Goal: Information Seeking & Learning: Compare options

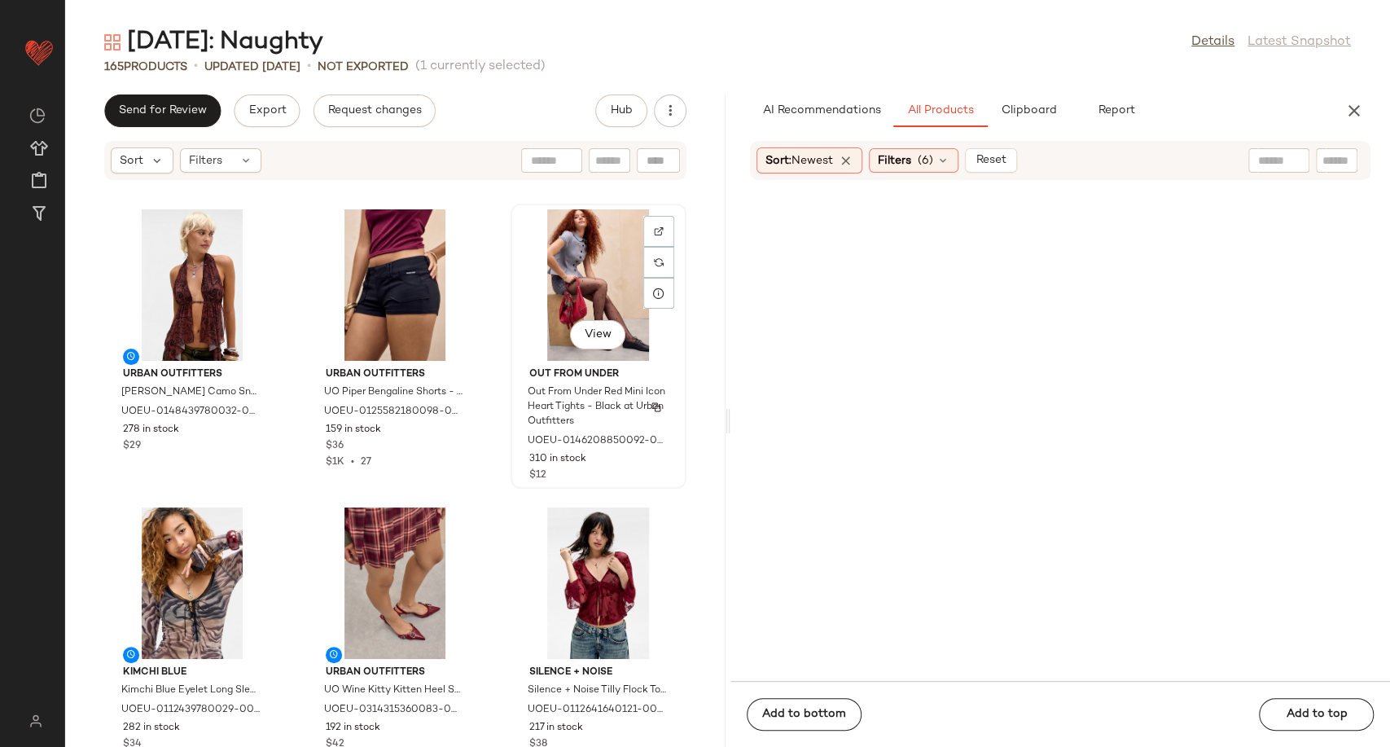
scroll to position [5259, 0]
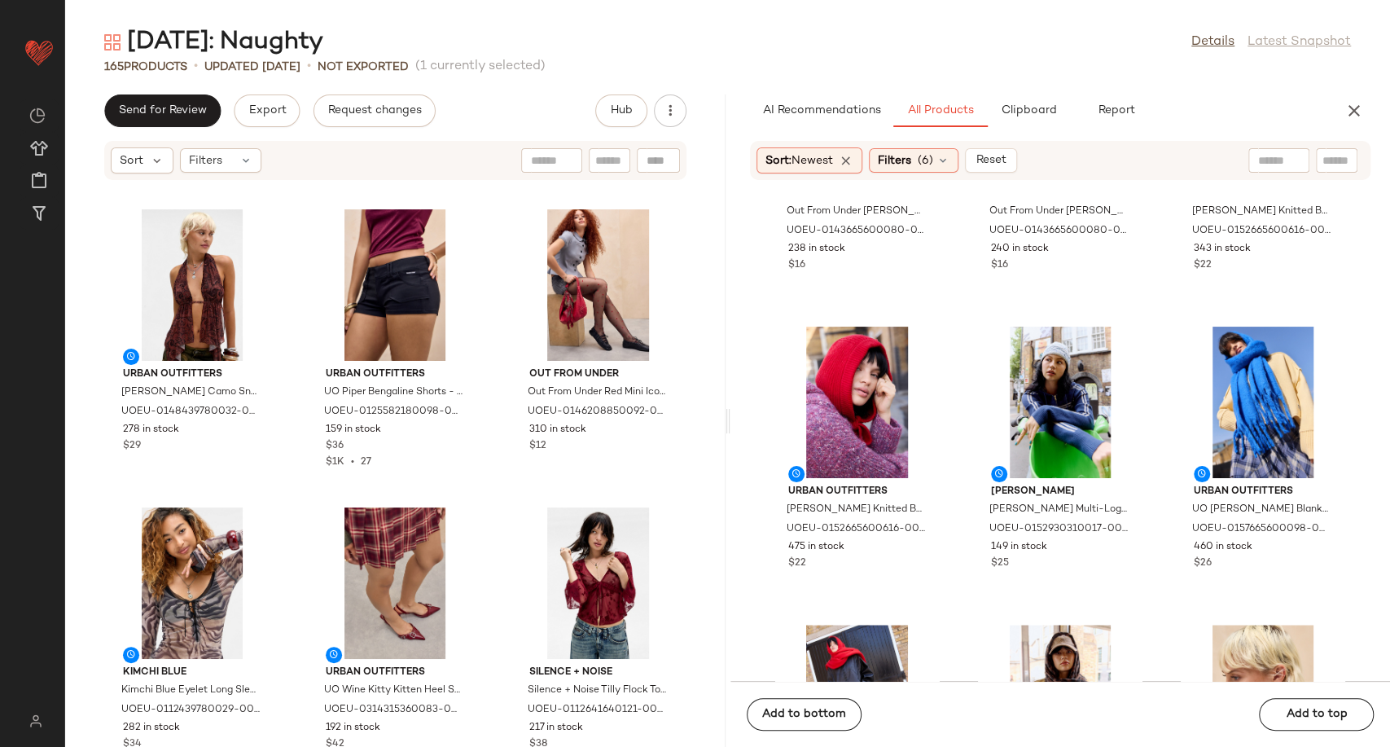
click at [486, 473] on div "Urban Outfitters UO Rowan Halter Camo Snake Top - Dark Red L at Urban Outfitter…" at bounding box center [395, 473] width 660 height 546
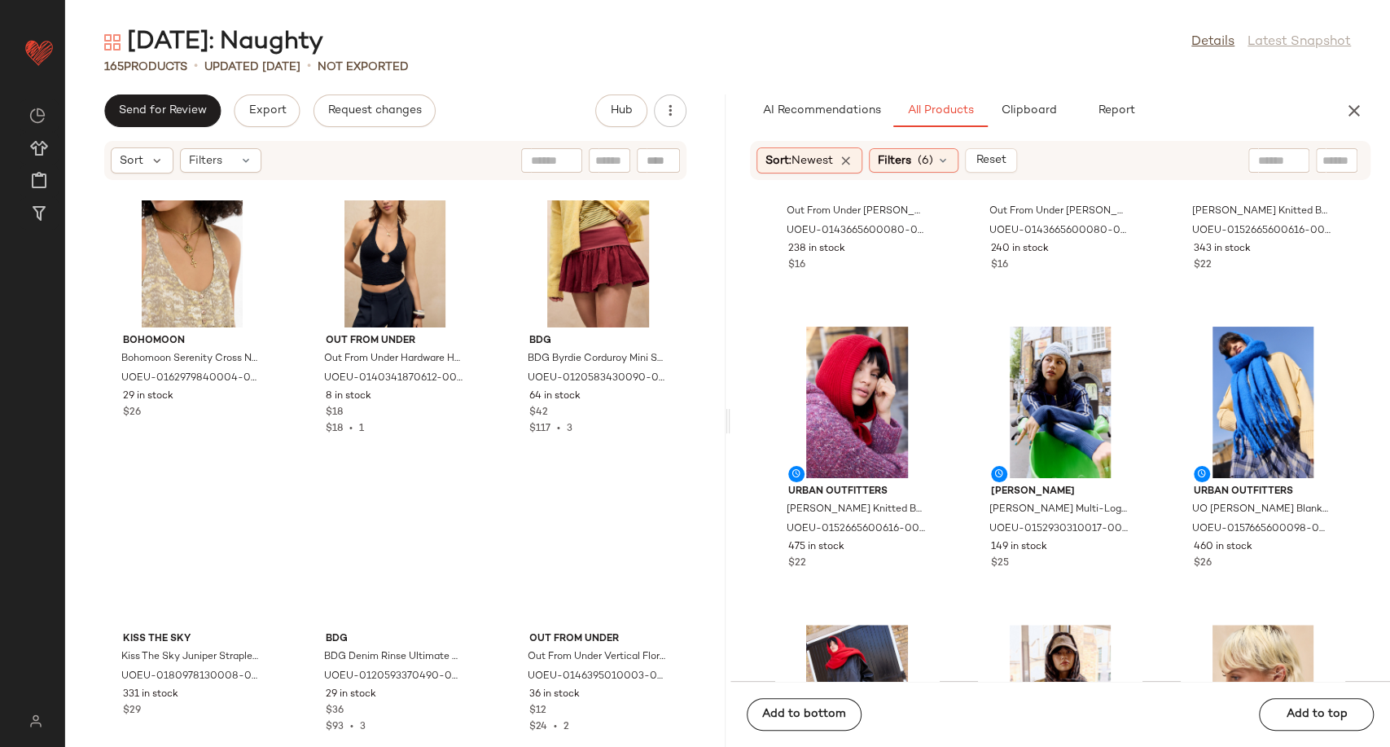
scroll to position [10777, 0]
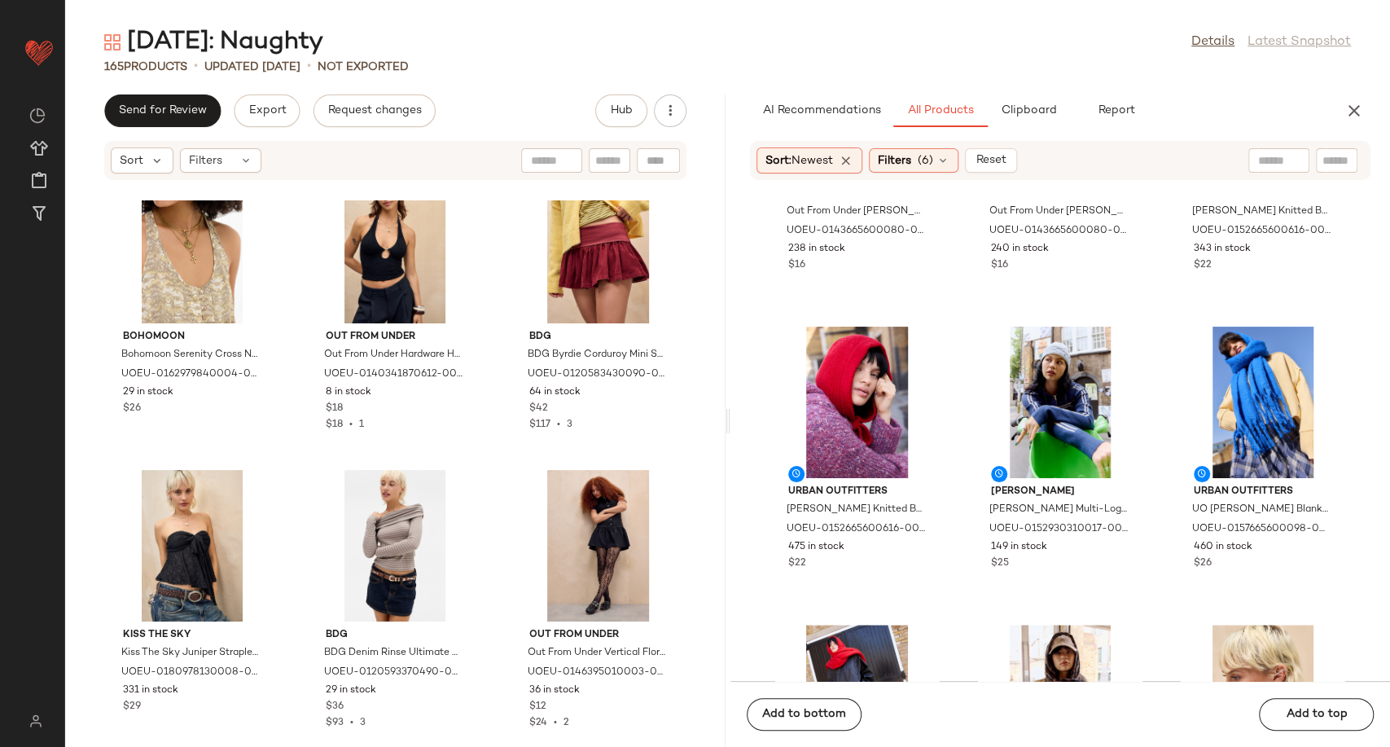
click at [959, 536] on div "Out From Under Out From Under Inez Button Leg Warmers - Grey at Urban Outfitter…" at bounding box center [1060, 440] width 660 height 480
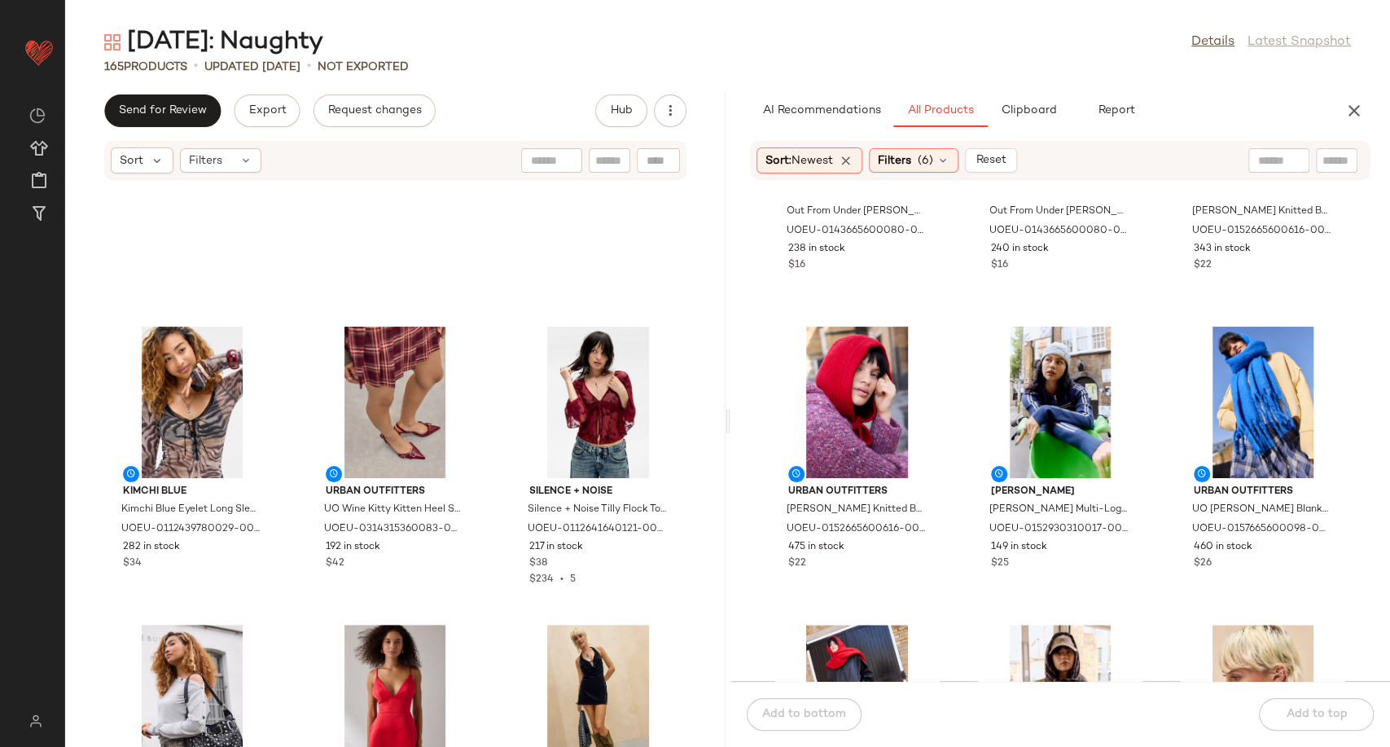
scroll to position [0, 0]
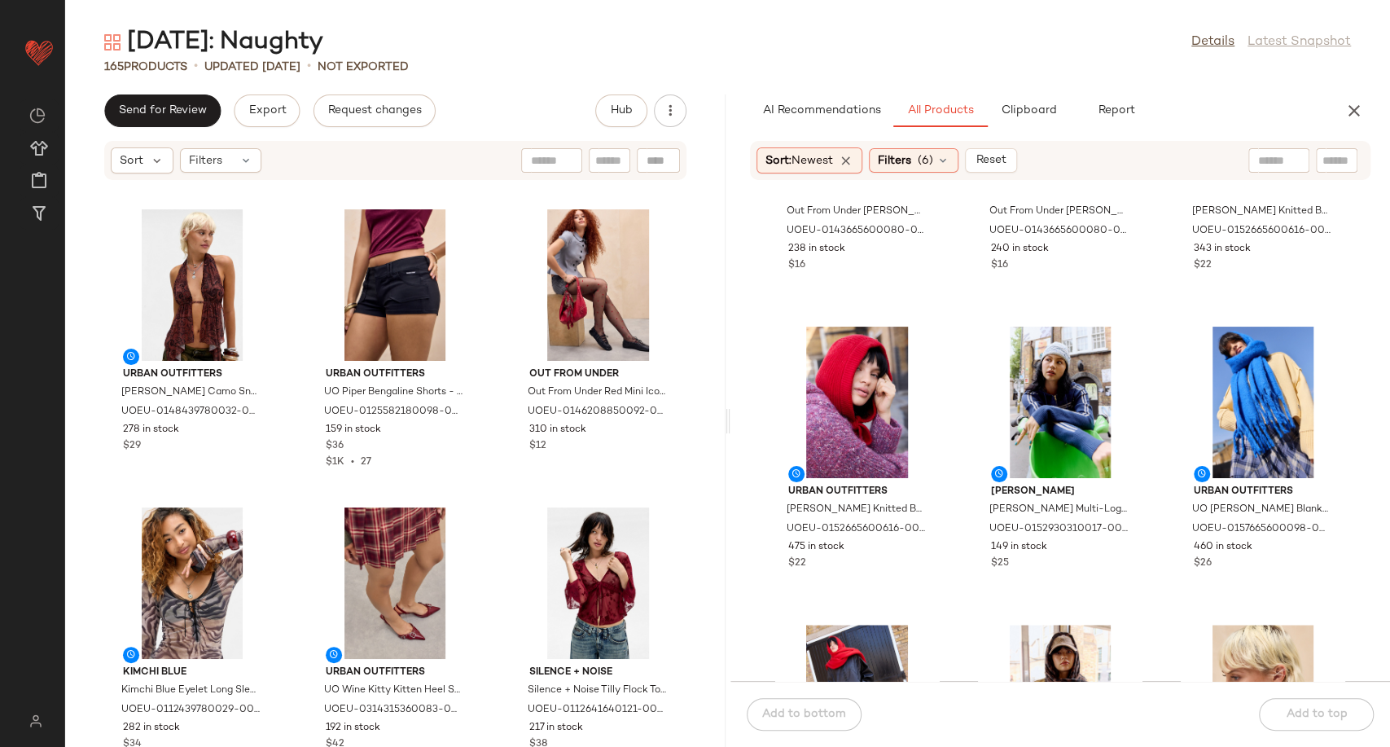
click at [497, 481] on div "Urban Outfitters UO Rowan Halter Camo Snake Top - Dark Red L at Urban Outfitter…" at bounding box center [395, 473] width 660 height 546
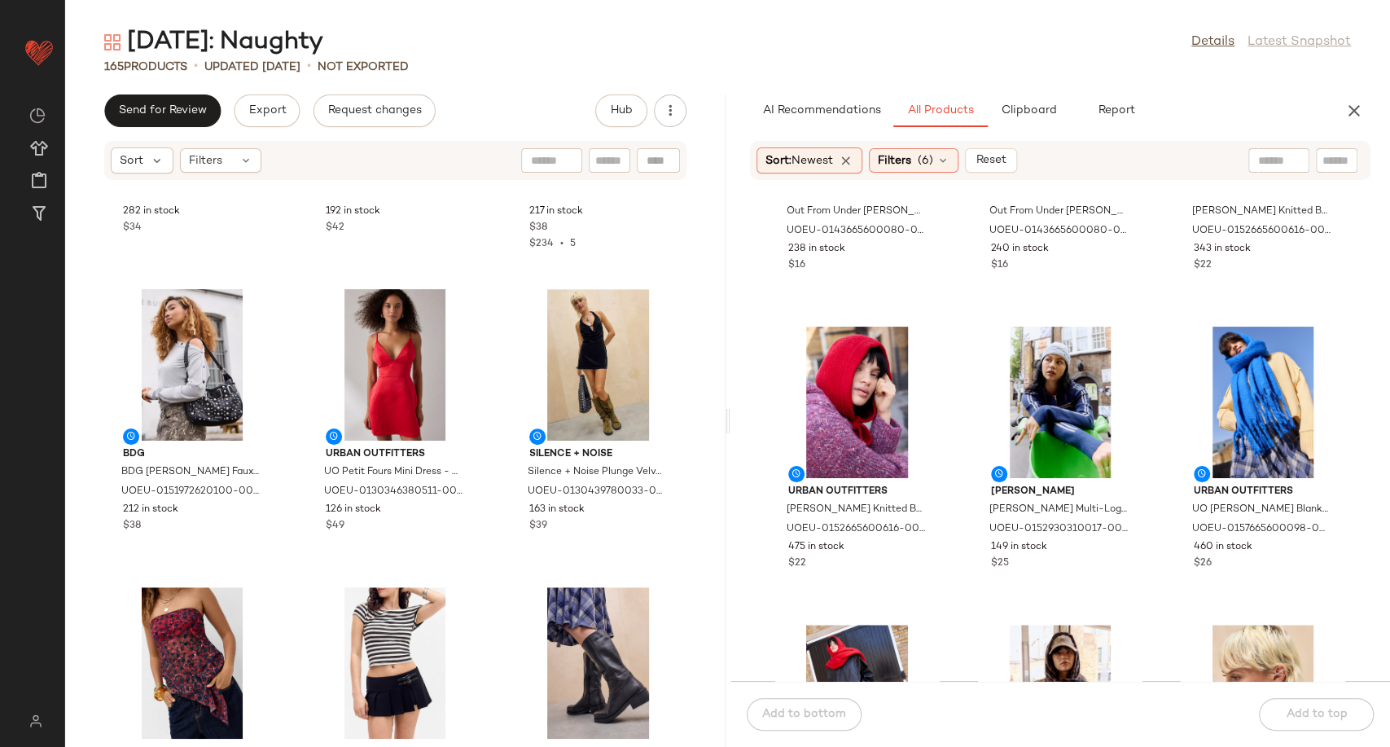
scroll to position [646, 0]
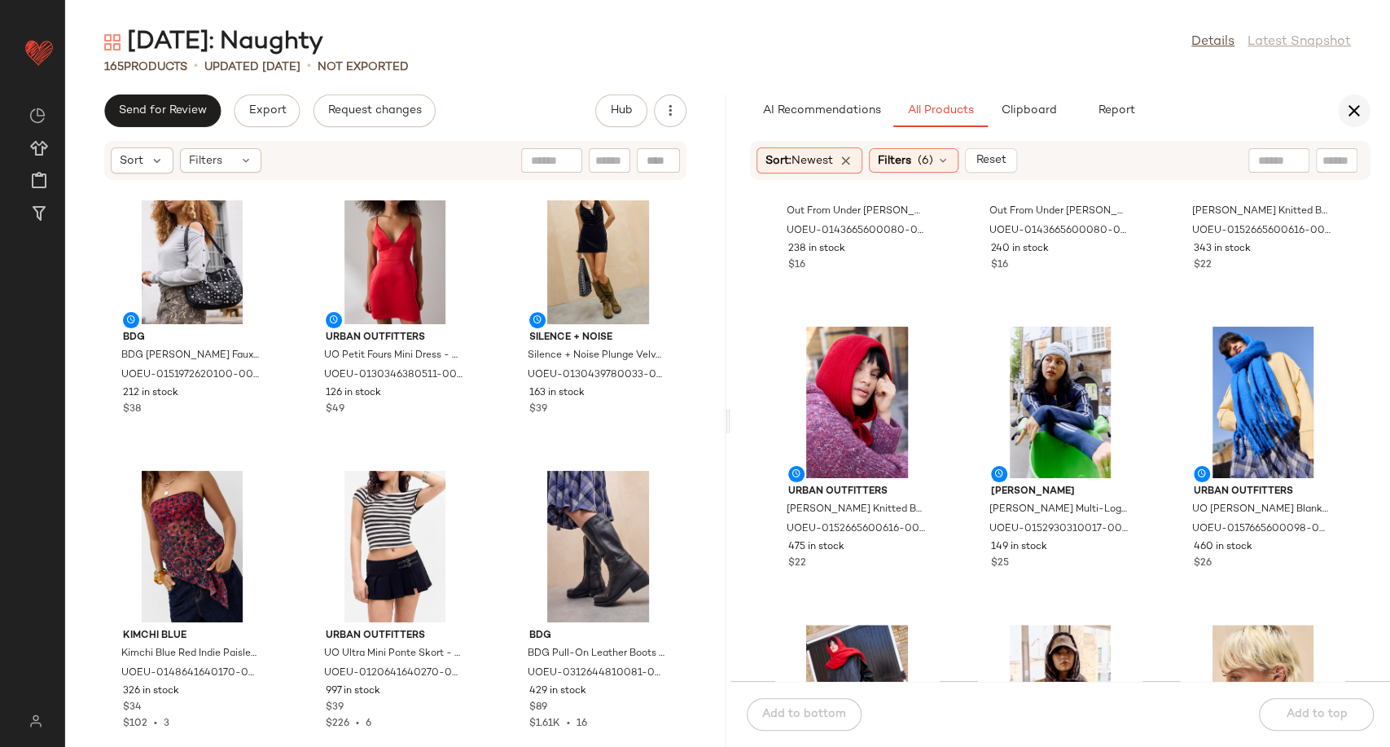
click at [1350, 111] on icon "button" at bounding box center [1354, 111] width 20 height 20
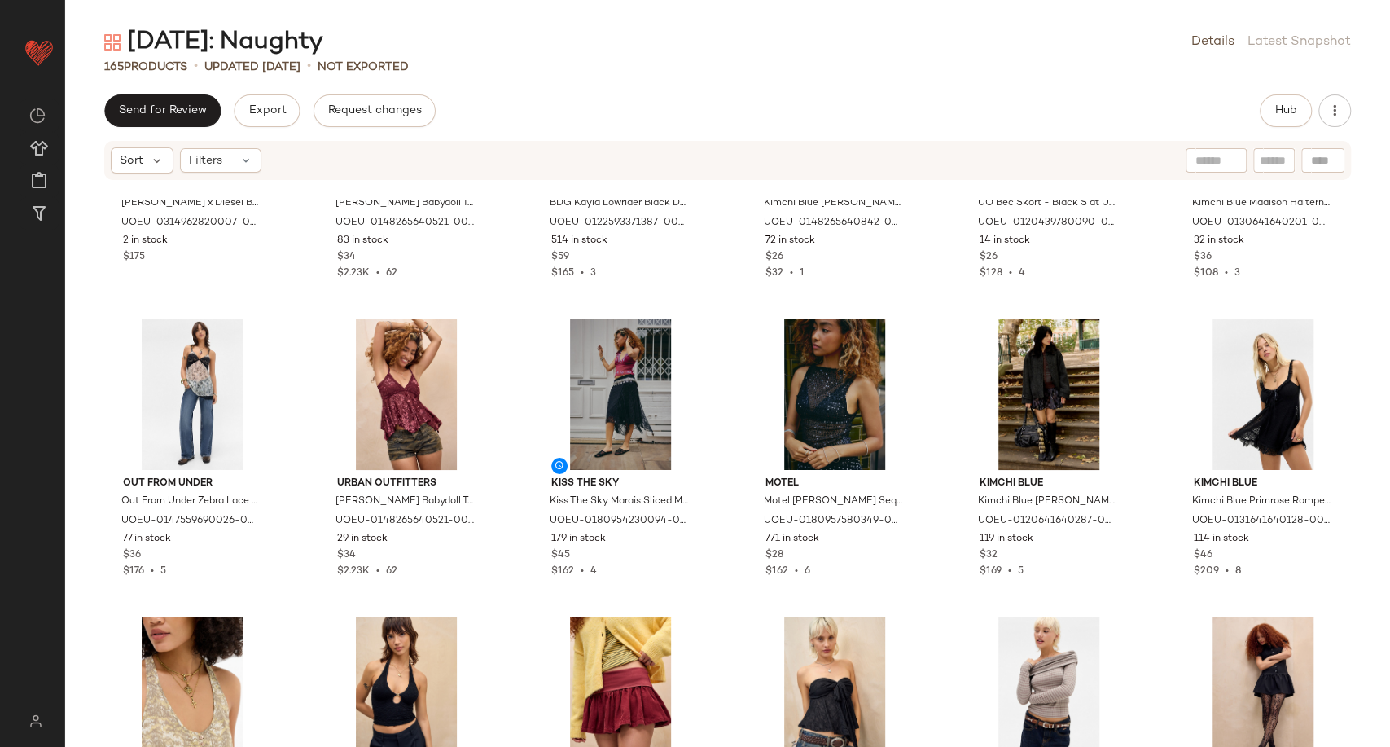
scroll to position [5079, 0]
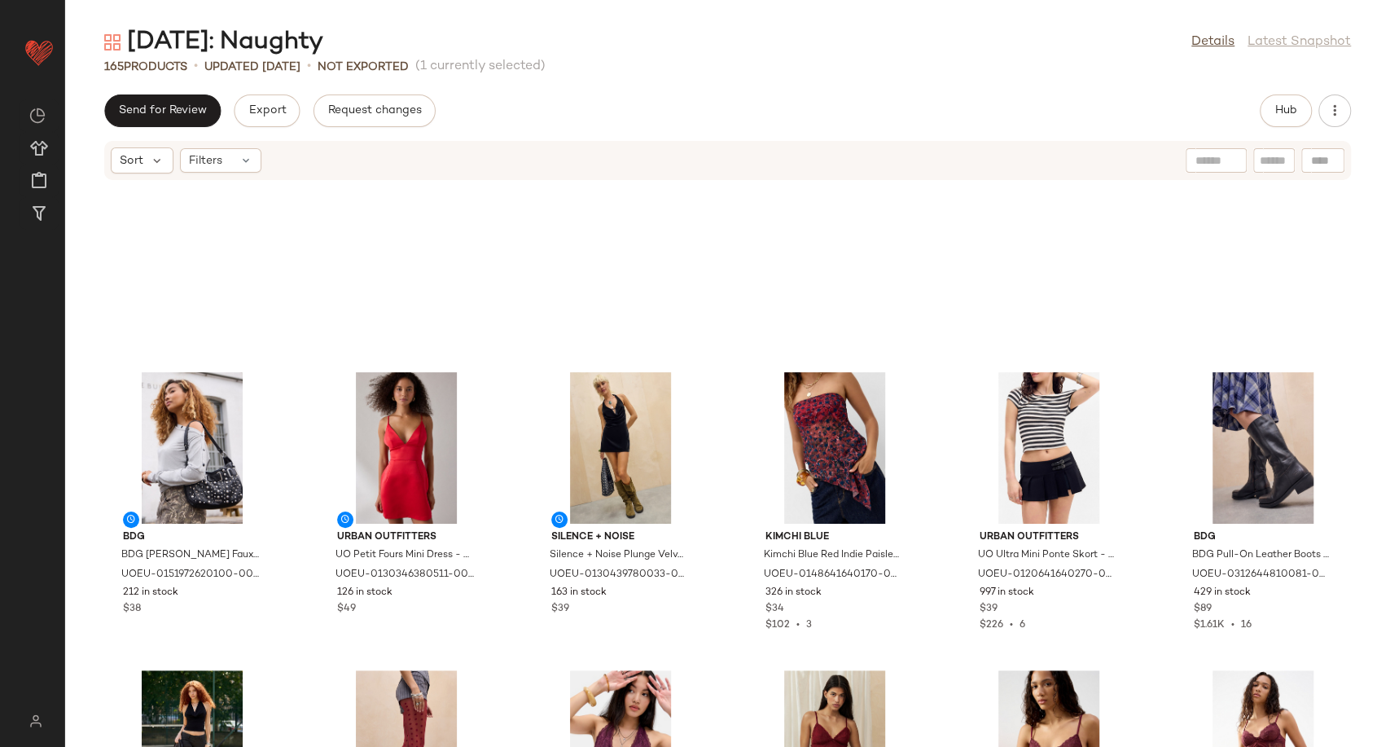
scroll to position [138, 0]
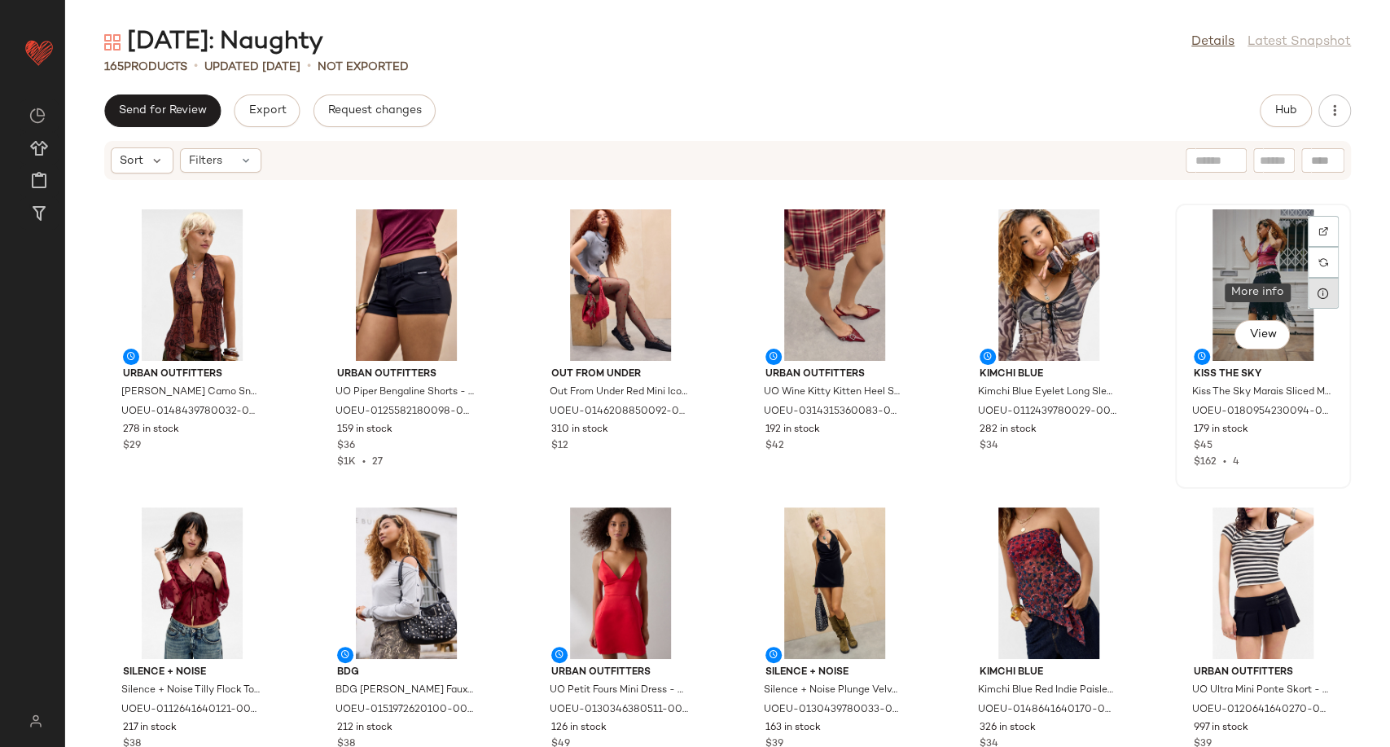
click at [1316, 295] on icon at bounding box center [1322, 293] width 13 height 13
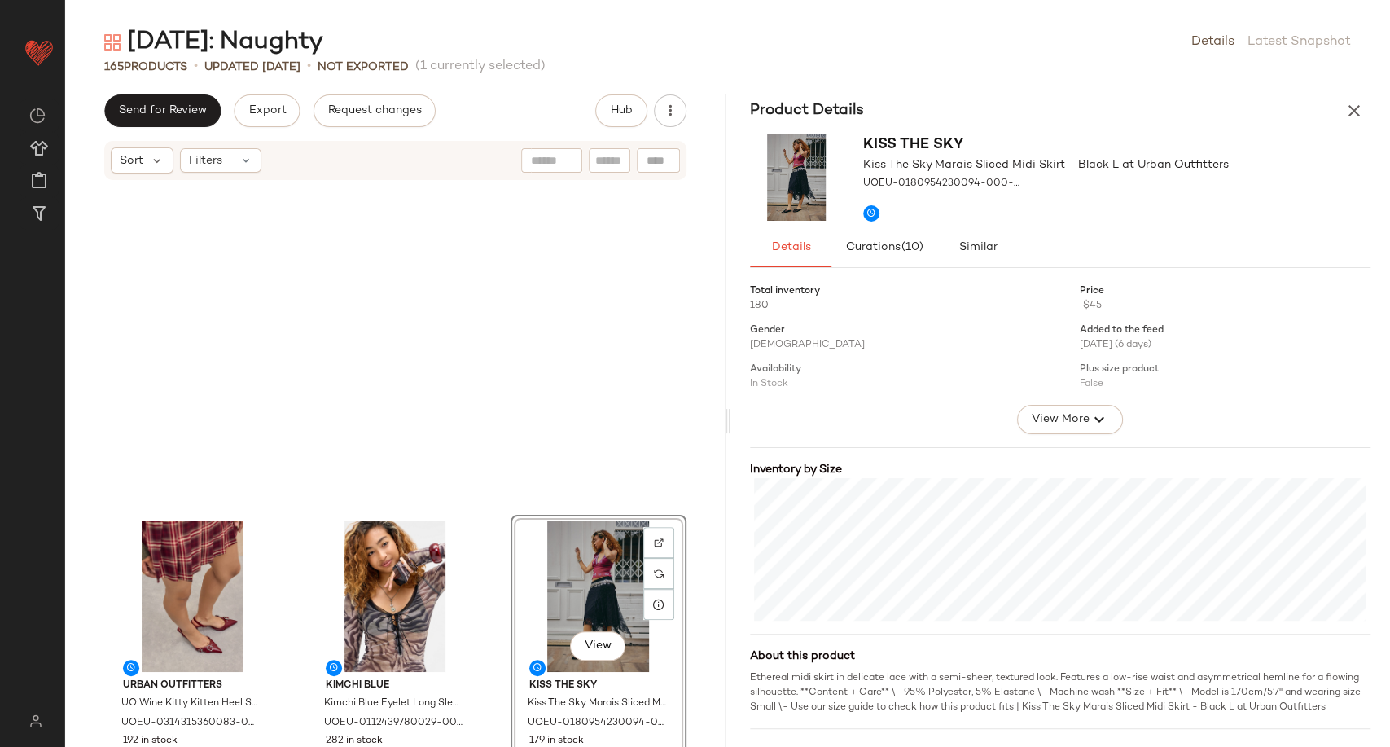
scroll to position [311, 0]
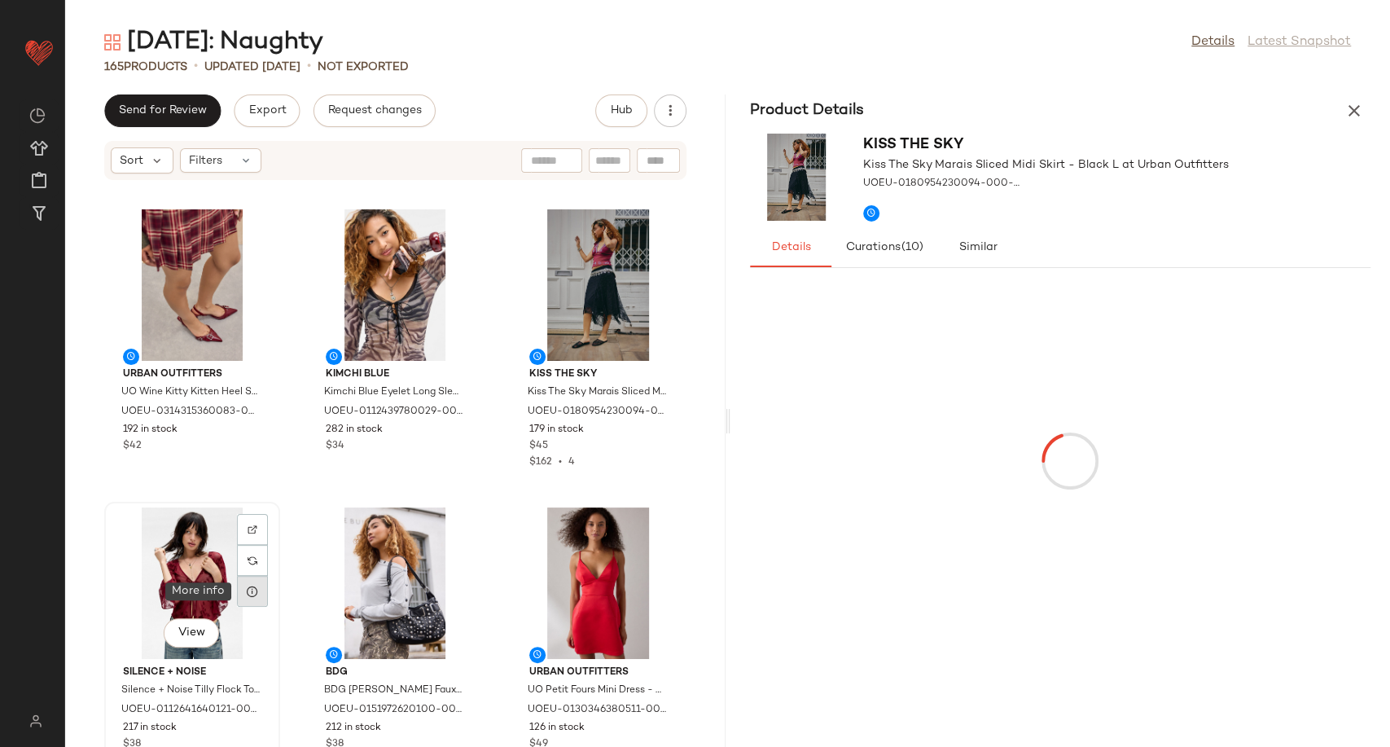
click at [247, 592] on icon at bounding box center [252, 591] width 13 height 13
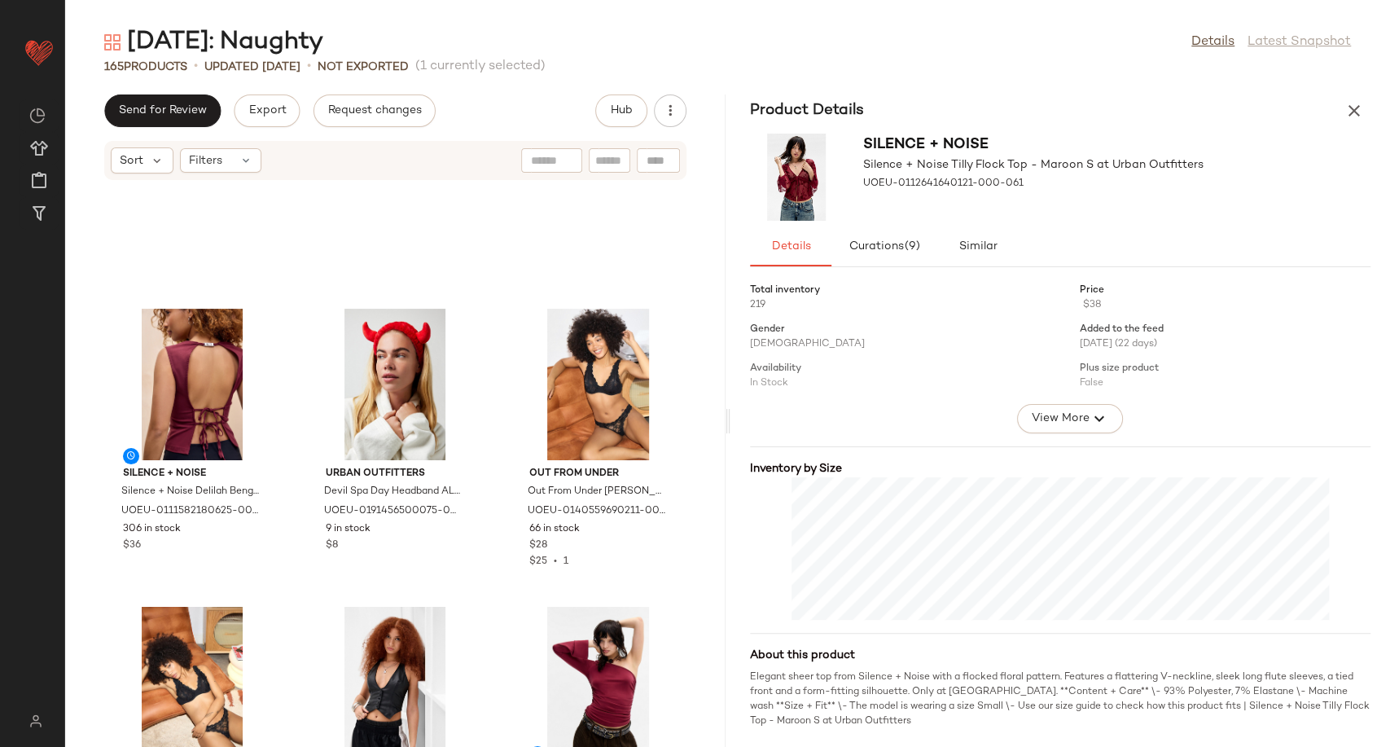
scroll to position [3477, 0]
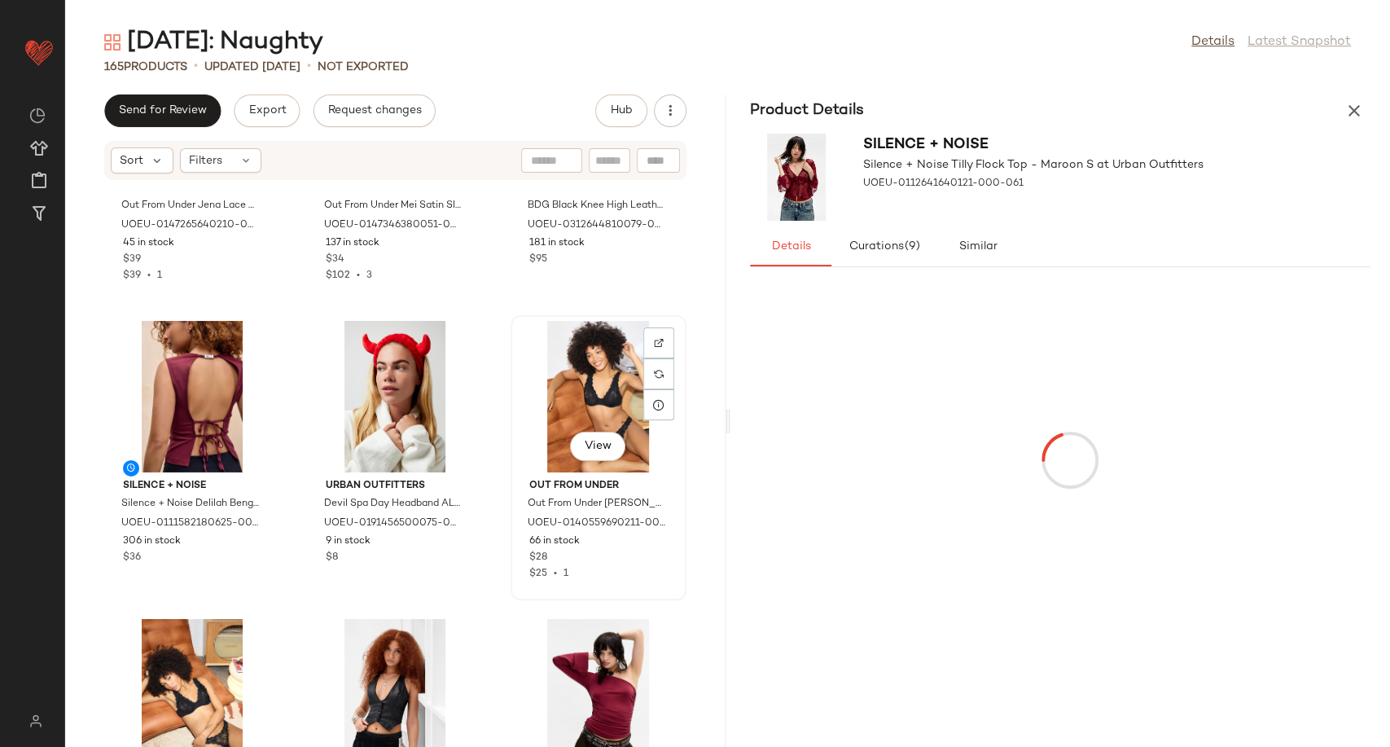
click at [585, 386] on div "View" at bounding box center [598, 396] width 164 height 151
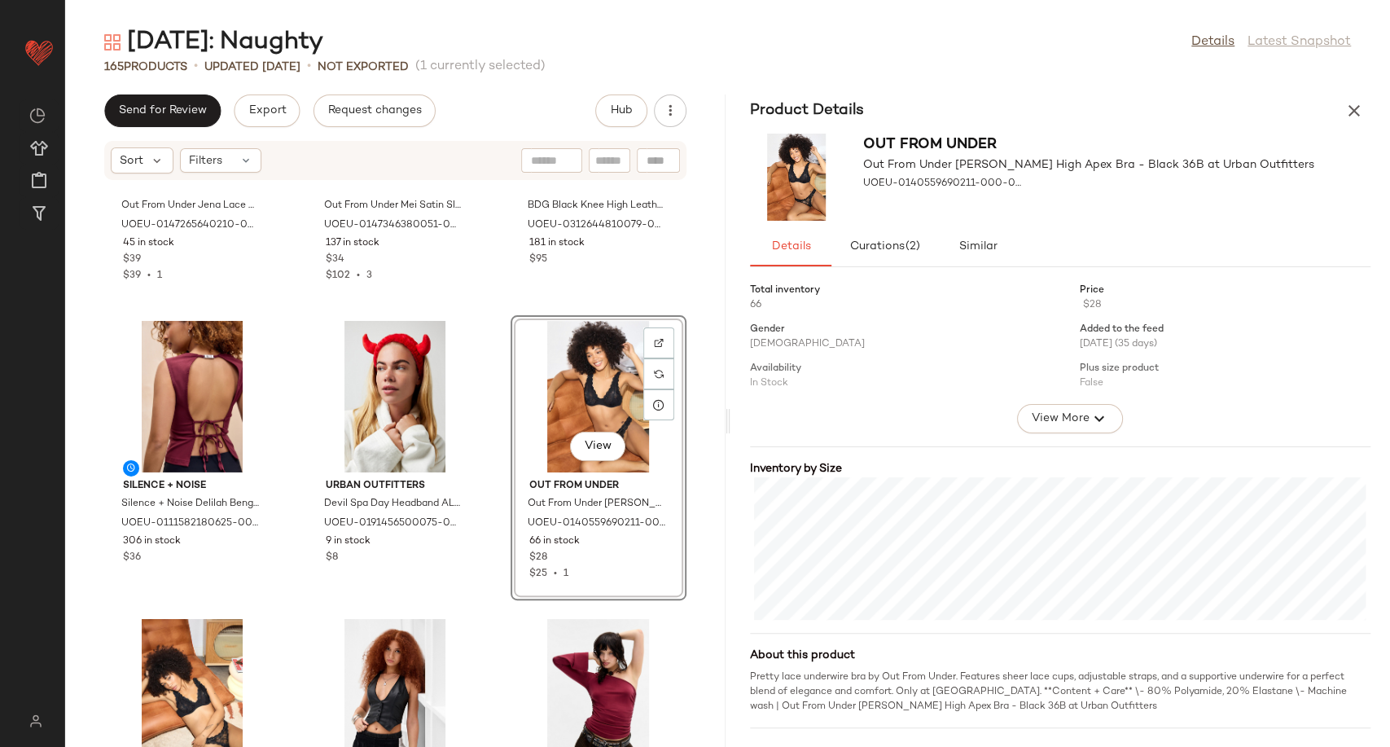
click at [484, 401] on div "Out From Under Out From Under Jena Lace Slip Dress - Black M at Urban Outfitter…" at bounding box center [395, 473] width 660 height 546
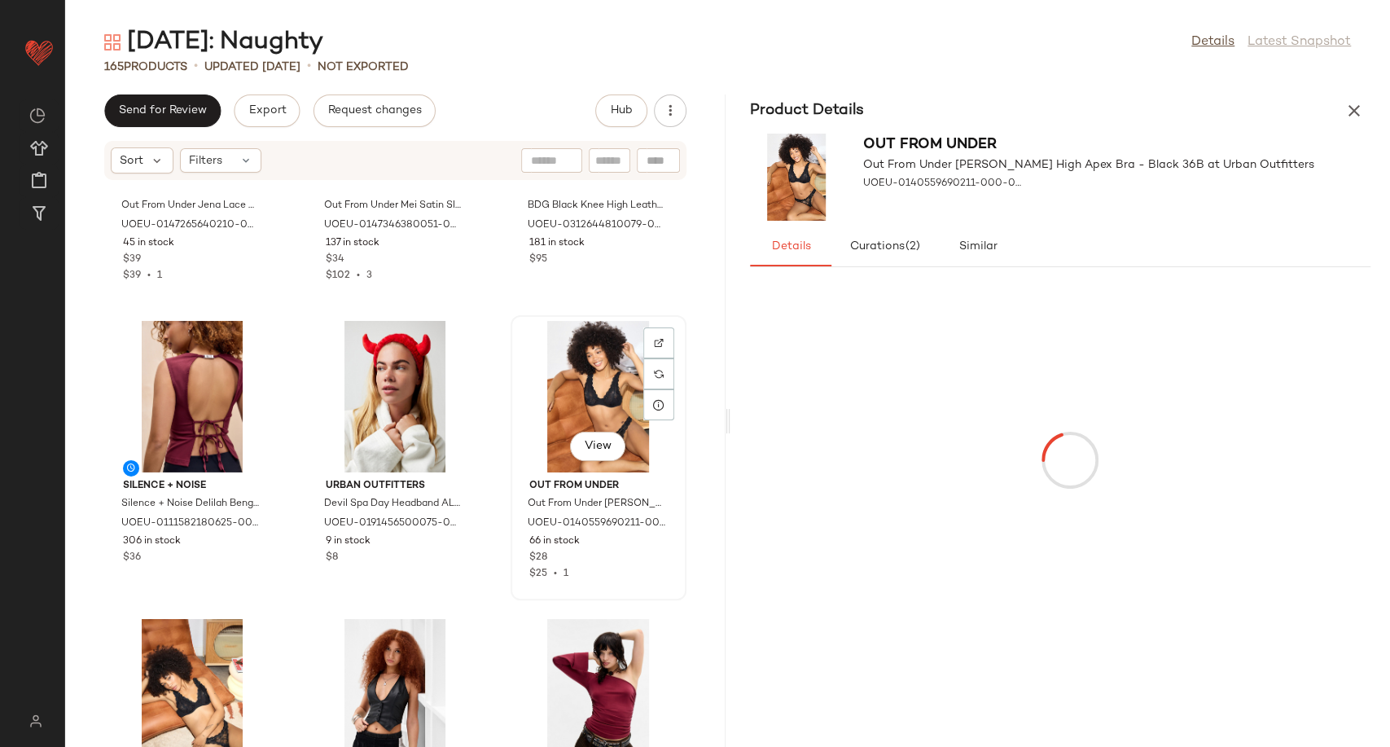
click at [549, 389] on div "View" at bounding box center [598, 396] width 164 height 151
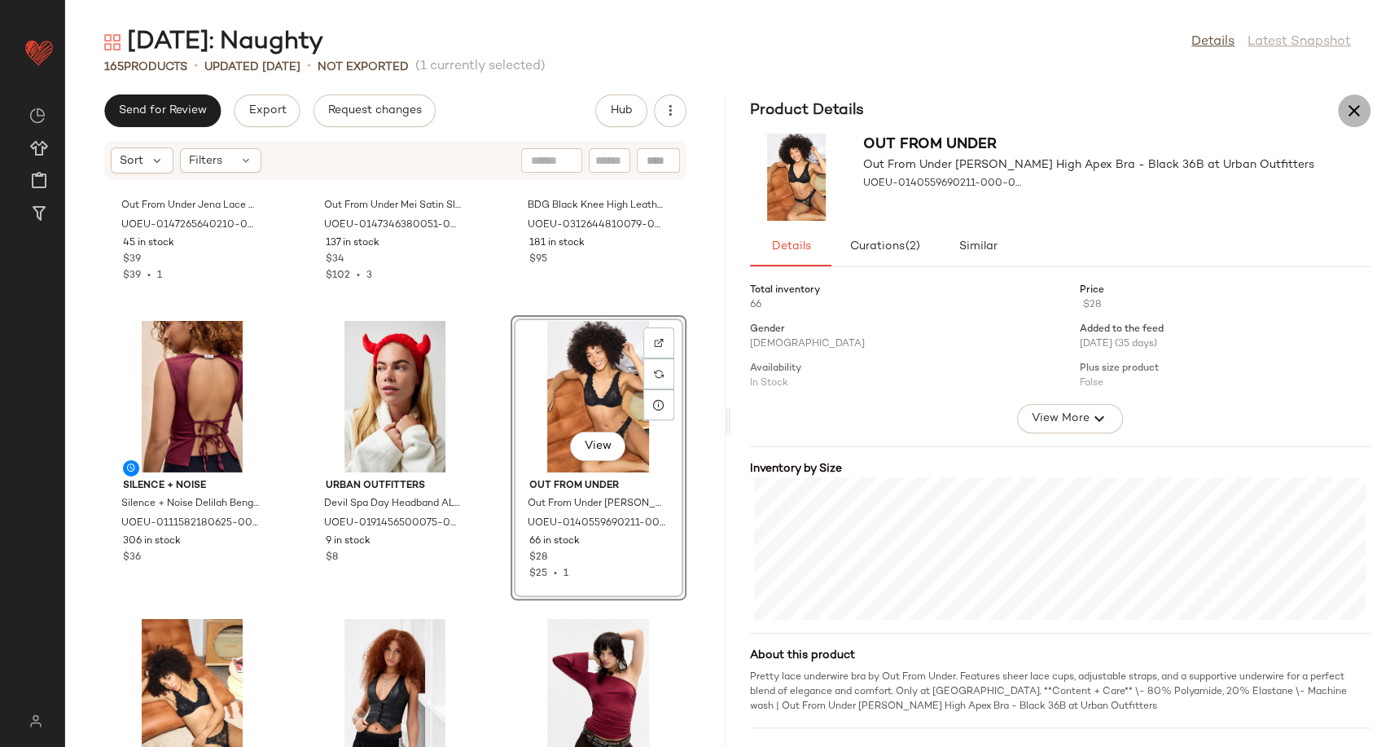
click at [1348, 106] on icon "button" at bounding box center [1354, 111] width 20 height 20
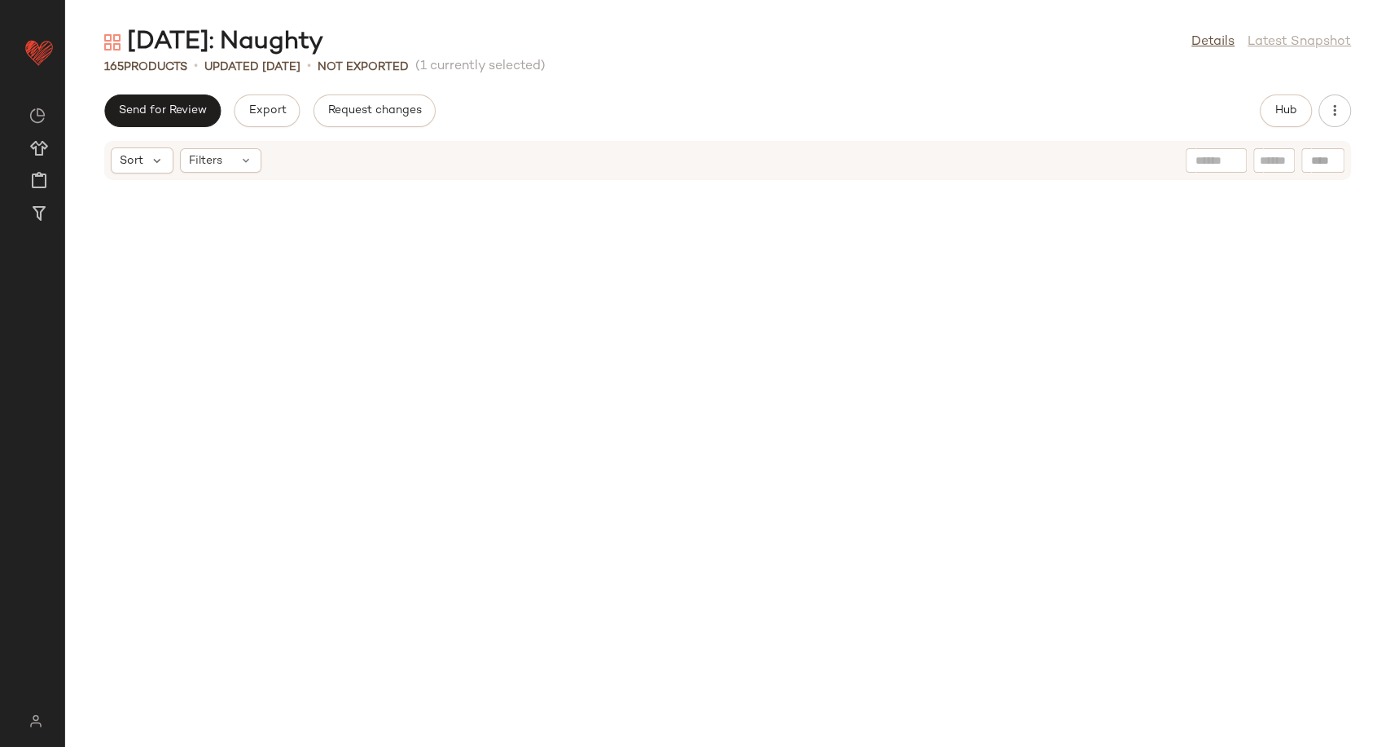
scroll to position [1788, 0]
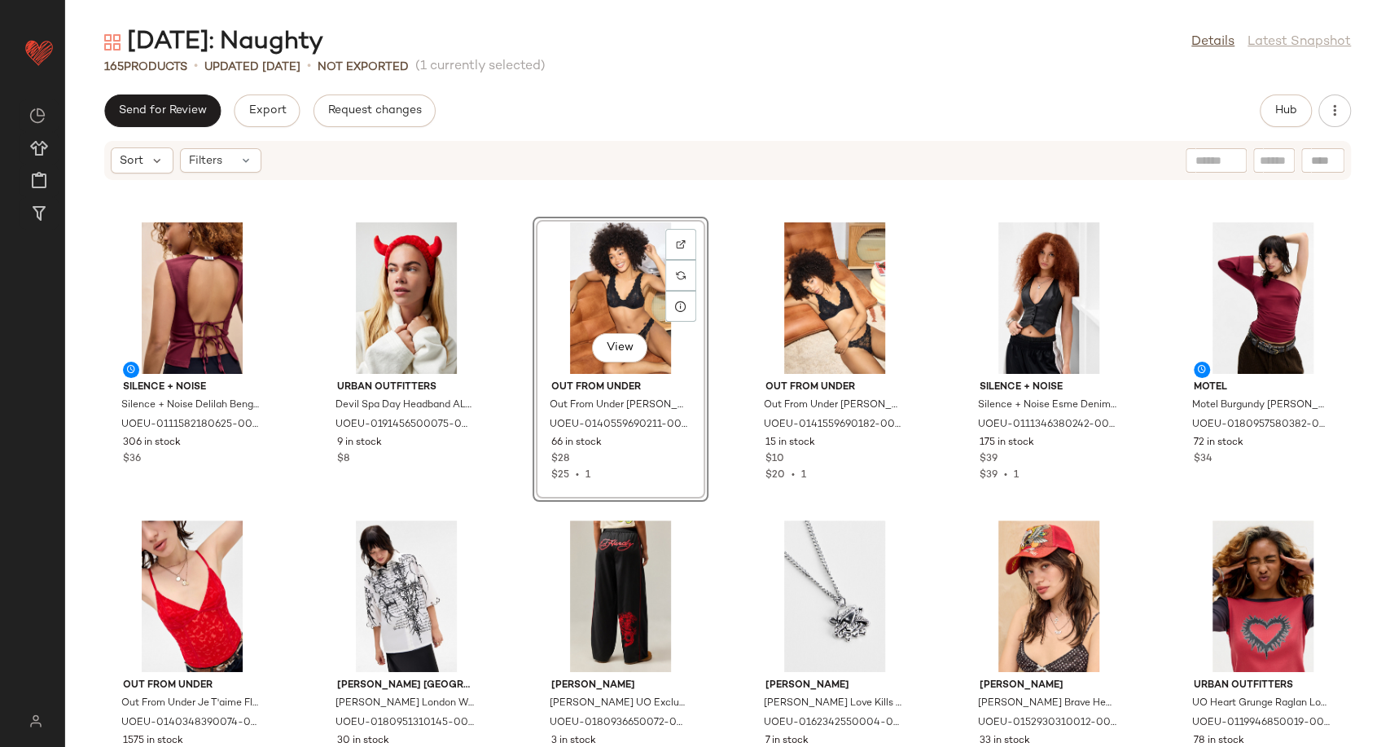
click at [608, 284] on div "View" at bounding box center [620, 297] width 164 height 151
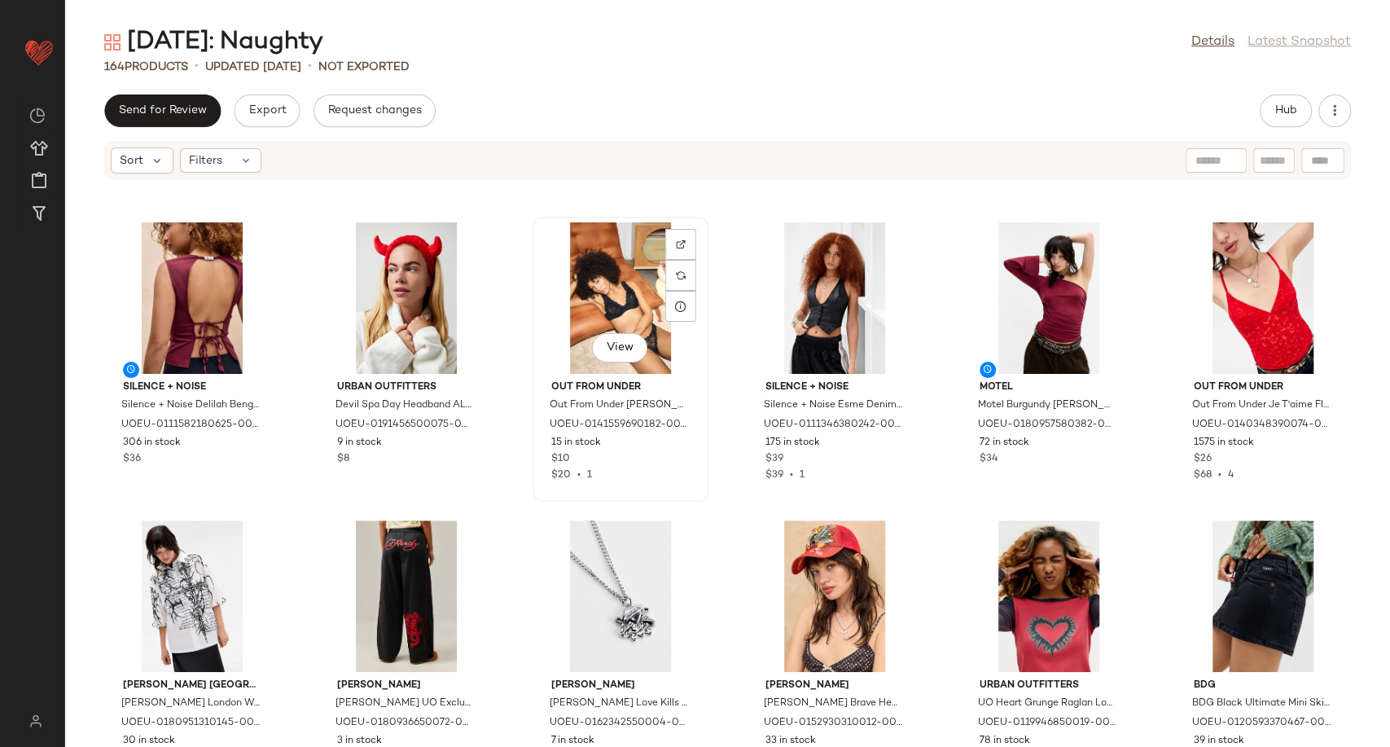
click at [603, 289] on div "View" at bounding box center [620, 297] width 164 height 151
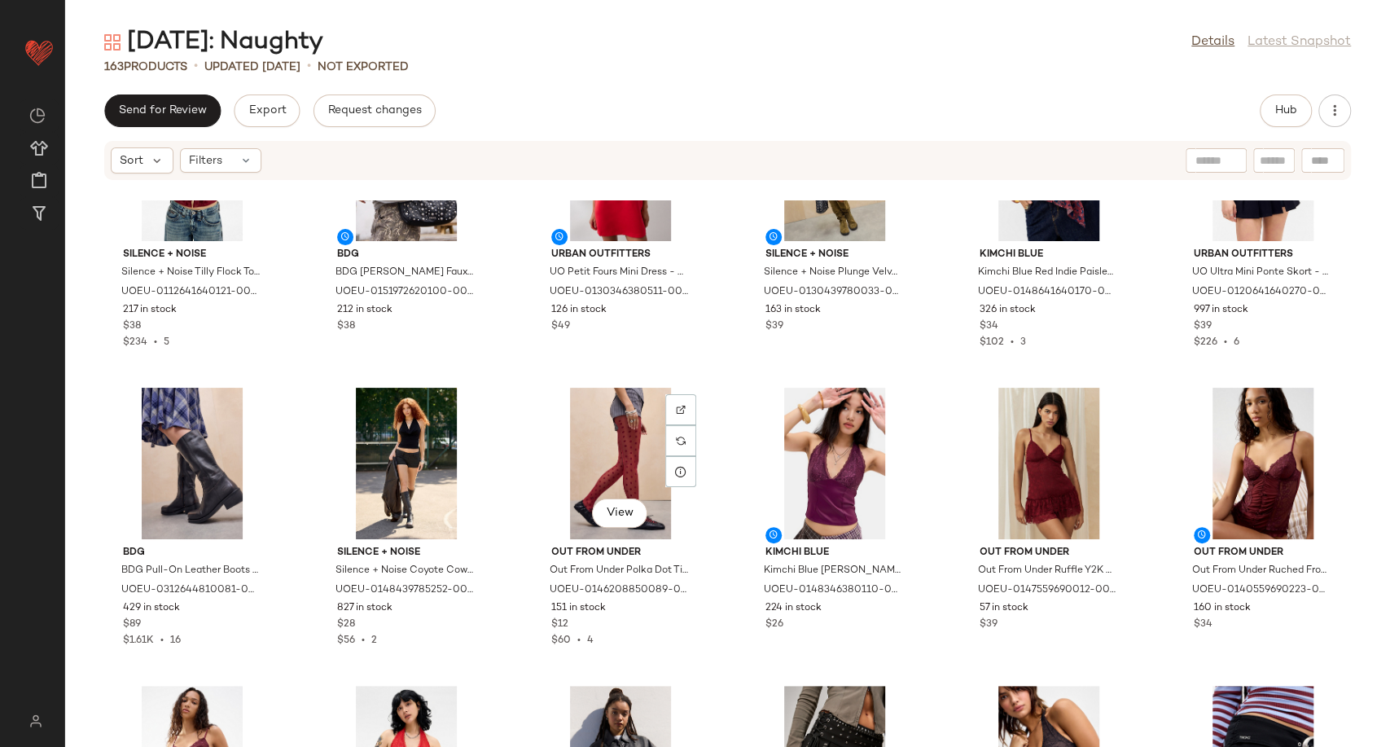
scroll to position [612, 0]
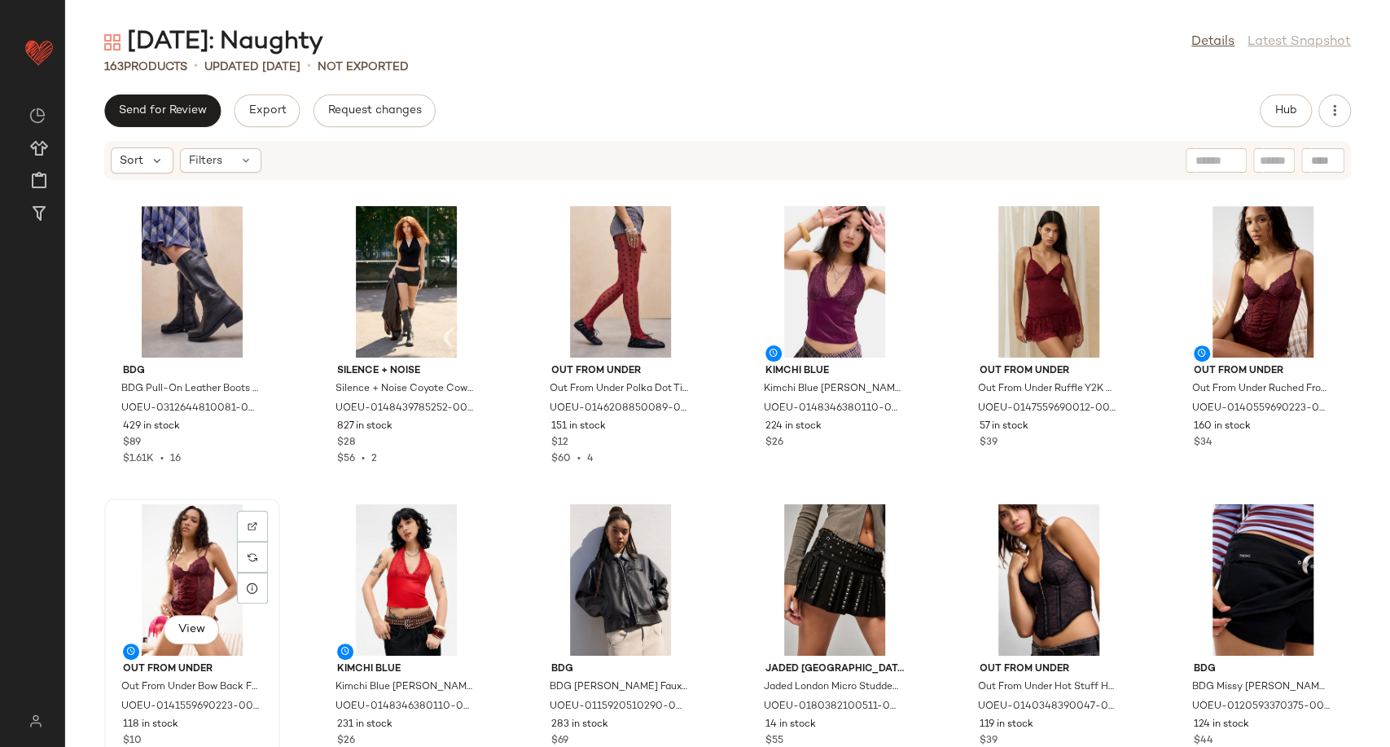
click at [204, 553] on div "View" at bounding box center [192, 579] width 164 height 151
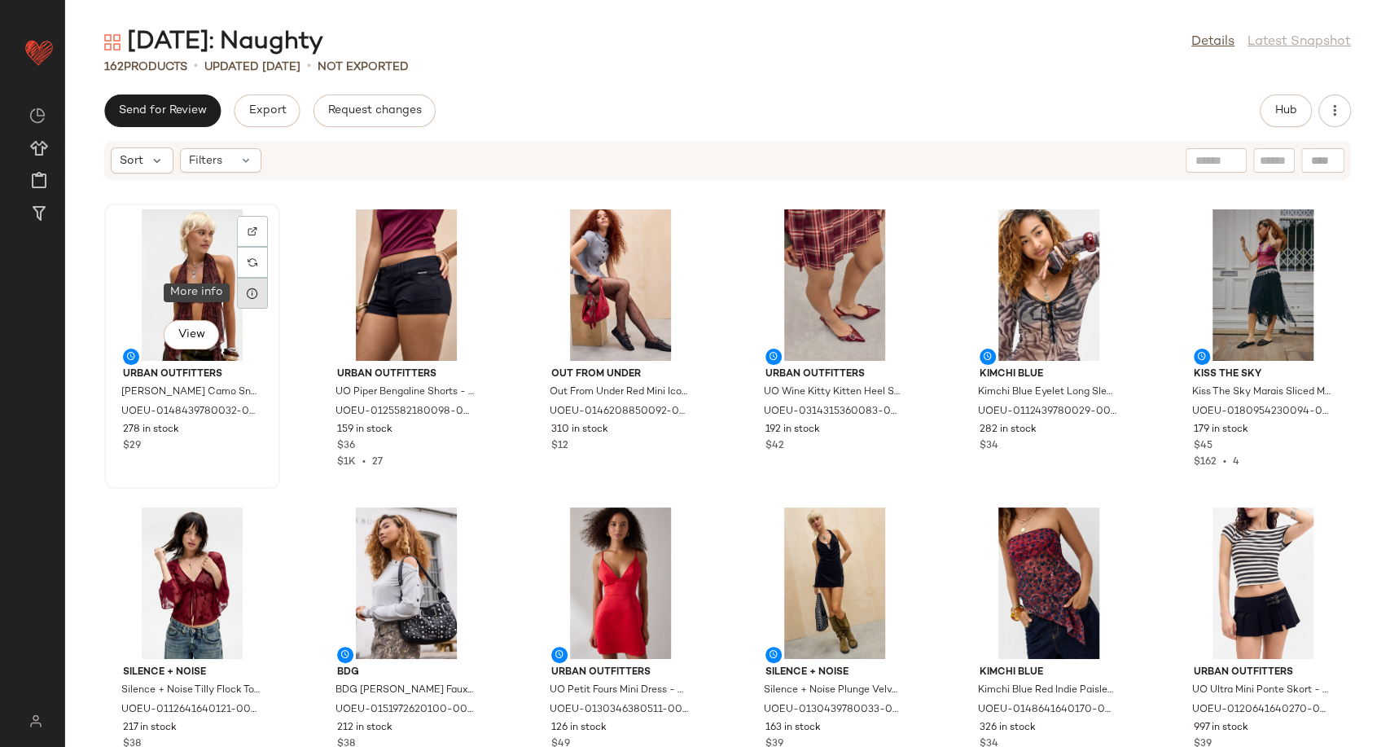
click at [244, 293] on div at bounding box center [252, 293] width 31 height 31
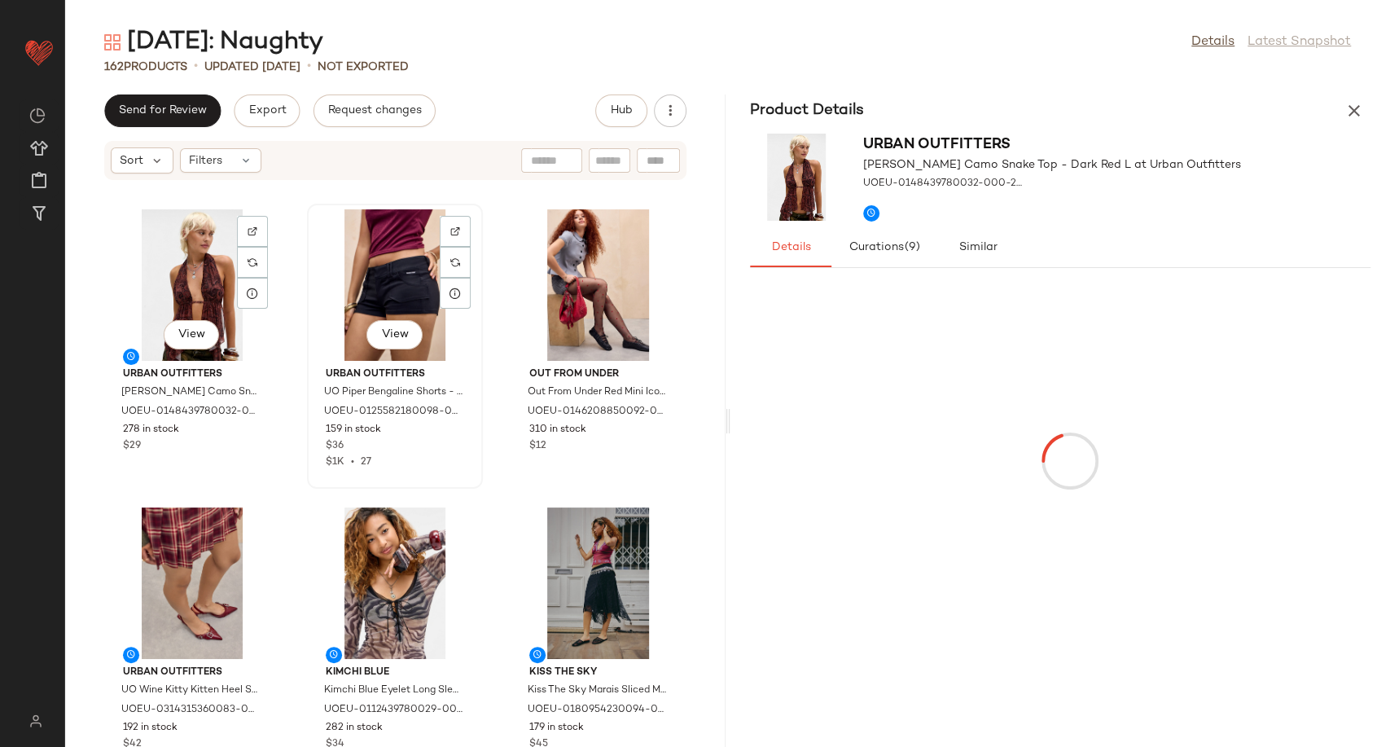
click at [420, 290] on div "View" at bounding box center [395, 284] width 164 height 151
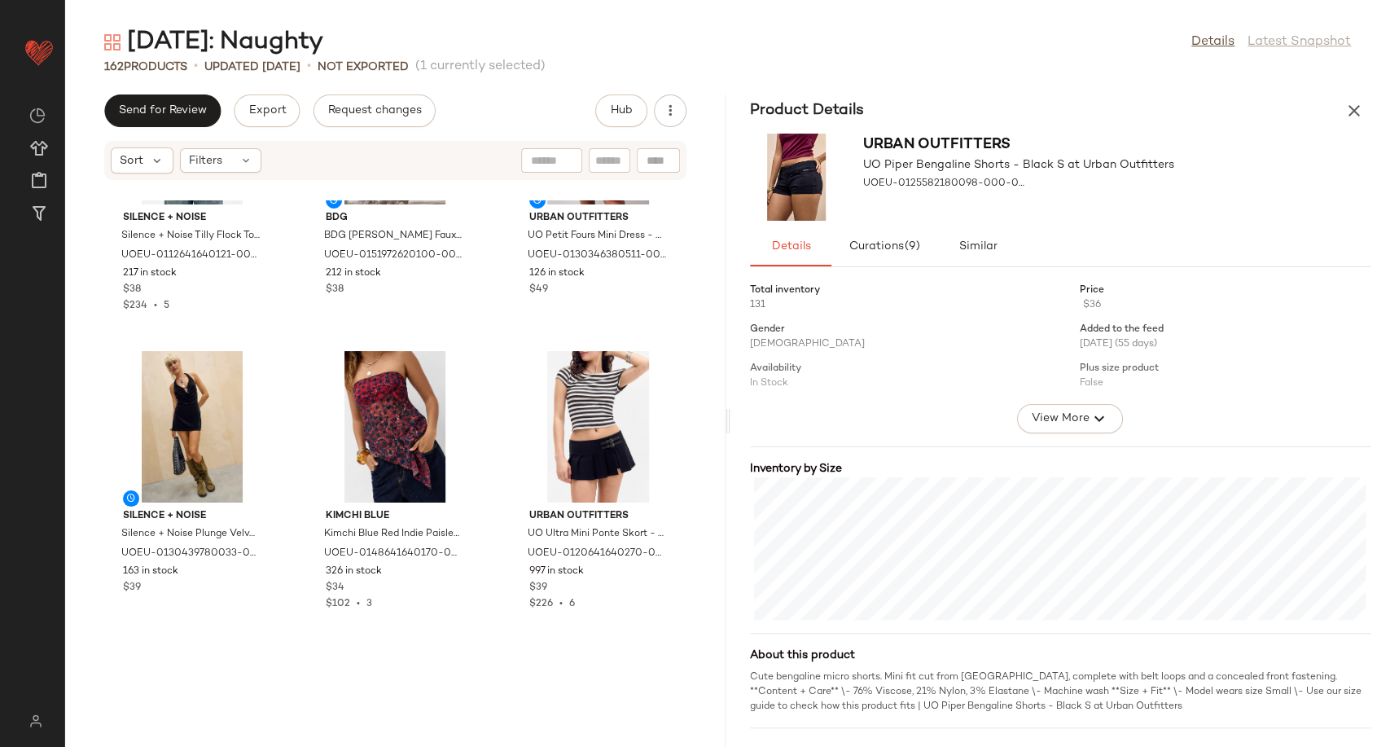
scroll to position [827, 0]
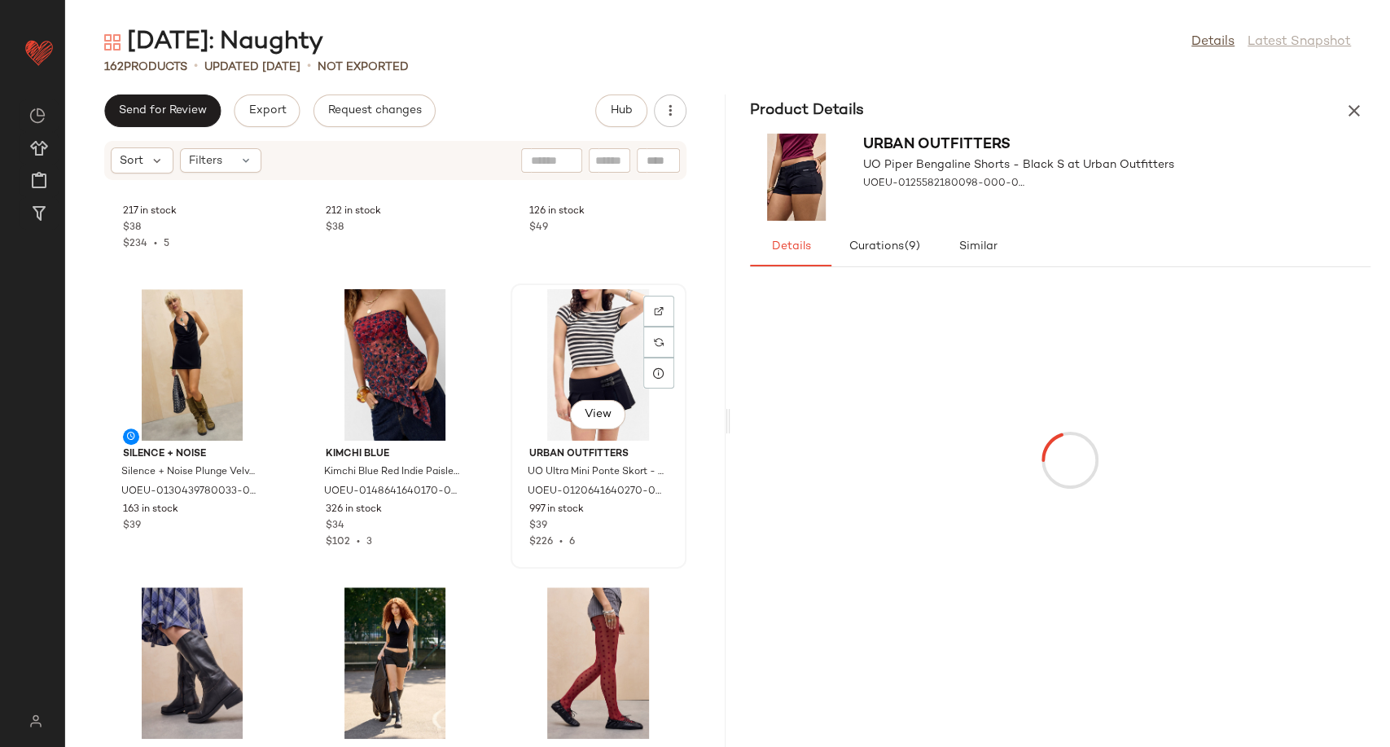
click at [589, 356] on div "View" at bounding box center [598, 364] width 164 height 151
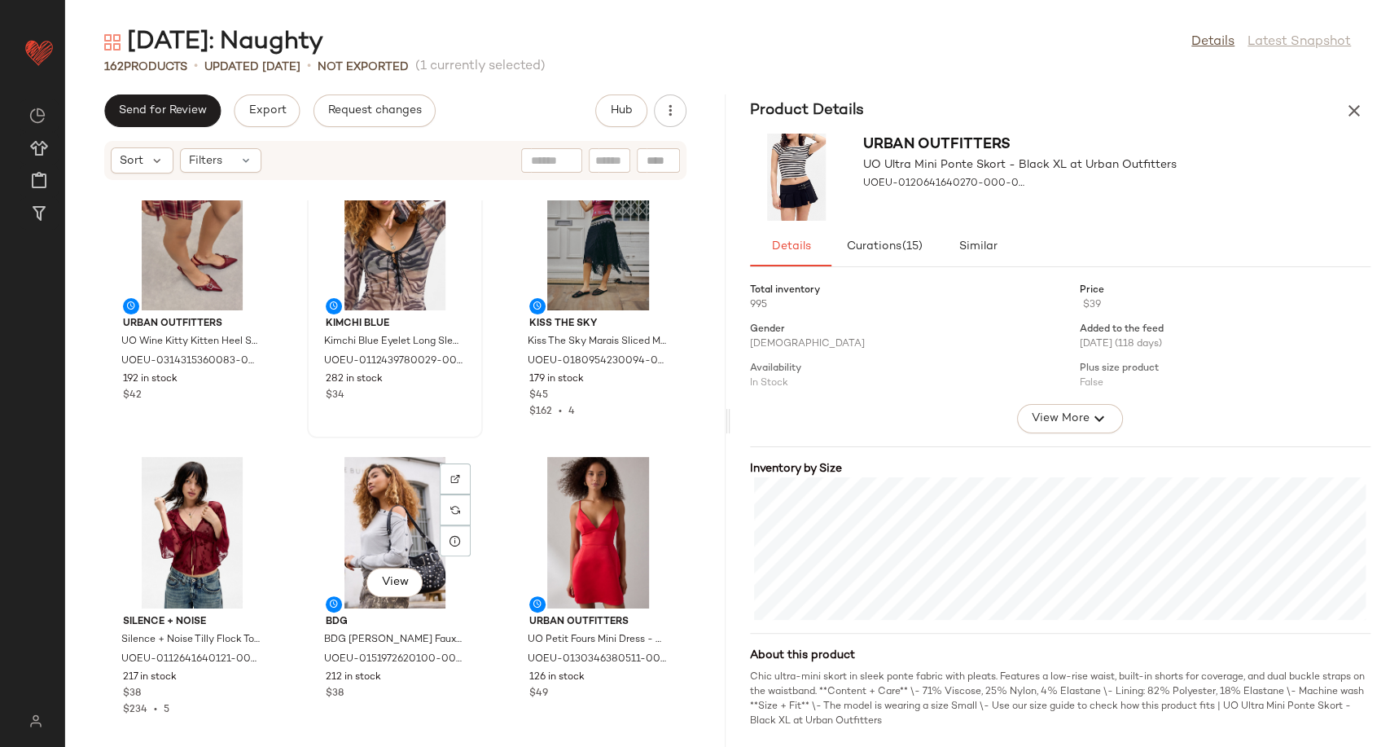
scroll to position [646, 0]
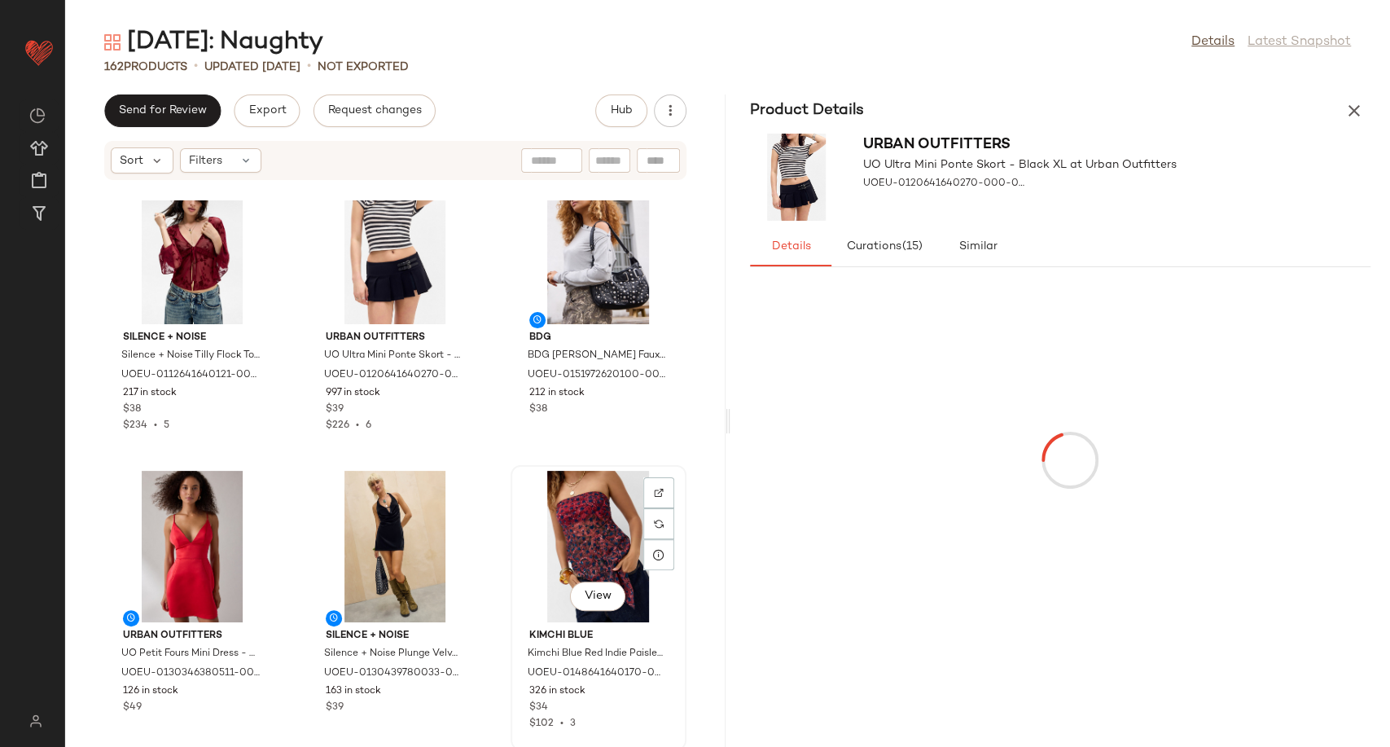
click at [576, 536] on div "View" at bounding box center [598, 546] width 164 height 151
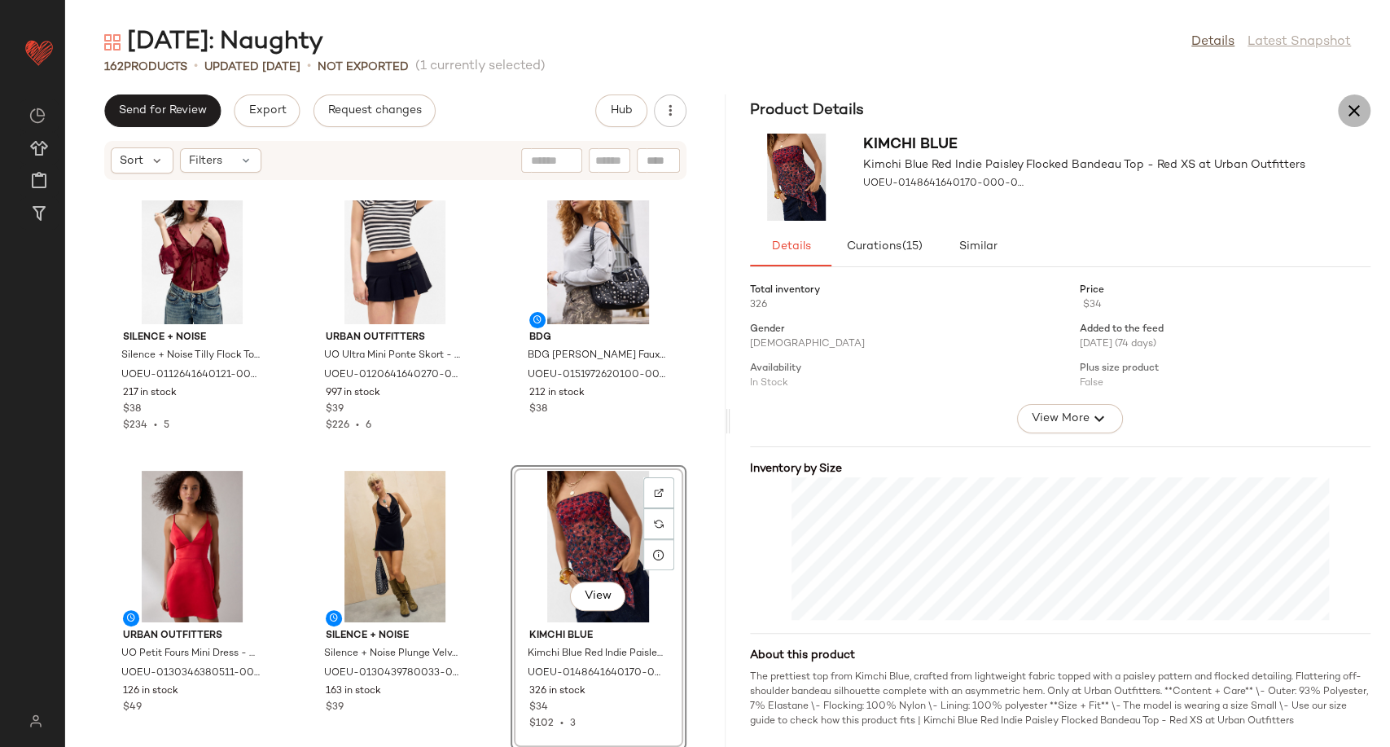
click at [1351, 112] on icon "button" at bounding box center [1354, 111] width 20 height 20
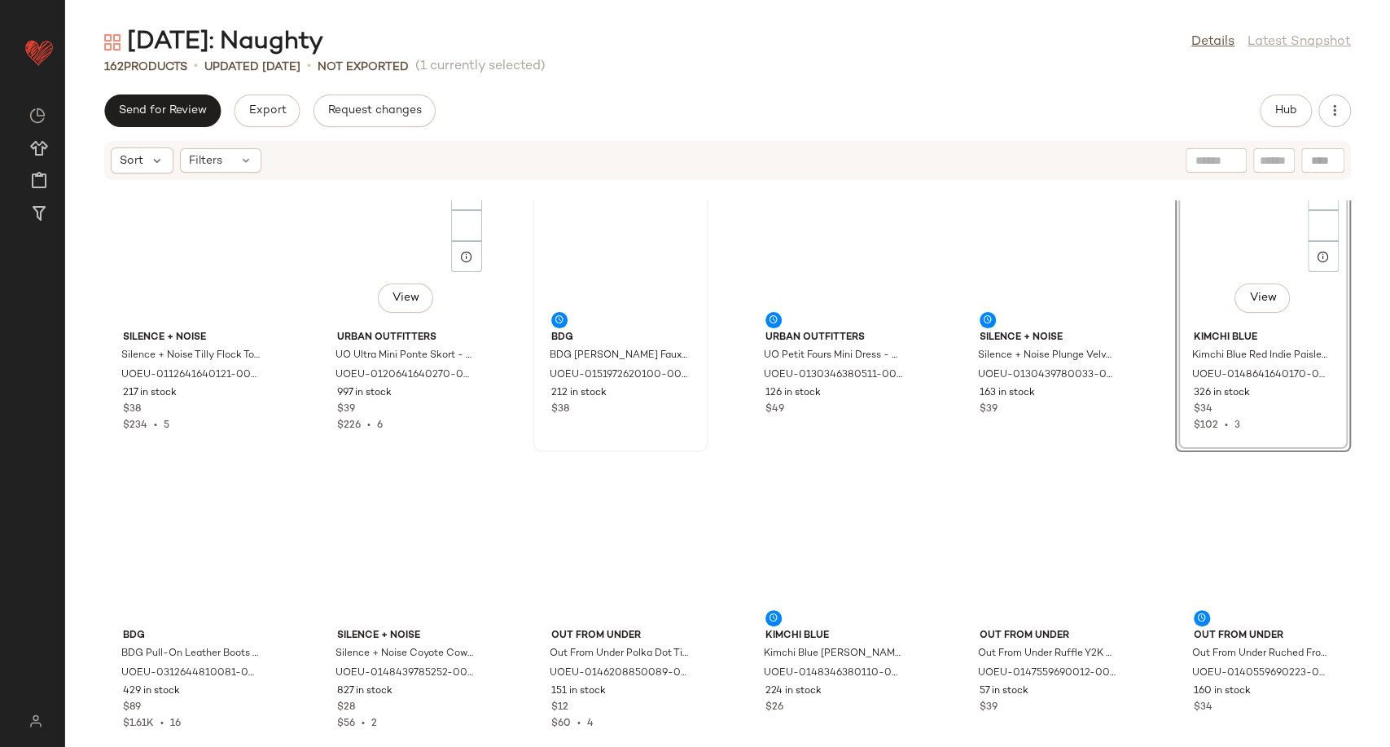
scroll to position [298, 0]
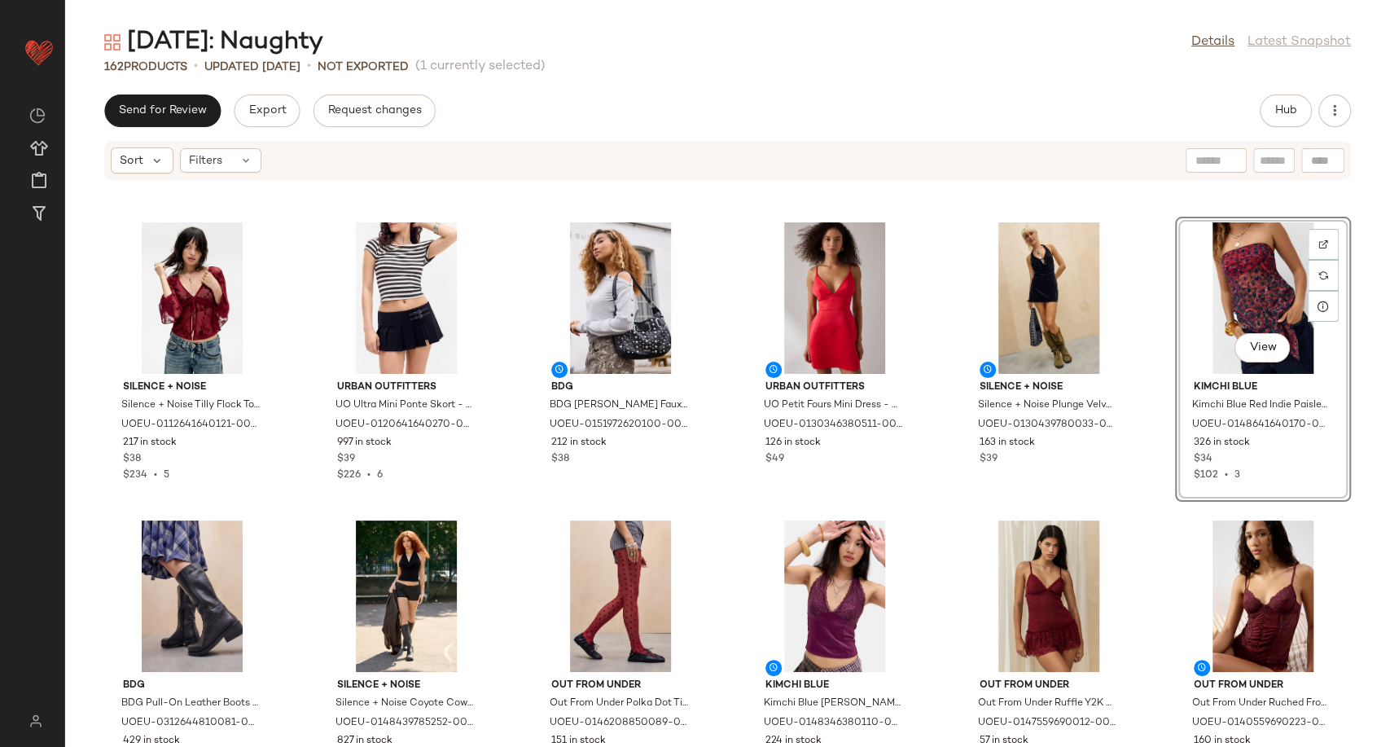
click at [1245, 290] on div "View" at bounding box center [1262, 297] width 164 height 151
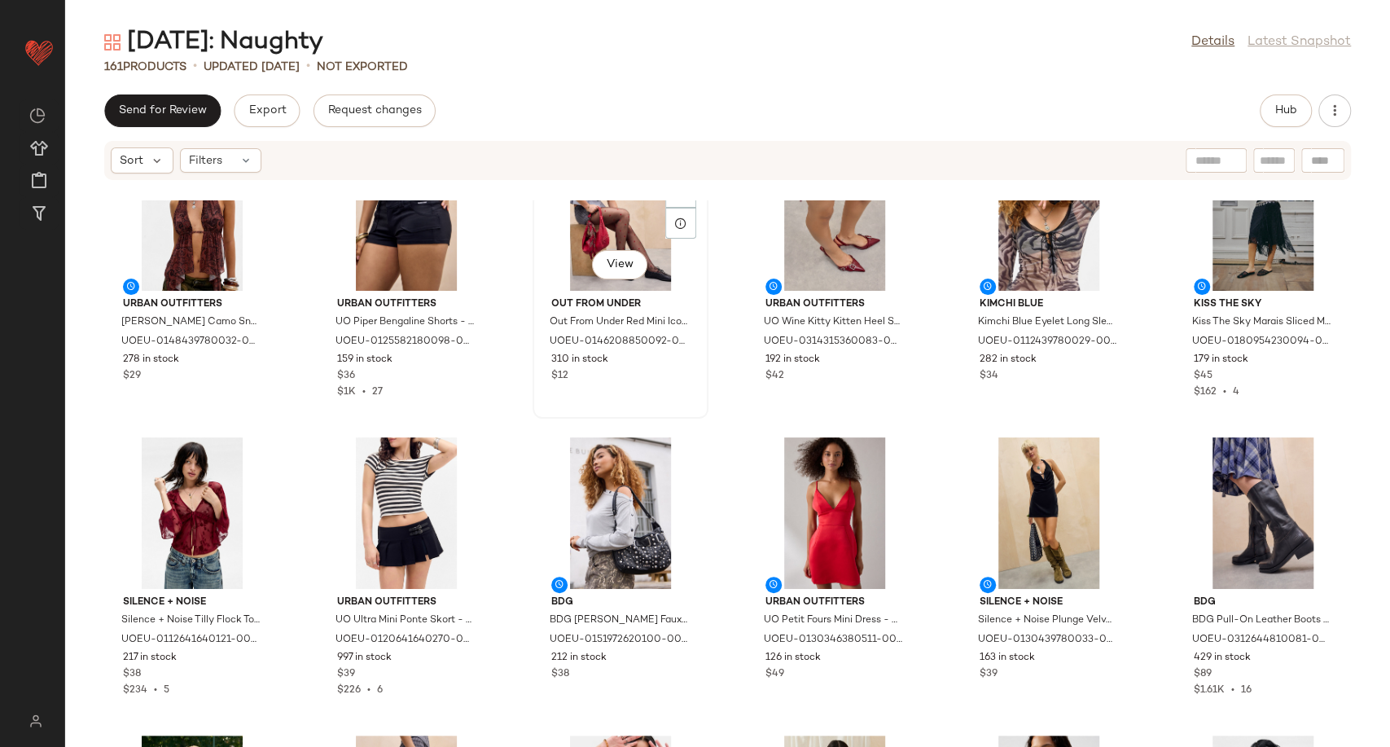
scroll to position [0, 0]
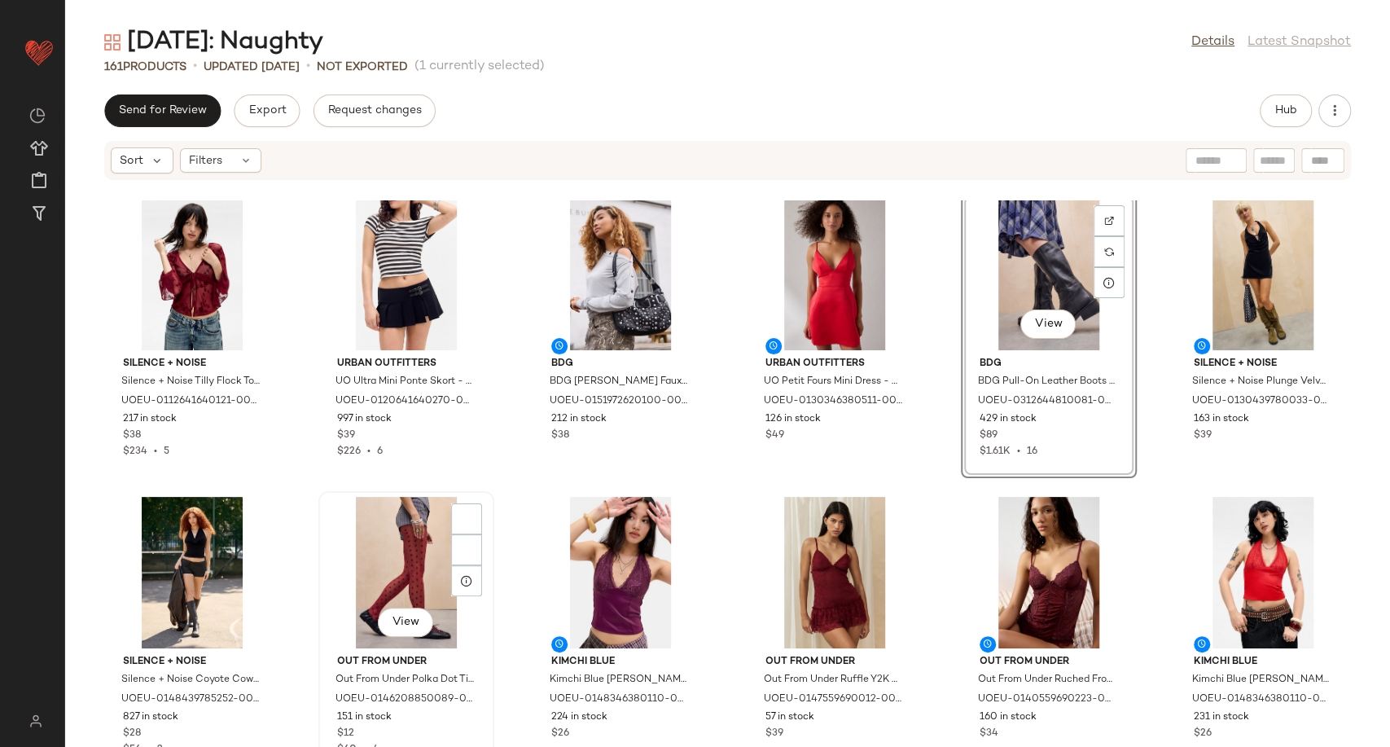
scroll to position [328, 0]
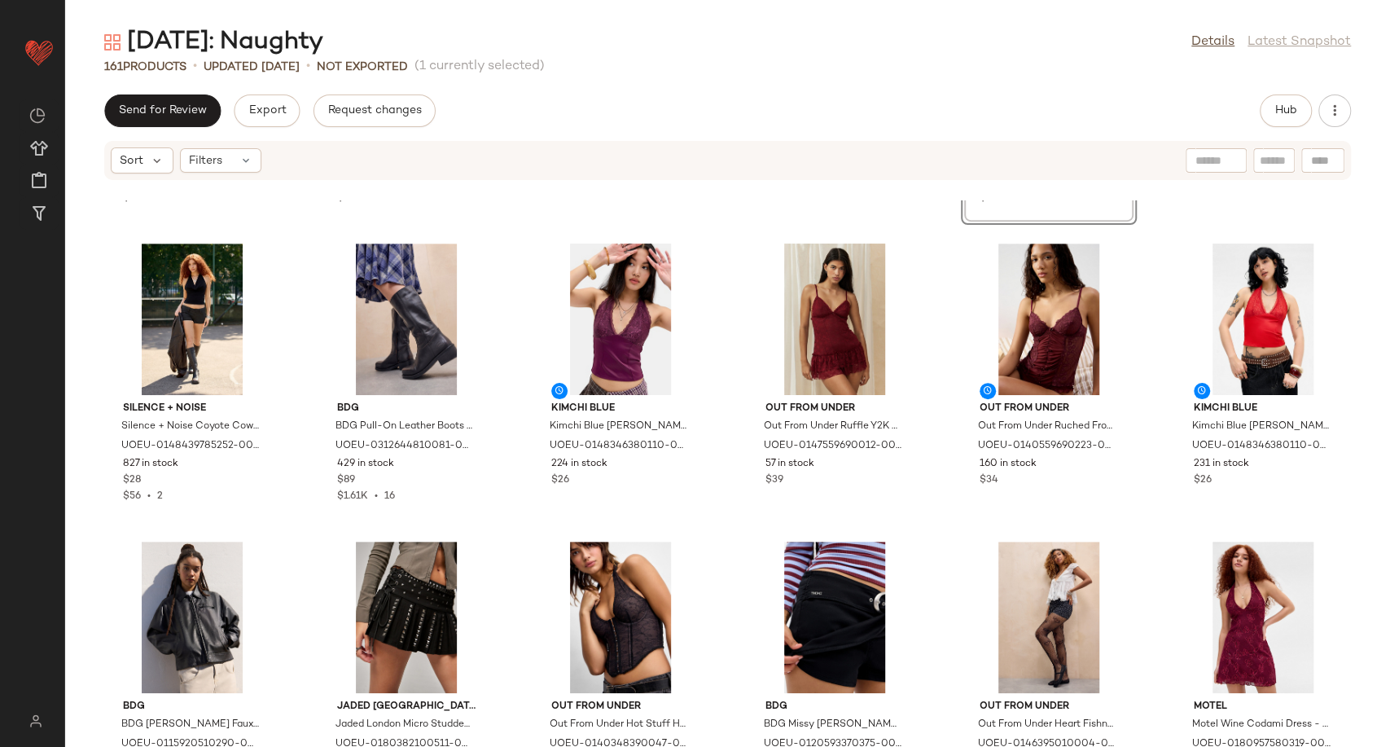
scroll to position [328, 0]
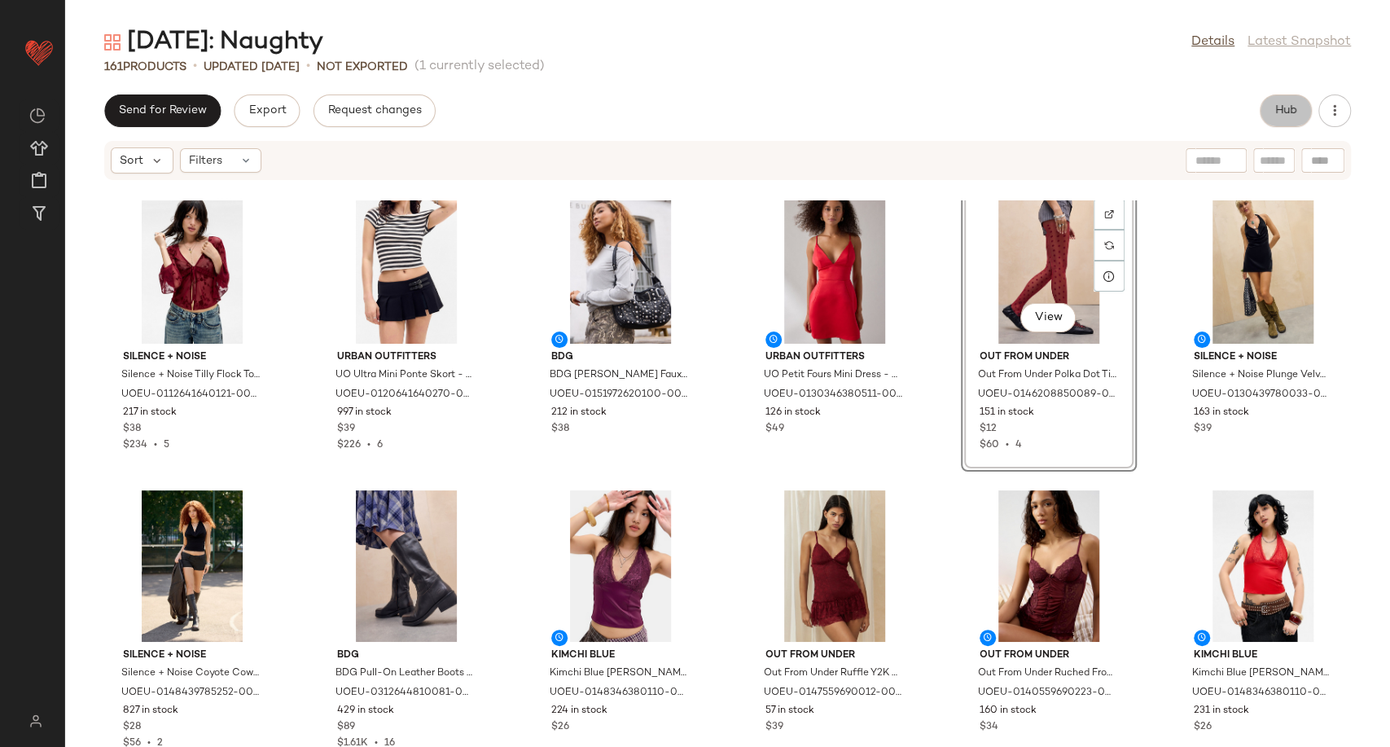
click at [1279, 112] on span "Hub" at bounding box center [1285, 110] width 23 height 13
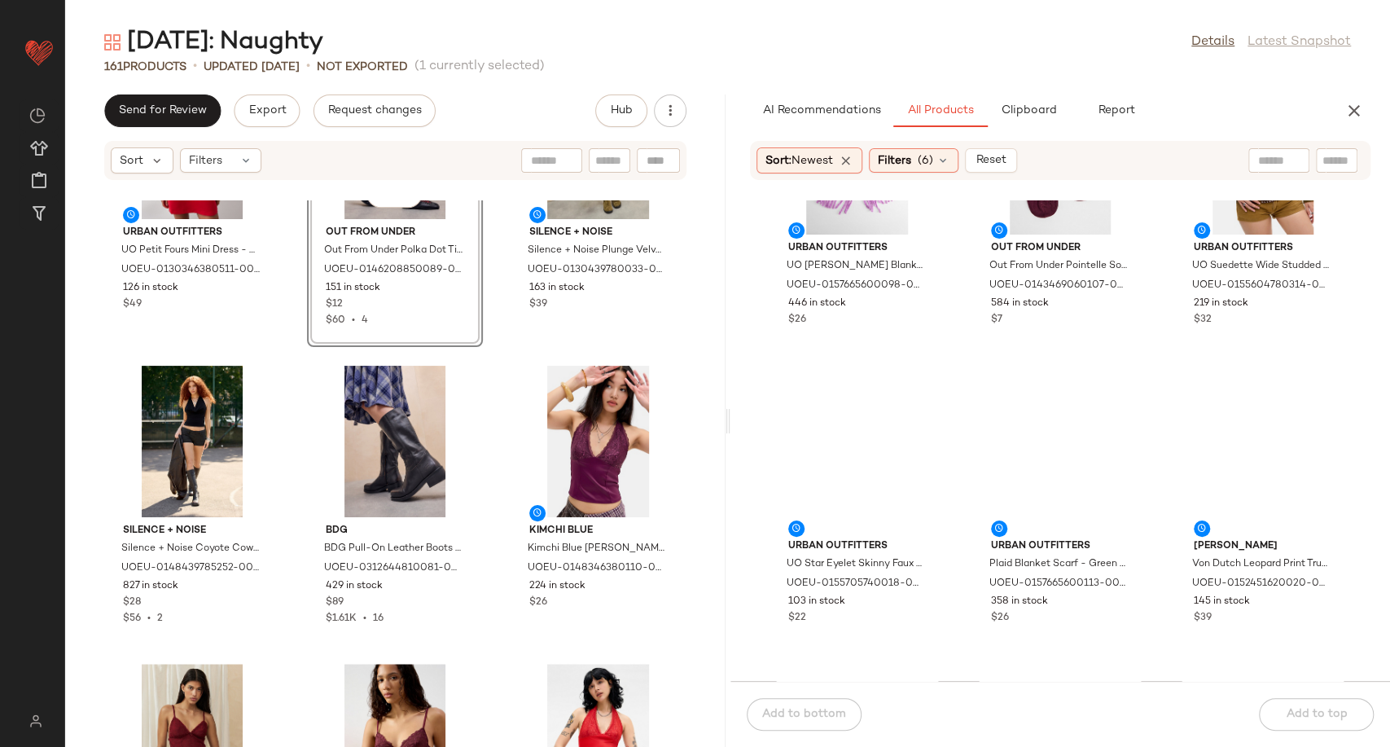
scroll to position [736, 0]
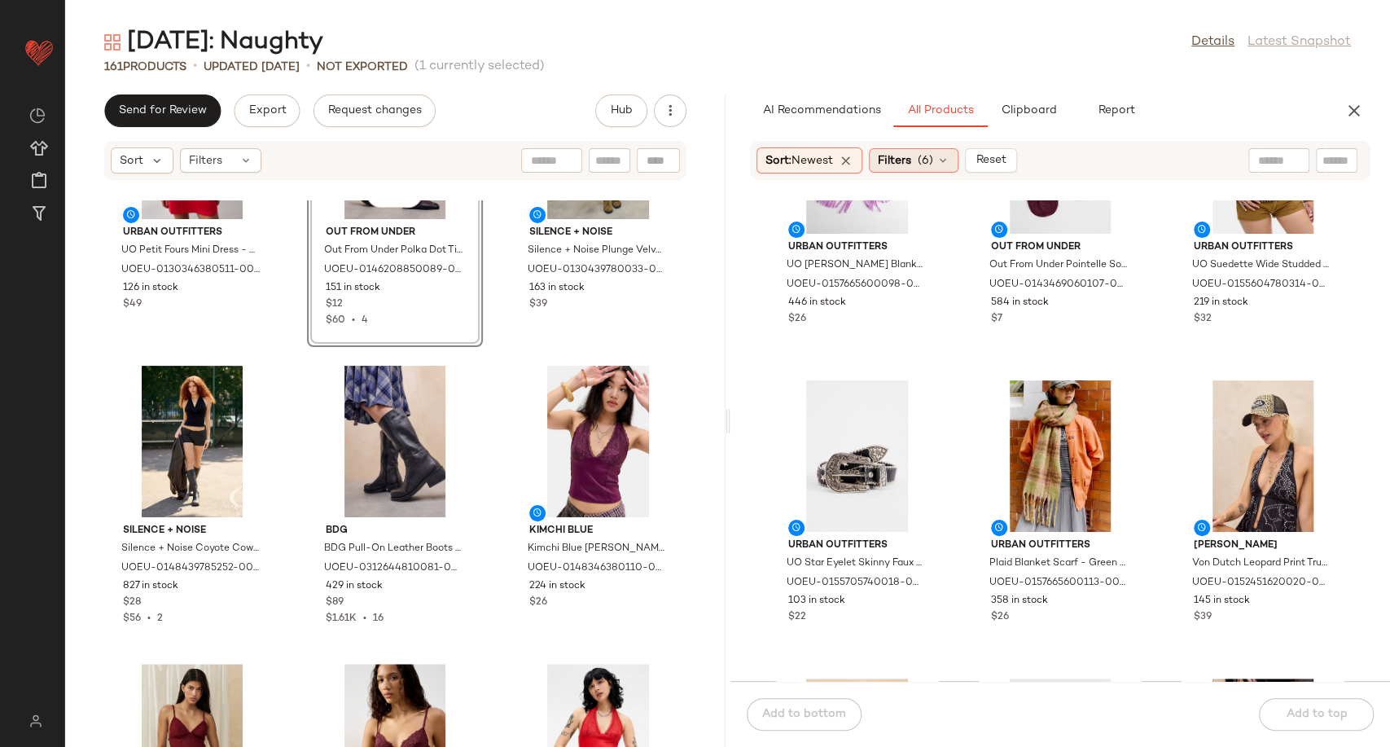
click at [944, 158] on icon at bounding box center [942, 160] width 13 height 13
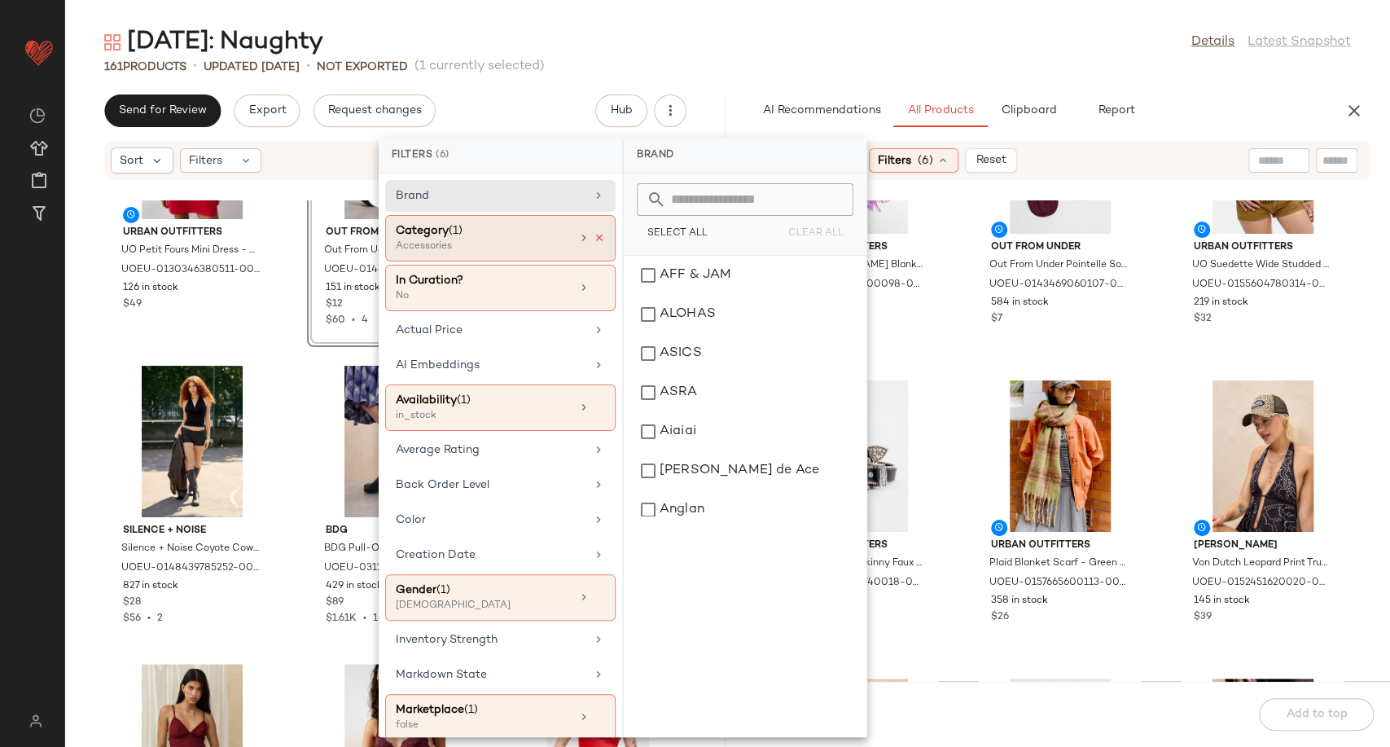
click at [596, 234] on icon at bounding box center [598, 237] width 11 height 11
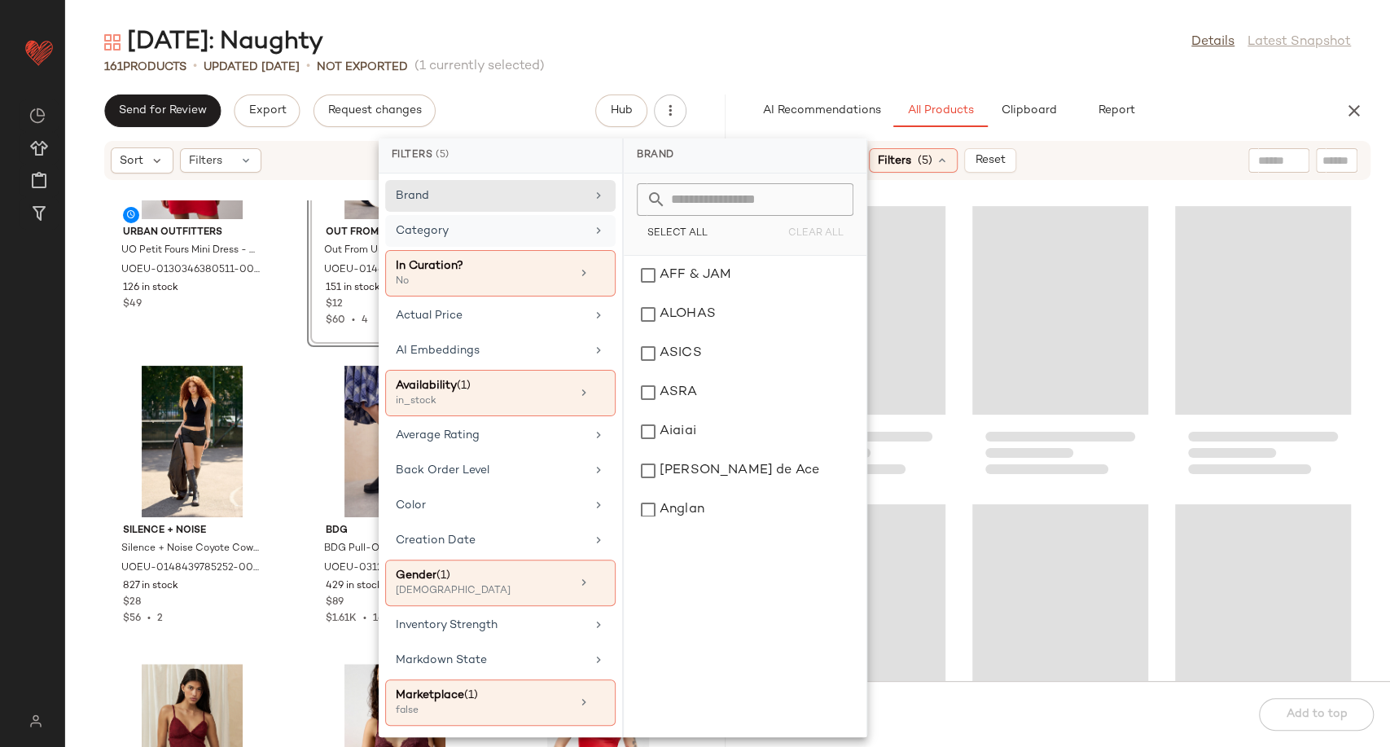
click at [553, 227] on div "Category" at bounding box center [491, 230] width 190 height 17
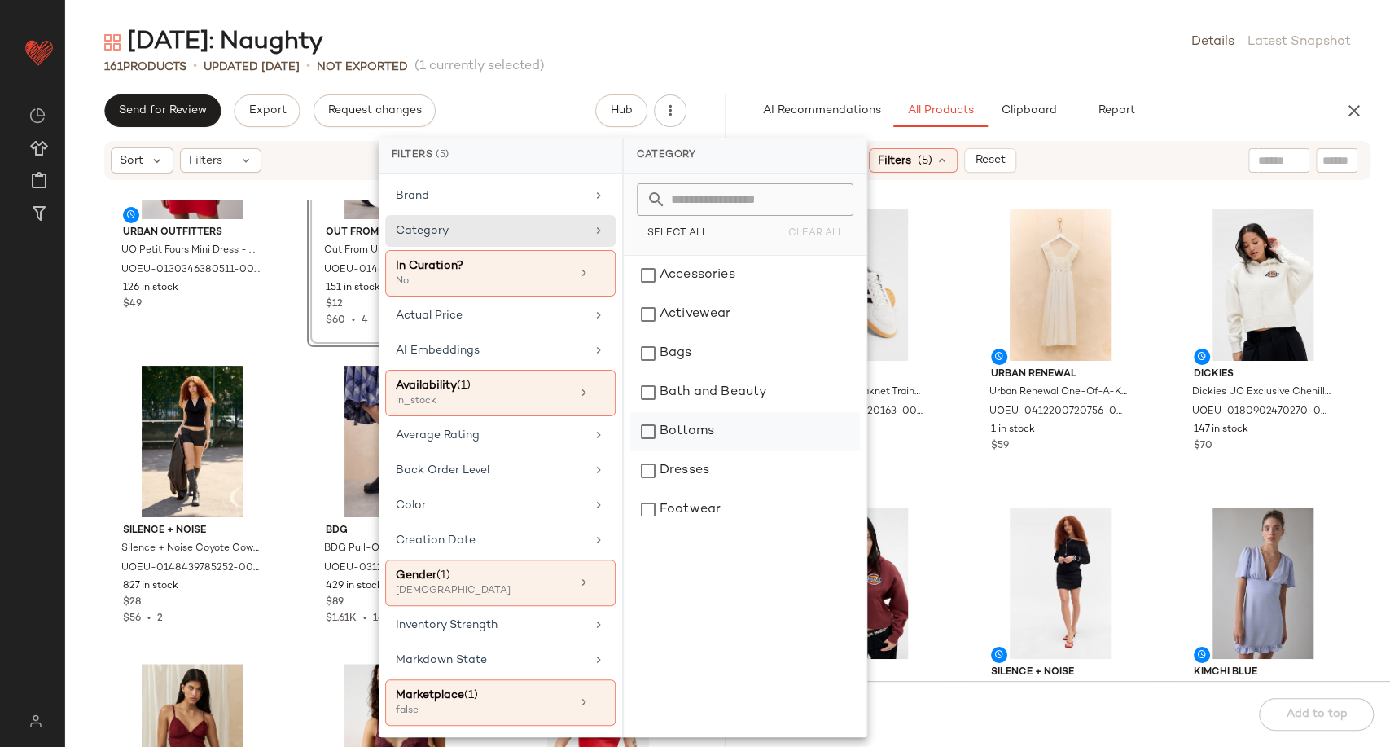
click at [709, 426] on div "Bottoms" at bounding box center [745, 431] width 230 height 39
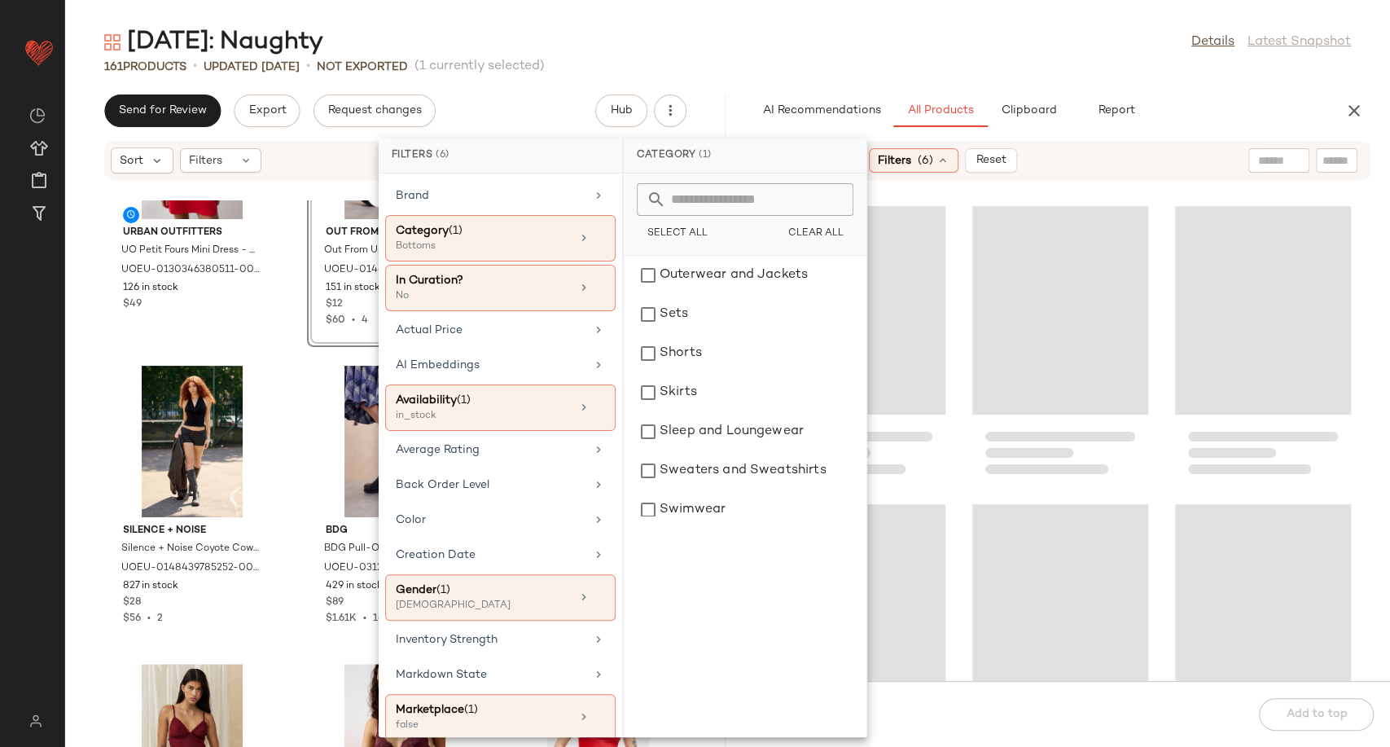
scroll to position [361, 0]
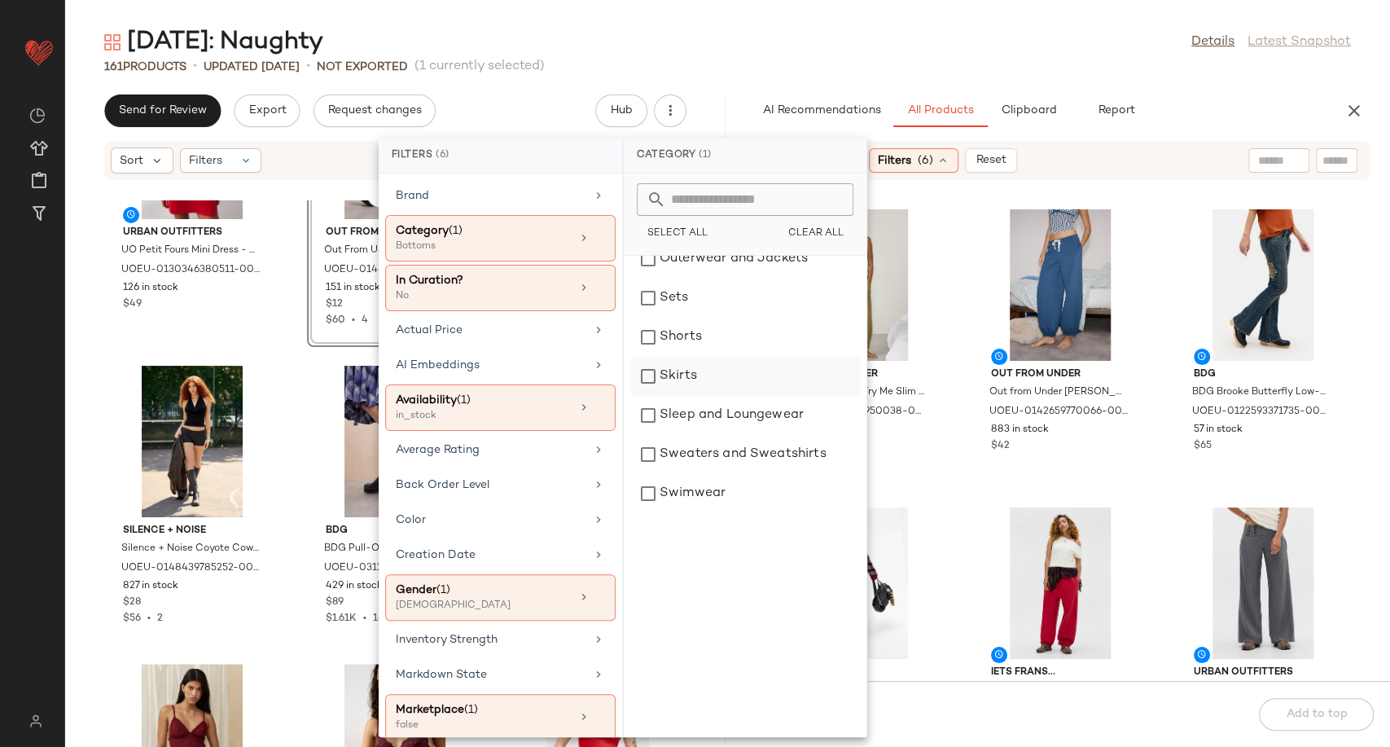
click at [707, 366] on div "Skirts" at bounding box center [745, 376] width 230 height 39
click at [700, 331] on div "Shorts" at bounding box center [745, 337] width 230 height 39
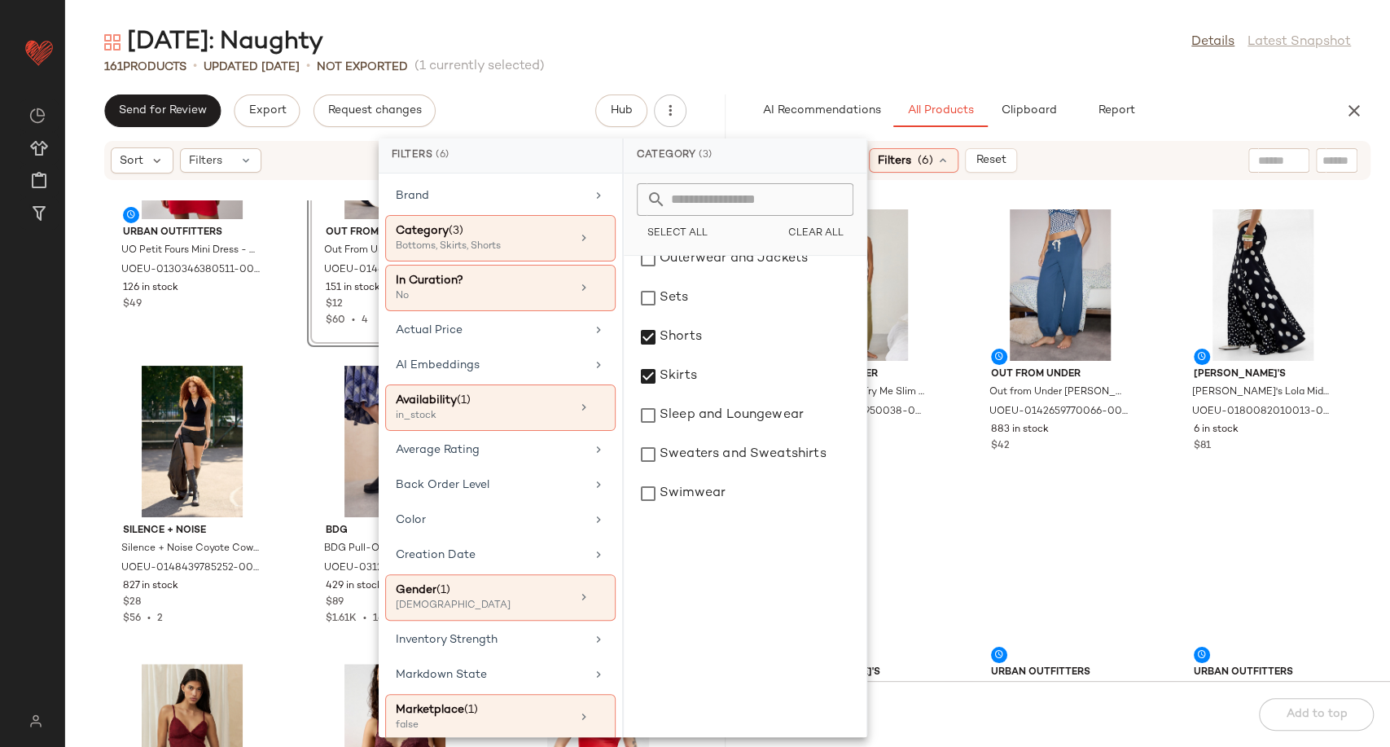
click at [955, 447] on div "Out From Under Out From Under Try Me Slim Joggers - Green XS at Urban Outfitter…" at bounding box center [1060, 440] width 660 height 480
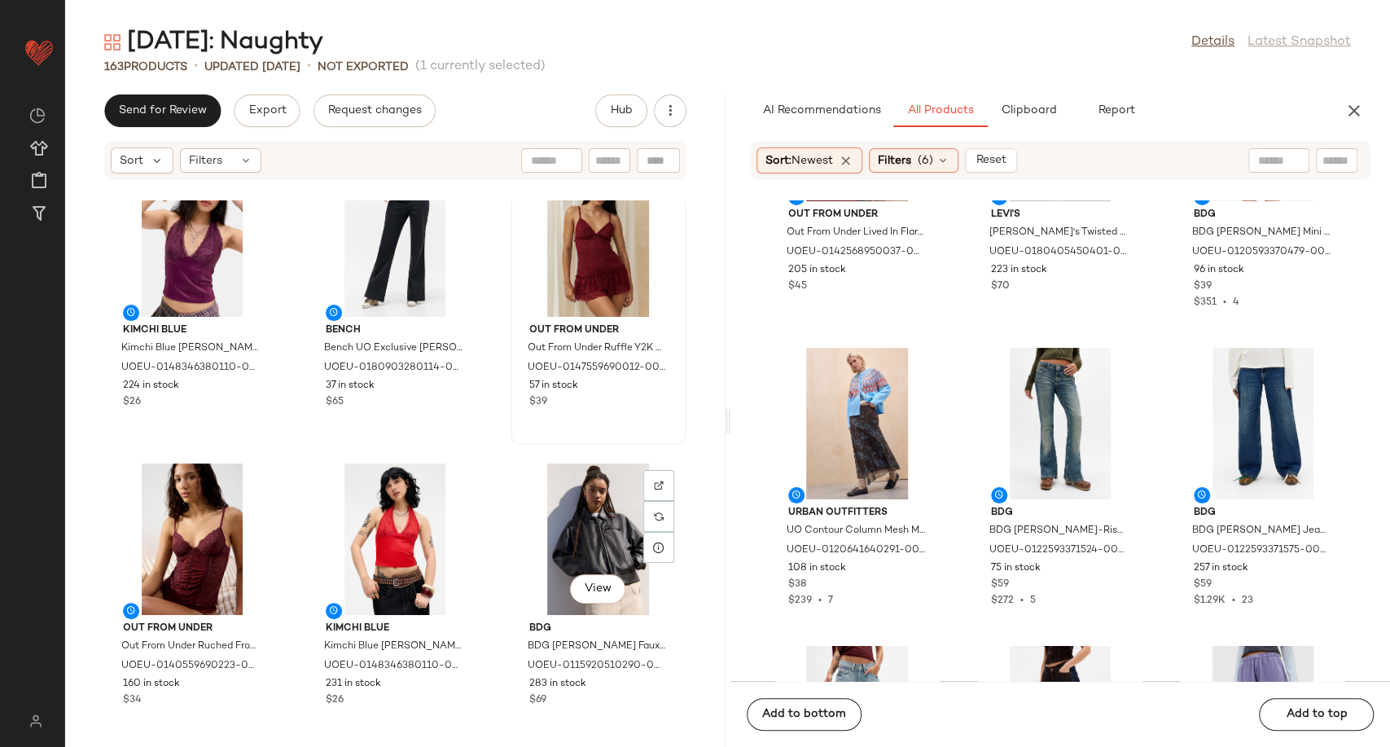
scroll to position [1591, 0]
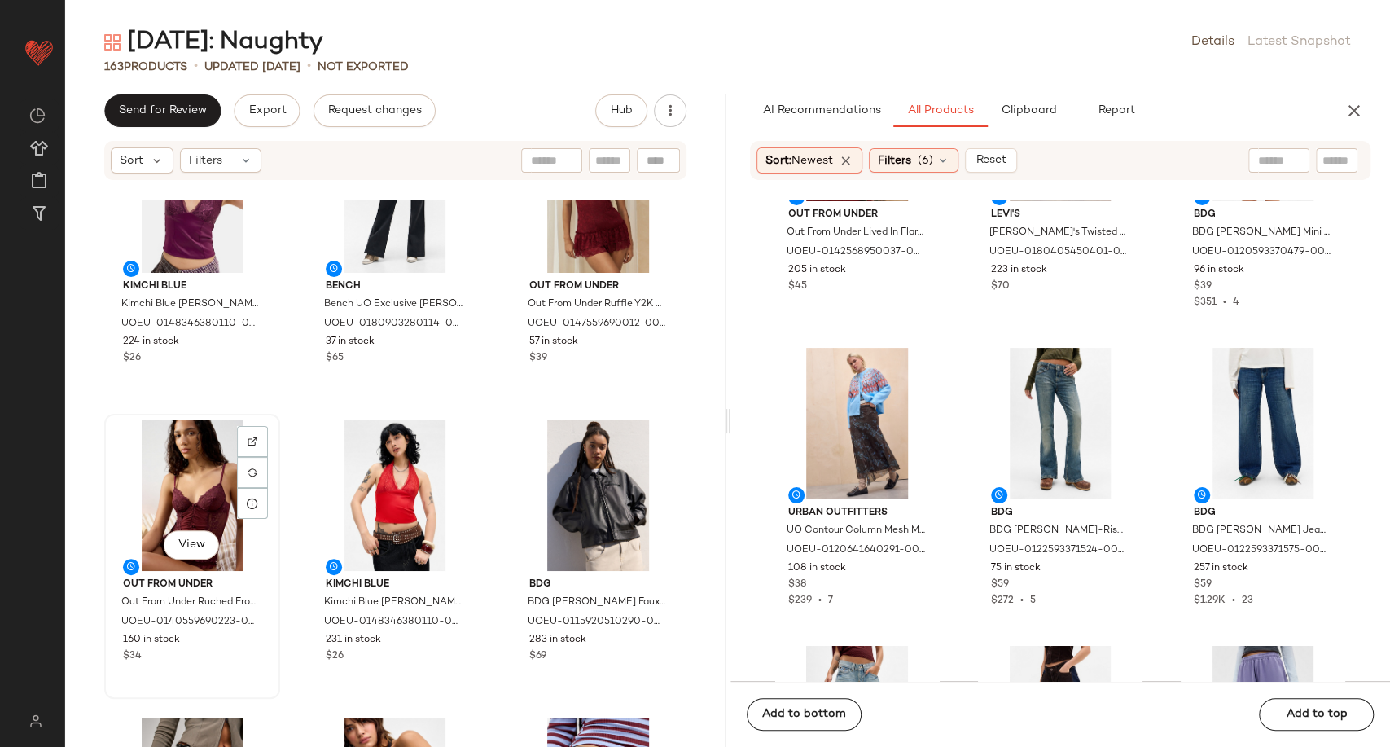
click at [201, 507] on div "View" at bounding box center [192, 494] width 164 height 151
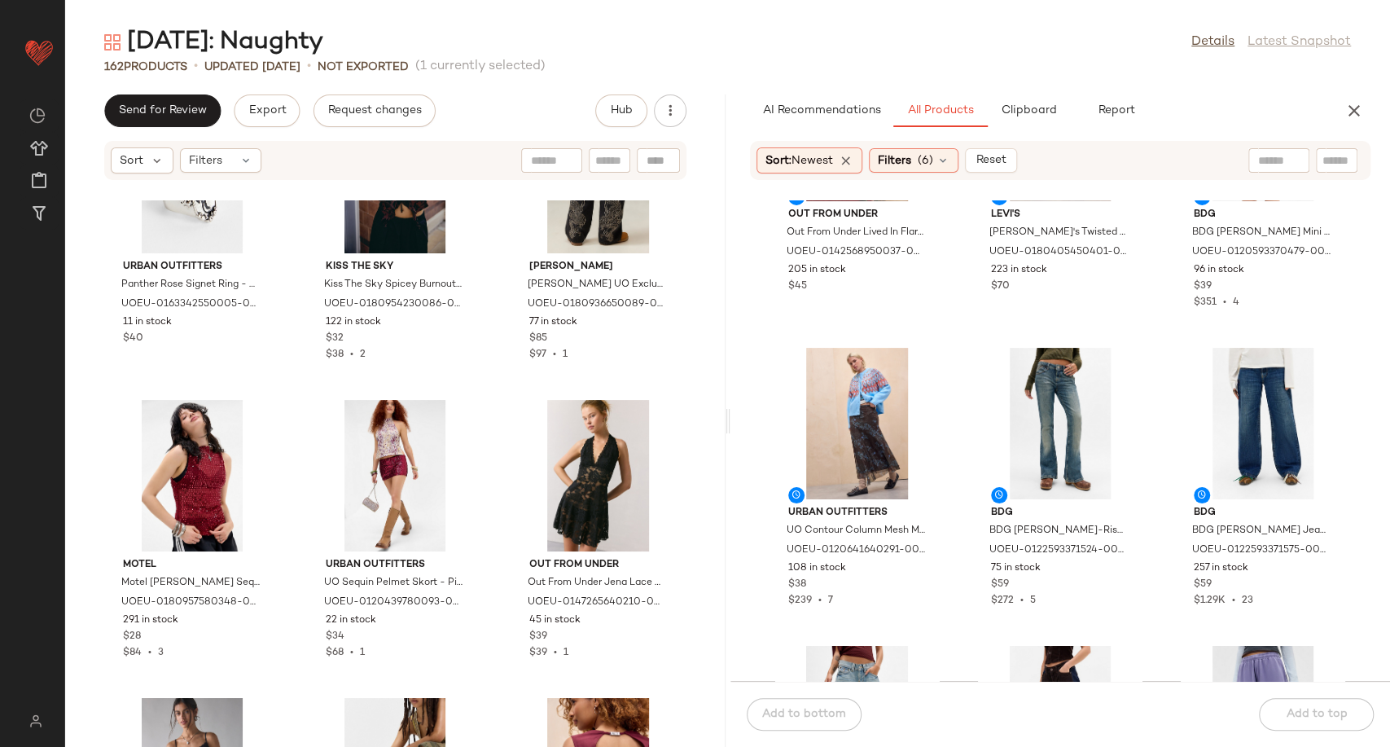
scroll to position [2948, 0]
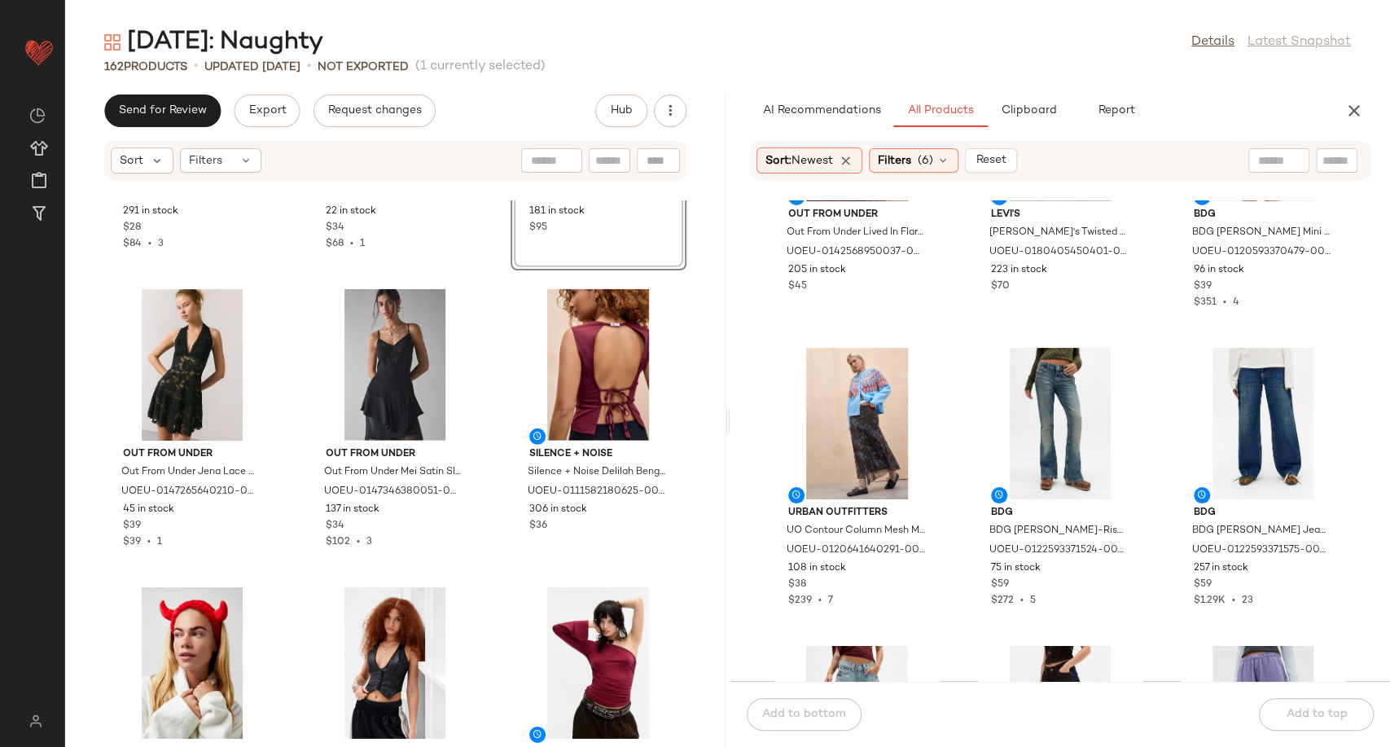
scroll to position [3219, 0]
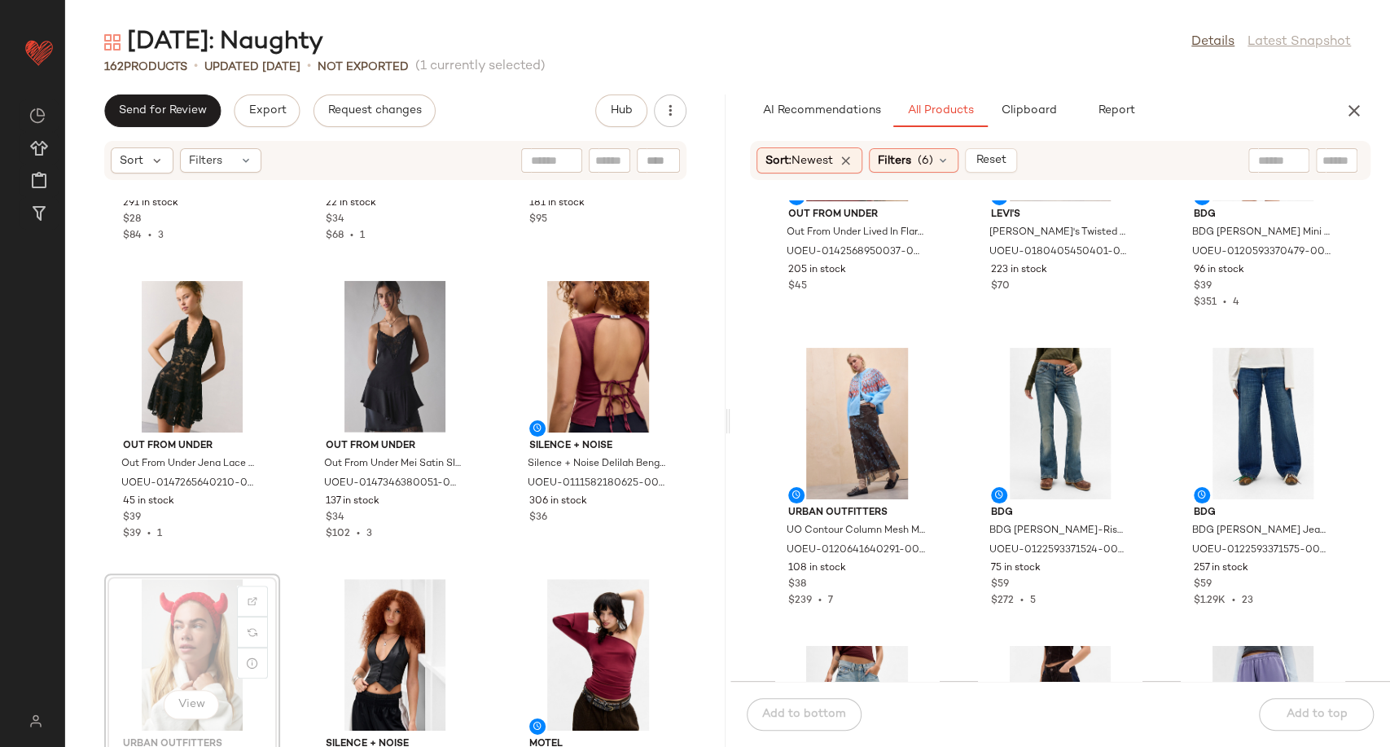
scroll to position [3221, 0]
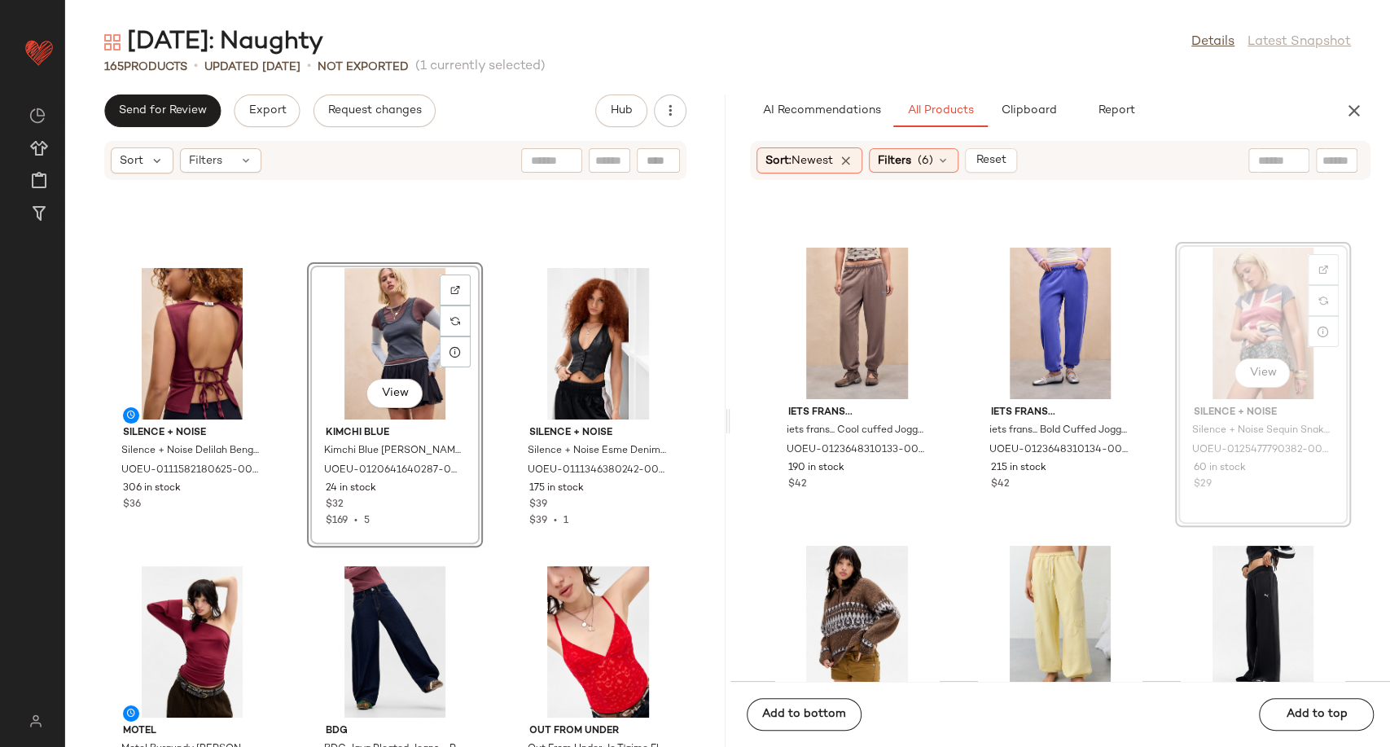
scroll to position [8316, 0]
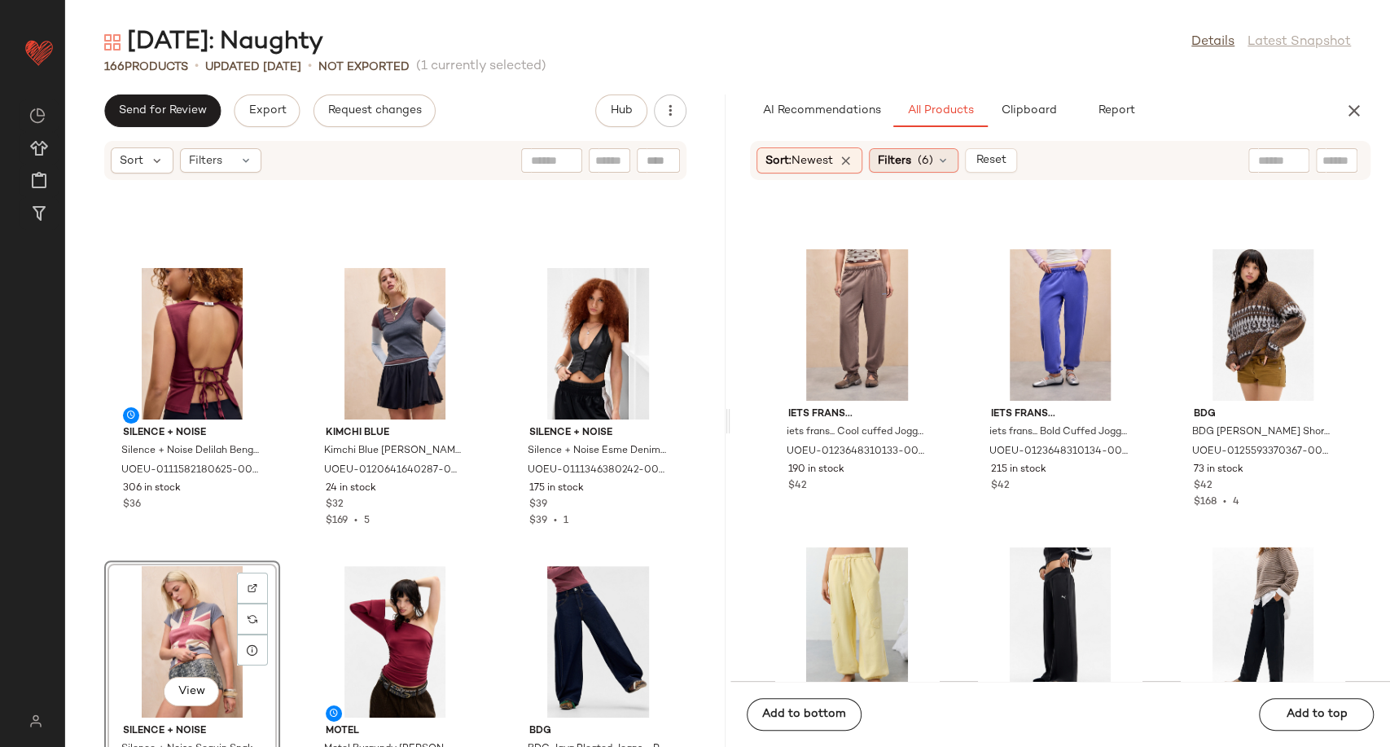
click at [949, 158] on icon at bounding box center [942, 160] width 13 height 13
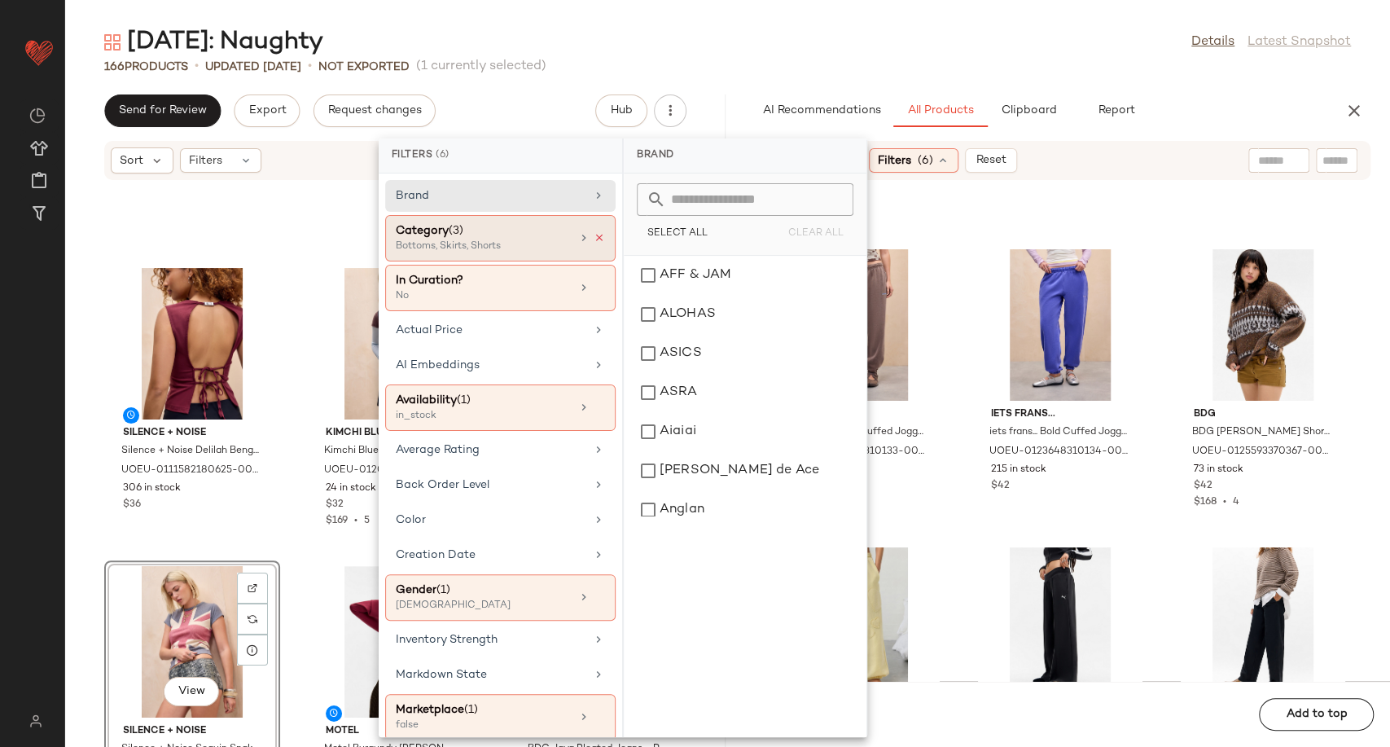
click at [593, 234] on icon at bounding box center [598, 237] width 11 height 11
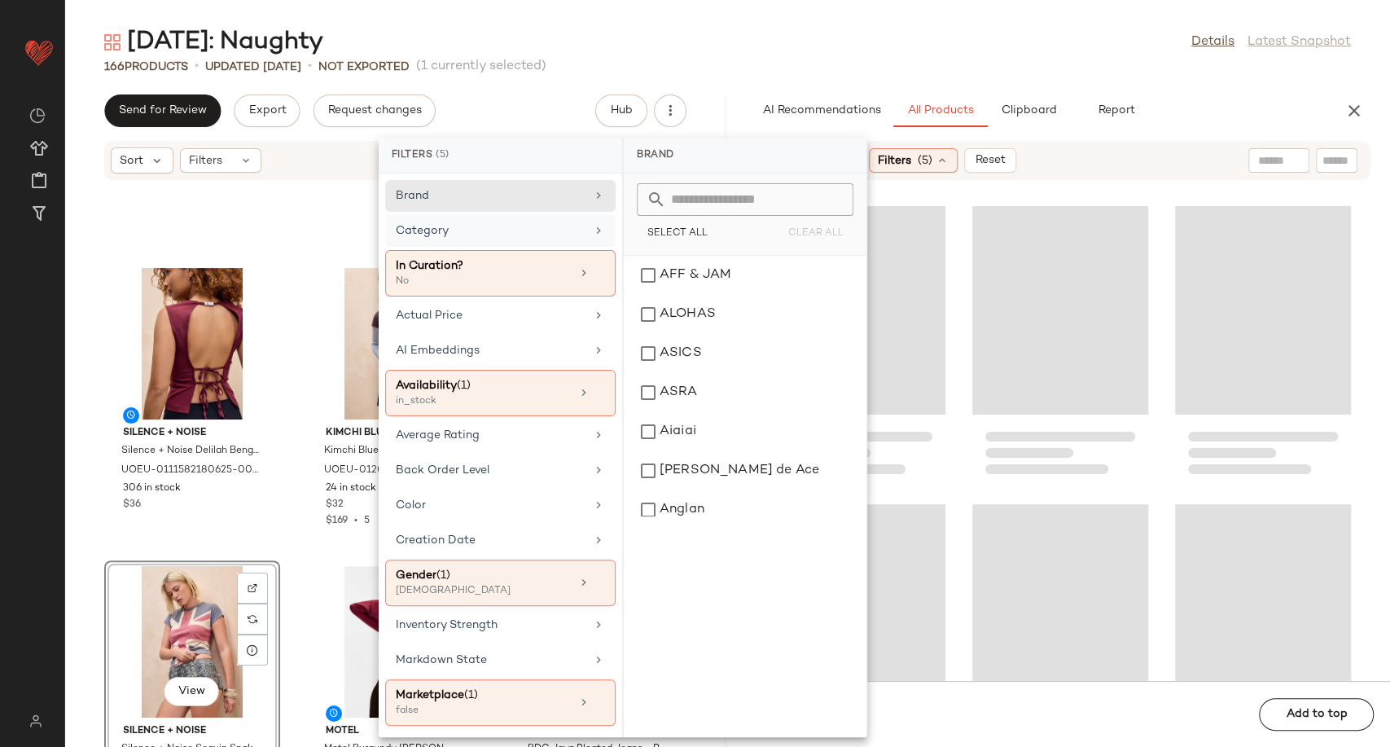
click at [546, 231] on div "Category" at bounding box center [491, 230] width 190 height 17
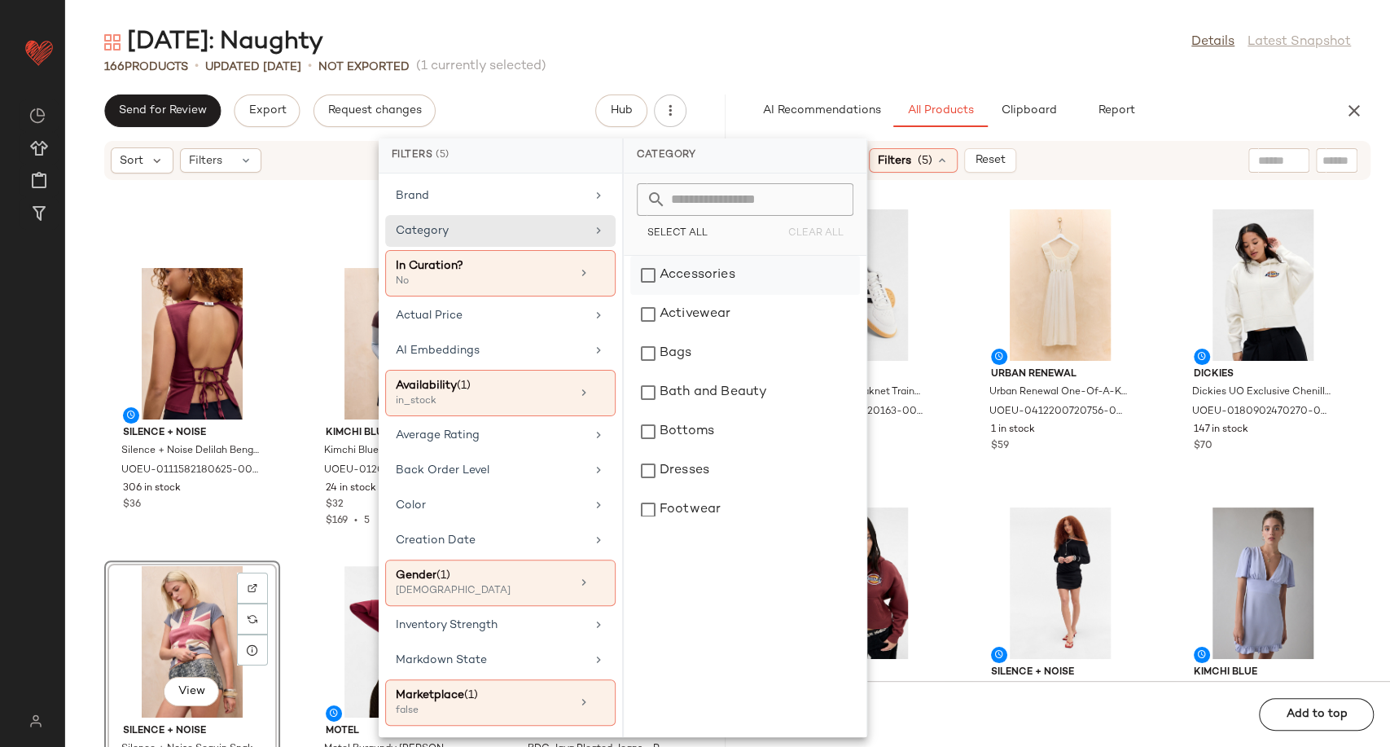
click at [691, 271] on div "Accessories" at bounding box center [745, 275] width 230 height 39
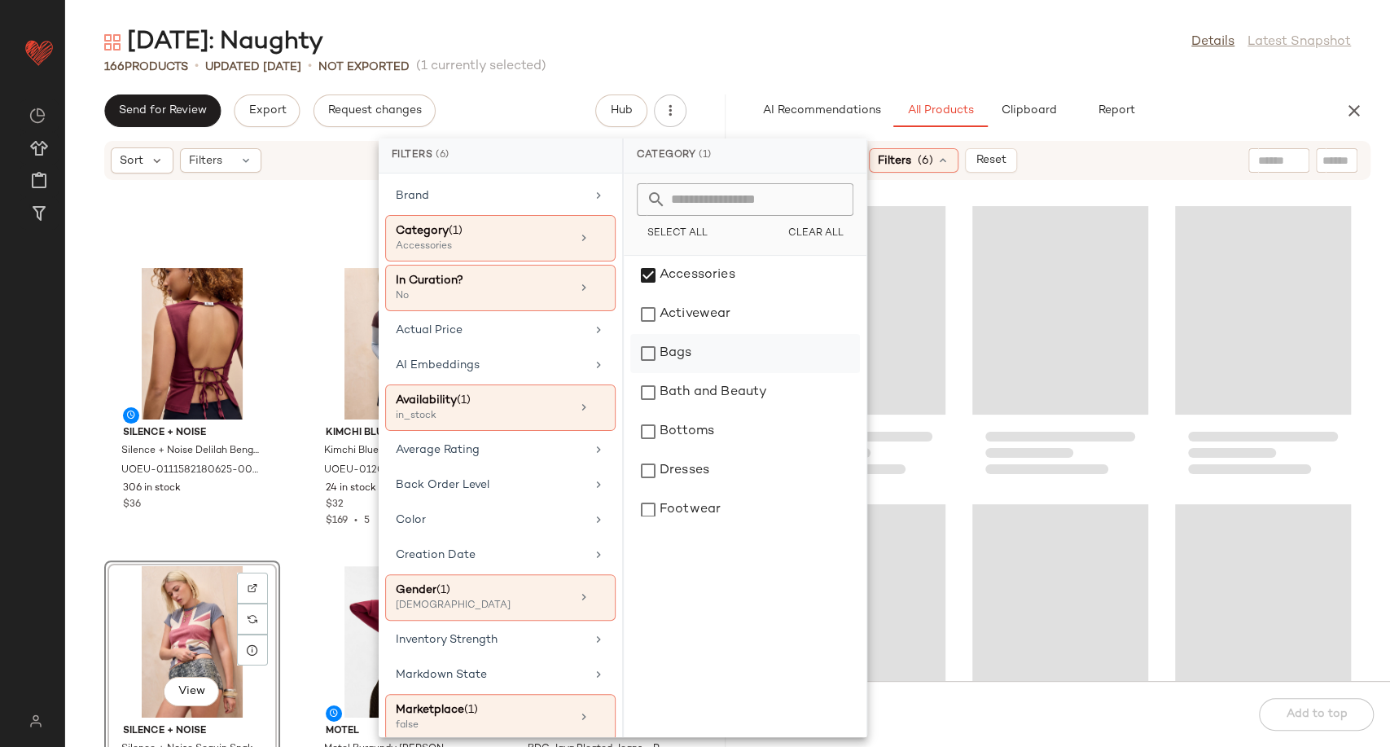
click at [669, 345] on div "Bags" at bounding box center [745, 353] width 230 height 39
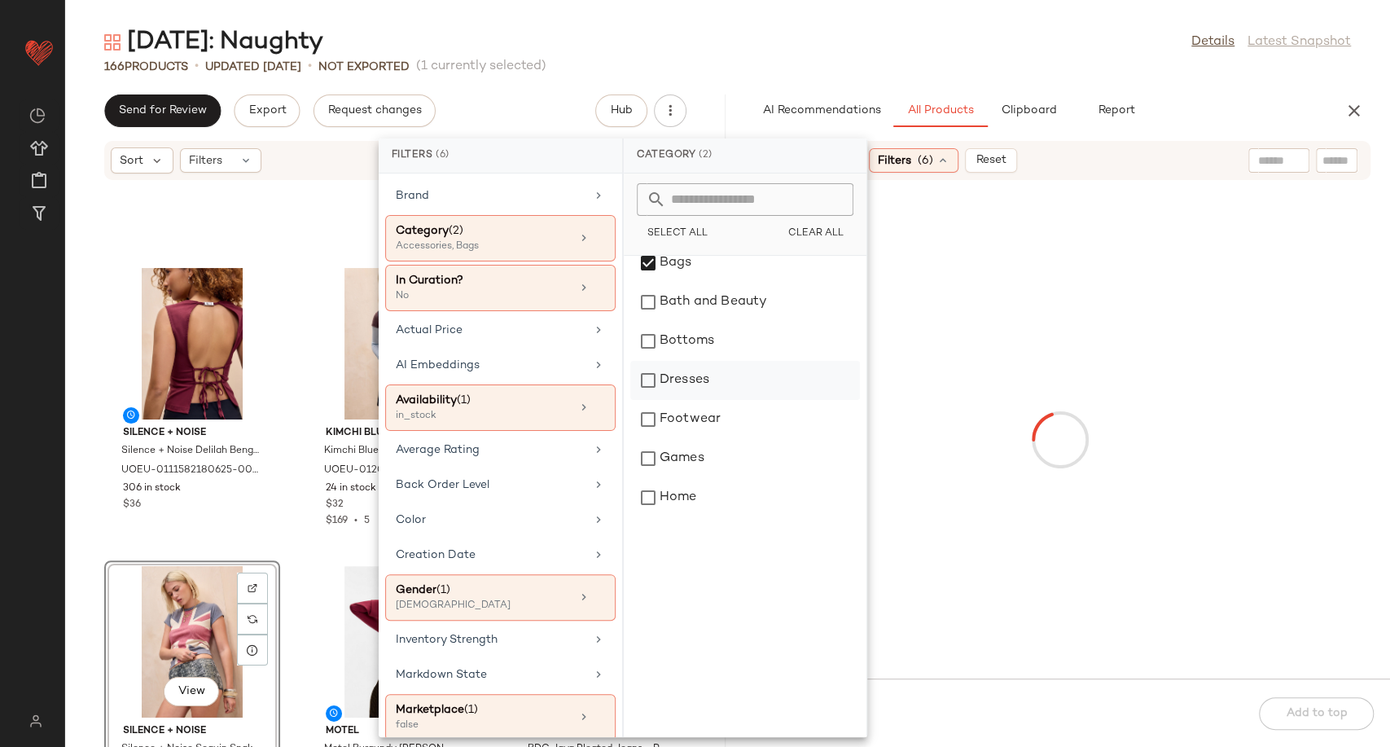
scroll to position [181, 0]
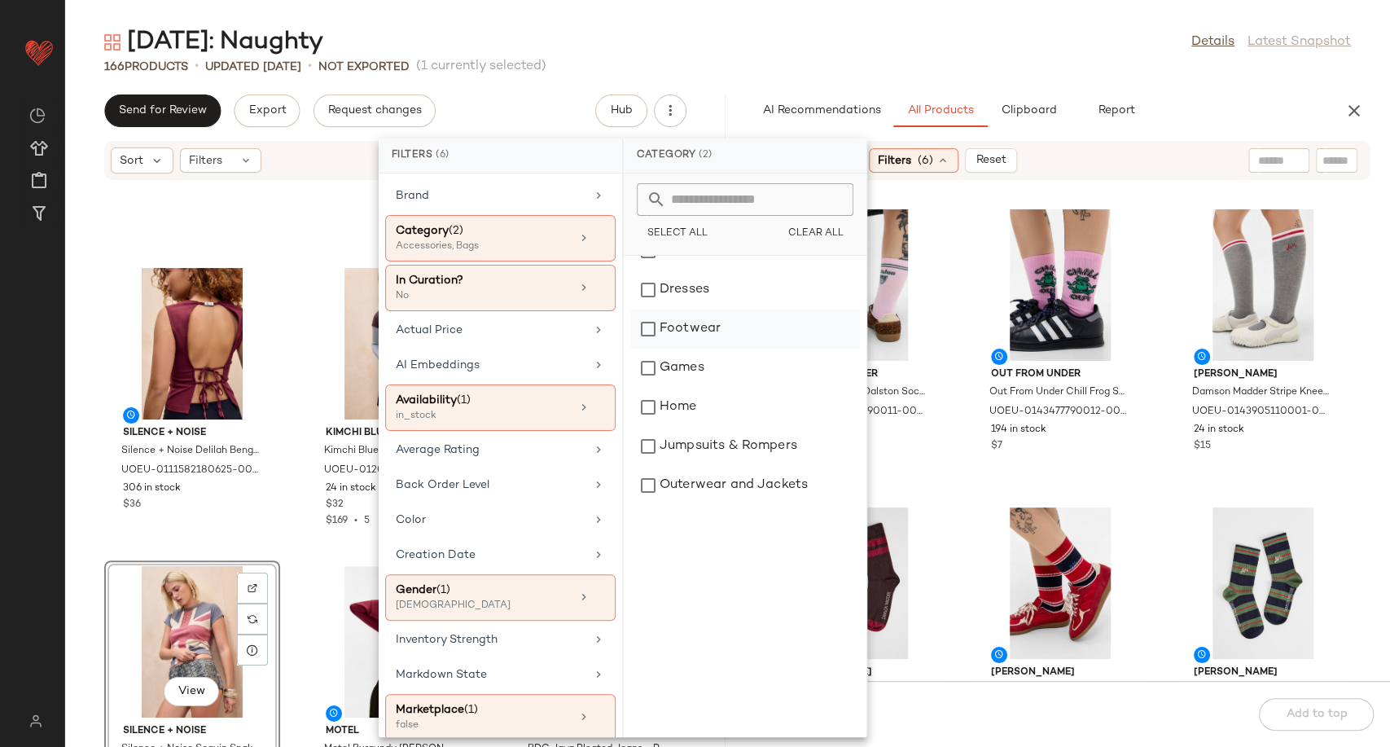
click at [695, 332] on div "Footwear" at bounding box center [745, 328] width 230 height 39
click at [956, 505] on div "Out From Under Out From Under Dalston Socks - Pink at Urban Outfitters UOEU-014…" at bounding box center [1060, 440] width 660 height 480
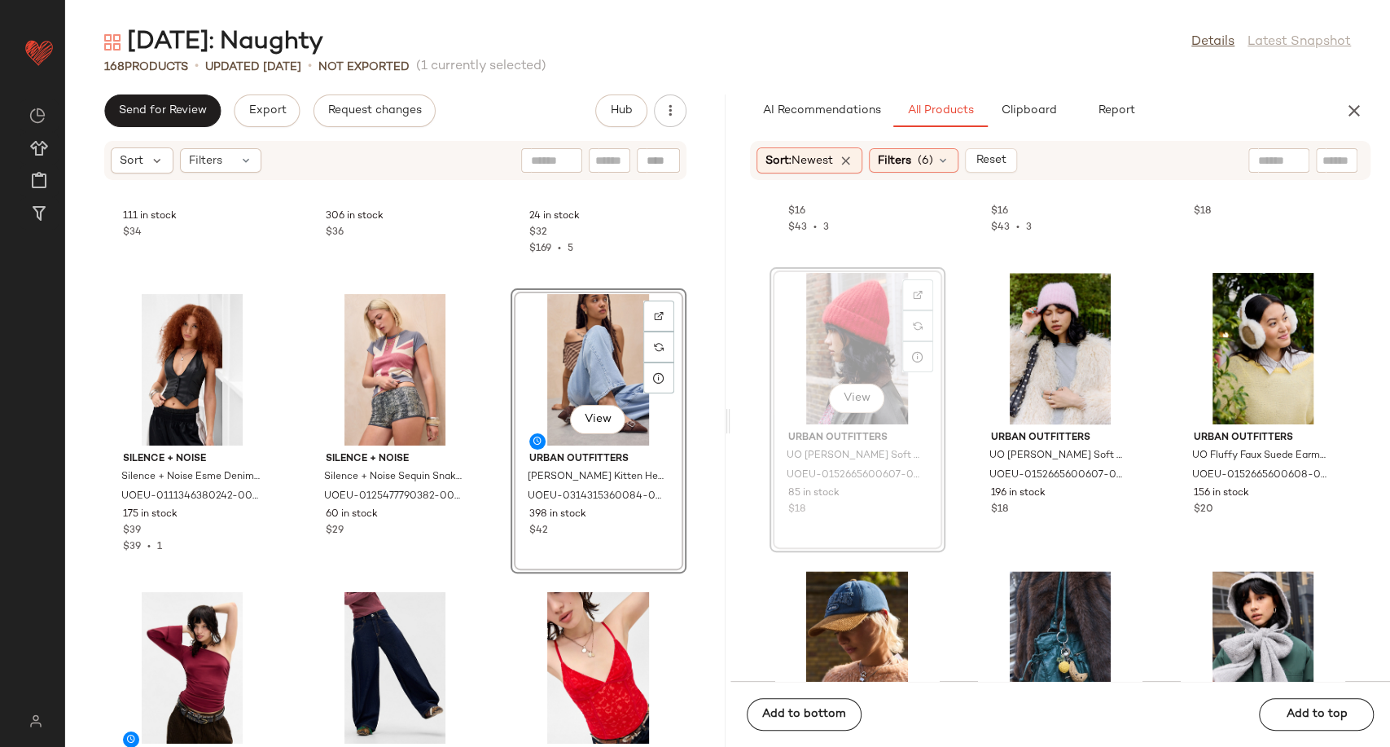
scroll to position [9781, 0]
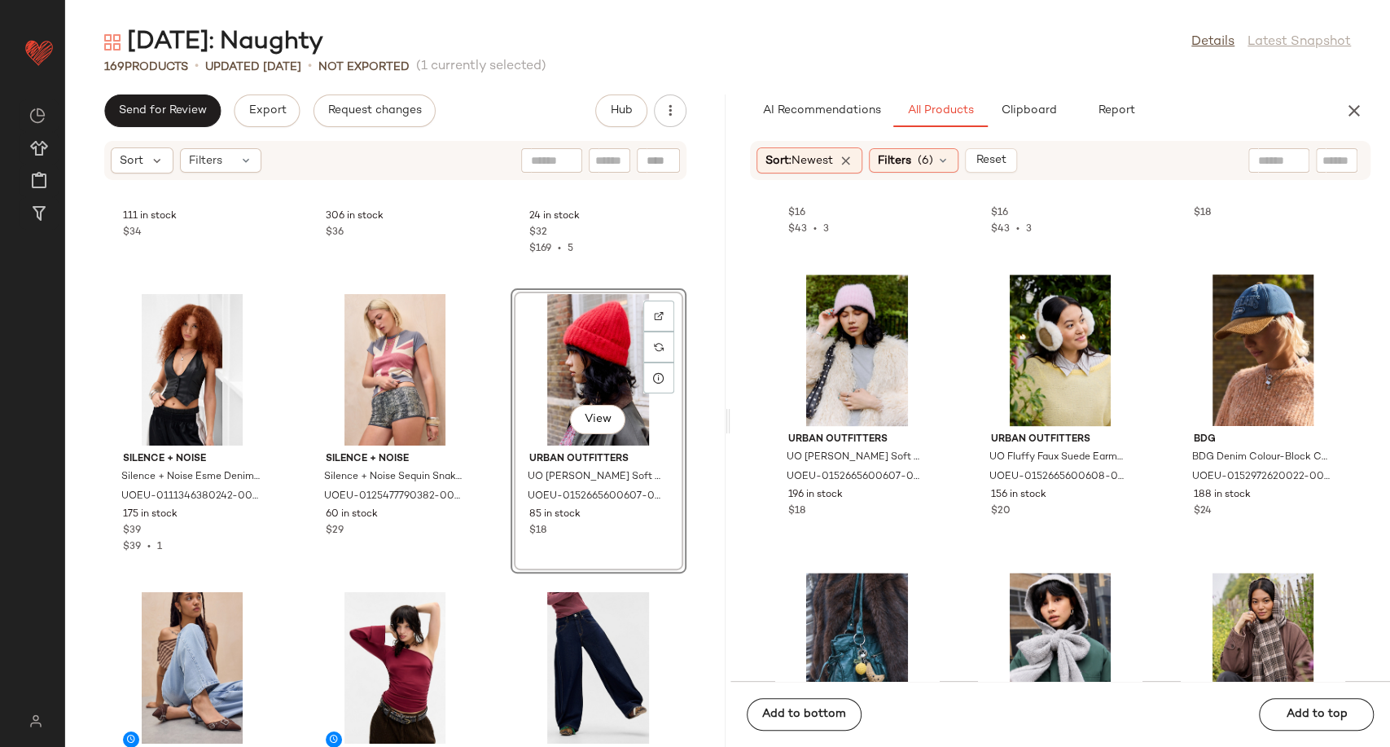
click at [482, 535] on div "BDG BDG Mini Jude Crossbody Bag - Grey at Urban Outfitters UOEU-0151972620091-0…" at bounding box center [395, 473] width 660 height 546
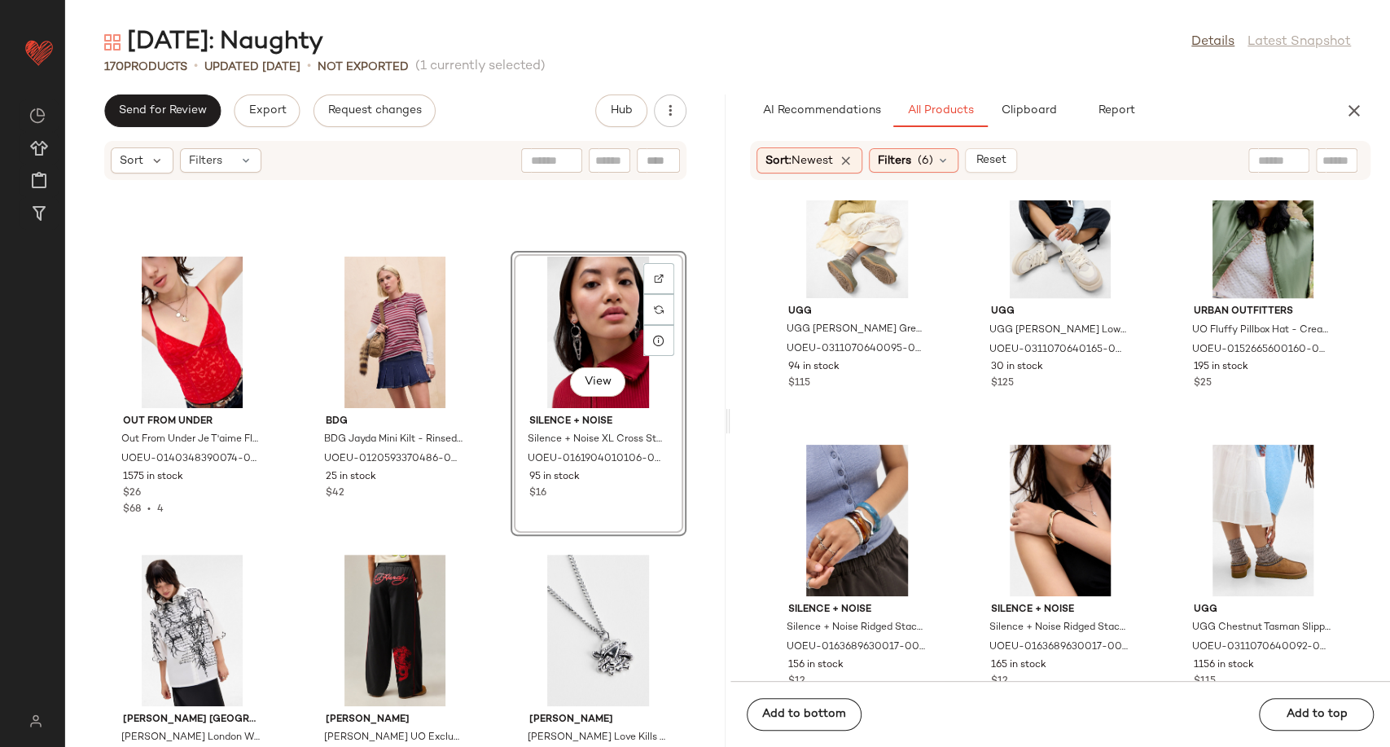
scroll to position [4526, 0]
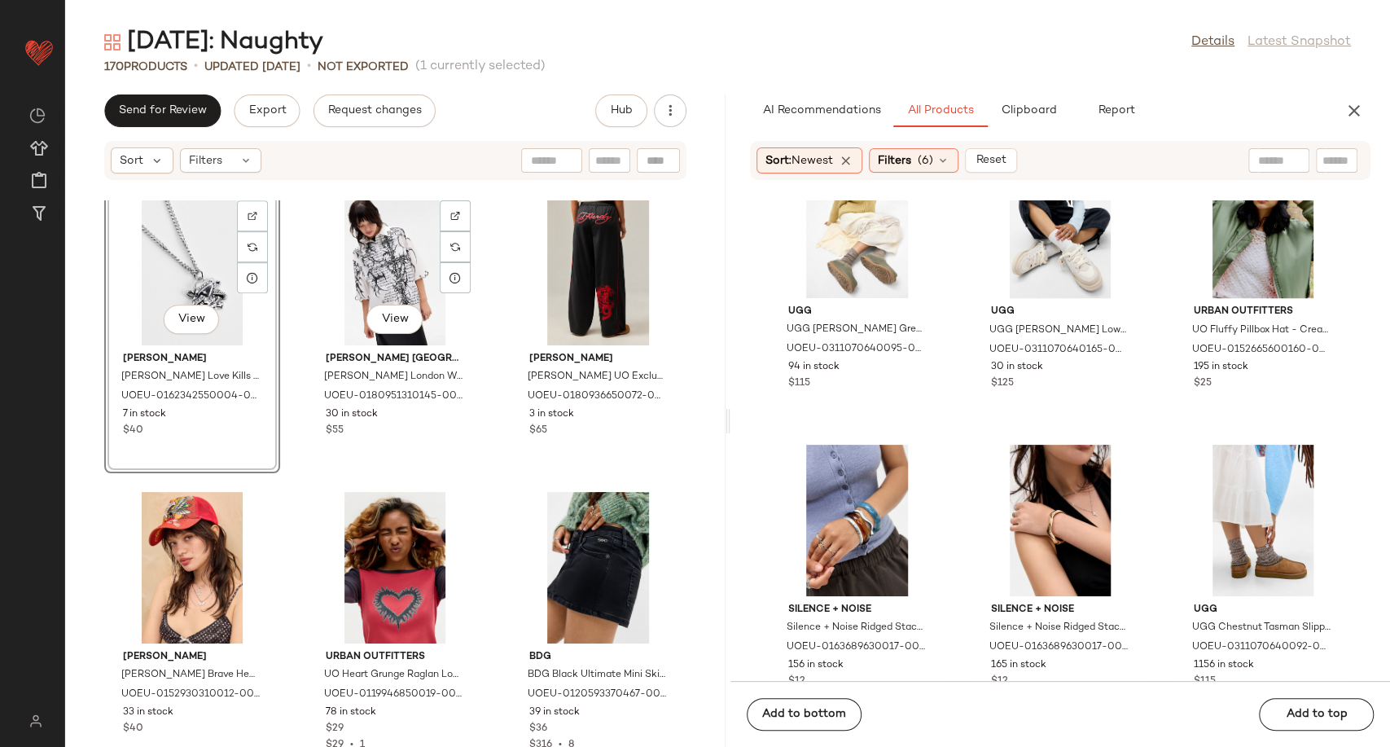
scroll to position [4797, 0]
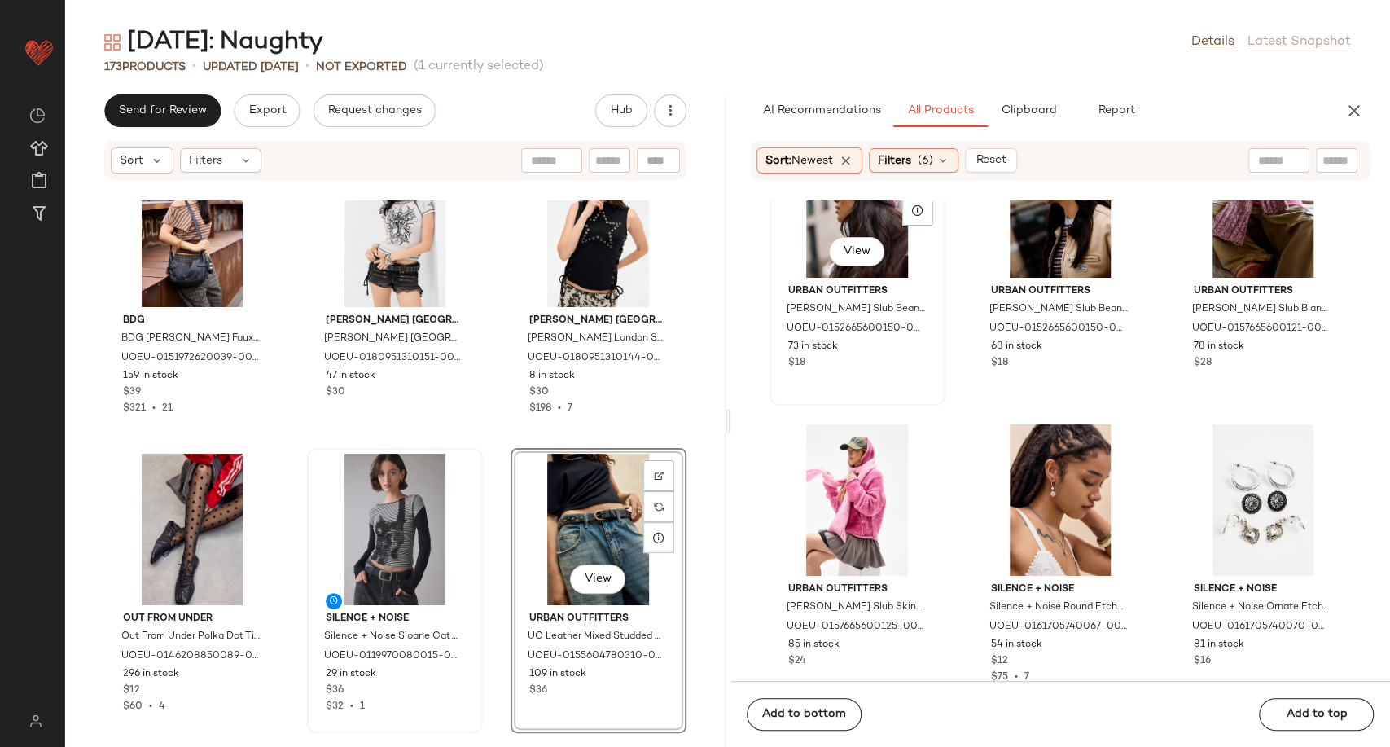
scroll to position [16204, 0]
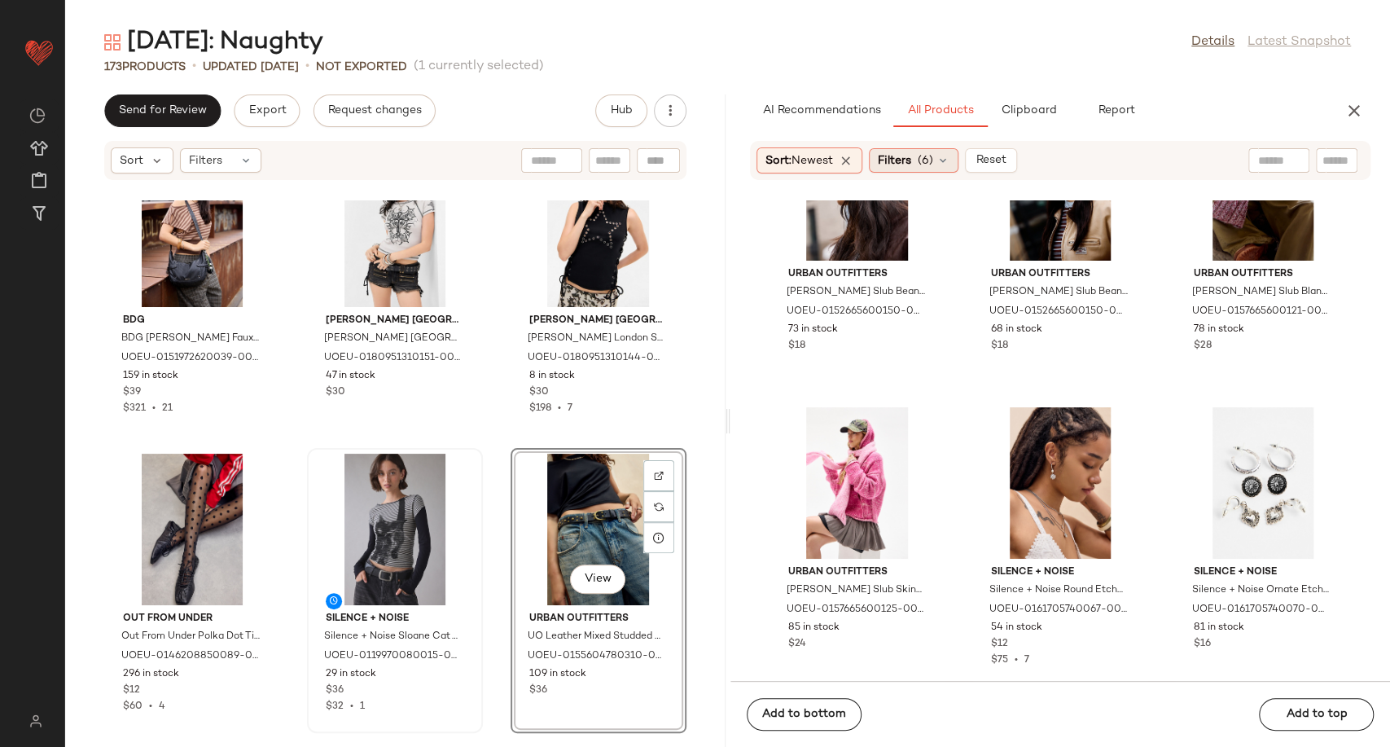
click at [949, 162] on icon at bounding box center [942, 160] width 13 height 13
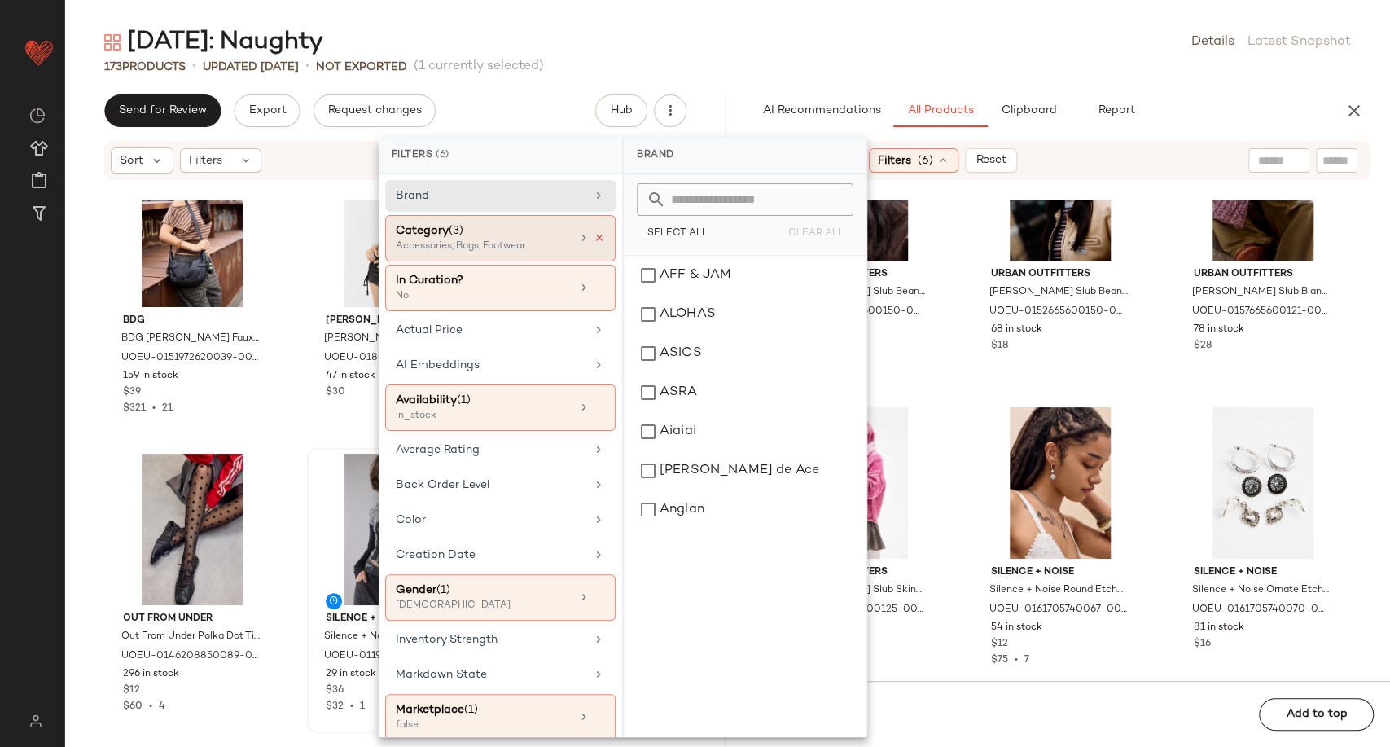
click at [593, 238] on icon at bounding box center [598, 237] width 11 height 11
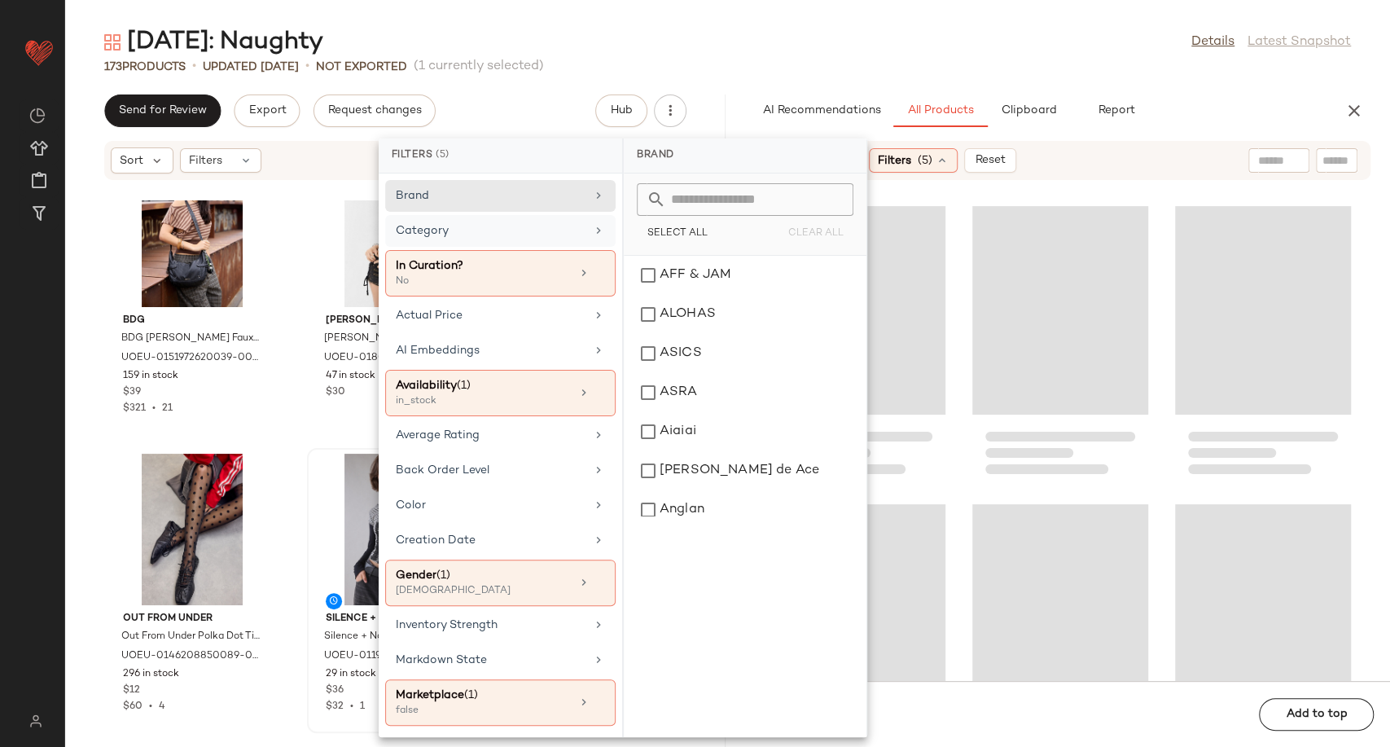
click at [563, 233] on div "Category" at bounding box center [491, 230] width 190 height 17
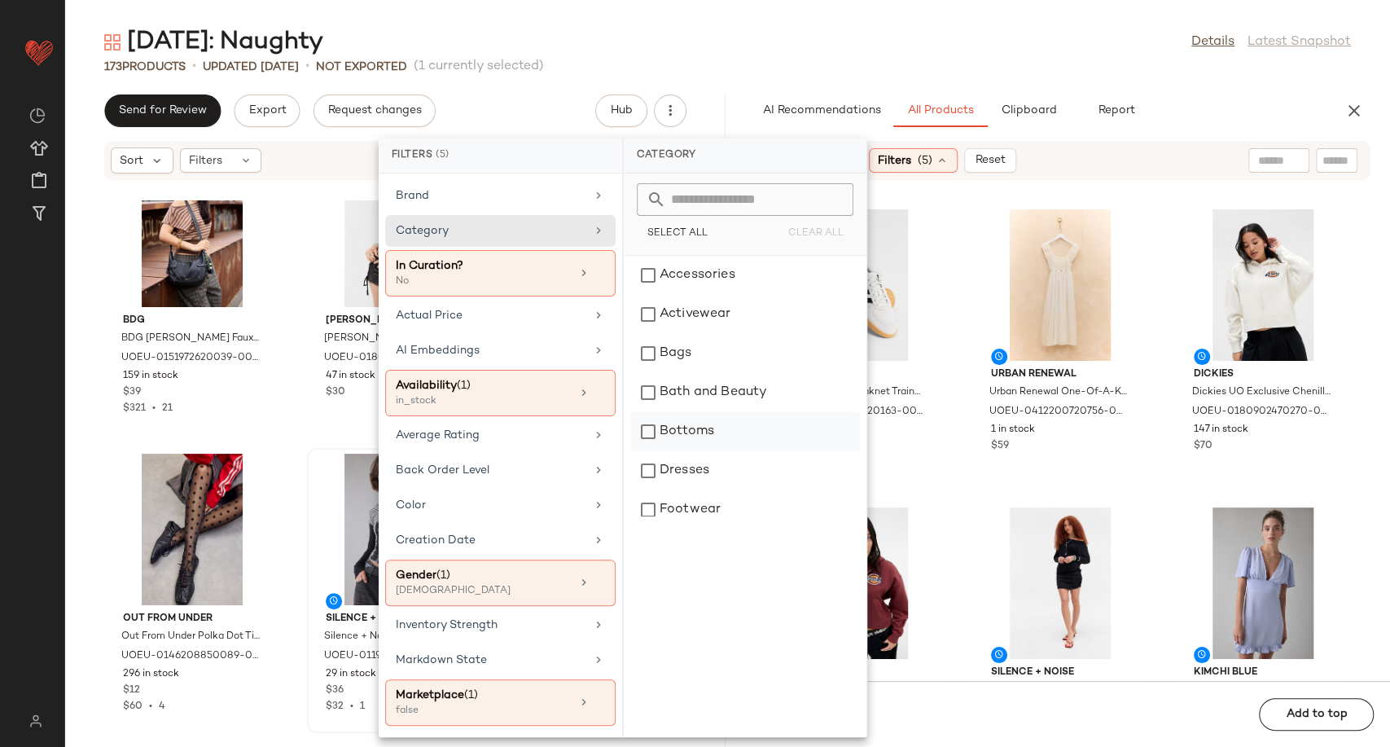
click at [711, 440] on div "Bottoms" at bounding box center [745, 431] width 230 height 39
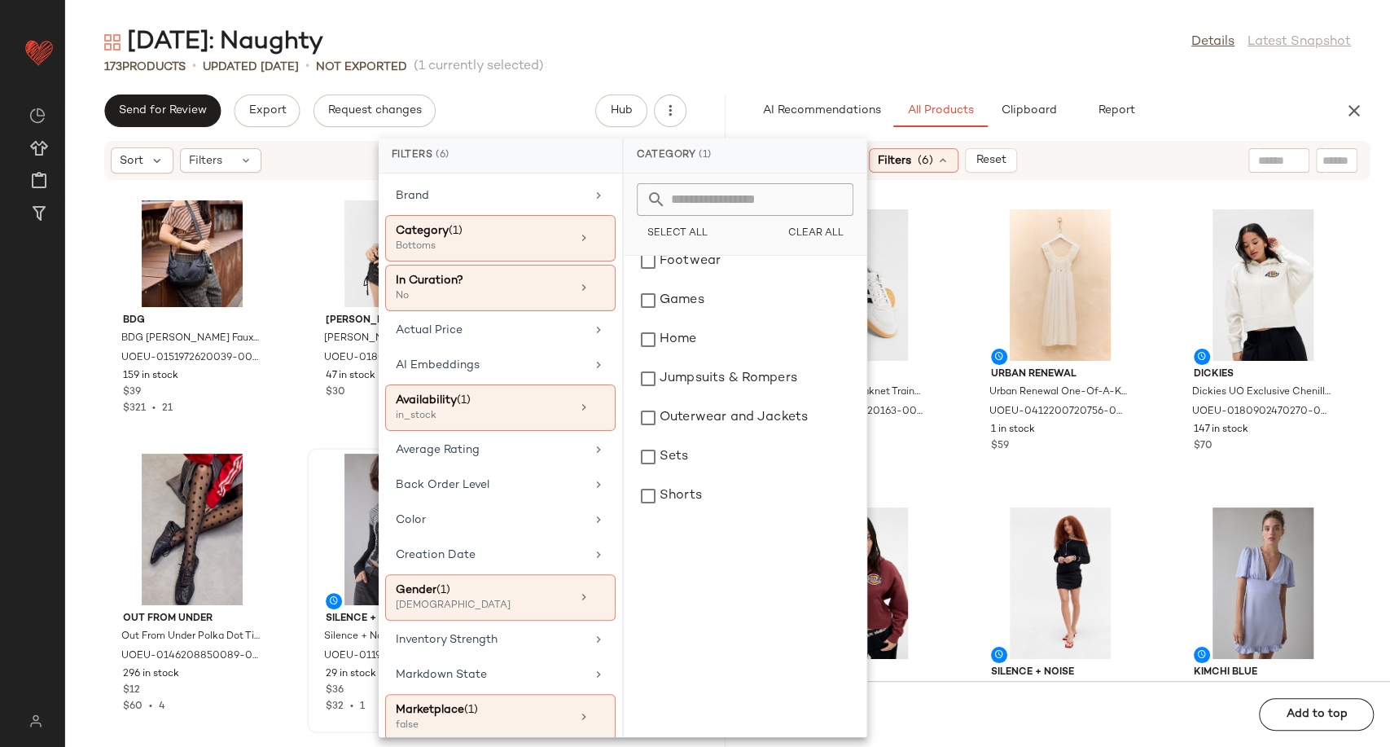
scroll to position [271, 0]
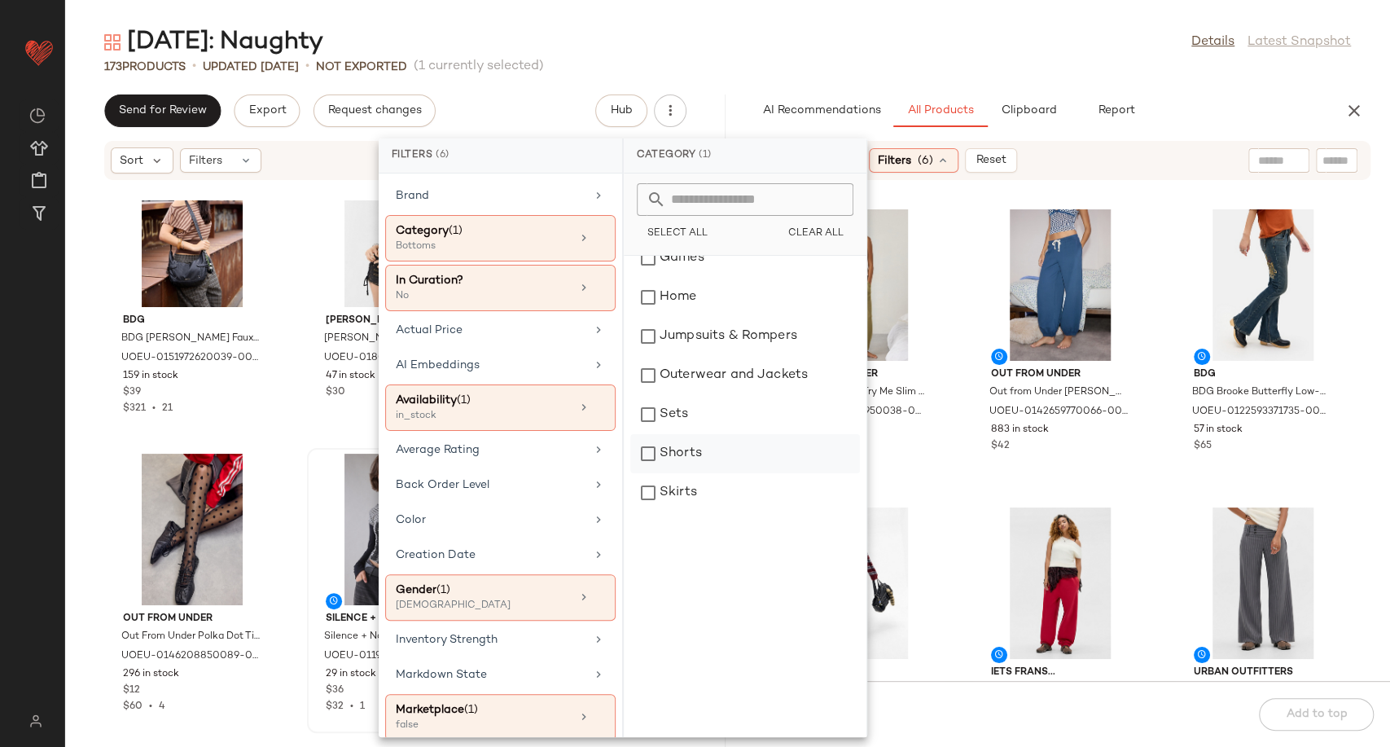
click at [698, 460] on div "Shorts" at bounding box center [745, 453] width 230 height 39
click at [703, 488] on div "Skirts" at bounding box center [745, 492] width 230 height 39
click at [955, 509] on div "Out From Under Out From Under Try Me Slim Joggers - Green XS at Urban Outfitter…" at bounding box center [1060, 440] width 660 height 480
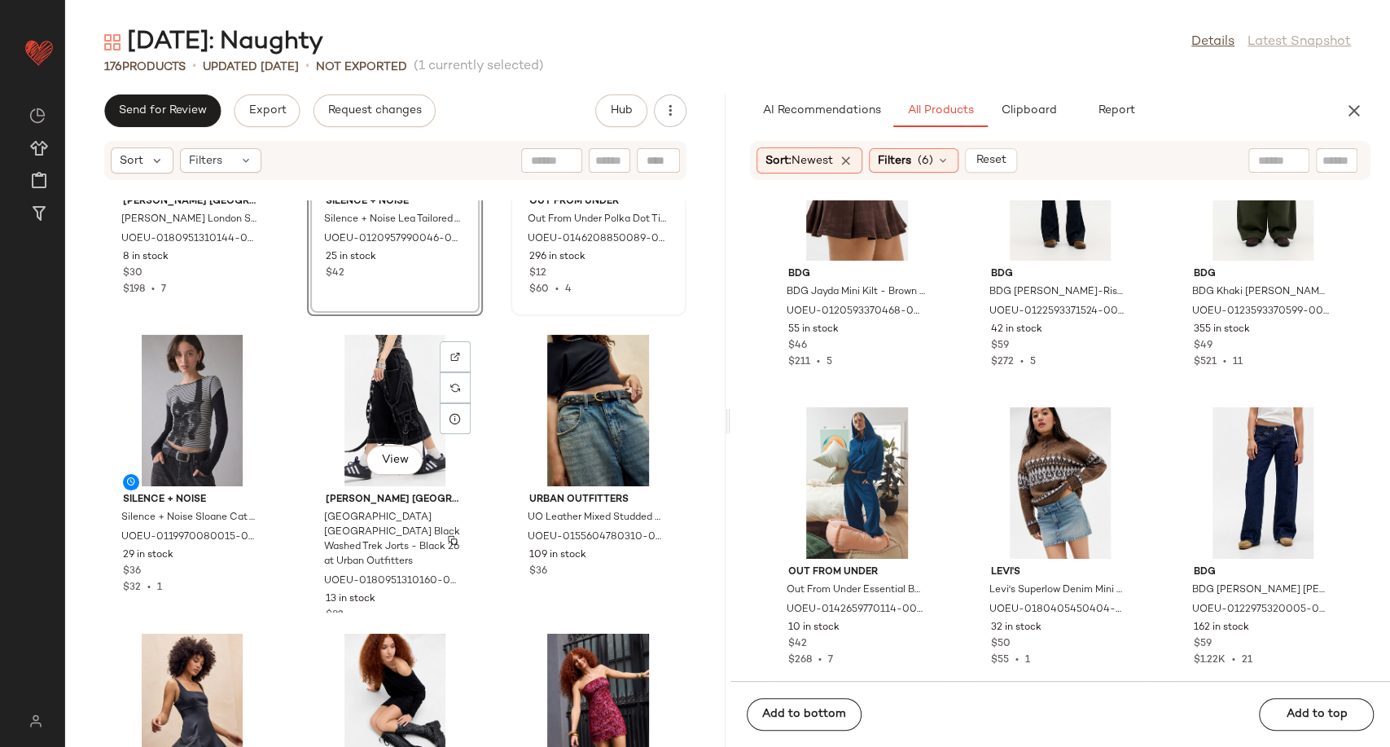
scroll to position [5882, 0]
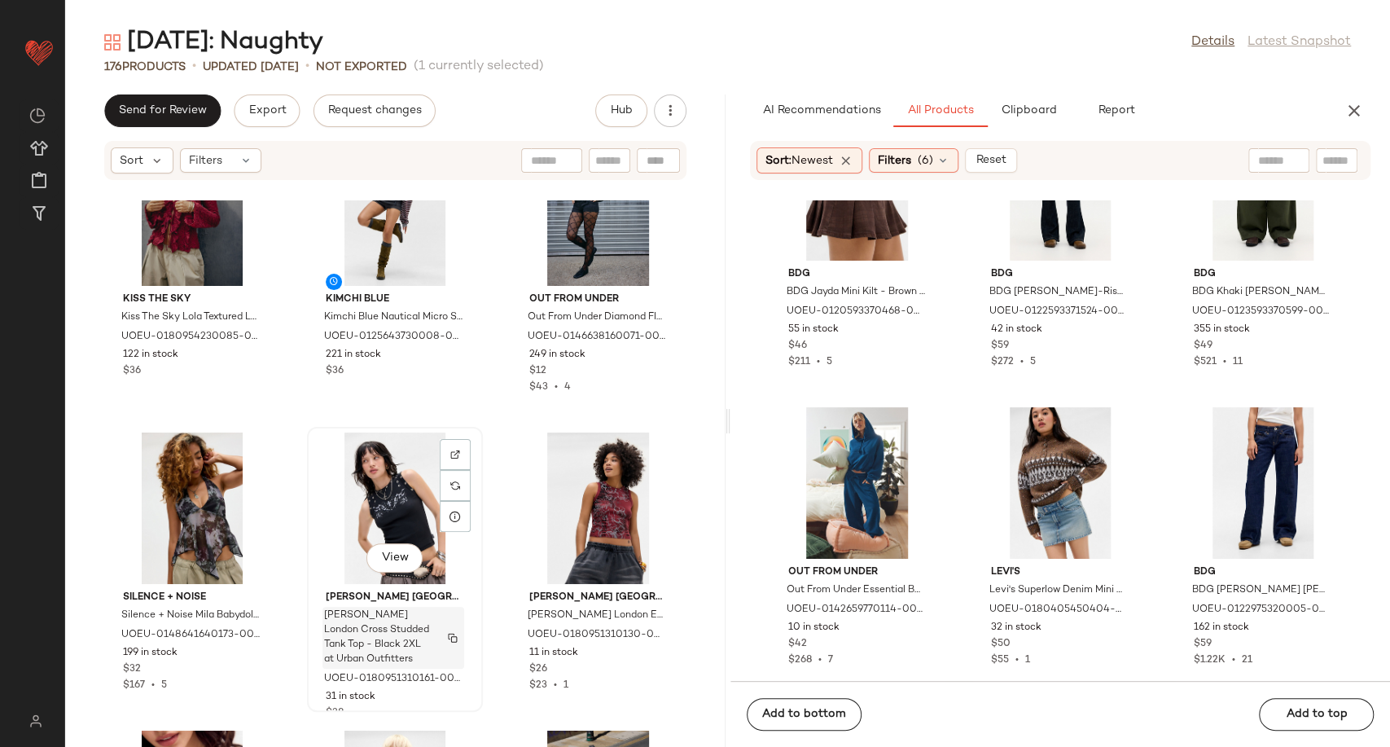
scroll to position [6515, 0]
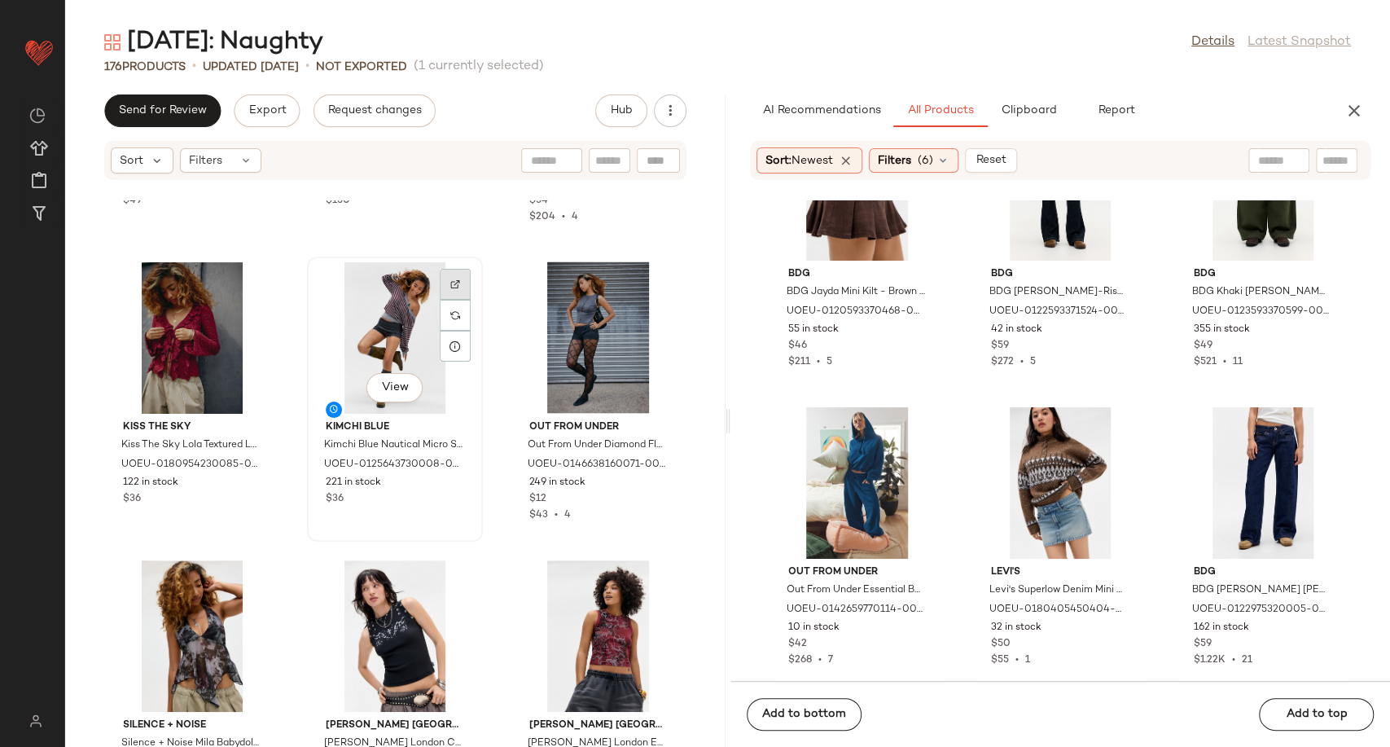
click at [458, 300] on div at bounding box center [455, 315] width 31 height 31
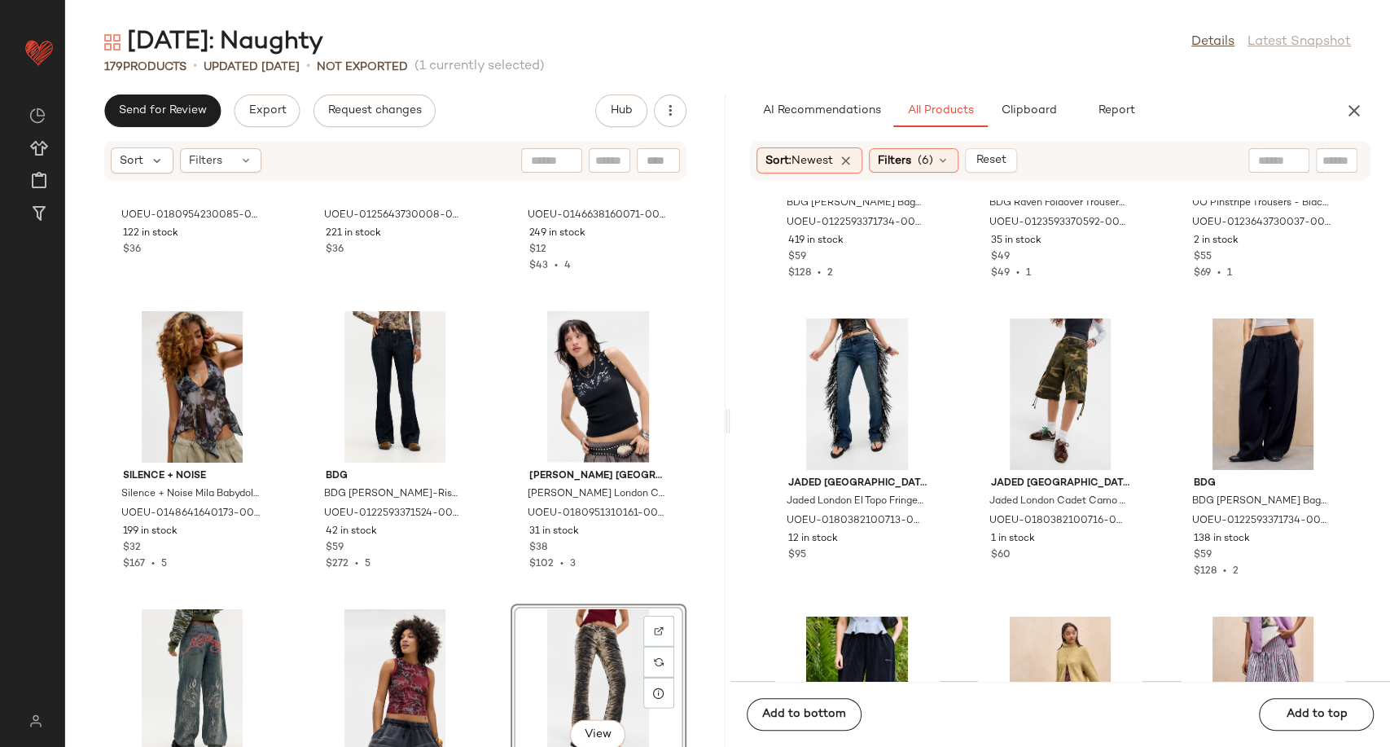
scroll to position [6787, 0]
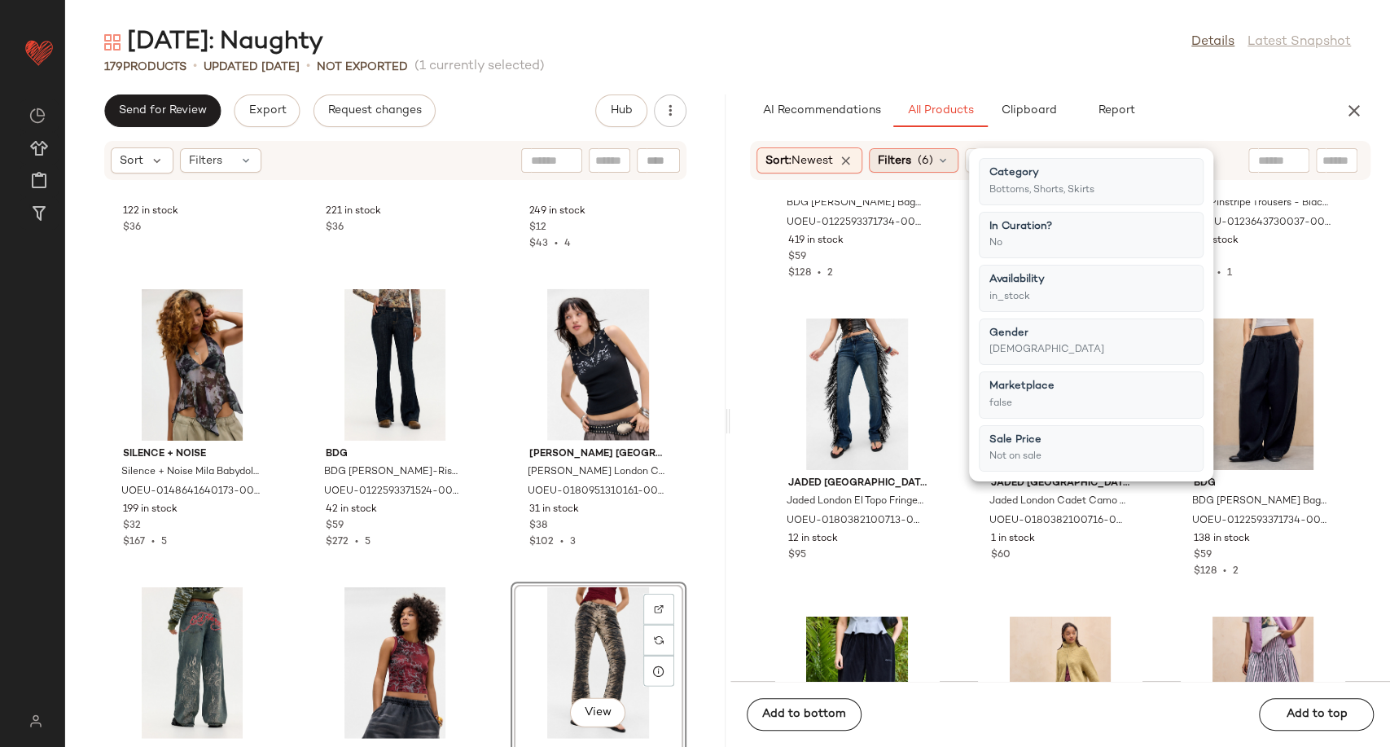
click at [949, 157] on icon at bounding box center [942, 160] width 13 height 13
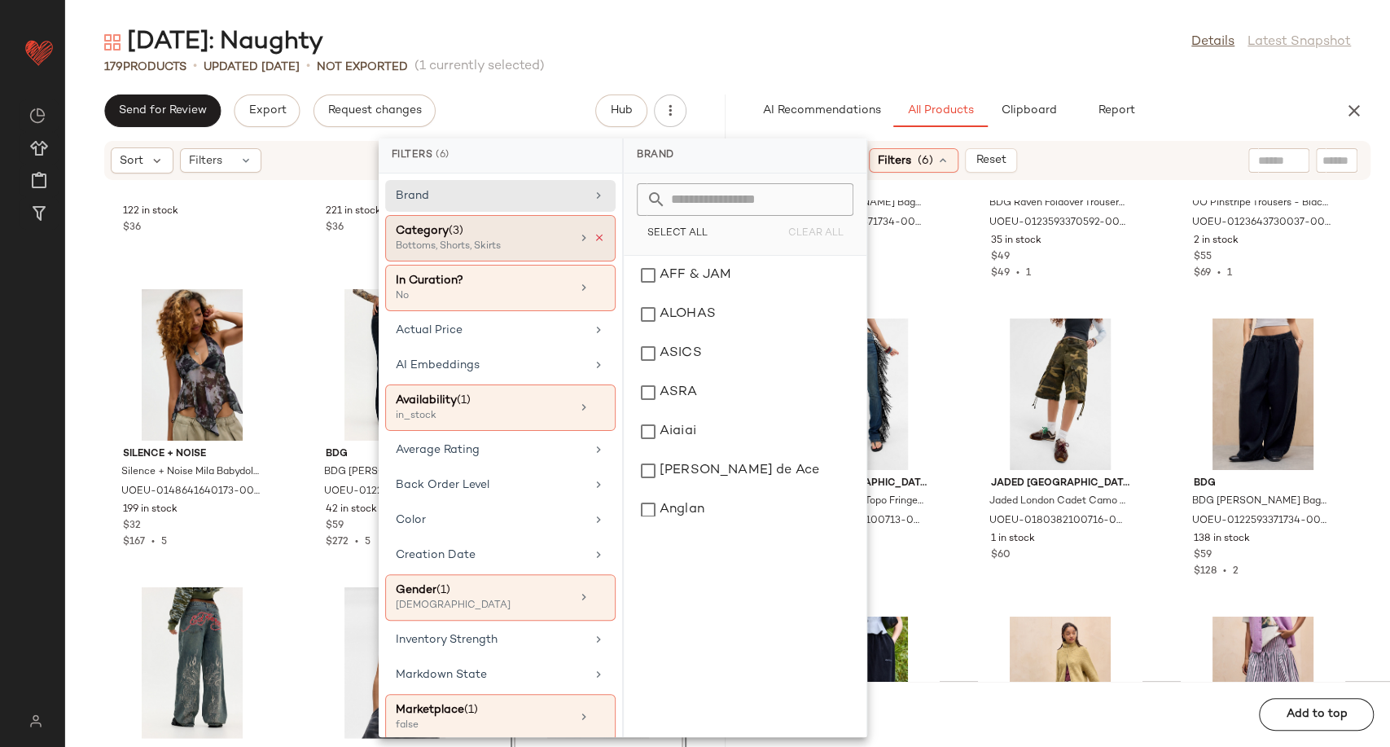
click at [595, 235] on icon at bounding box center [598, 237] width 11 height 11
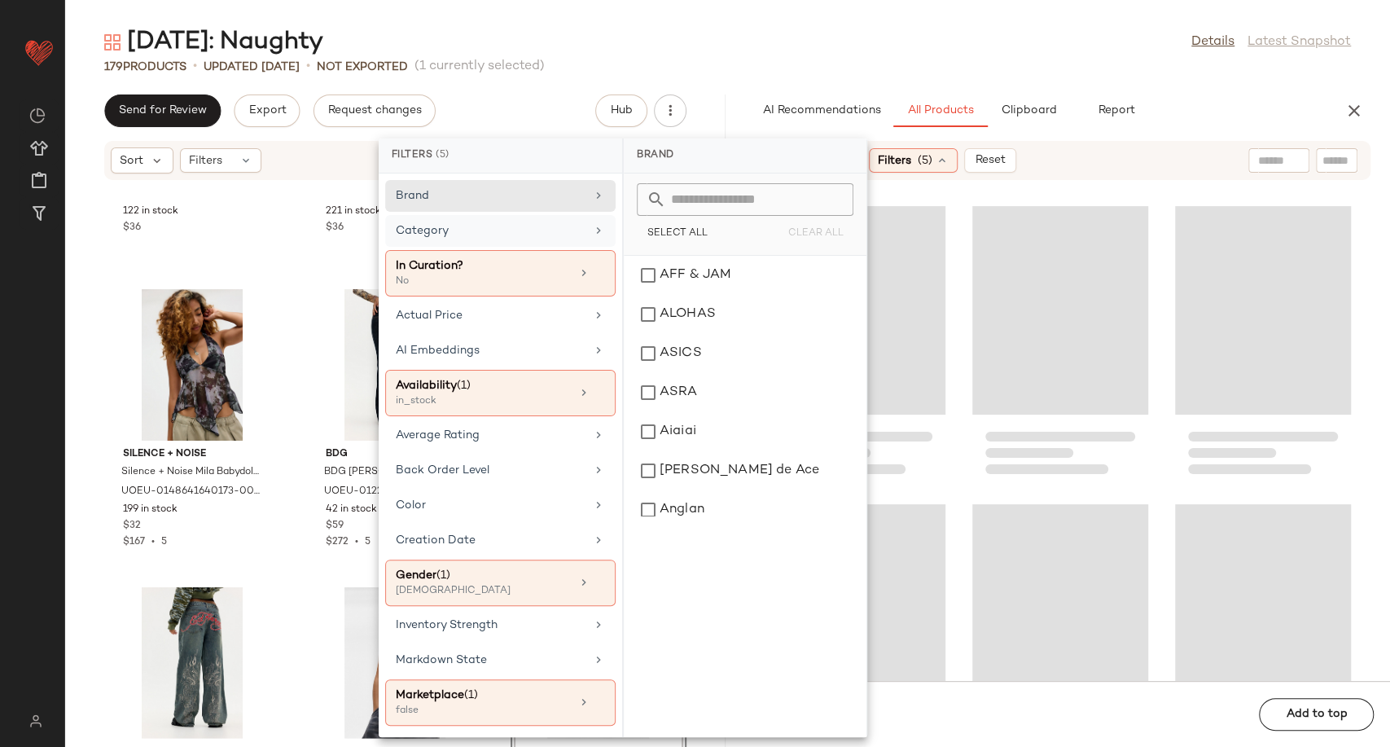
click at [580, 250] on div "Category" at bounding box center [500, 273] width 230 height 46
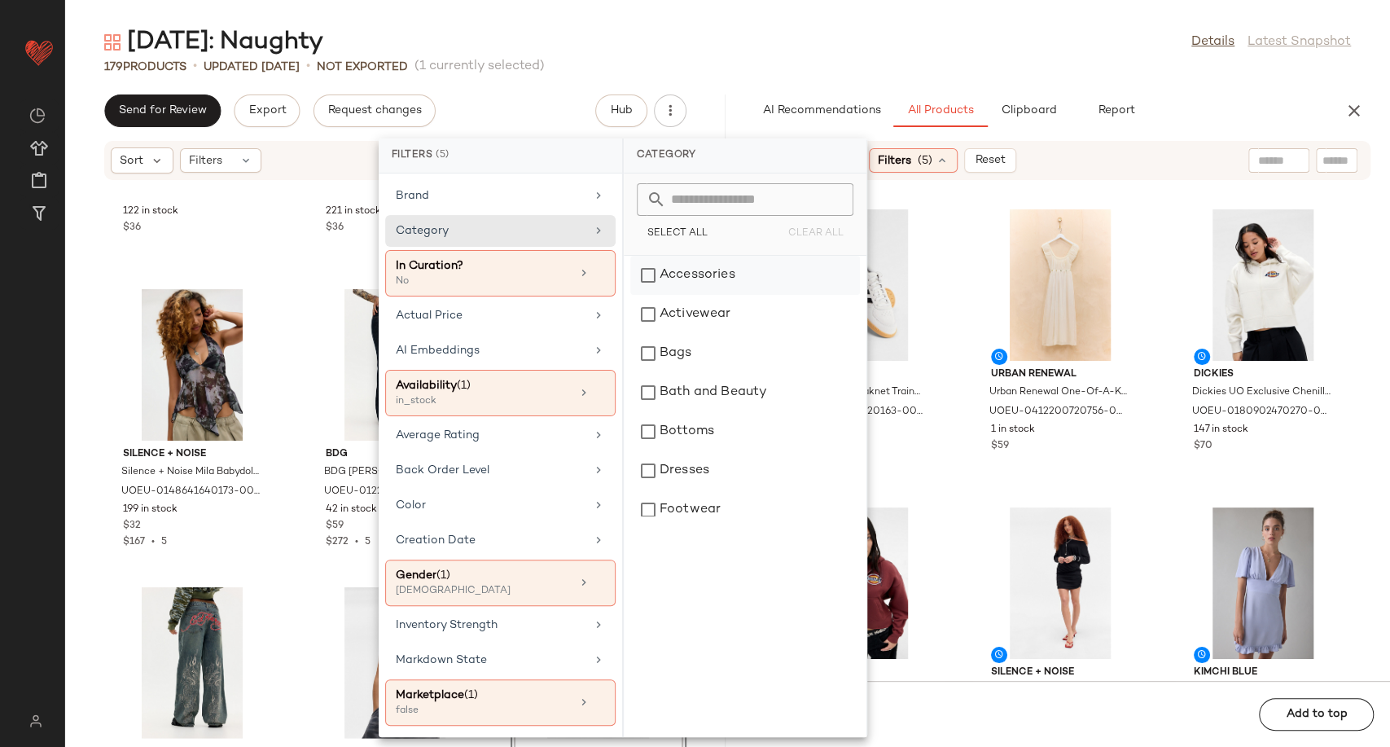
click at [698, 279] on div "Accessories" at bounding box center [745, 275] width 230 height 39
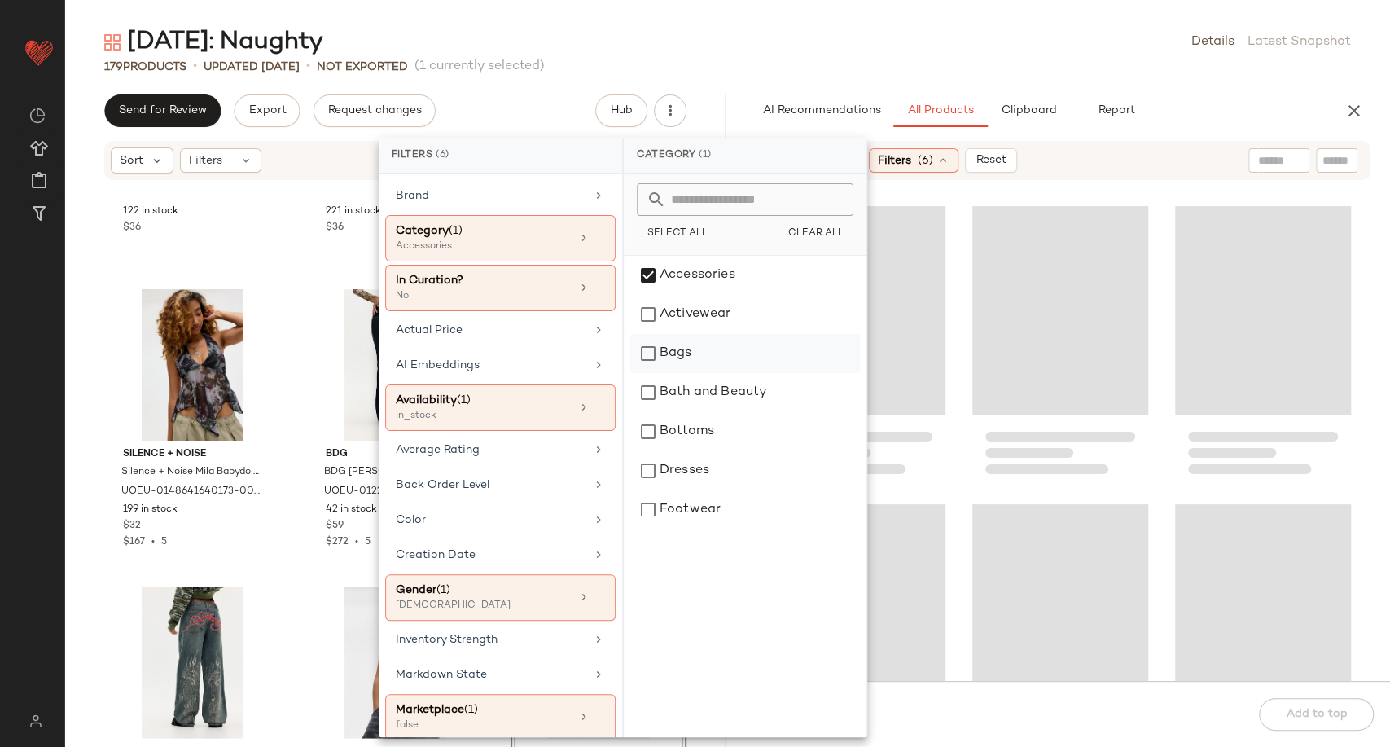
click at [720, 357] on div "Bags" at bounding box center [745, 353] width 230 height 39
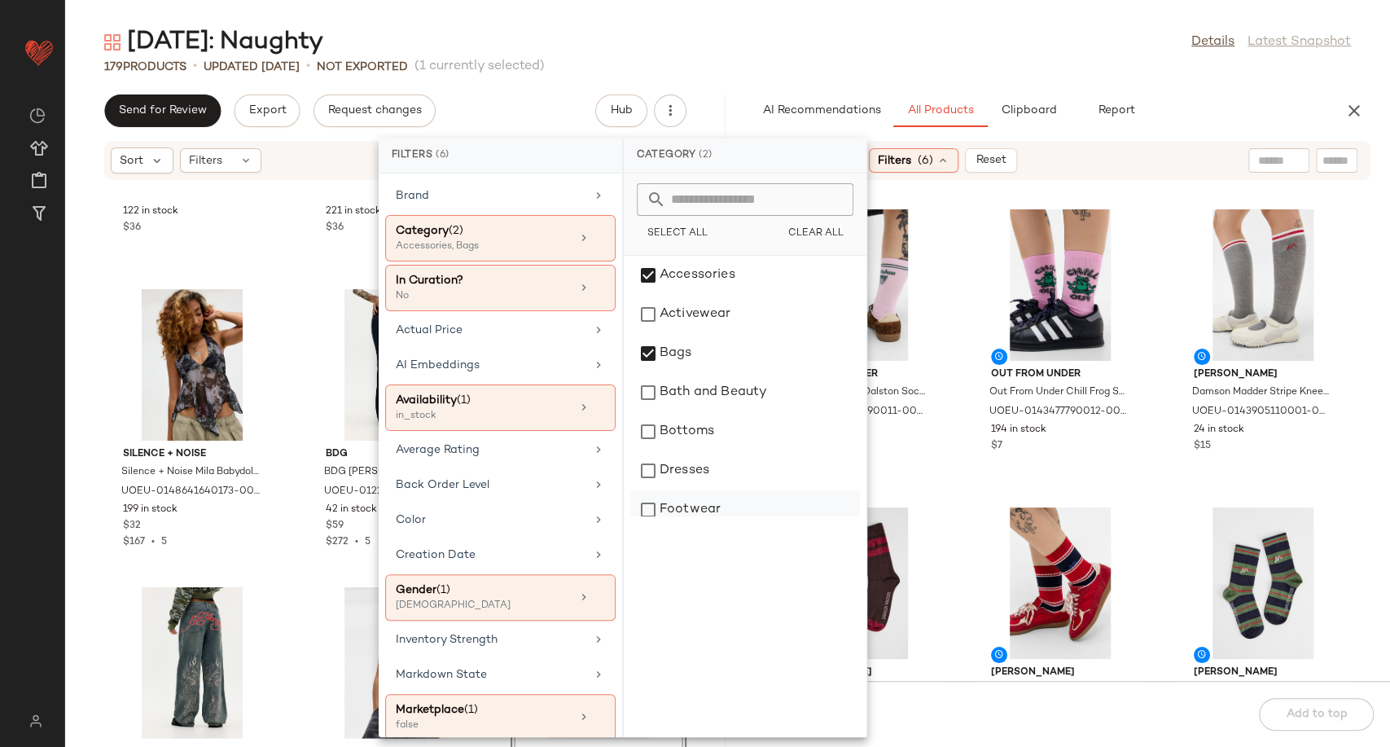
click at [720, 512] on div "Footwear" at bounding box center [745, 509] width 230 height 39
click at [960, 486] on div "Out From Under Out From Under Dalston Socks - Pink at Urban Outfitters UOEU-014…" at bounding box center [1060, 440] width 660 height 480
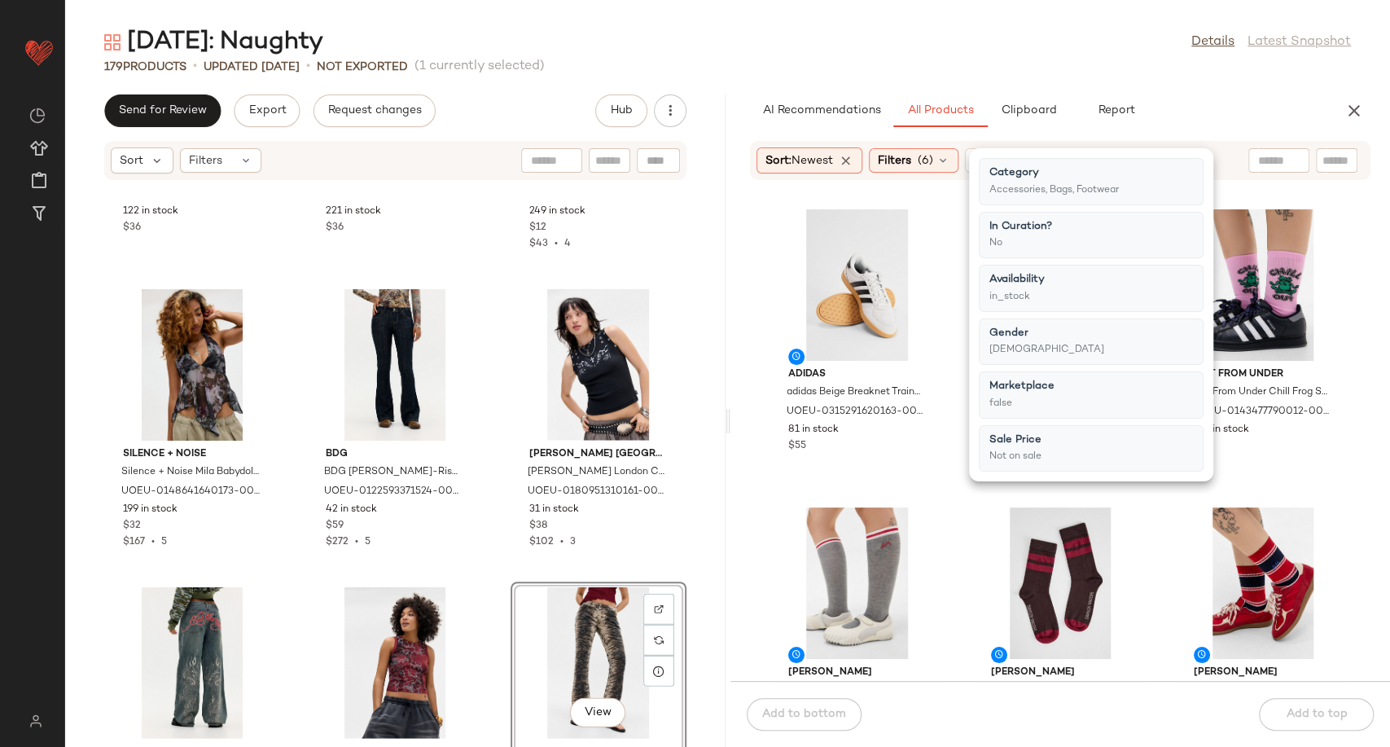
click at [966, 506] on div "adidas adidas Beige Breaknet Trainers - Beige Shoe UK 5 at Urban Outfitters UOE…" at bounding box center [1060, 440] width 660 height 480
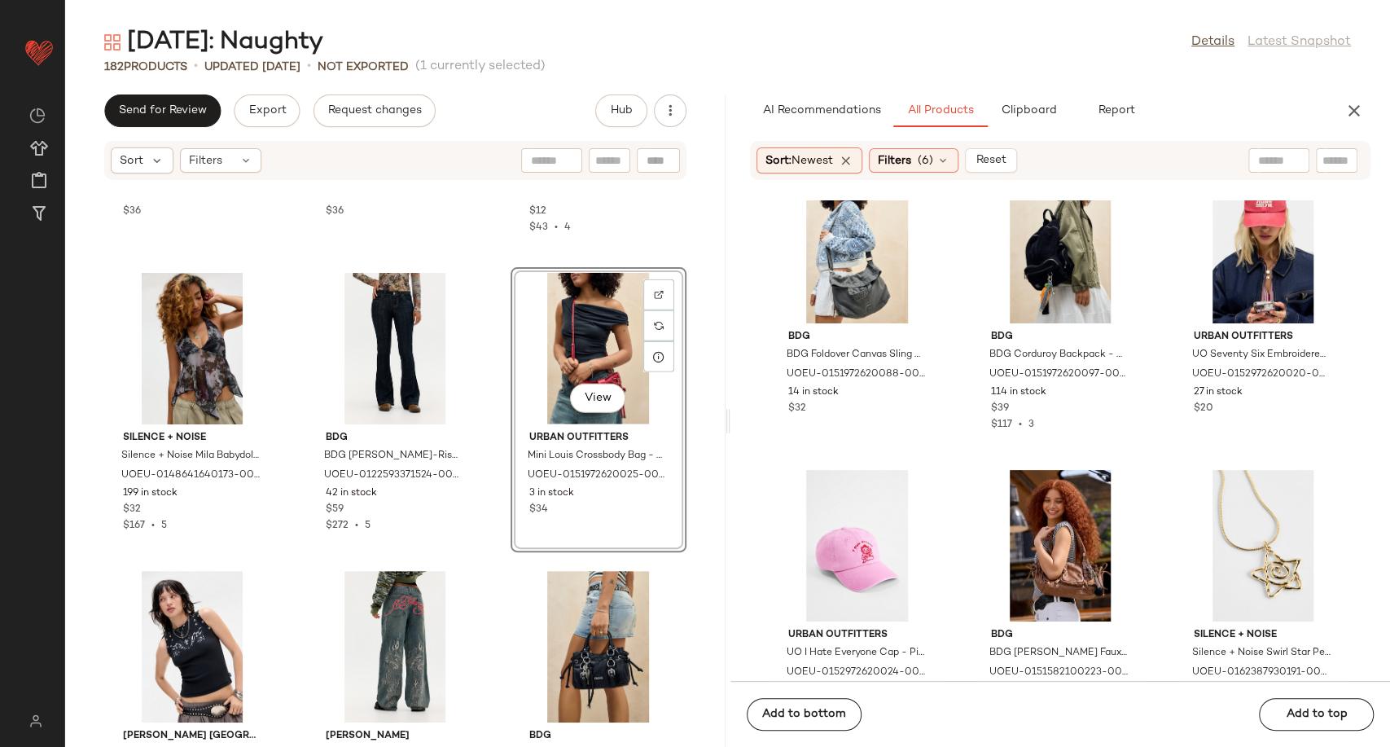
scroll to position [6878, 0]
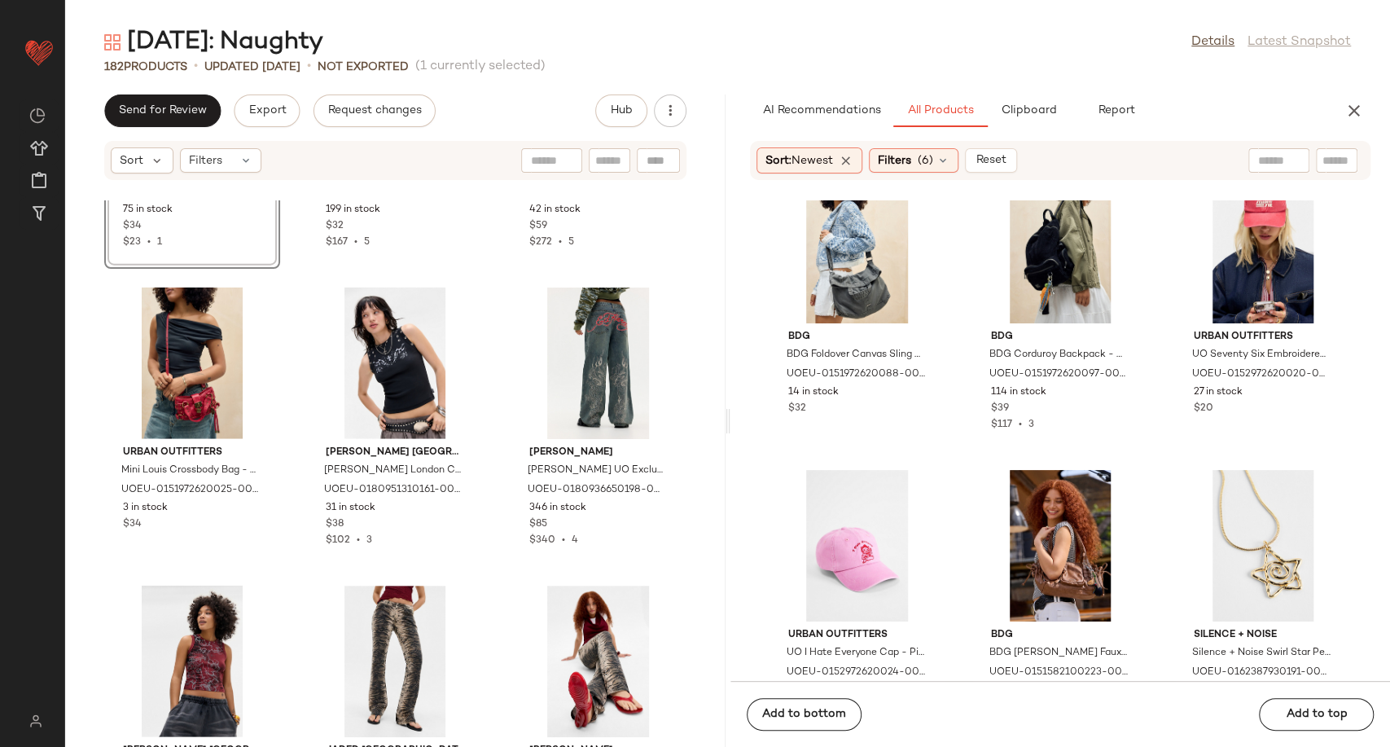
scroll to position [7058, 0]
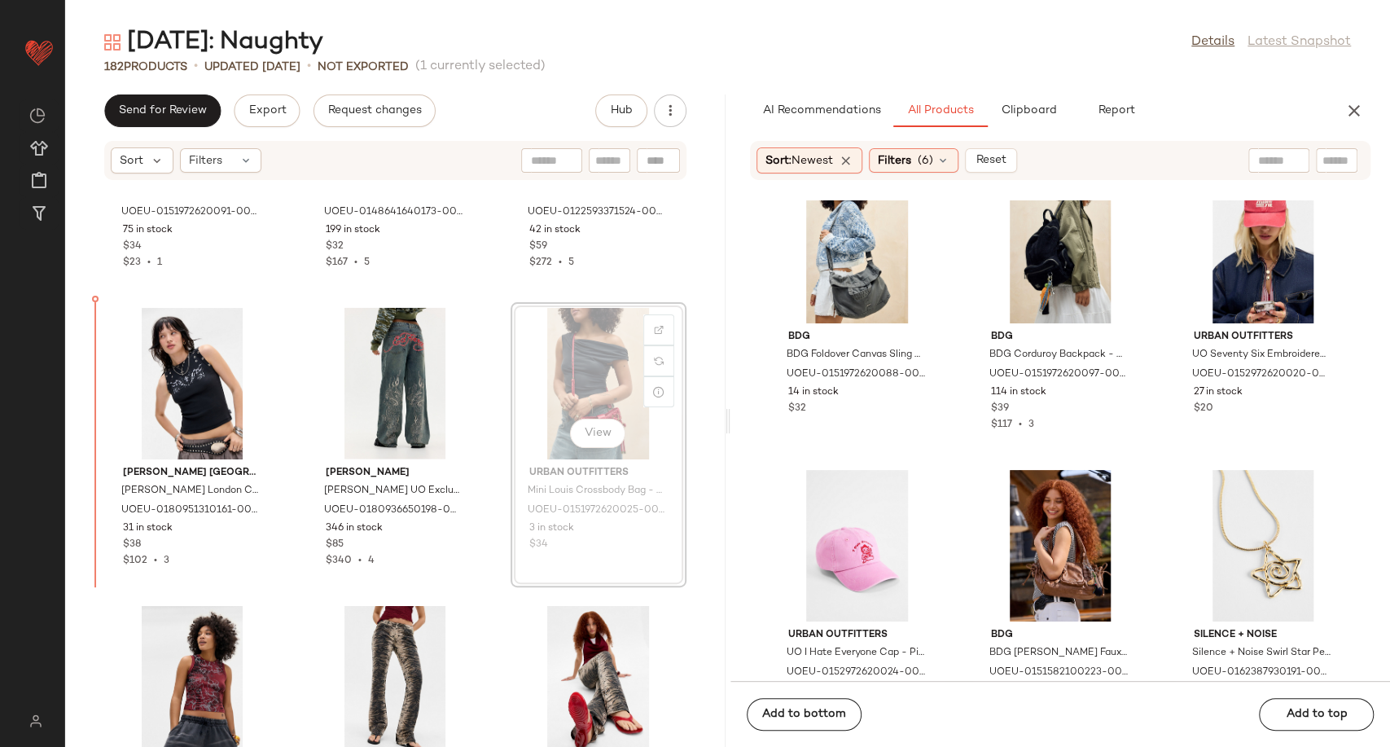
scroll to position [7036, 0]
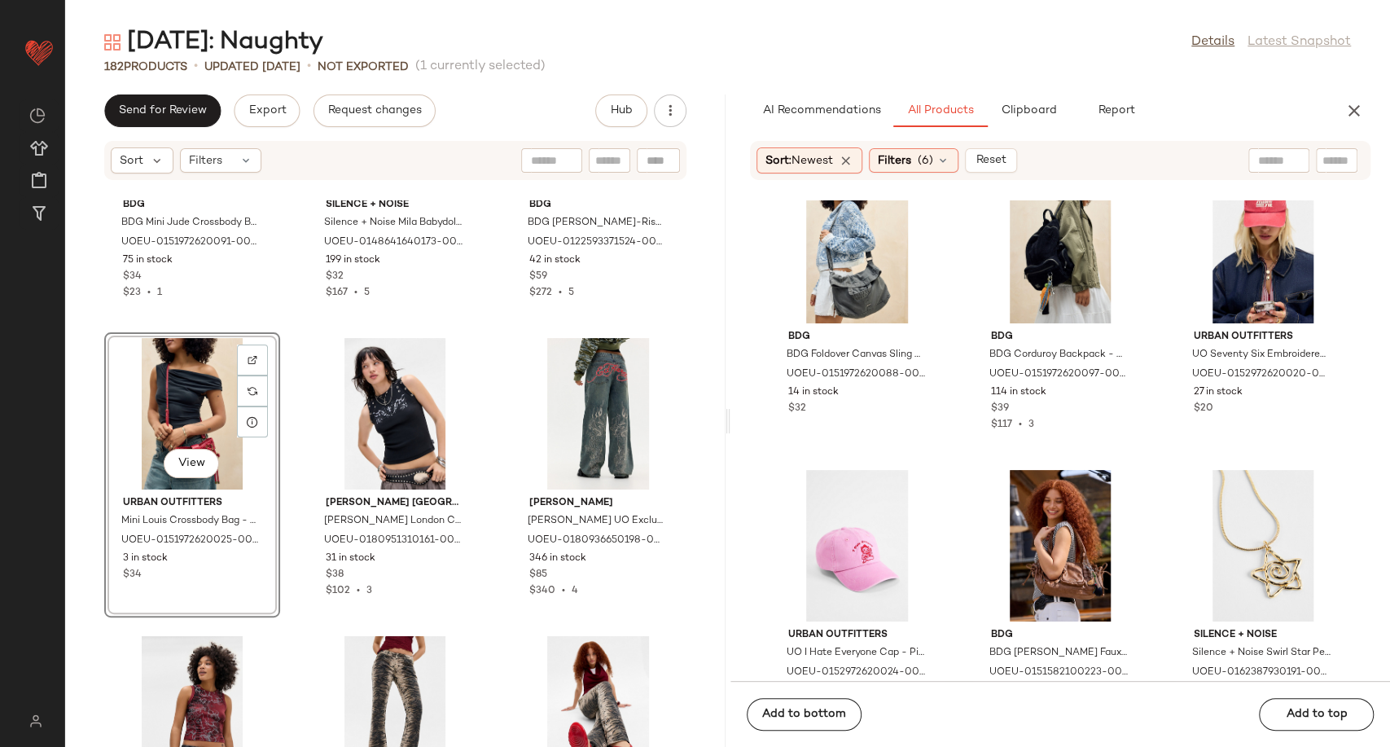
click at [195, 397] on div "View" at bounding box center [192, 413] width 164 height 151
click at [611, 408] on div "View" at bounding box center [598, 413] width 164 height 151
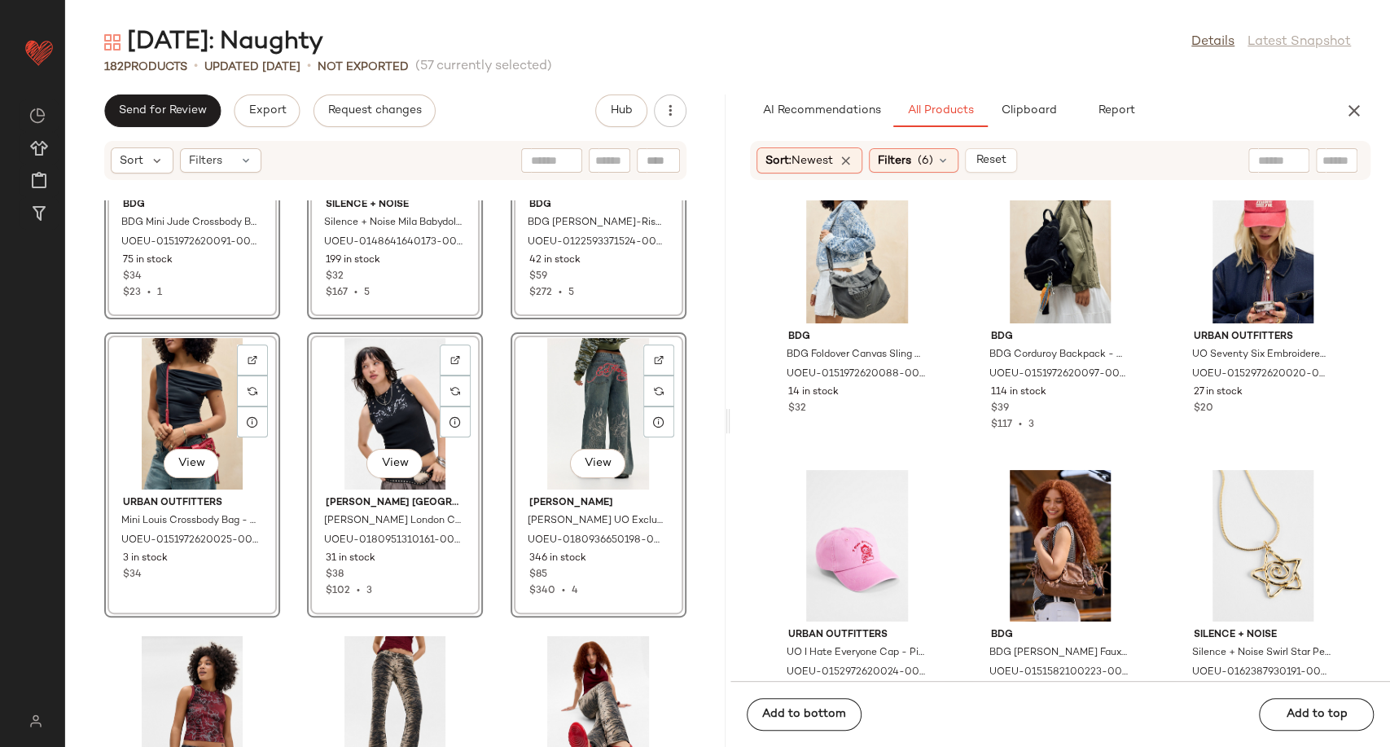
click at [68, 458] on div "View BDG BDG Mini Jude Crossbody Bag - Black at Urban Outfitters UOEU-015197262…" at bounding box center [395, 473] width 660 height 546
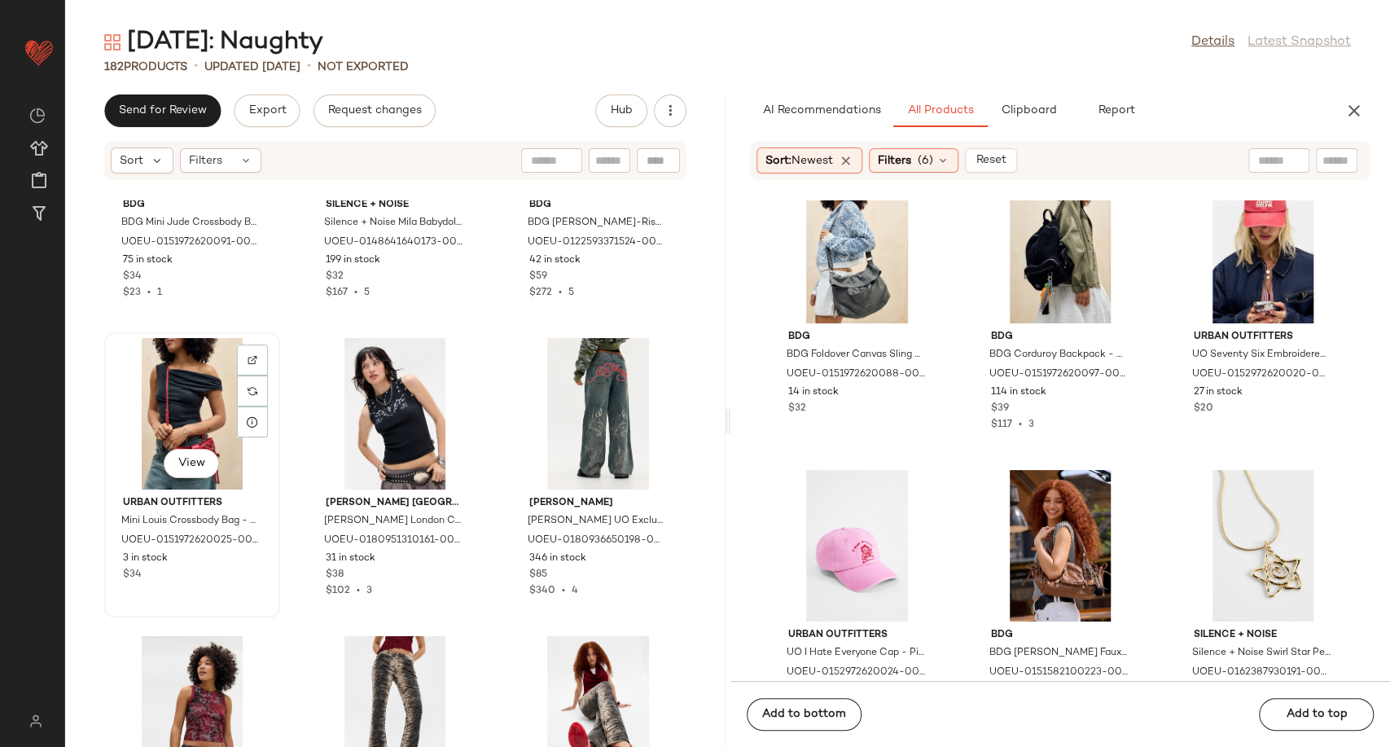
click at [164, 439] on div "View" at bounding box center [192, 413] width 164 height 151
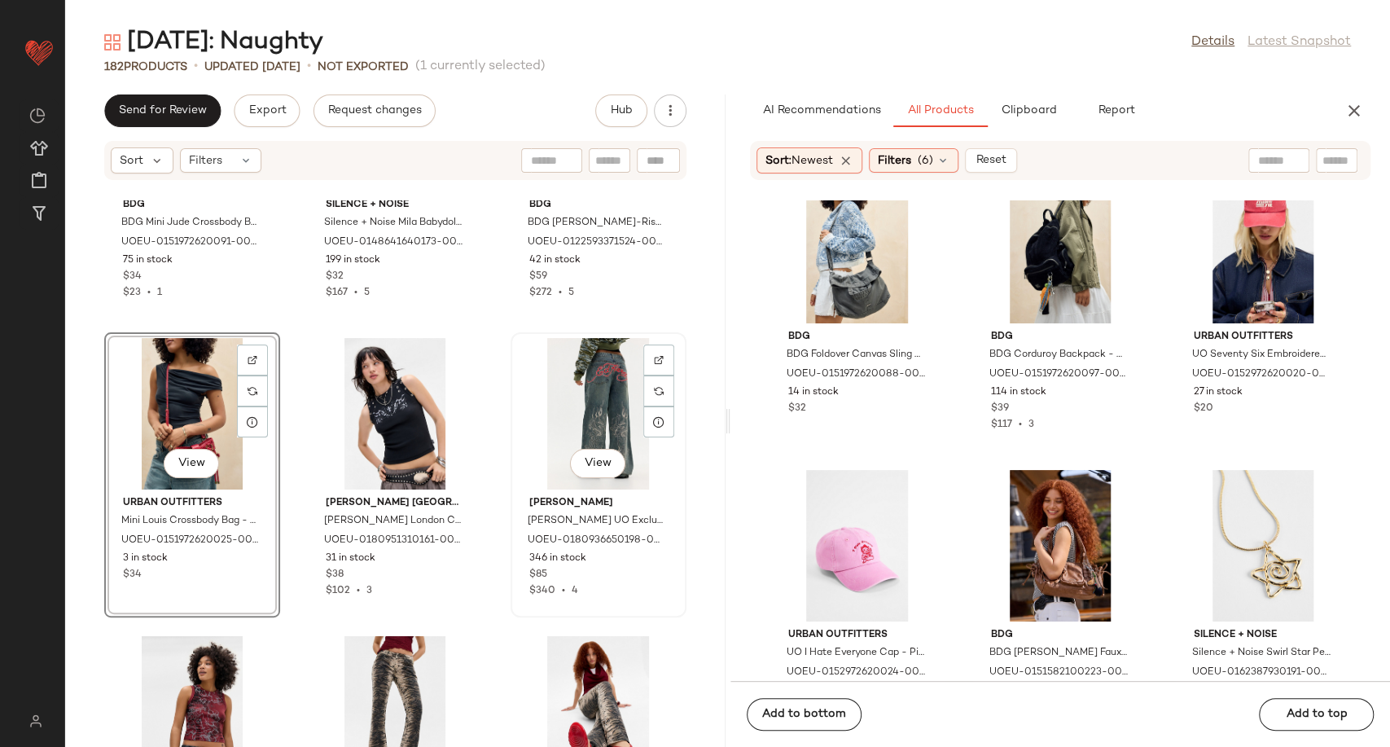
click at [574, 422] on div "View" at bounding box center [598, 413] width 164 height 151
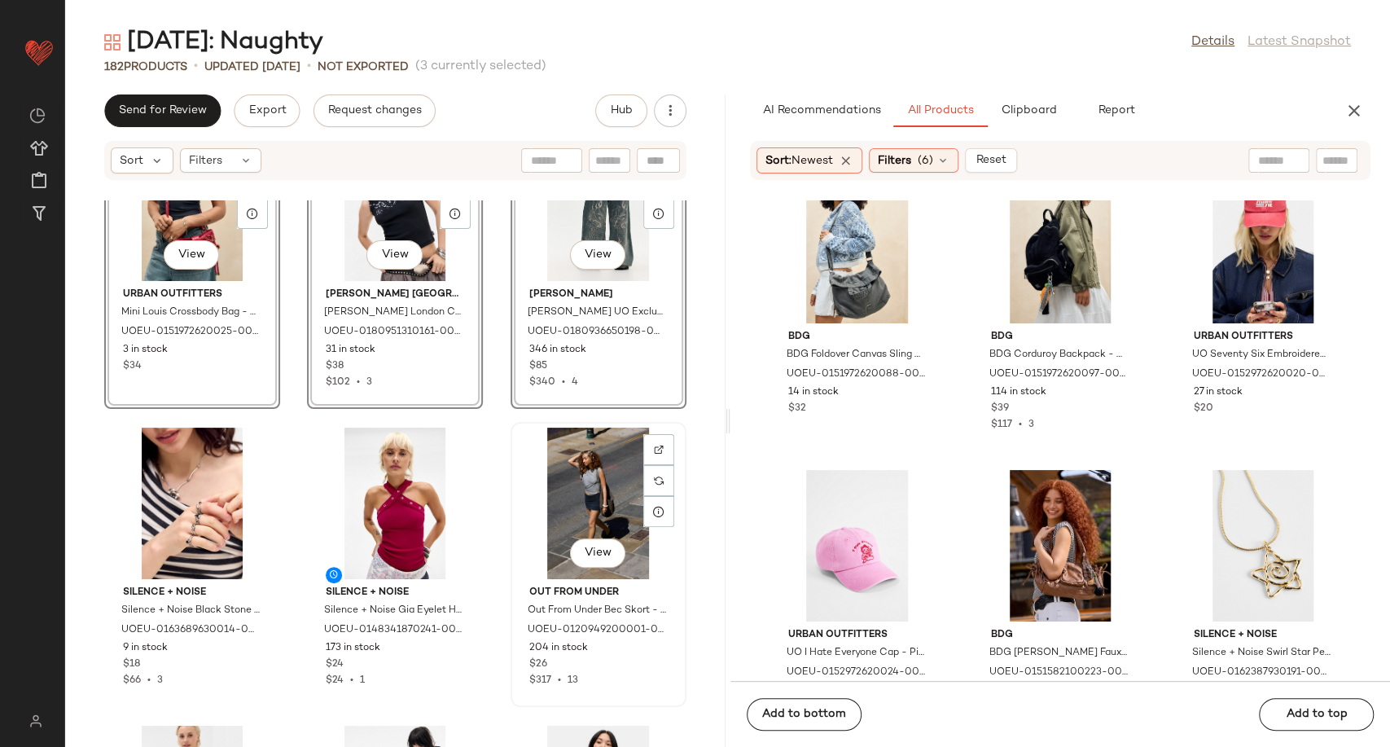
scroll to position [7501, 0]
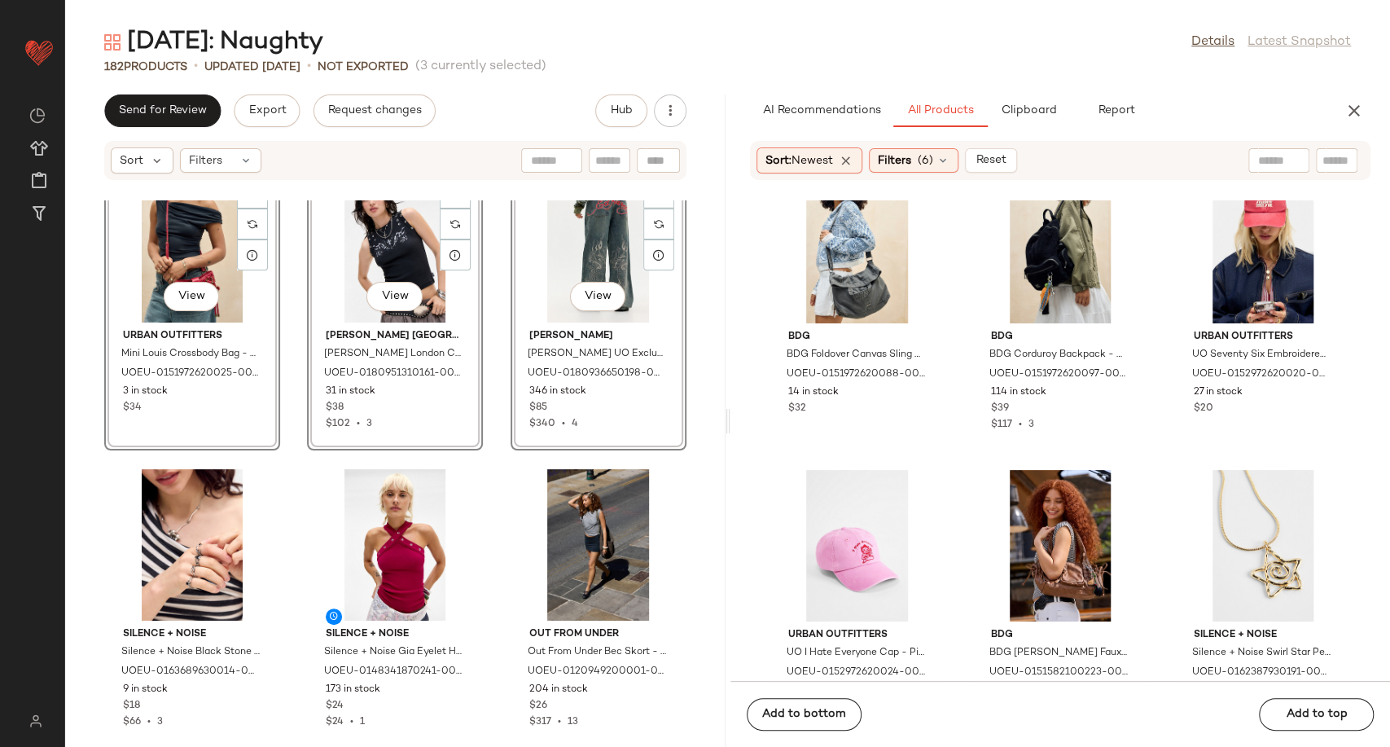
click at [493, 509] on div "SET View Urban Outfitters Mini Louis Crossbody Bag - Red at Urban Outfitters UO…" at bounding box center [395, 473] width 660 height 546
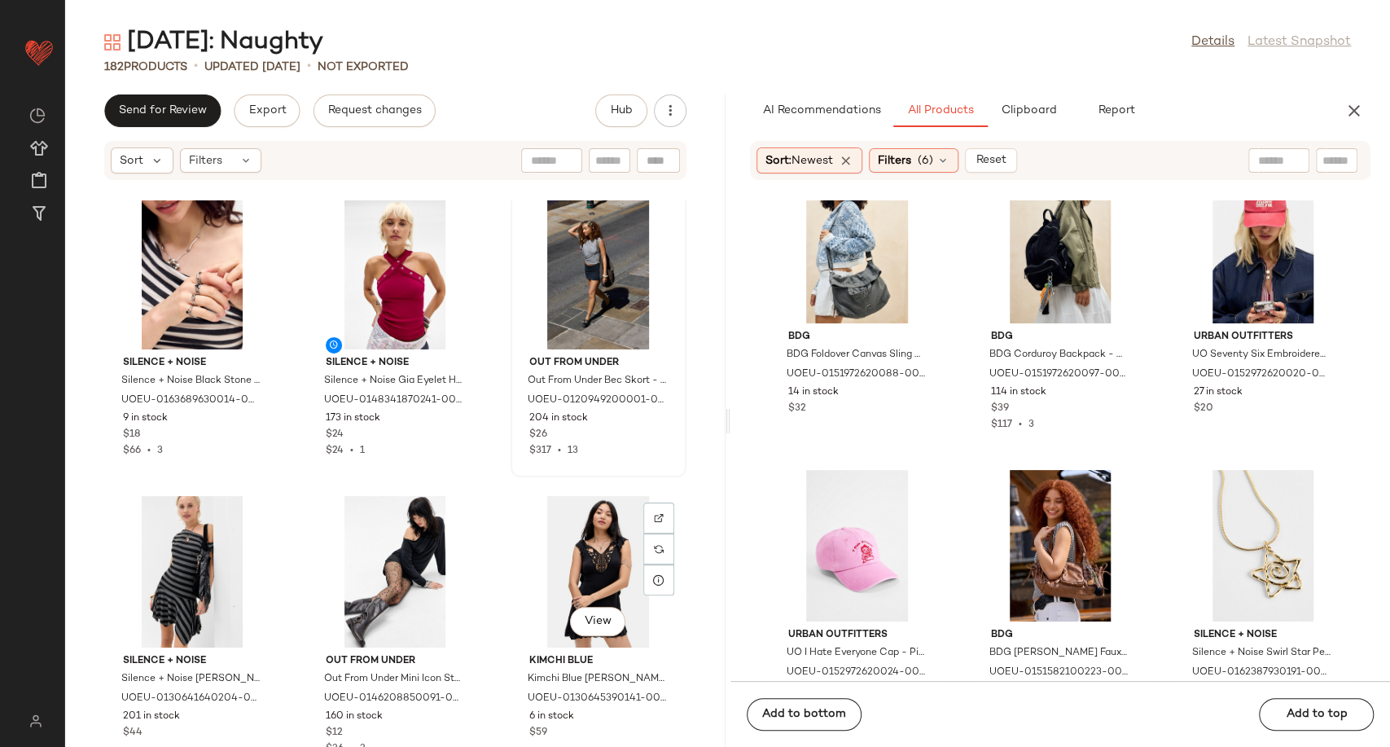
scroll to position [7591, 0]
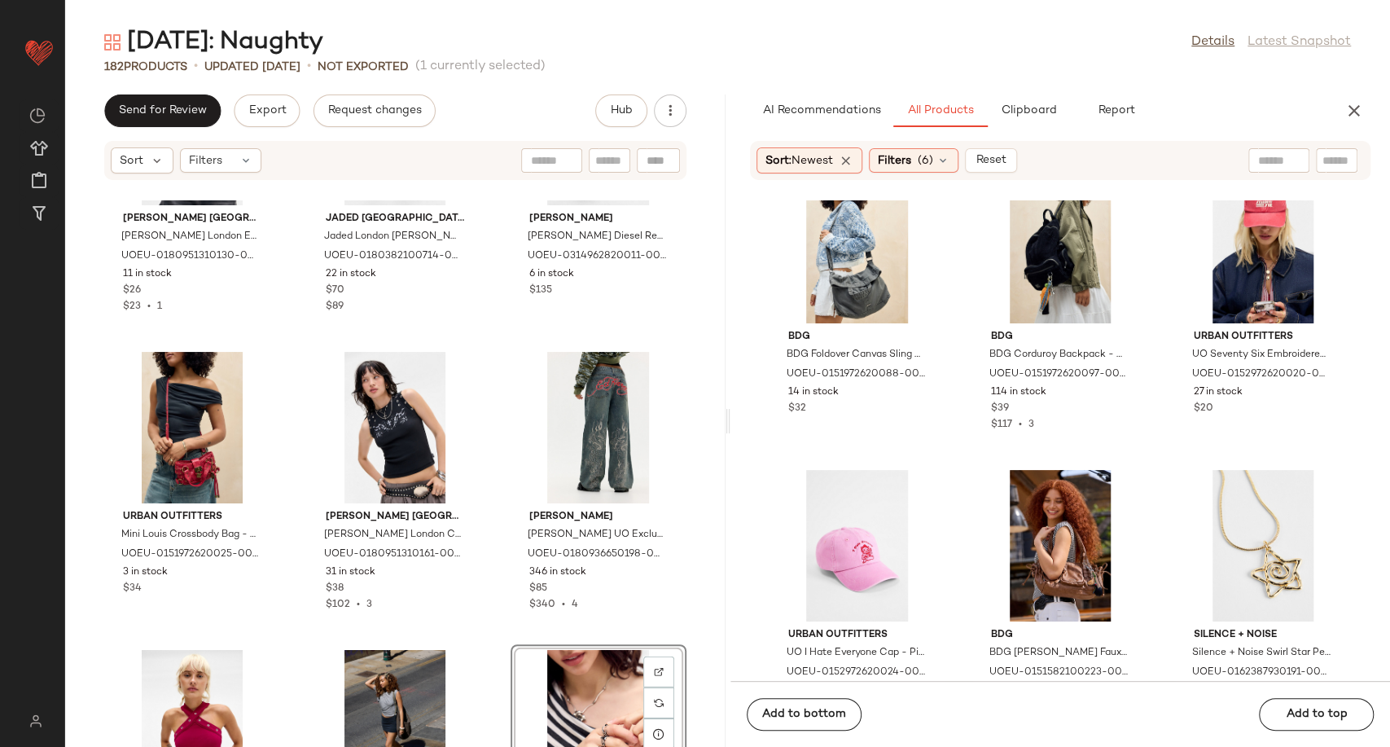
click at [488, 523] on div "Minga London Minga London Eyelet Grunge Vest Jacket - Red XL at Urban Outfitter…" at bounding box center [395, 473] width 660 height 546
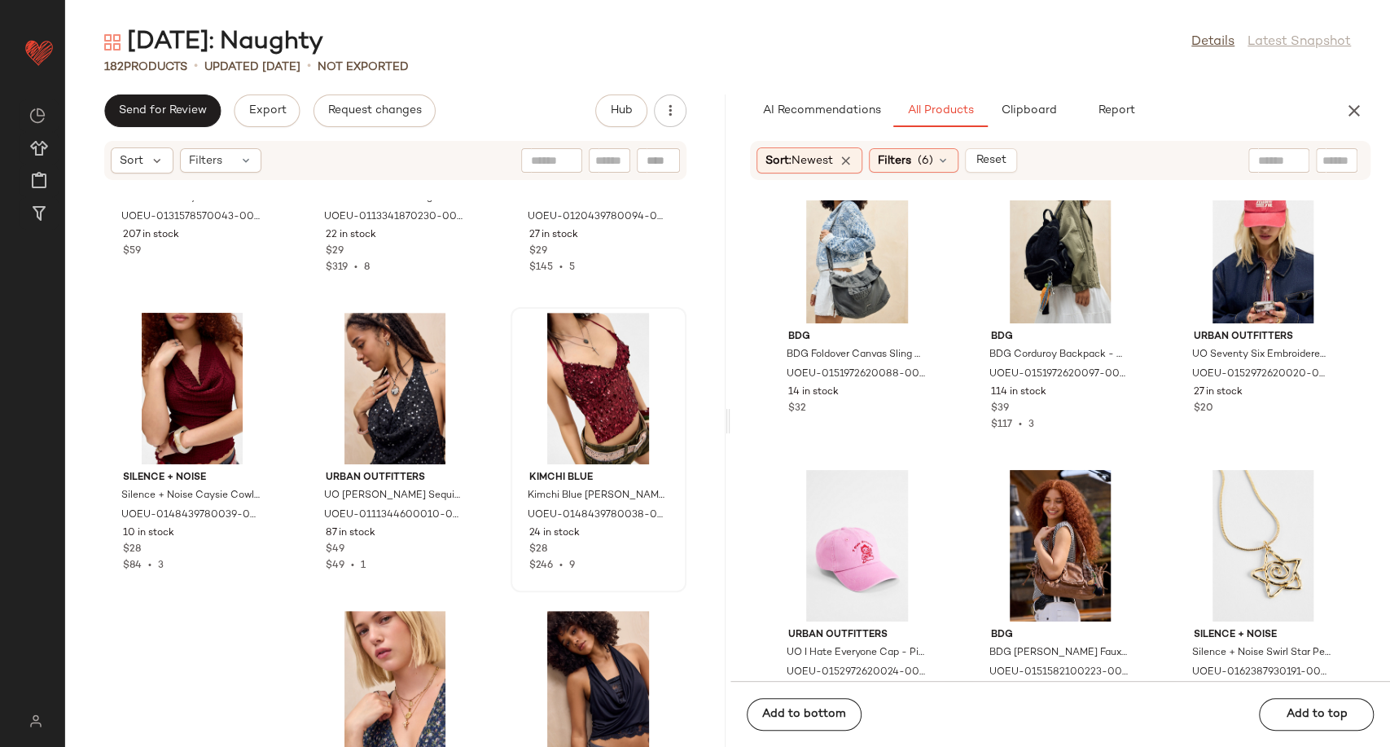
scroll to position [8858, 0]
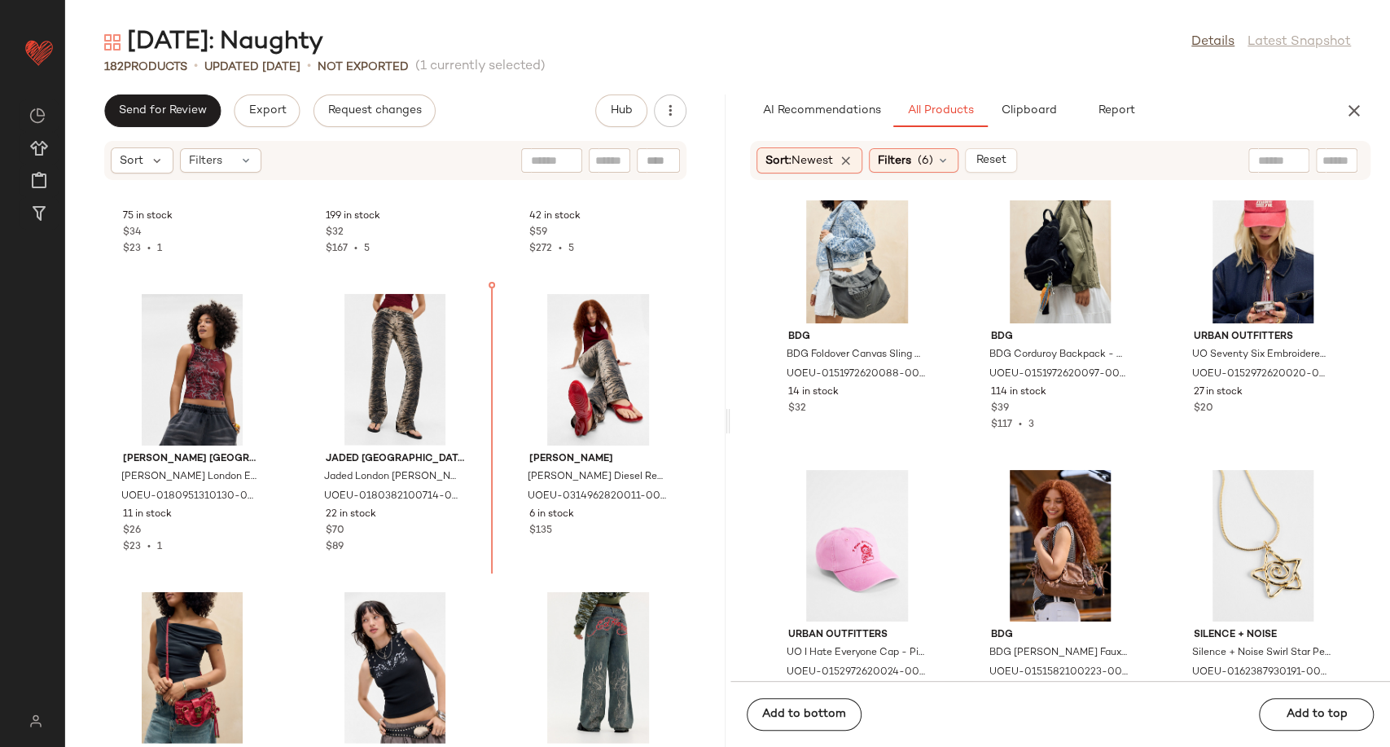
scroll to position [7036, 0]
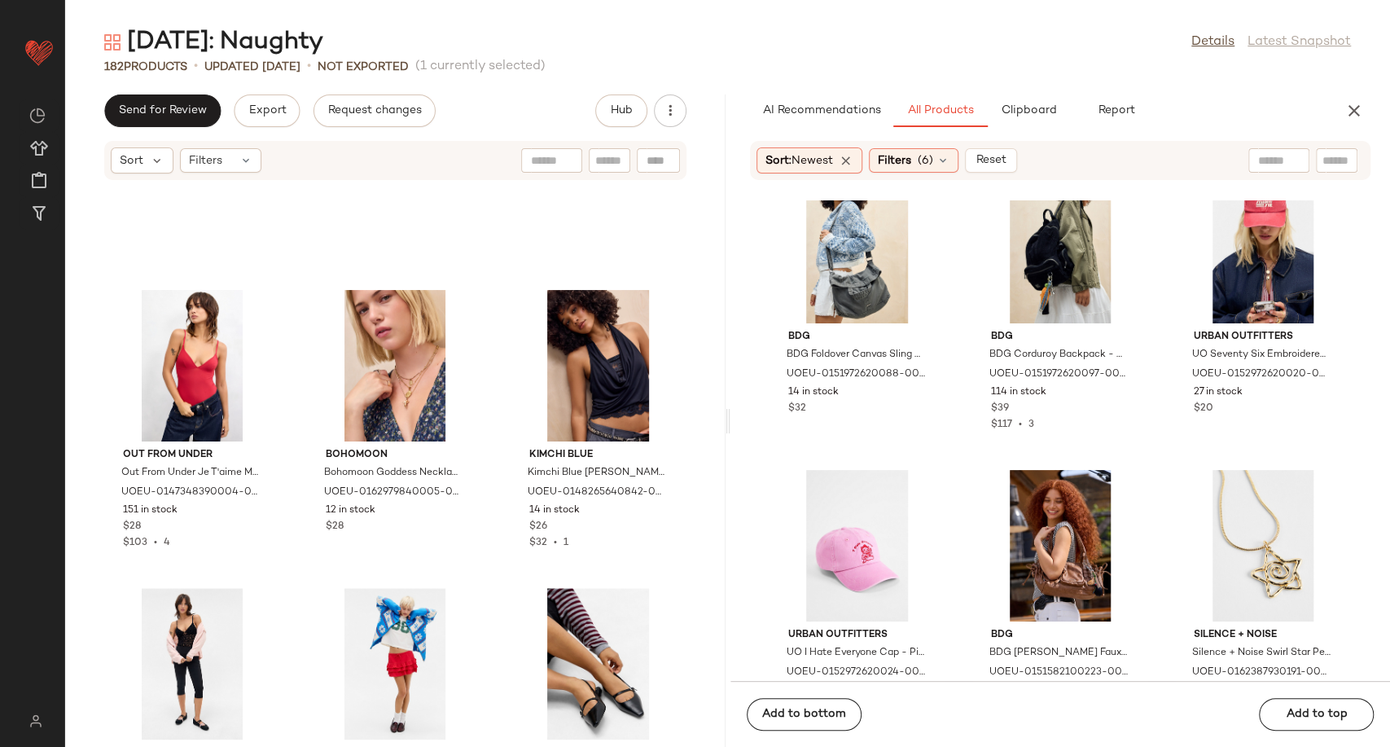
scroll to position [9165, 0]
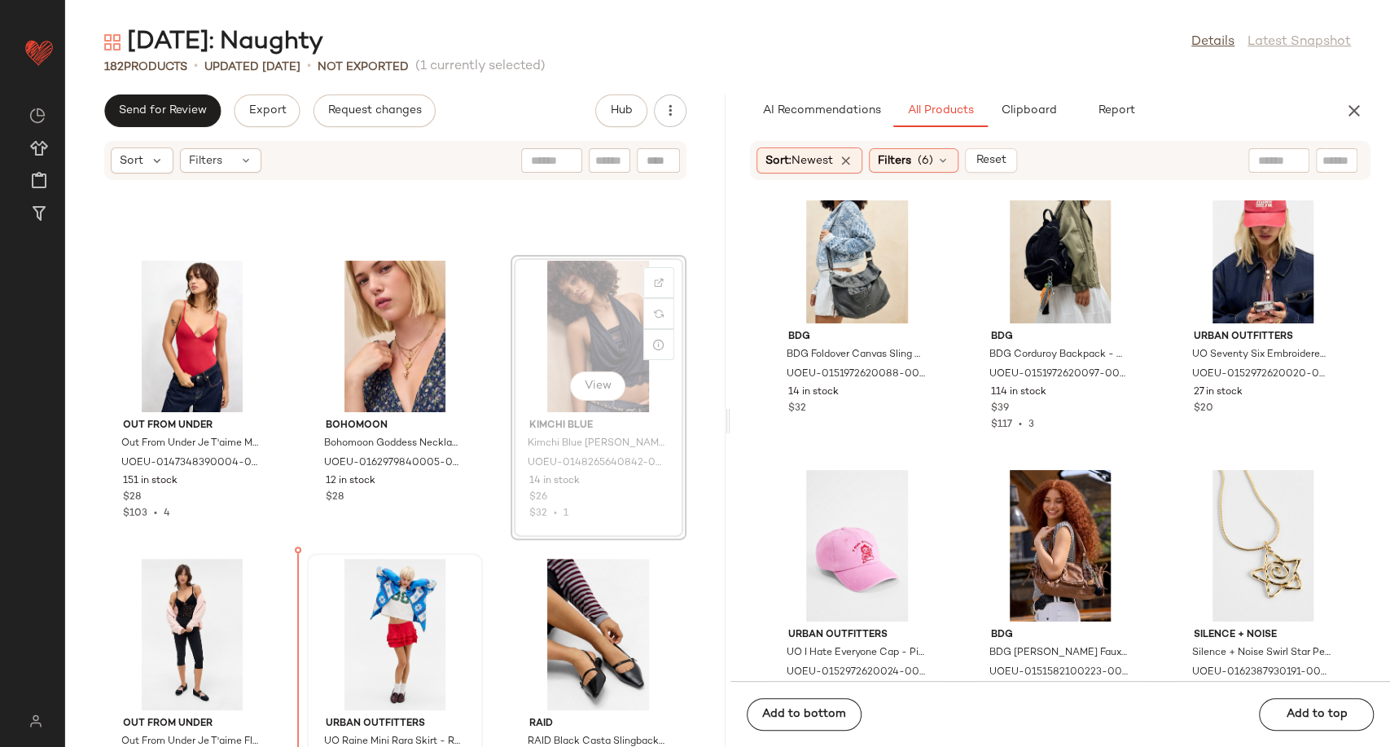
scroll to position [9208, 0]
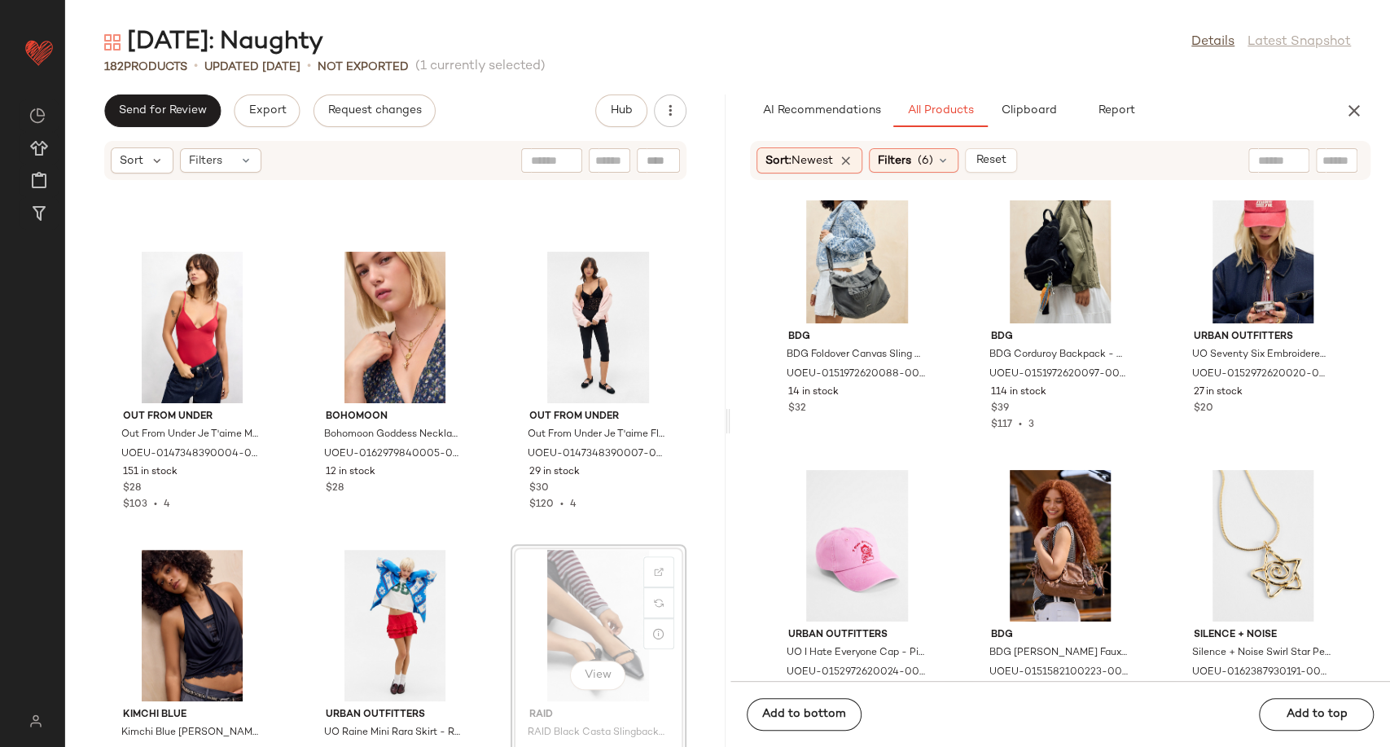
scroll to position [9209, 0]
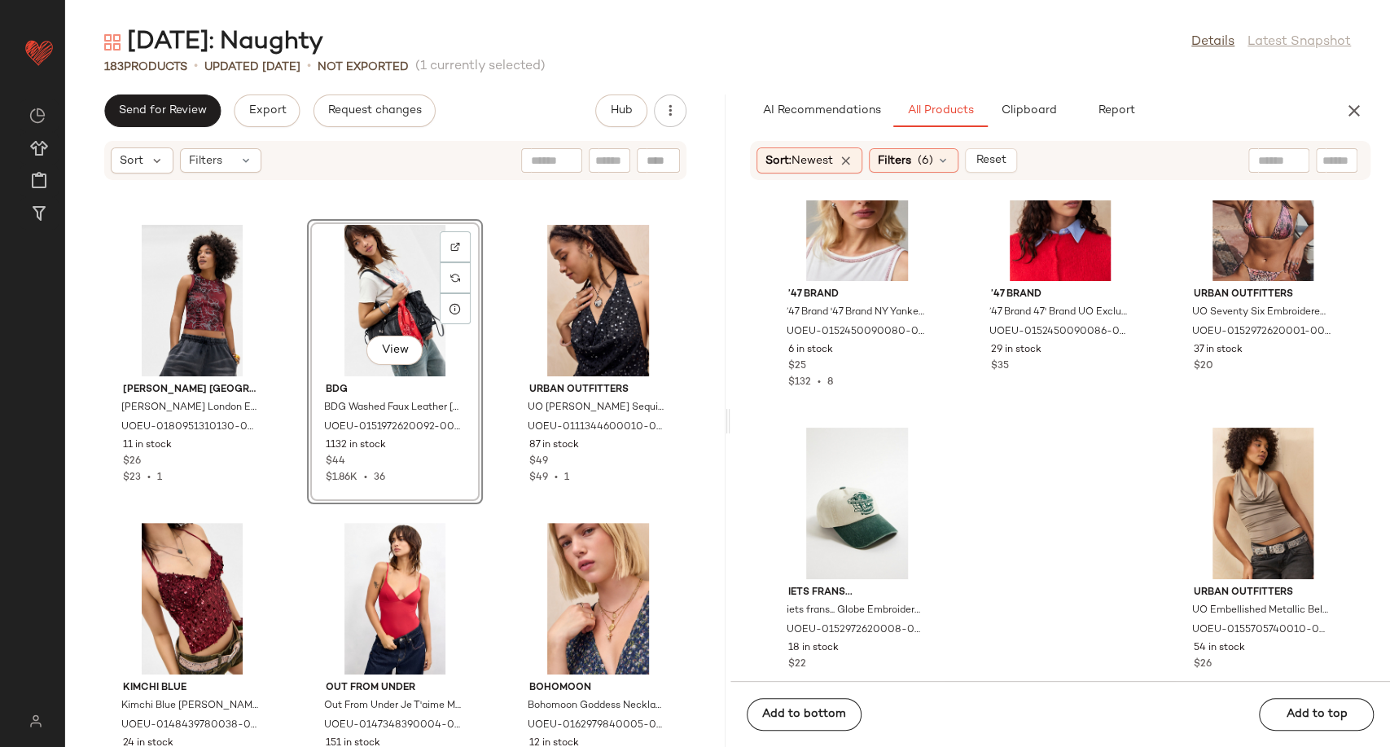
scroll to position [41536, 0]
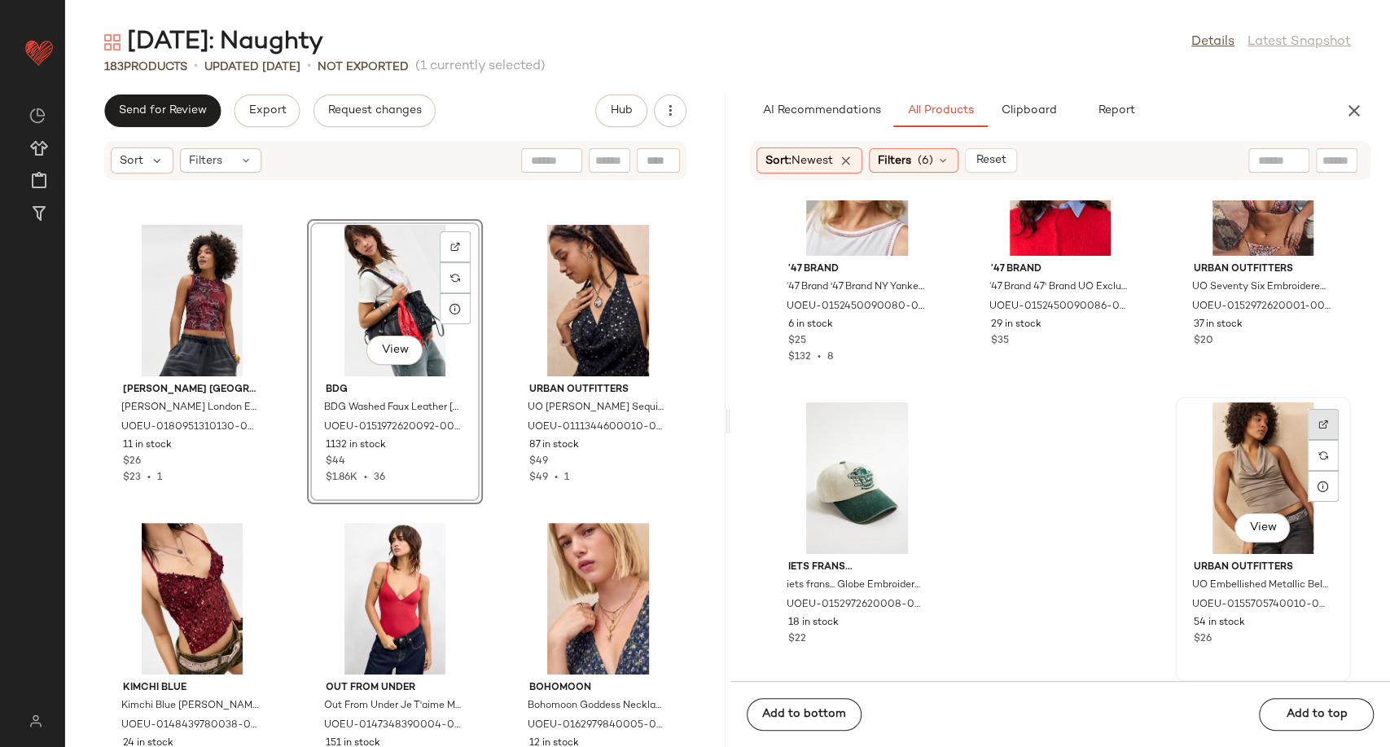
click at [1318, 426] on img at bounding box center [1323, 424] width 10 height 10
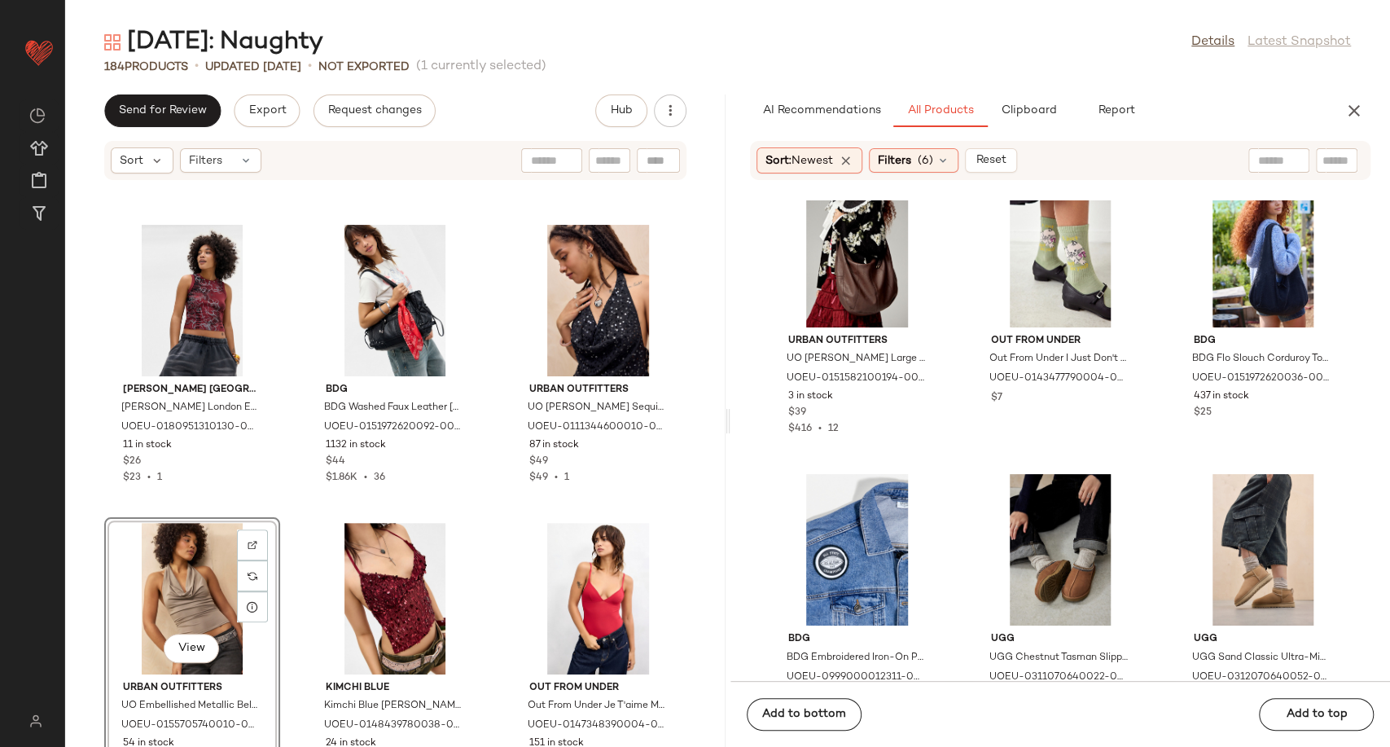
scroll to position [39365, 0]
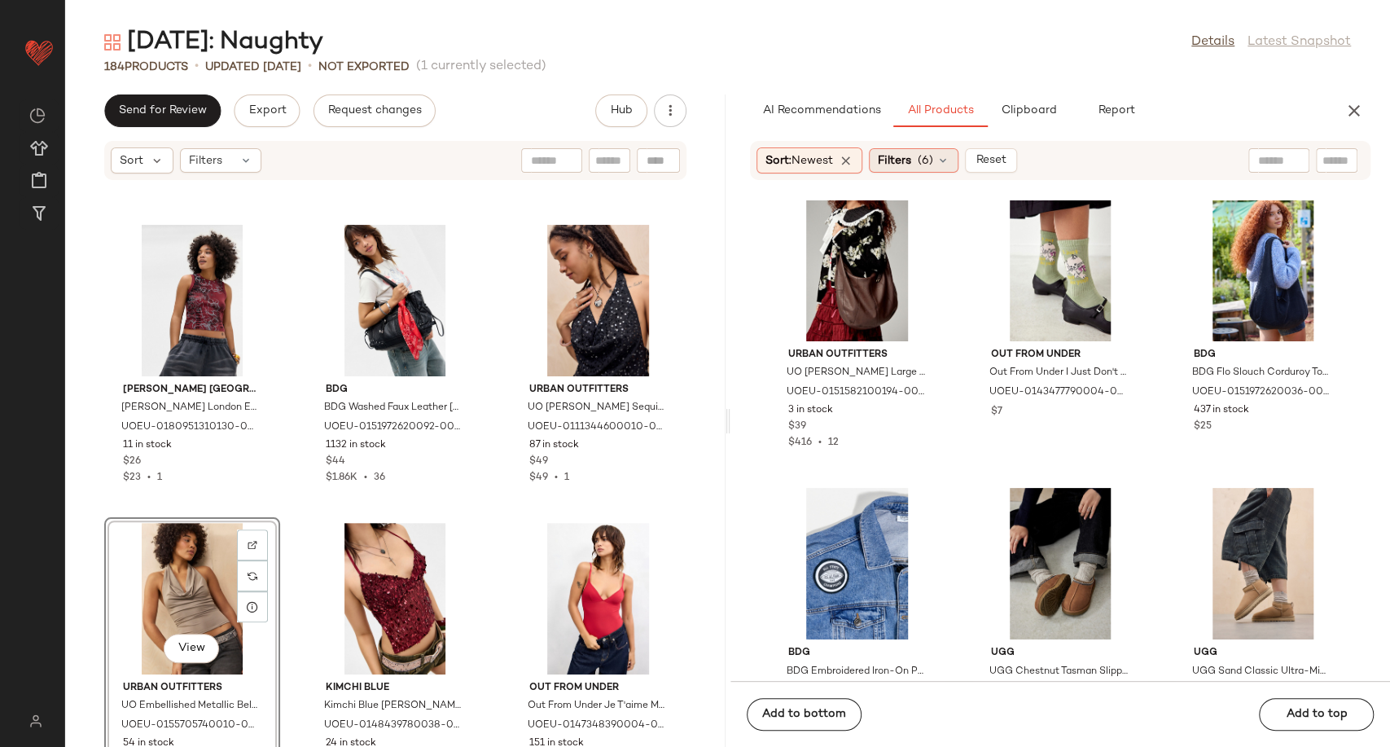
click at [948, 164] on icon at bounding box center [942, 160] width 13 height 13
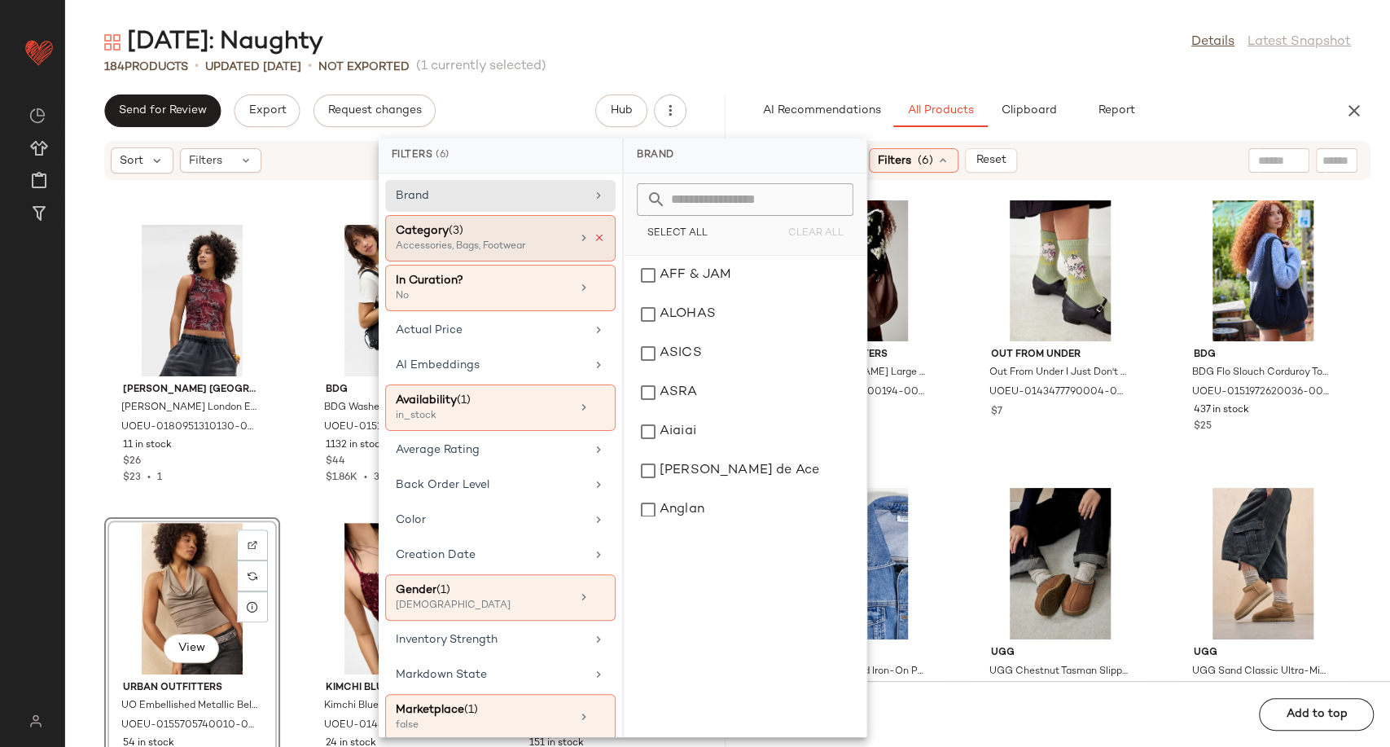
click at [593, 234] on icon at bounding box center [598, 237] width 11 height 11
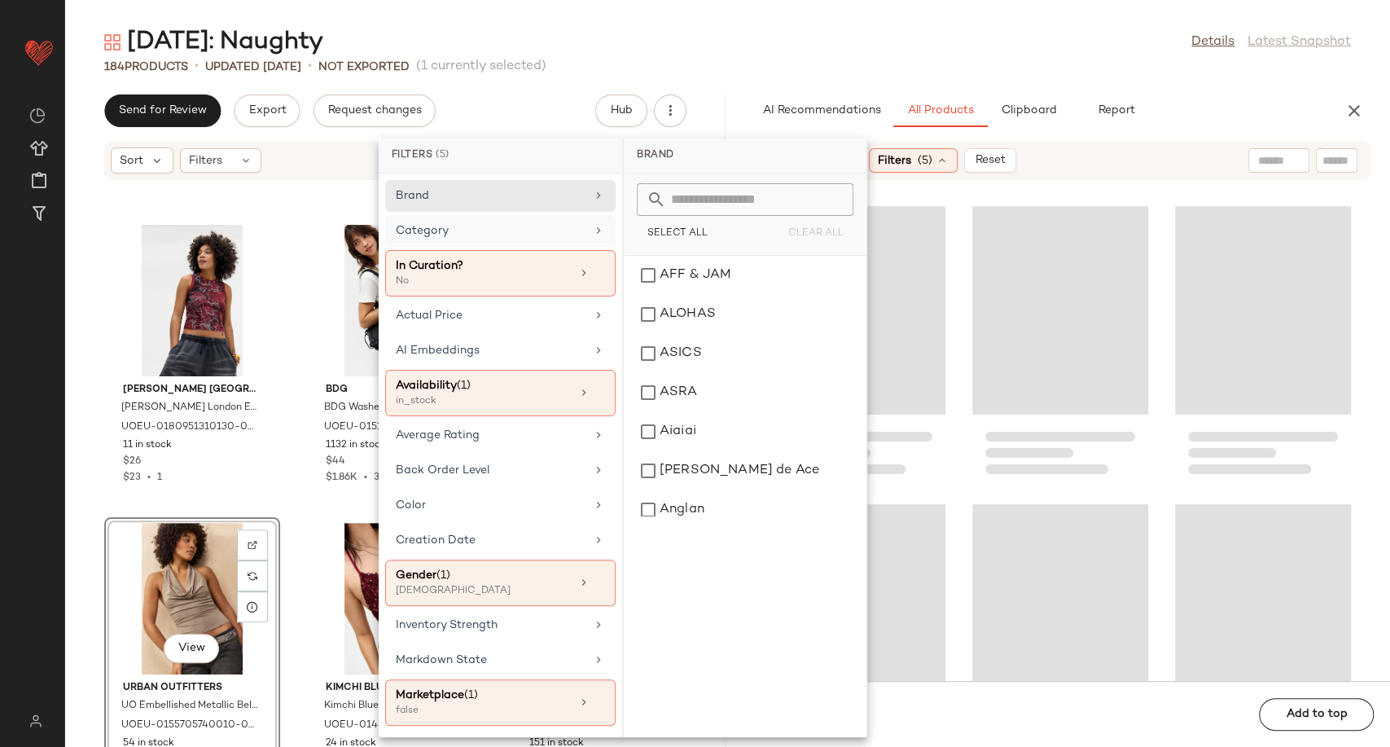
click at [570, 230] on div "Category" at bounding box center [491, 230] width 190 height 17
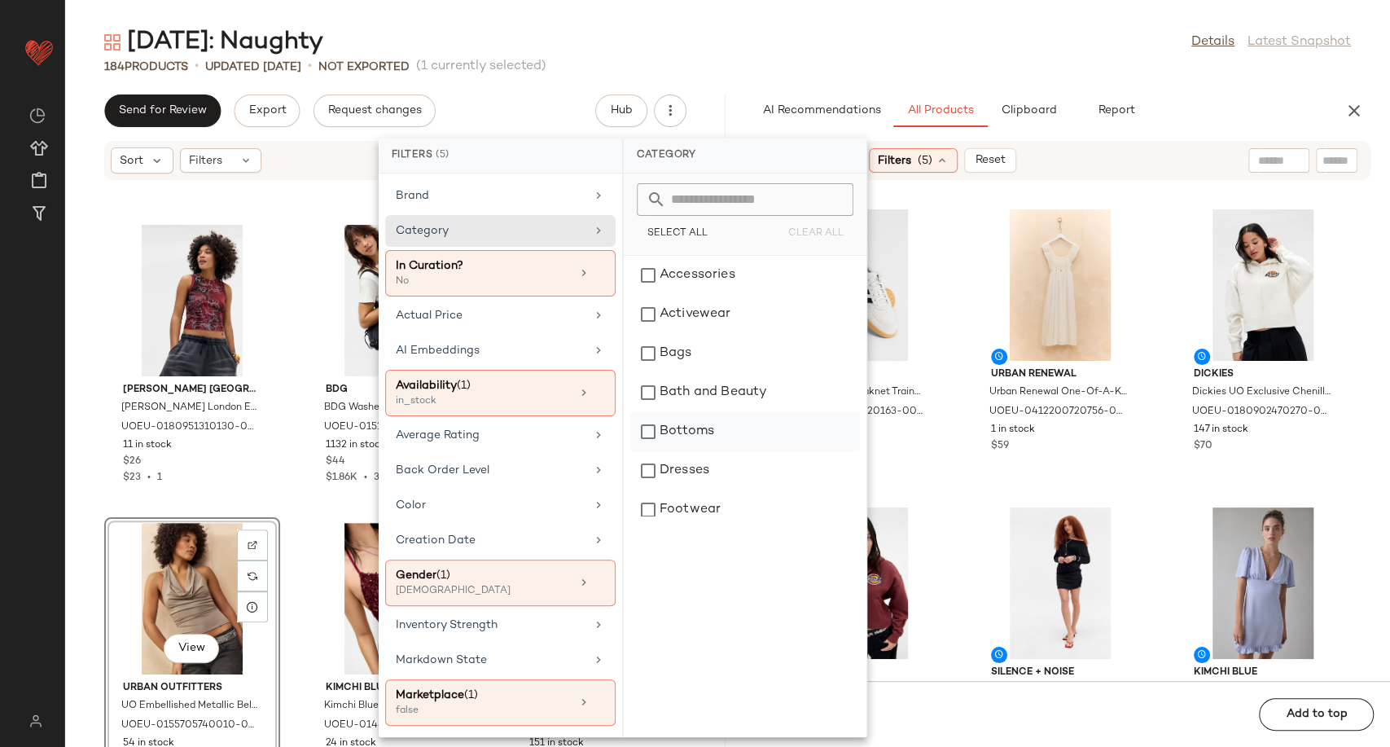
click at [738, 435] on div "Bottoms" at bounding box center [745, 431] width 230 height 39
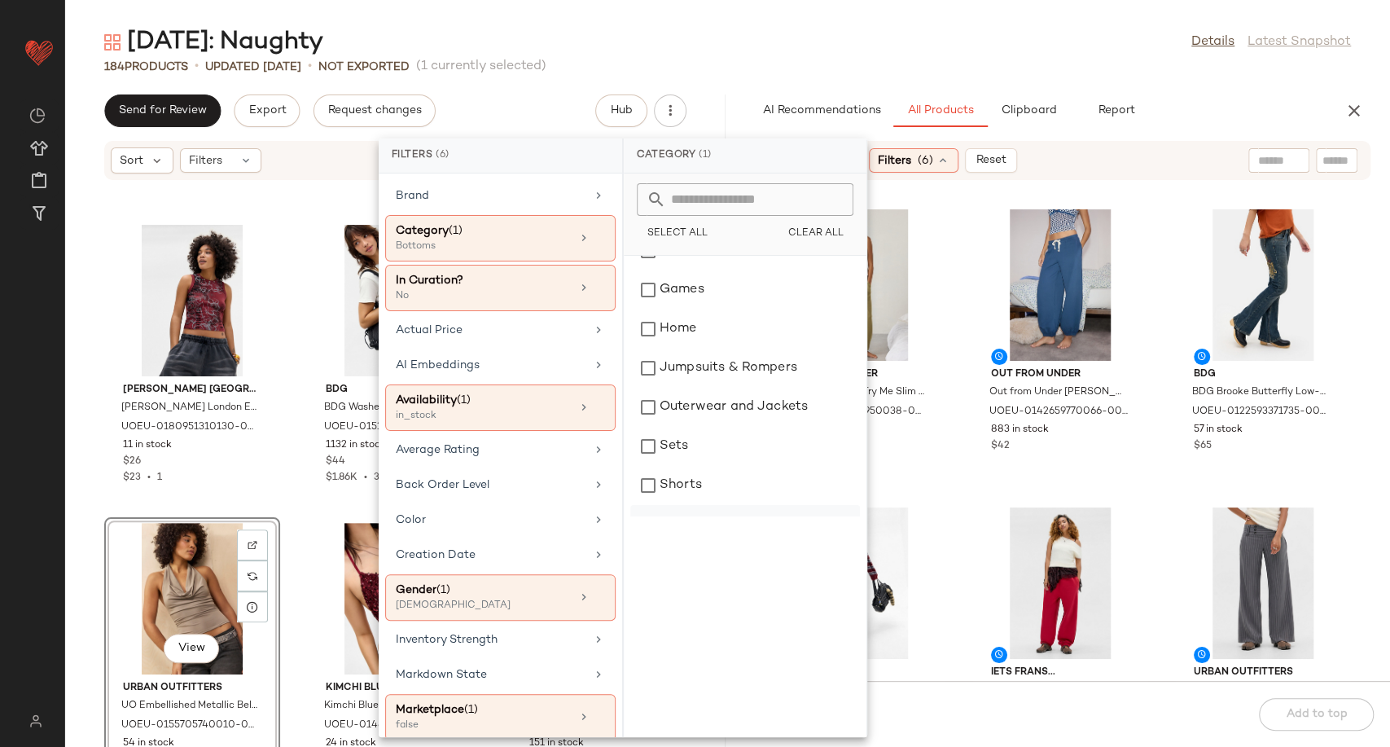
scroll to position [271, 0]
click at [687, 458] on div "Shorts" at bounding box center [745, 453] width 230 height 39
click at [693, 484] on div "Skirts" at bounding box center [745, 492] width 230 height 39
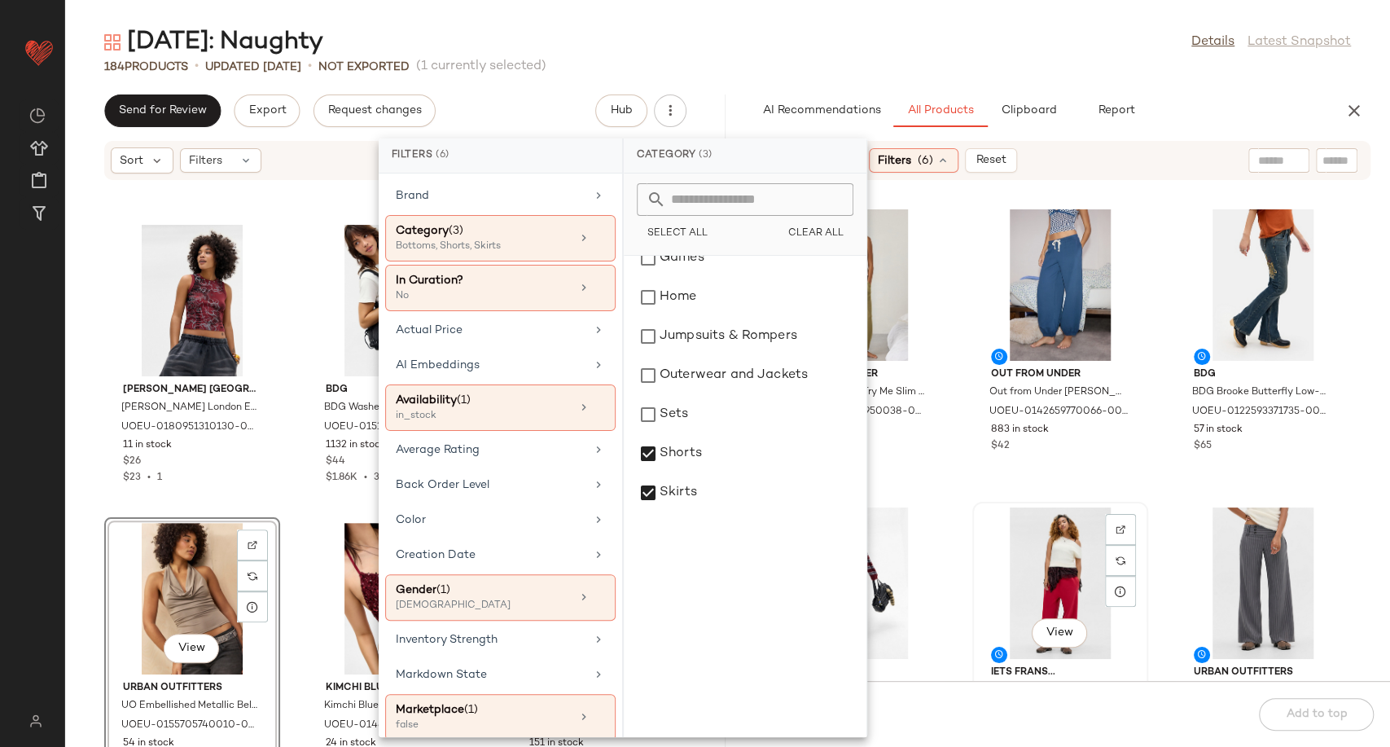
click at [974, 504] on div "View iets frans... iets frans... Mikey Premium Cuff Joggers - Red XL at Urban O…" at bounding box center [1060, 644] width 173 height 282
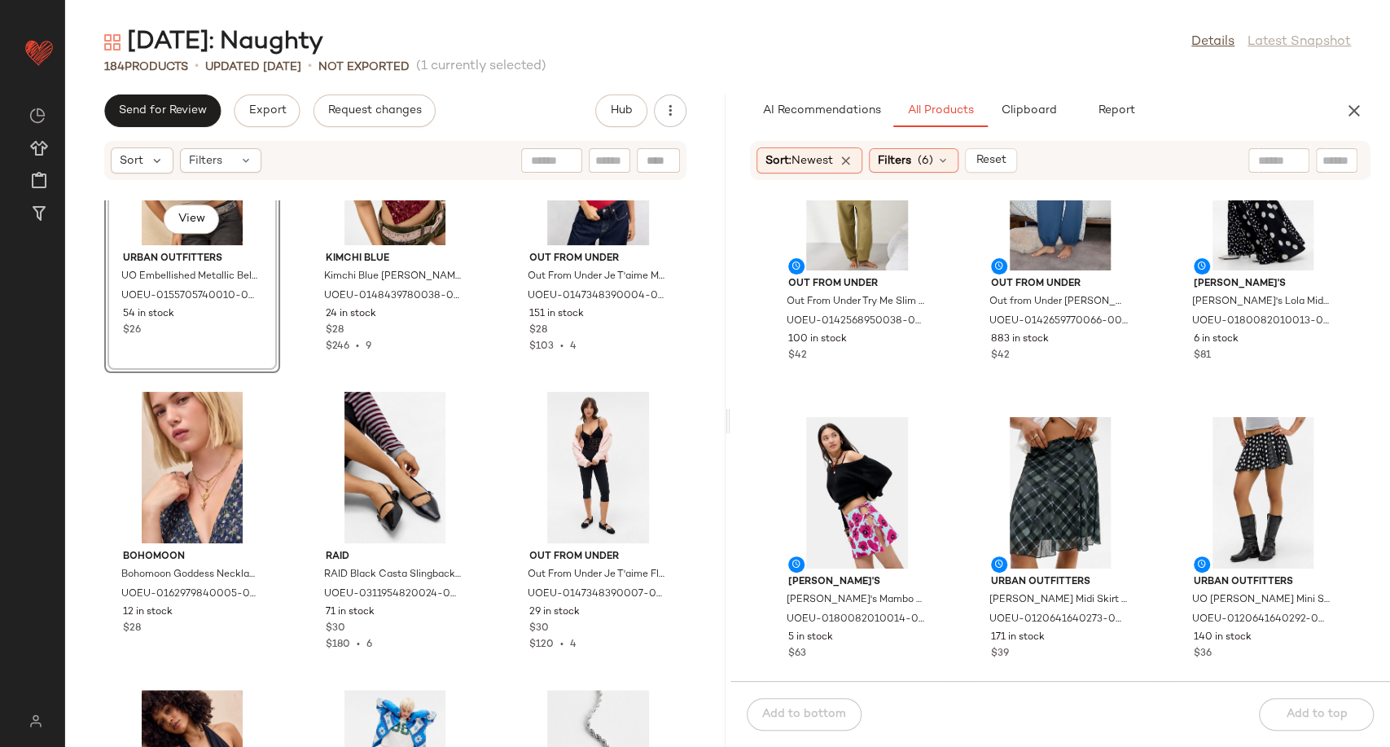
scroll to position [9389, 0]
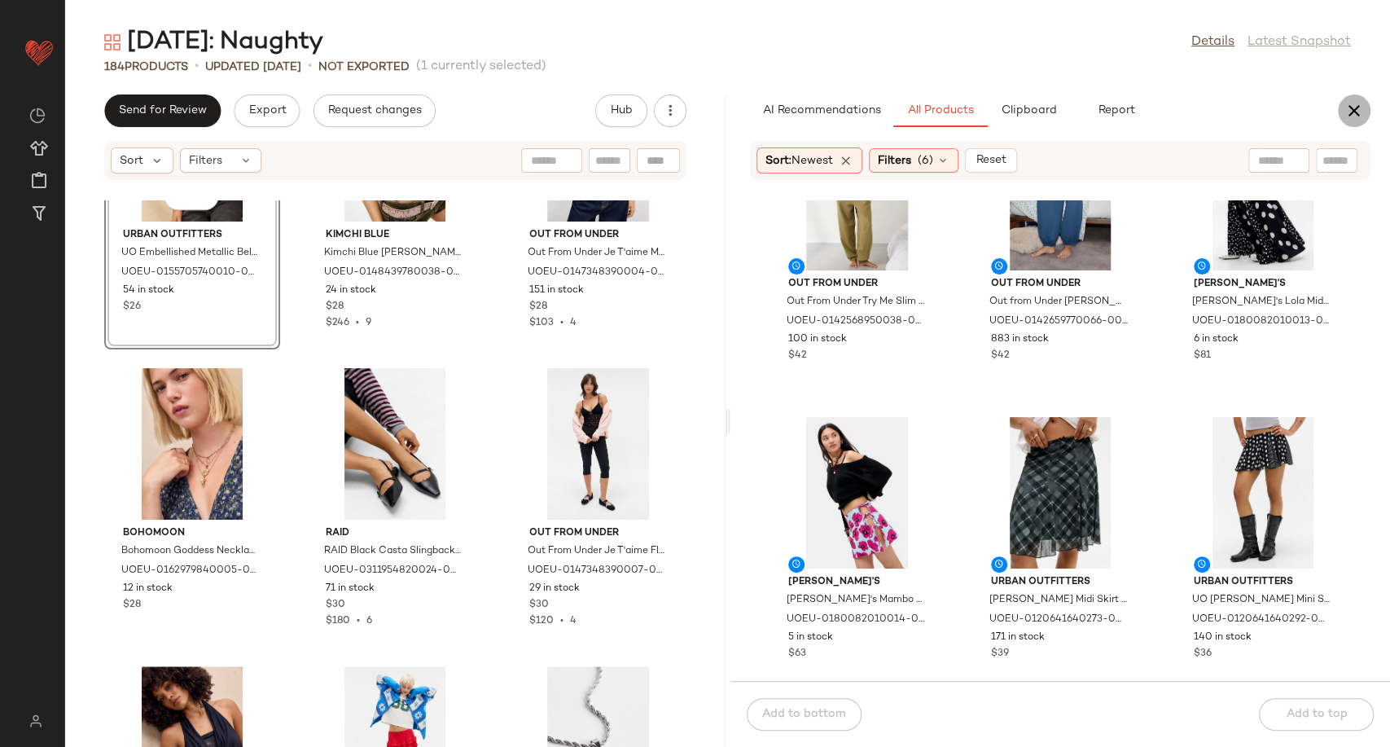
click at [1364, 118] on button "button" at bounding box center [1354, 110] width 33 height 33
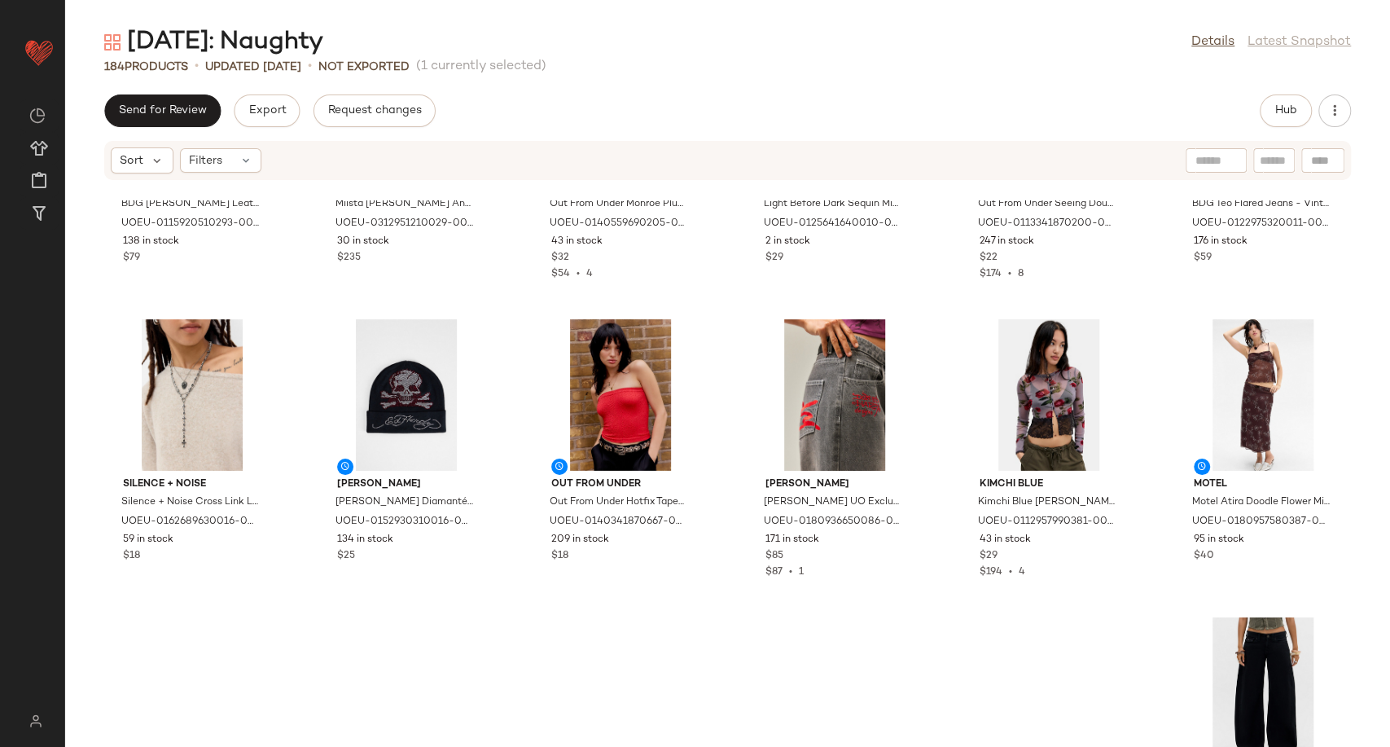
scroll to position [7662, 0]
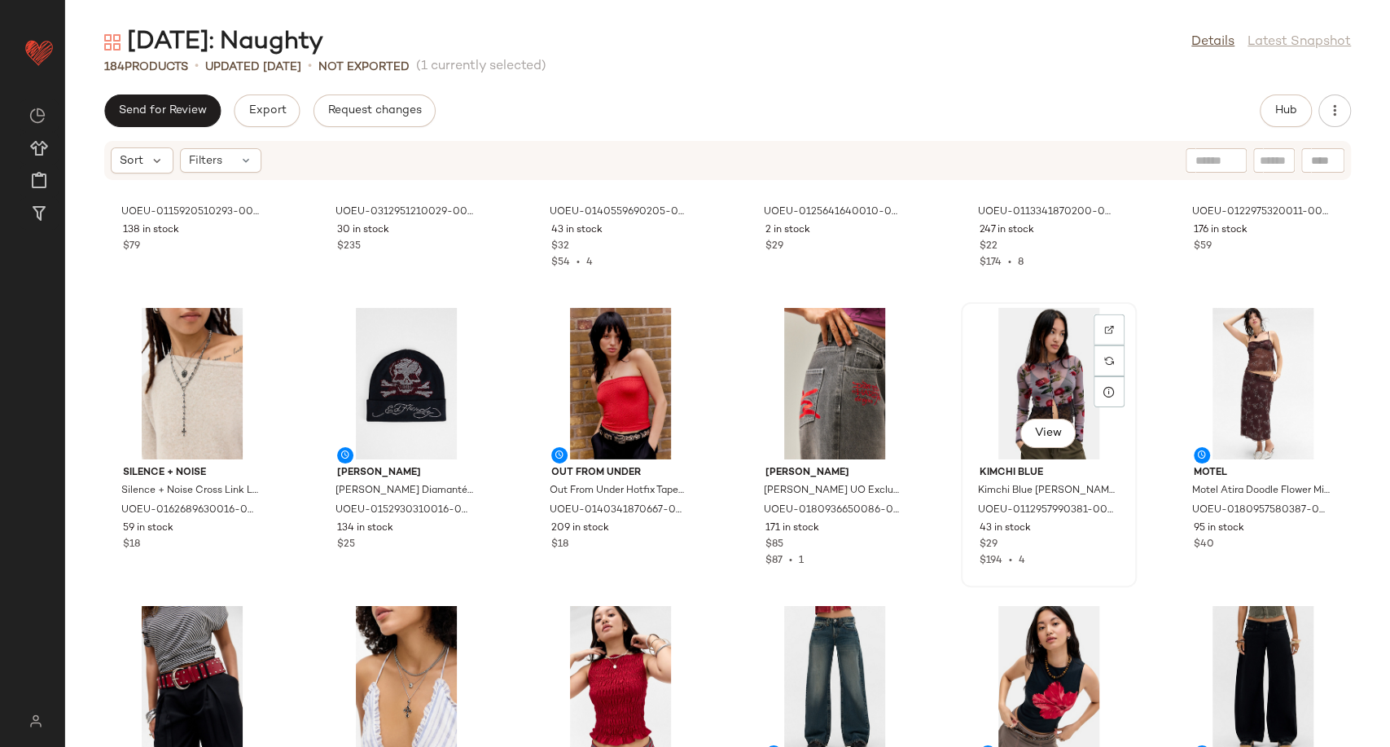
click at [1042, 380] on div "View" at bounding box center [1048, 383] width 164 height 151
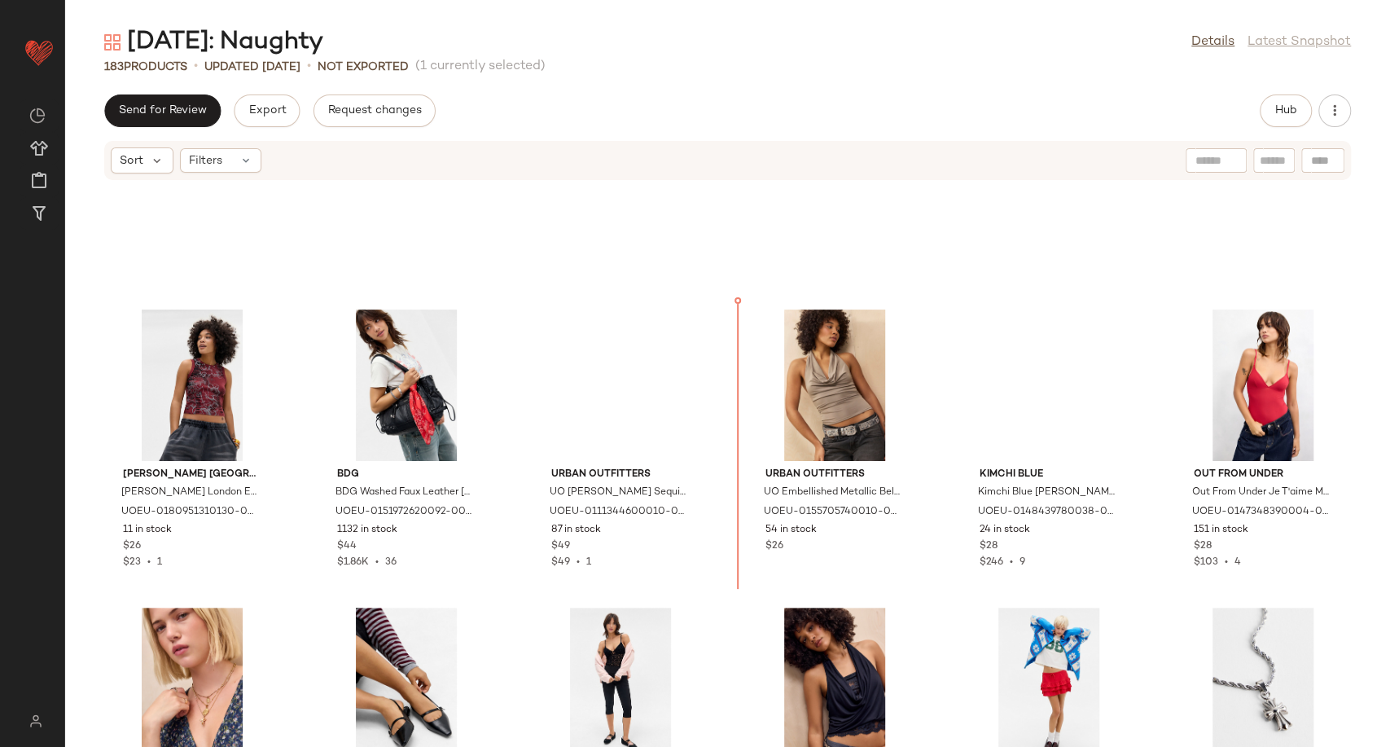
scroll to position [4380, 0]
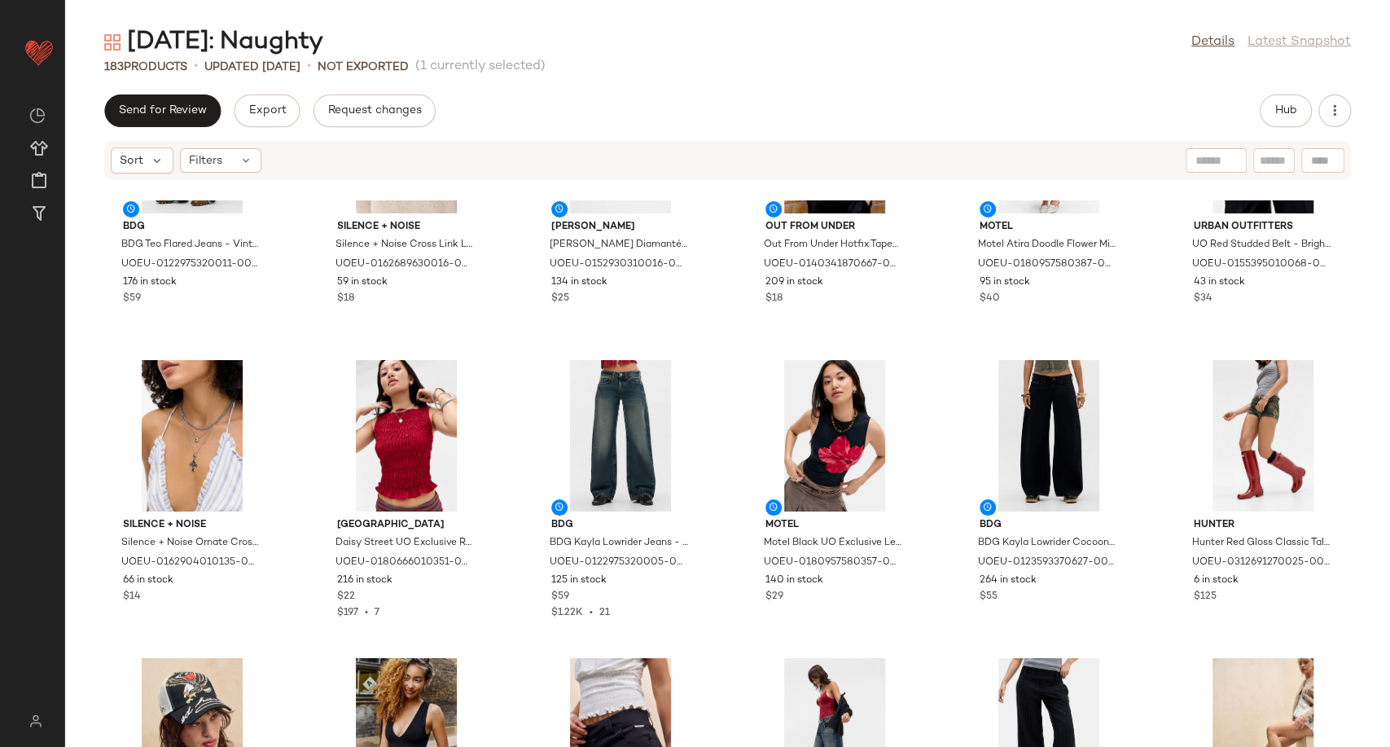
scroll to position [8180, 0]
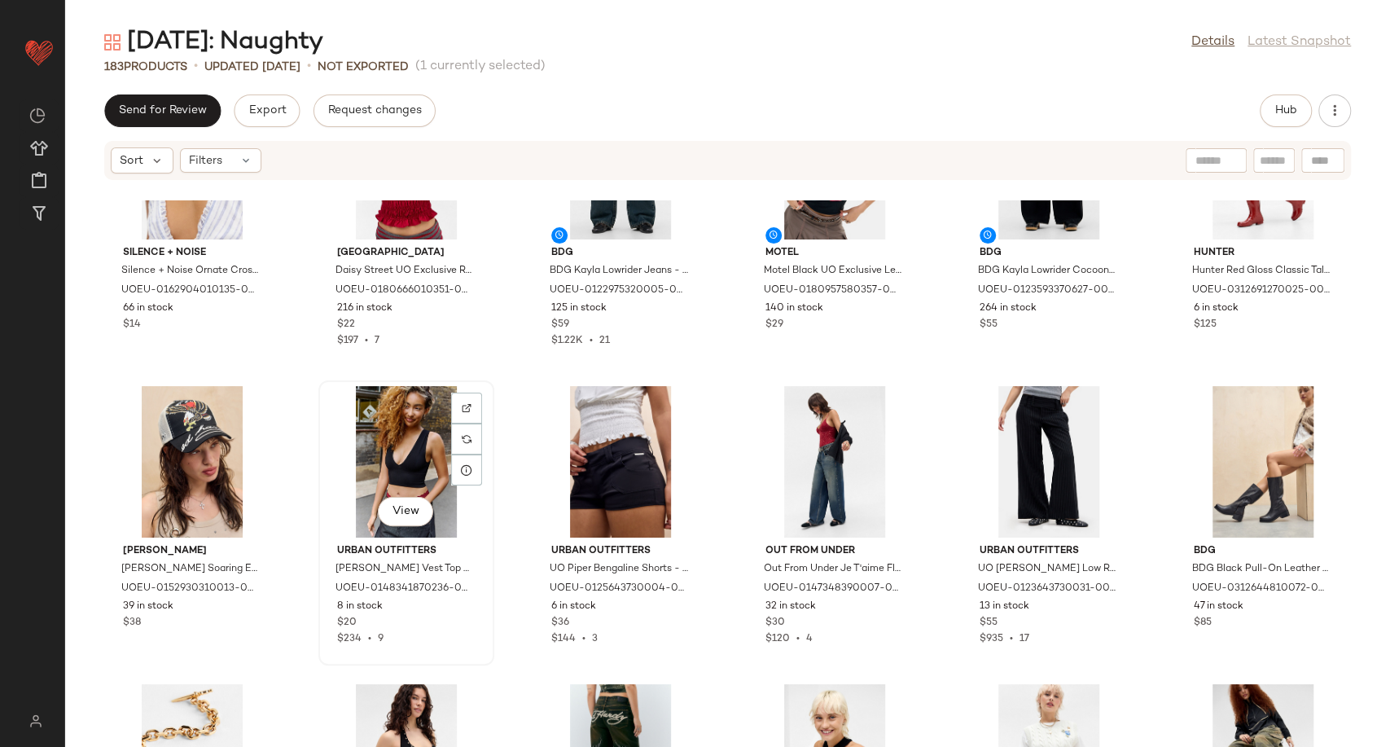
click at [416, 478] on div "View" at bounding box center [406, 461] width 164 height 151
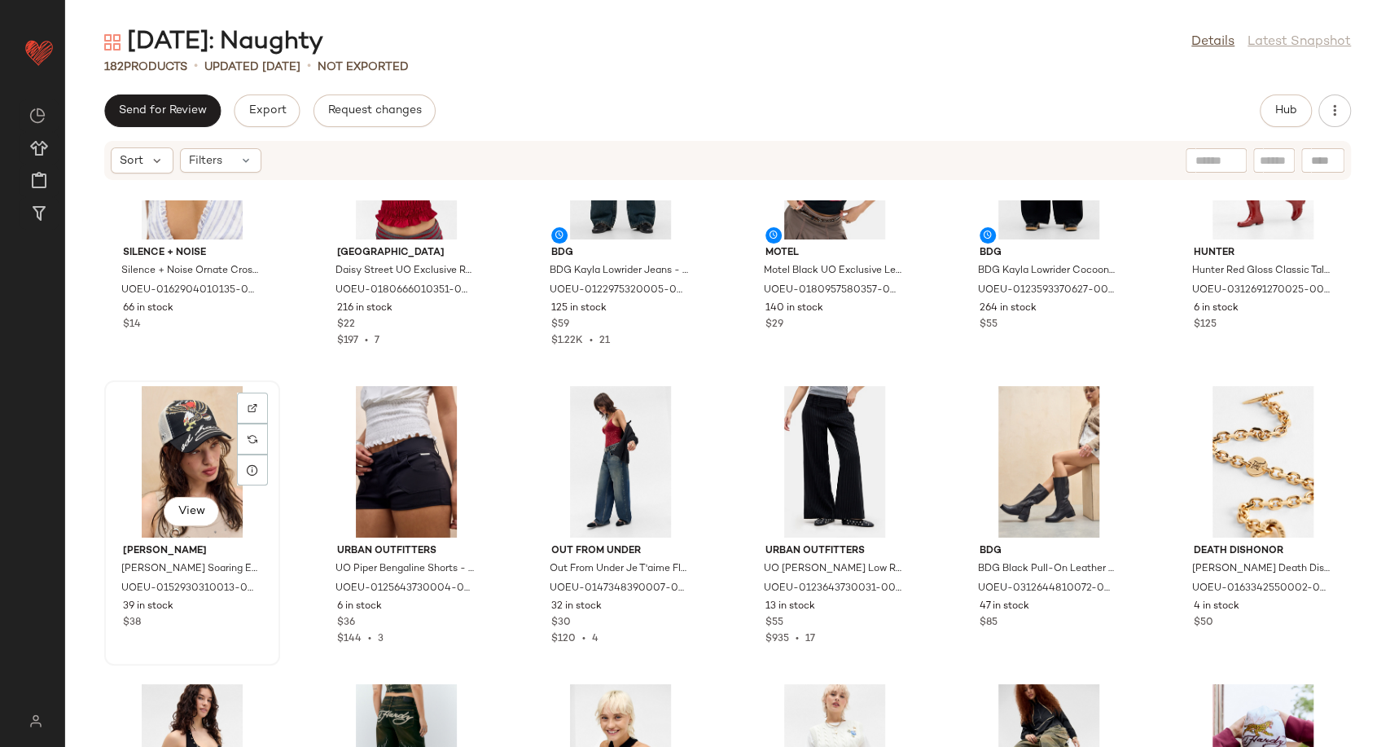
click at [189, 460] on div "View" at bounding box center [192, 461] width 164 height 151
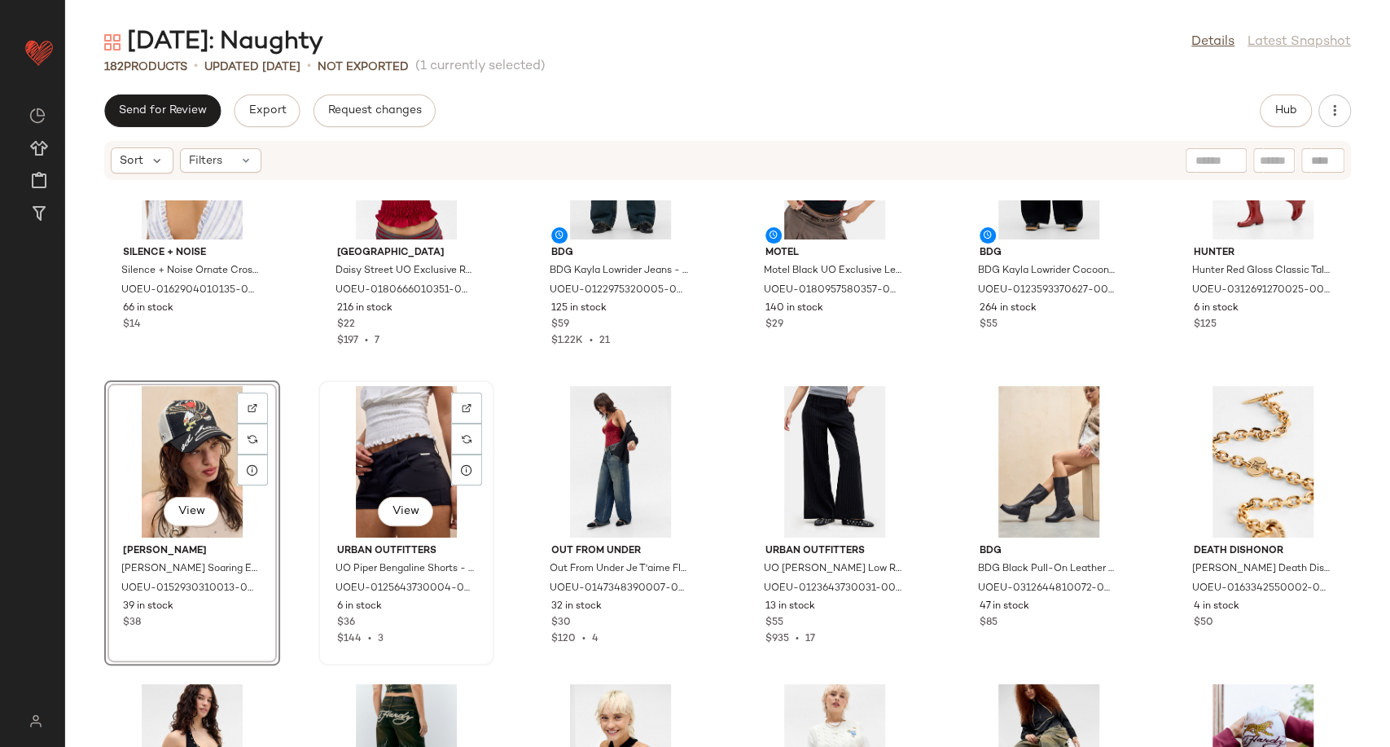
click at [384, 451] on div "View" at bounding box center [406, 461] width 164 height 151
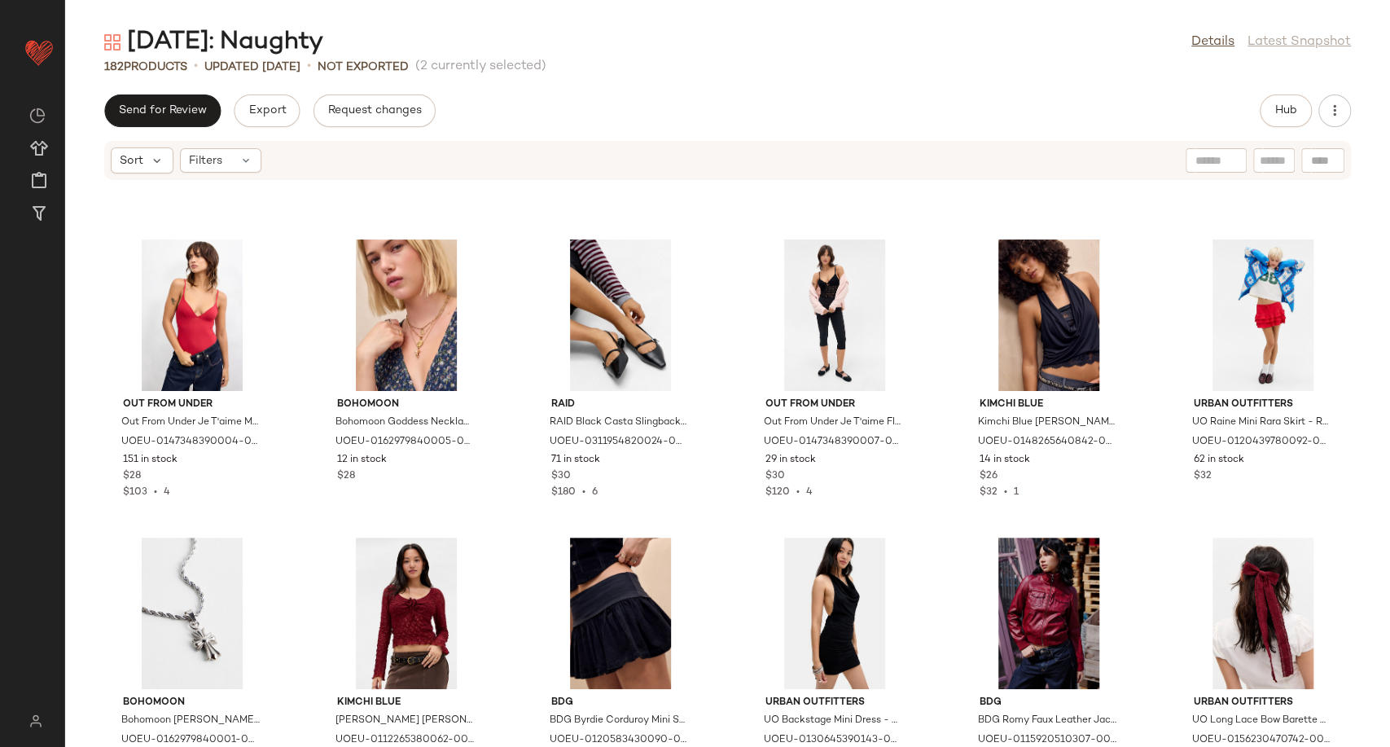
scroll to position [4741, 0]
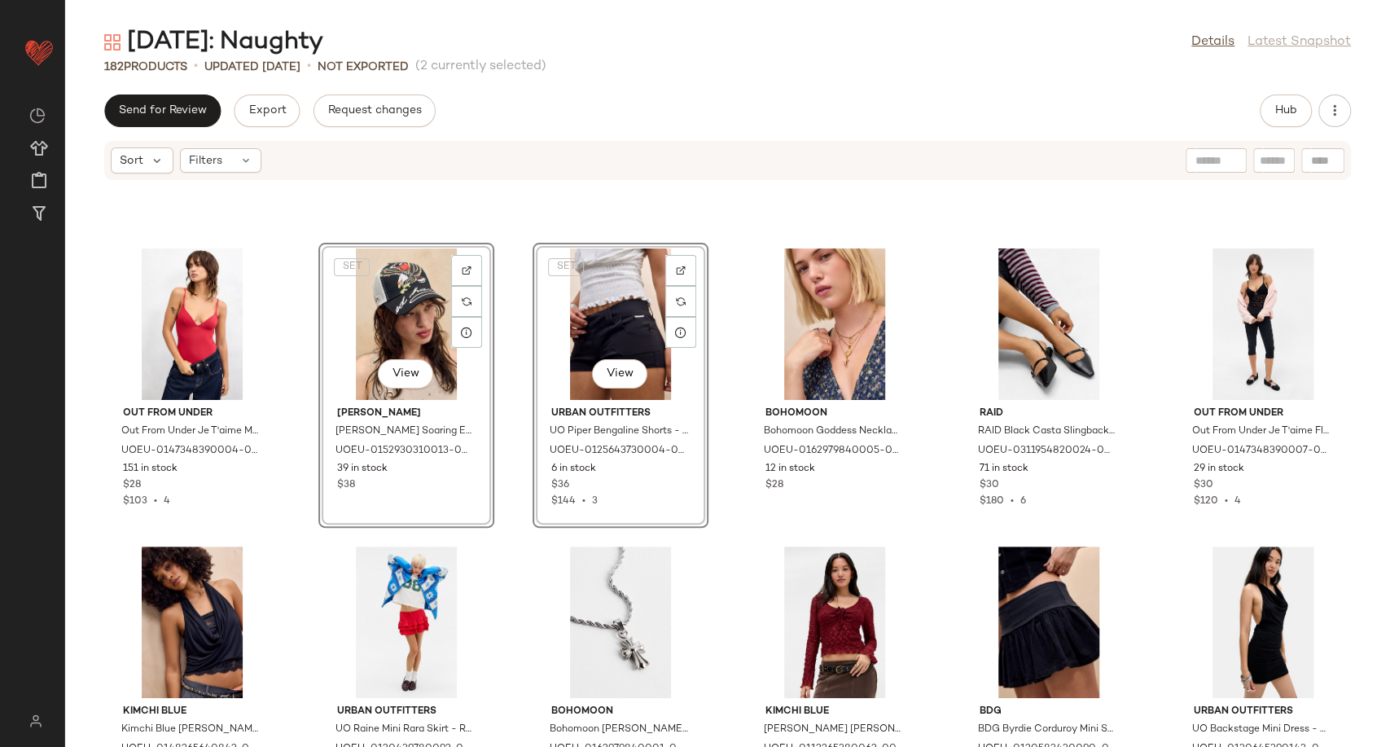
click at [515, 438] on div "Out From Under Out From Under Je T'aime Mesh Bodysuit - Red M at Urban Outfitte…" at bounding box center [727, 473] width 1325 height 546
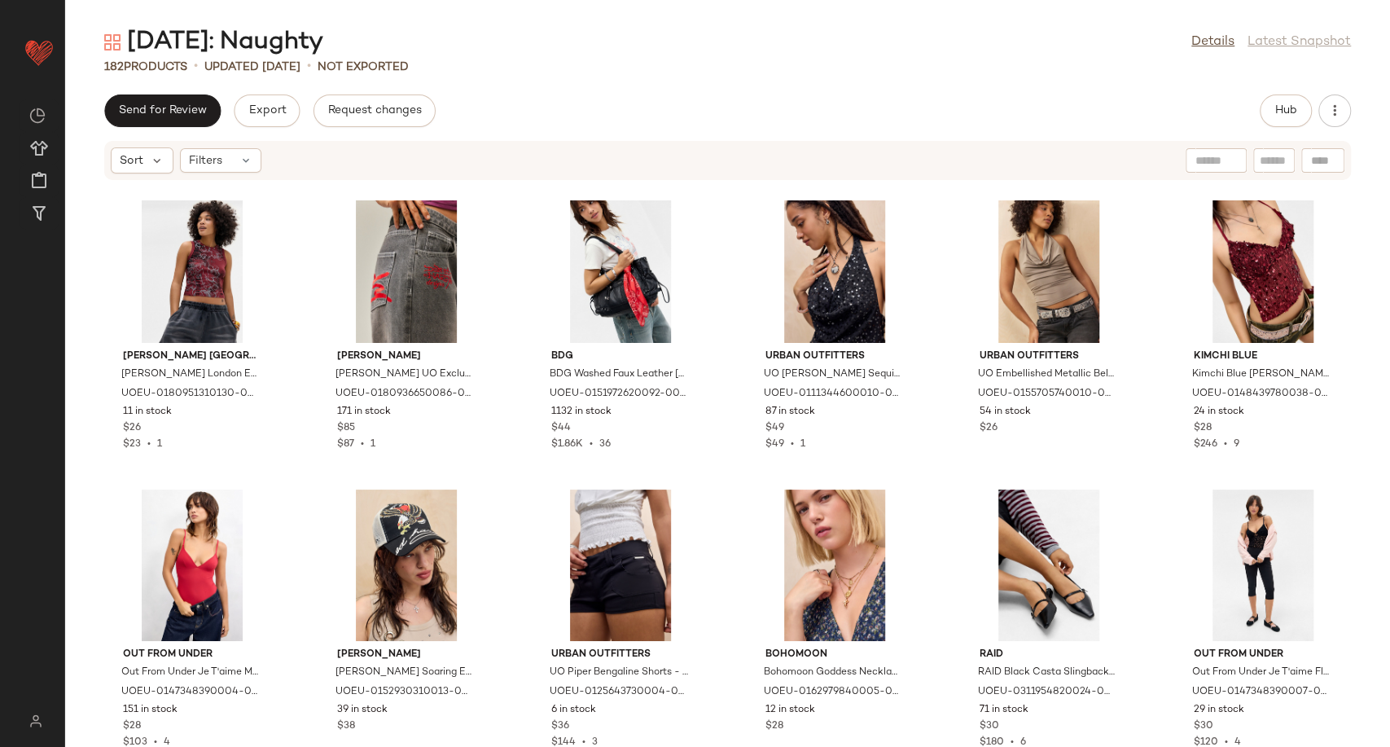
scroll to position [4470, 0]
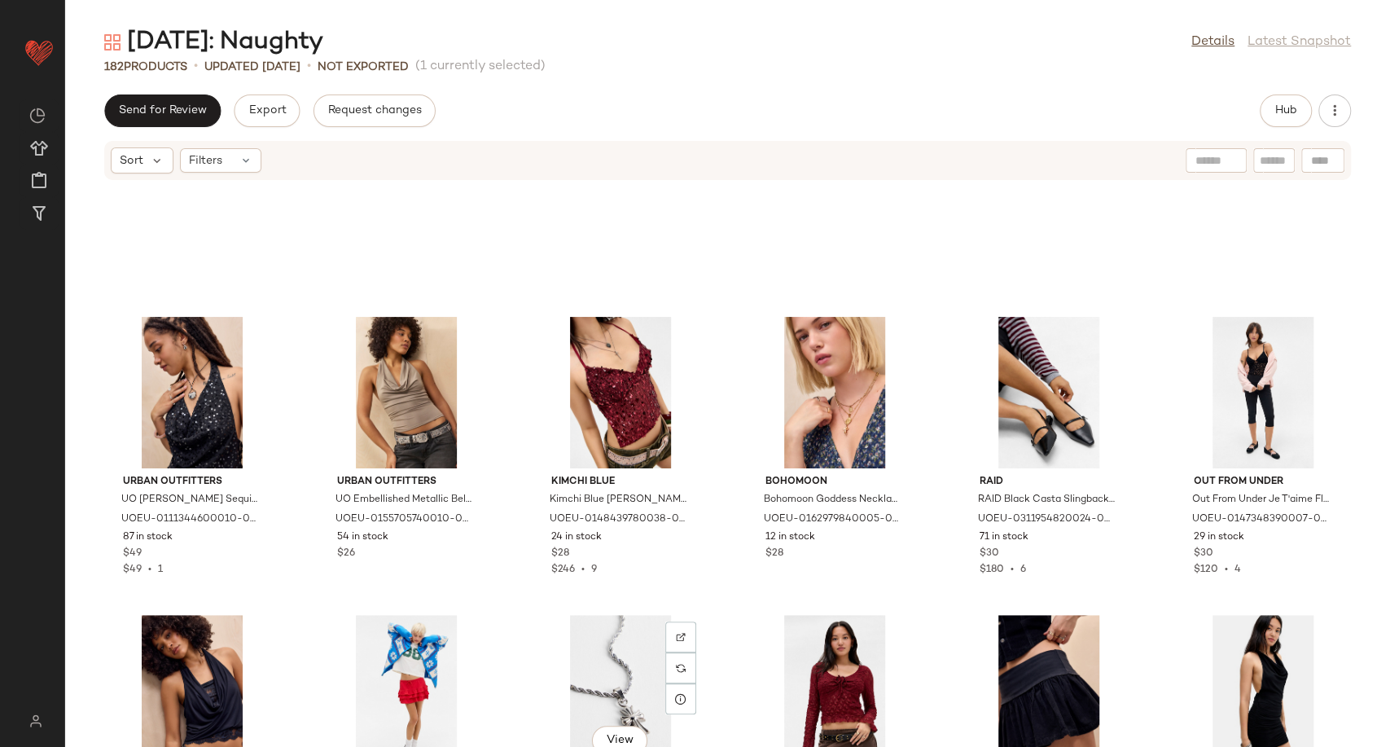
scroll to position [4560, 0]
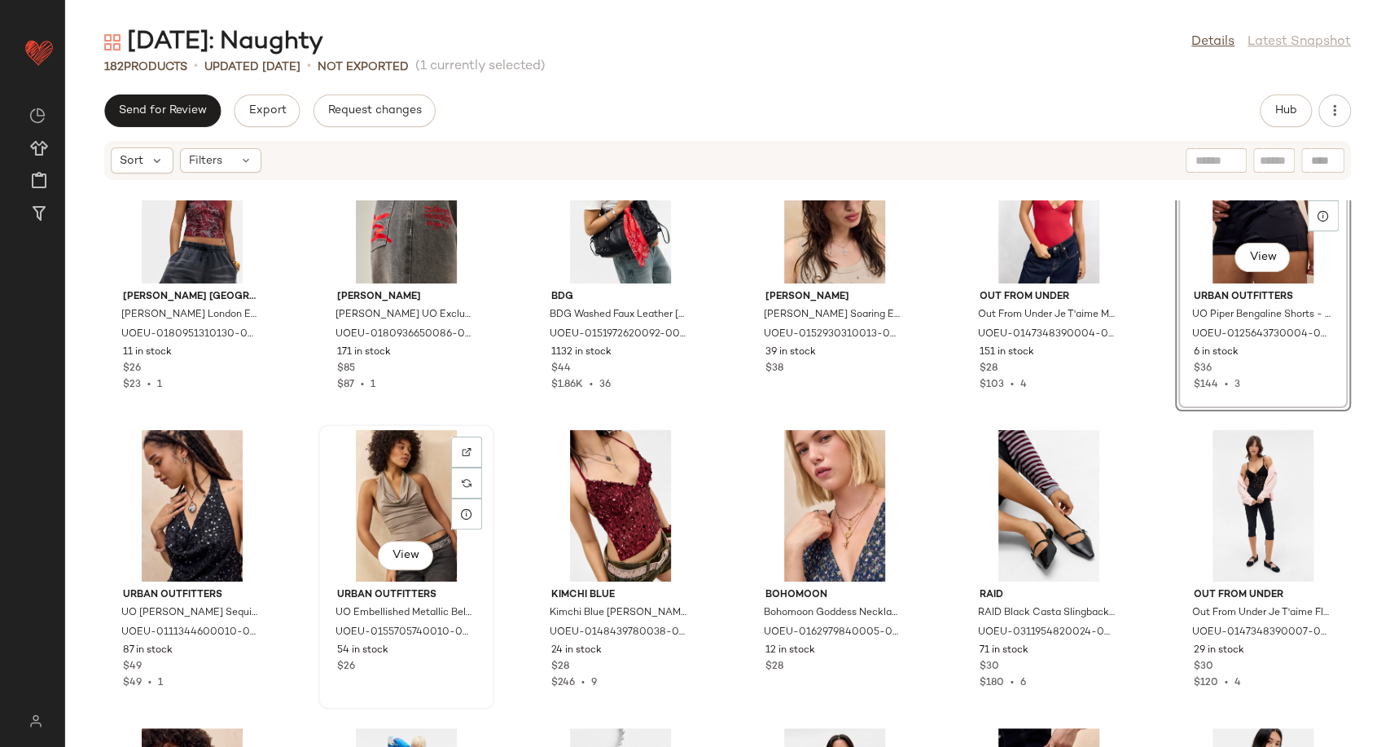
click at [389, 464] on div "View" at bounding box center [406, 505] width 164 height 151
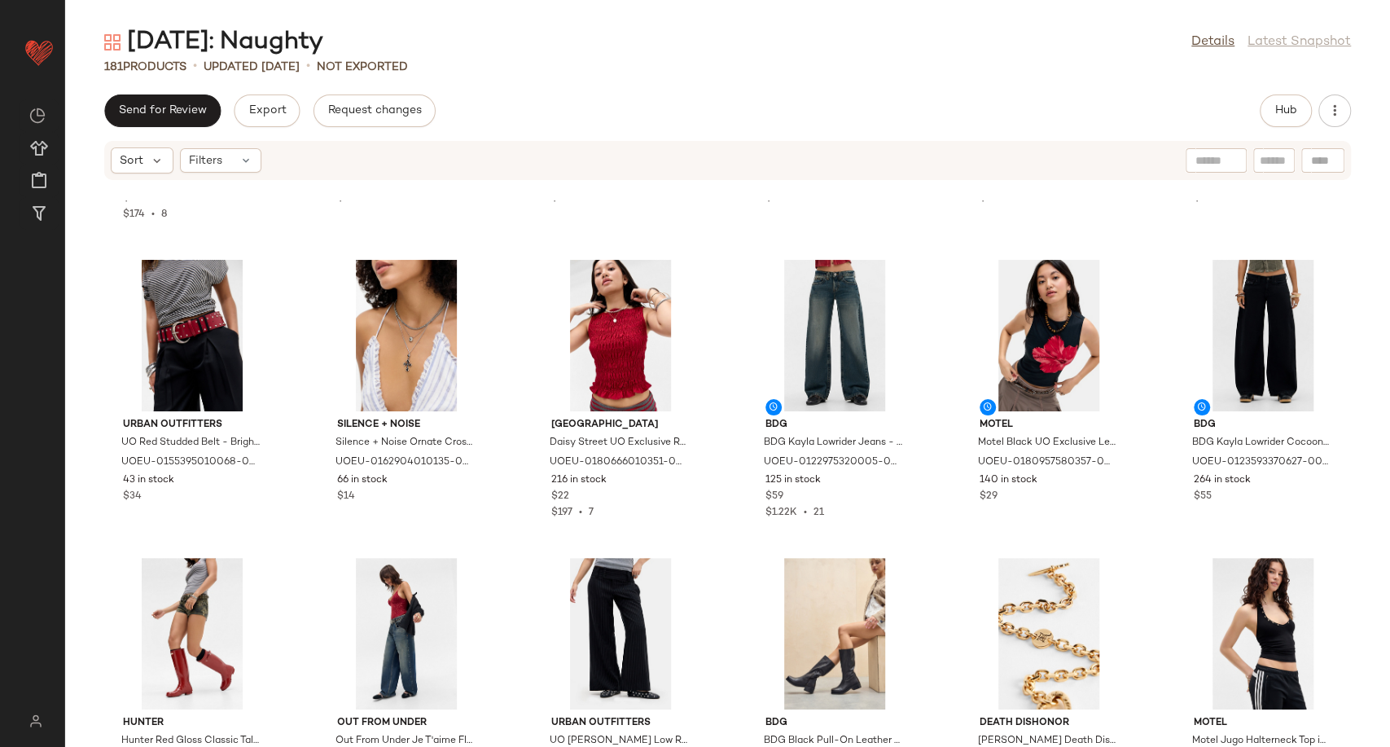
scroll to position [7907, 0]
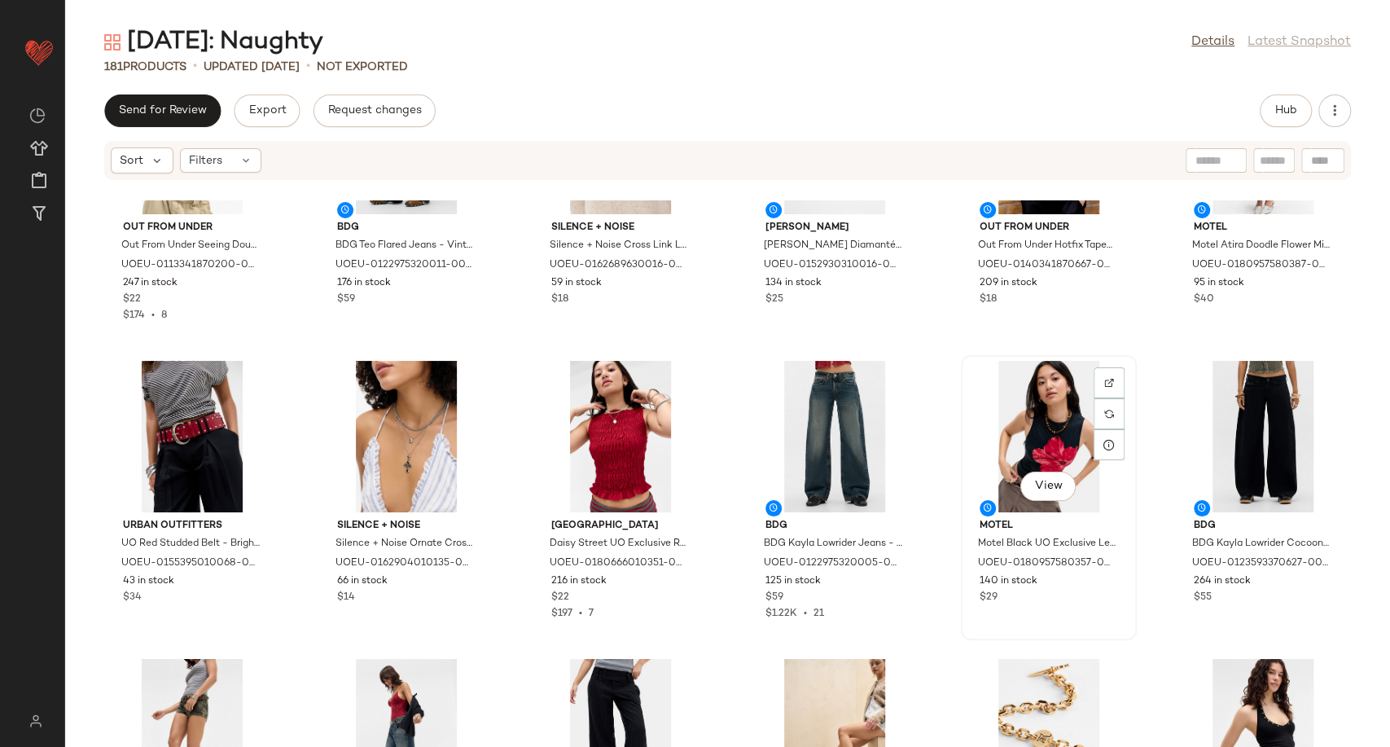
click at [1042, 426] on div "View" at bounding box center [1048, 436] width 164 height 151
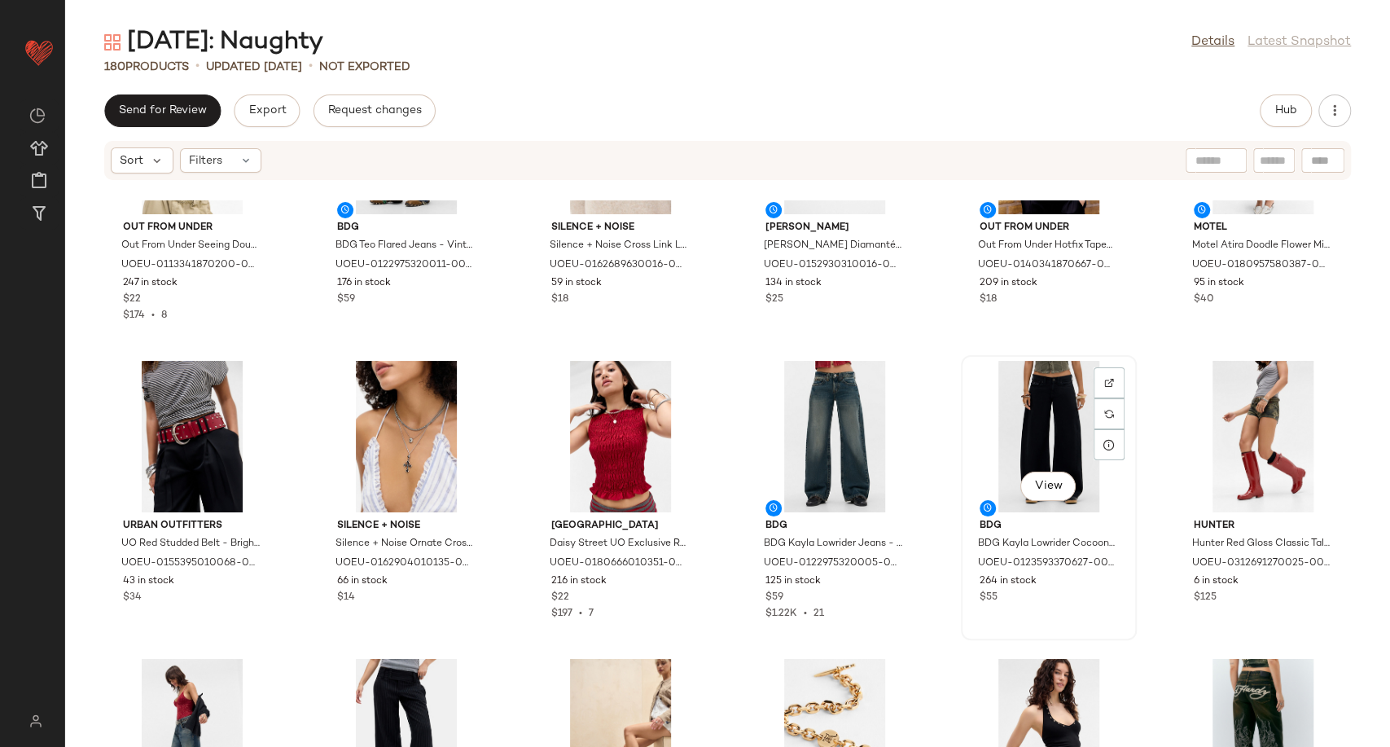
click at [1049, 431] on div "View" at bounding box center [1048, 436] width 164 height 151
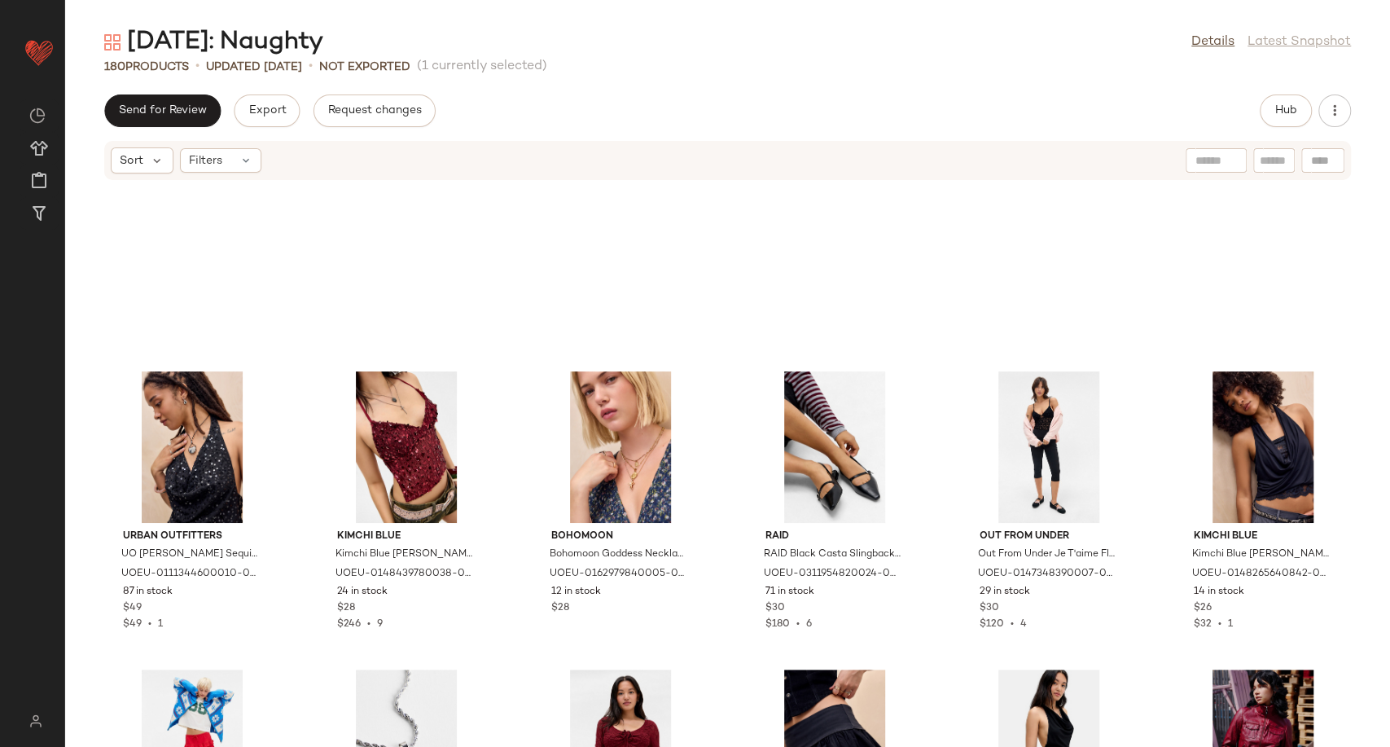
scroll to position [4594, 0]
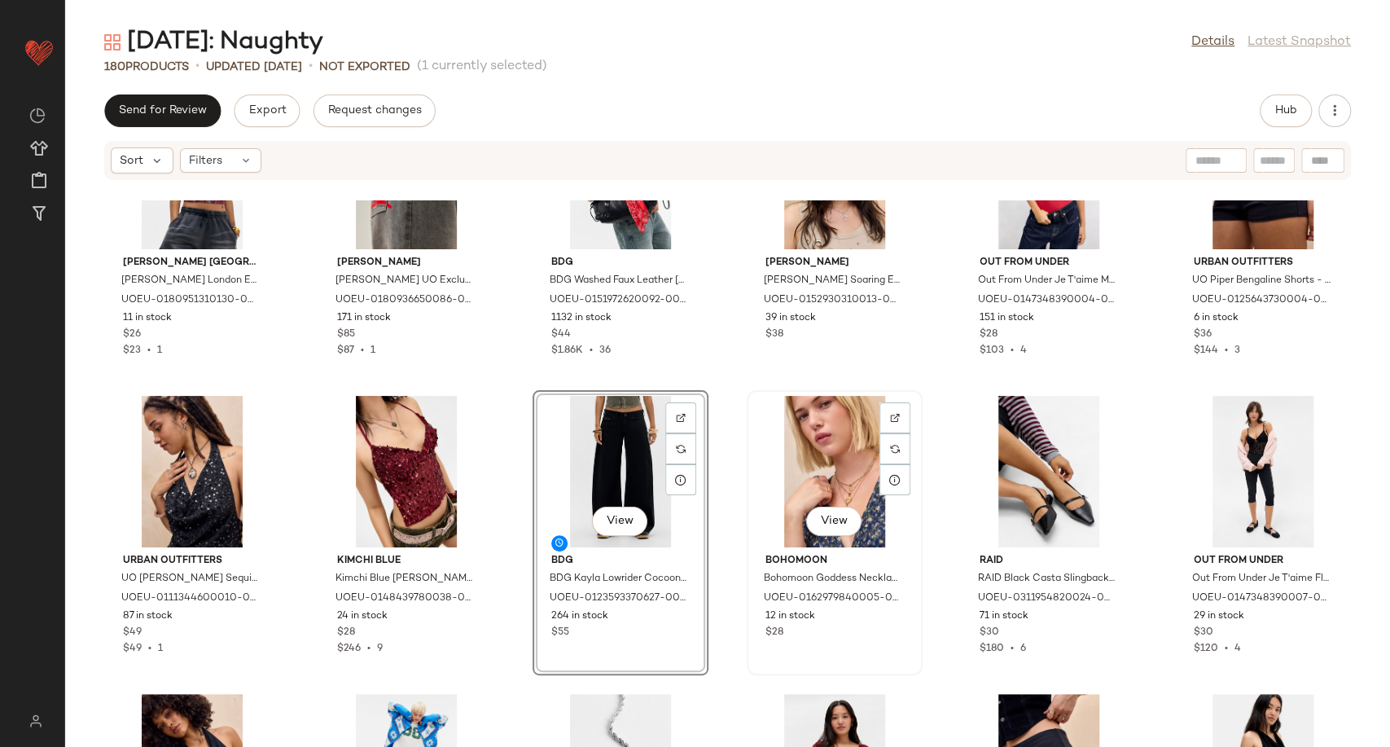
click at [848, 475] on div "View" at bounding box center [834, 471] width 164 height 151
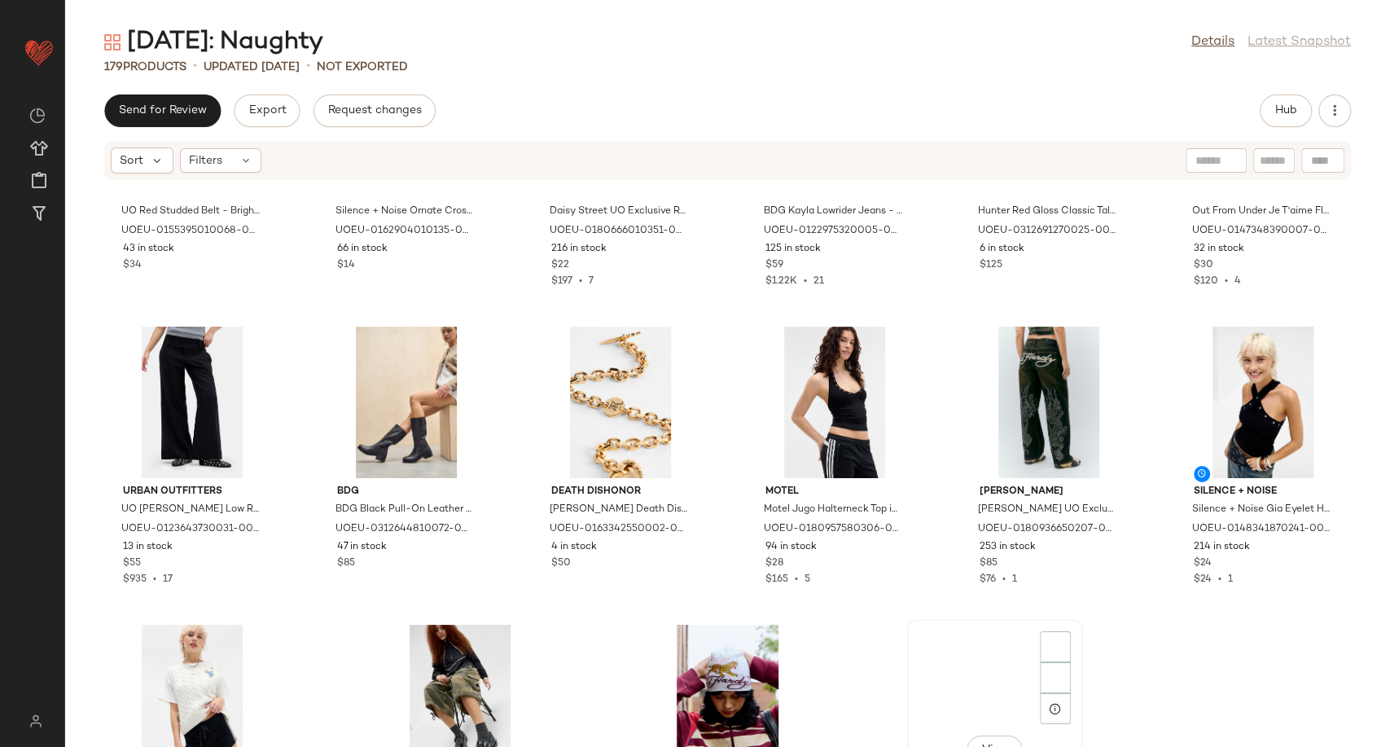
scroll to position [8395, 0]
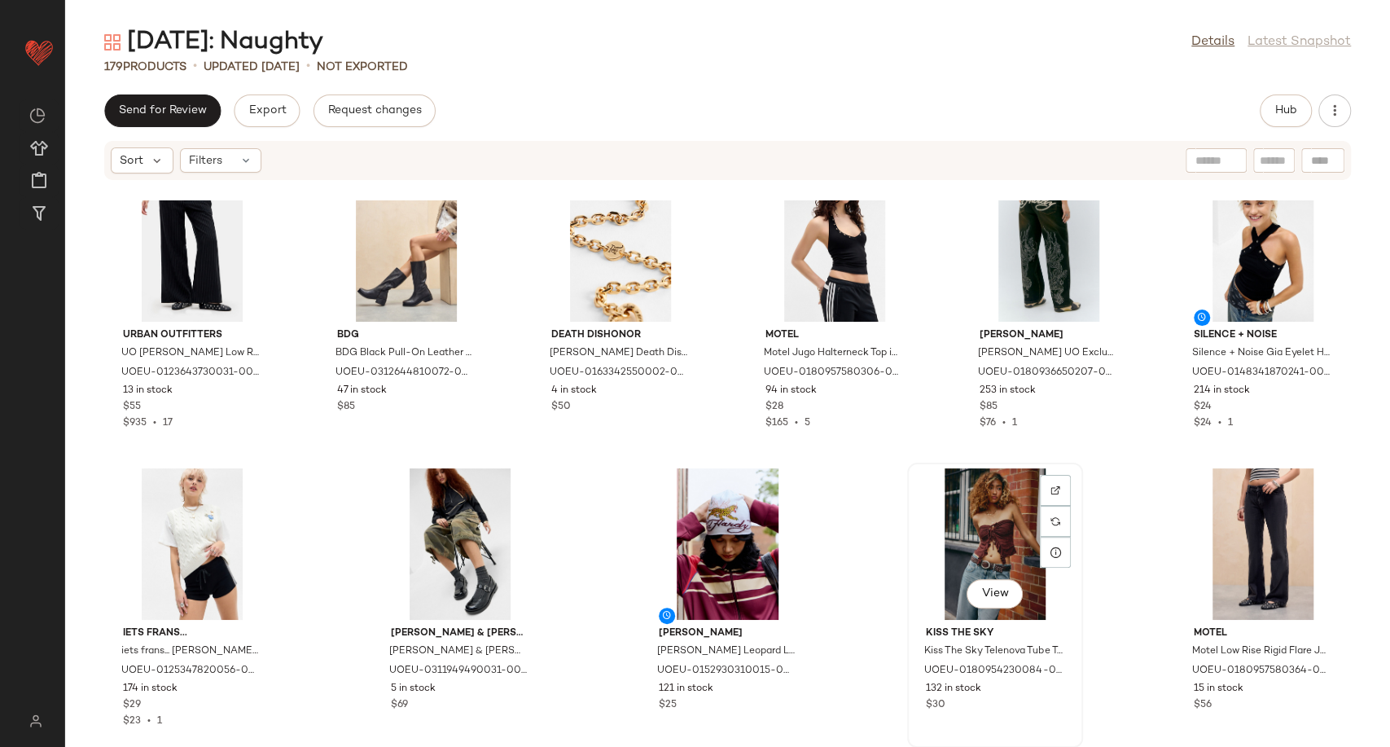
click at [995, 554] on div "View" at bounding box center [995, 543] width 164 height 151
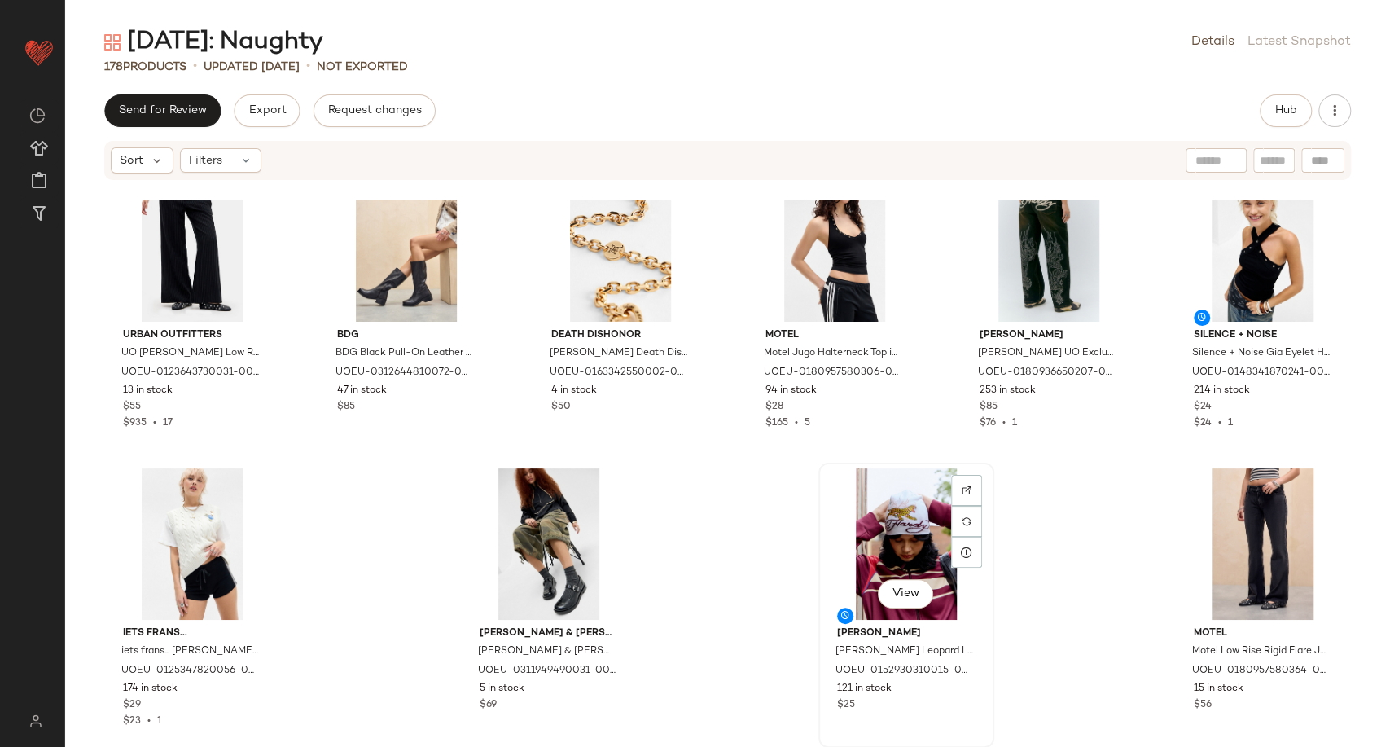
click at [889, 549] on div "View" at bounding box center [906, 543] width 164 height 151
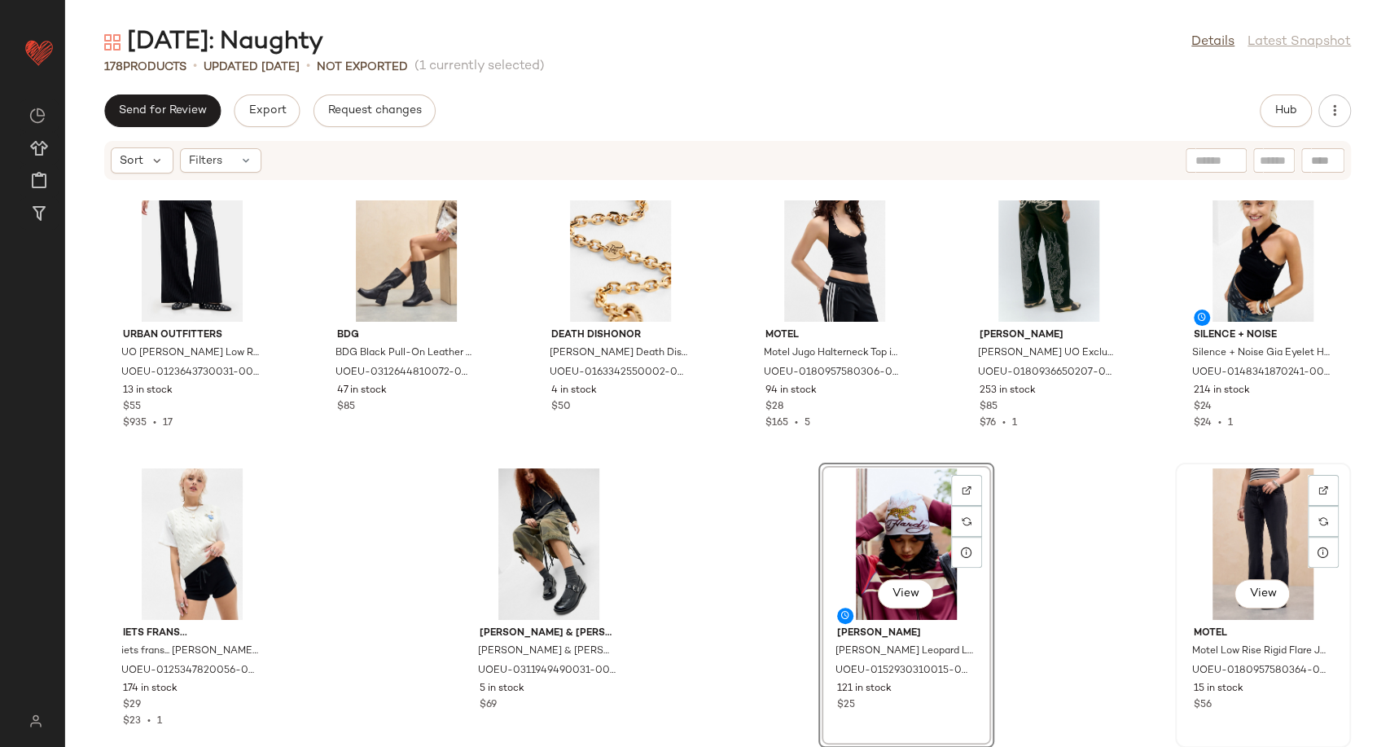
click at [1236, 536] on div "View" at bounding box center [1262, 543] width 164 height 151
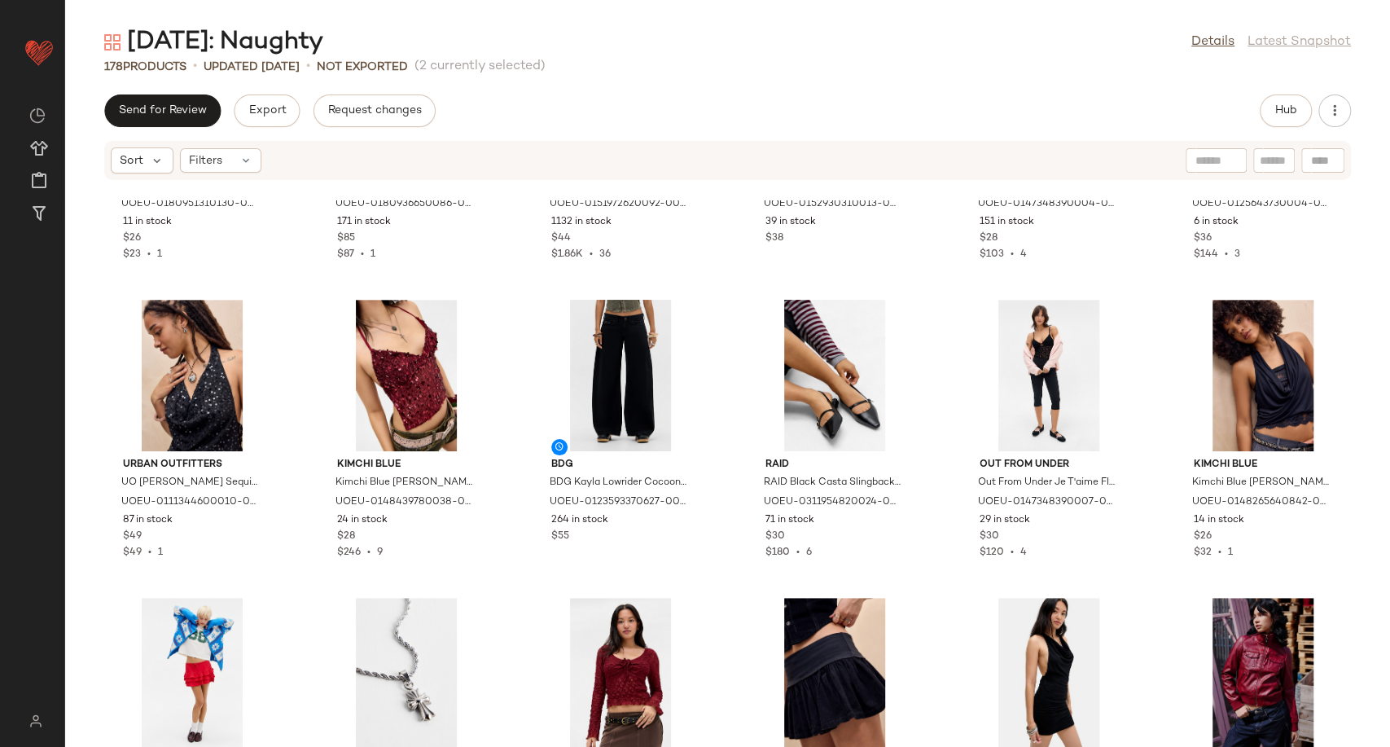
scroll to position [4643, 0]
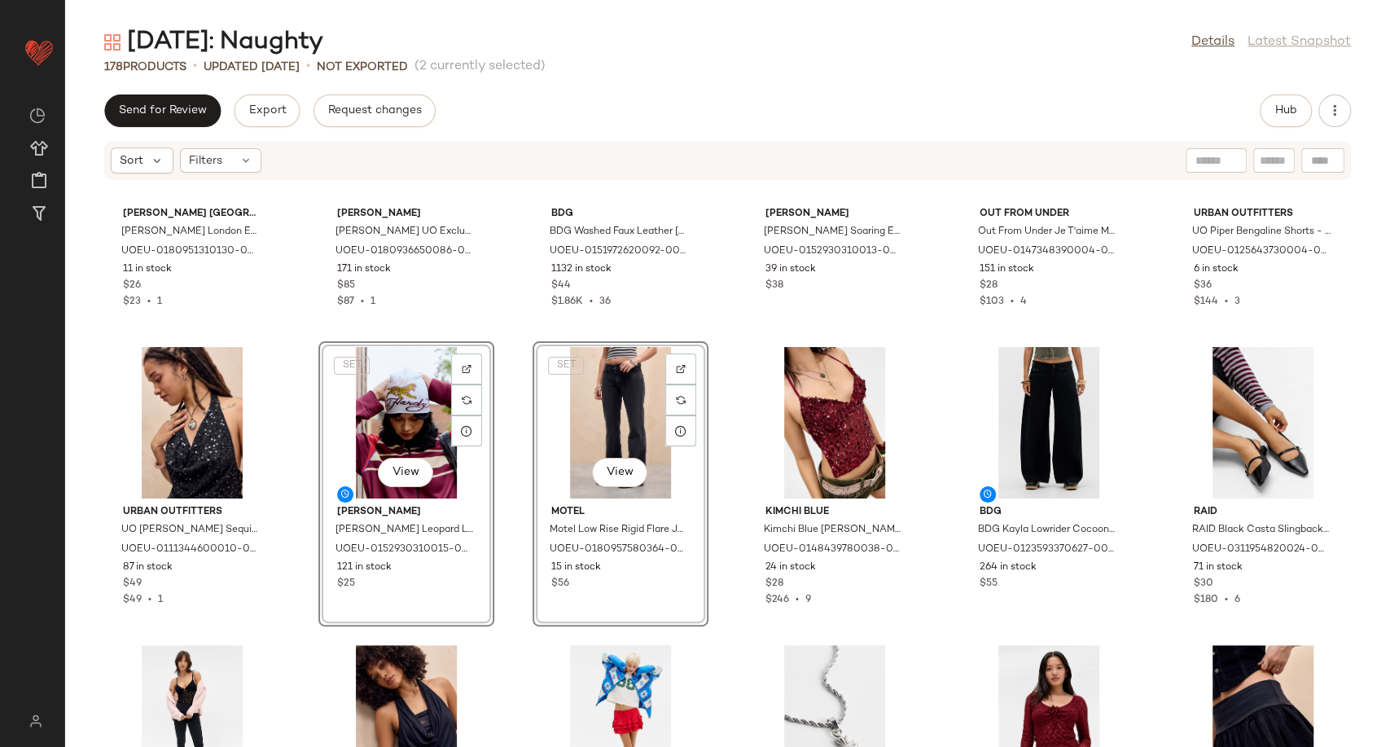
click at [510, 478] on div "Minga London Minga London Eyelet Grunge Vest Jacket - Red XL at Urban Outfitter…" at bounding box center [727, 473] width 1325 height 546
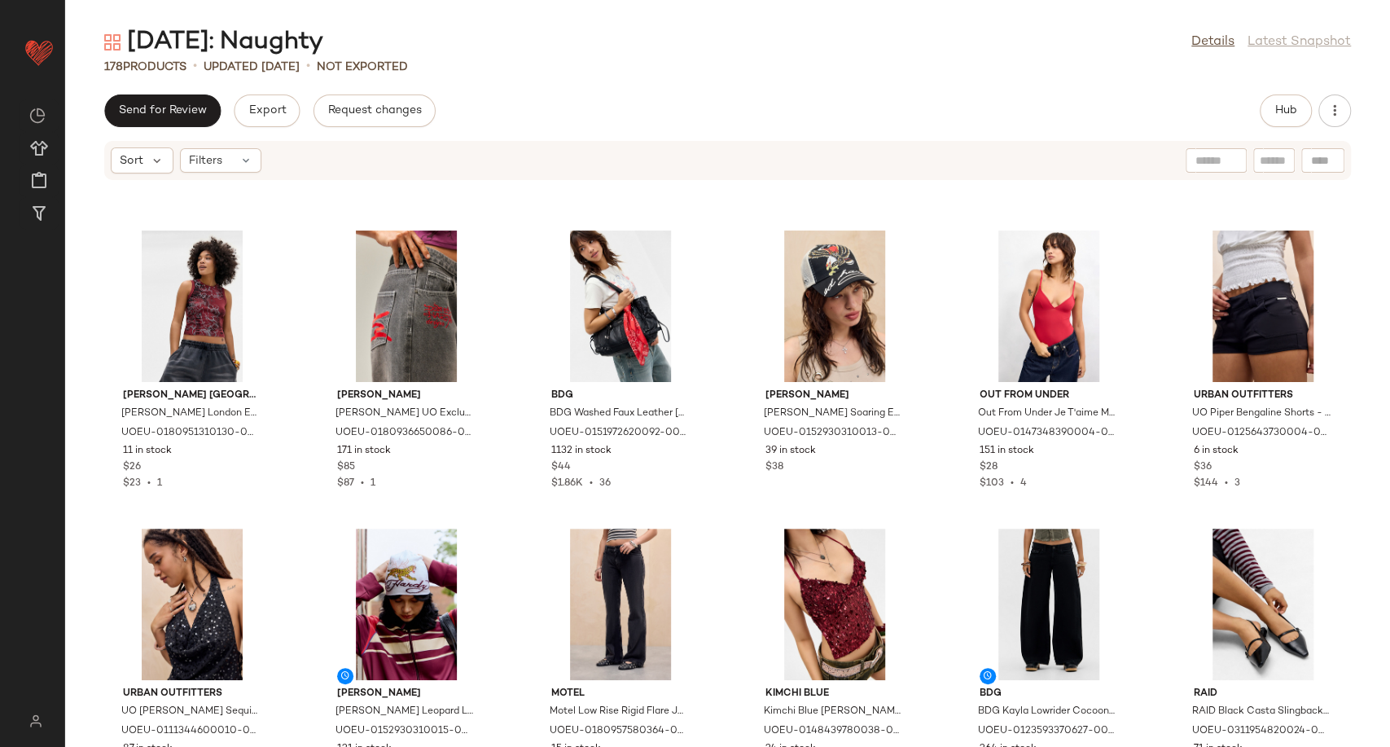
scroll to position [4553, 0]
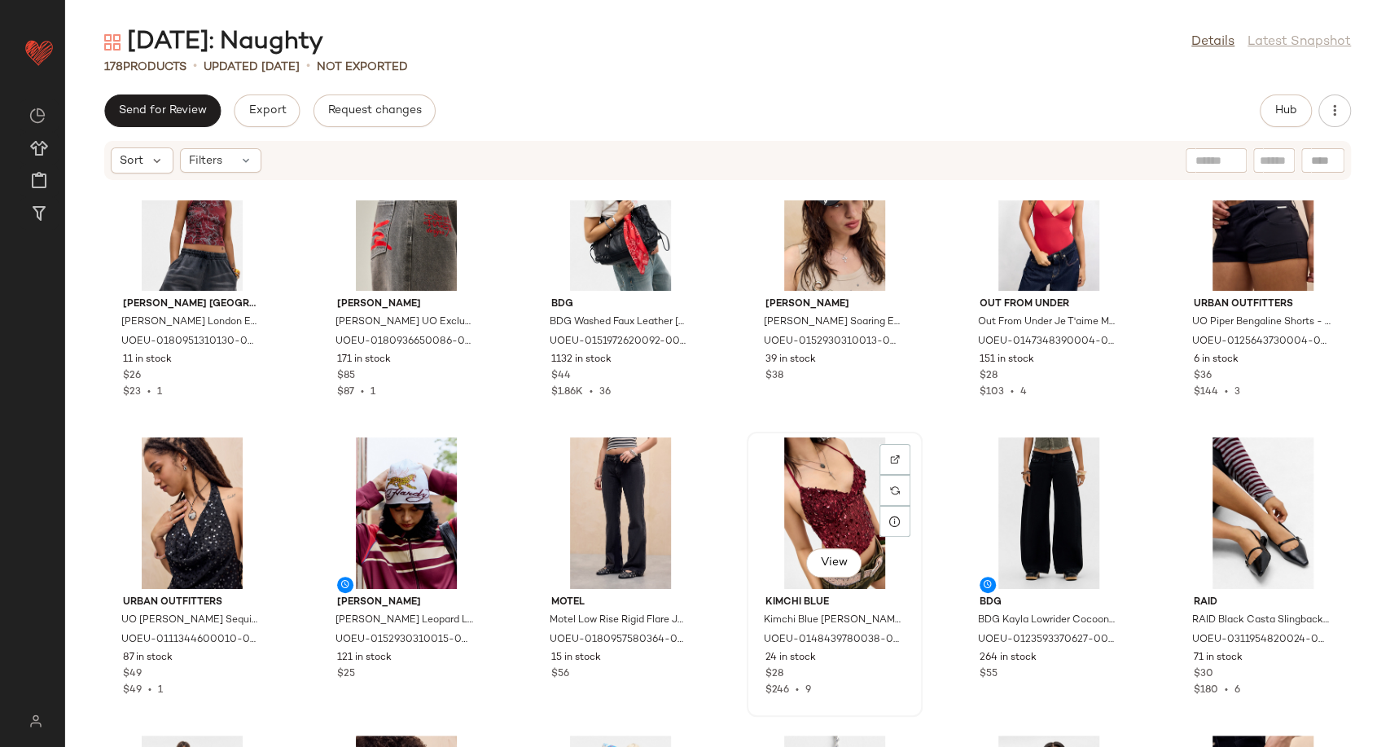
click at [808, 515] on div "View" at bounding box center [834, 512] width 164 height 151
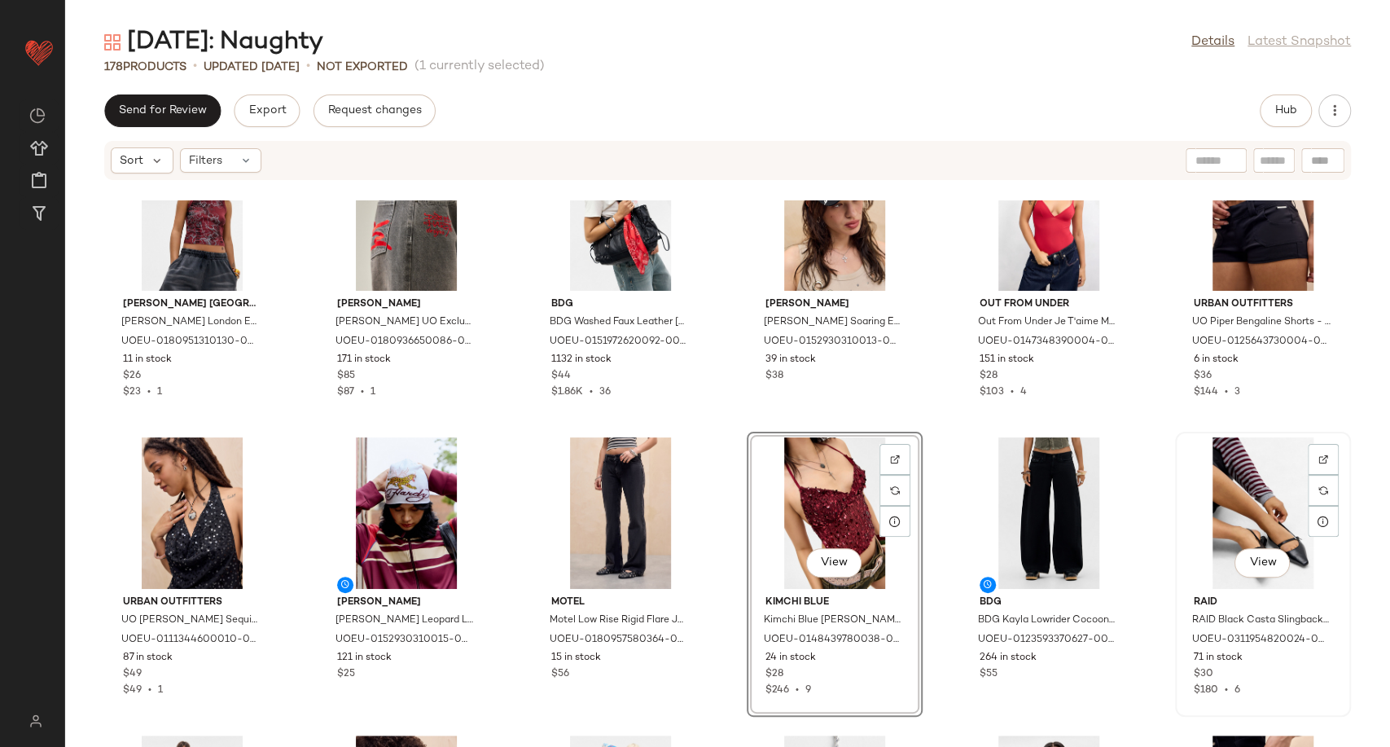
click at [1247, 506] on div "View" at bounding box center [1262, 512] width 164 height 151
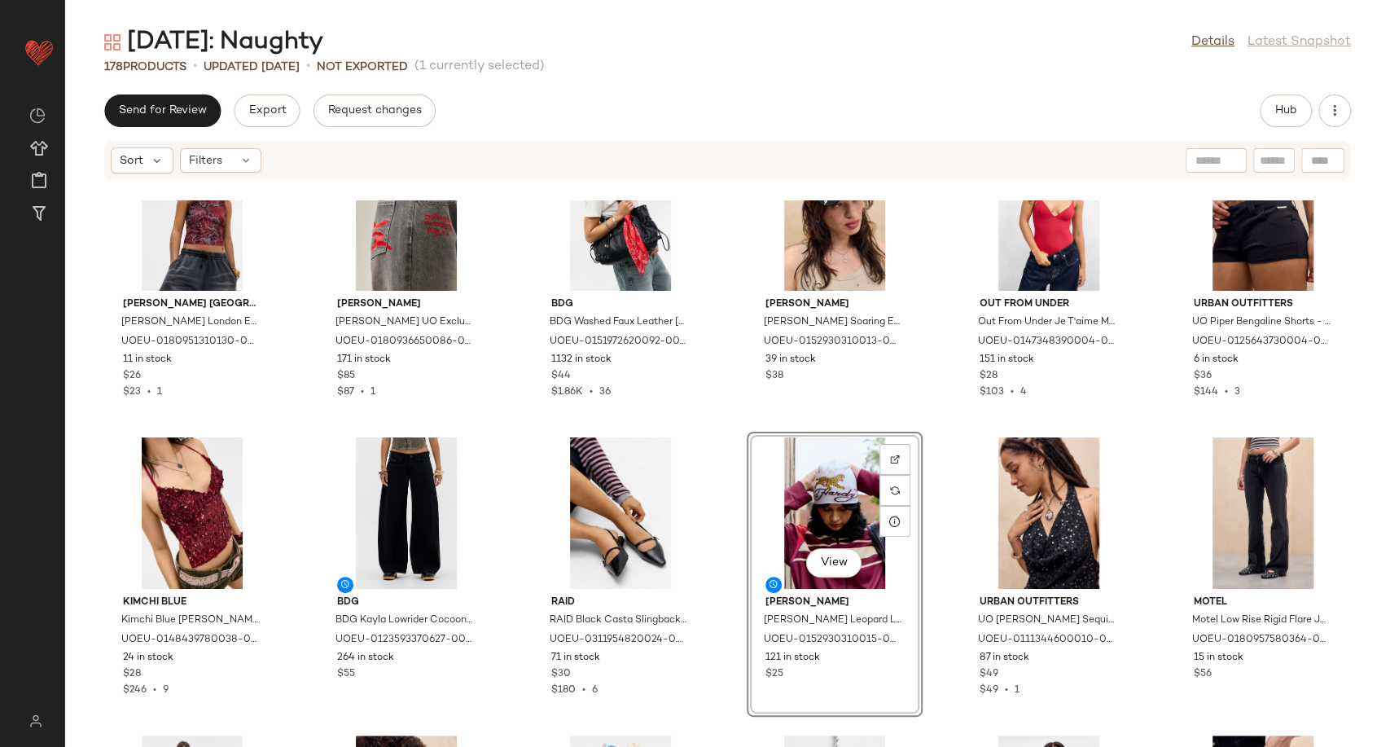
click at [933, 558] on div "Out From Under Out From Under Firecracker Lace Thong - Red M at Urban Outfitter…" at bounding box center [727, 473] width 1325 height 546
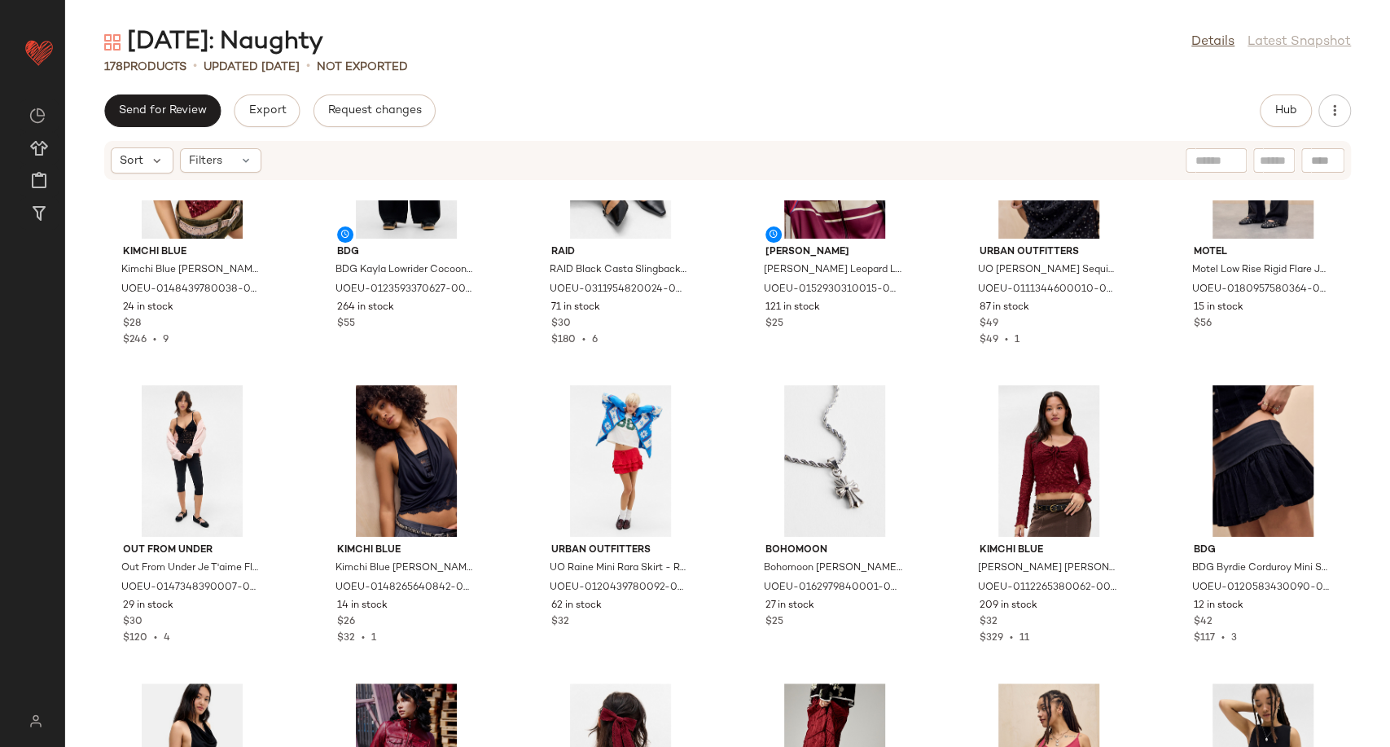
scroll to position [4914, 0]
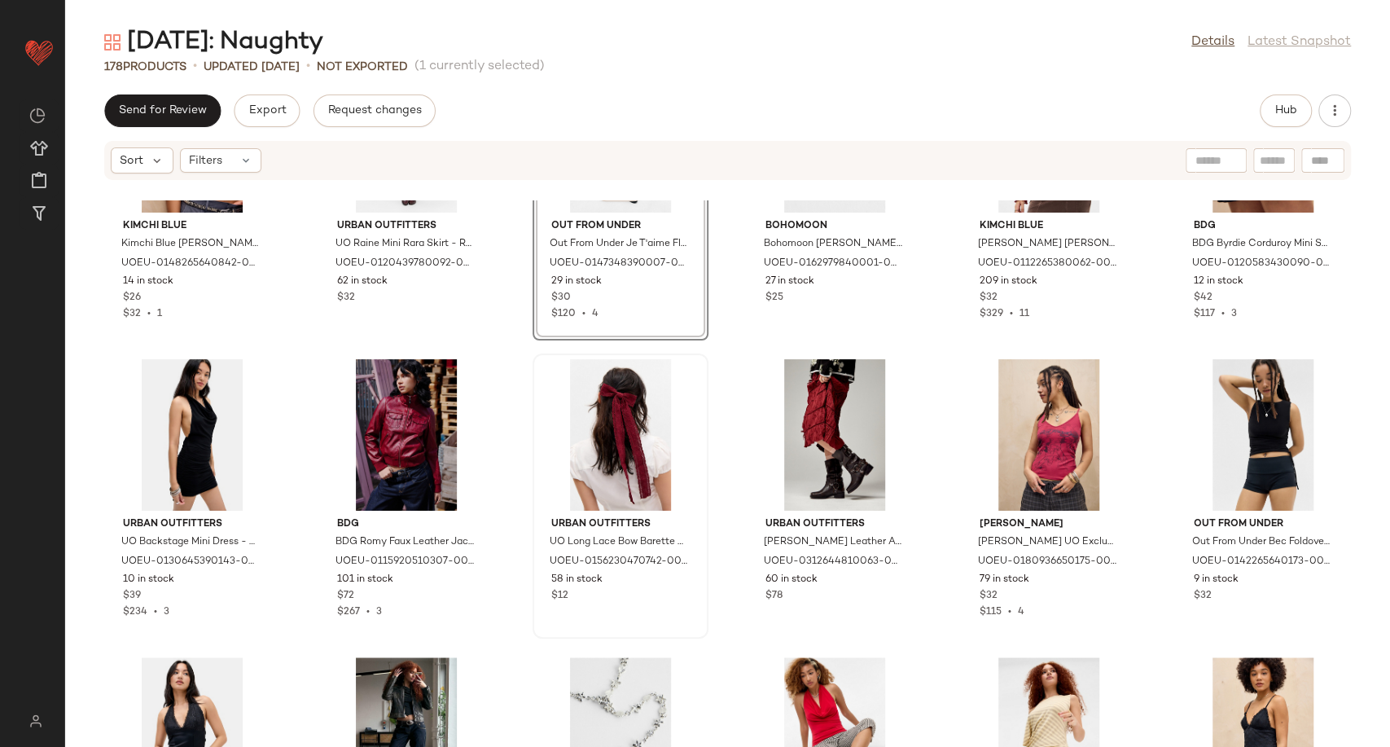
scroll to position [5185, 0]
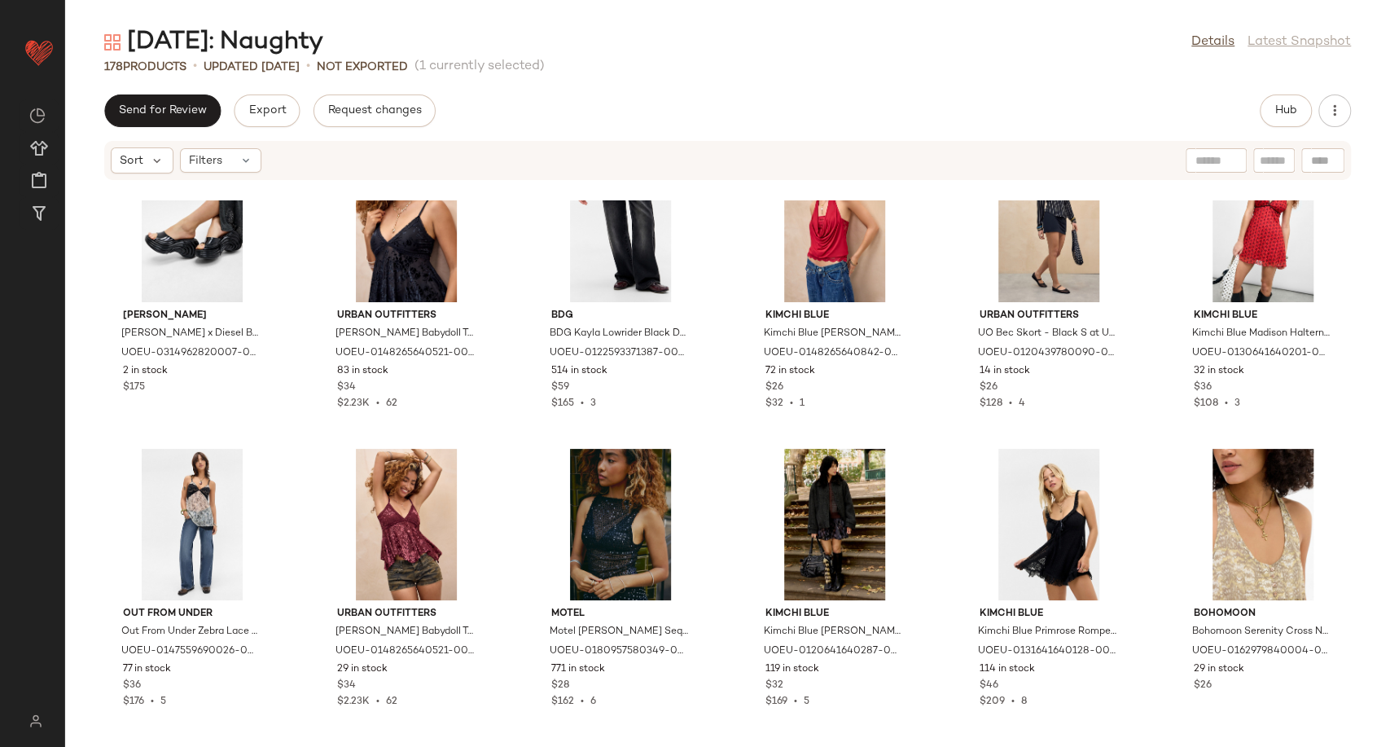
scroll to position [6271, 0]
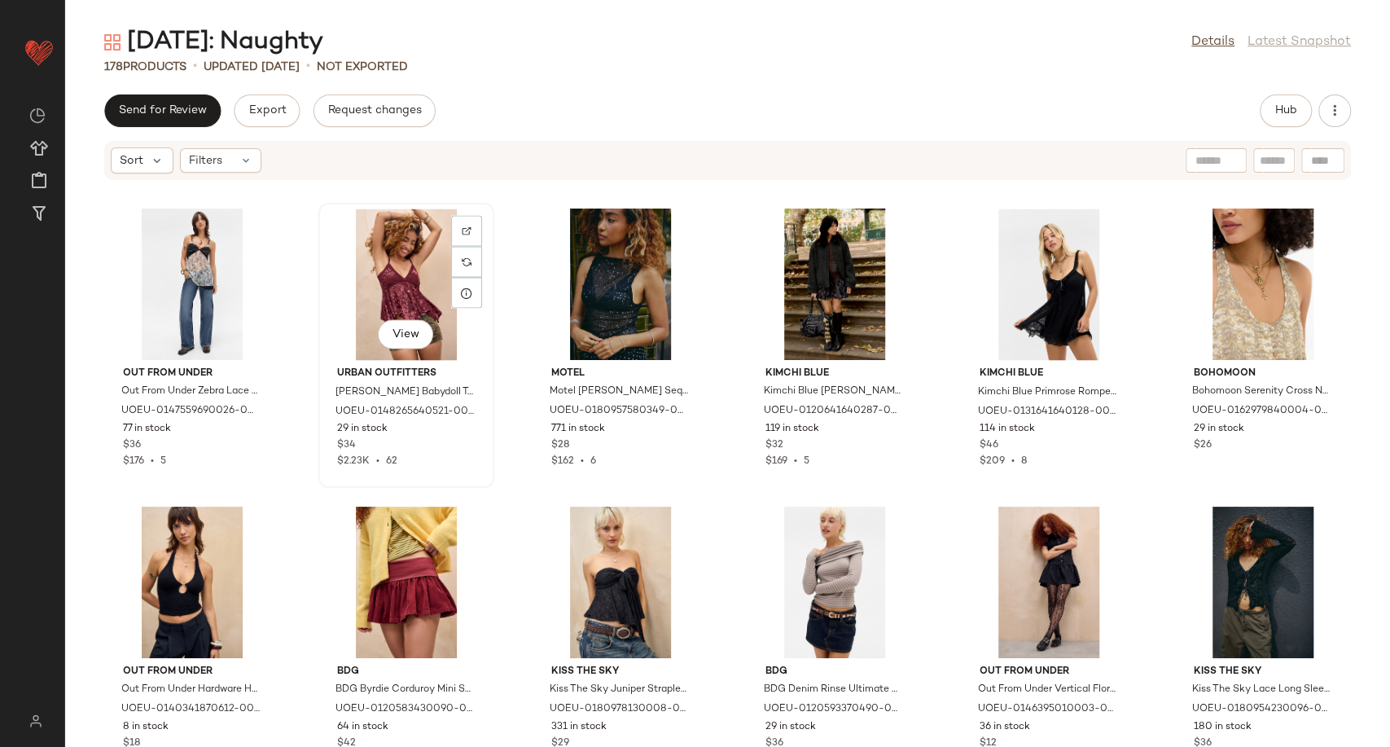
click at [391, 282] on div "View" at bounding box center [406, 283] width 164 height 151
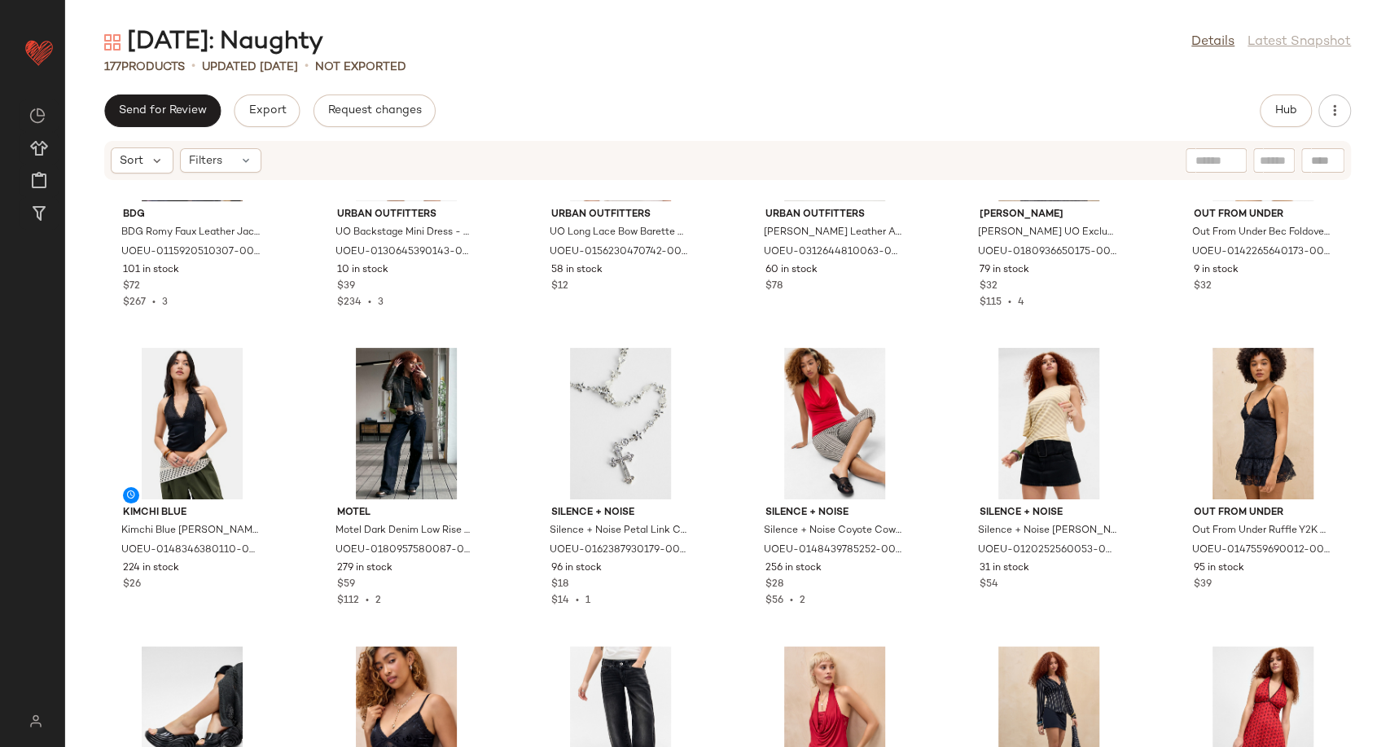
scroll to position [5547, 0]
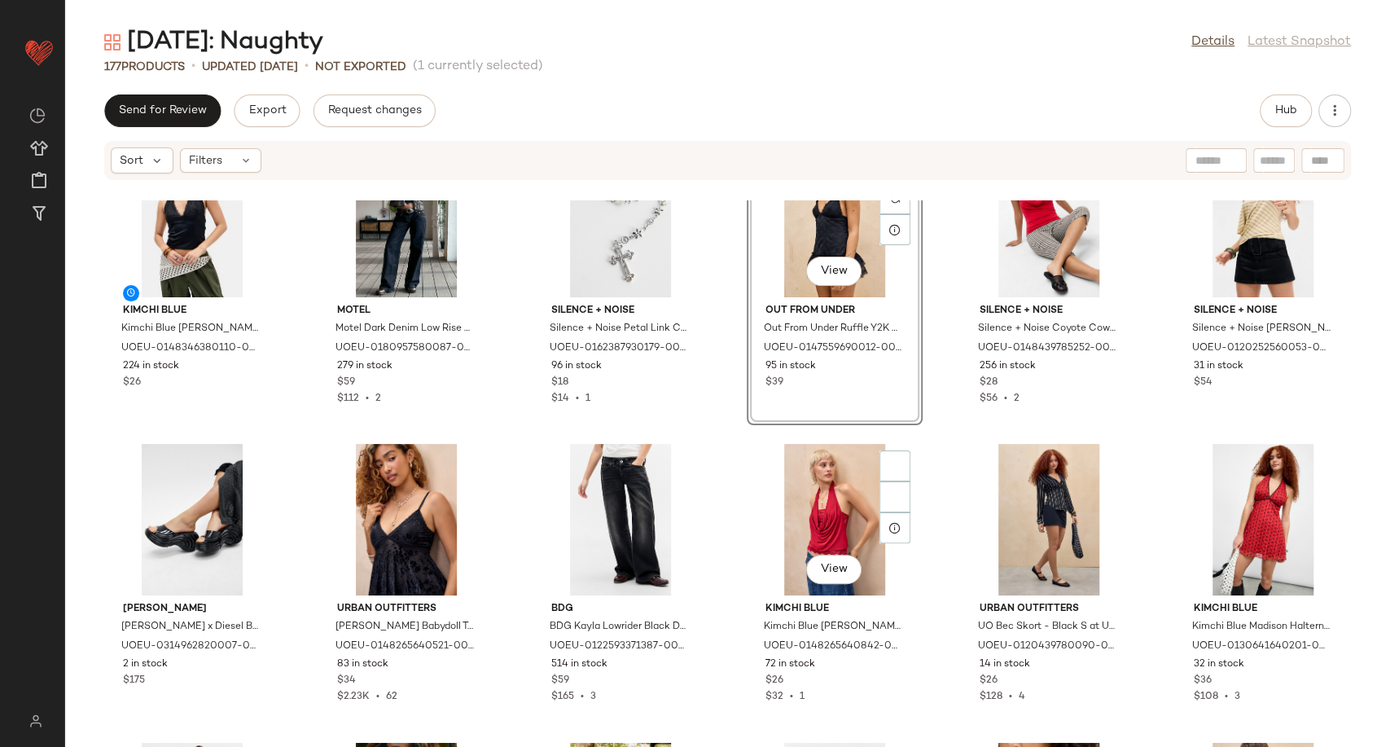
scroll to position [5819, 0]
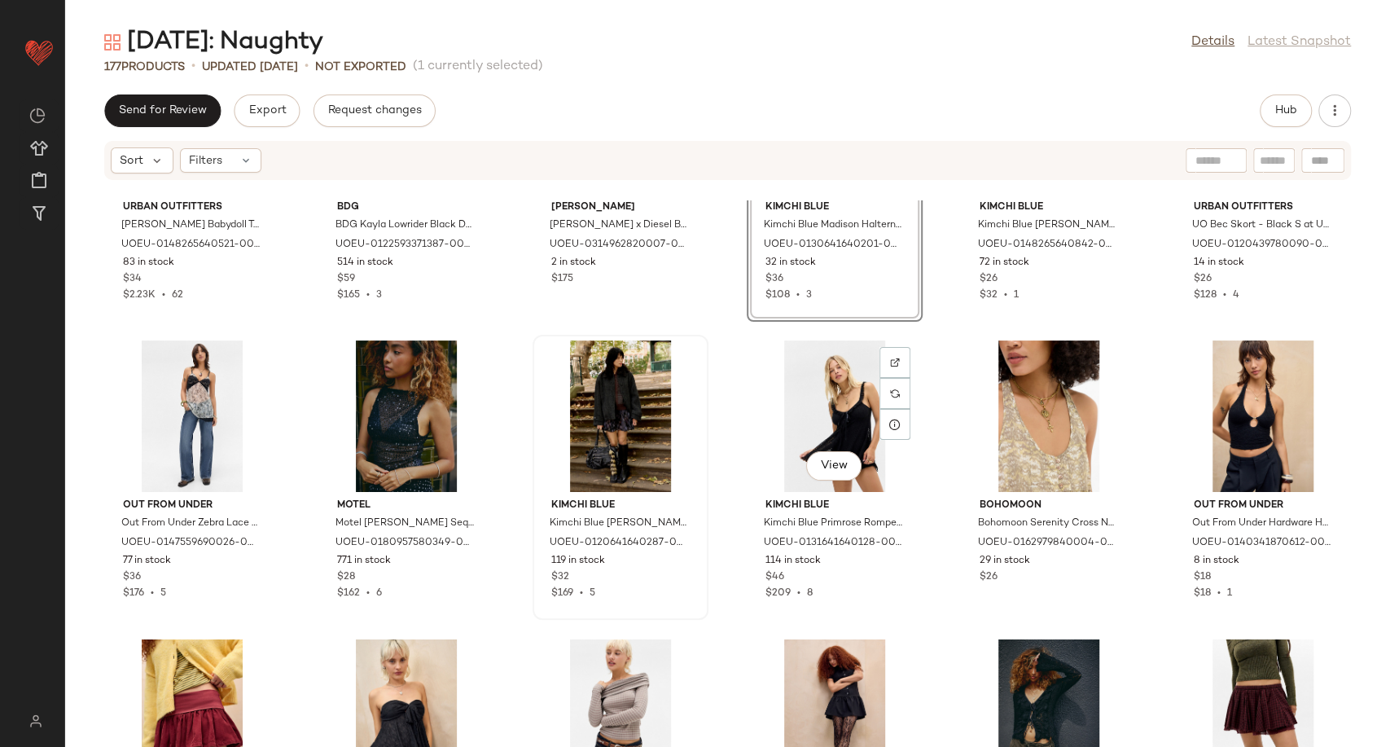
scroll to position [6181, 0]
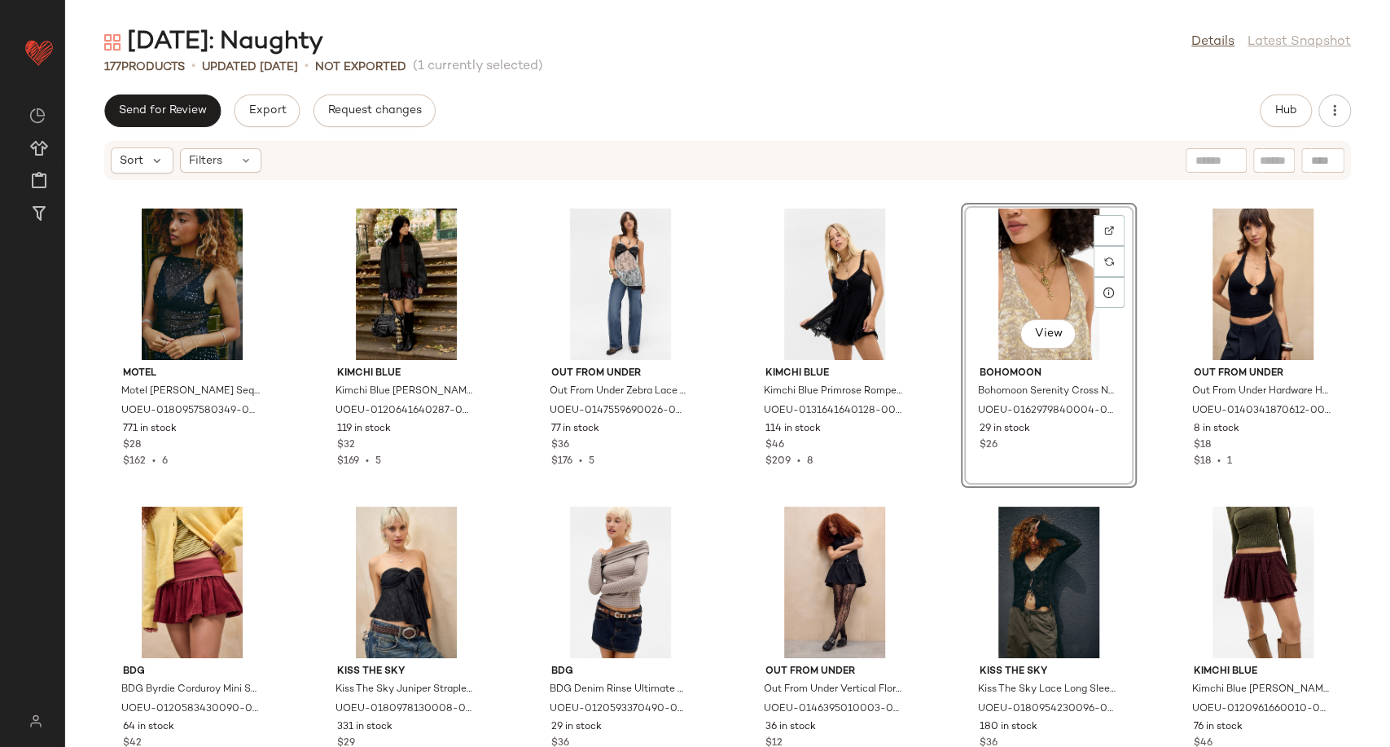
scroll to position [6268, 0]
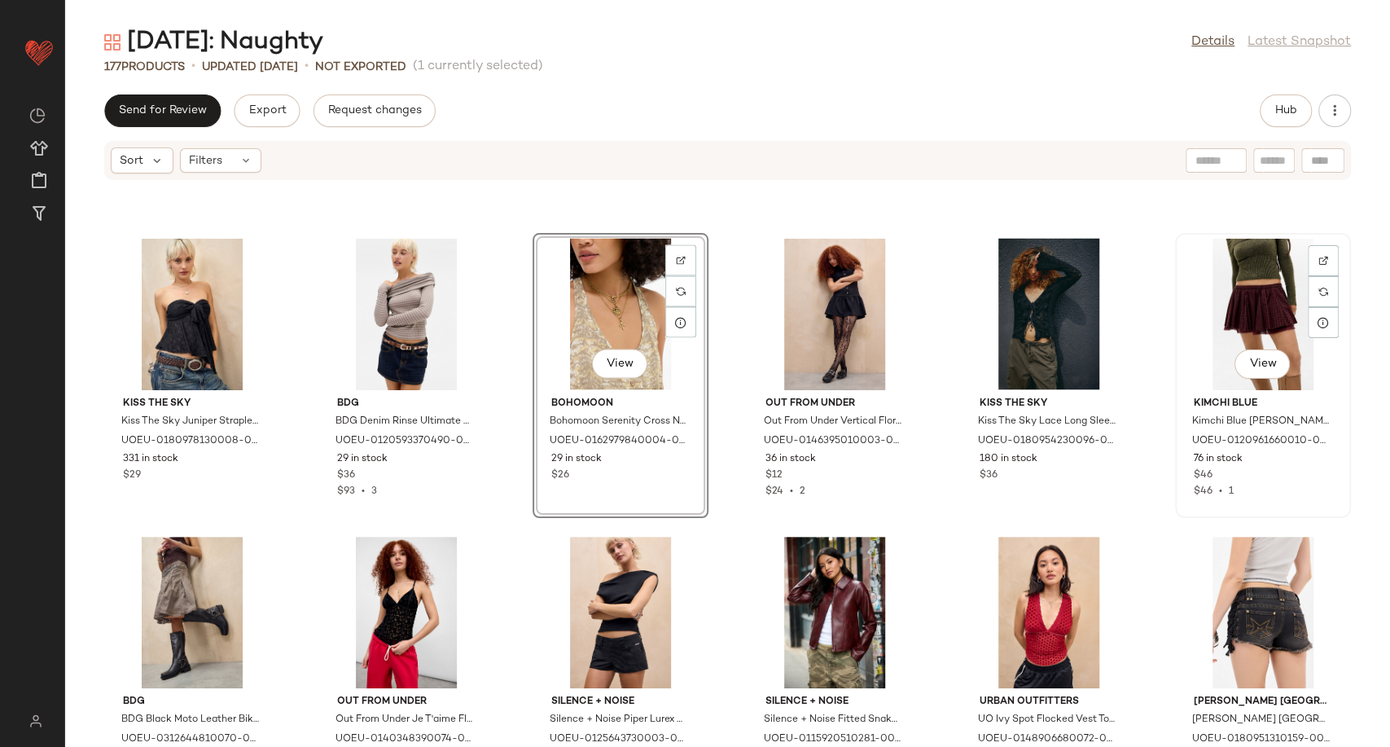
scroll to position [6811, 0]
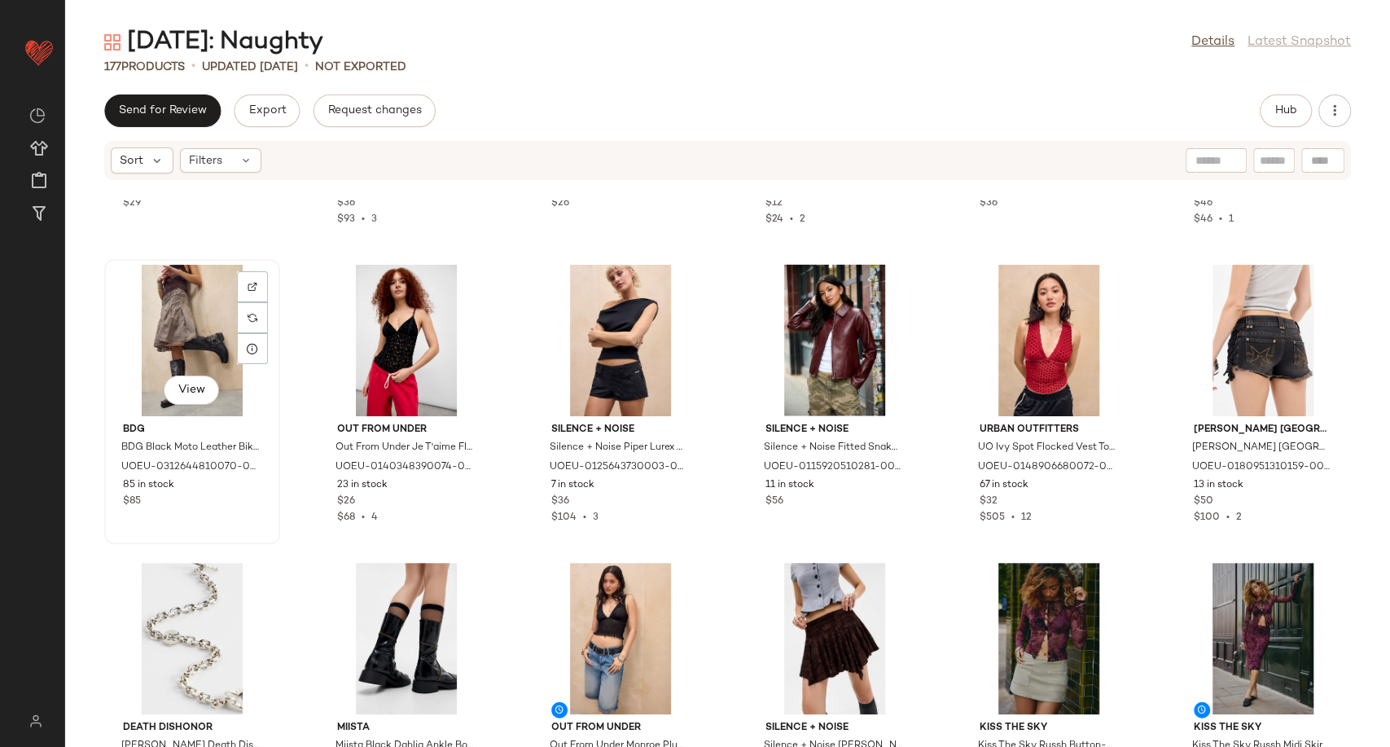
scroll to position [6809, 0]
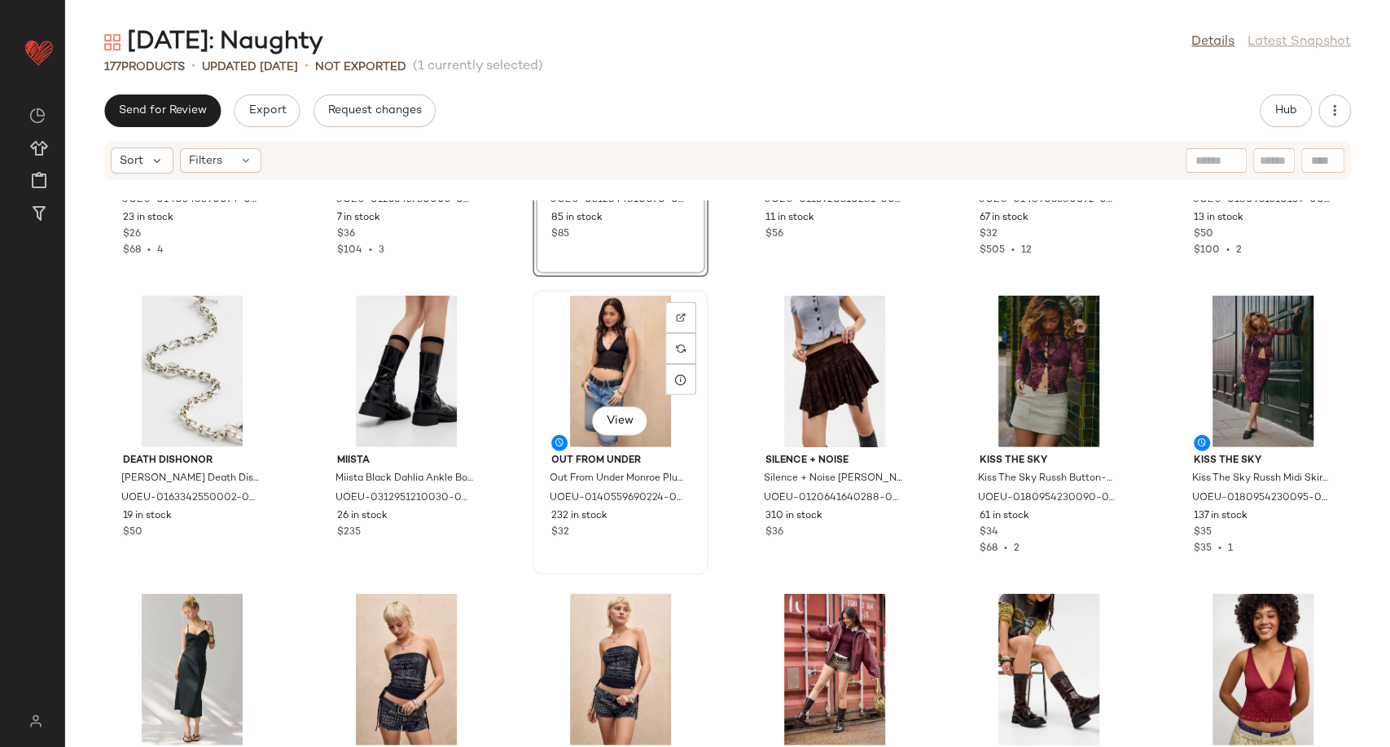
scroll to position [7080, 0]
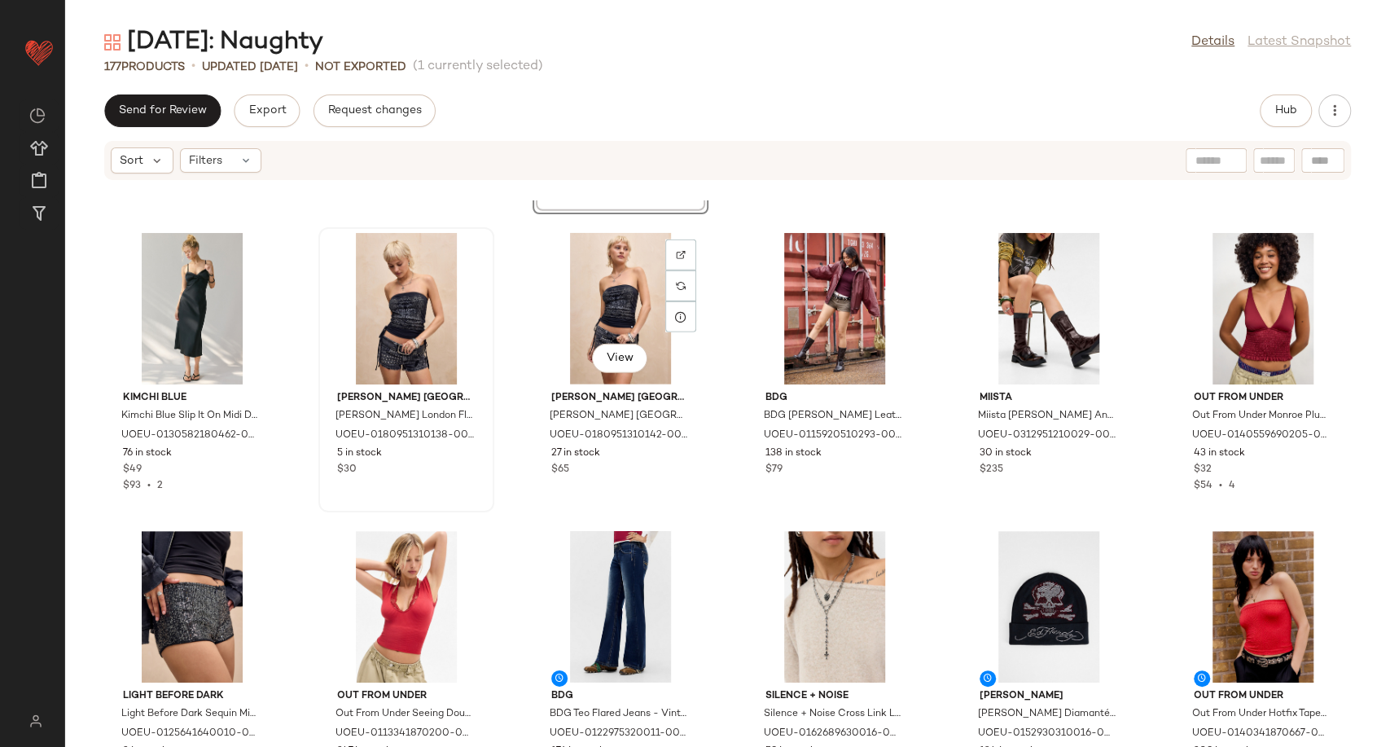
scroll to position [7442, 0]
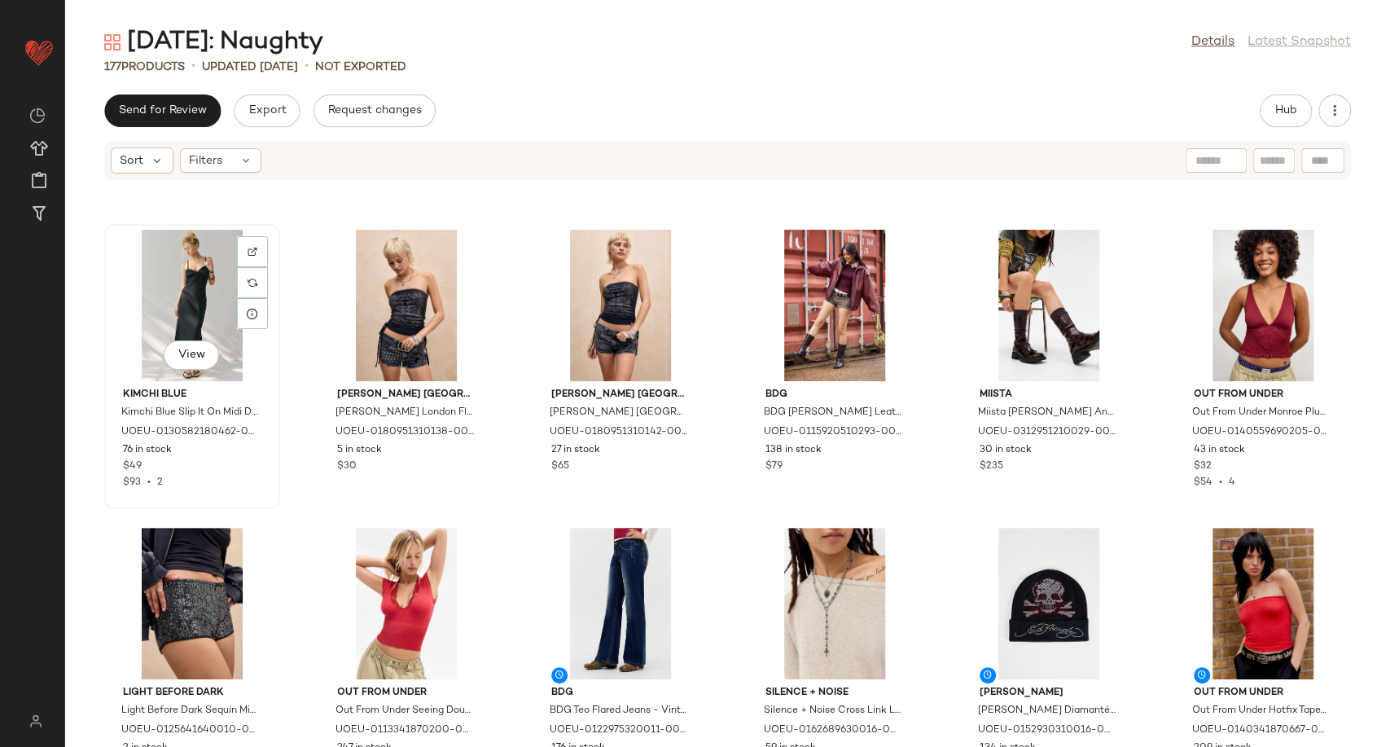
click at [184, 291] on div "View" at bounding box center [192, 305] width 164 height 151
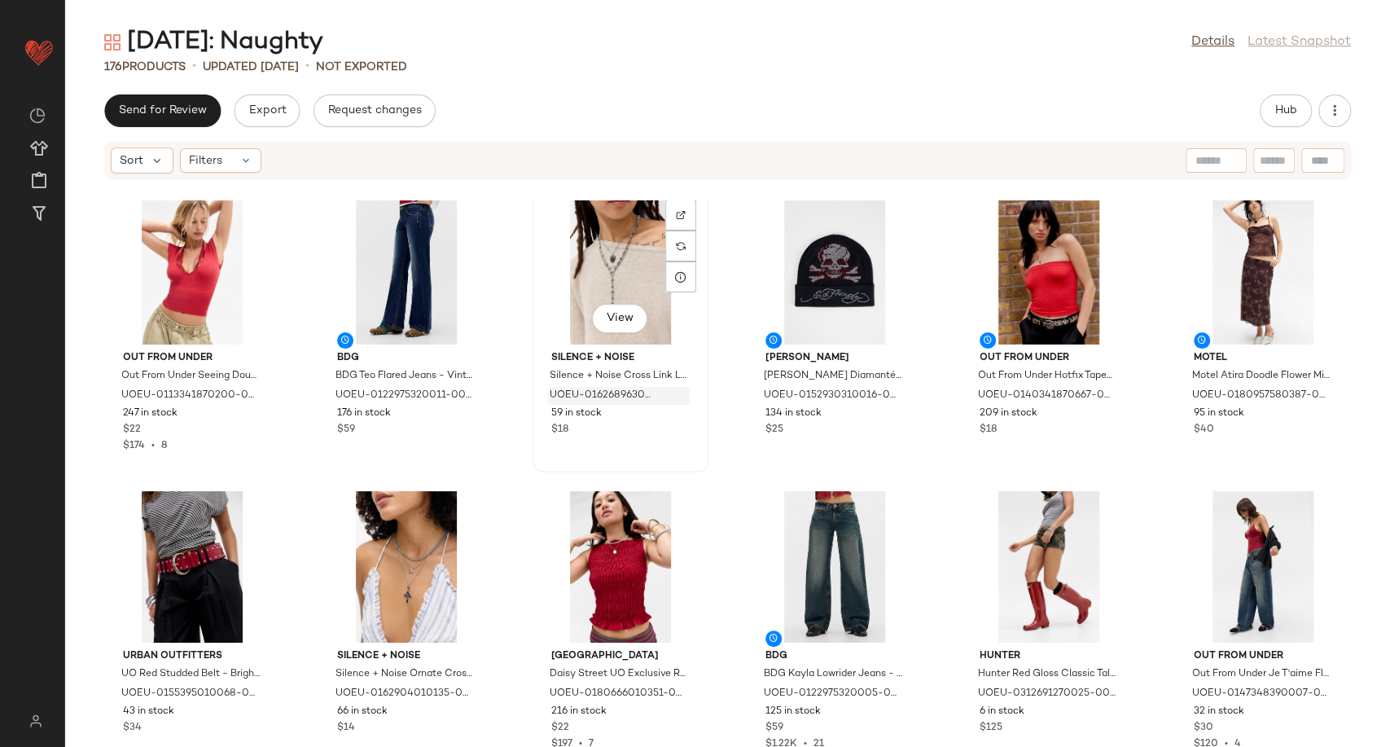
scroll to position [7803, 0]
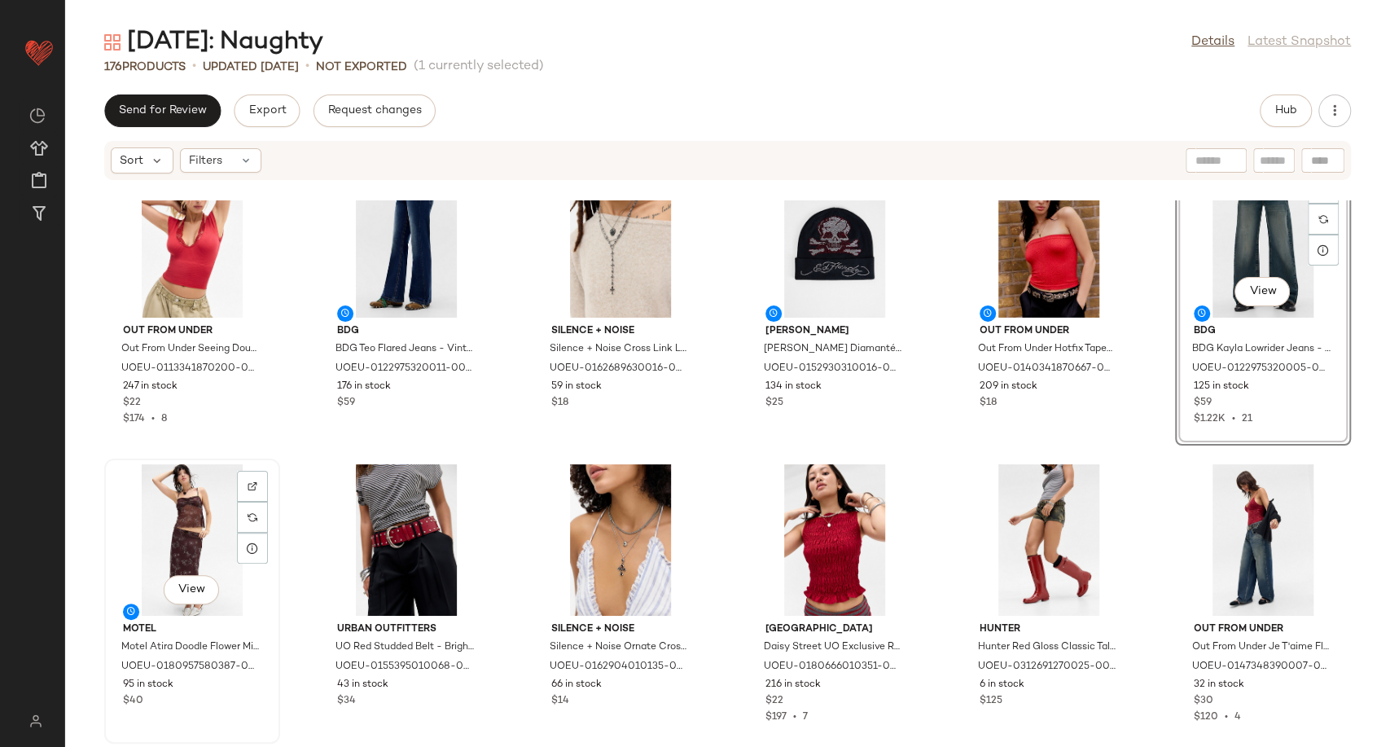
click at [190, 533] on div "View" at bounding box center [192, 539] width 164 height 151
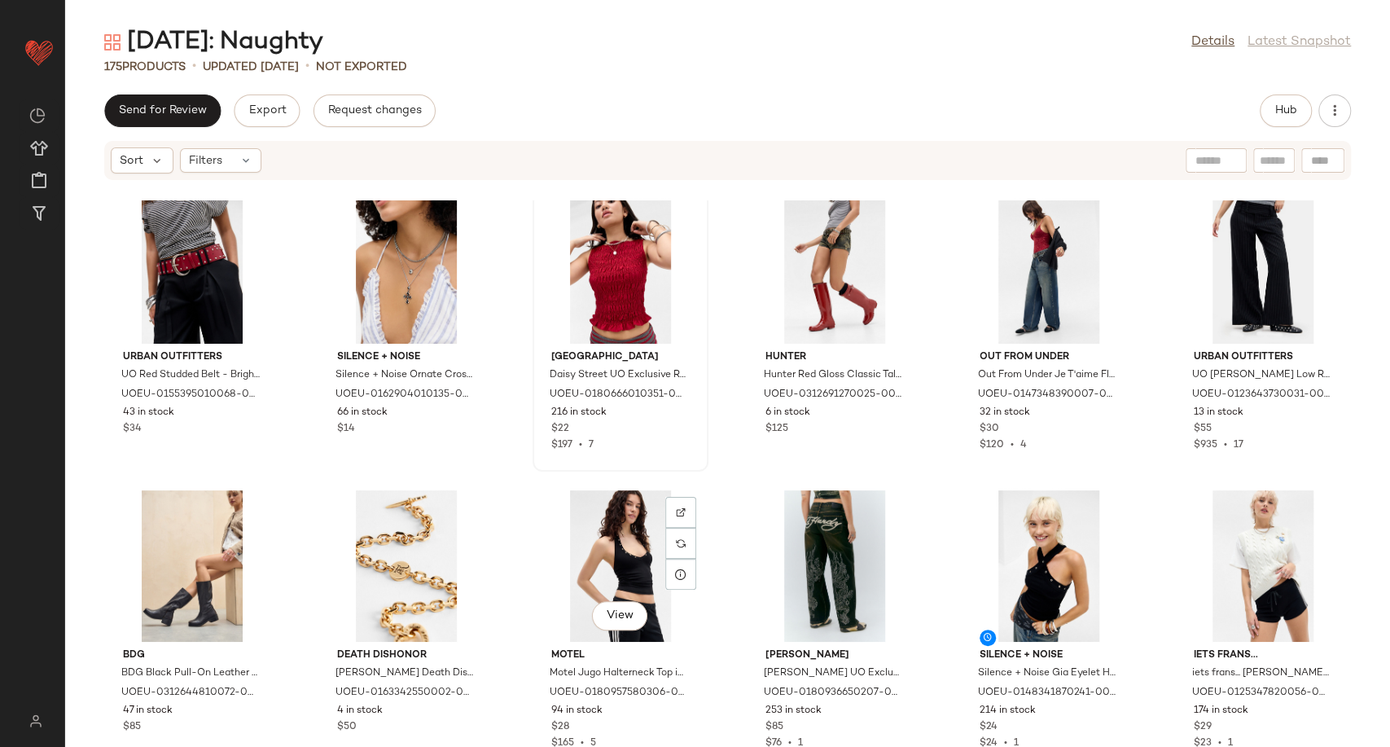
scroll to position [7985, 0]
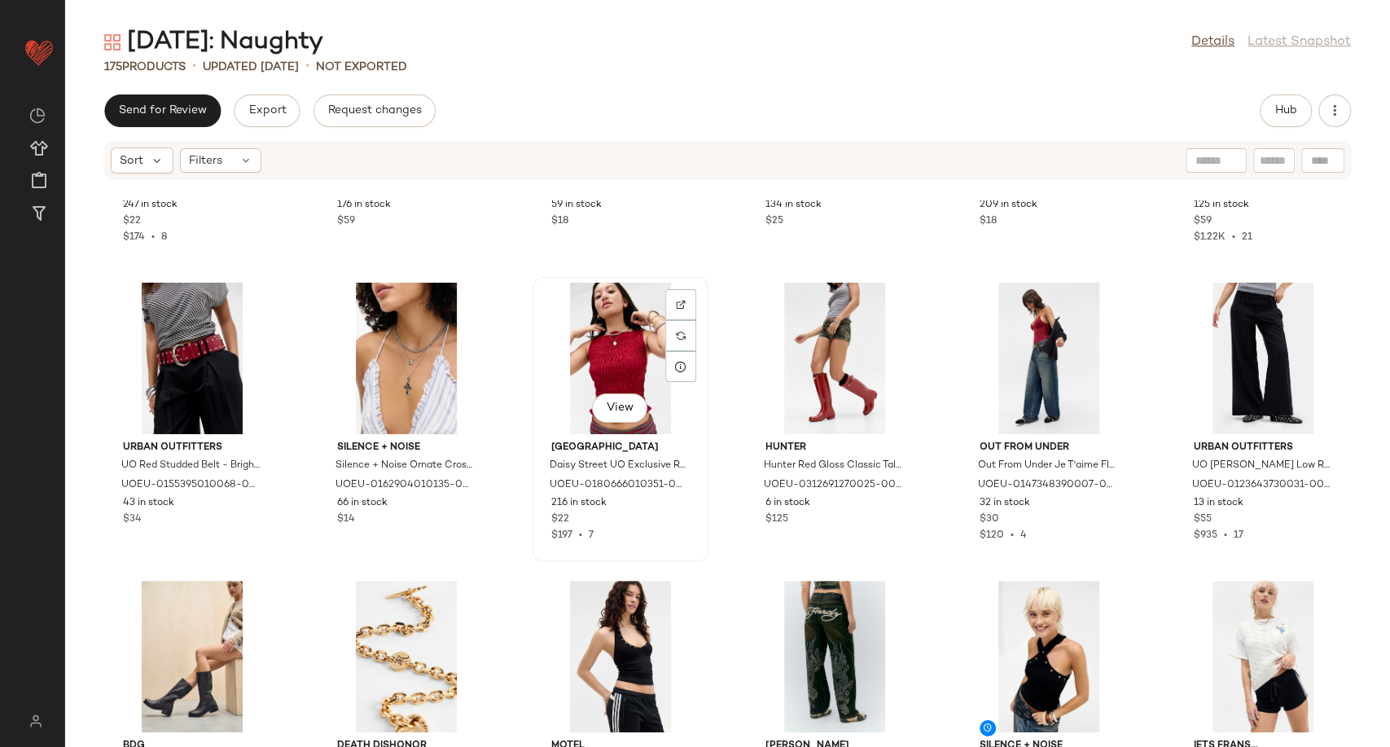
click at [589, 361] on div "View" at bounding box center [620, 358] width 164 height 151
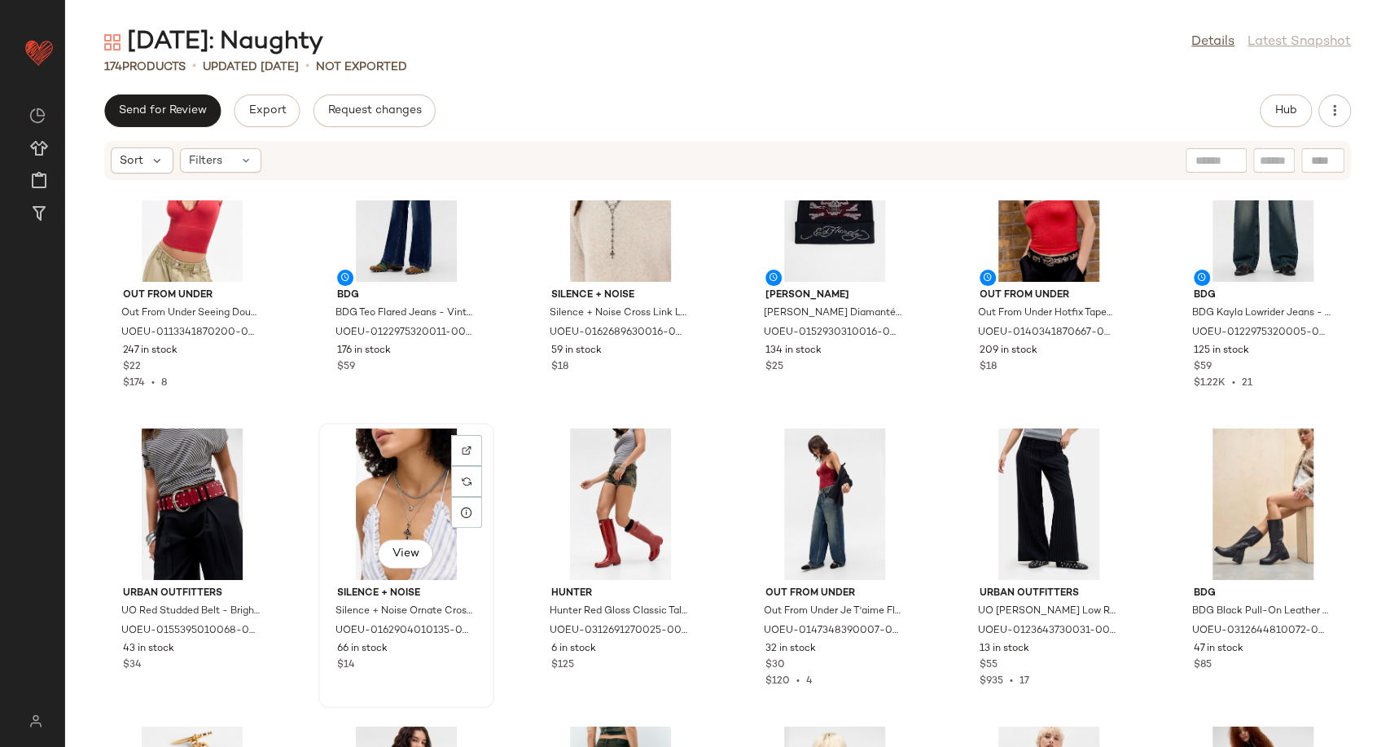
scroll to position [7894, 0]
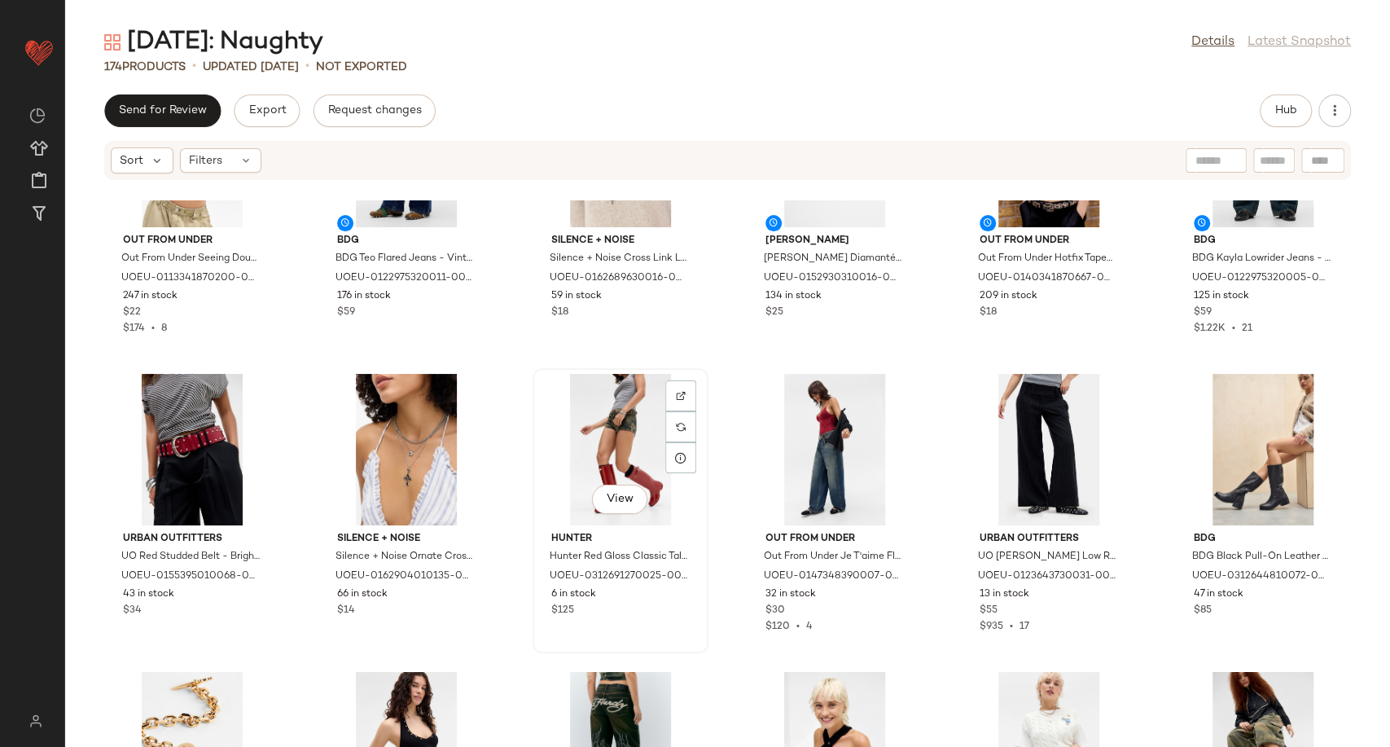
click at [613, 439] on div "View" at bounding box center [620, 449] width 164 height 151
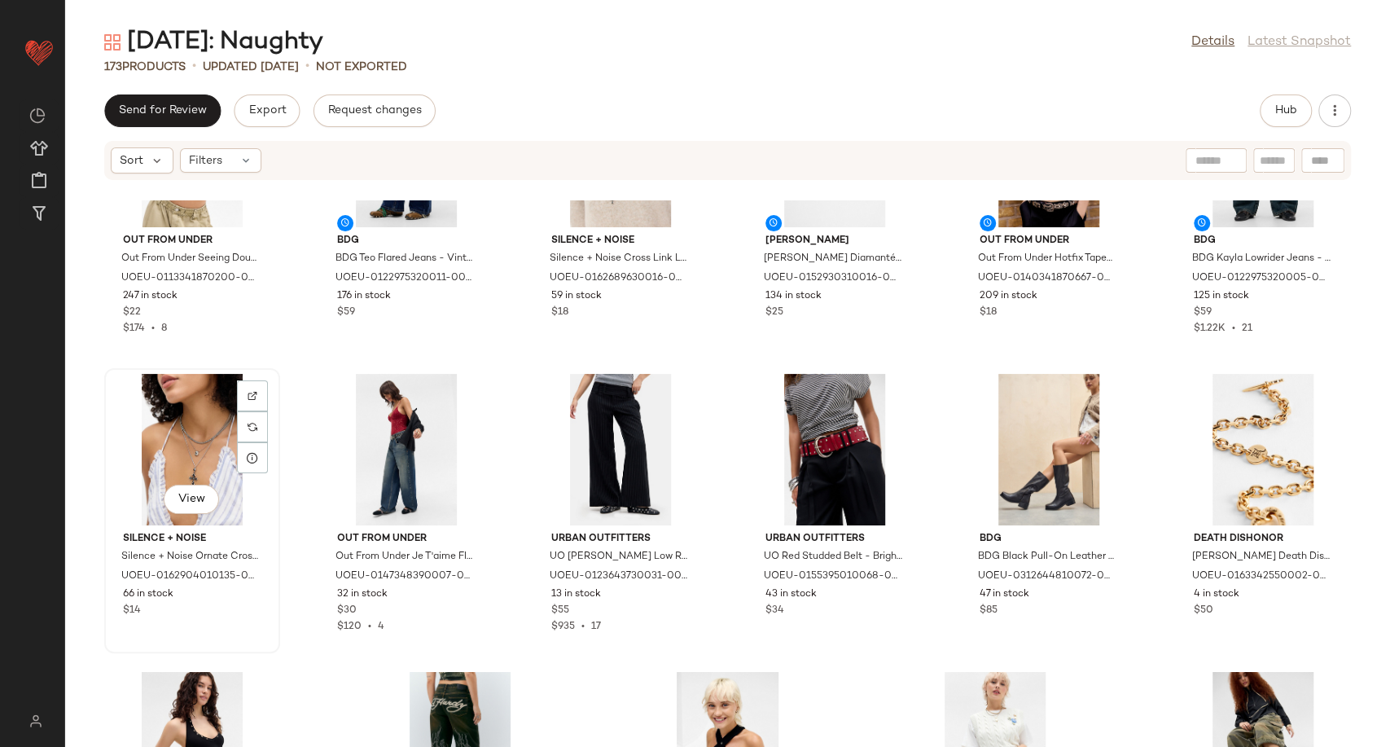
click at [190, 444] on div "View" at bounding box center [192, 449] width 164 height 151
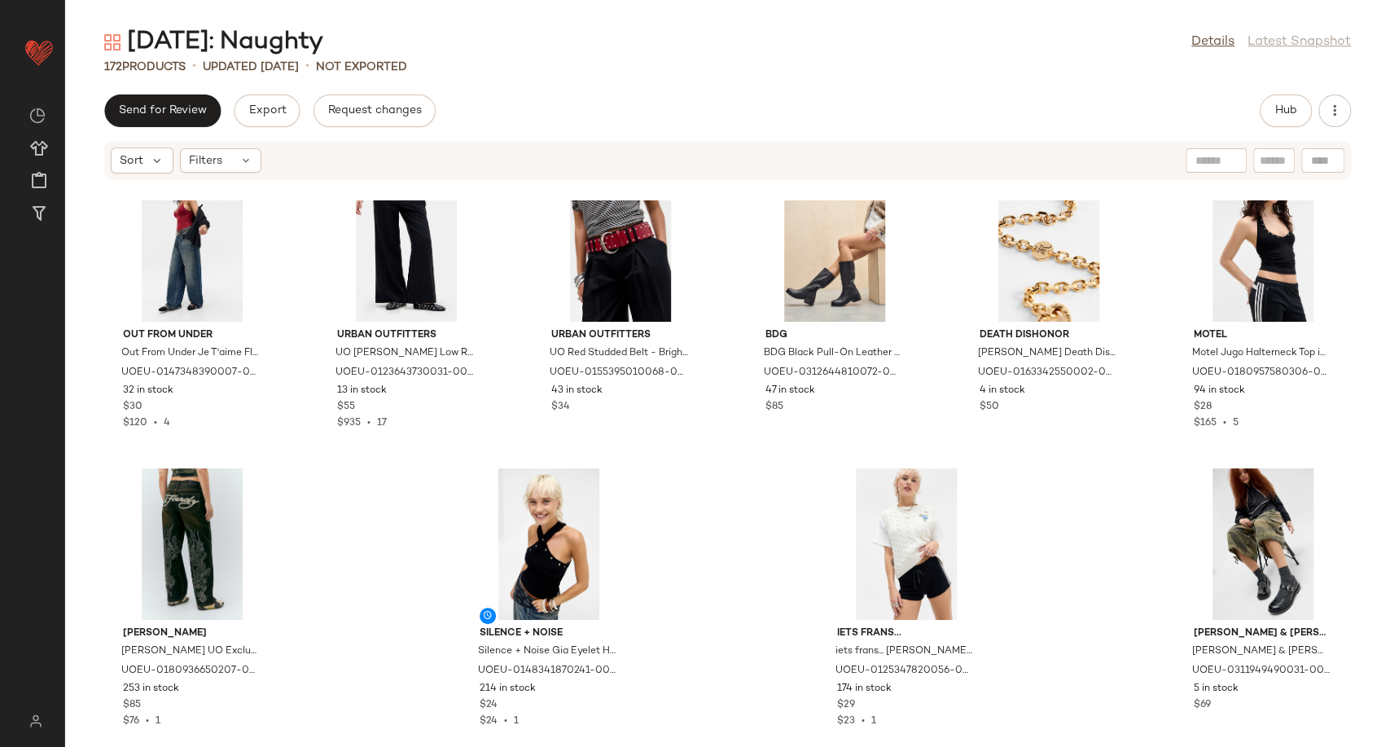
scroll to position [8007, 0]
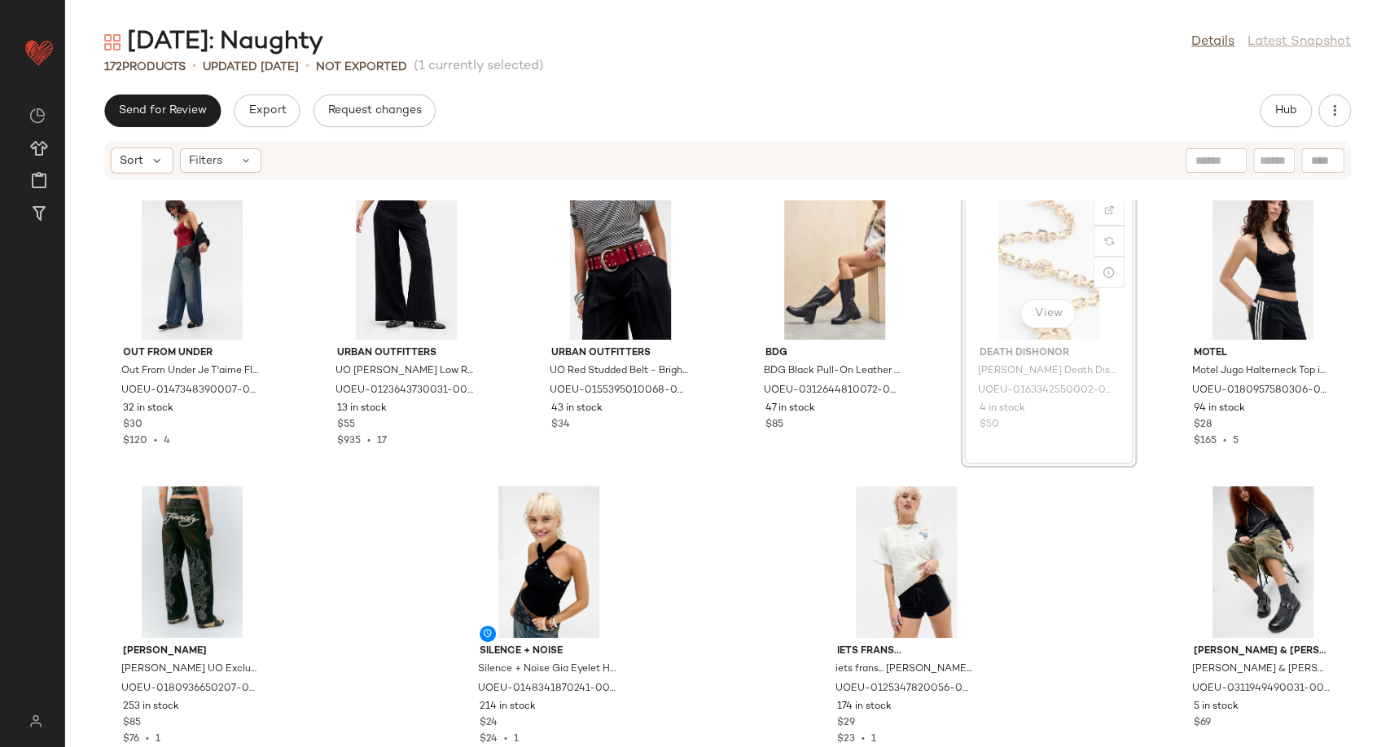
scroll to position [8097, 0]
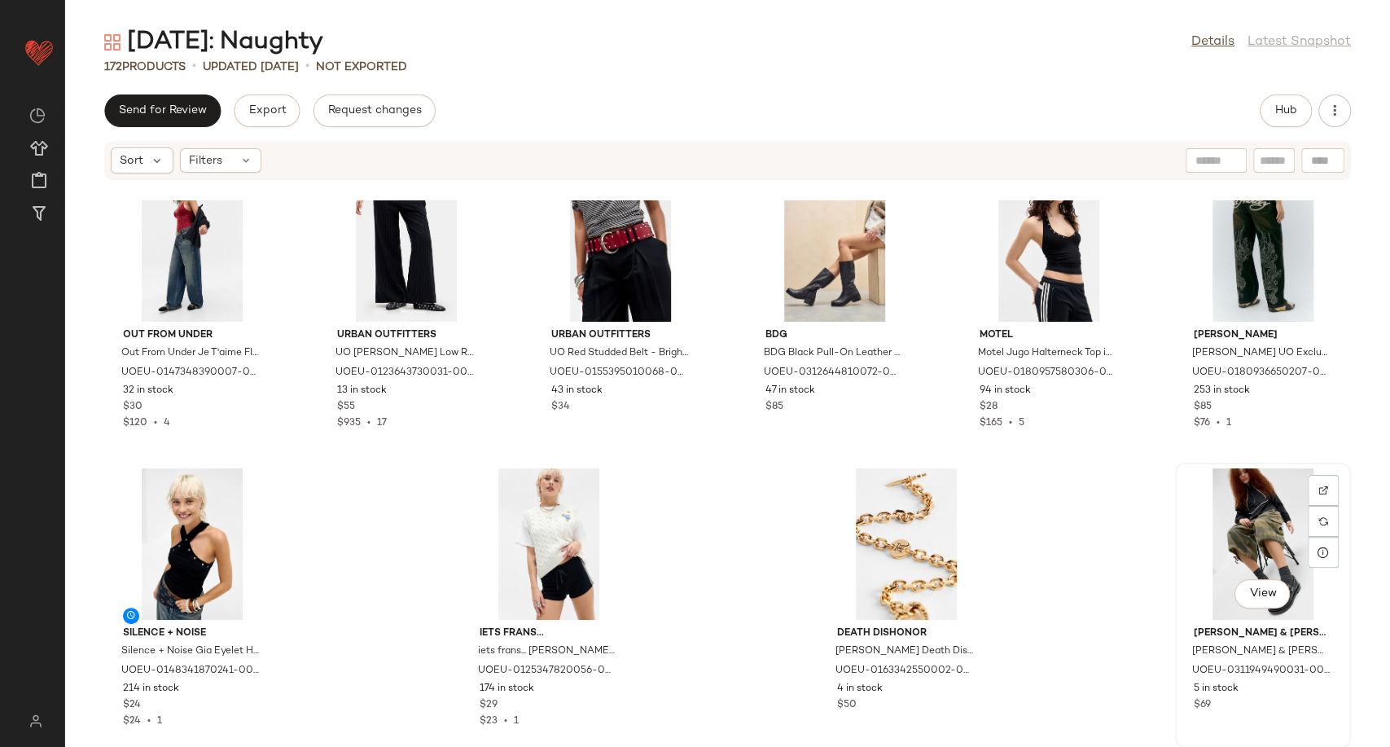
click at [1229, 535] on div "View" at bounding box center [1262, 543] width 164 height 151
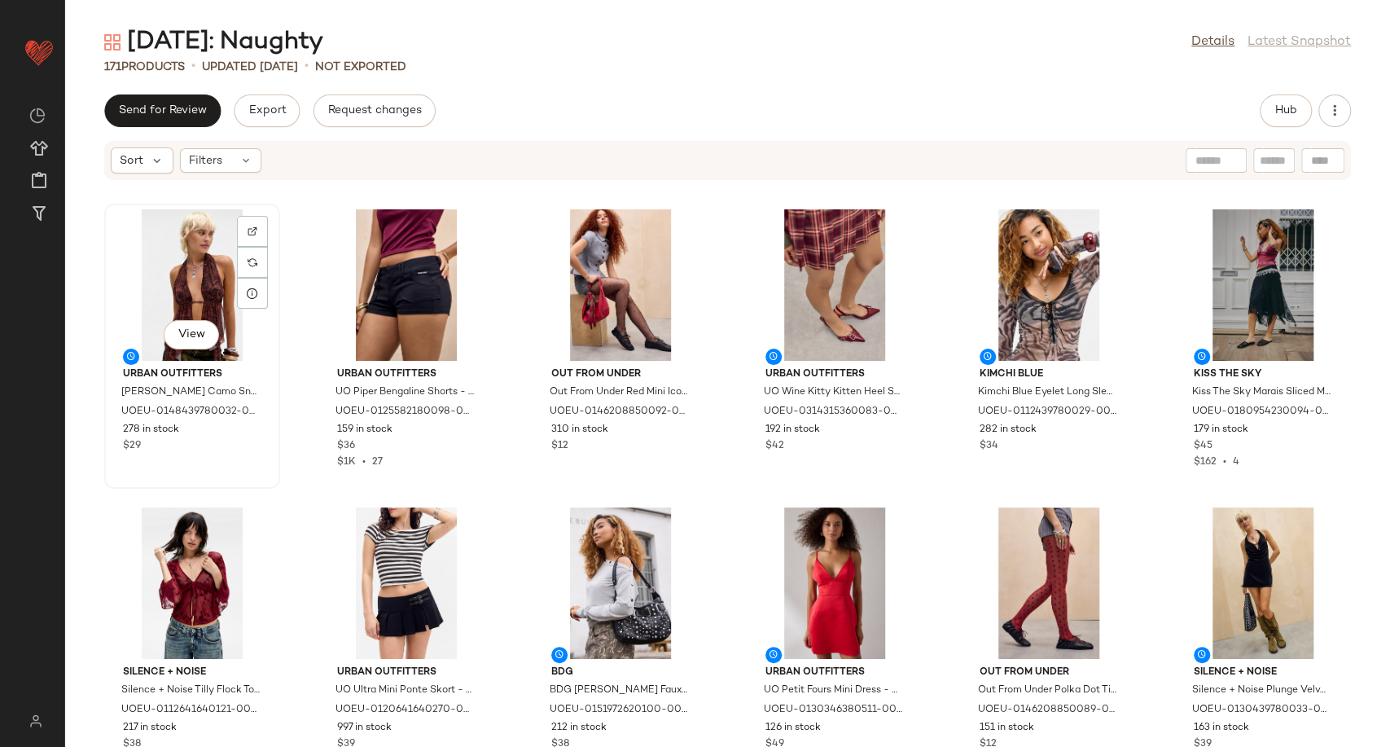
click at [219, 283] on div "View" at bounding box center [192, 284] width 164 height 151
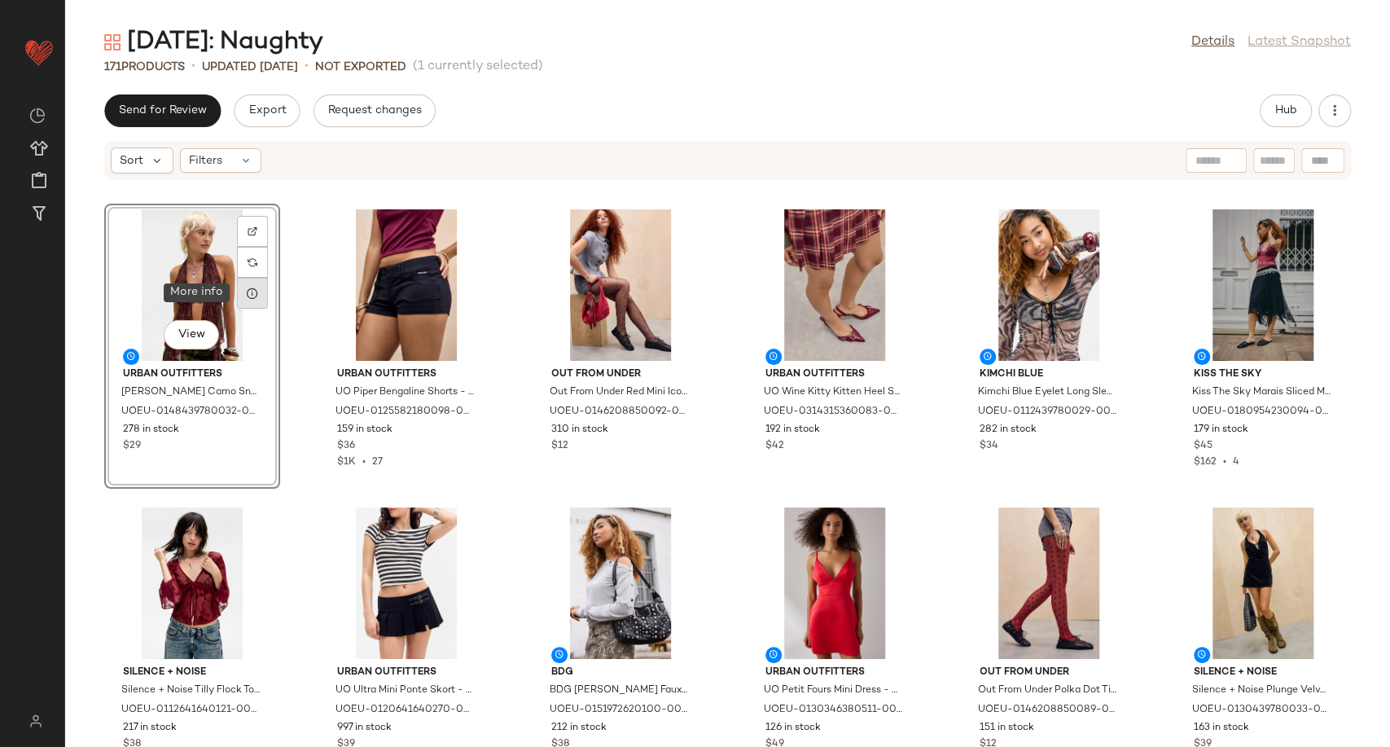
click at [241, 298] on div at bounding box center [252, 293] width 31 height 31
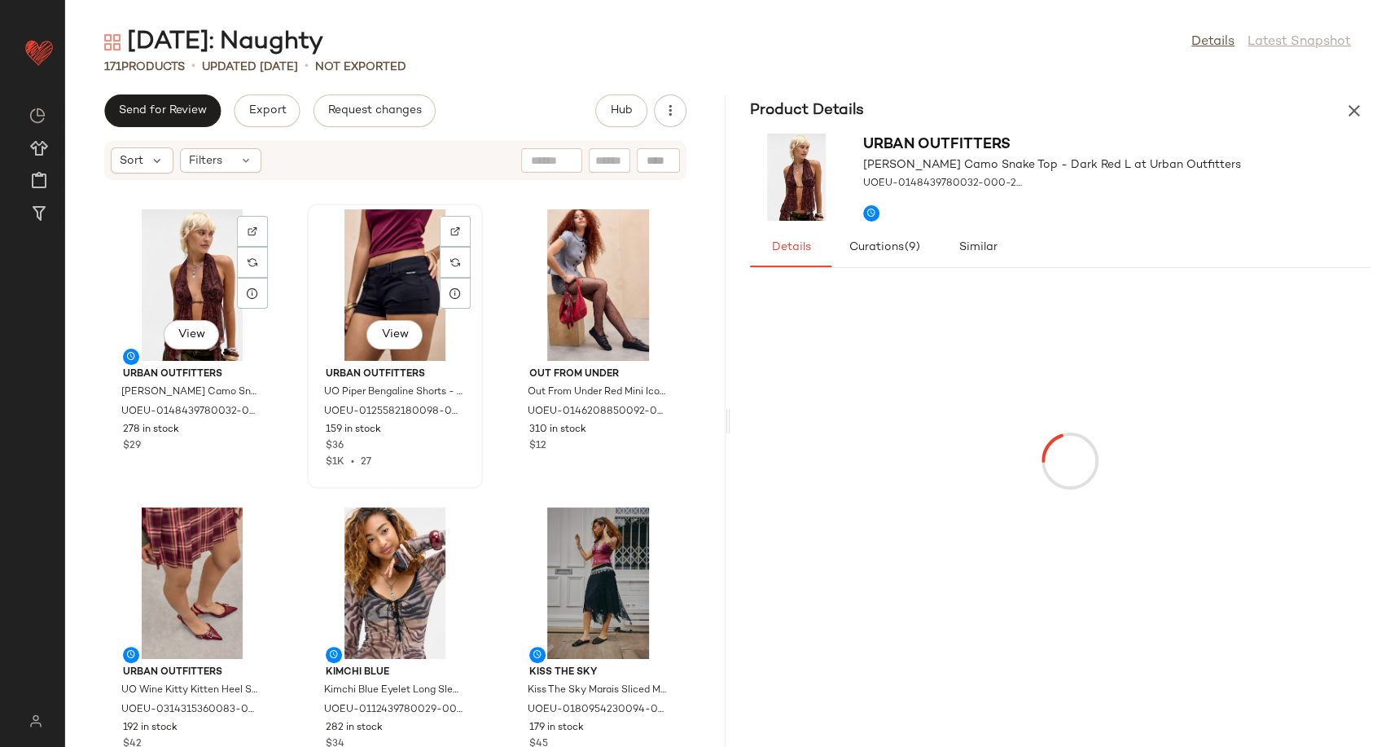
click at [378, 283] on div "View" at bounding box center [395, 284] width 164 height 151
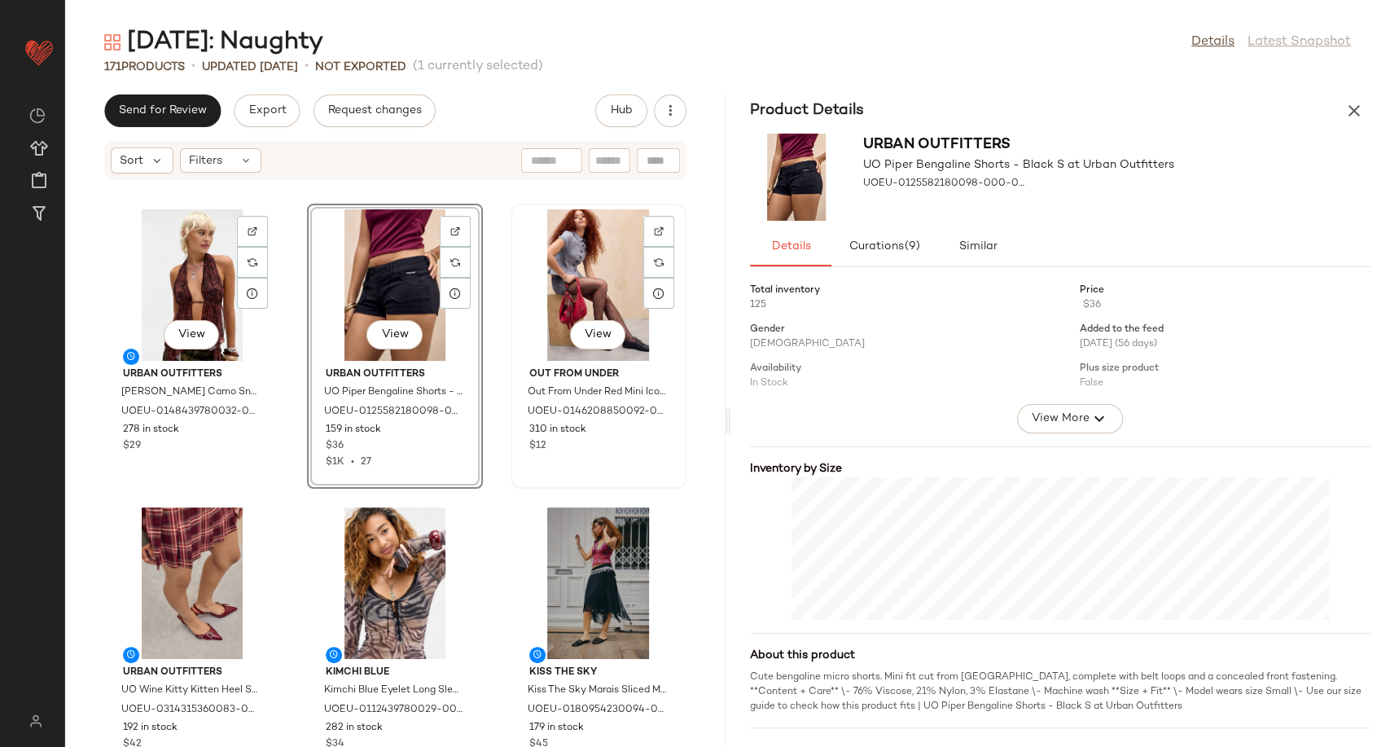
click at [592, 284] on div "View" at bounding box center [598, 284] width 164 height 151
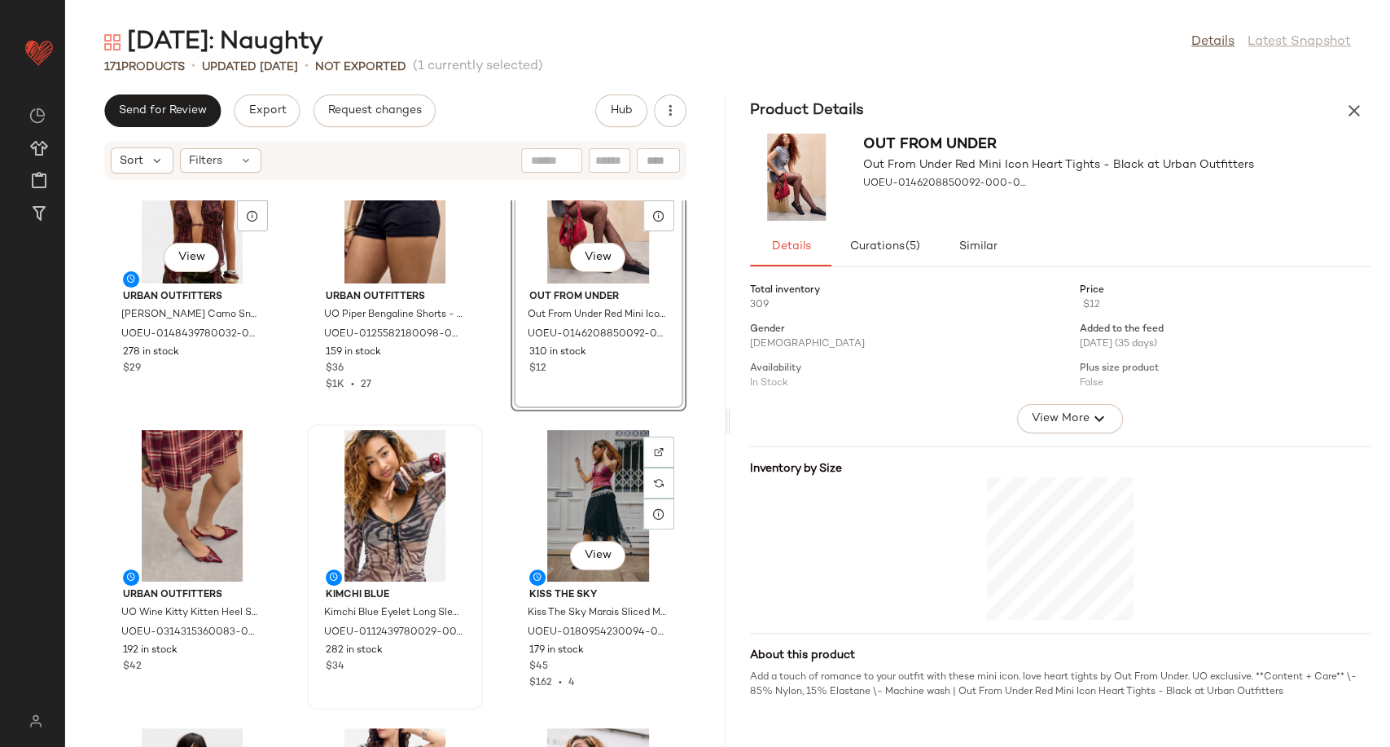
scroll to position [181, 0]
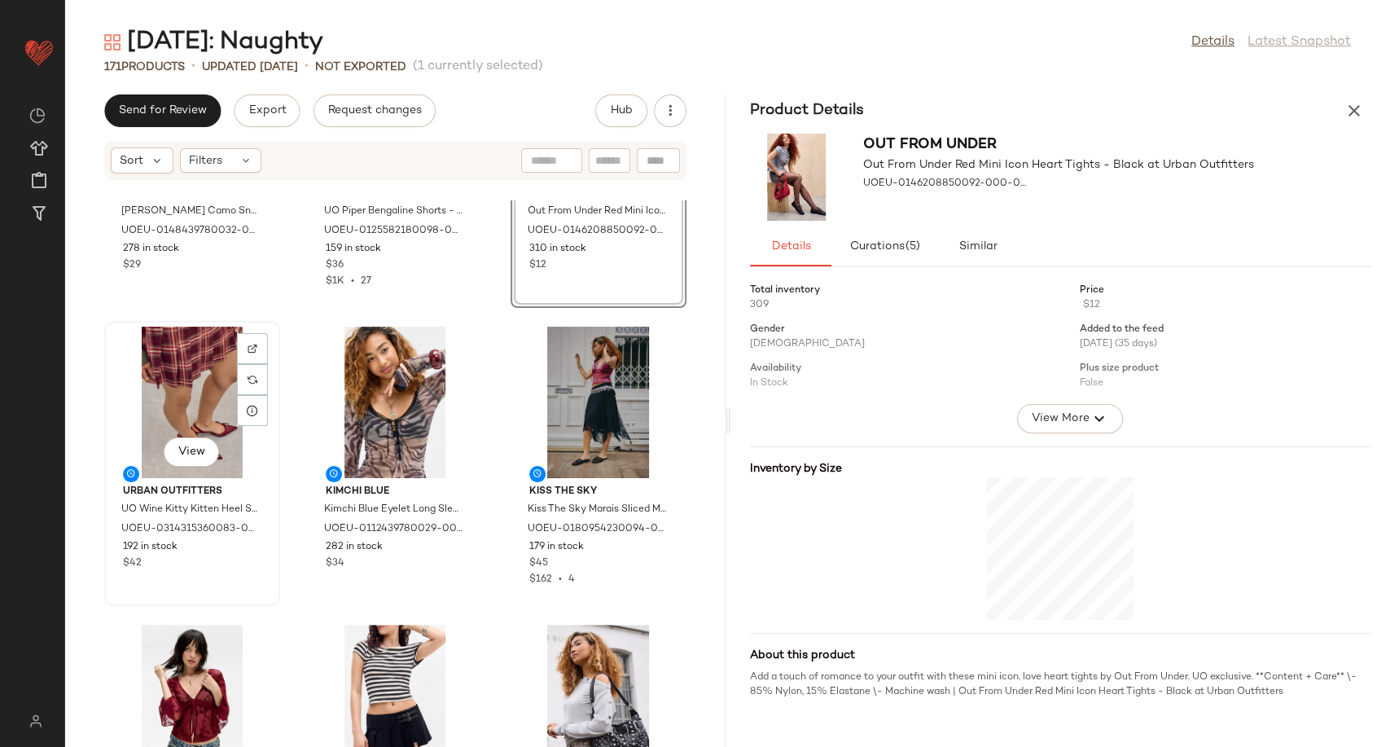
click at [160, 386] on div "View" at bounding box center [192, 401] width 164 height 151
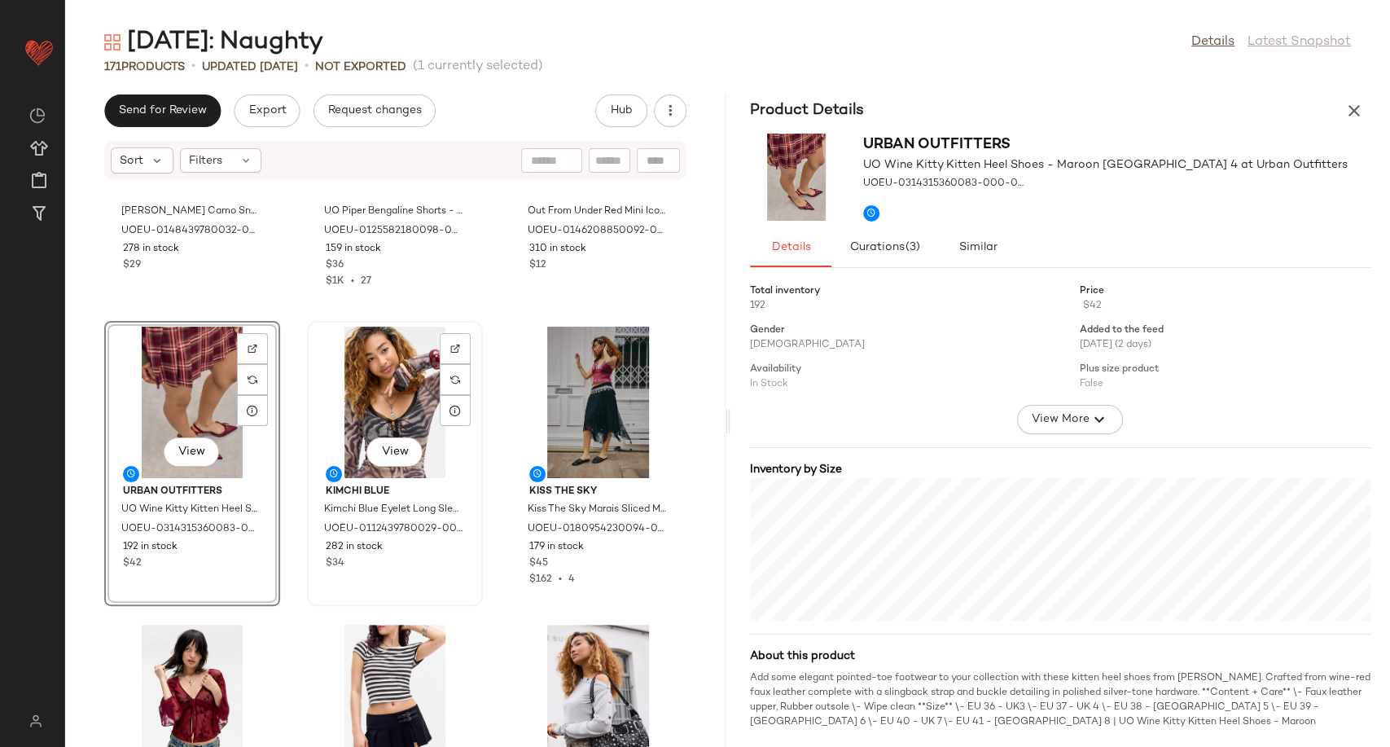
click at [384, 426] on div "View" at bounding box center [395, 401] width 164 height 151
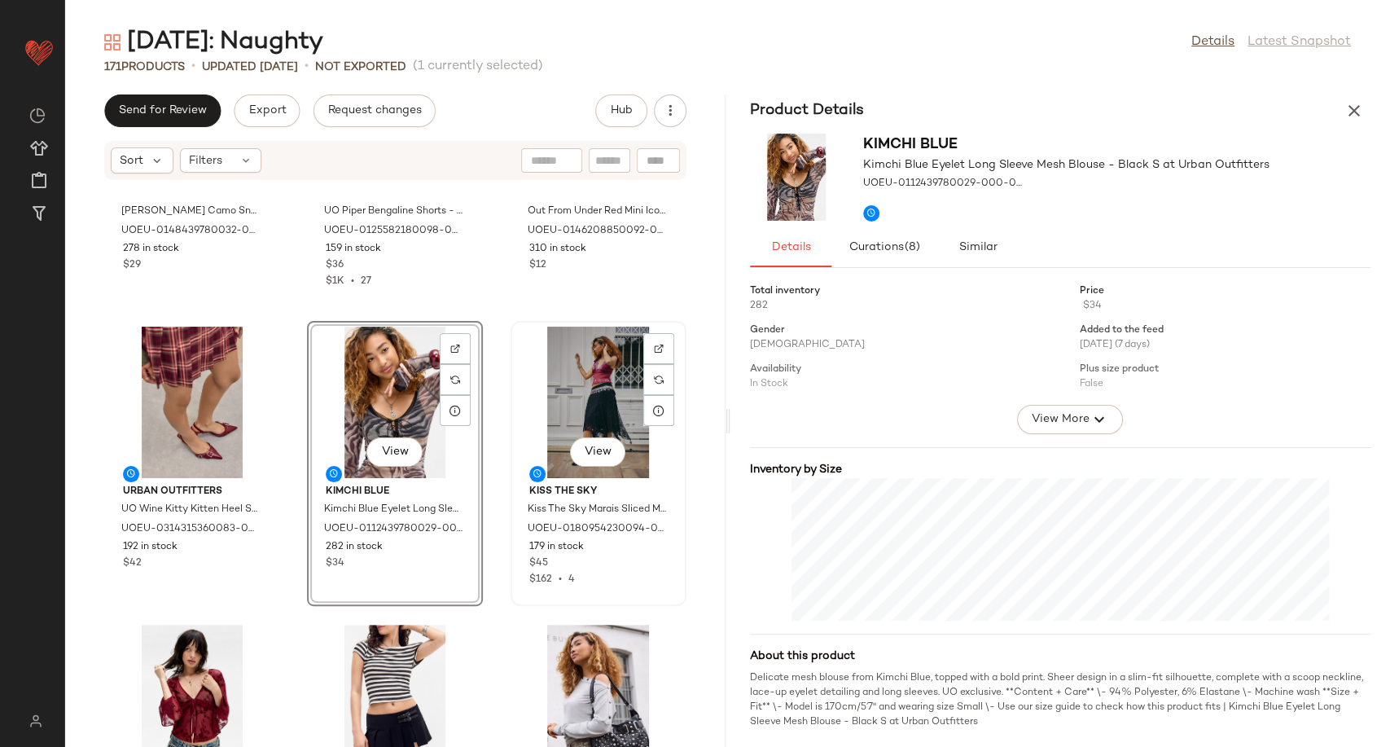
click at [563, 405] on div "View" at bounding box center [598, 401] width 164 height 151
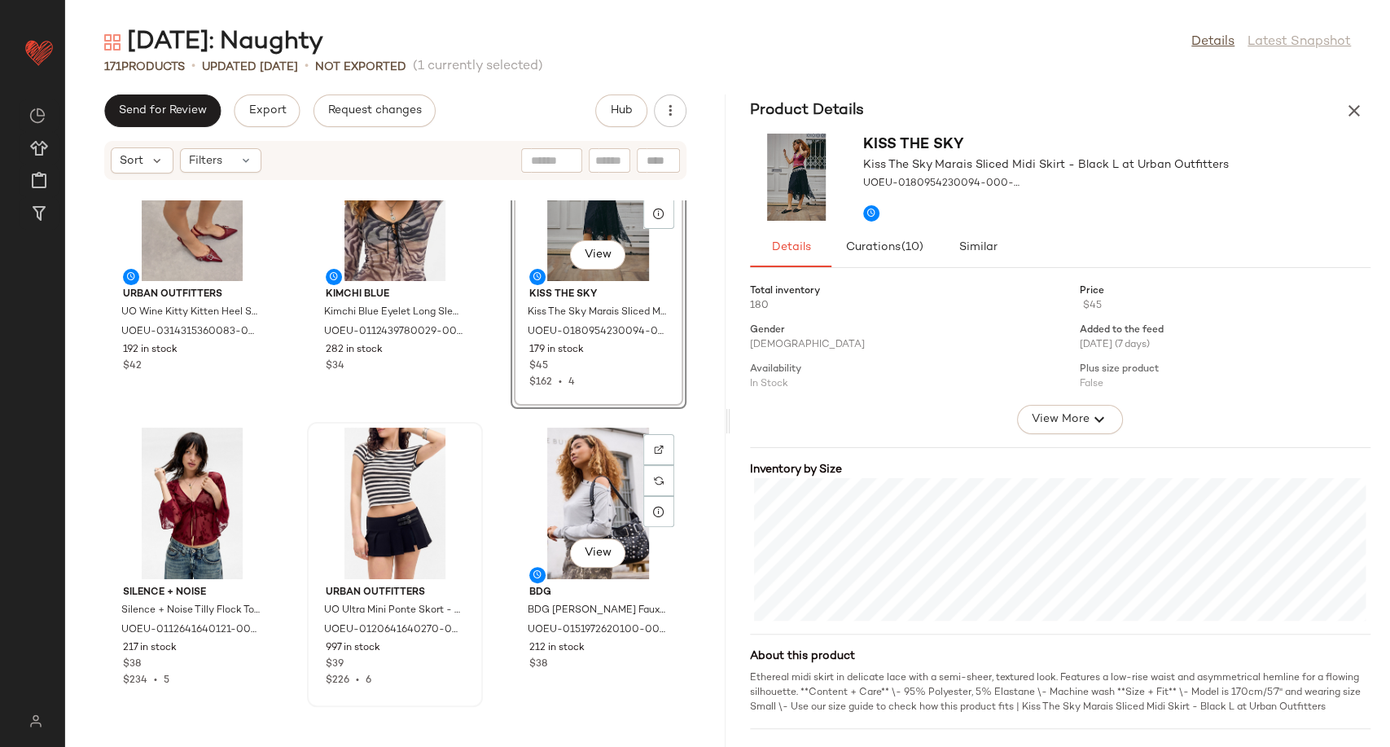
scroll to position [465, 0]
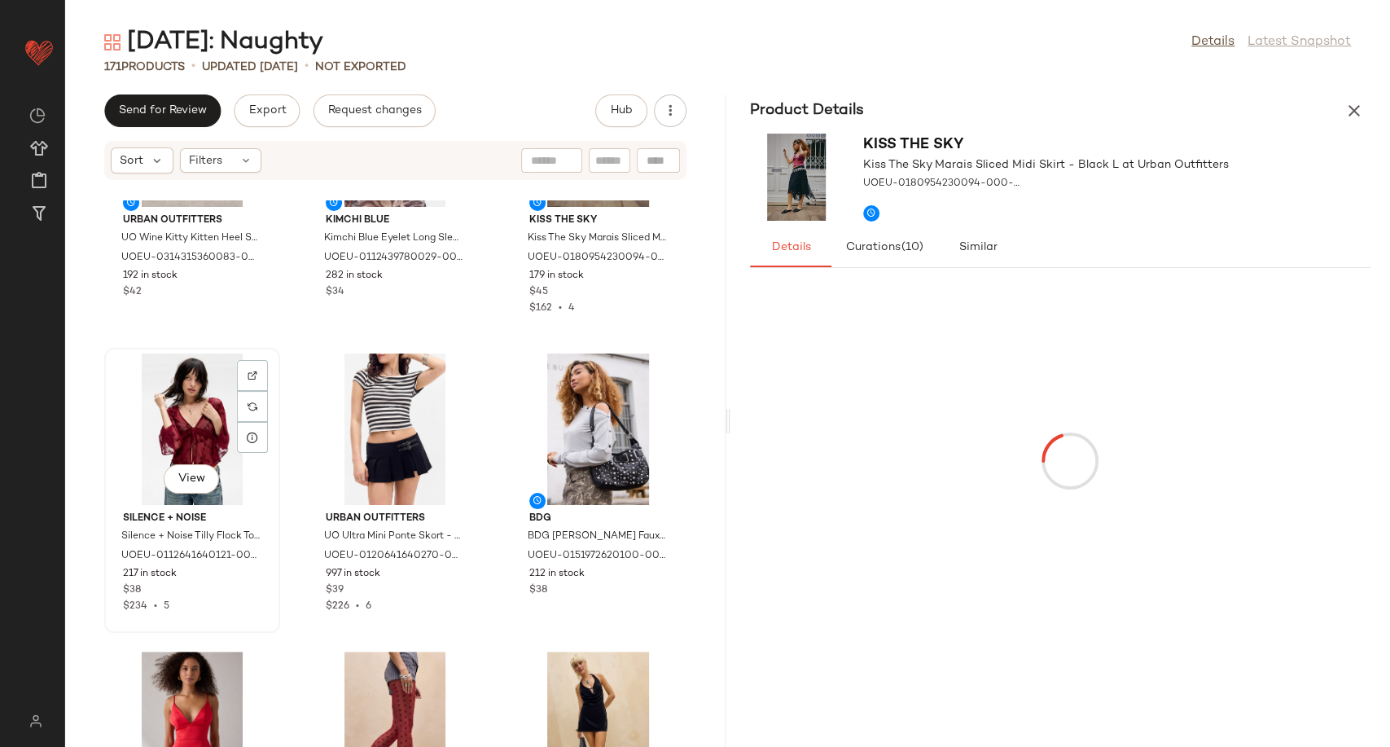
click at [167, 438] on div "View" at bounding box center [192, 428] width 164 height 151
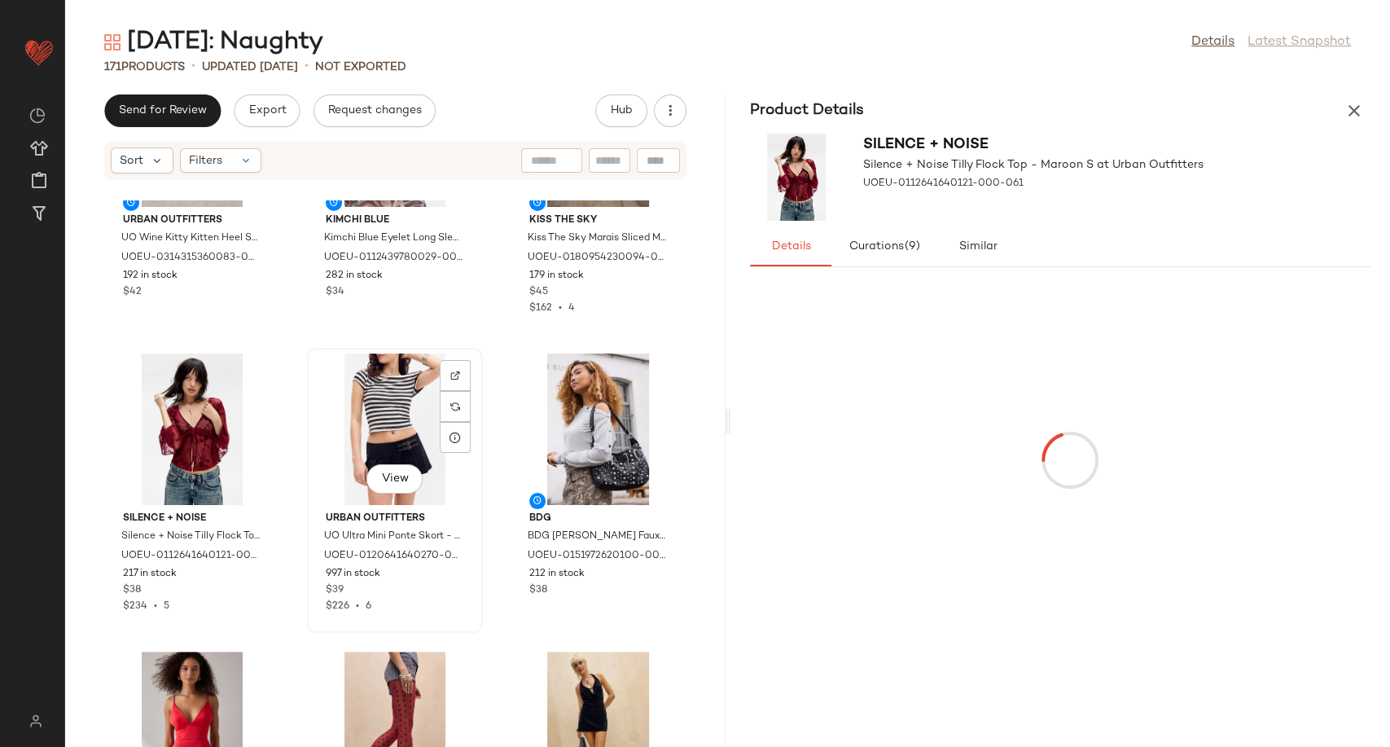
click at [397, 417] on div "View" at bounding box center [395, 428] width 164 height 151
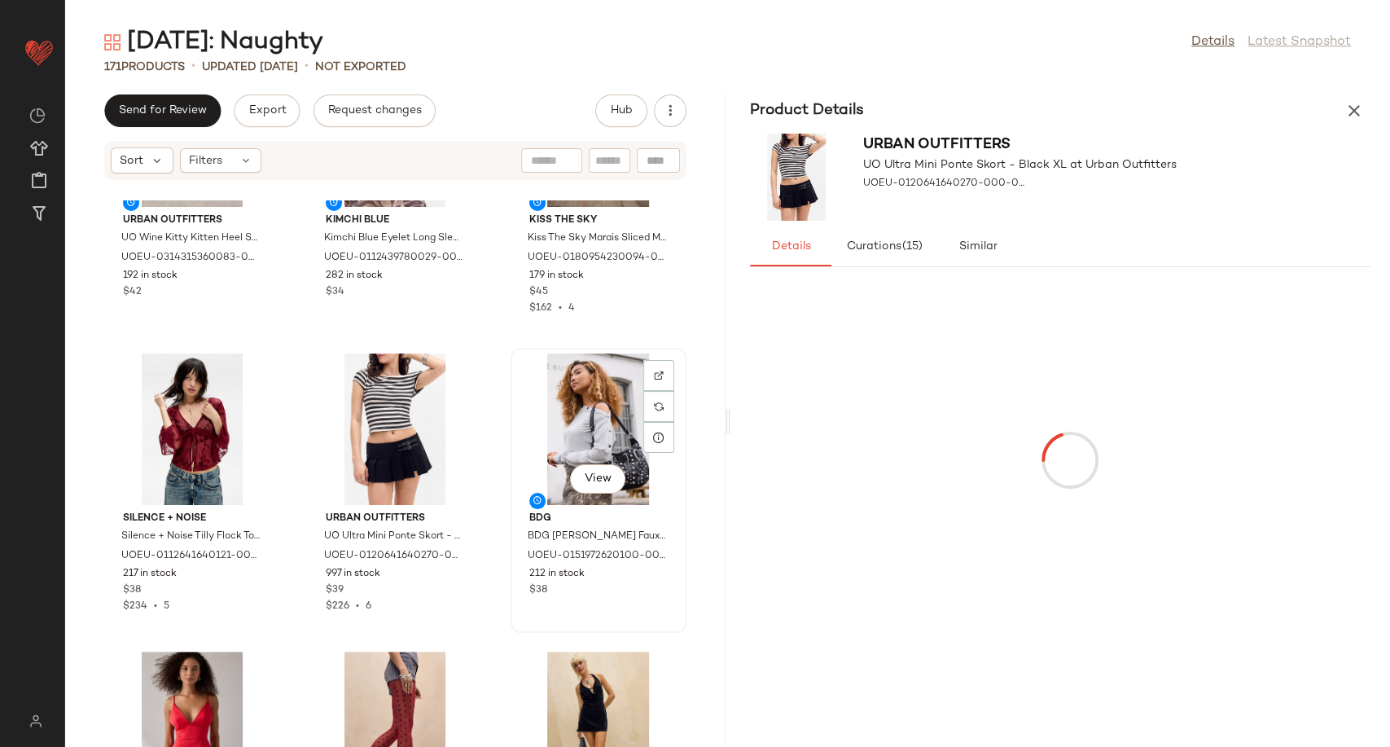
click at [553, 443] on div "View" at bounding box center [598, 428] width 164 height 151
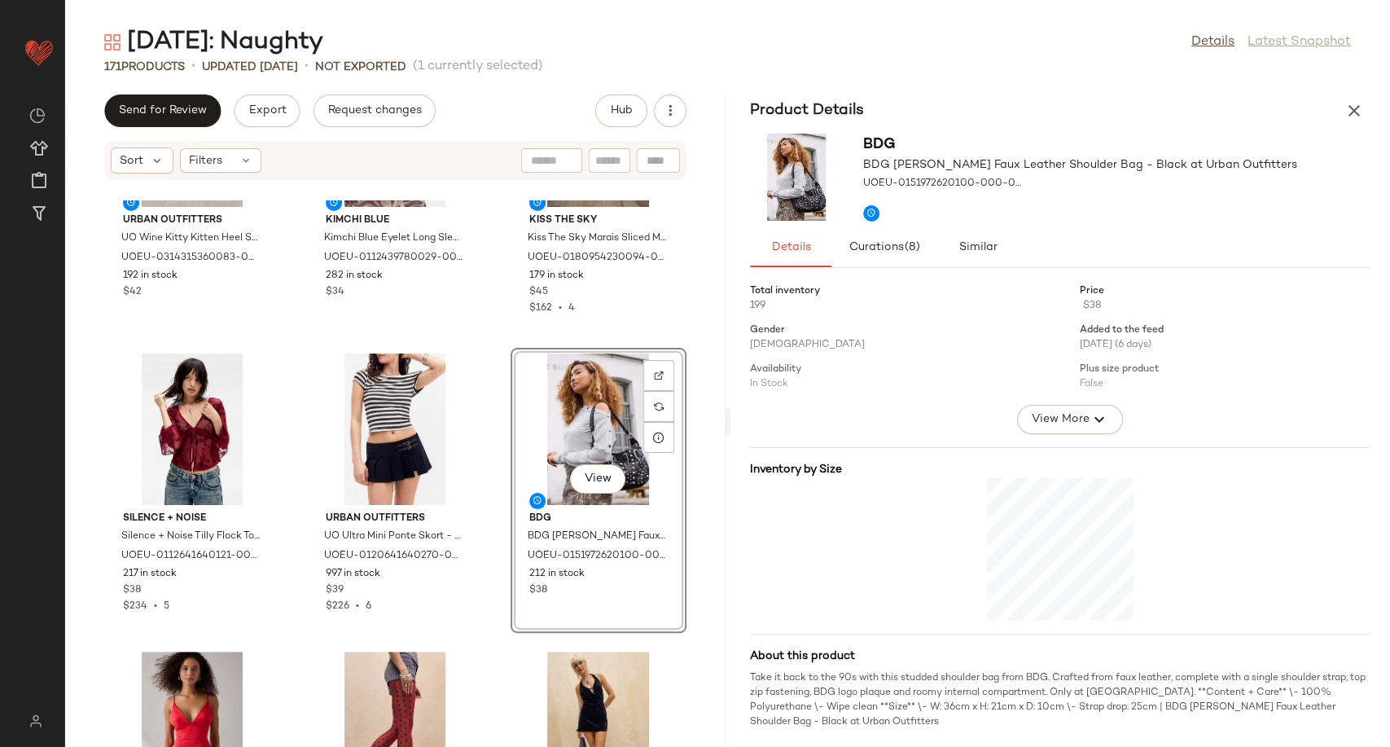
scroll to position [827, 0]
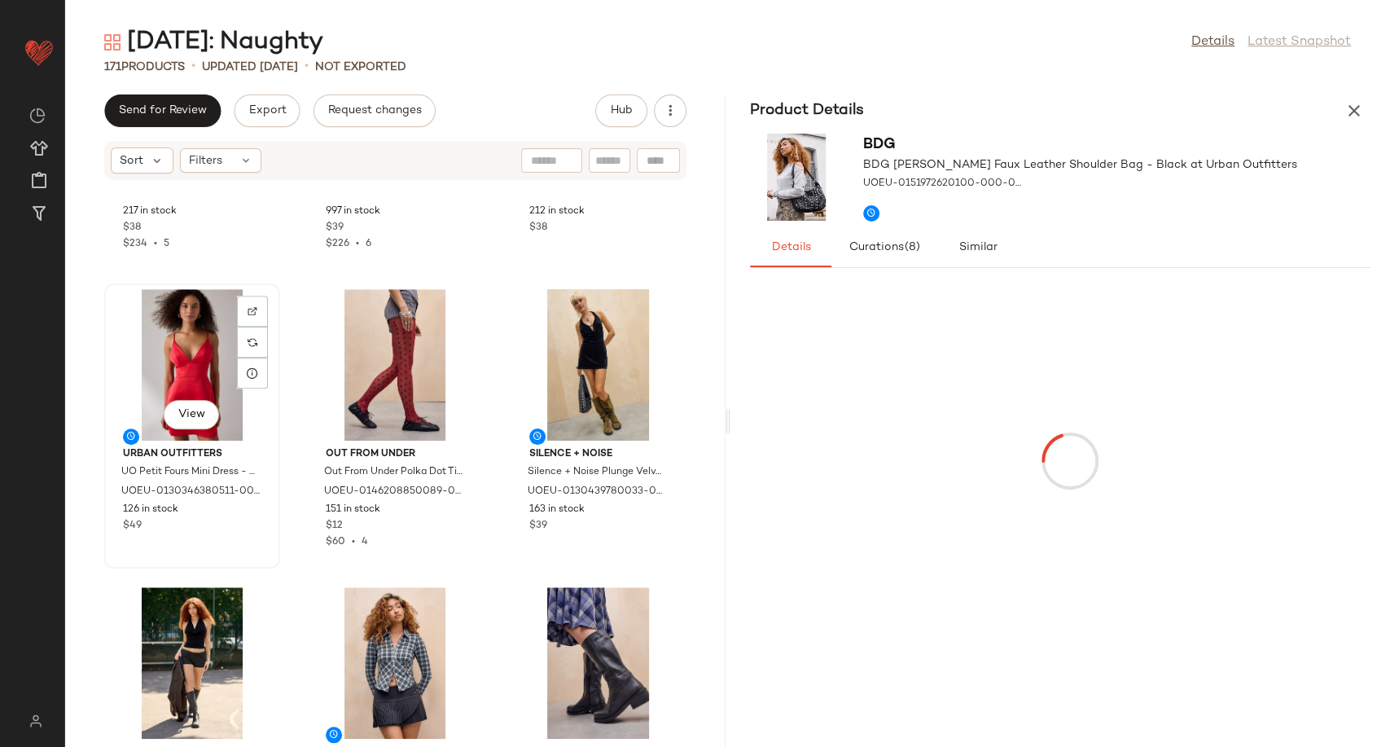
click at [186, 352] on div "View" at bounding box center [192, 364] width 164 height 151
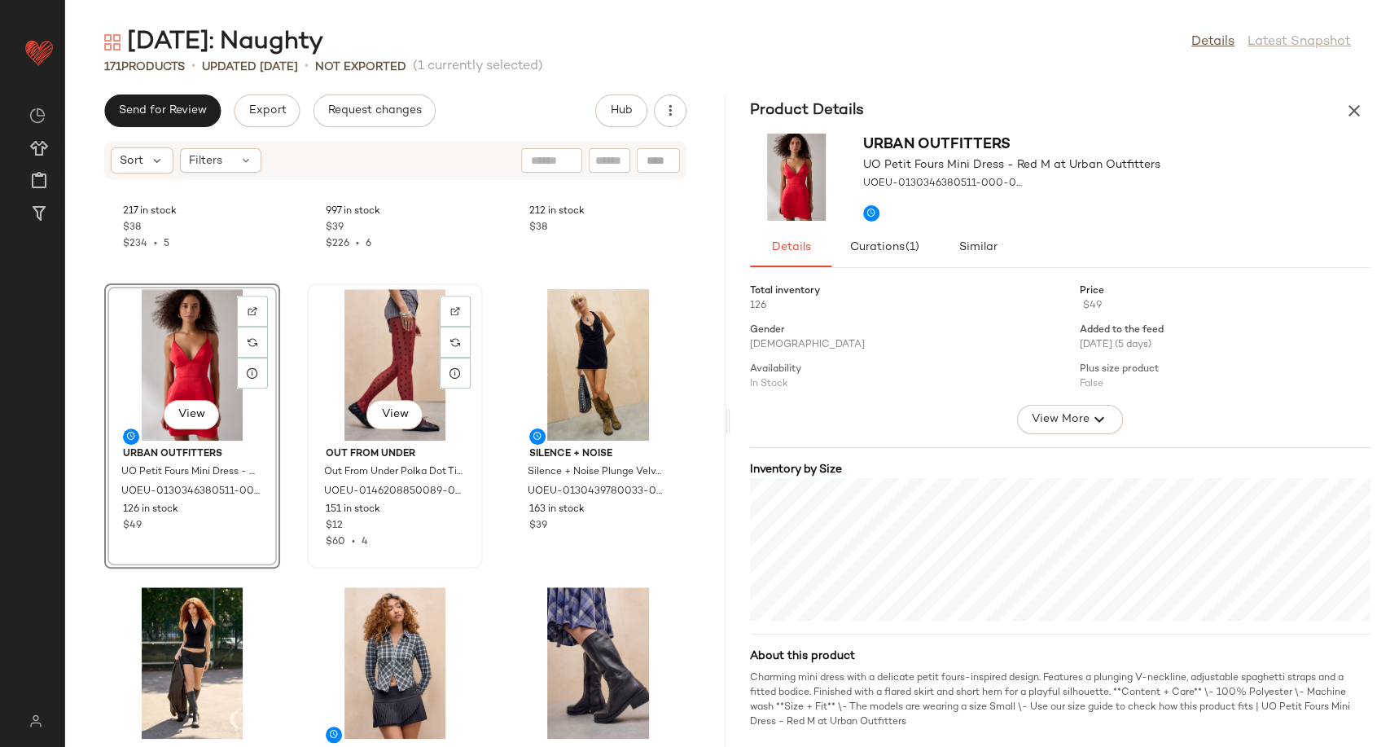
click at [376, 360] on div "View" at bounding box center [395, 364] width 164 height 151
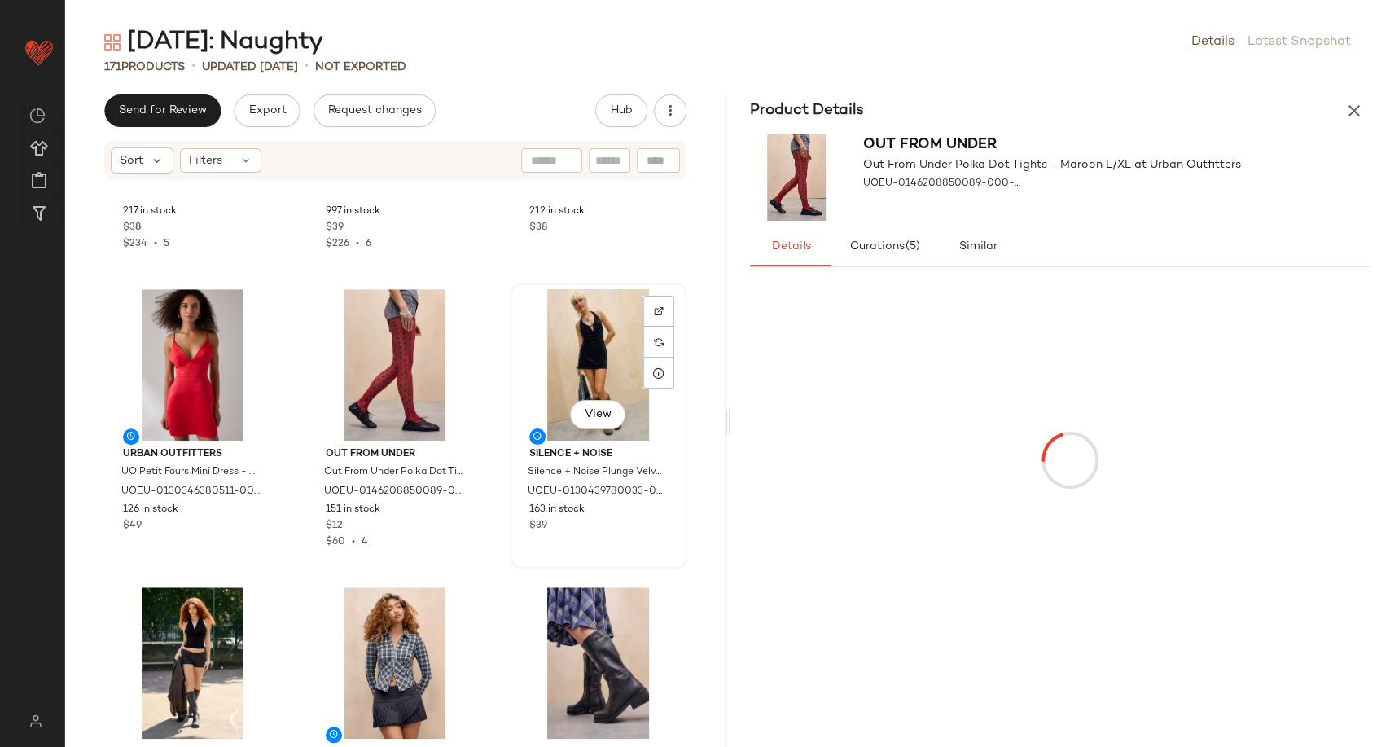
click at [583, 357] on div "View" at bounding box center [598, 364] width 164 height 151
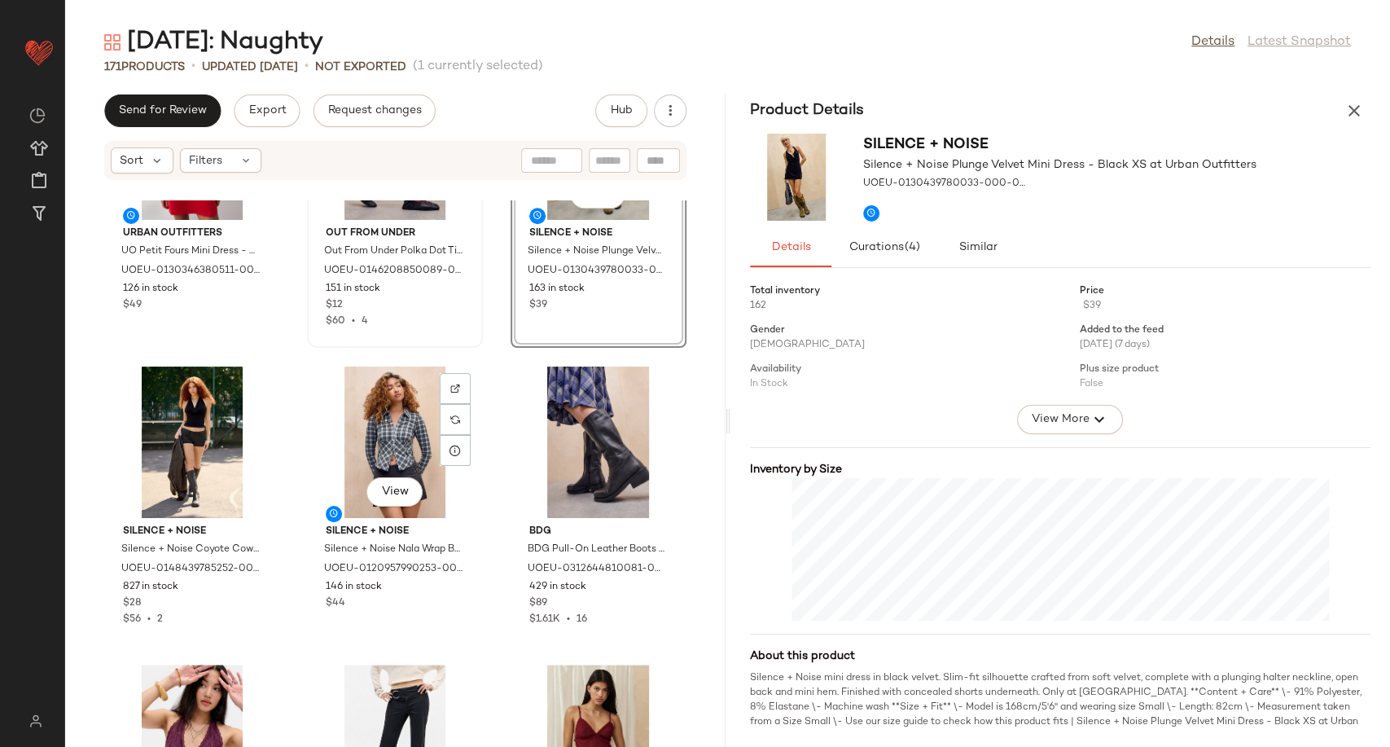
scroll to position [1098, 0]
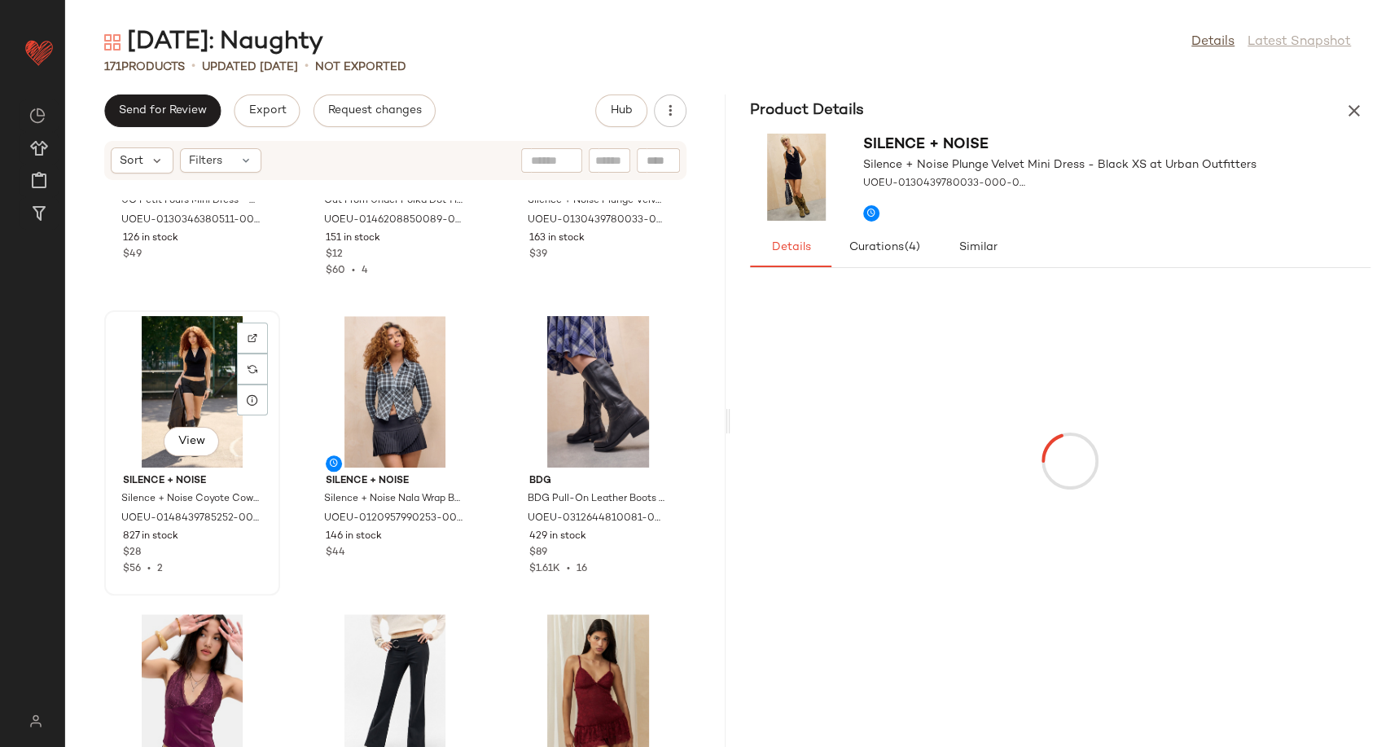
click at [176, 392] on div "View" at bounding box center [192, 391] width 164 height 151
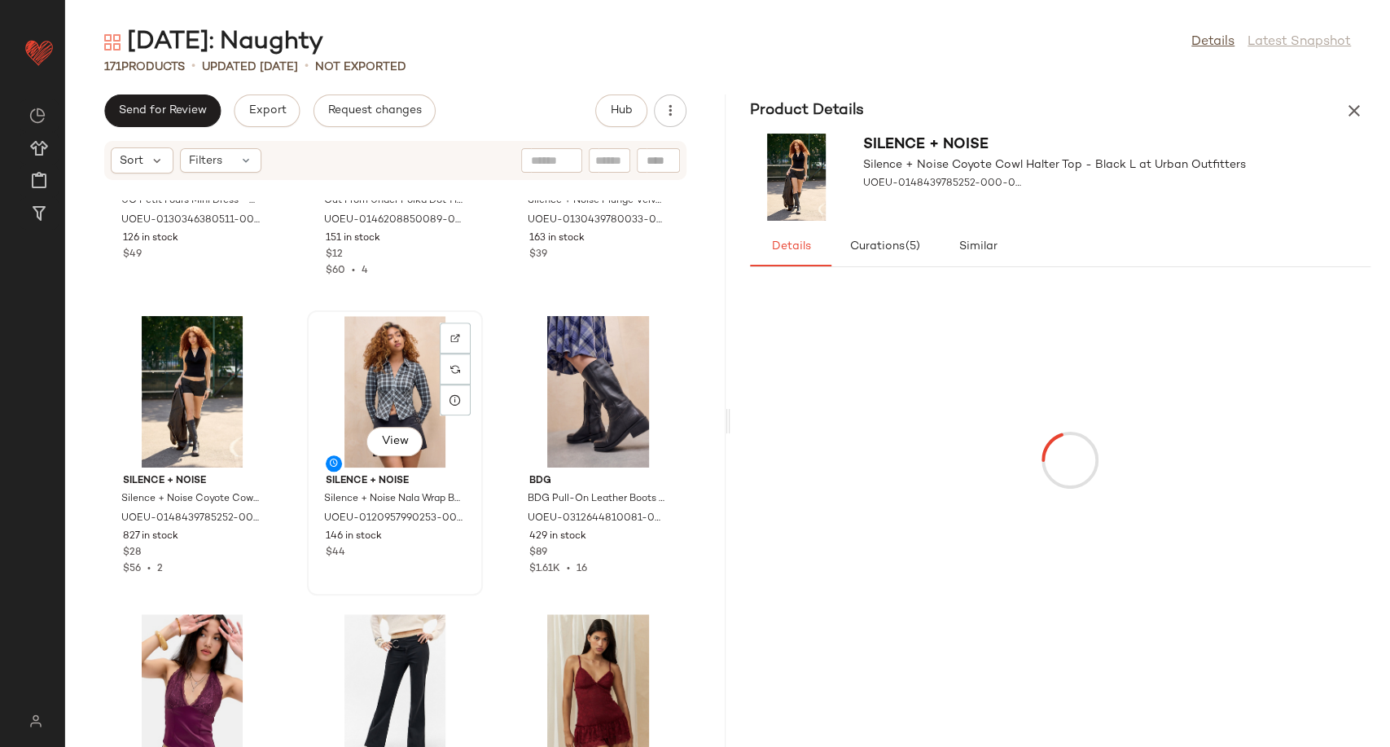
click at [385, 392] on div "View" at bounding box center [395, 391] width 164 height 151
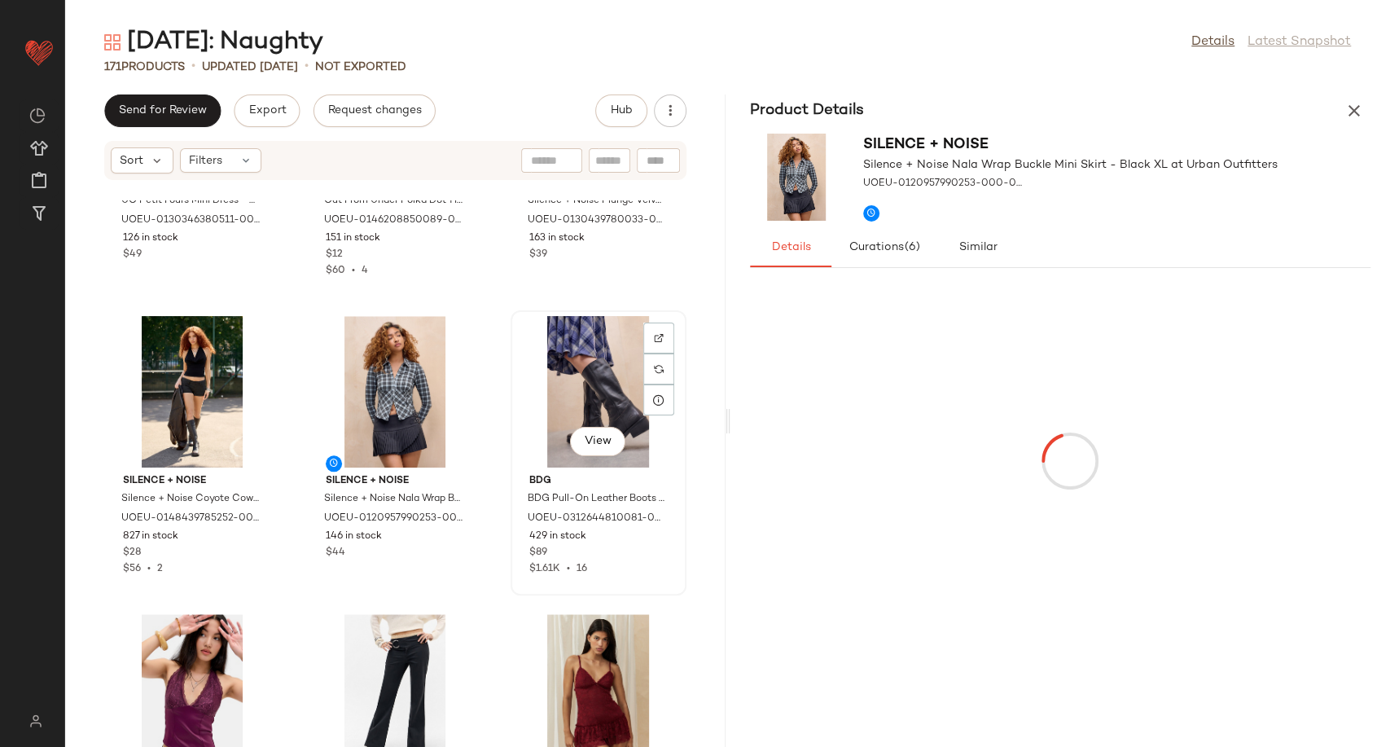
click at [580, 383] on div "View" at bounding box center [598, 391] width 164 height 151
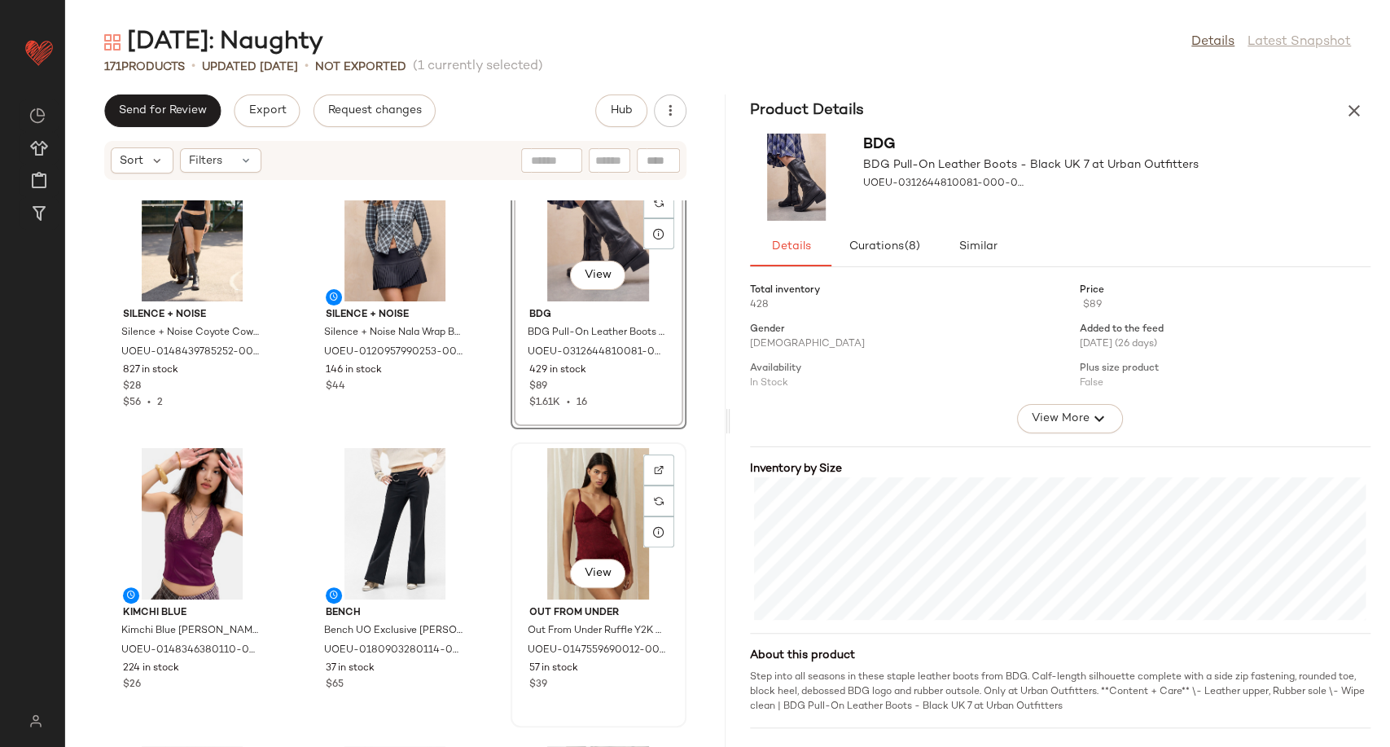
scroll to position [1279, 0]
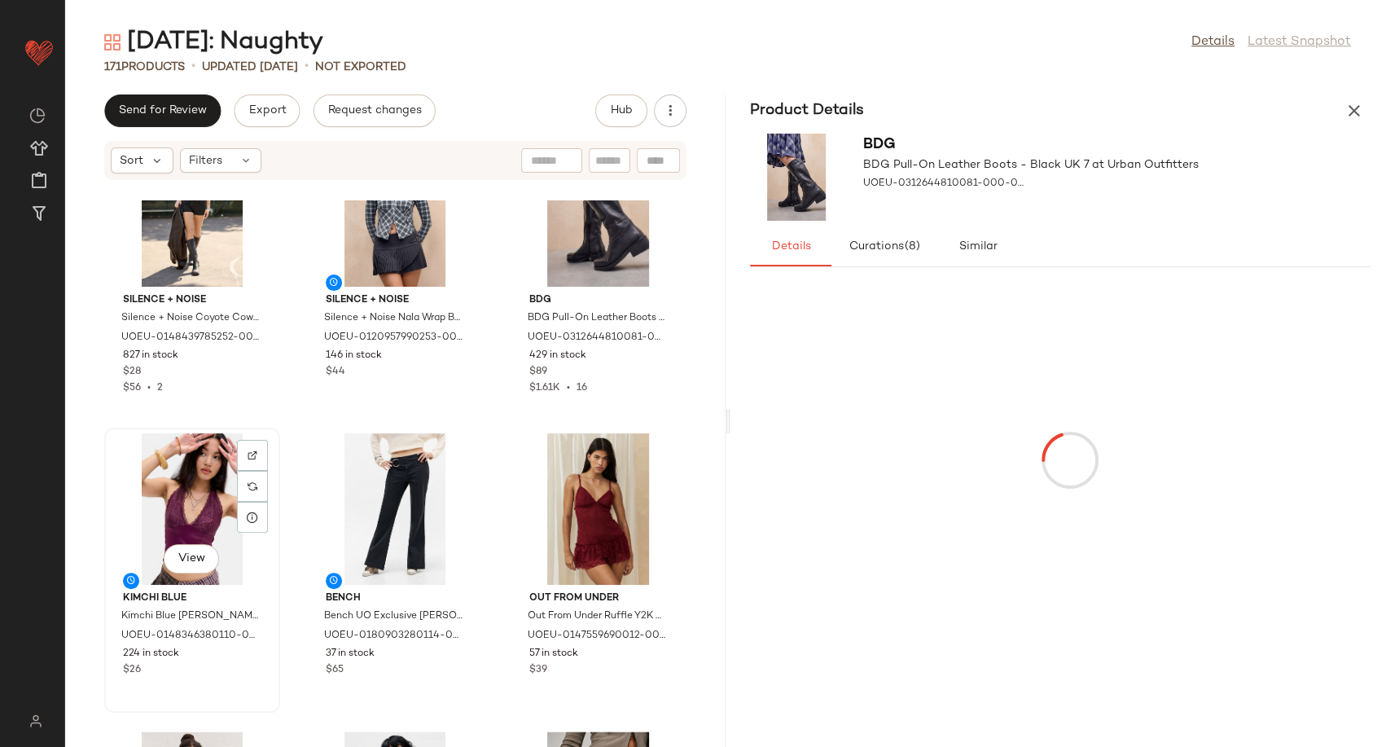
click at [201, 495] on div "View" at bounding box center [192, 508] width 164 height 151
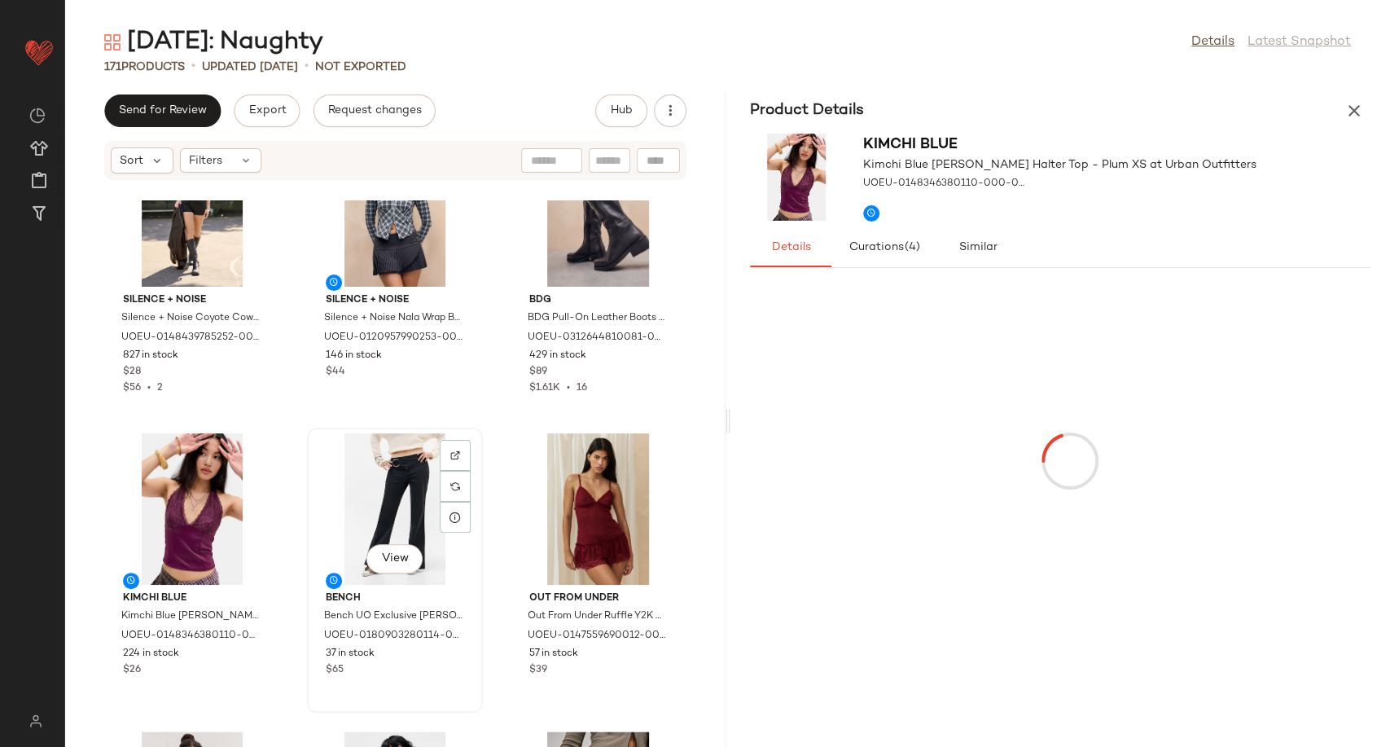
click at [369, 493] on div "View" at bounding box center [395, 508] width 164 height 151
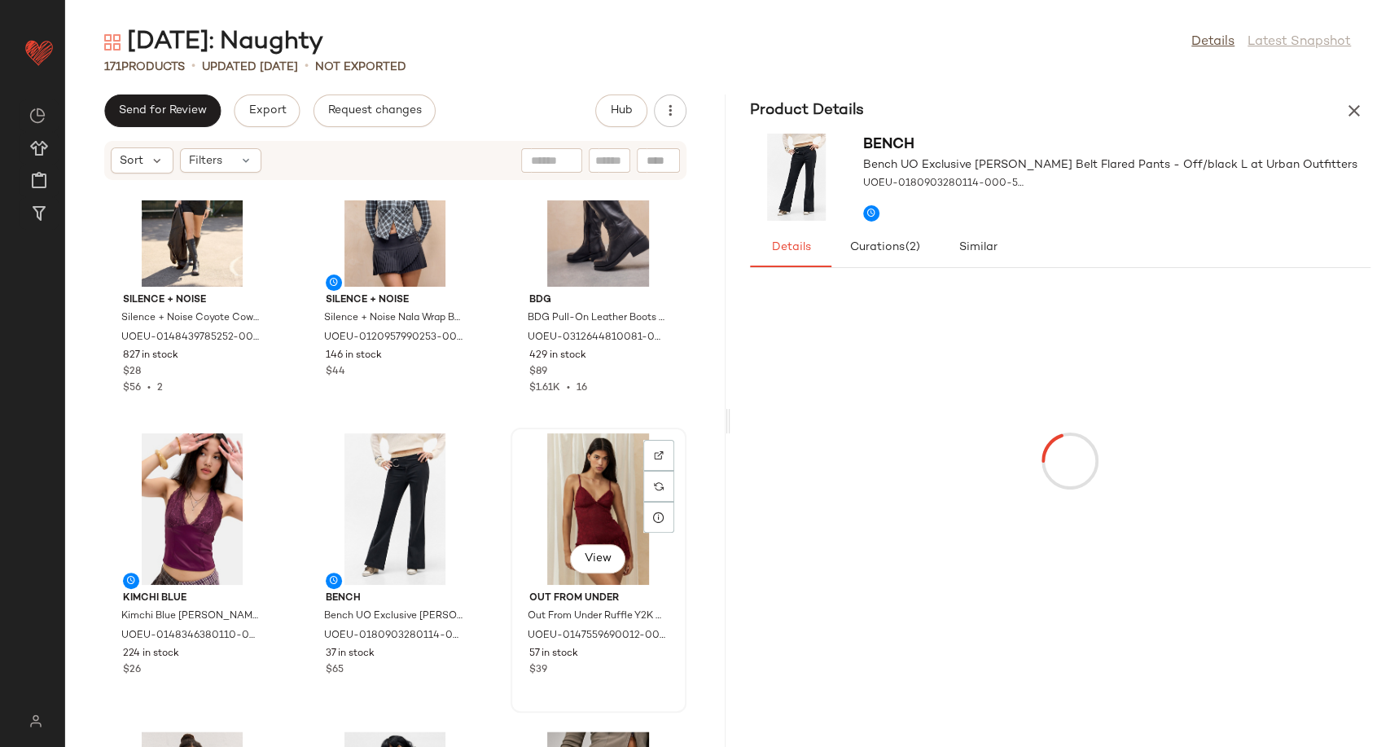
click at [558, 487] on div "View" at bounding box center [598, 508] width 164 height 151
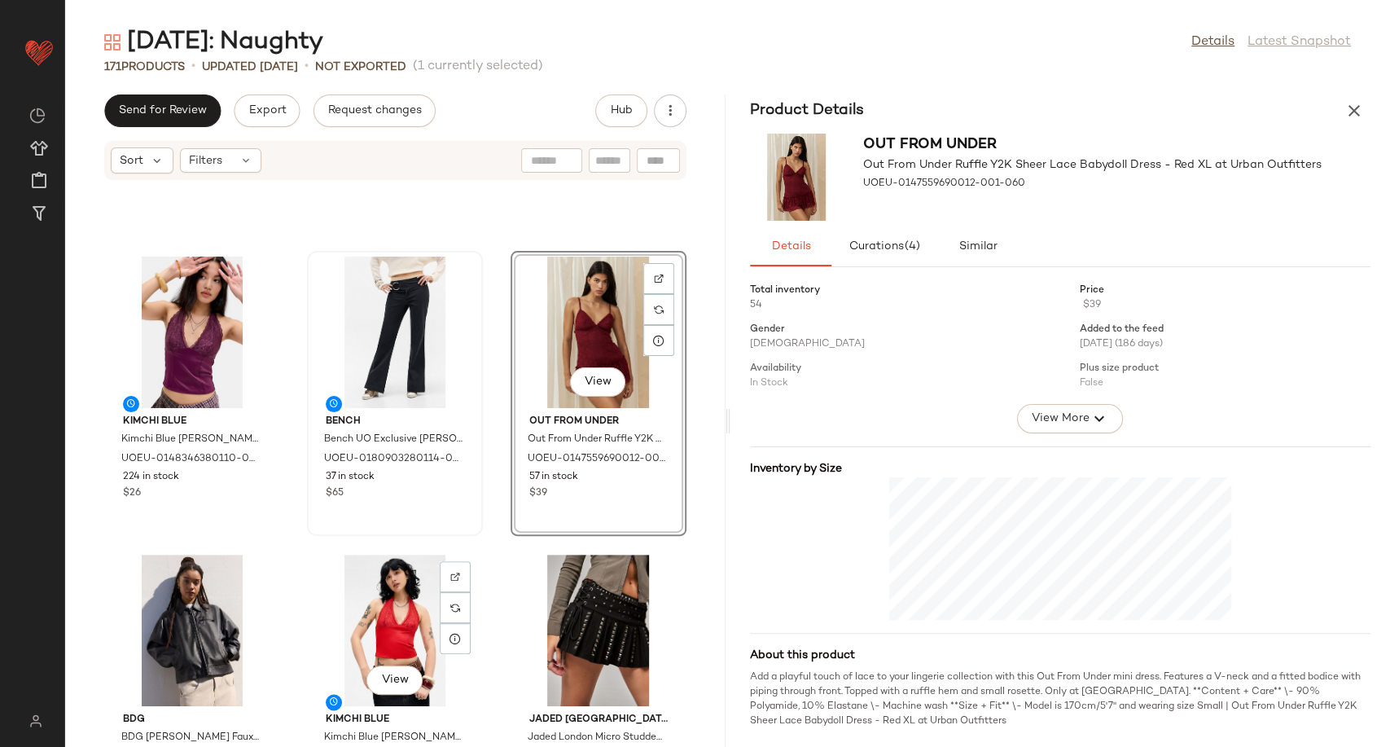
scroll to position [1641, 0]
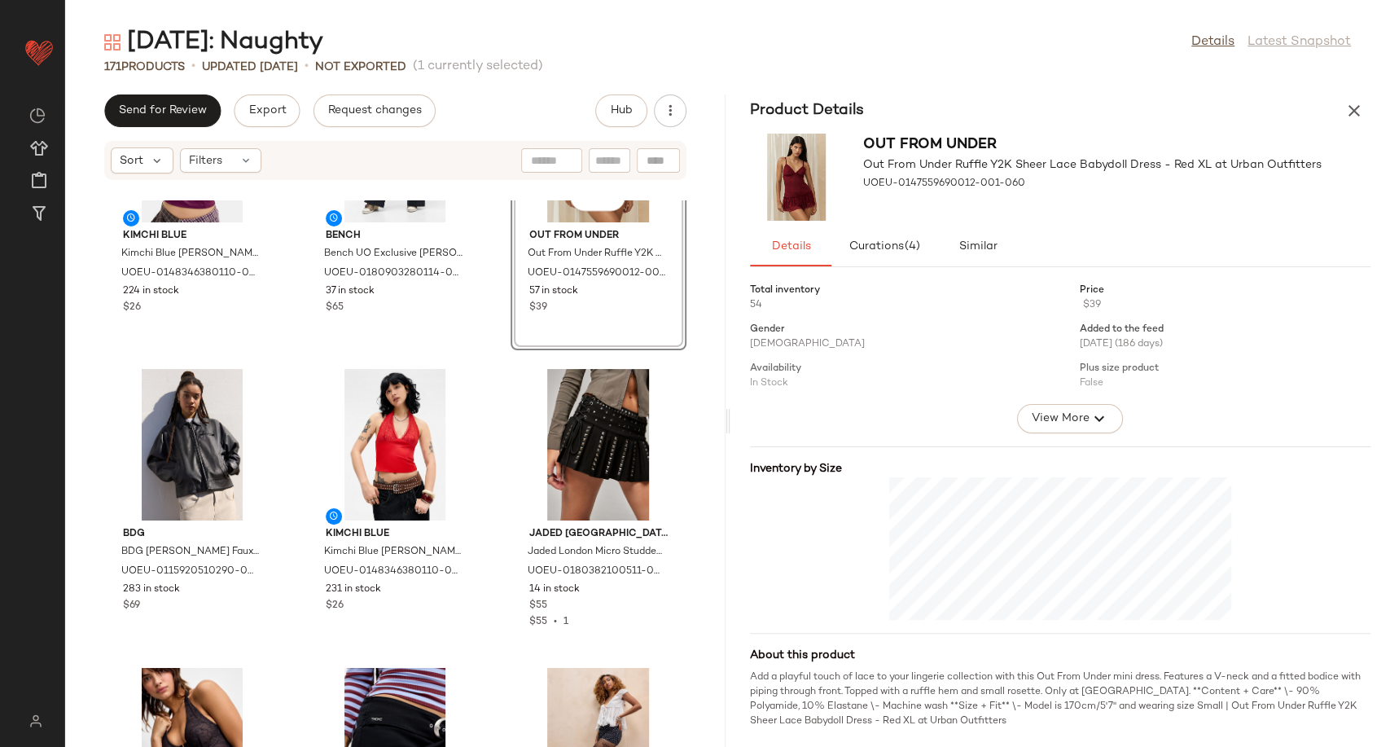
drag, startPoint x: 1356, startPoint y: 112, endPoint x: 1342, endPoint y: 117, distance: 15.4
click at [1356, 112] on icon "button" at bounding box center [1354, 111] width 20 height 20
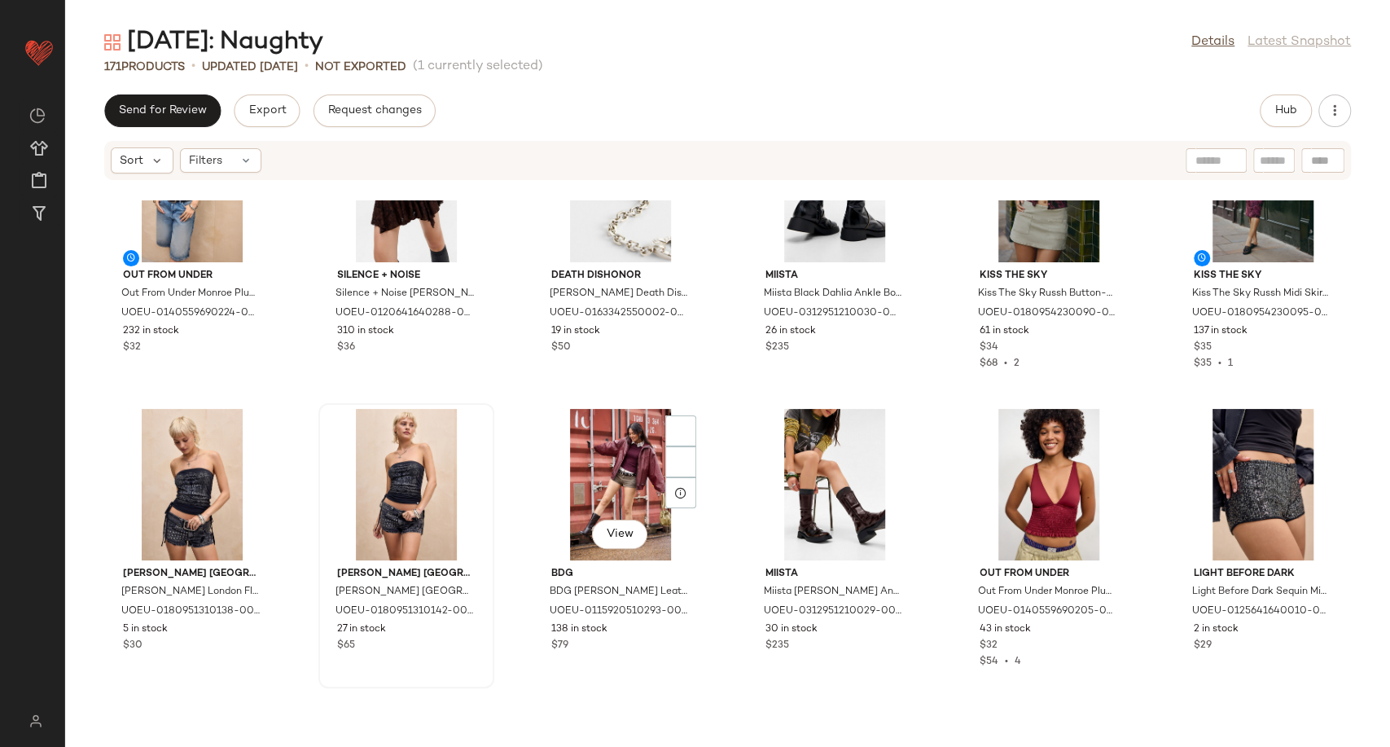
scroll to position [7340, 0]
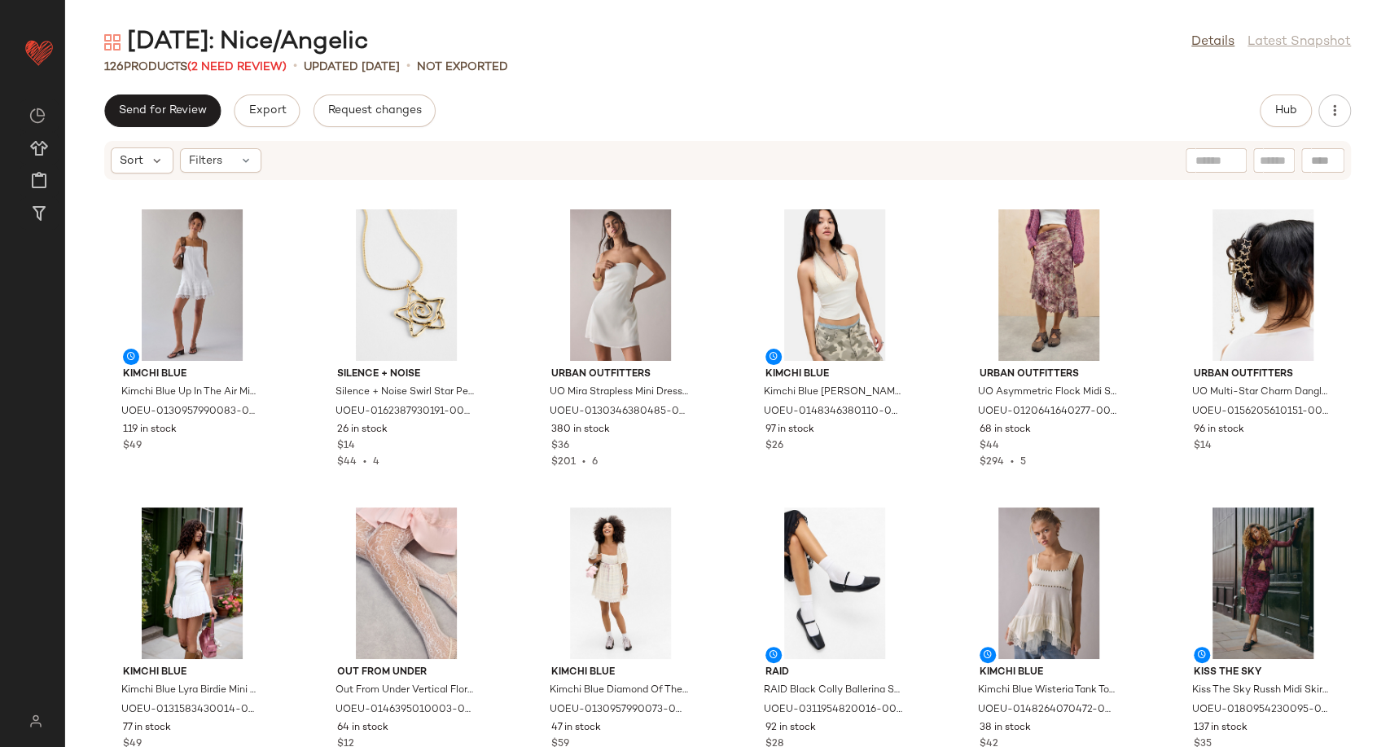
click at [1320, 160] on div at bounding box center [1322, 160] width 43 height 24
paste input "**********"
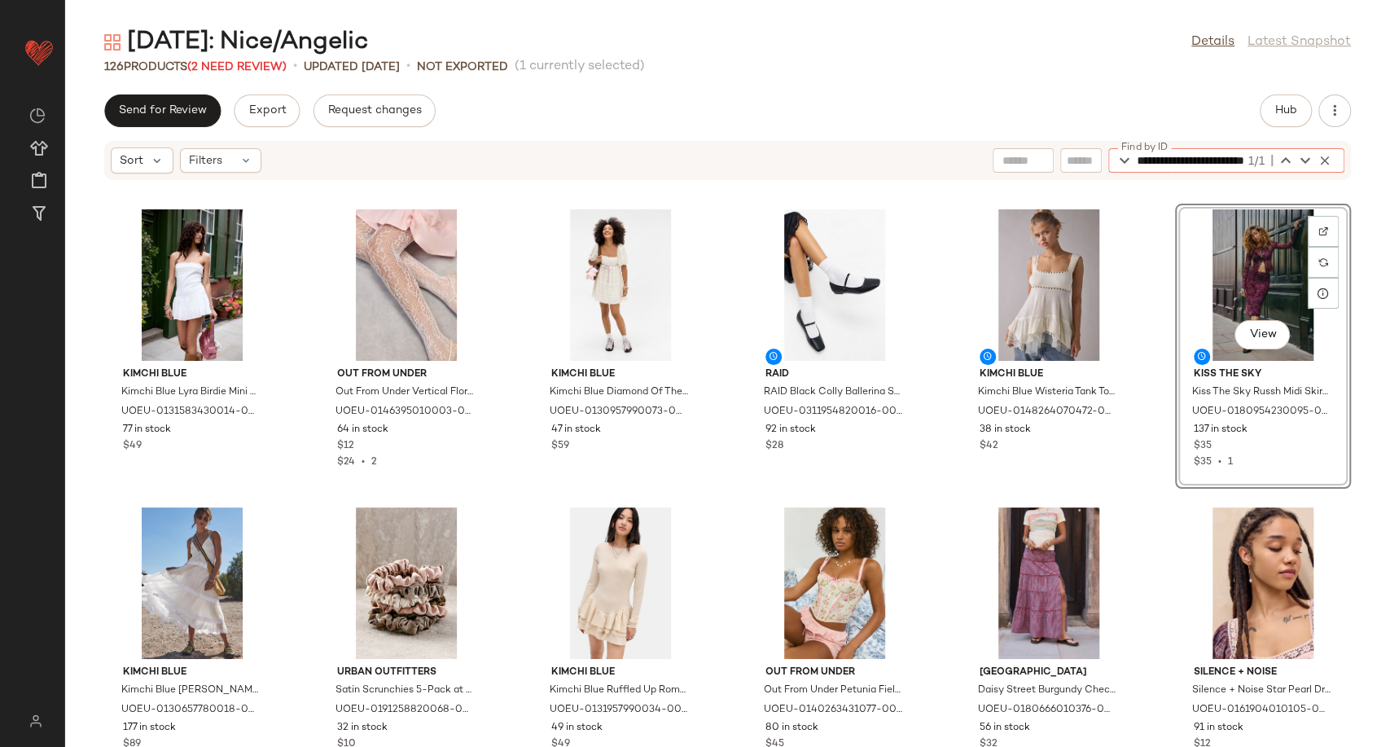
type input "**********"
click at [1239, 295] on div "View" at bounding box center [1262, 284] width 164 height 151
click at [1283, 110] on span "Hub" at bounding box center [1285, 110] width 23 height 13
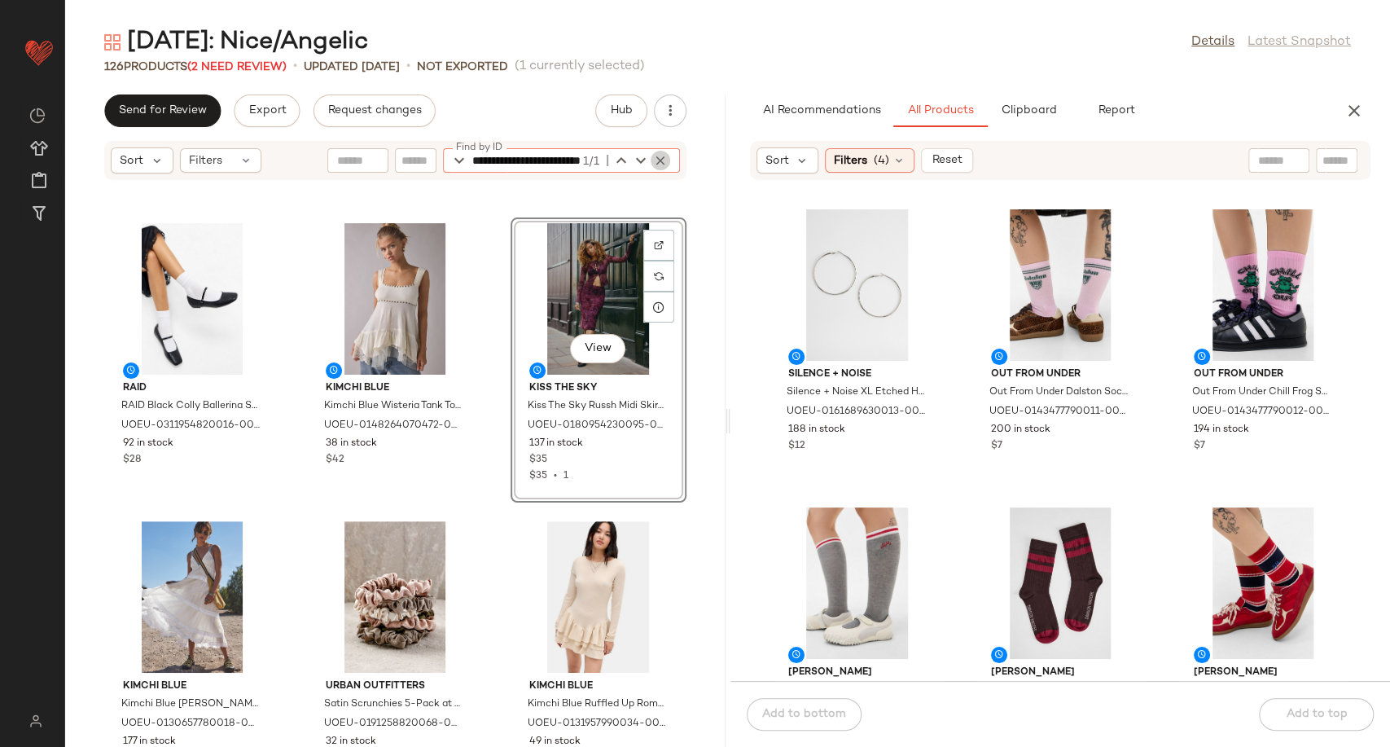
scroll to position [0, 85]
click at [661, 157] on icon "button" at bounding box center [660, 160] width 15 height 15
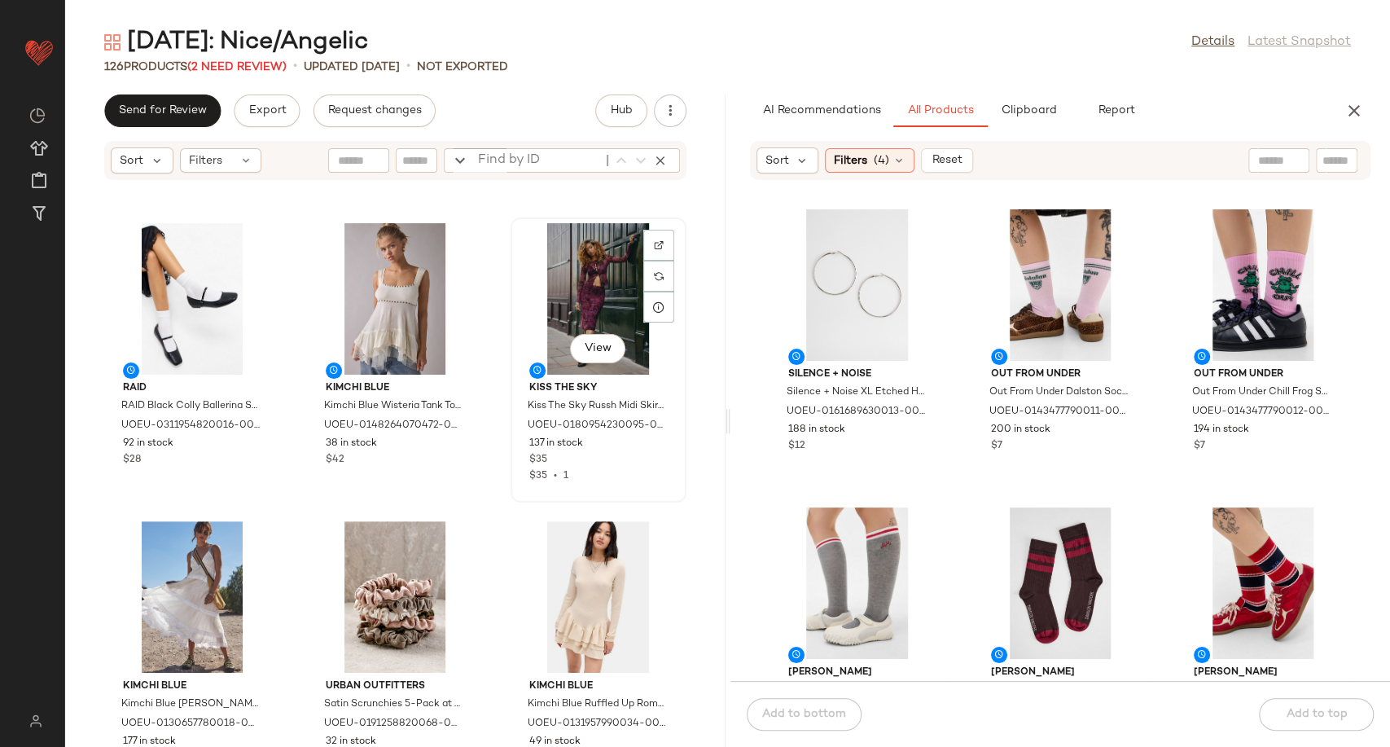
click at [605, 311] on div "View" at bounding box center [598, 298] width 164 height 151
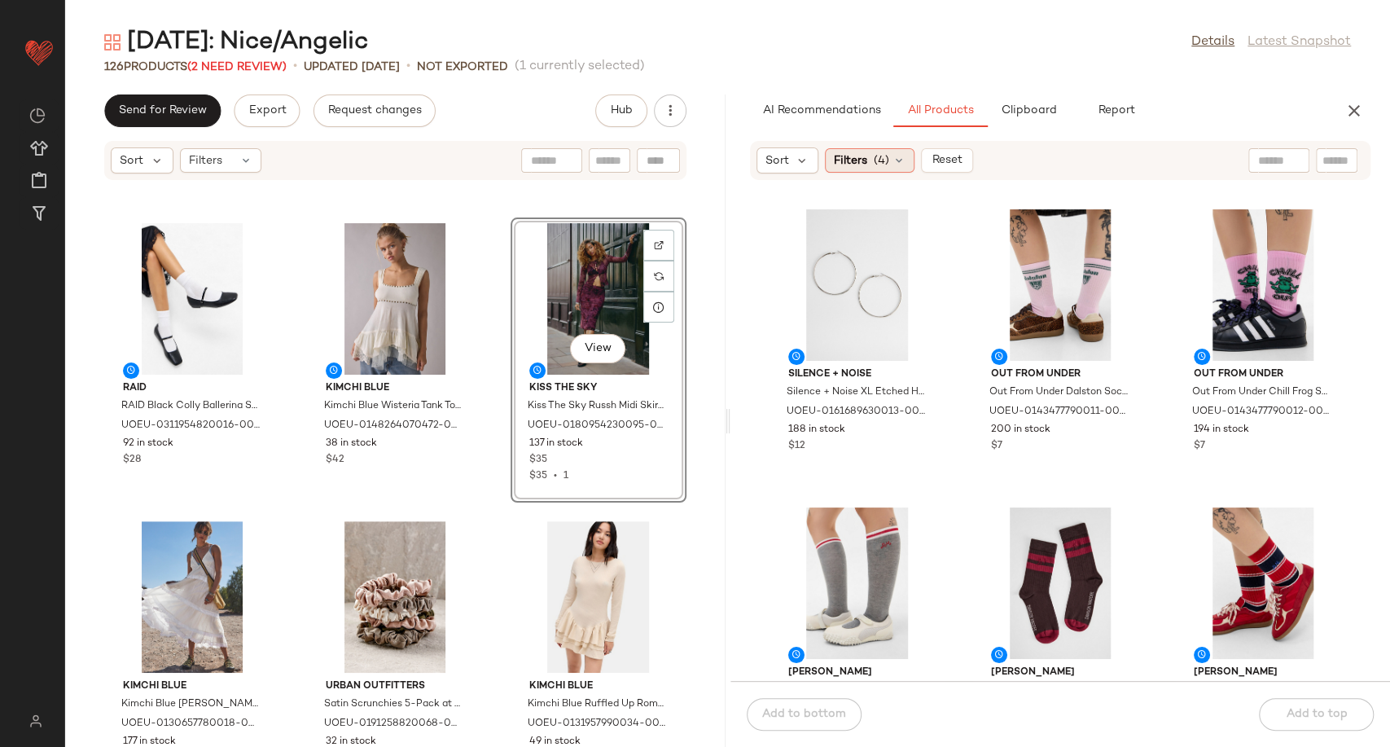
click at [897, 157] on icon at bounding box center [898, 160] width 13 height 13
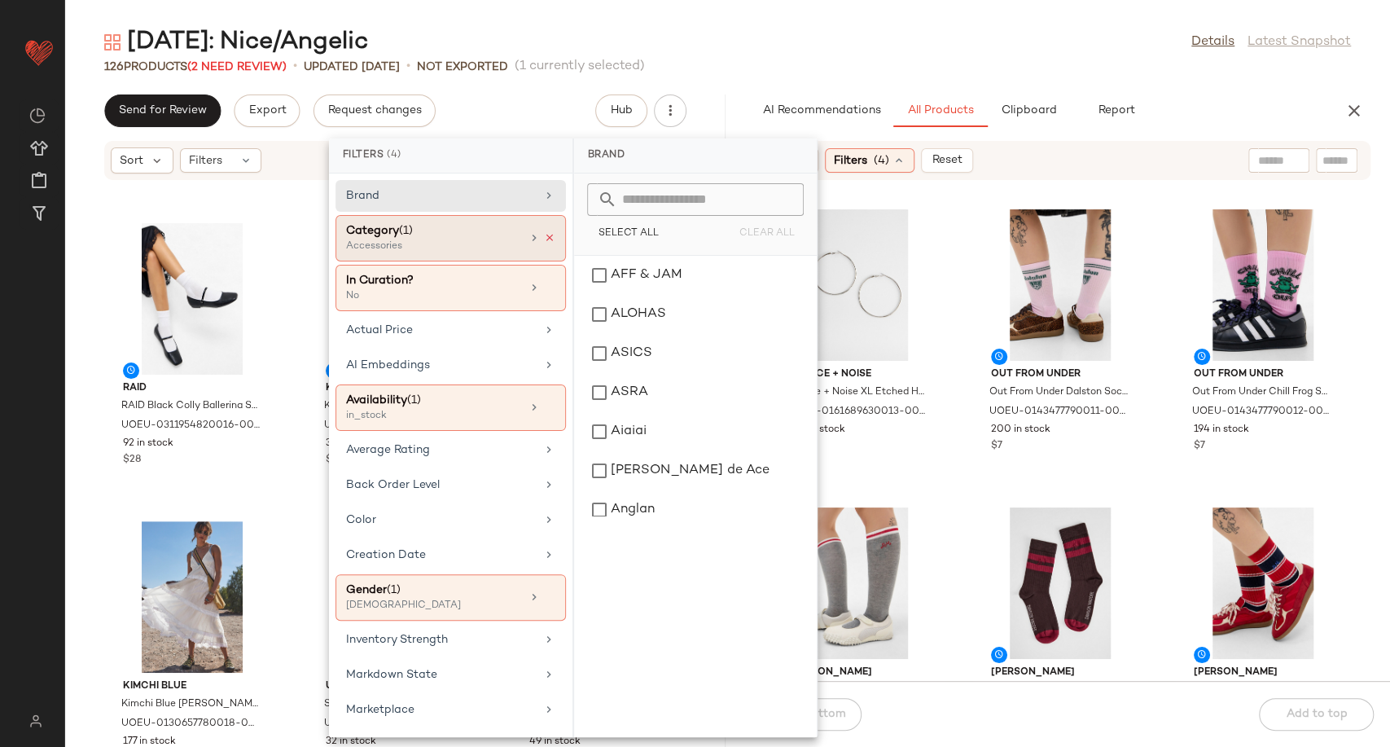
click at [544, 239] on icon at bounding box center [549, 237] width 11 height 11
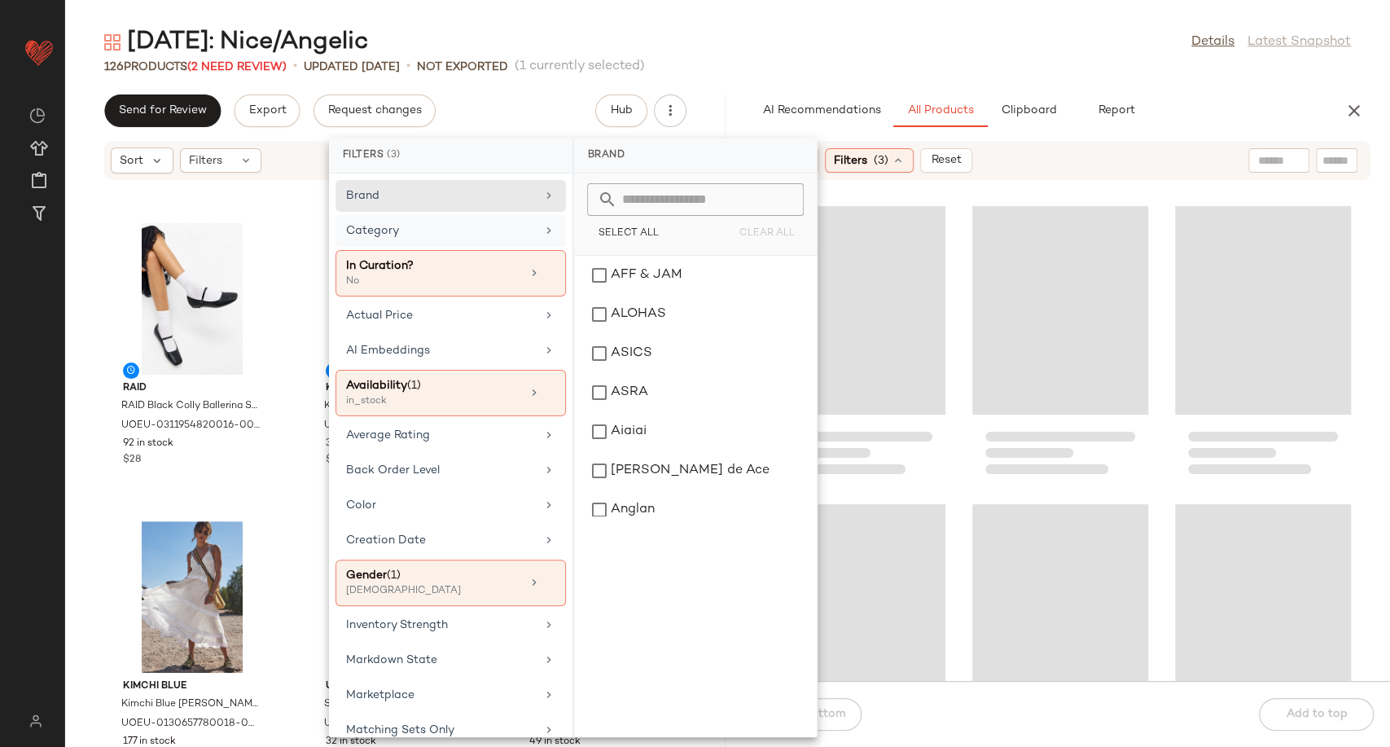
click at [517, 250] on div "Category" at bounding box center [450, 273] width 230 height 46
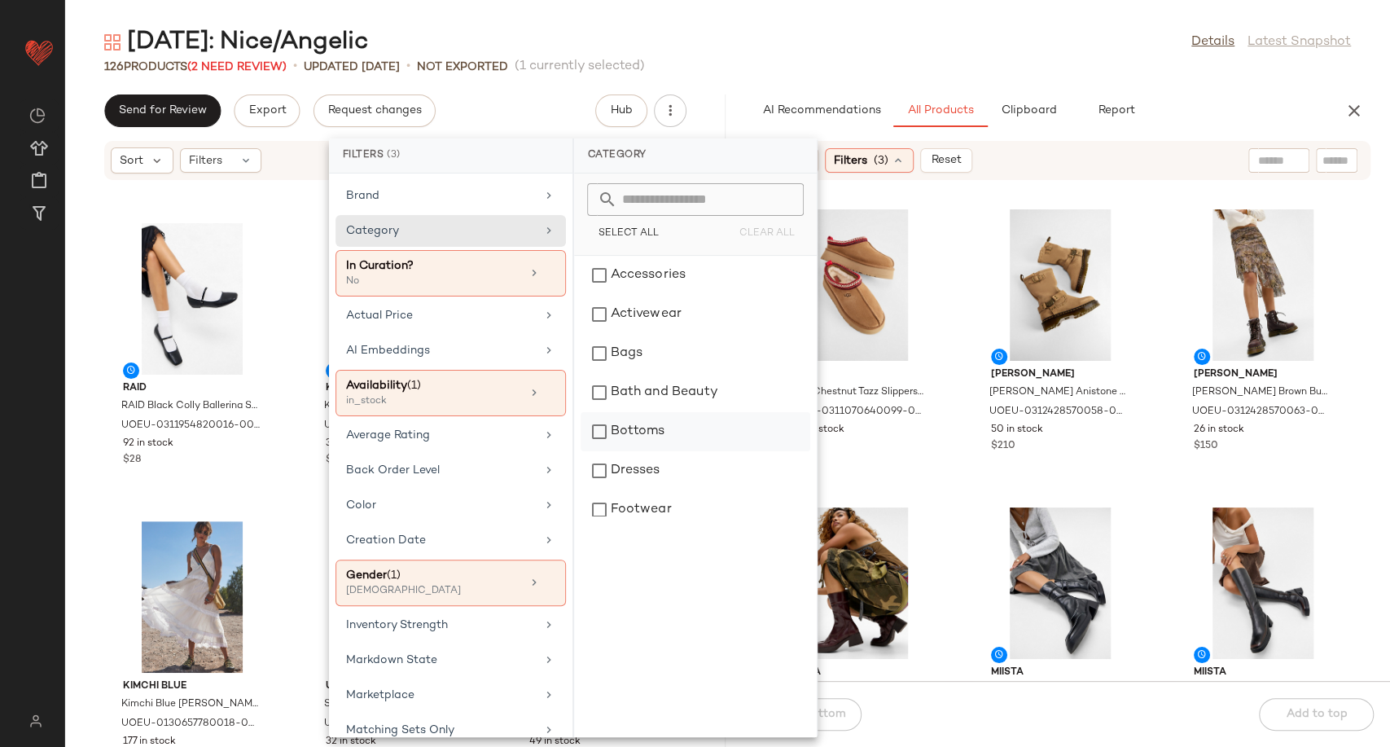
click at [649, 419] on div "Bottoms" at bounding box center [695, 431] width 230 height 39
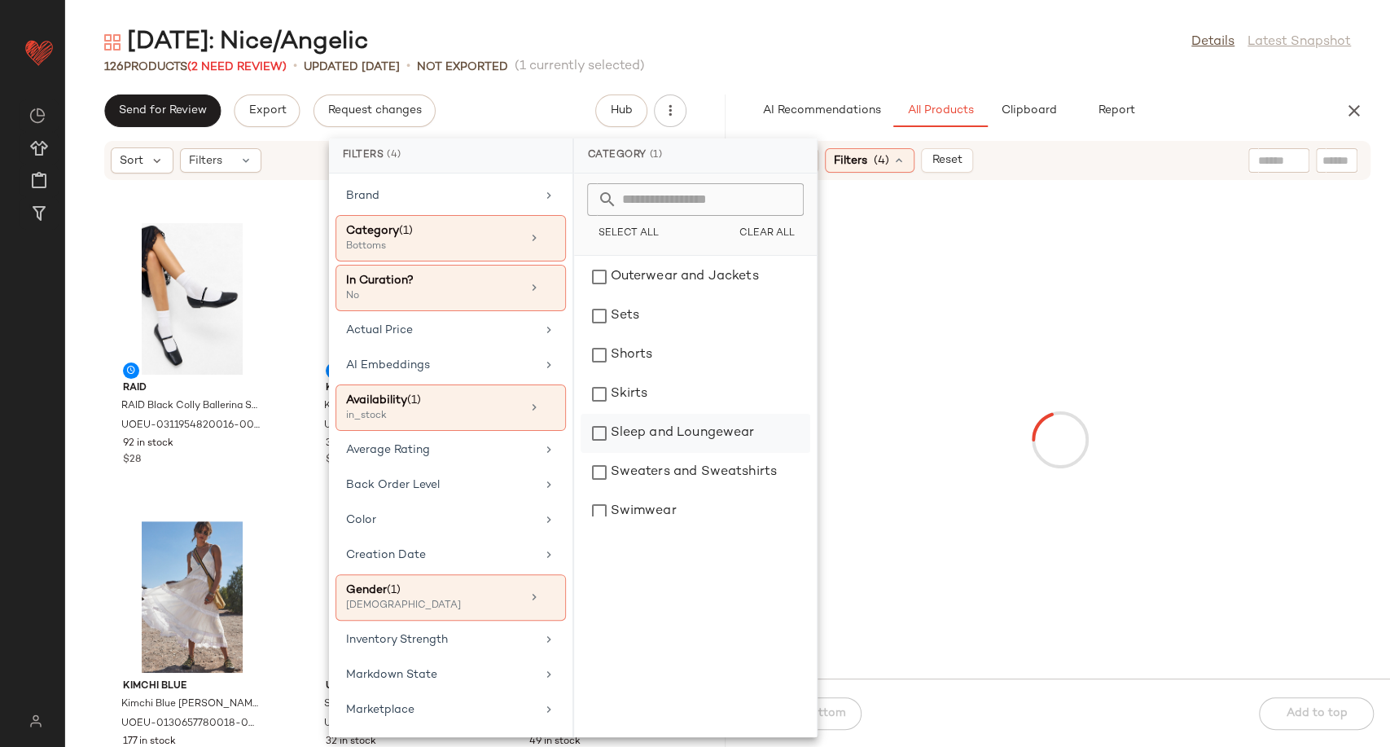
scroll to position [361, 0]
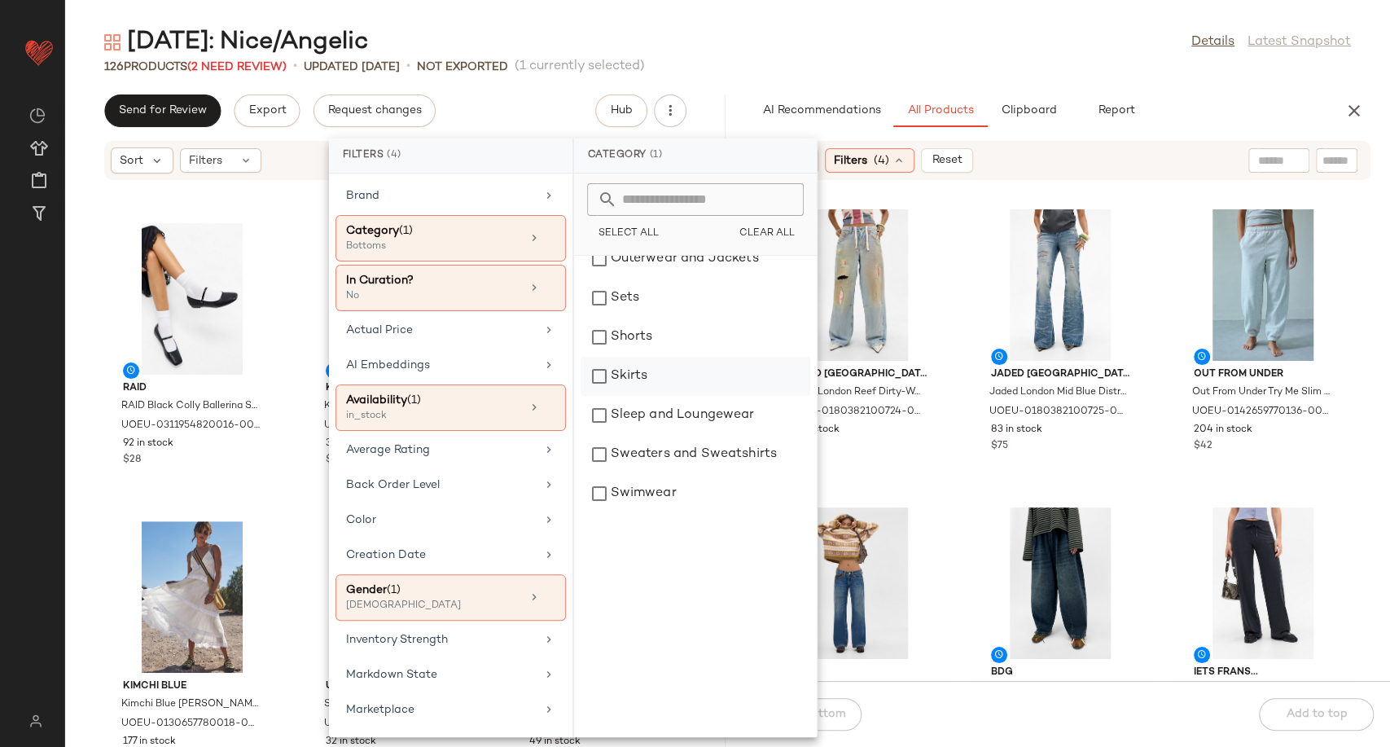
click at [672, 378] on div "Skirts" at bounding box center [695, 376] width 230 height 39
click at [660, 335] on div "Shorts" at bounding box center [695, 337] width 230 height 39
click at [952, 417] on div "Jaded London Jaded London Reef Dirty-Wash Colossus Jeans - Tinted Denim 32 at U…" at bounding box center [1060, 440] width 660 height 480
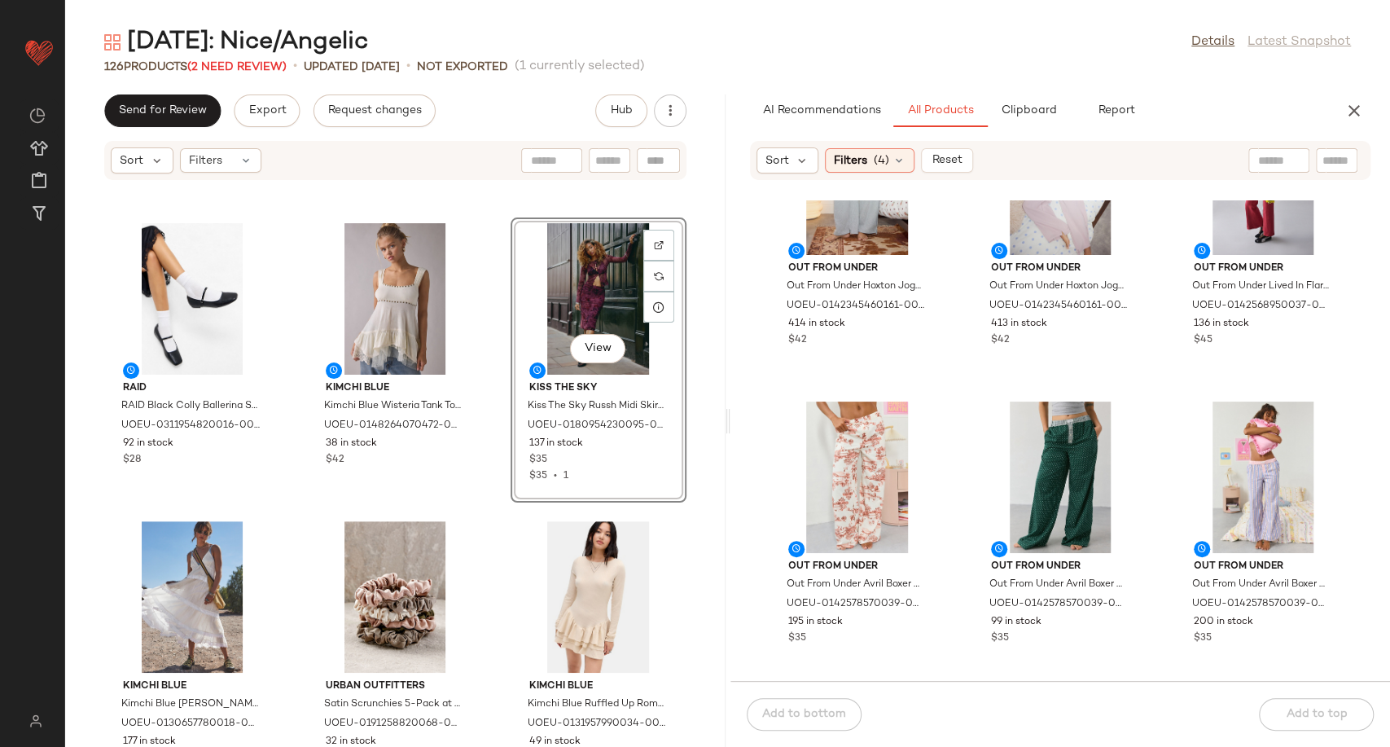
scroll to position [3178, 0]
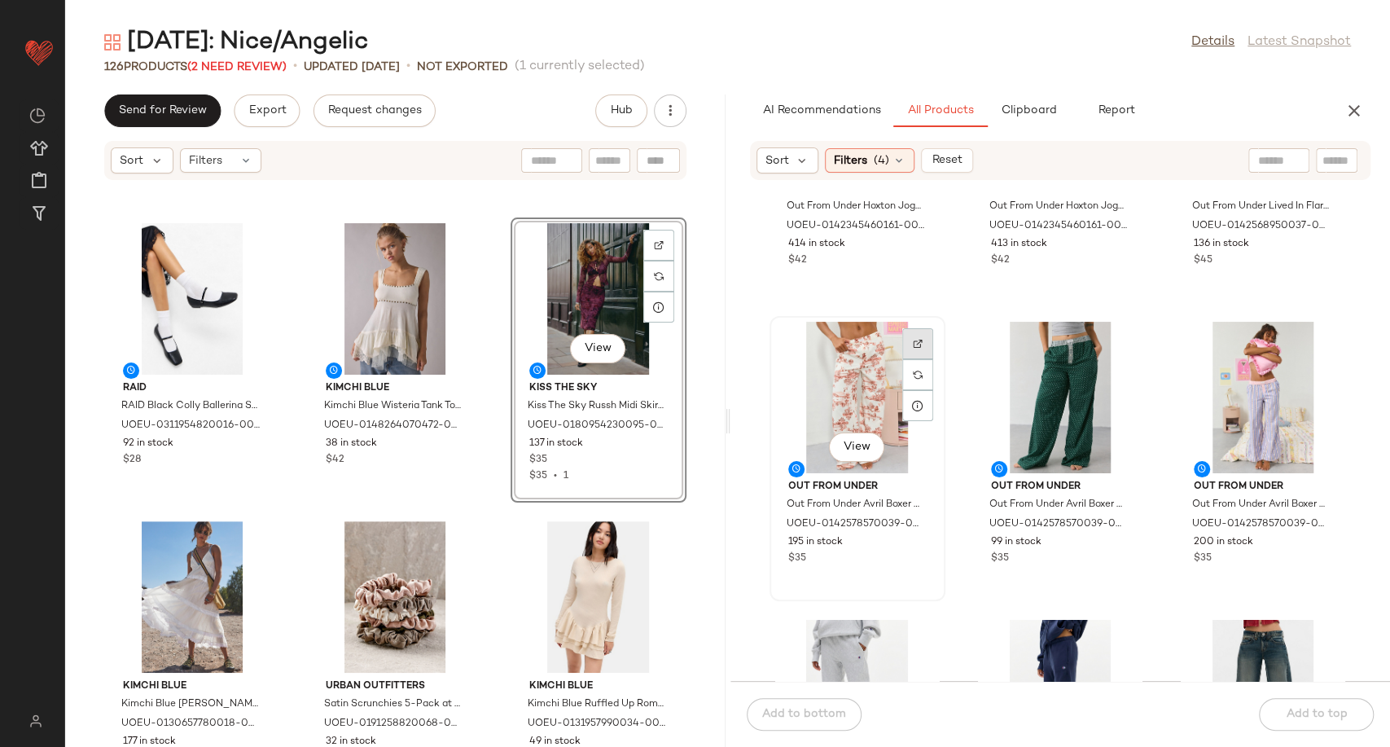
click at [910, 359] on div at bounding box center [917, 374] width 31 height 31
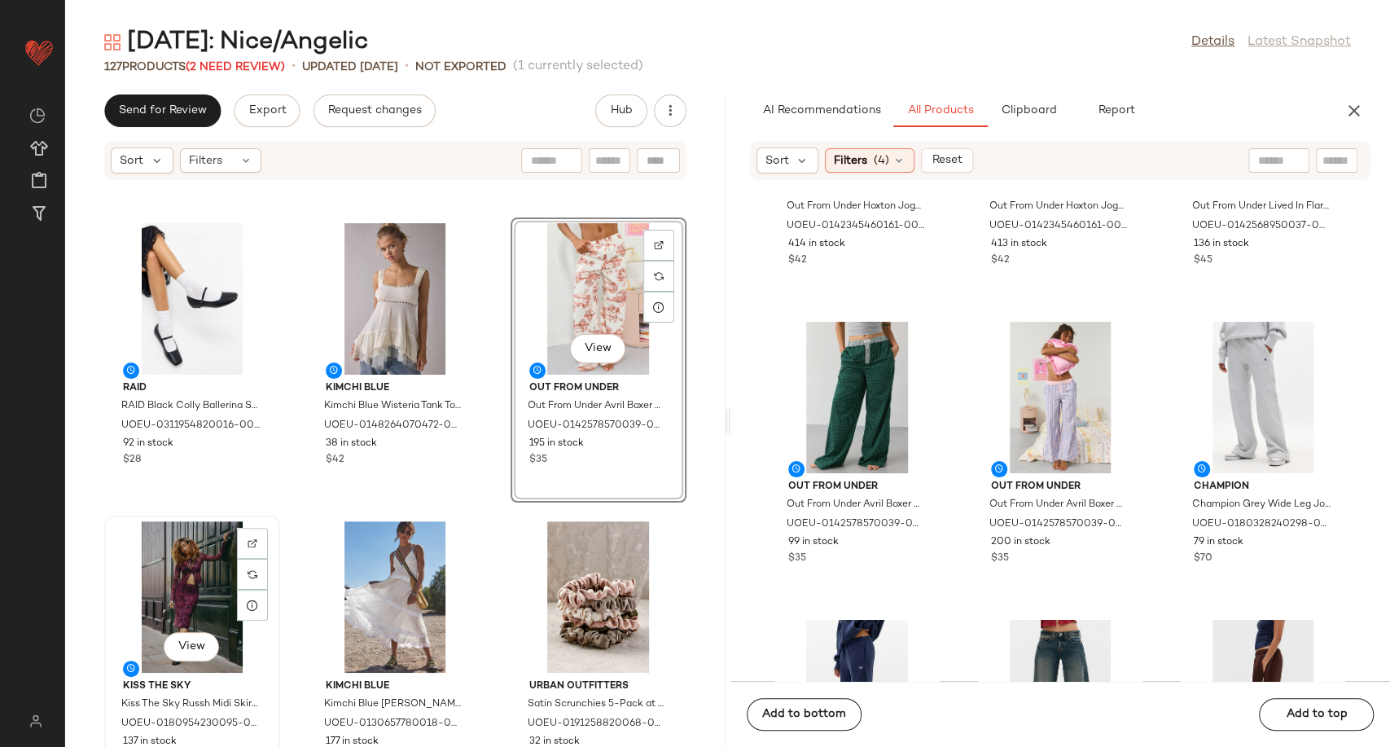
click at [185, 576] on div "View" at bounding box center [192, 596] width 164 height 151
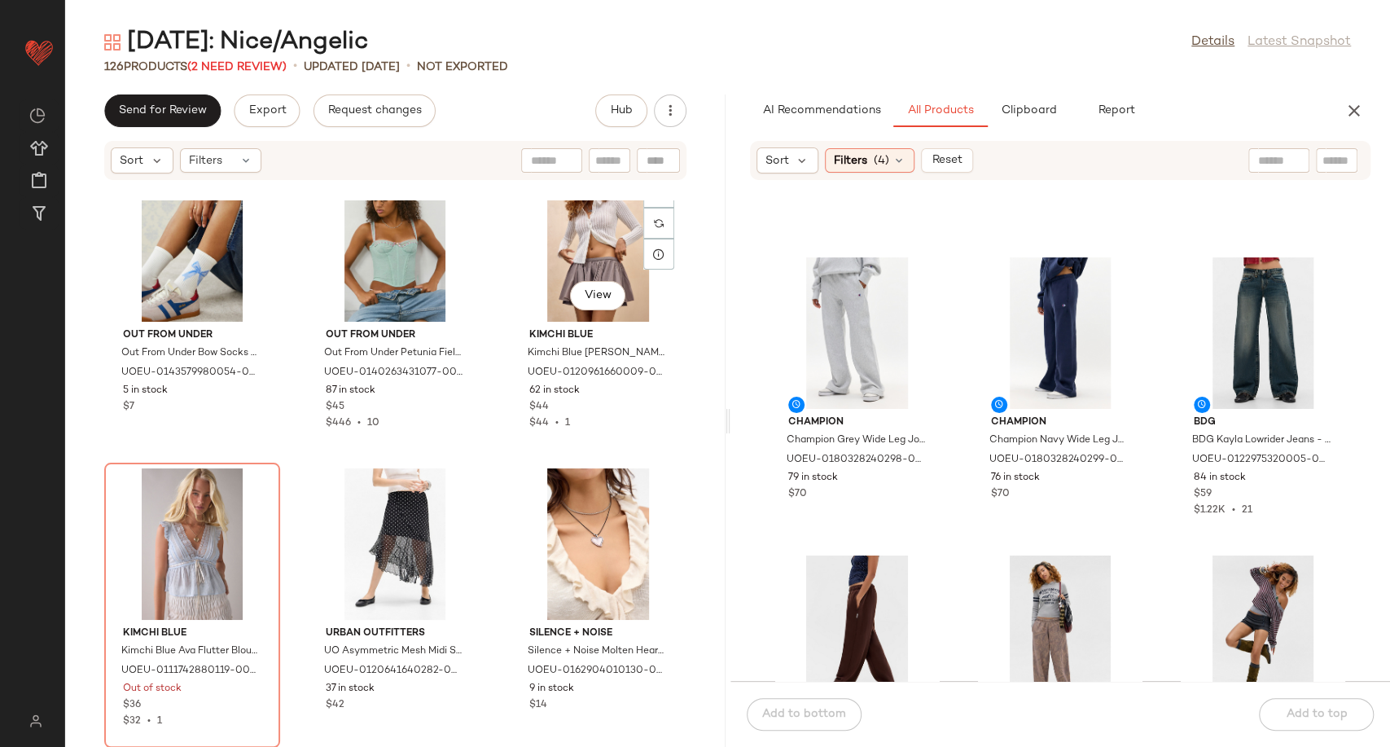
scroll to position [4264, 0]
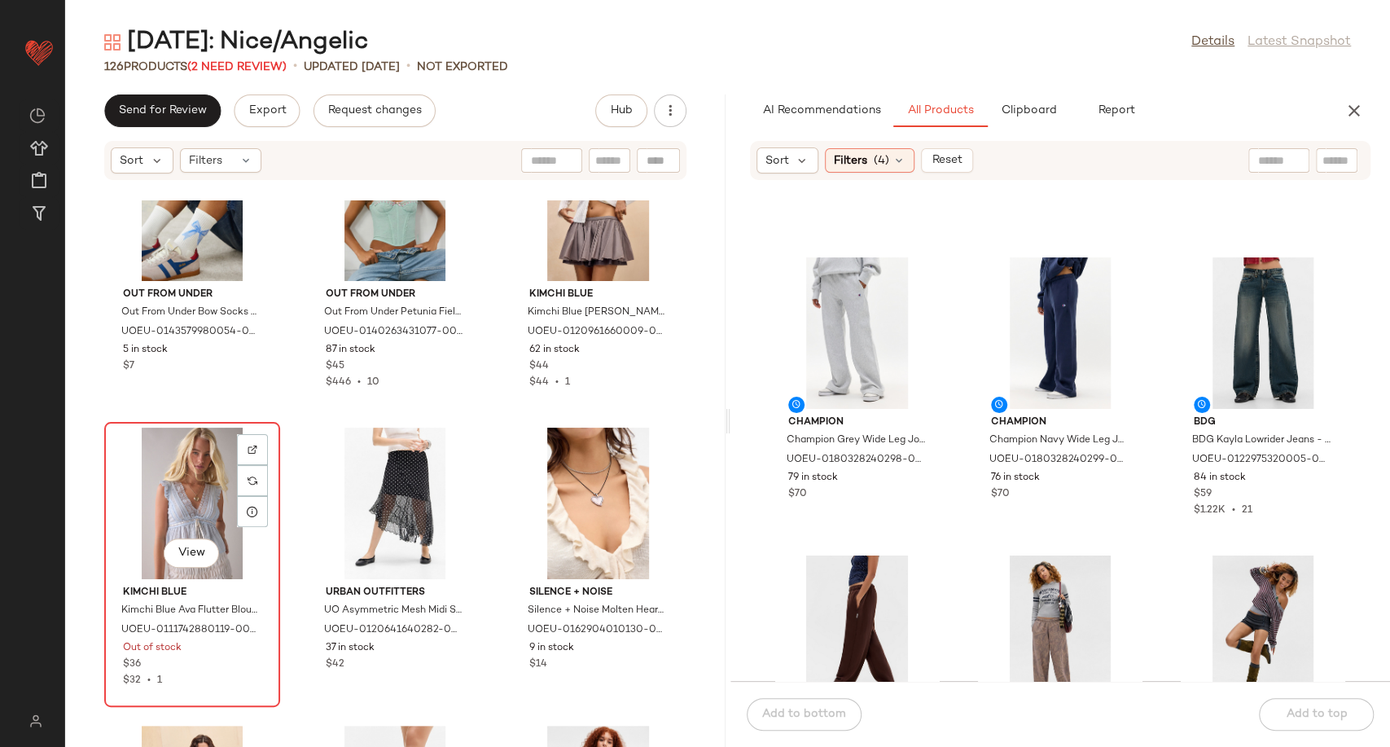
click at [192, 477] on div "View" at bounding box center [192, 502] width 164 height 151
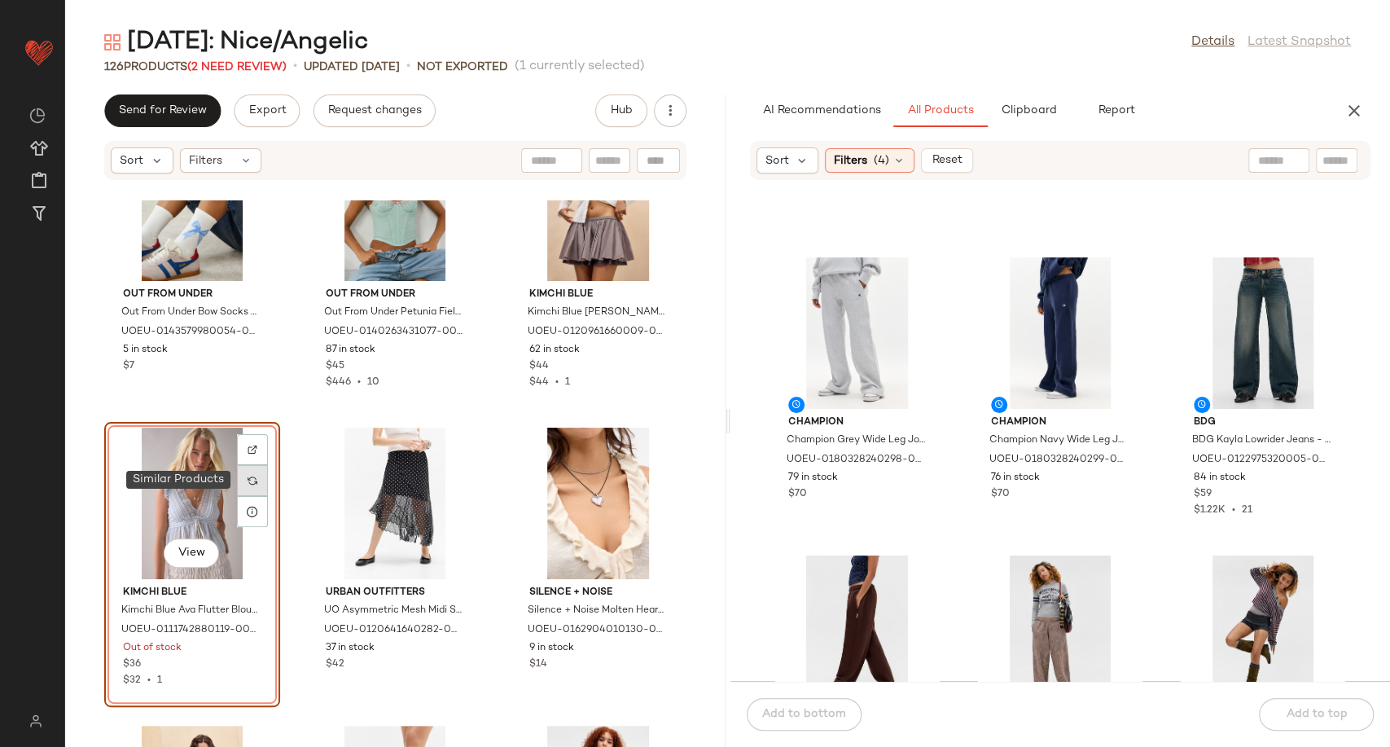
click at [250, 478] on img at bounding box center [252, 480] width 10 height 10
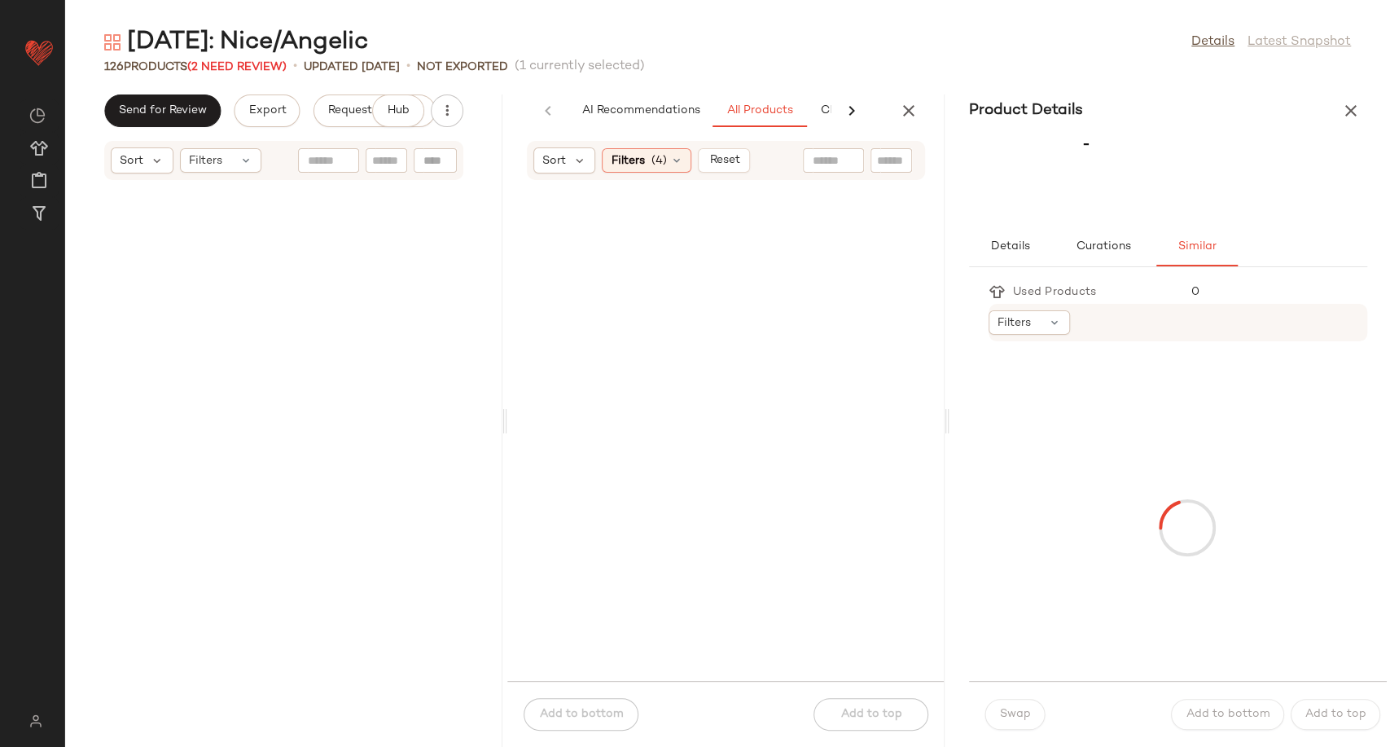
scroll to position [4137, 0]
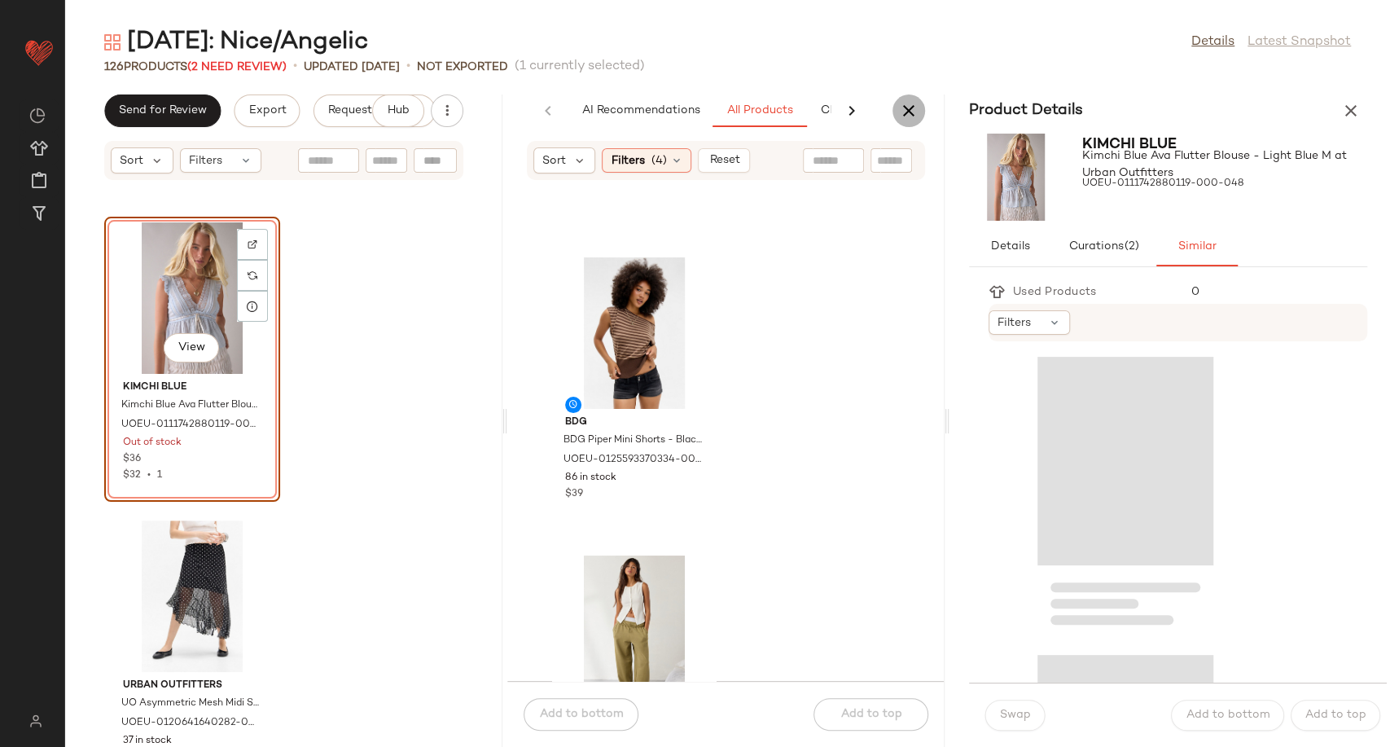
click at [904, 112] on icon "button" at bounding box center [909, 111] width 20 height 20
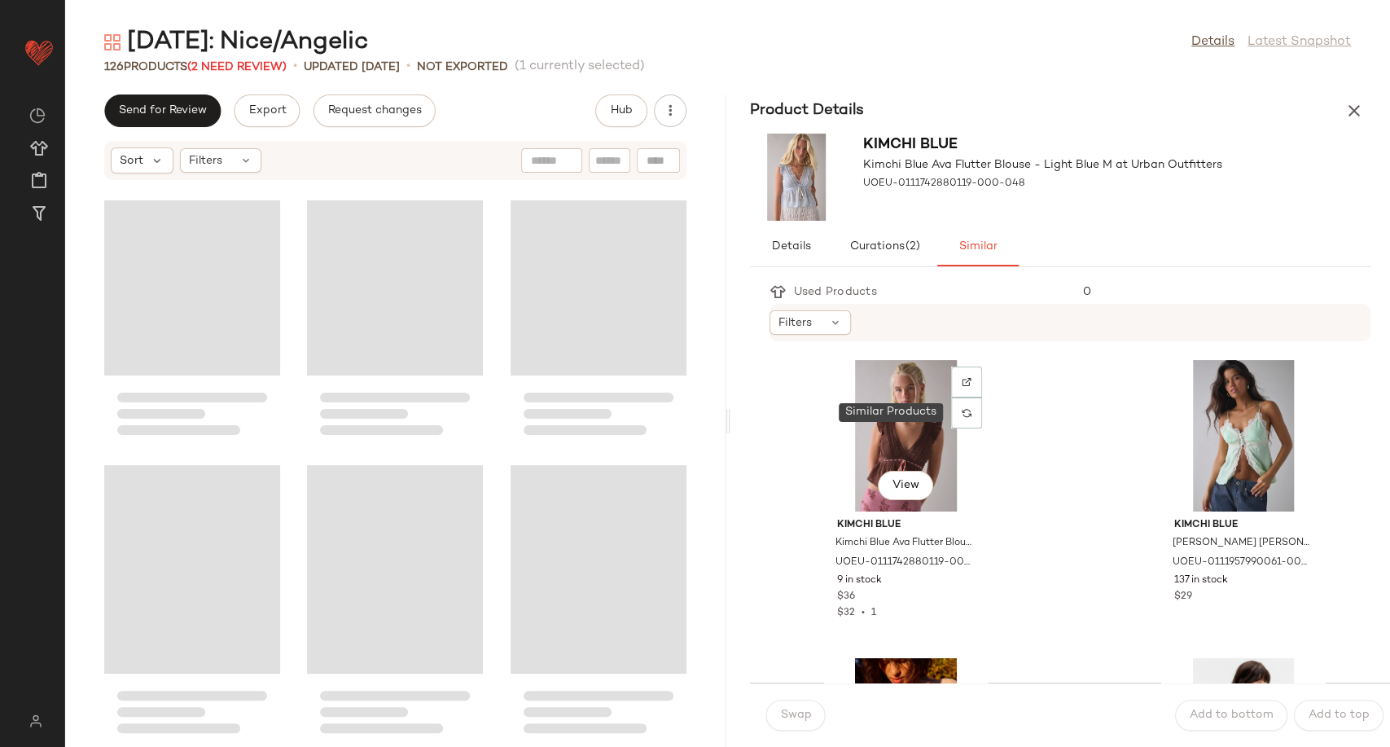
scroll to position [4469, 0]
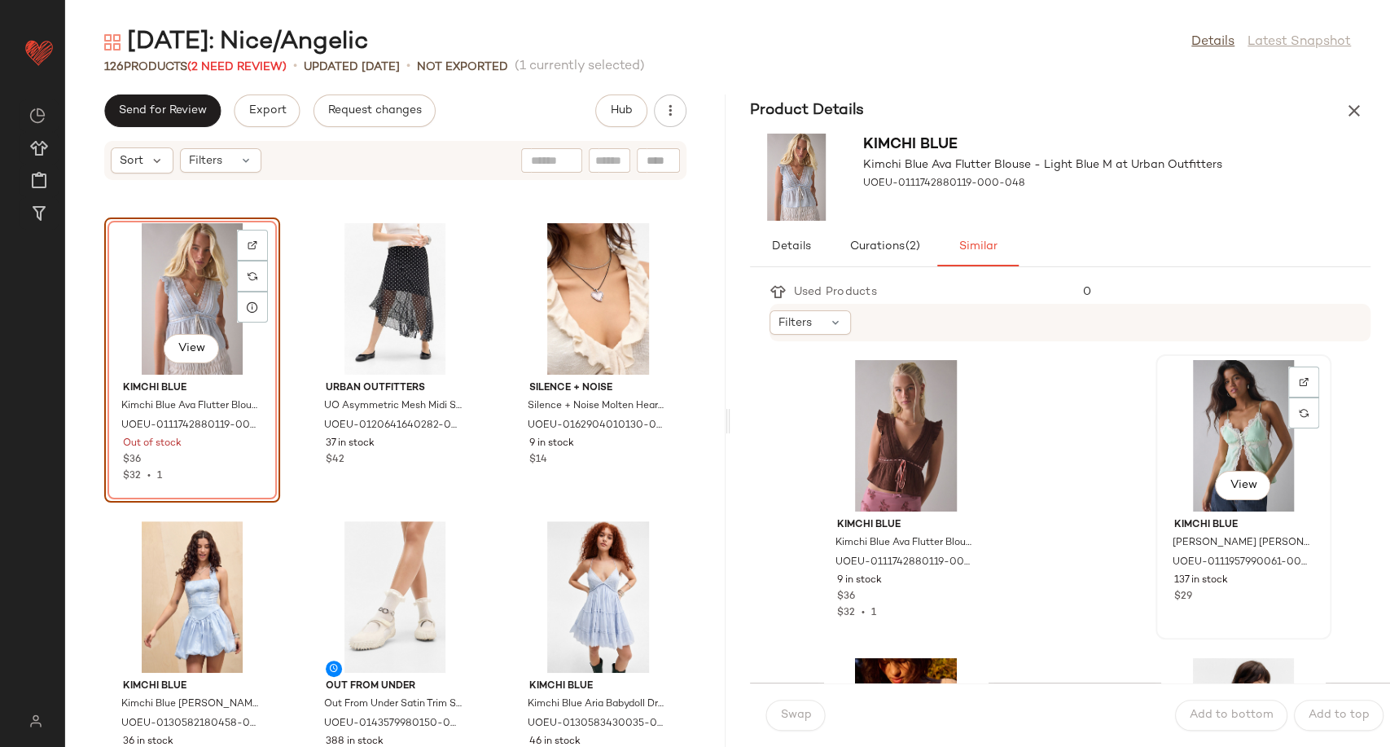
click at [1218, 441] on div "View" at bounding box center [1243, 435] width 164 height 151
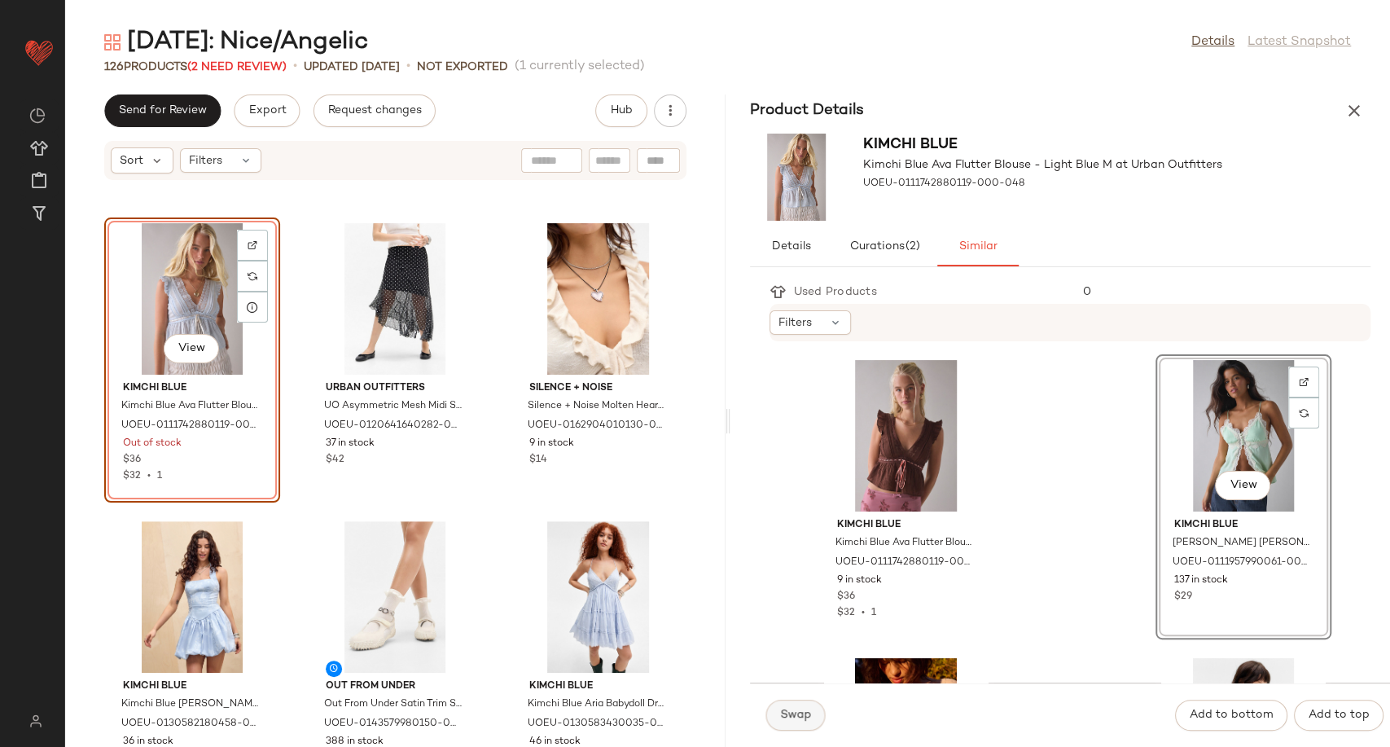
click at [803, 706] on button "Swap" at bounding box center [795, 714] width 59 height 31
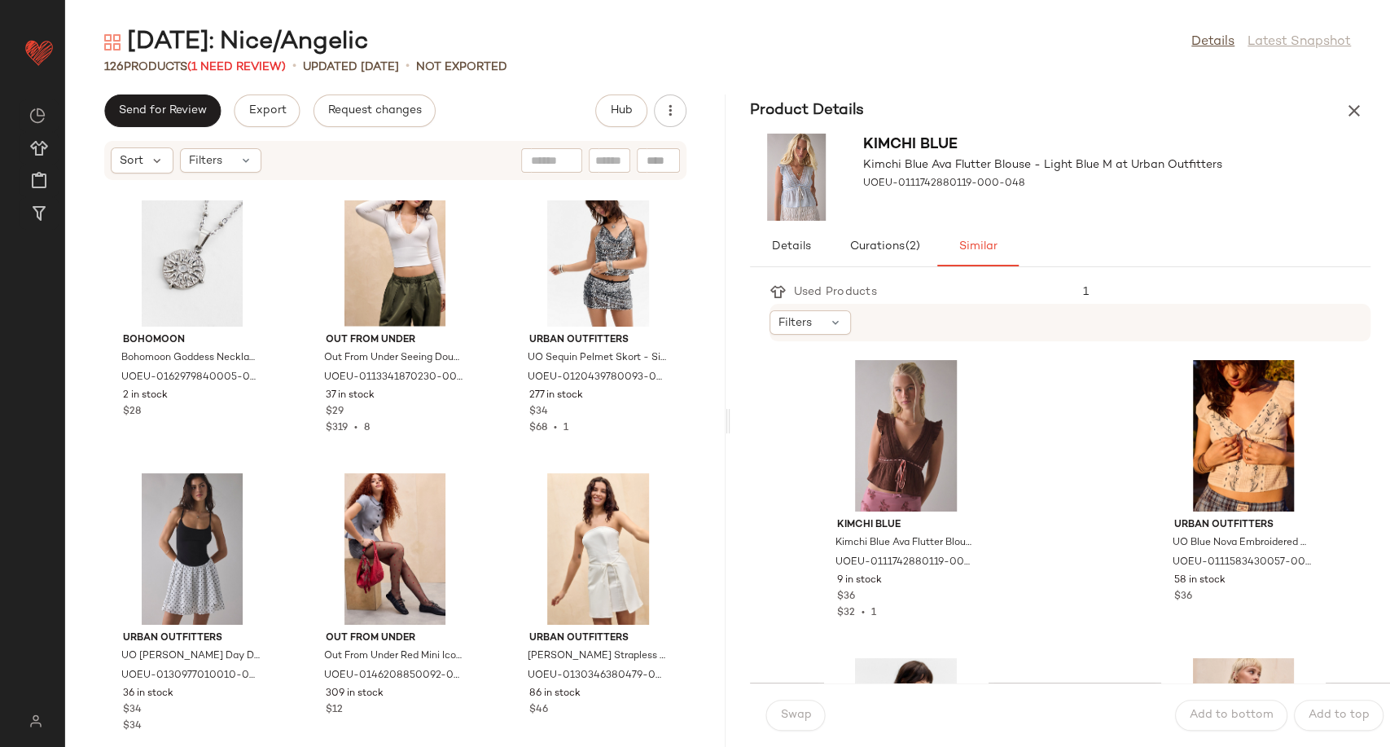
scroll to position [11434, 0]
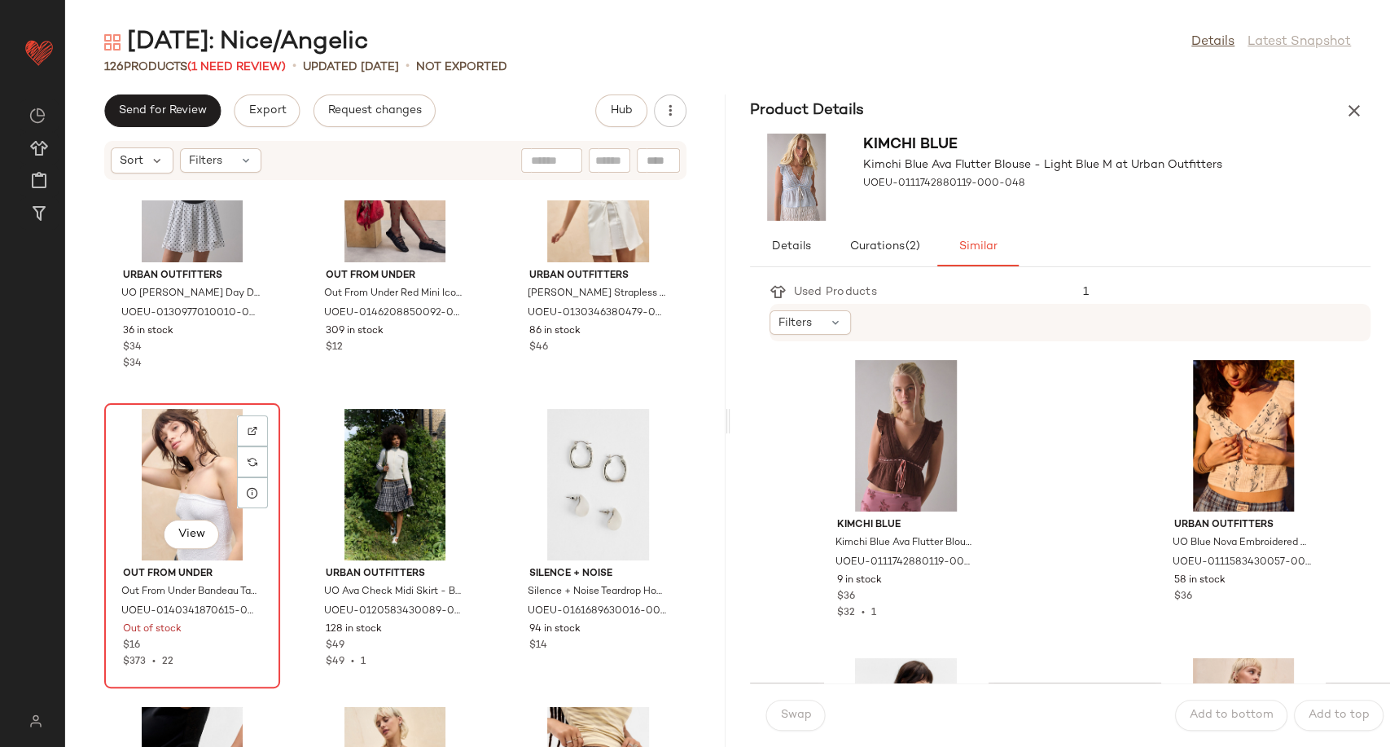
click at [178, 487] on div "View" at bounding box center [192, 484] width 164 height 151
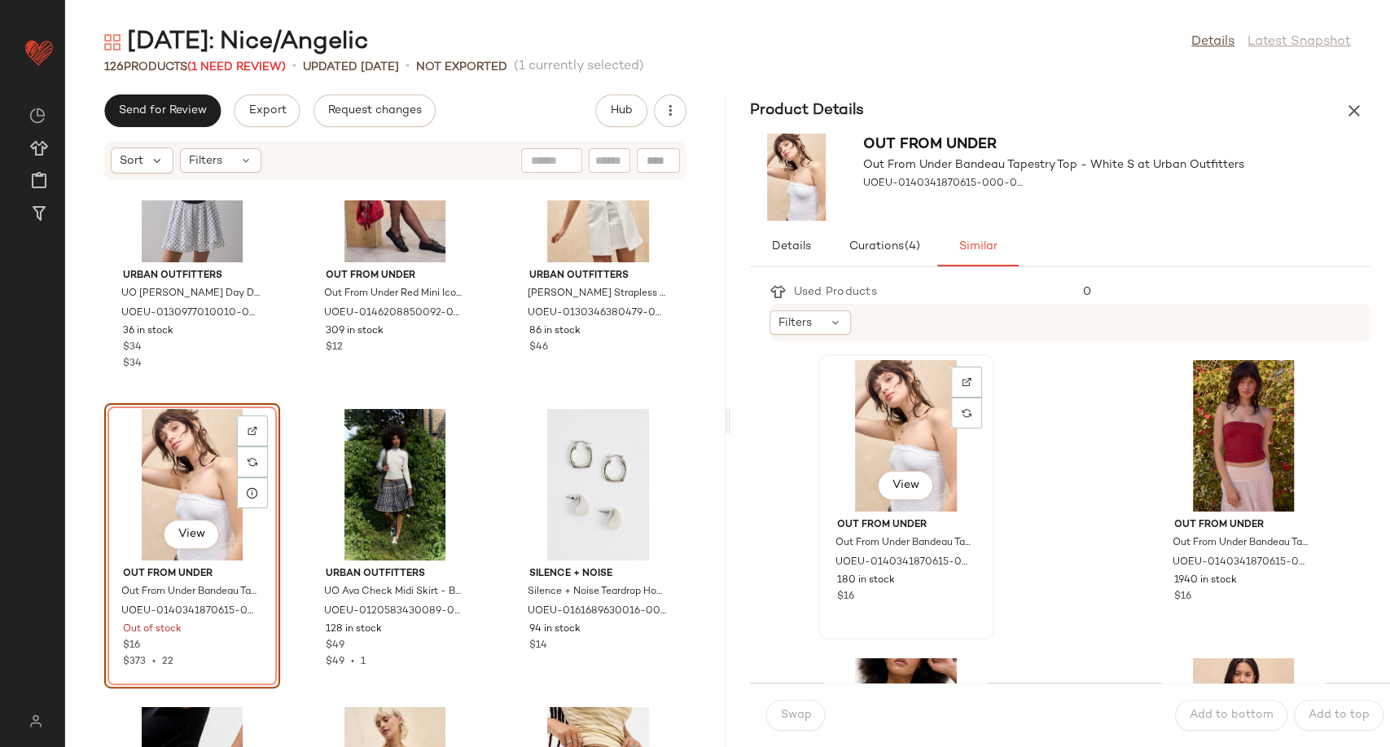
drag, startPoint x: 905, startPoint y: 428, endPoint x: 897, endPoint y: 437, distance: 12.1
click at [904, 427] on div "View" at bounding box center [906, 435] width 164 height 151
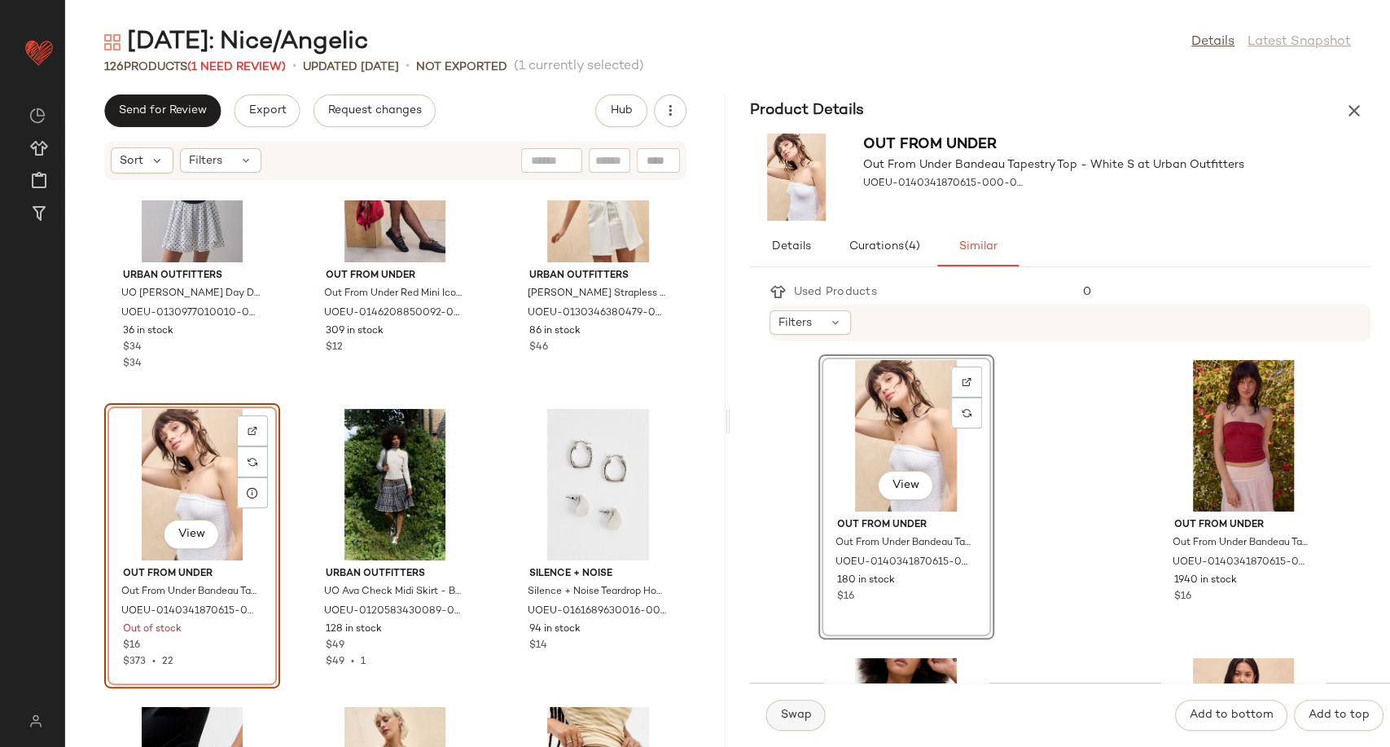
click at [804, 712] on span "Swap" at bounding box center [796, 714] width 32 height 13
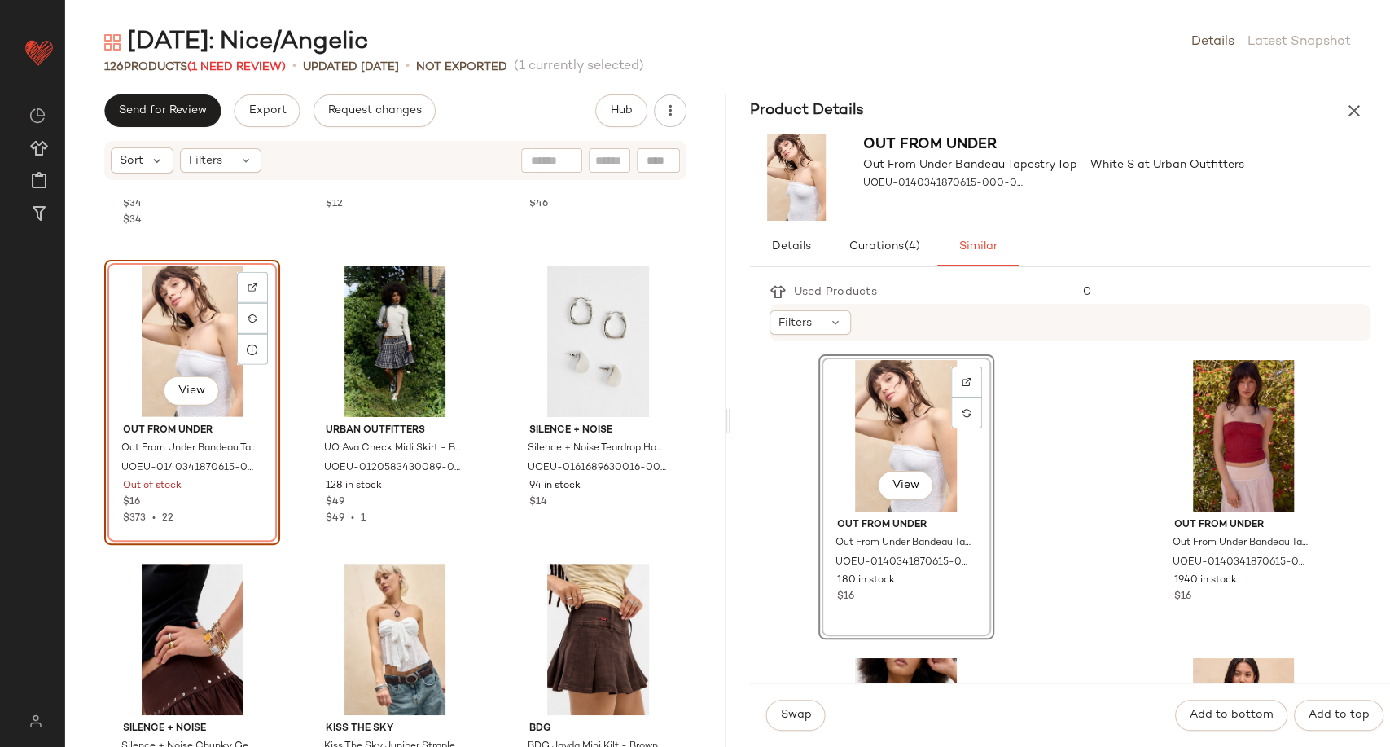
scroll to position [11615, 0]
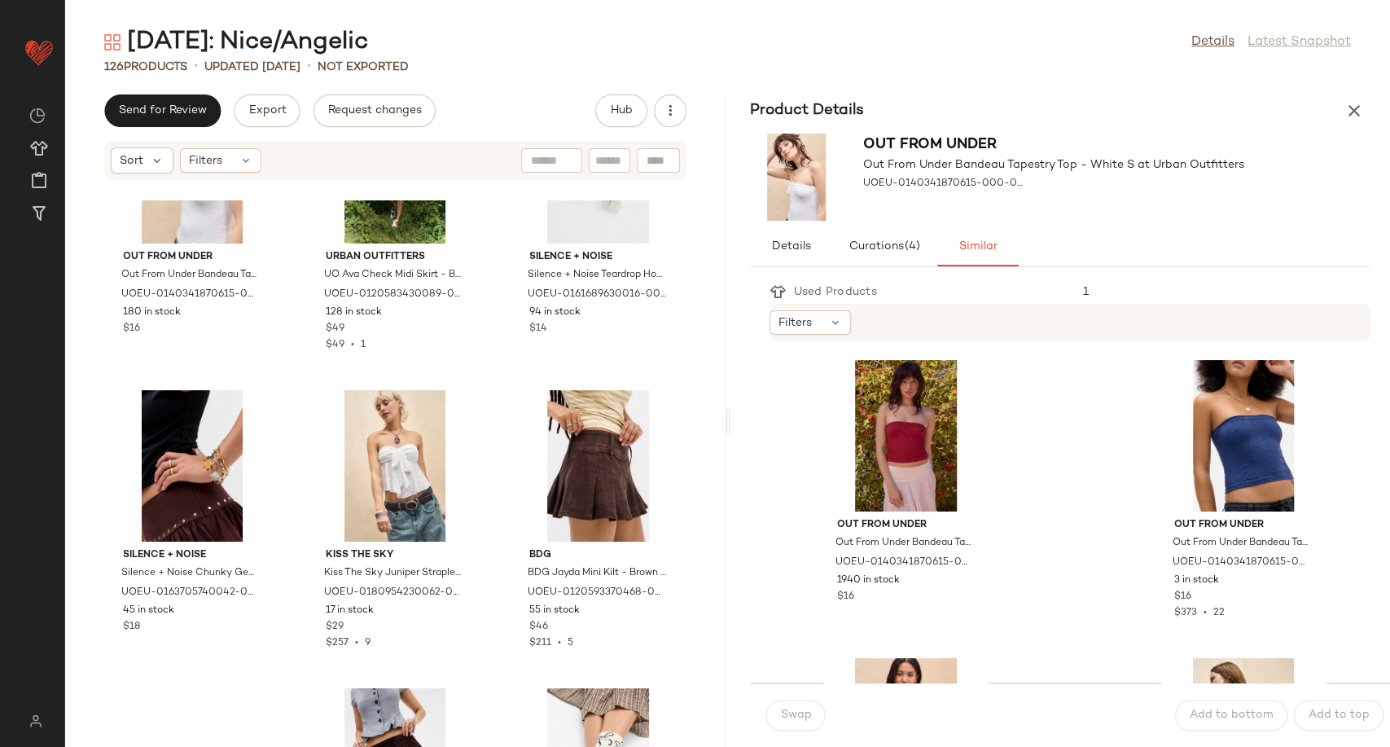
scroll to position [11971, 0]
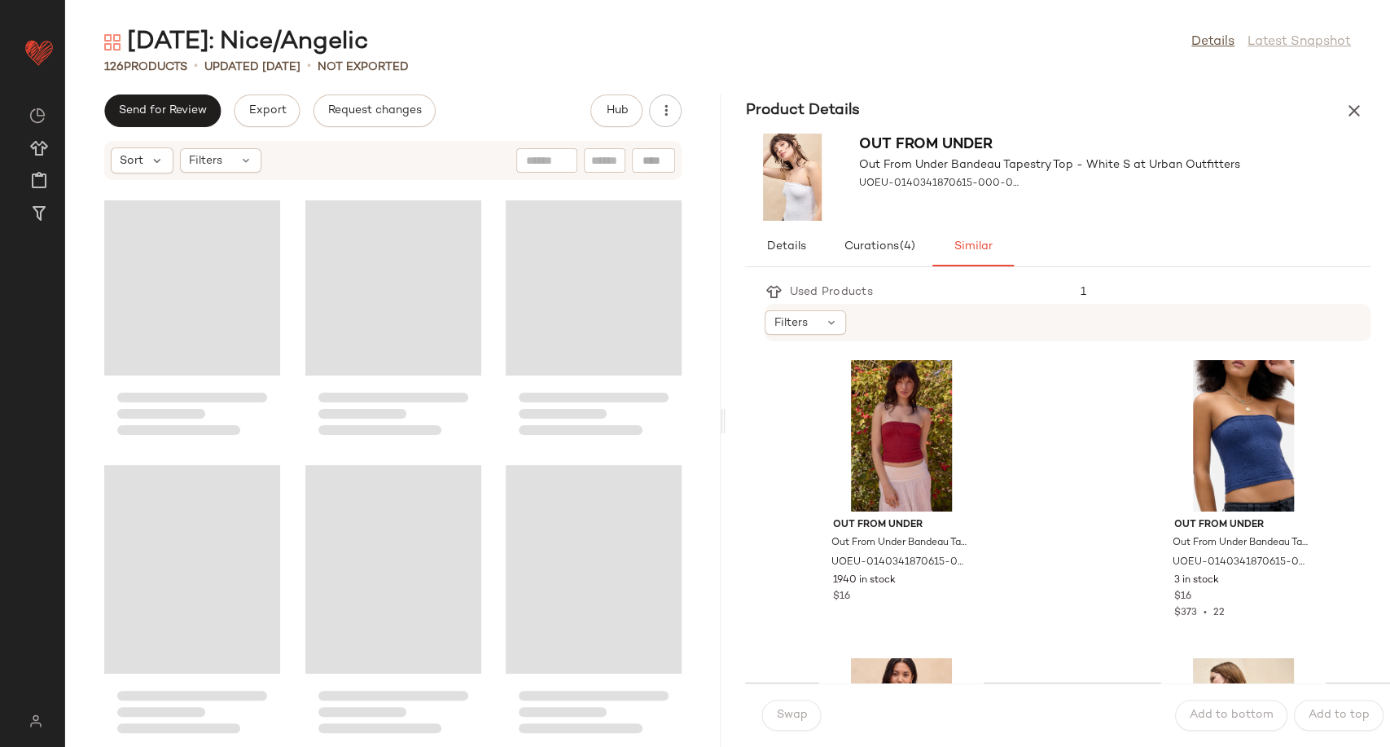
drag, startPoint x: 723, startPoint y: 729, endPoint x: 722, endPoint y: 430, distance: 299.6
click at [722, 430] on div "Halloween: Nice/Angelic Details Latest Snapshot 126 Products • updated Aug 21st…" at bounding box center [727, 386] width 1325 height 721
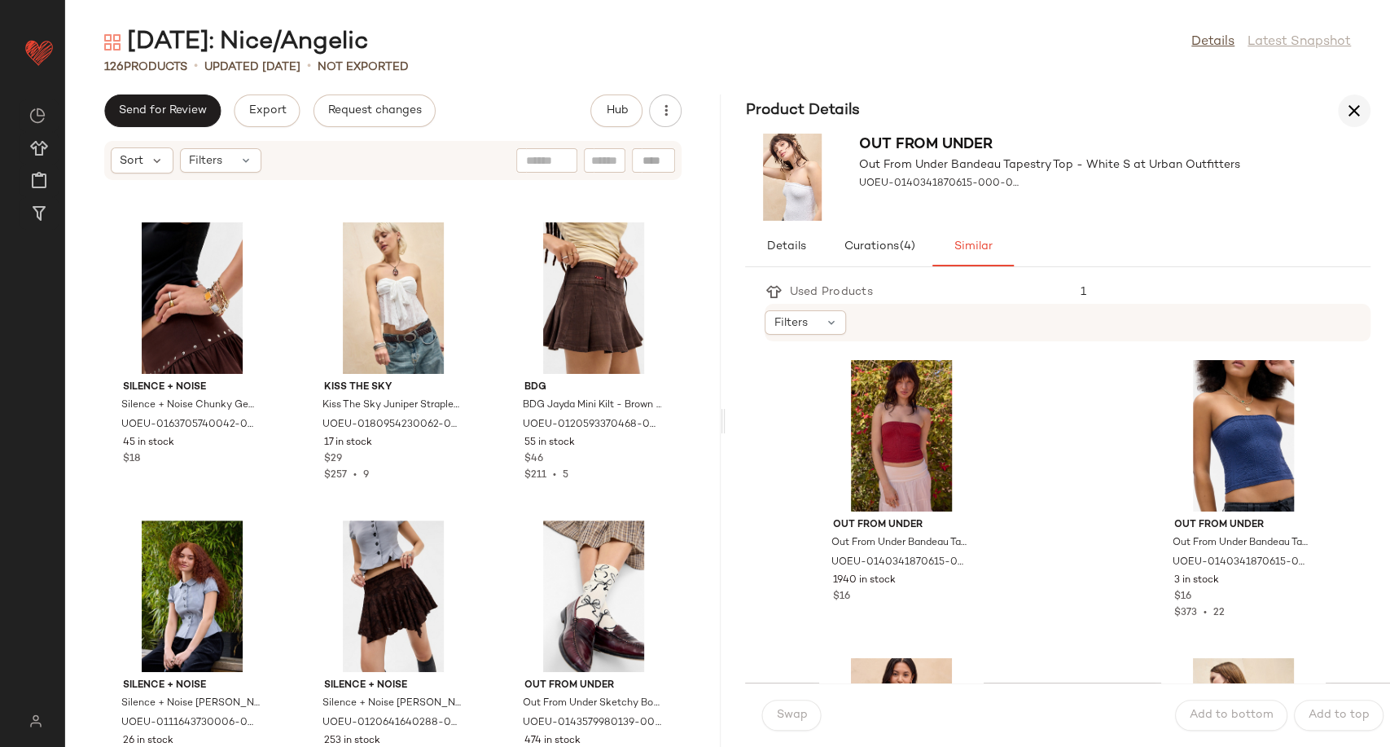
click at [1346, 109] on button "button" at bounding box center [1354, 110] width 33 height 33
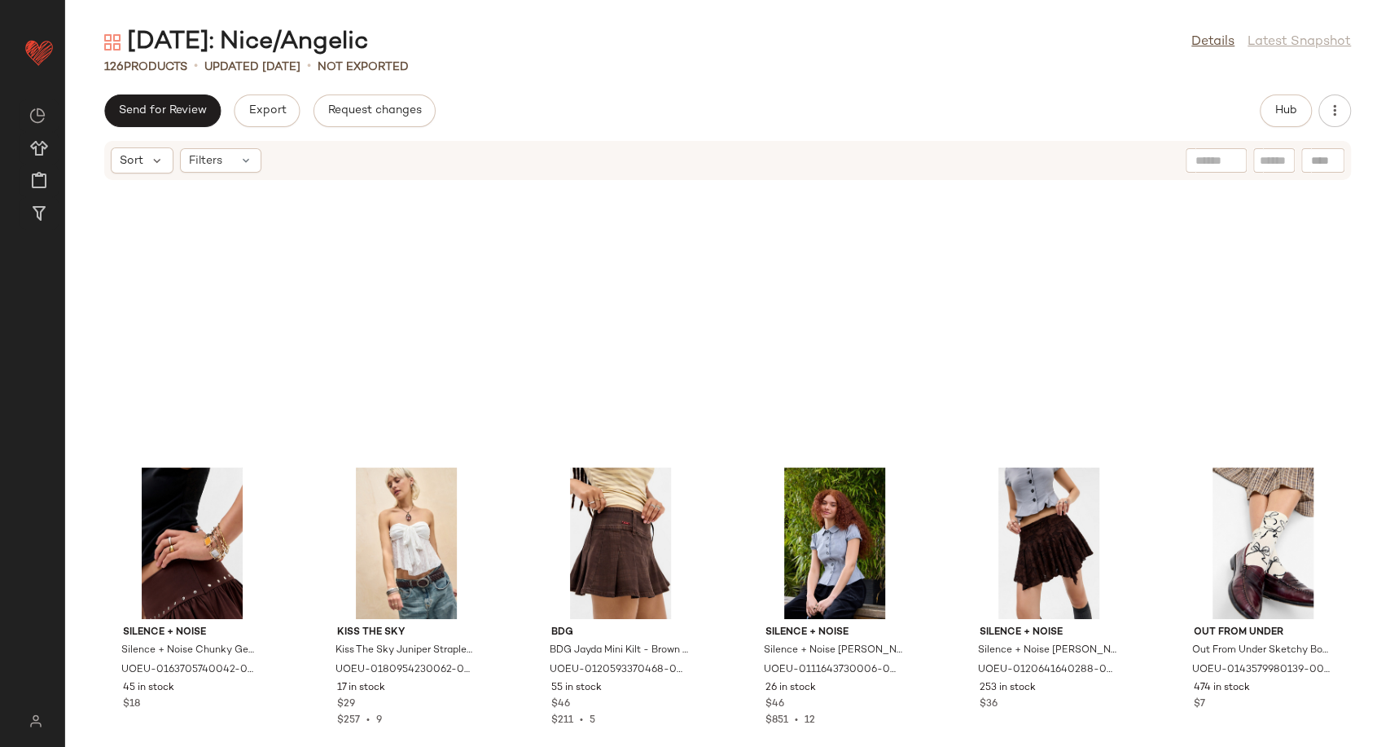
scroll to position [5714, 0]
click at [1296, 124] on button "Hub" at bounding box center [1285, 110] width 52 height 33
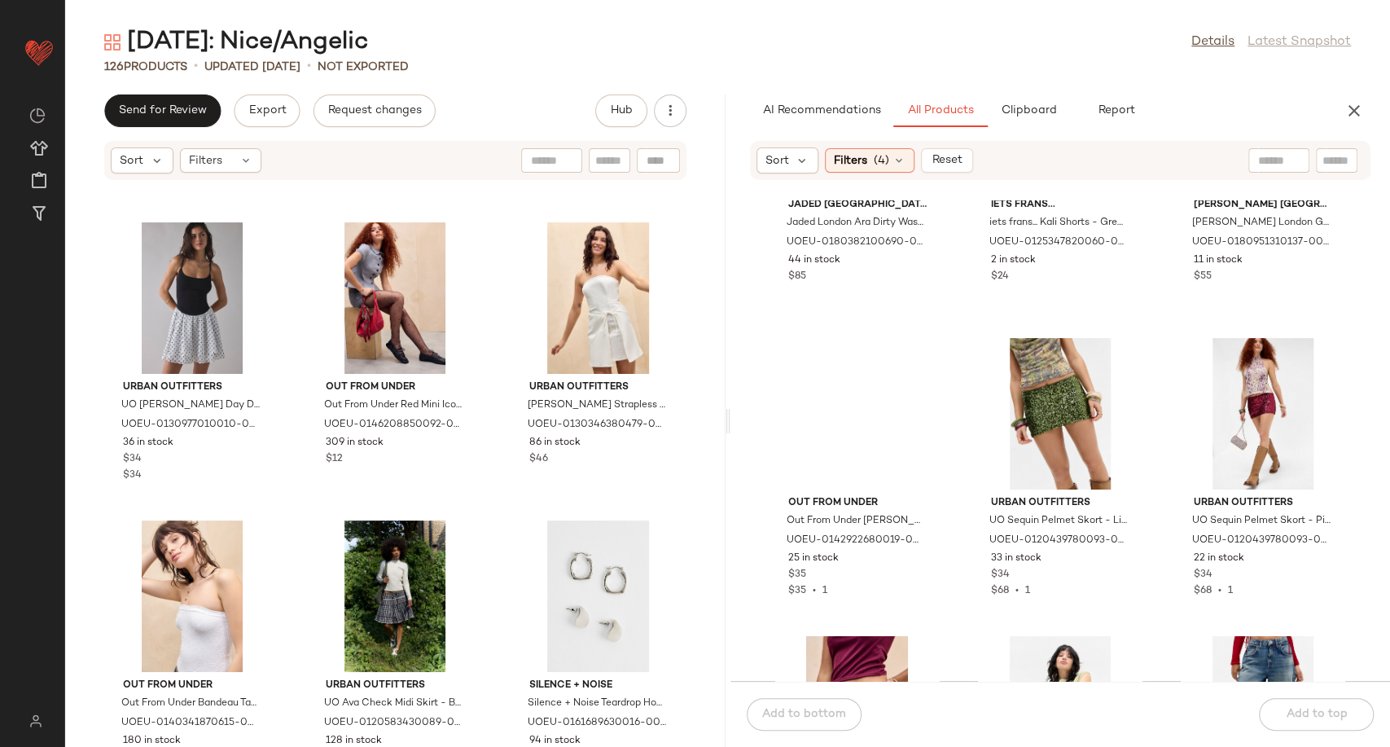
scroll to position [20457, 0]
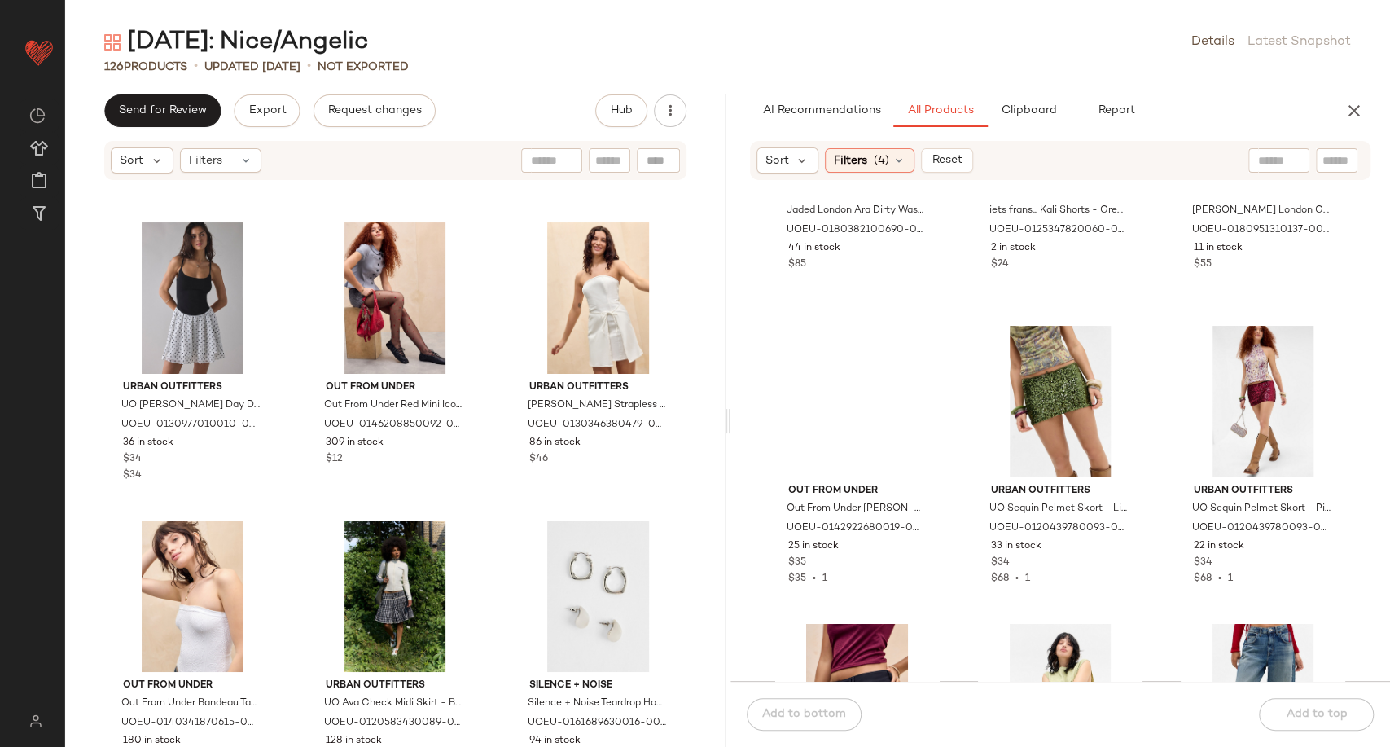
click at [951, 555] on div "Jaded London Jaded London Ara Dirty Wash Cargo Trousers - Grey XL at Urban Outf…" at bounding box center [1060, 440] width 660 height 480
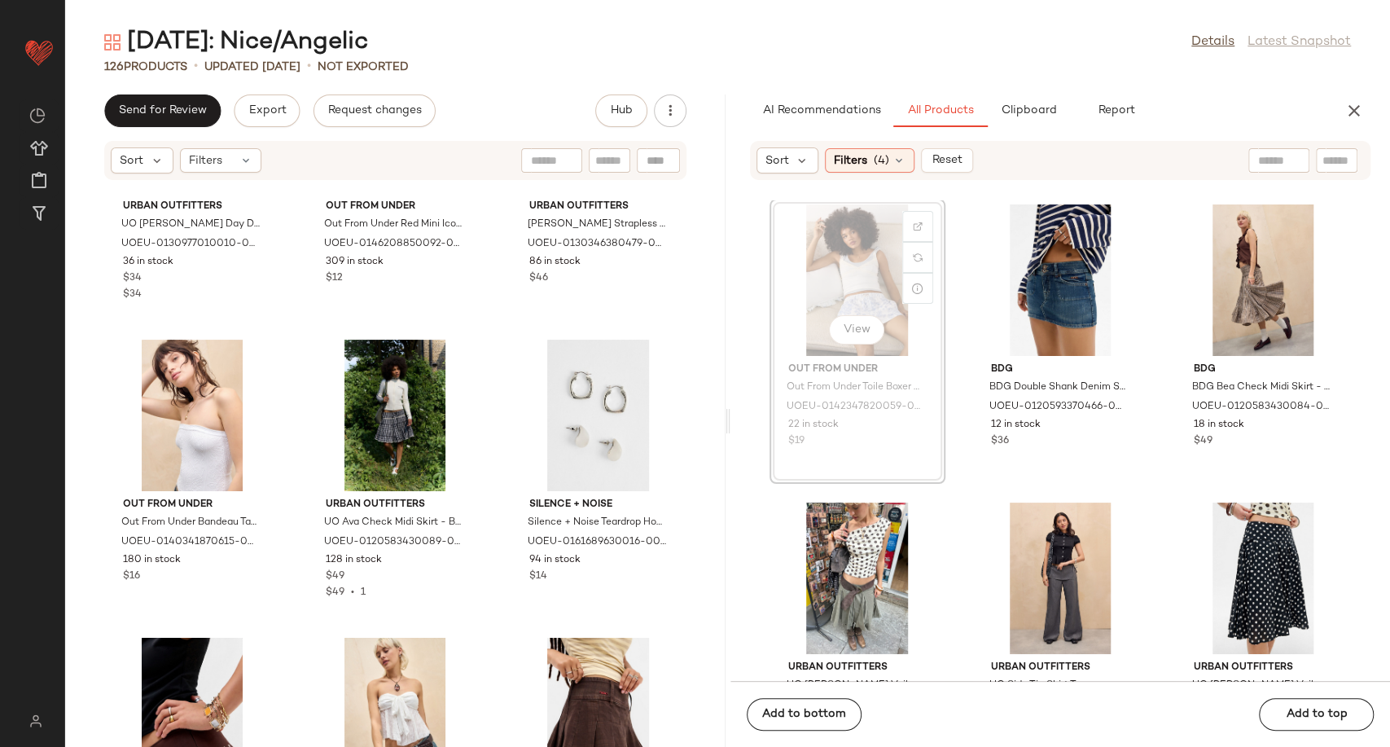
scroll to position [11502, 0]
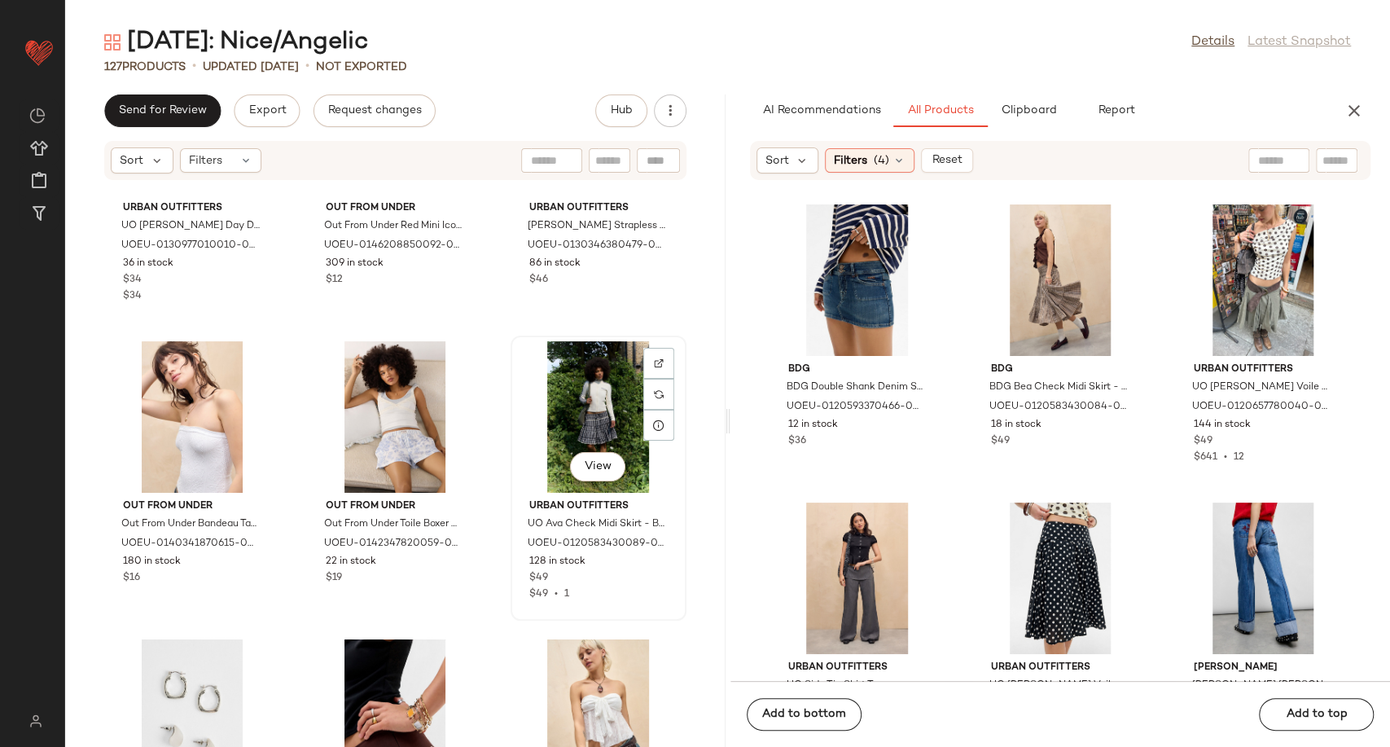
click at [570, 405] on div "View" at bounding box center [598, 416] width 164 height 151
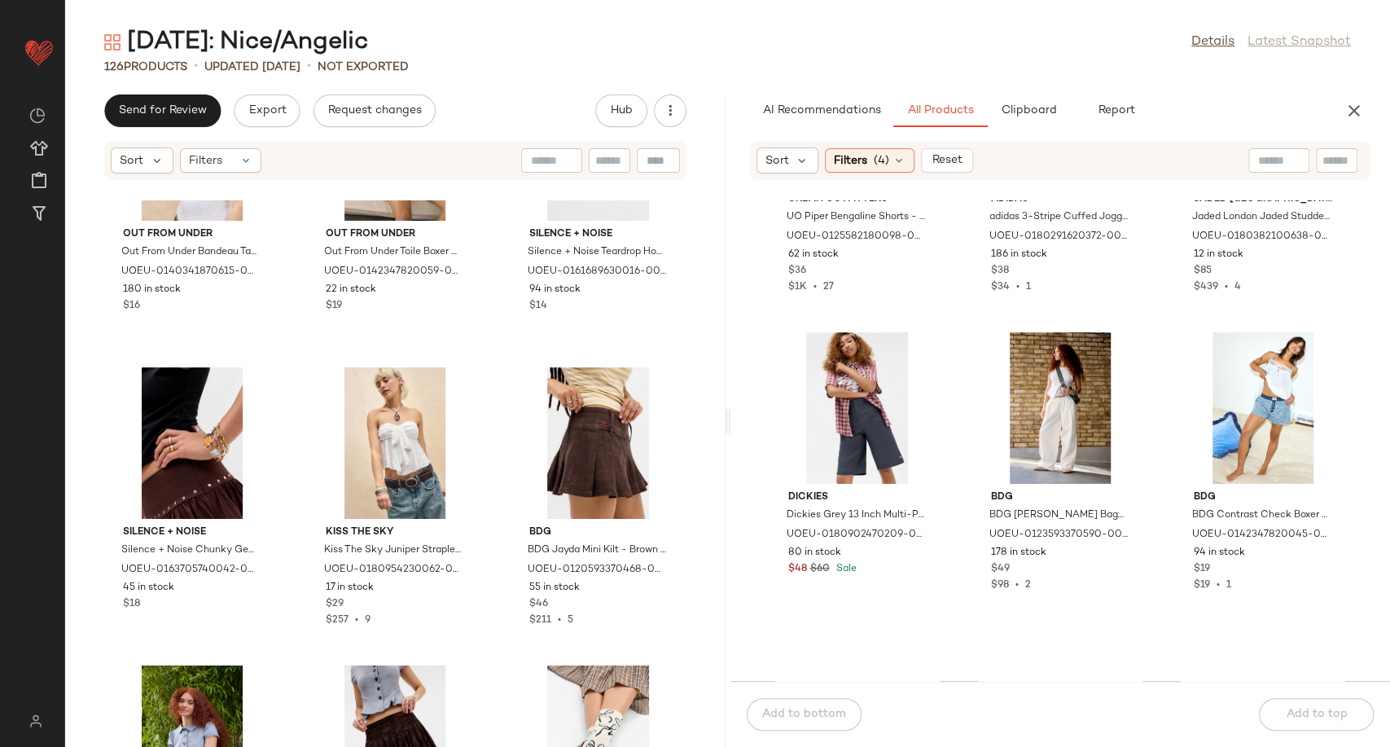
scroll to position [27953, 0]
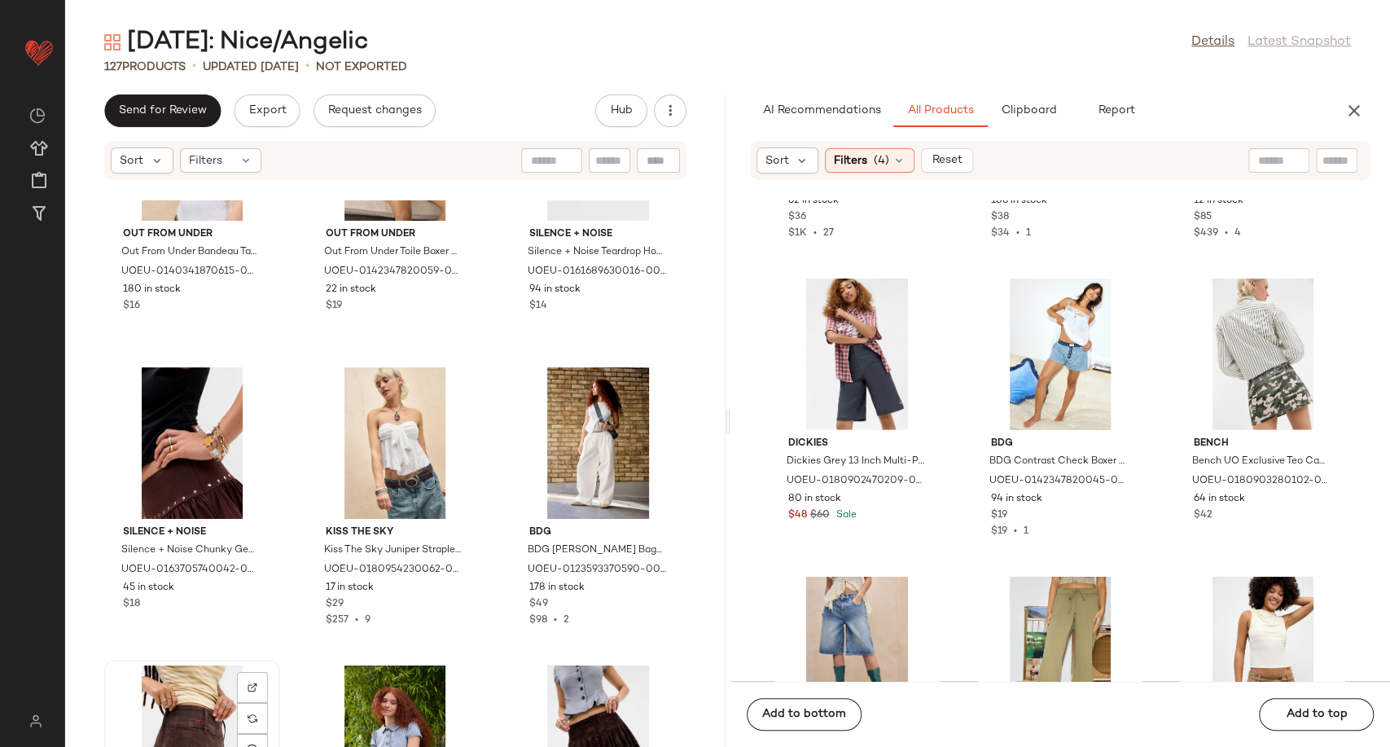
click at [171, 687] on div "View" at bounding box center [192, 740] width 164 height 151
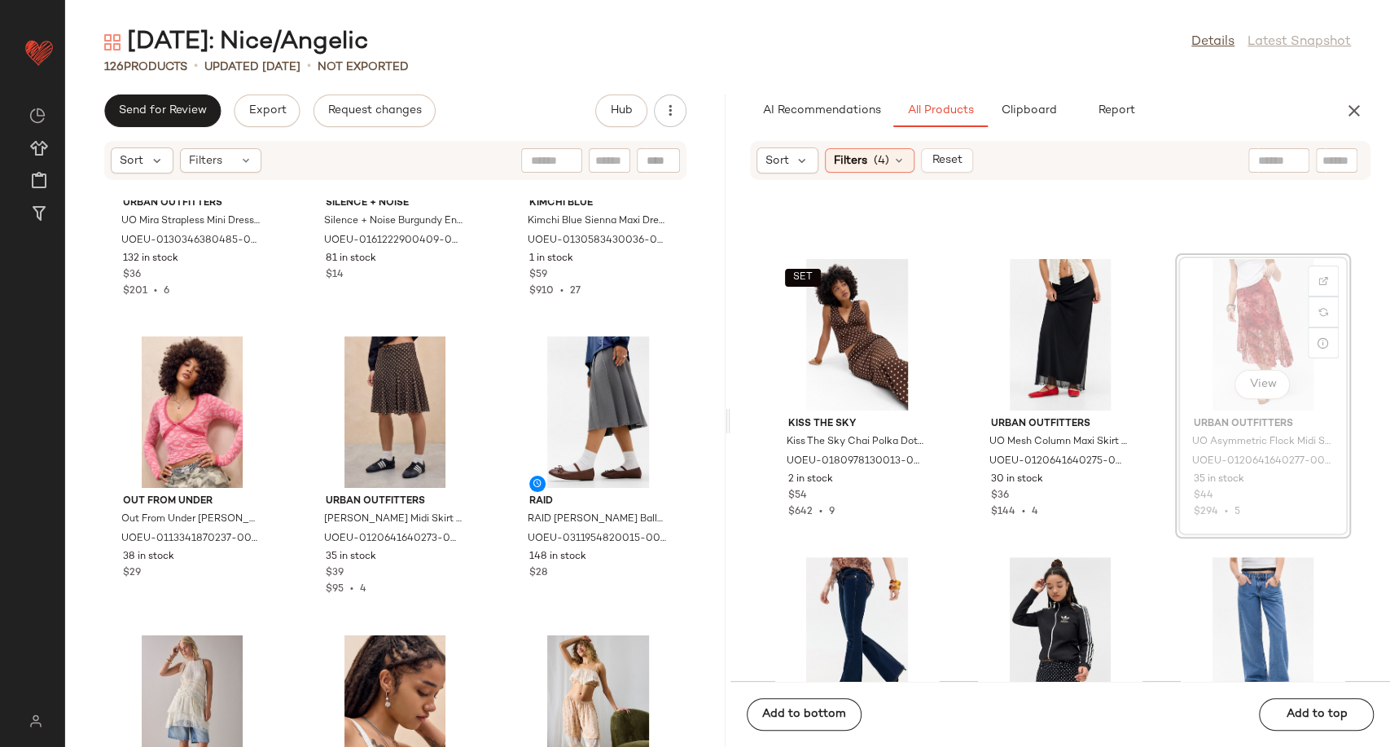
scroll to position [10248, 0]
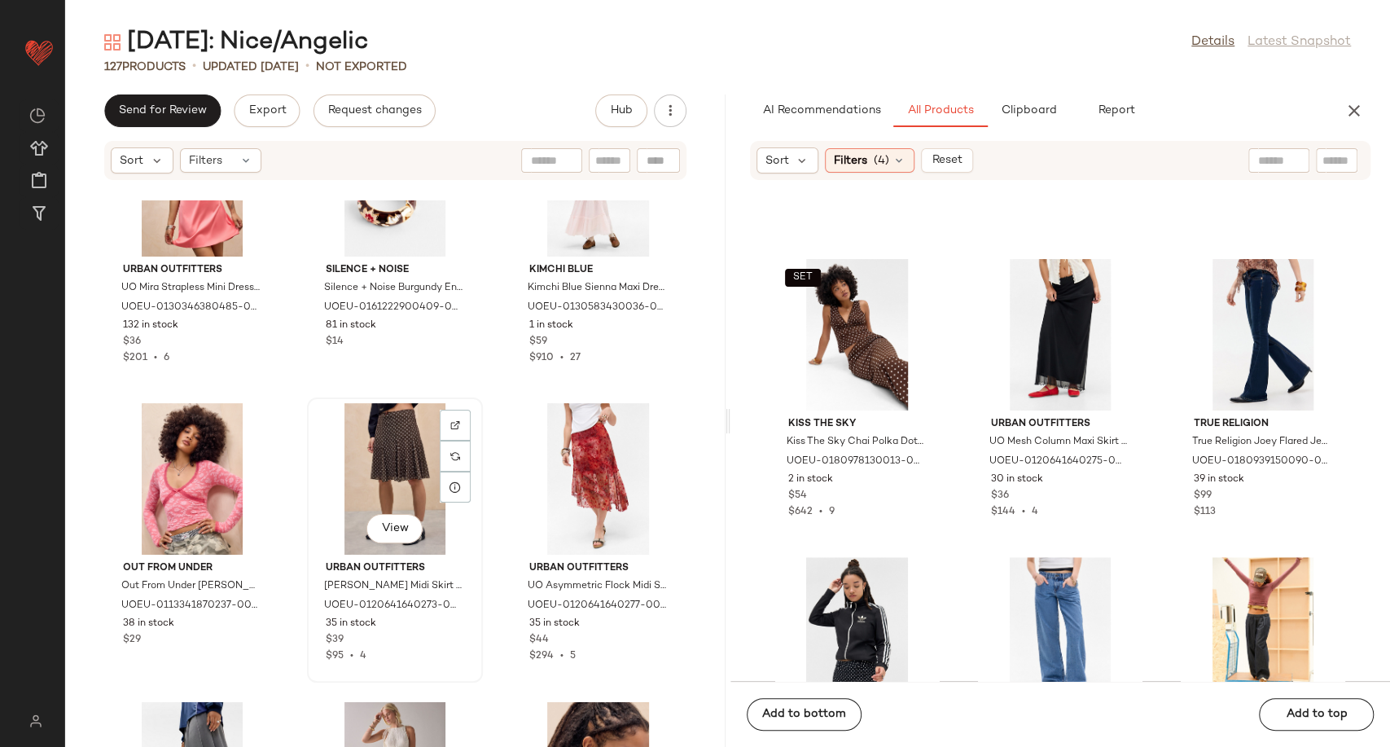
click at [339, 463] on div "View" at bounding box center [395, 478] width 164 height 151
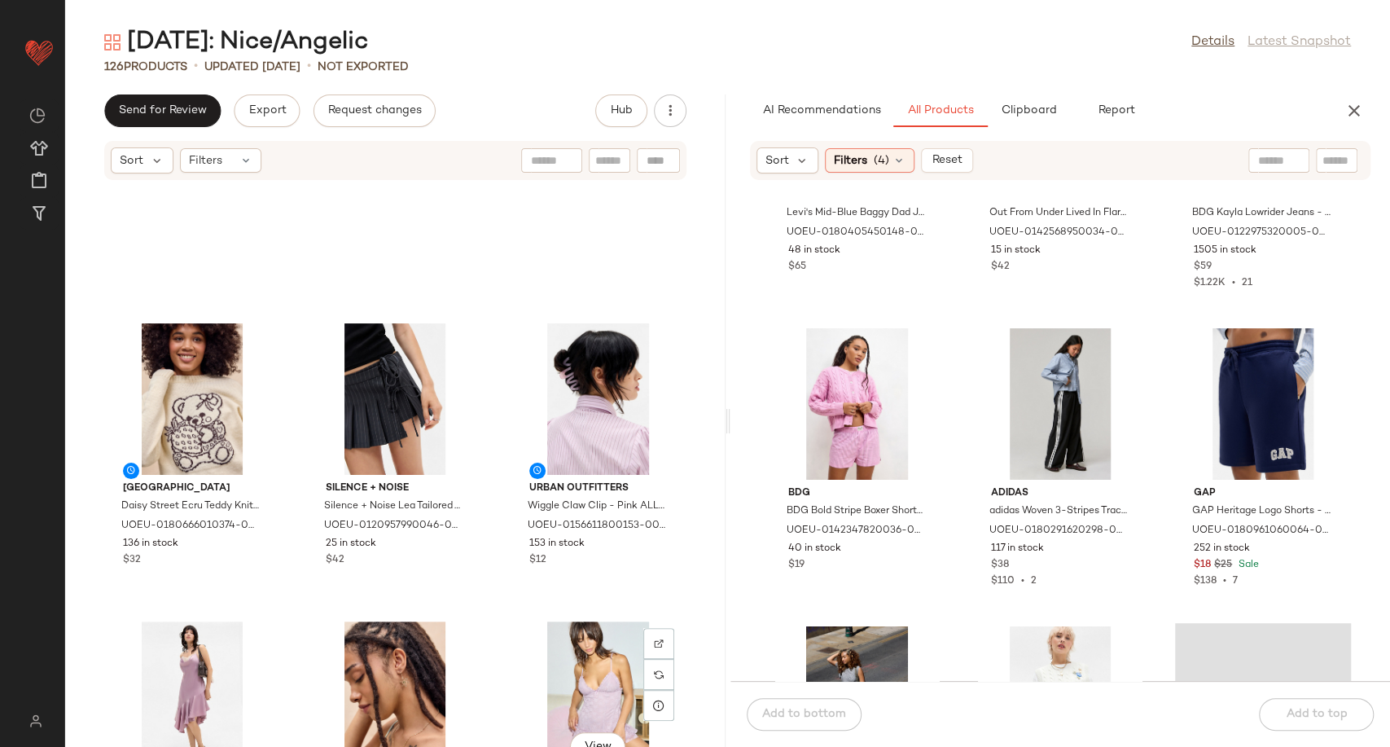
scroll to position [8530, 0]
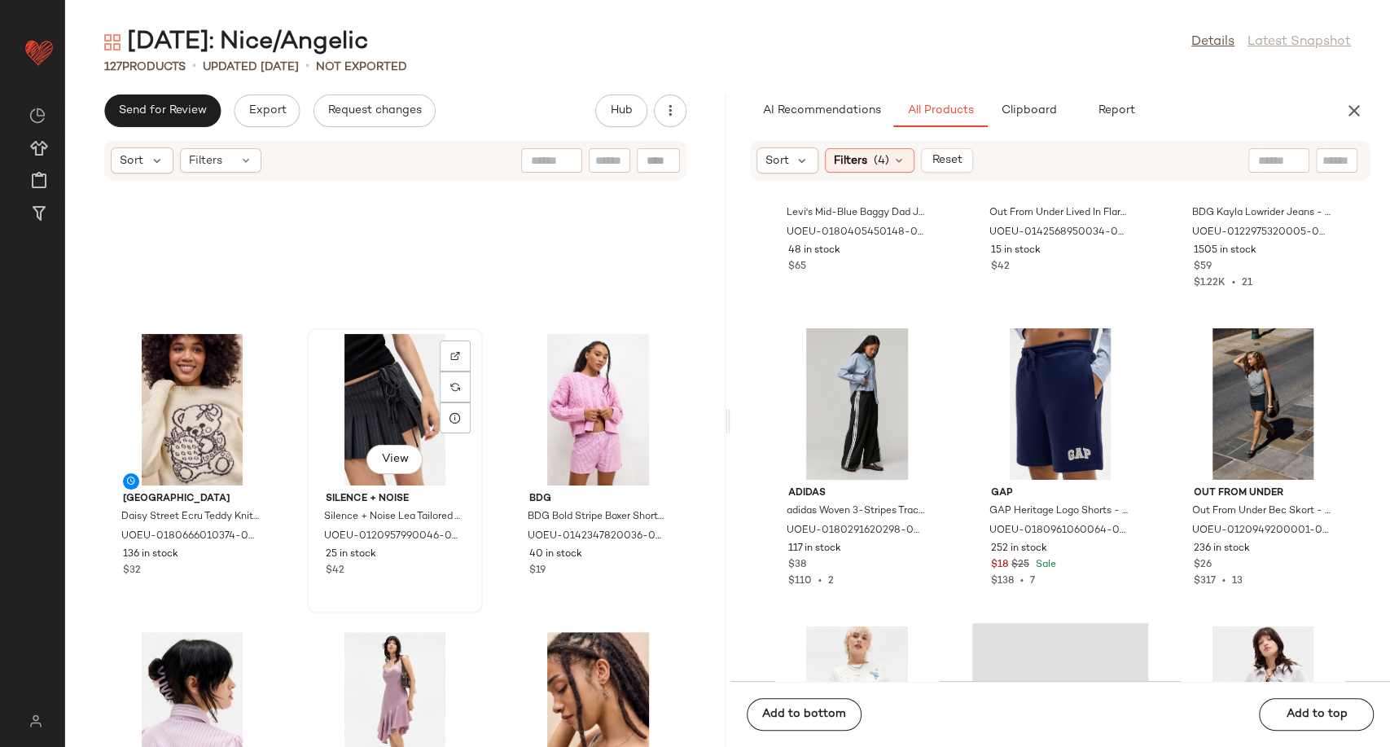
click at [349, 391] on div "View" at bounding box center [395, 409] width 164 height 151
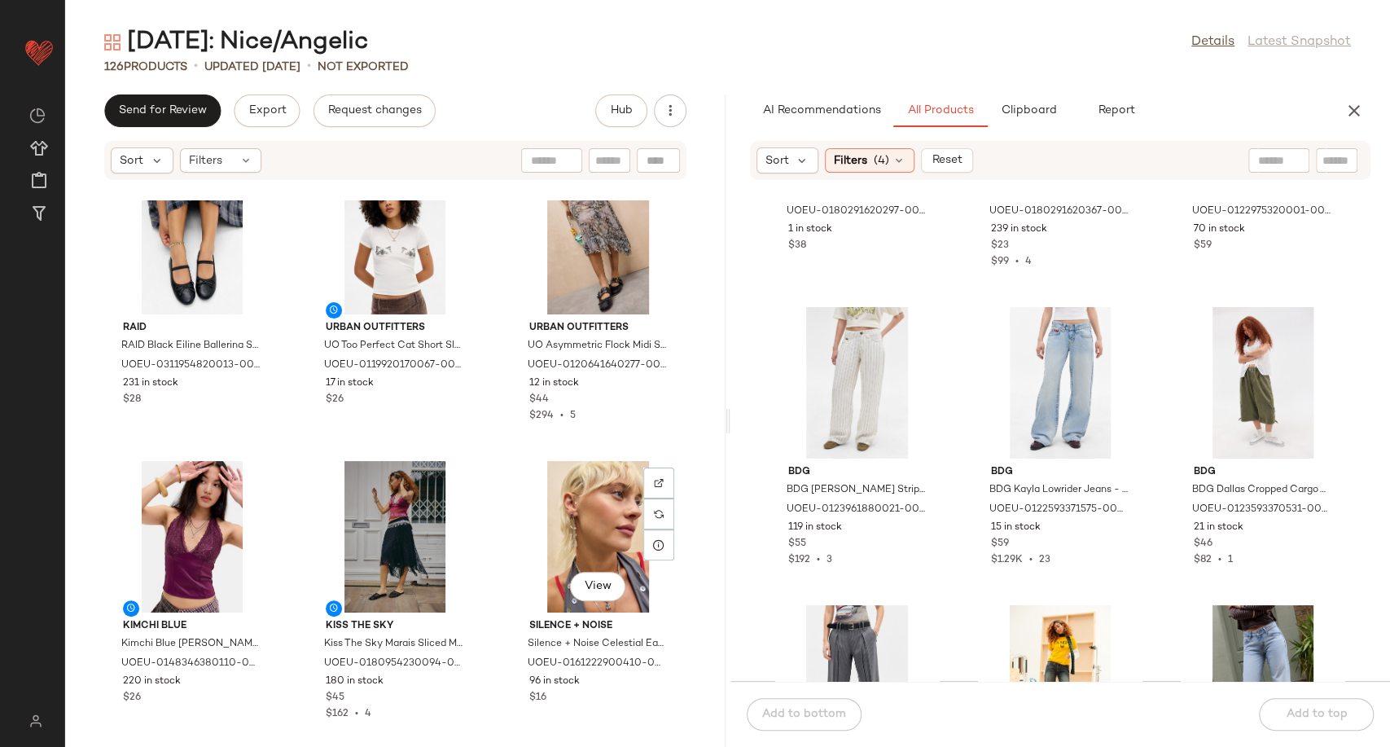
scroll to position [7806, 0]
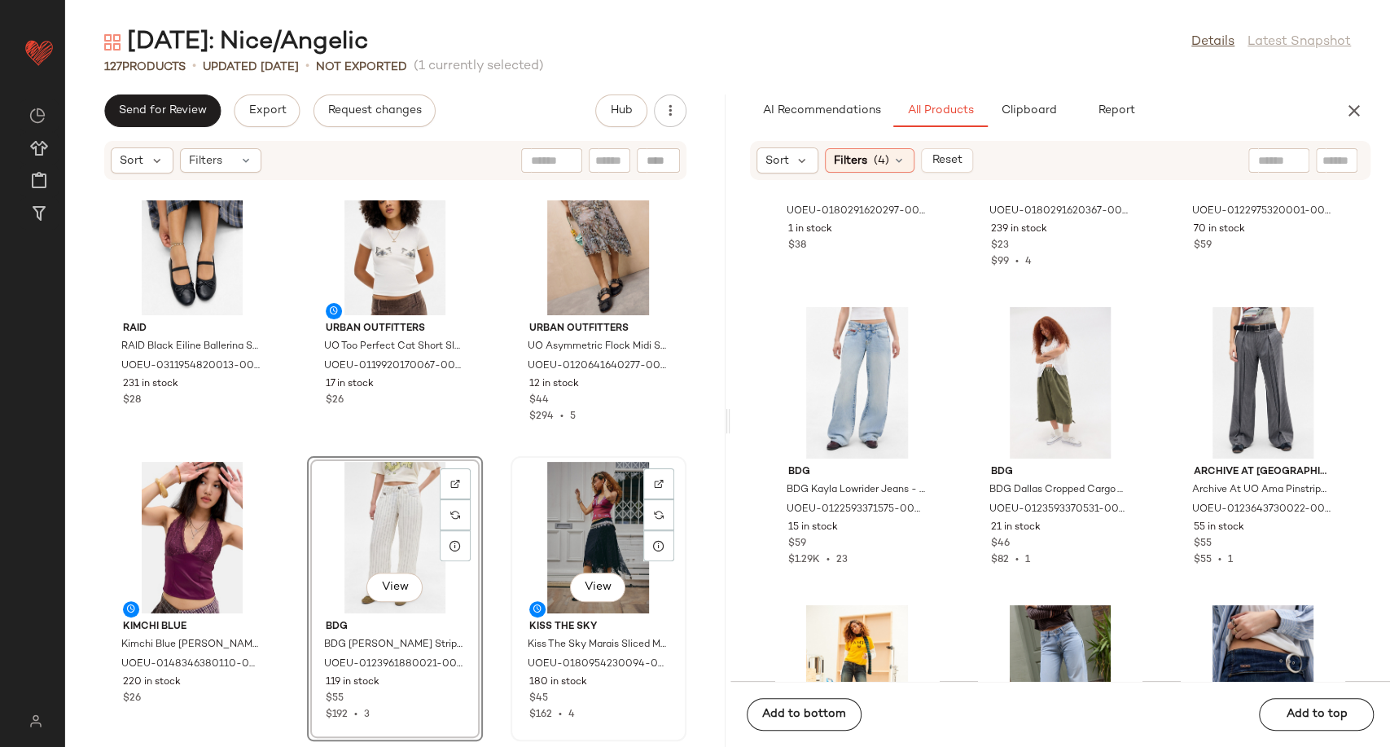
click at [615, 519] on div "View" at bounding box center [598, 537] width 164 height 151
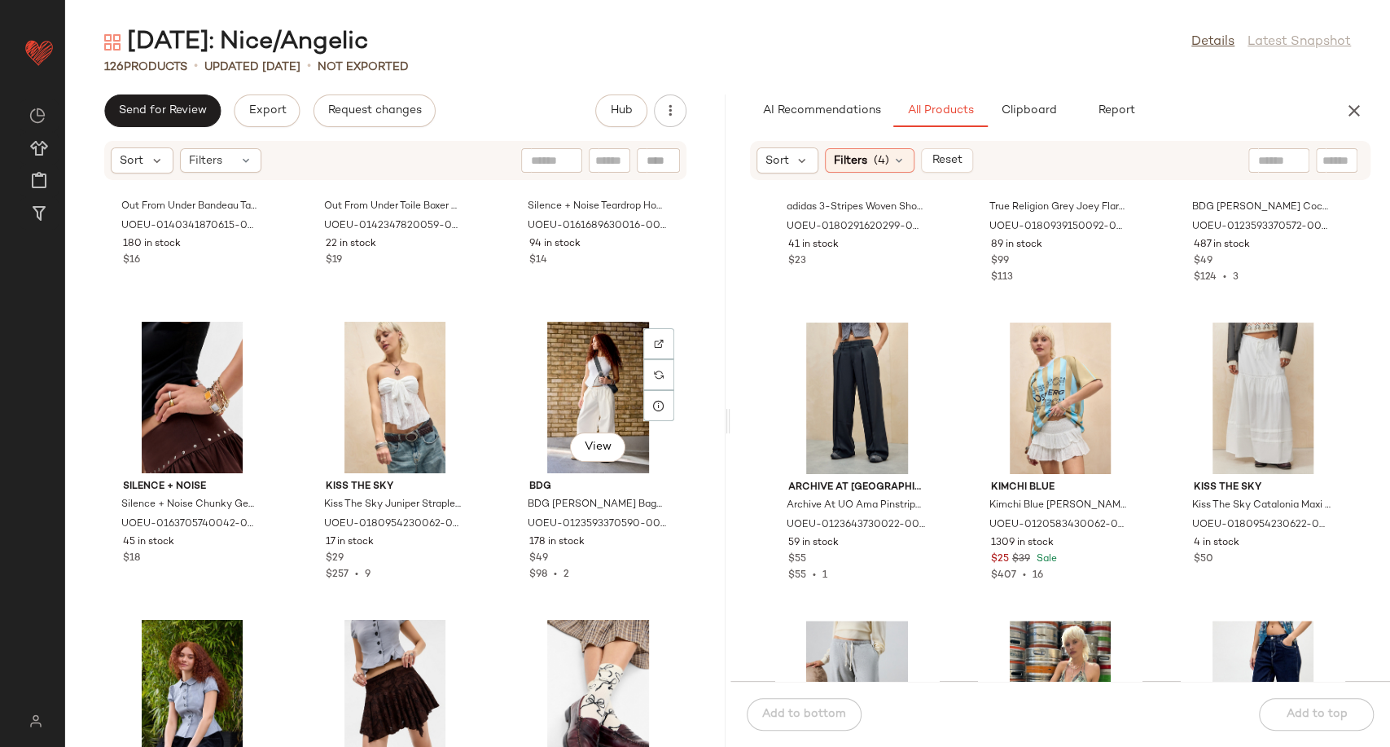
scroll to position [11971, 0]
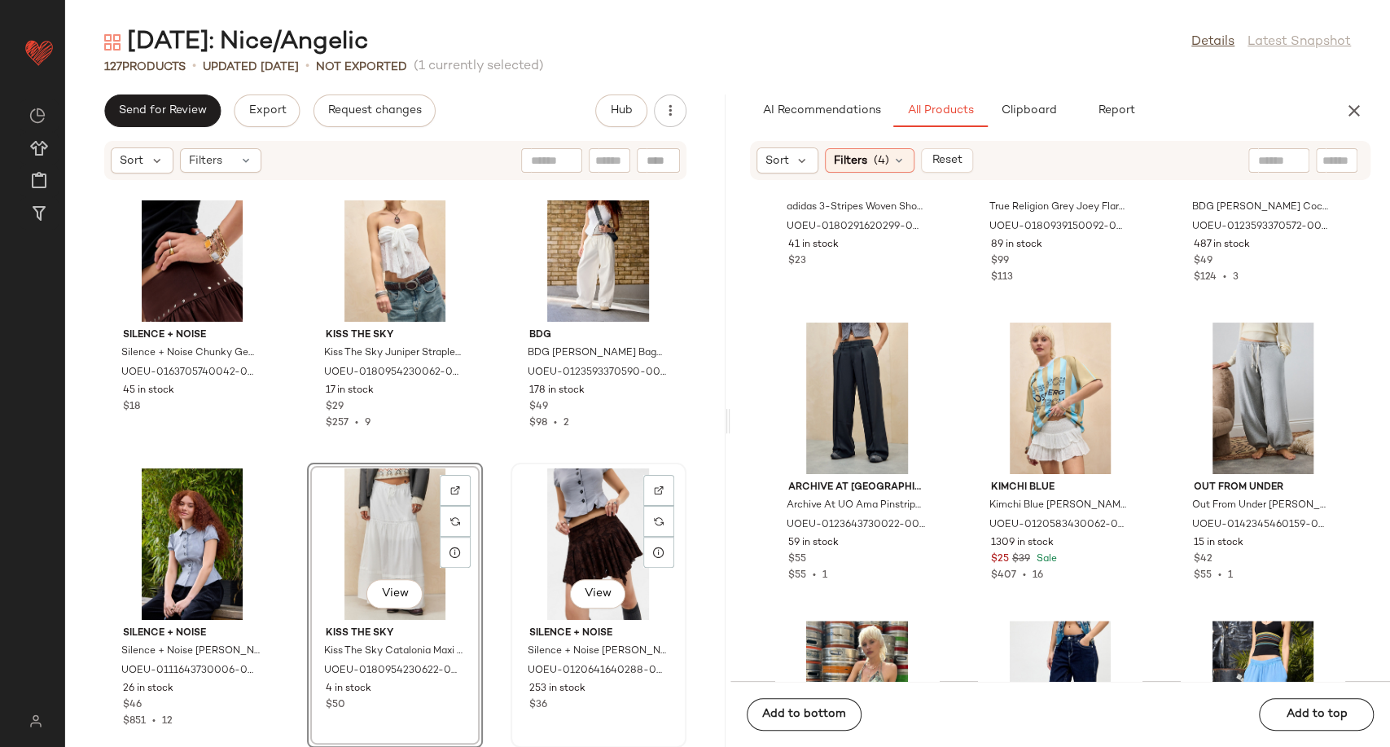
click at [593, 518] on div "View" at bounding box center [598, 543] width 164 height 151
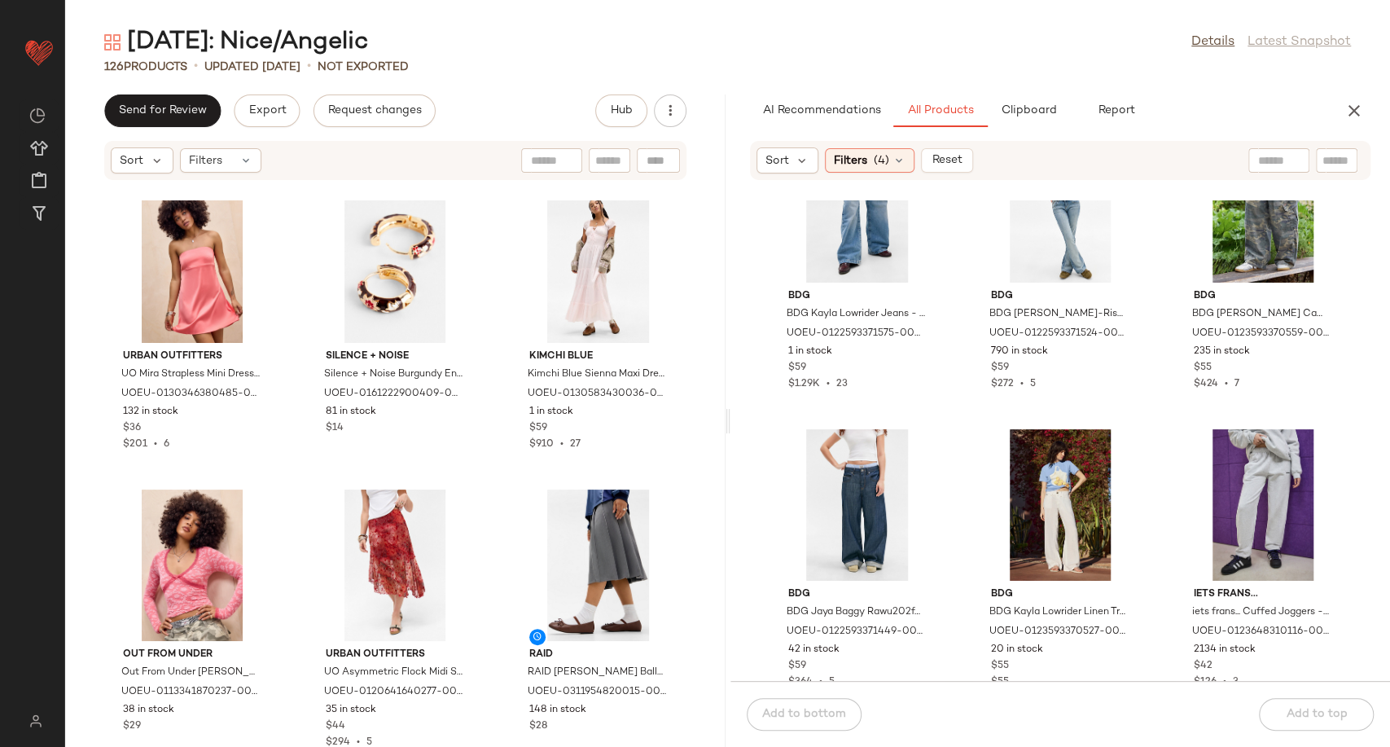
scroll to position [35640, 0]
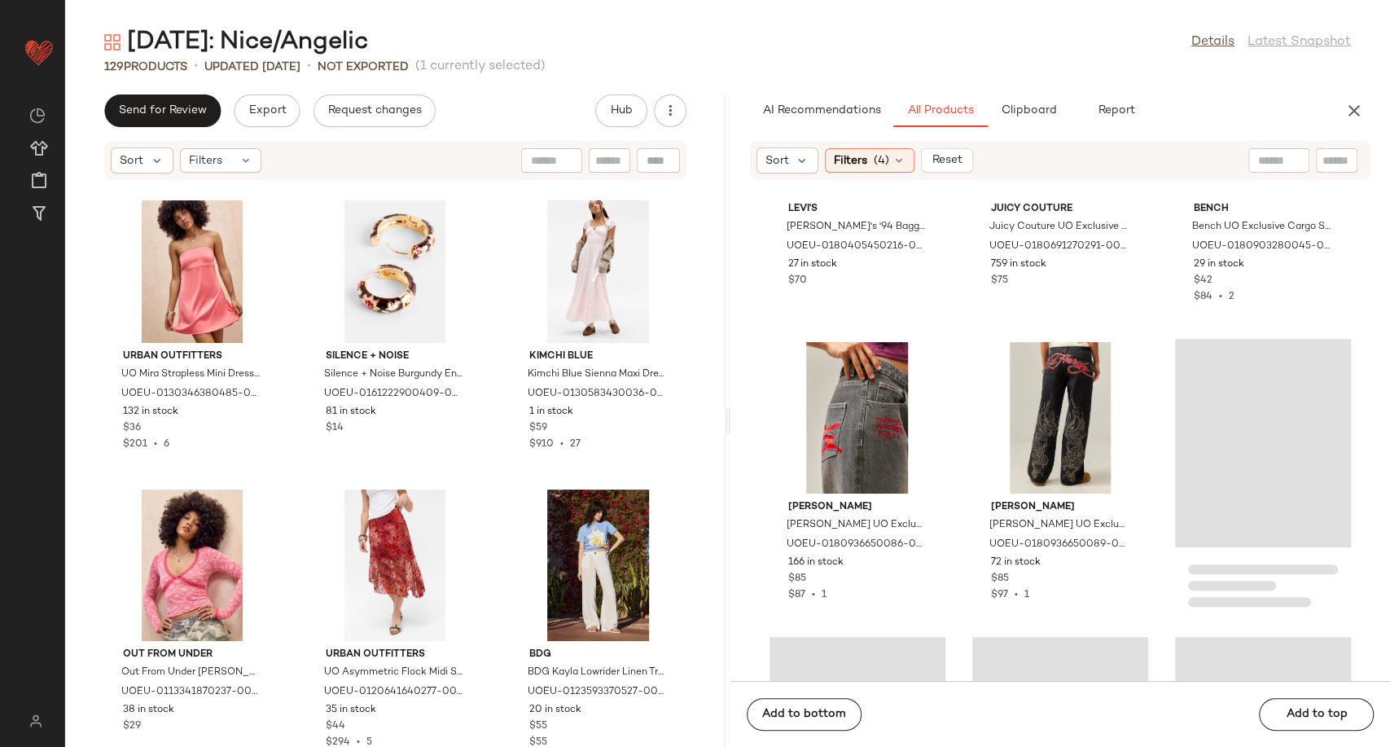
scroll to position [36816, 0]
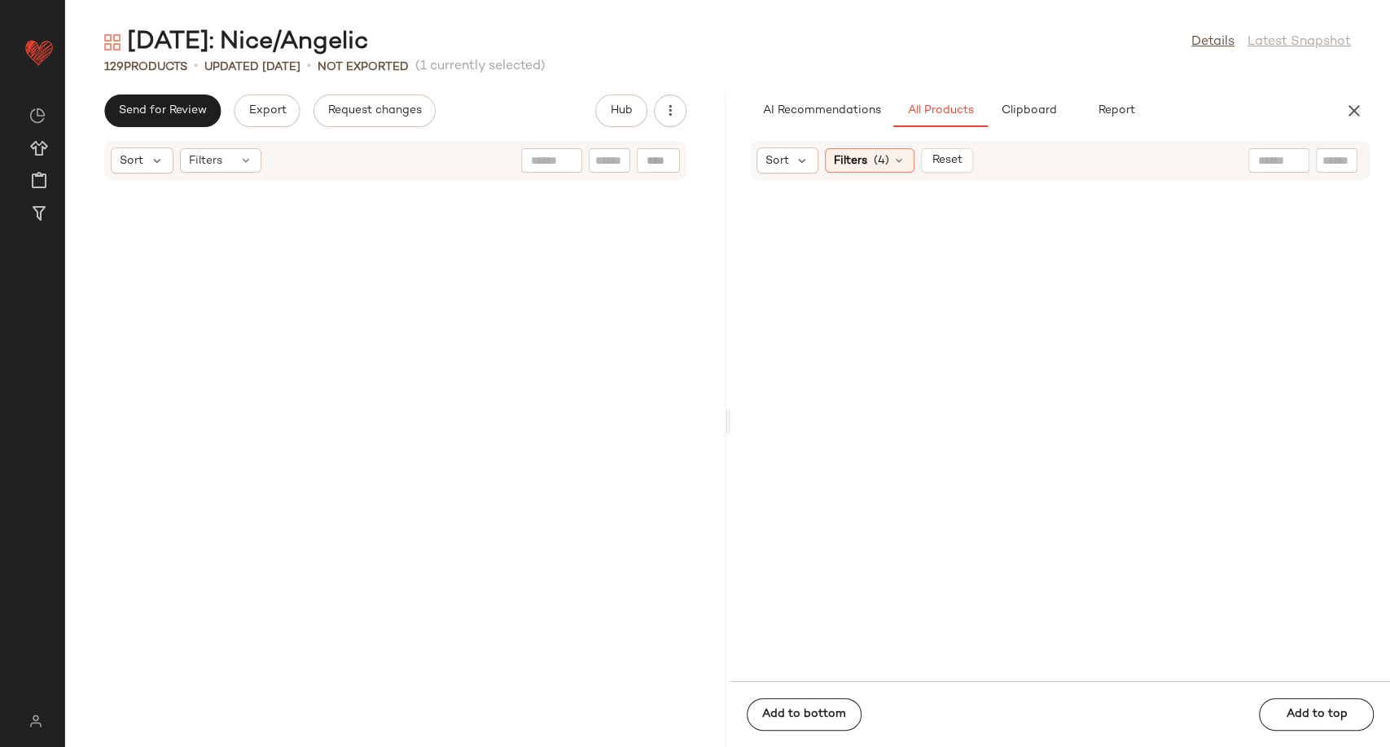
scroll to position [36816, 0]
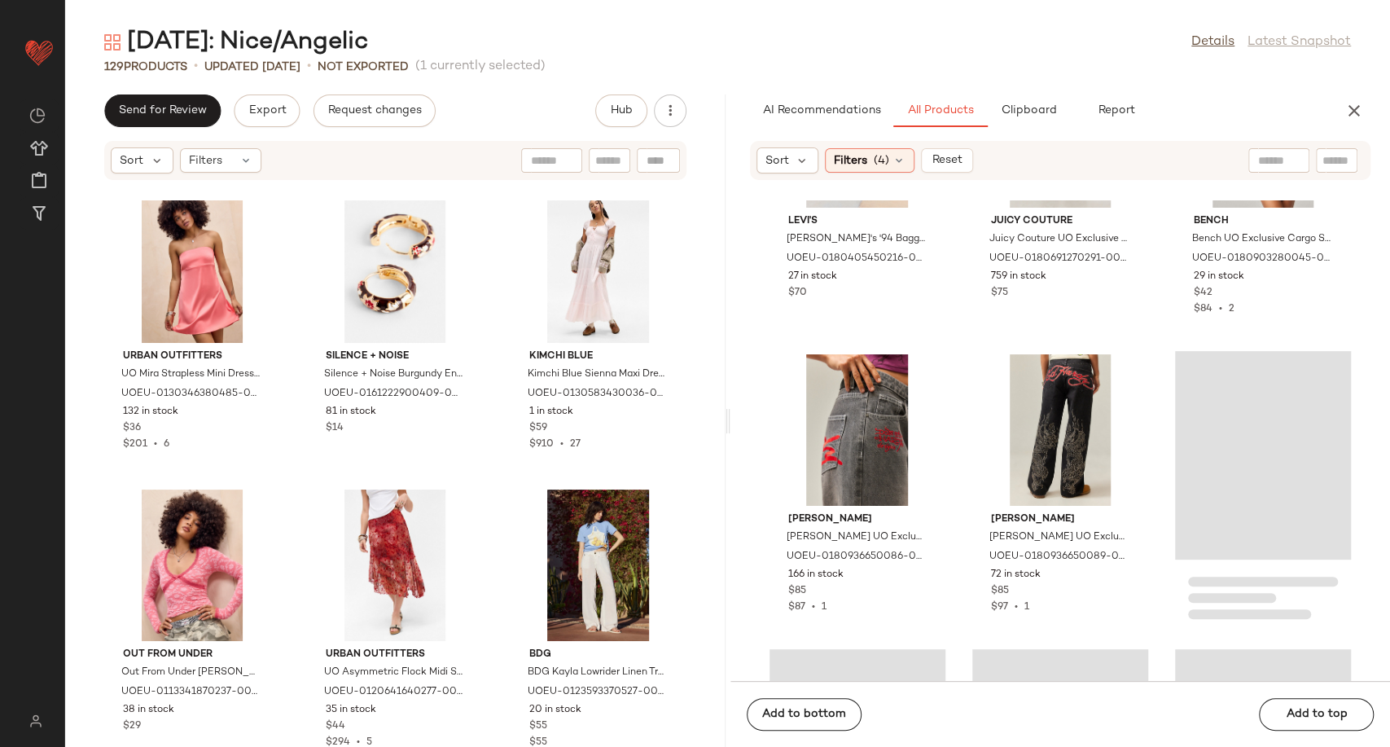
click at [497, 491] on div "Urban Outfitters UO Mira Strapless Mini Dress - Rose M at Urban Outfitters UOEU…" at bounding box center [395, 473] width 660 height 546
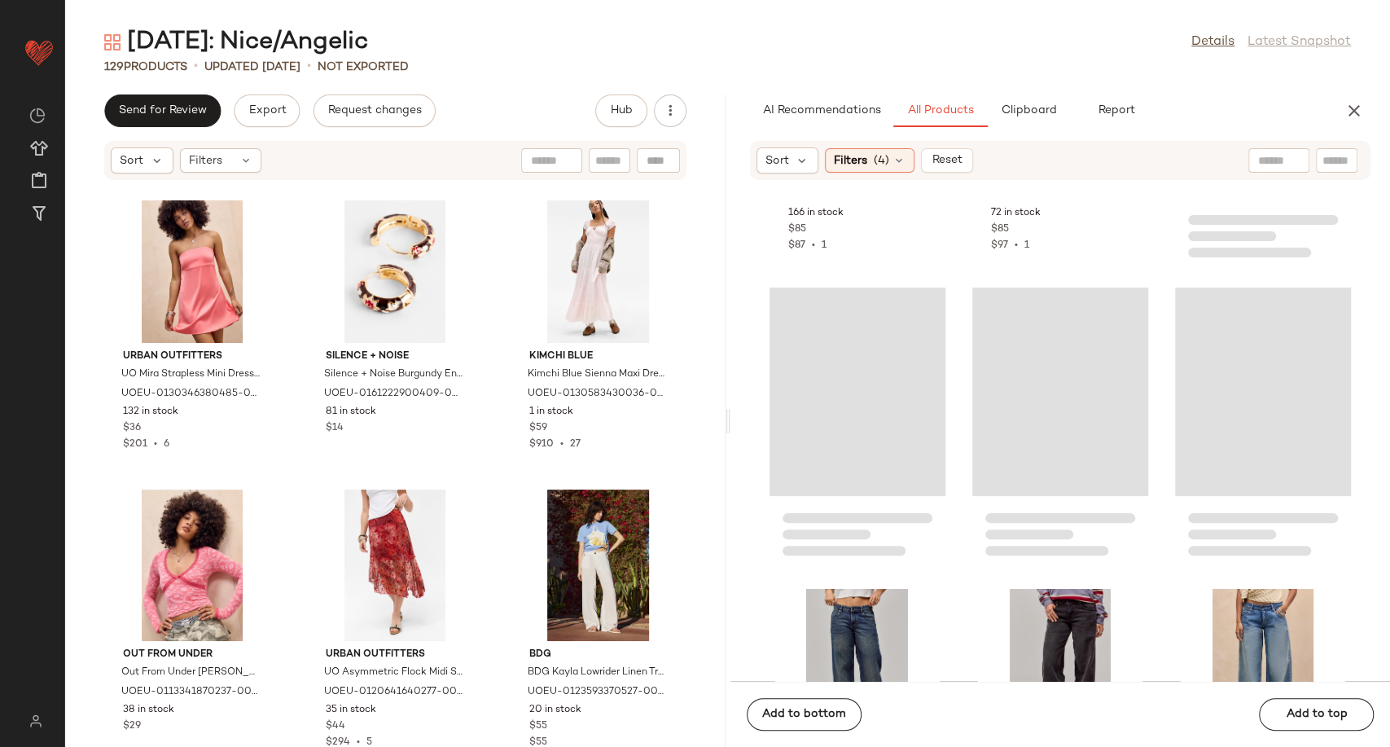
click at [961, 514] on div "Ed Hardy Ed Hardy UO Exclusive Grey Oversized Embroidered Jeans - Grey S at Urb…" at bounding box center [1060, 440] width 660 height 480
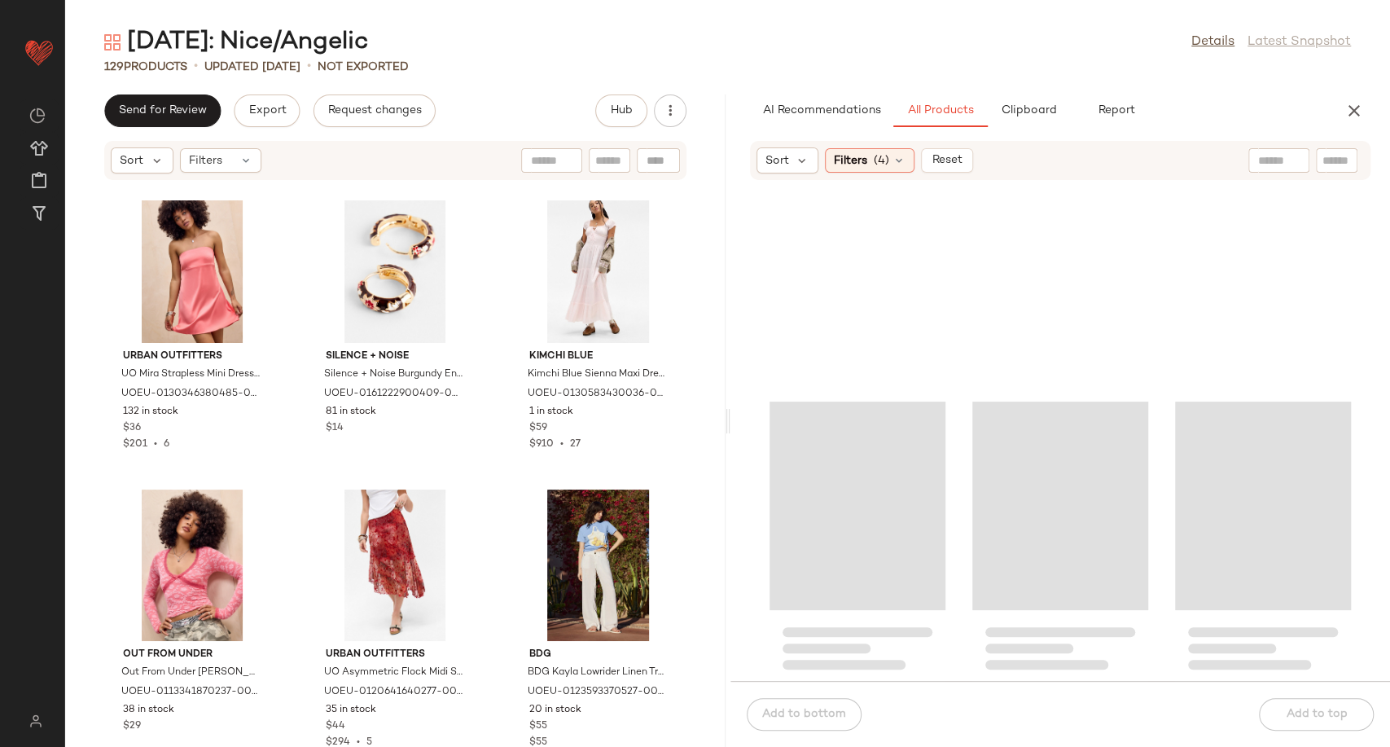
scroll to position [37045, 0]
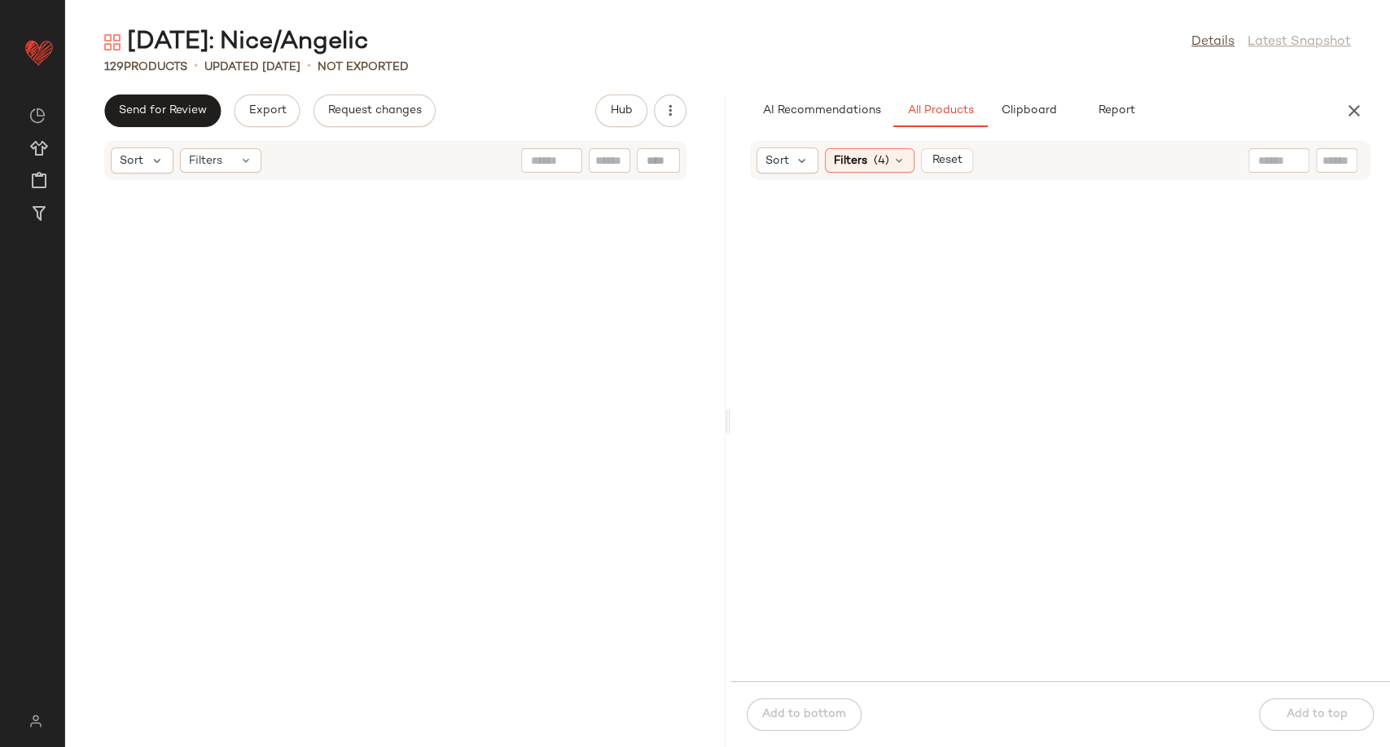
scroll to position [37045, 0]
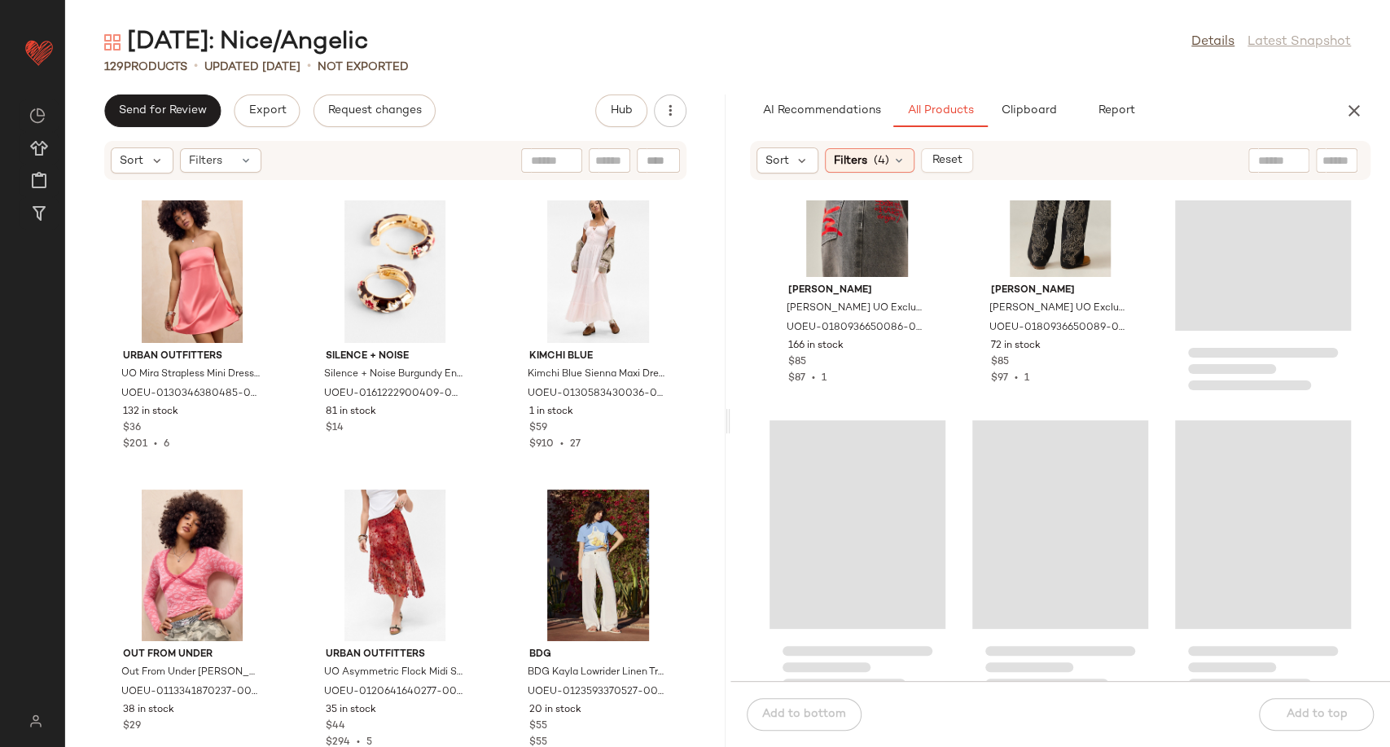
click at [1195, 266] on div "Loading..." at bounding box center [1263, 226] width 176 height 208
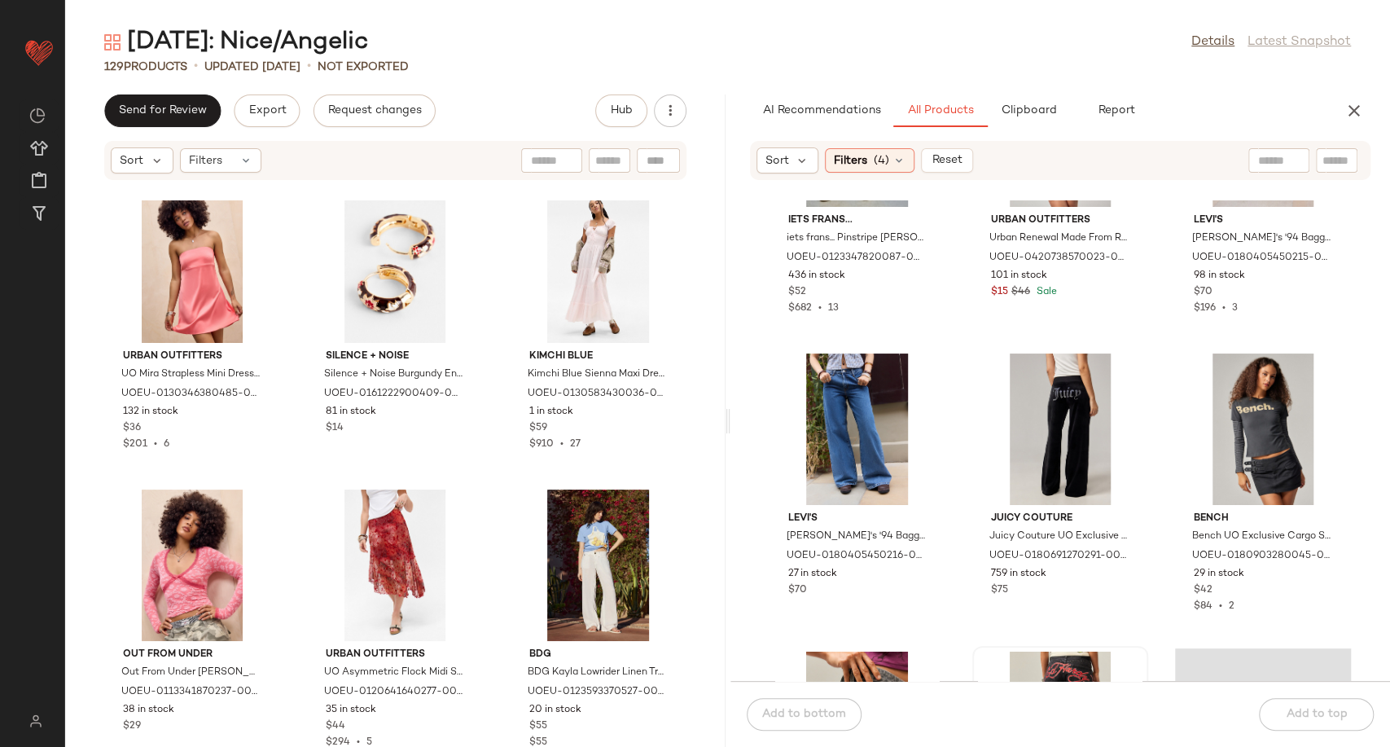
scroll to position [36412, 0]
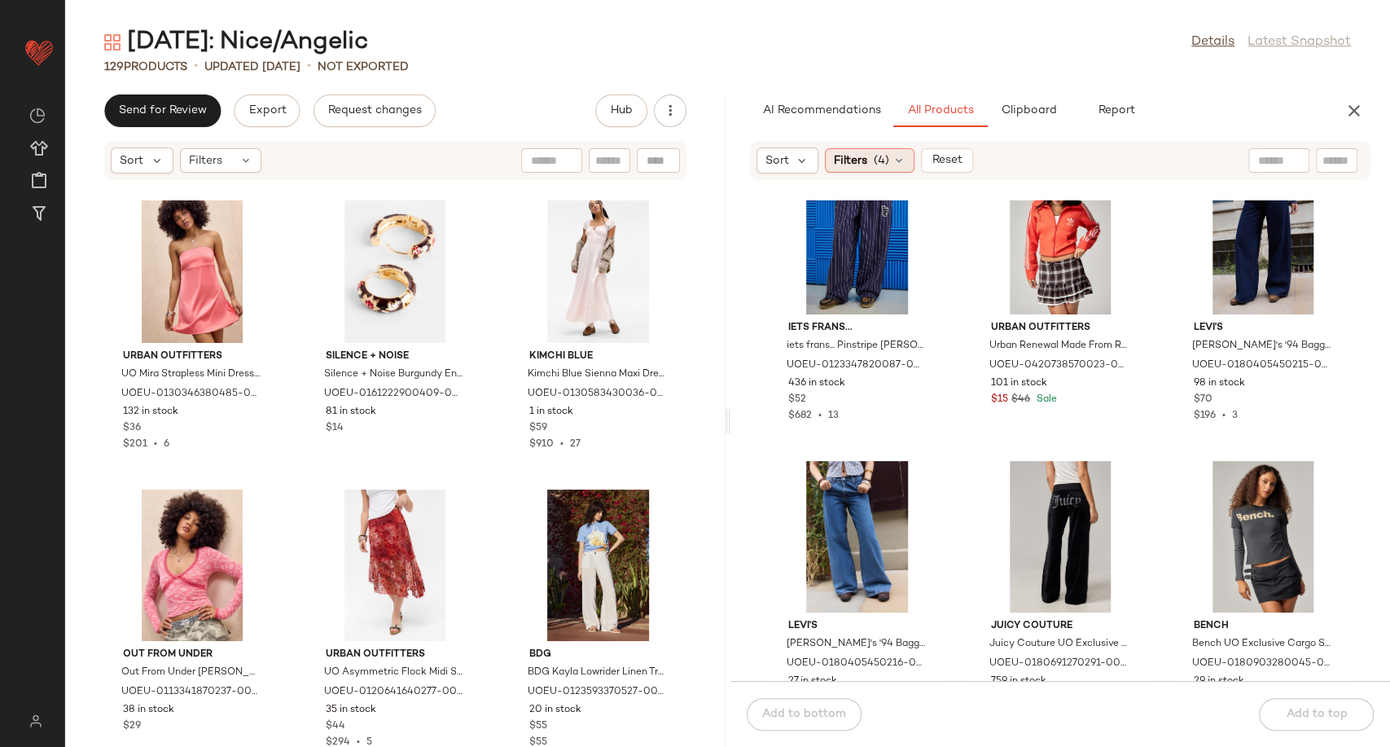
click at [900, 162] on icon at bounding box center [898, 160] width 13 height 13
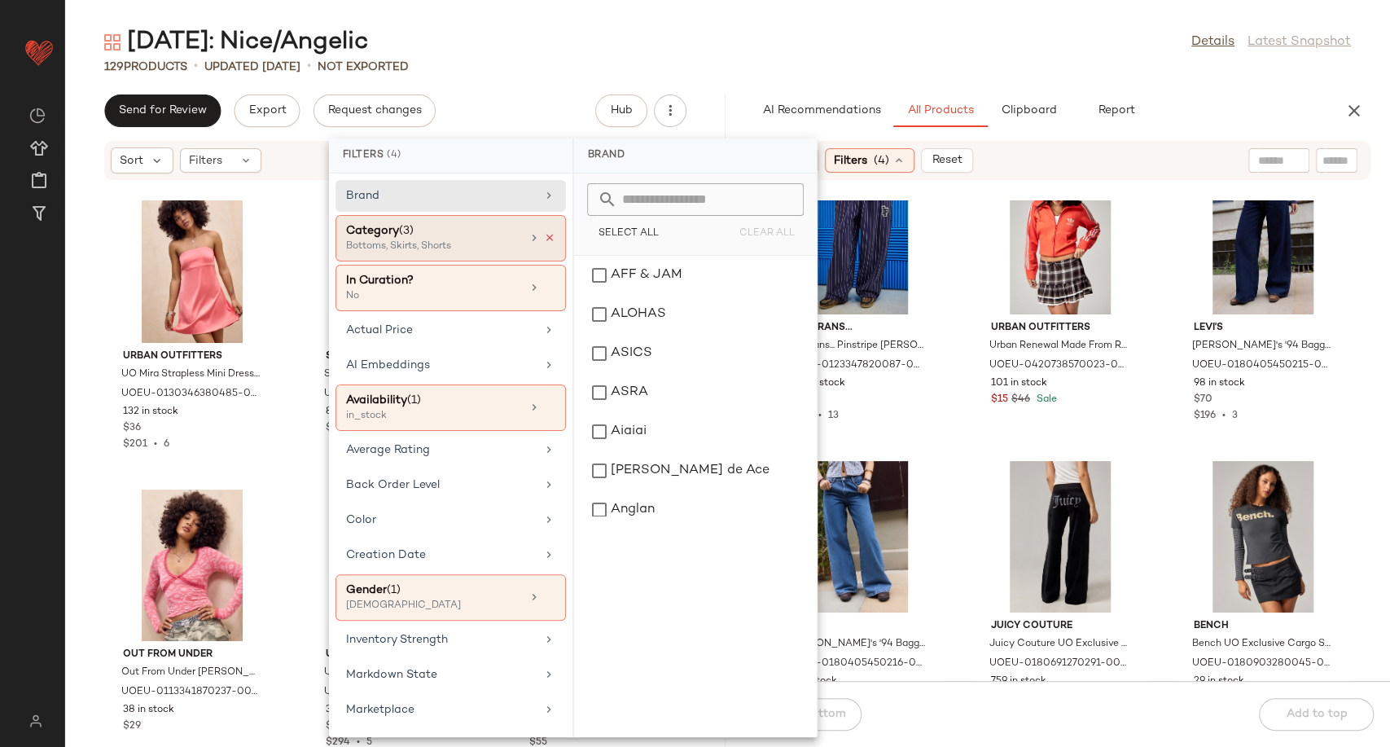
click at [547, 232] on icon at bounding box center [549, 237] width 11 height 11
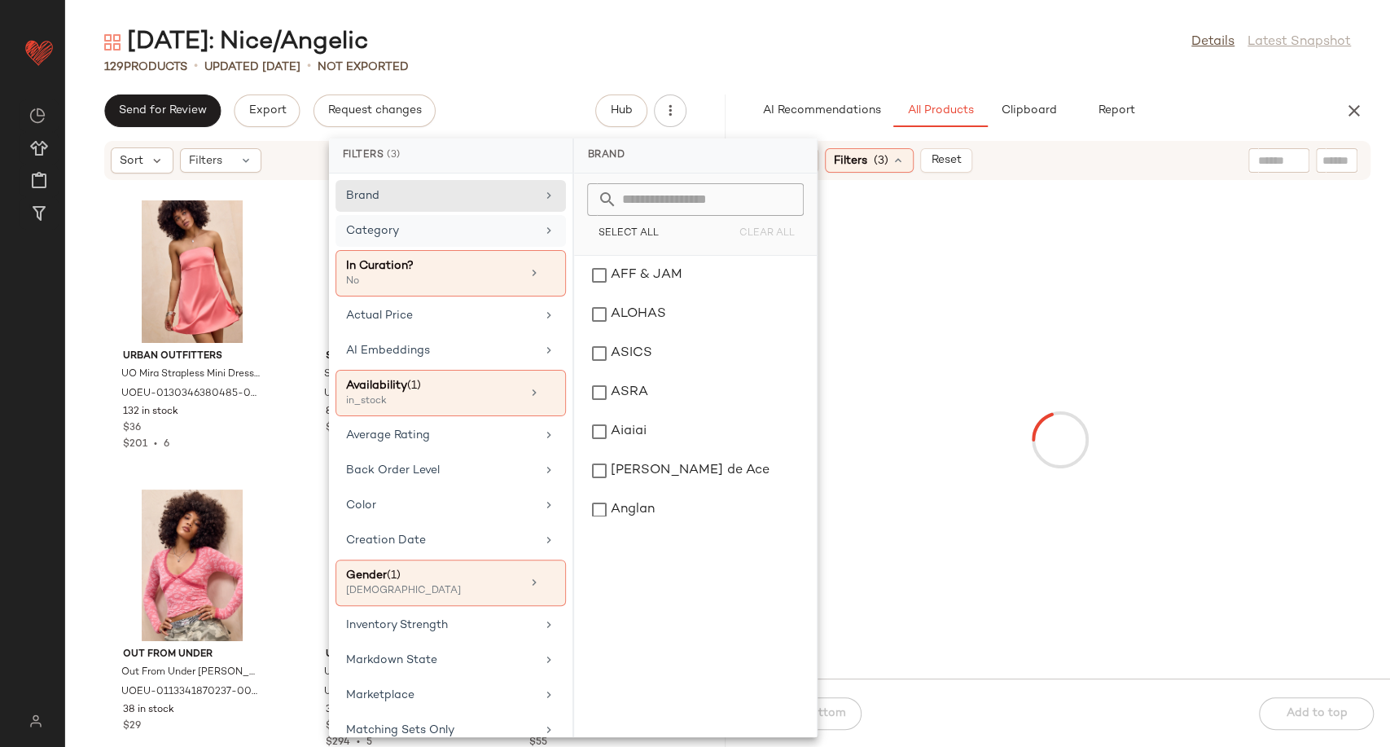
click at [523, 230] on div "Category" at bounding box center [441, 230] width 190 height 17
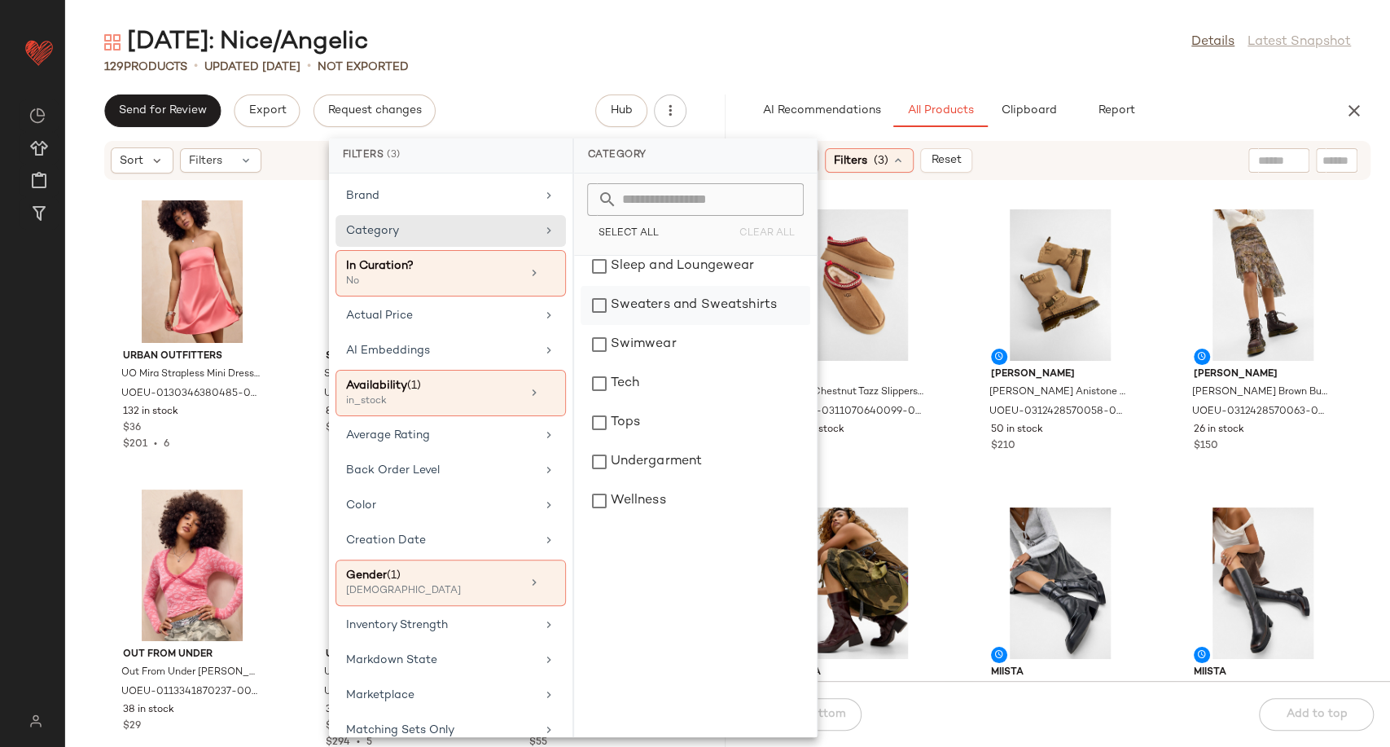
scroll to position [515, 0]
click at [635, 418] on div "Tops" at bounding box center [695, 418] width 230 height 39
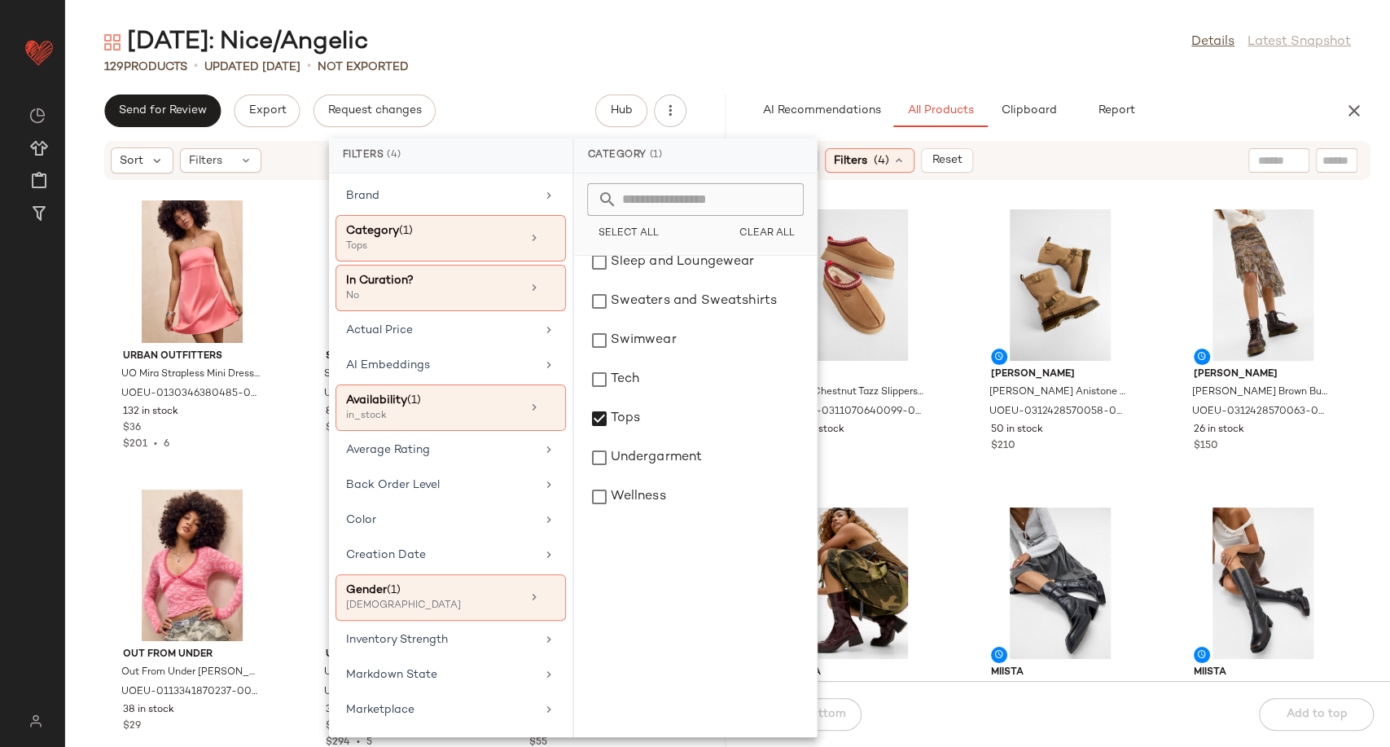
click at [953, 488] on div "UGG UGG Chestnut Tazz Slippers - Brown UK 3 at Urban Outfitters UOEU-0311070640…" at bounding box center [1060, 440] width 660 height 480
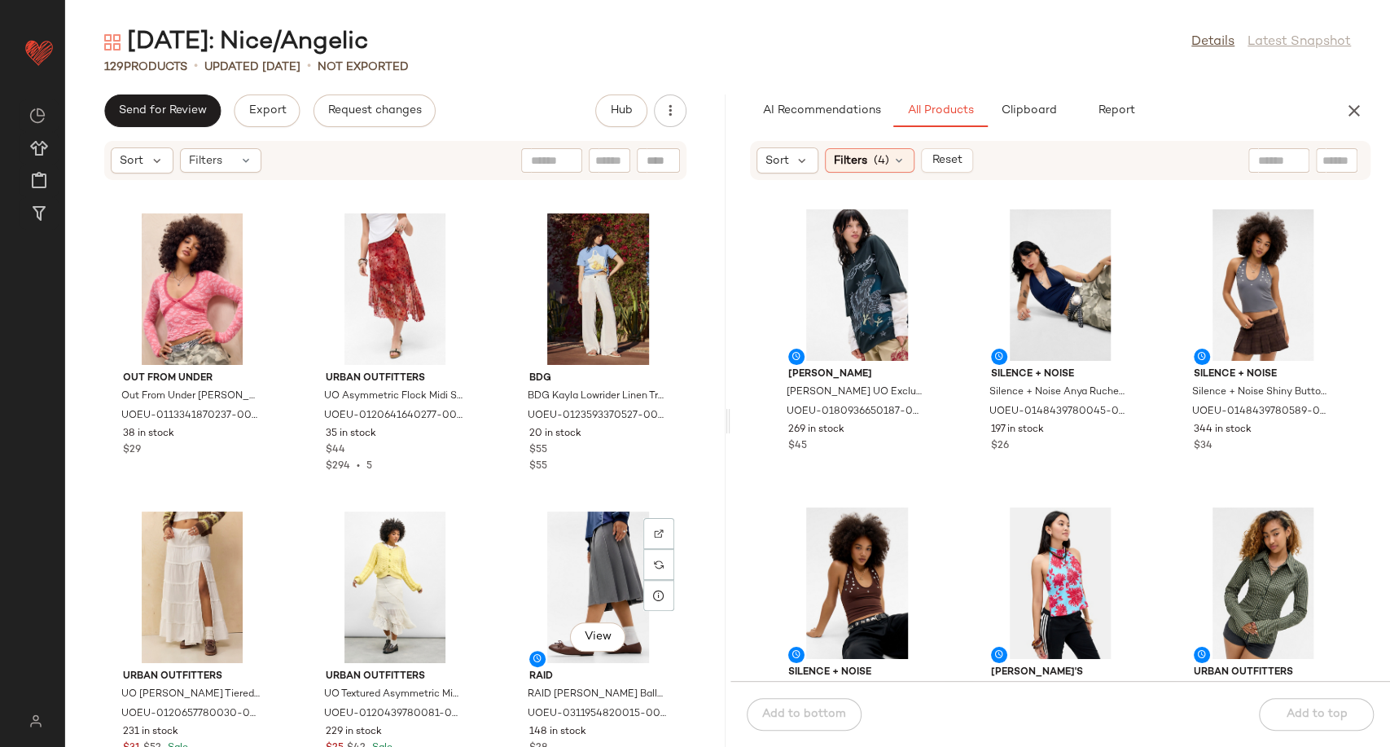
scroll to position [10434, 0]
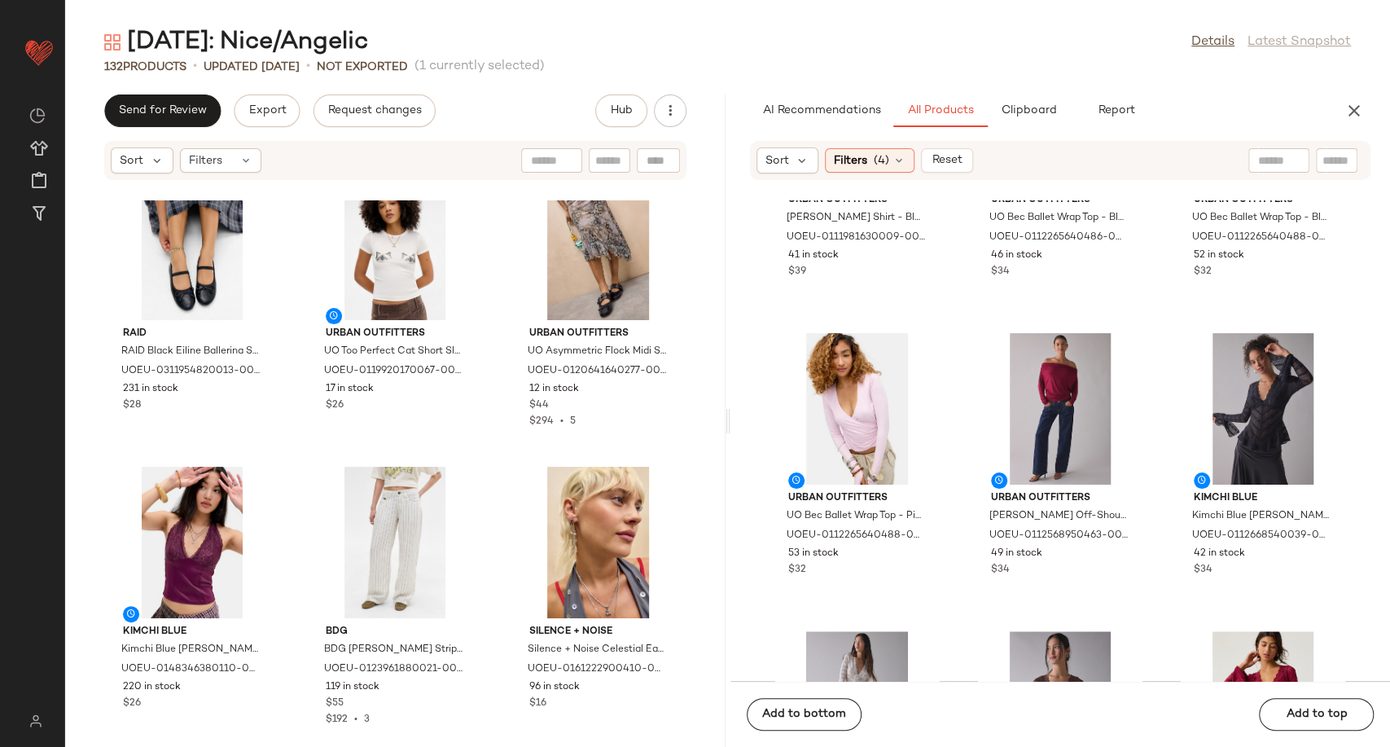
scroll to position [827, 0]
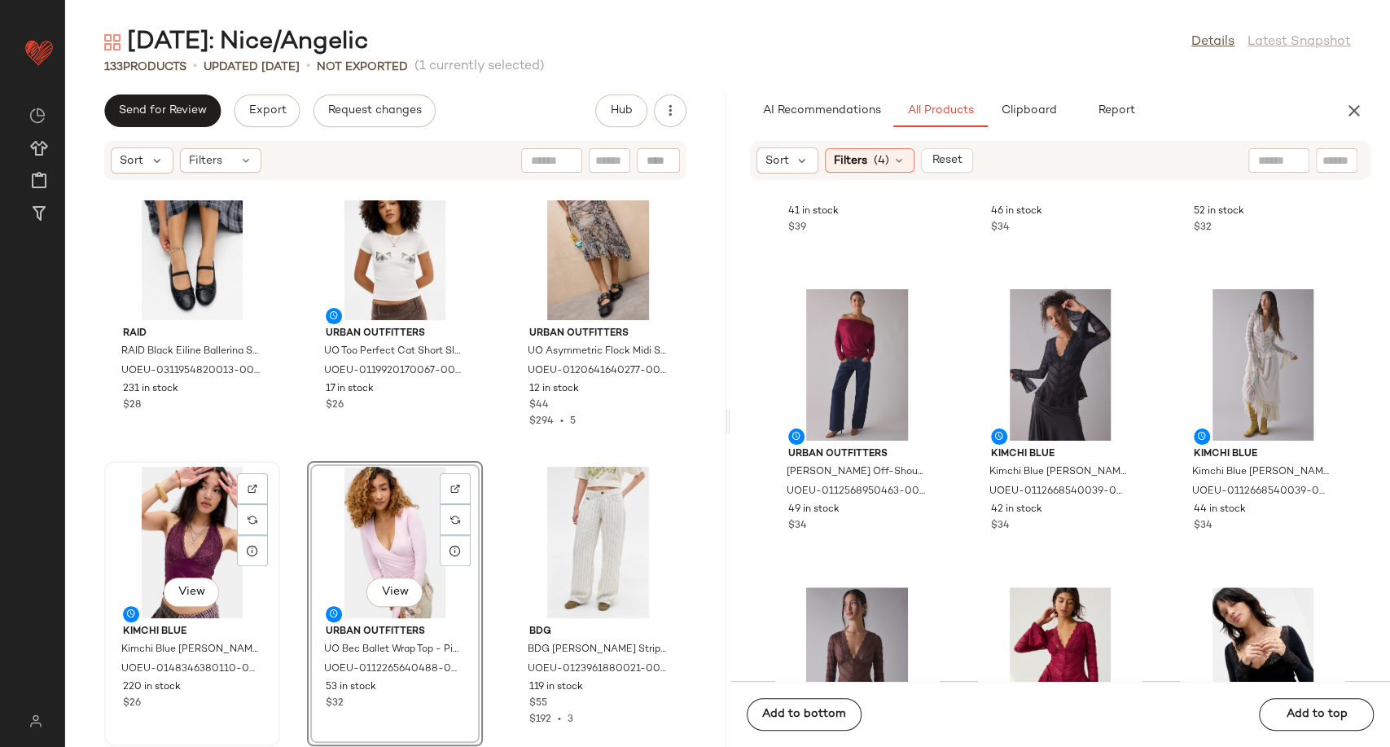
click at [195, 523] on div "View" at bounding box center [192, 541] width 164 height 151
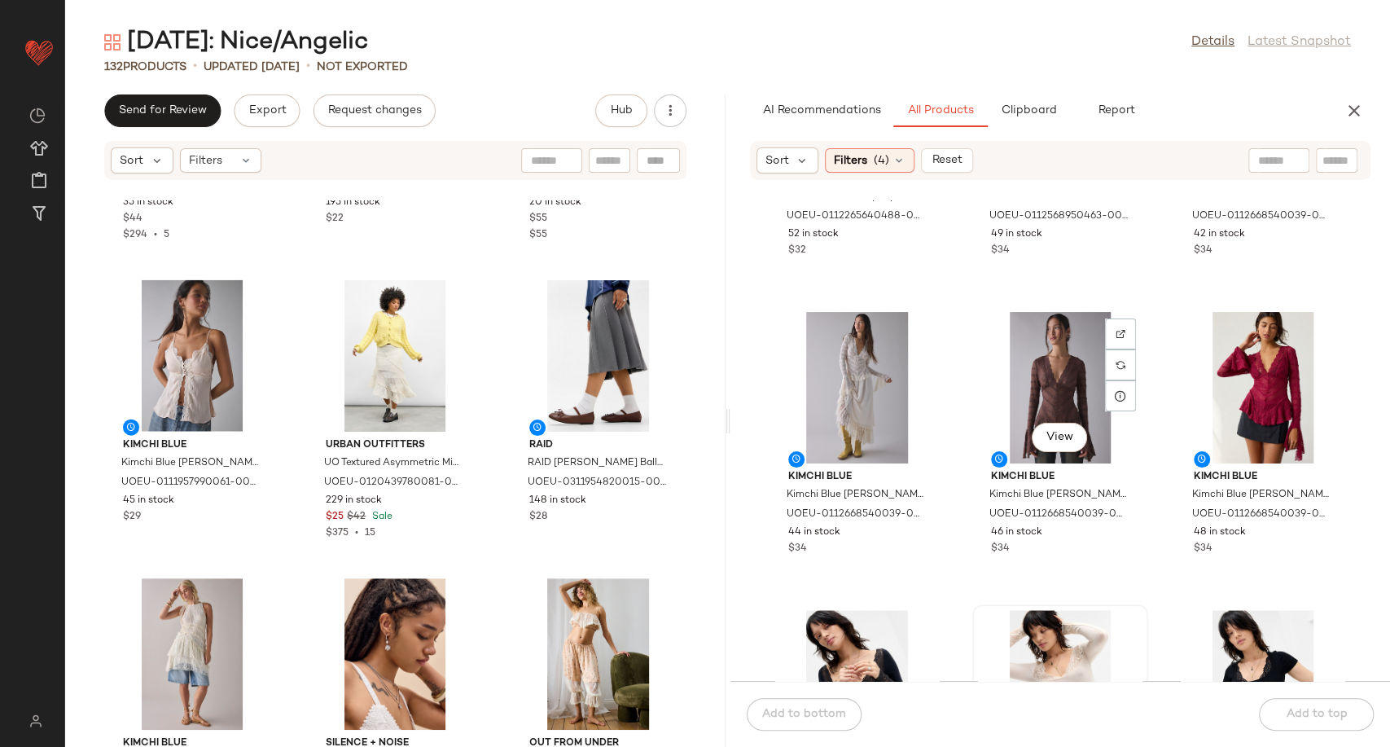
scroll to position [1098, 0]
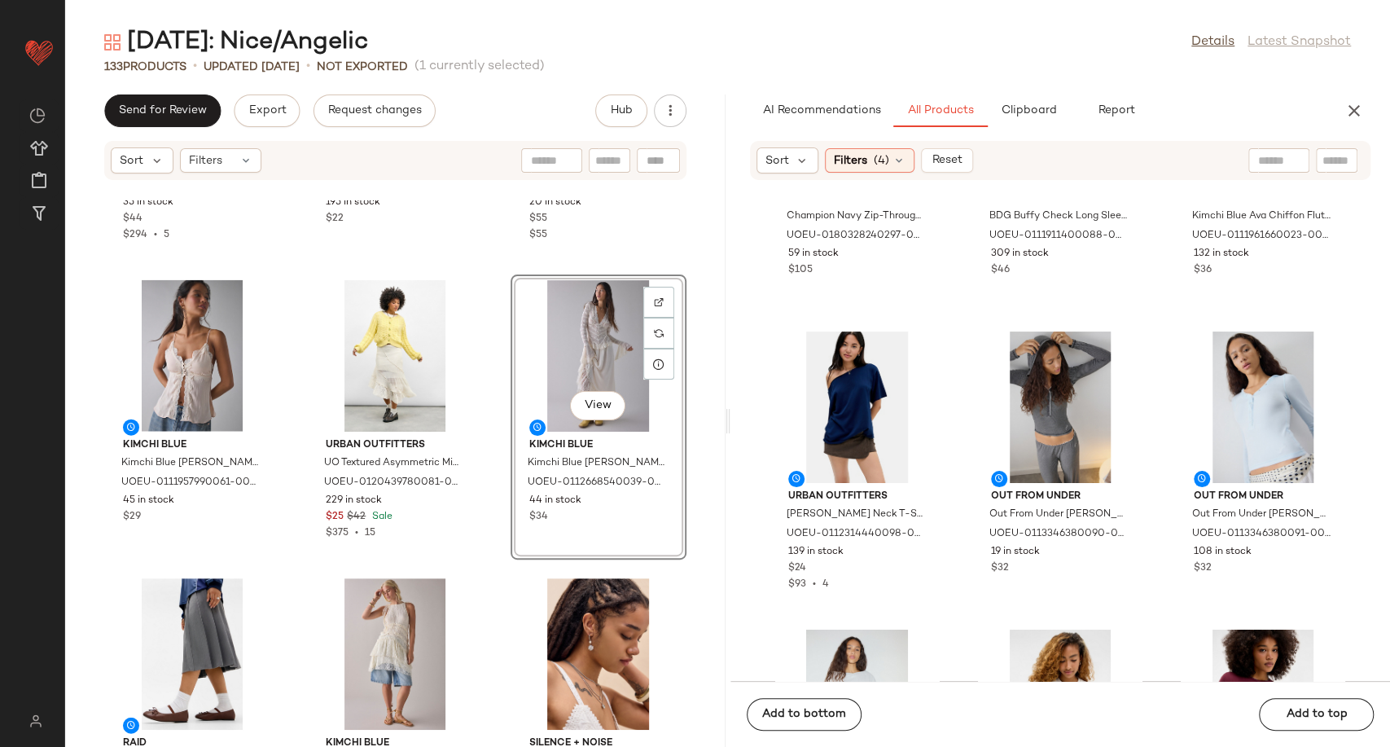
scroll to position [7702, 0]
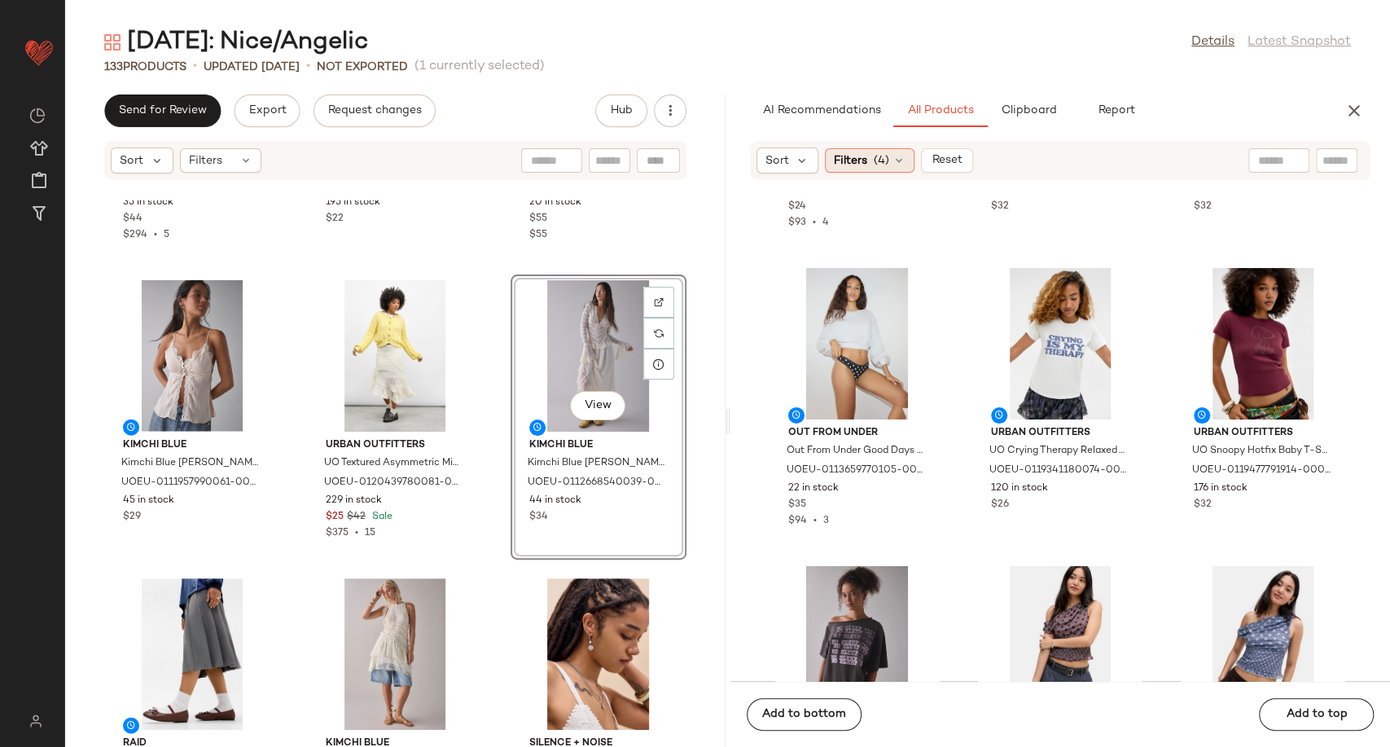
click at [908, 152] on div "Filters (4)" at bounding box center [870, 160] width 90 height 24
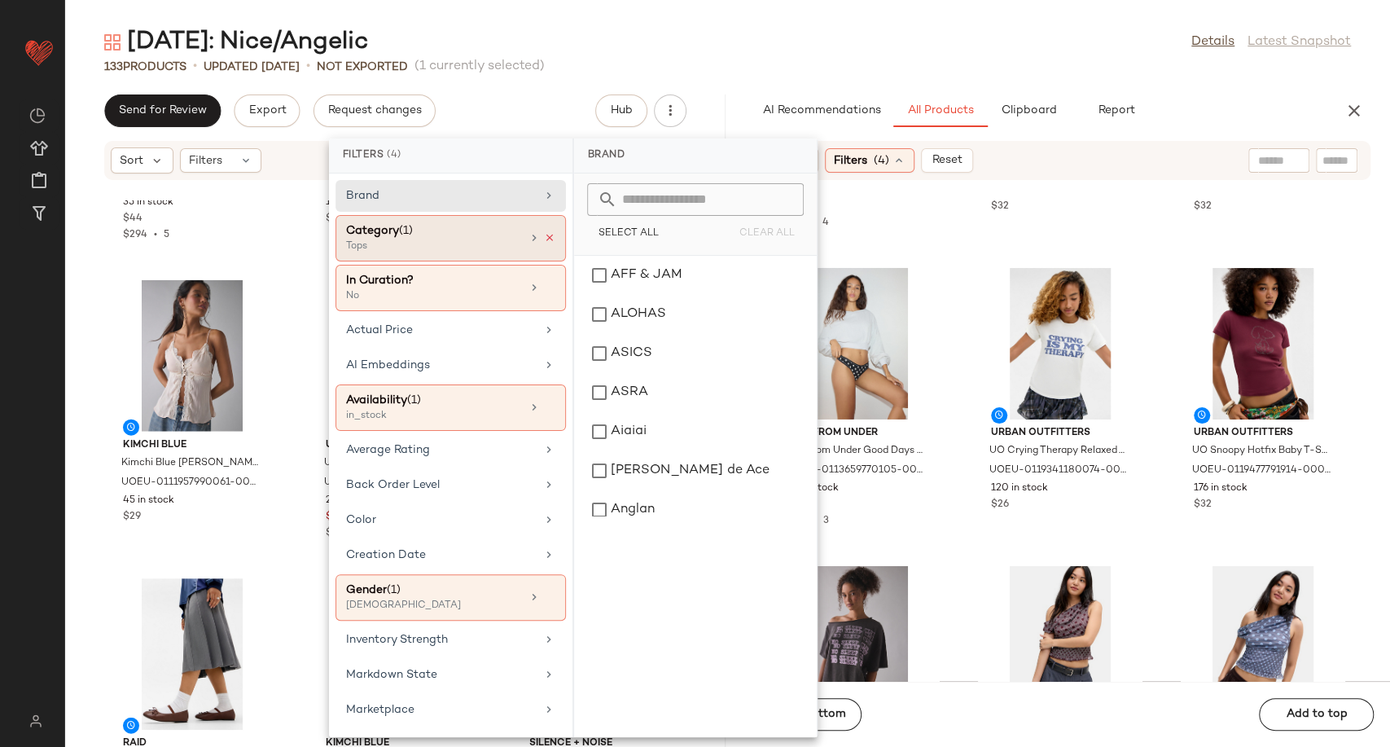
click at [544, 236] on icon at bounding box center [549, 237] width 11 height 11
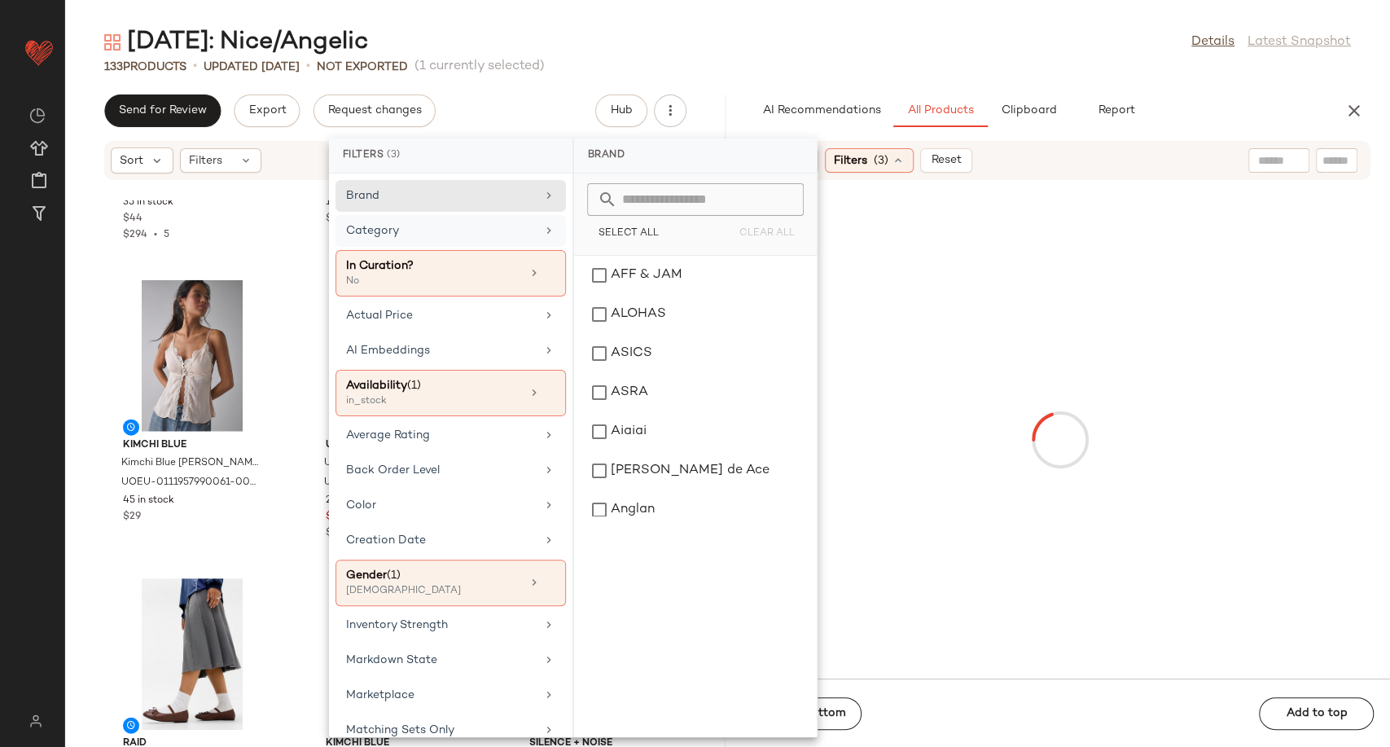
click at [528, 233] on div "Category" at bounding box center [441, 230] width 190 height 17
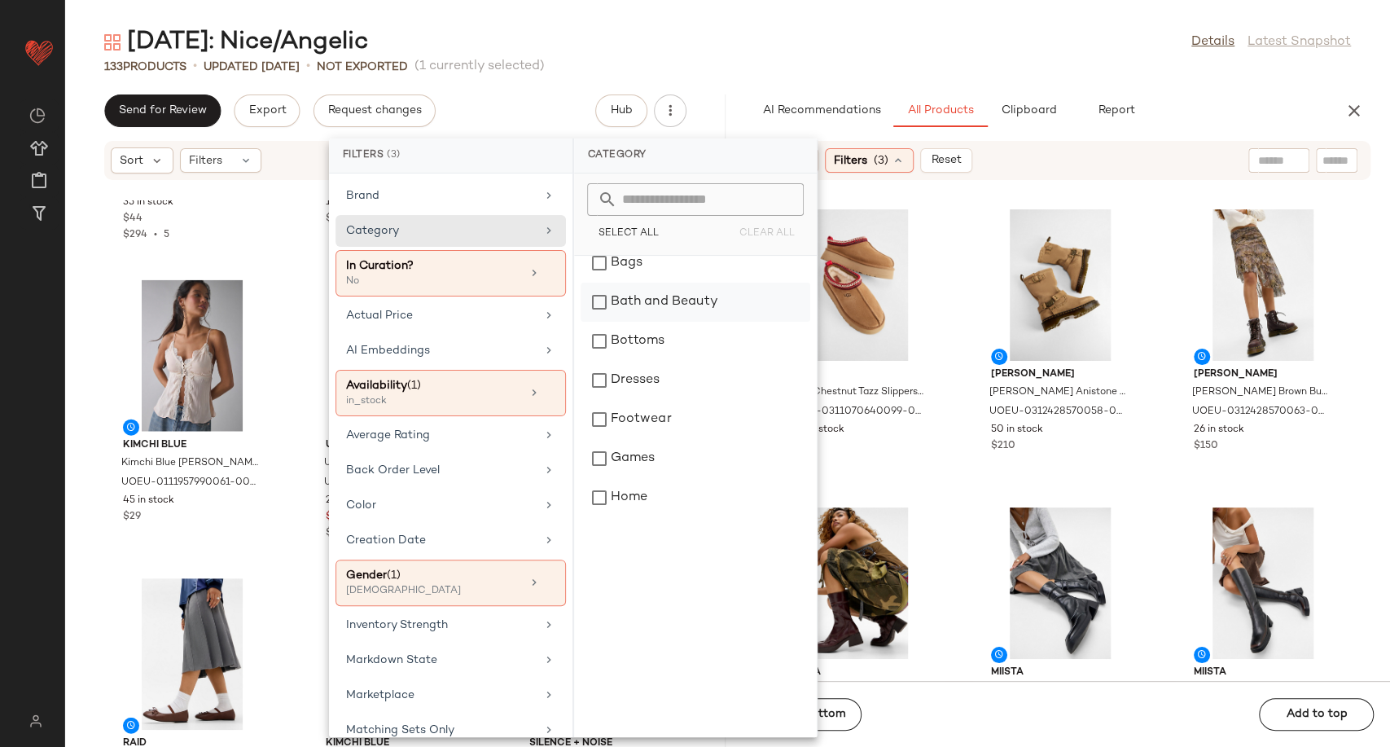
scroll to position [271, 0]
click at [659, 452] on div "Shorts" at bounding box center [695, 453] width 230 height 39
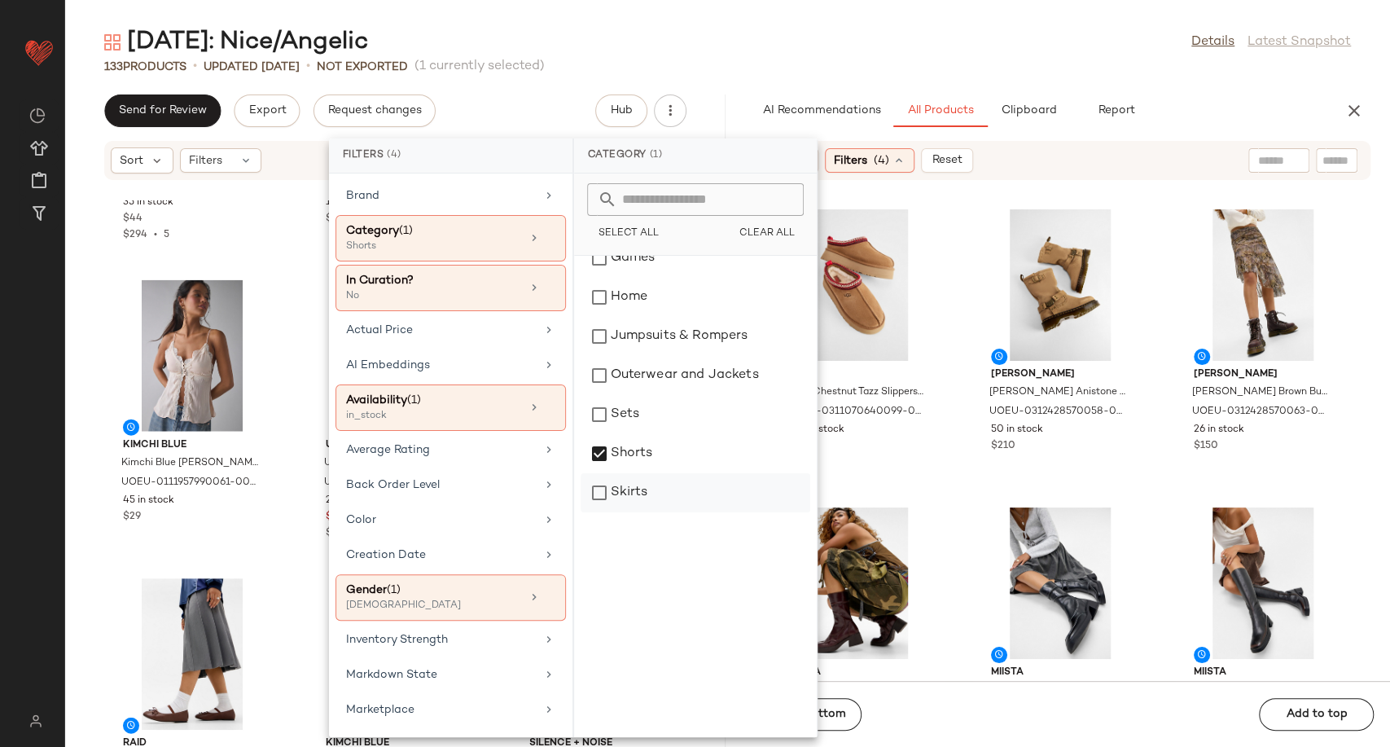
click at [659, 488] on div "Skirts" at bounding box center [695, 492] width 230 height 39
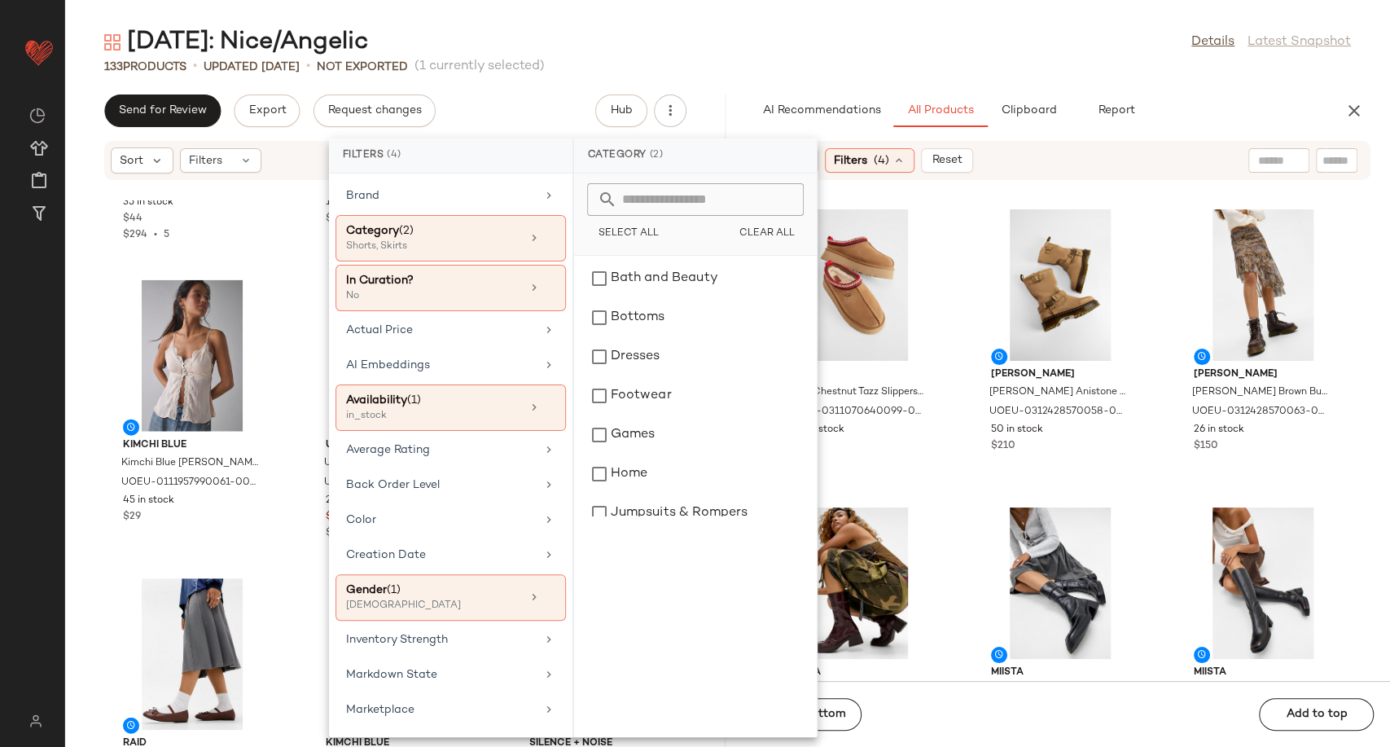
scroll to position [90, 0]
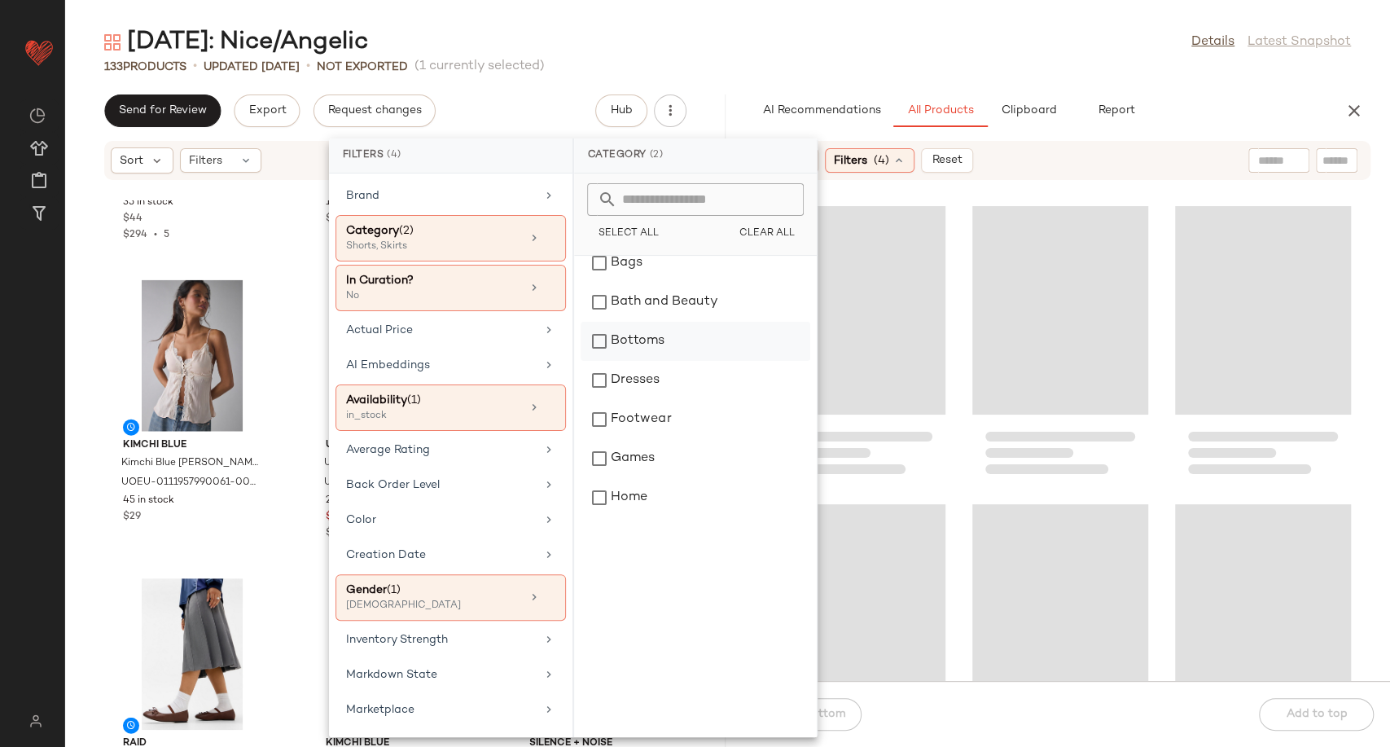
click at [678, 345] on div "Bottoms" at bounding box center [695, 341] width 230 height 39
click at [957, 481] on div at bounding box center [1060, 440] width 660 height 480
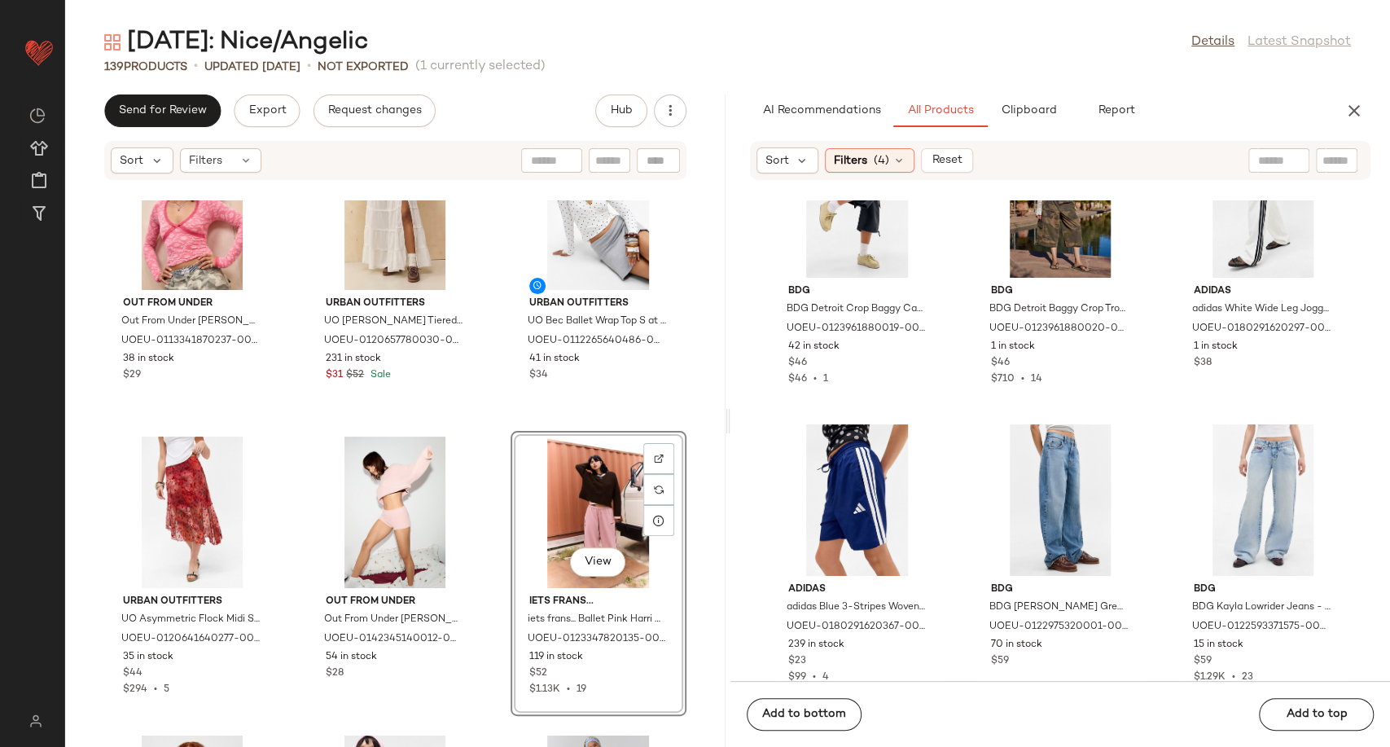
scroll to position [32846, 0]
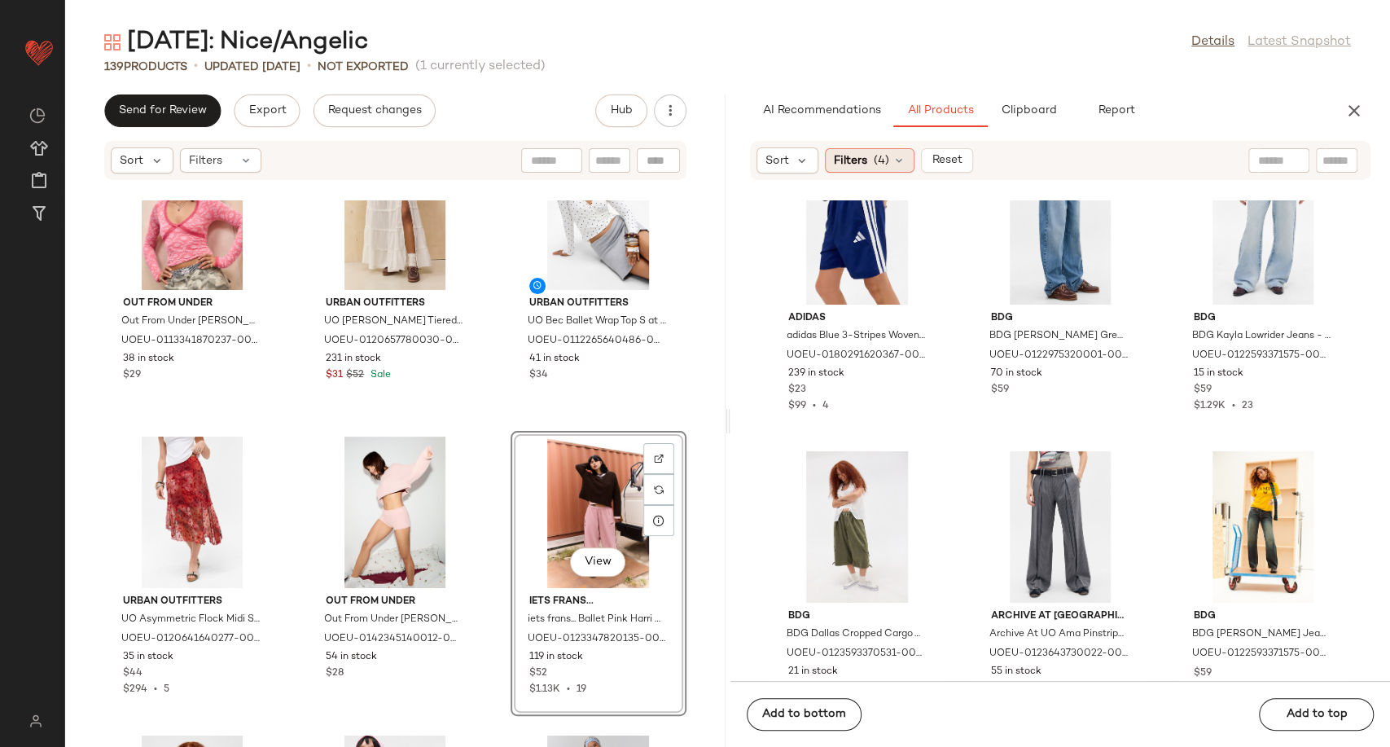
click at [906, 158] on div "Filters (4)" at bounding box center [870, 160] width 90 height 24
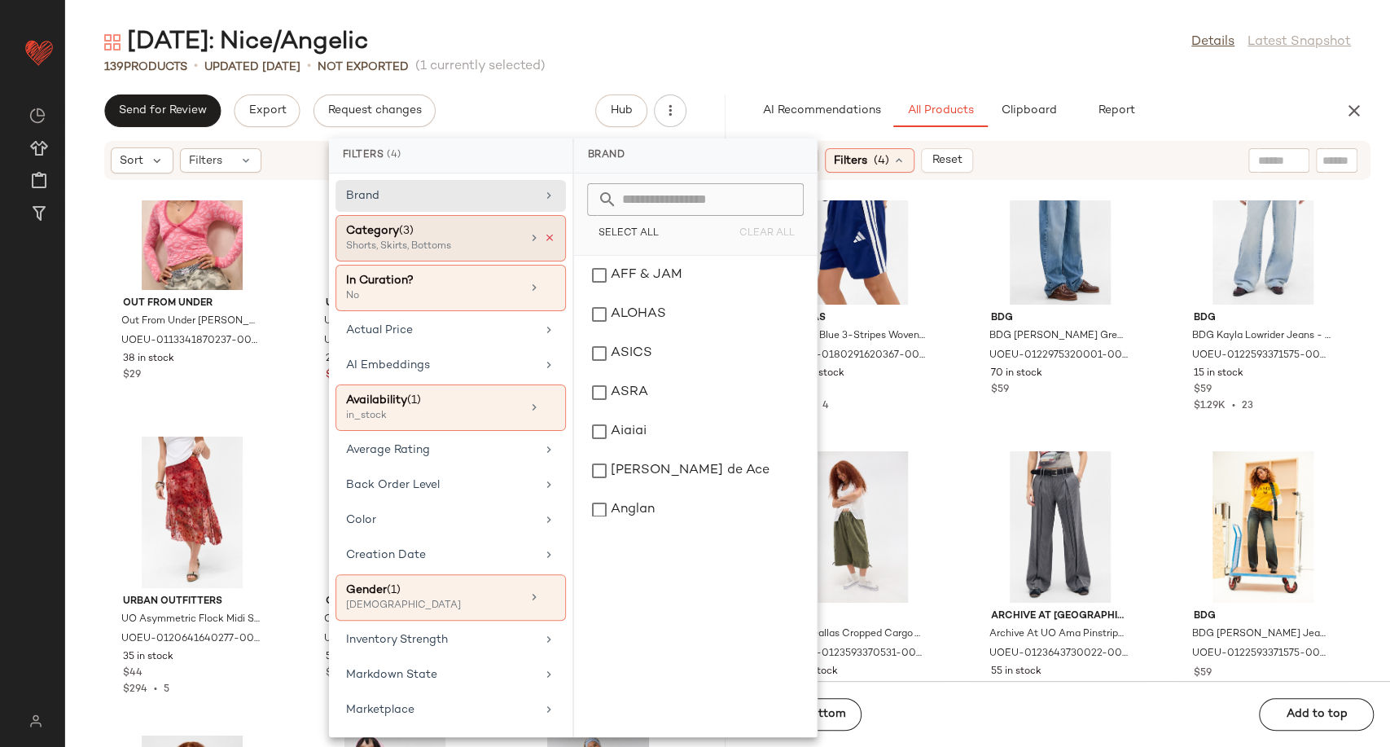
click at [544, 237] on icon at bounding box center [549, 237] width 11 height 11
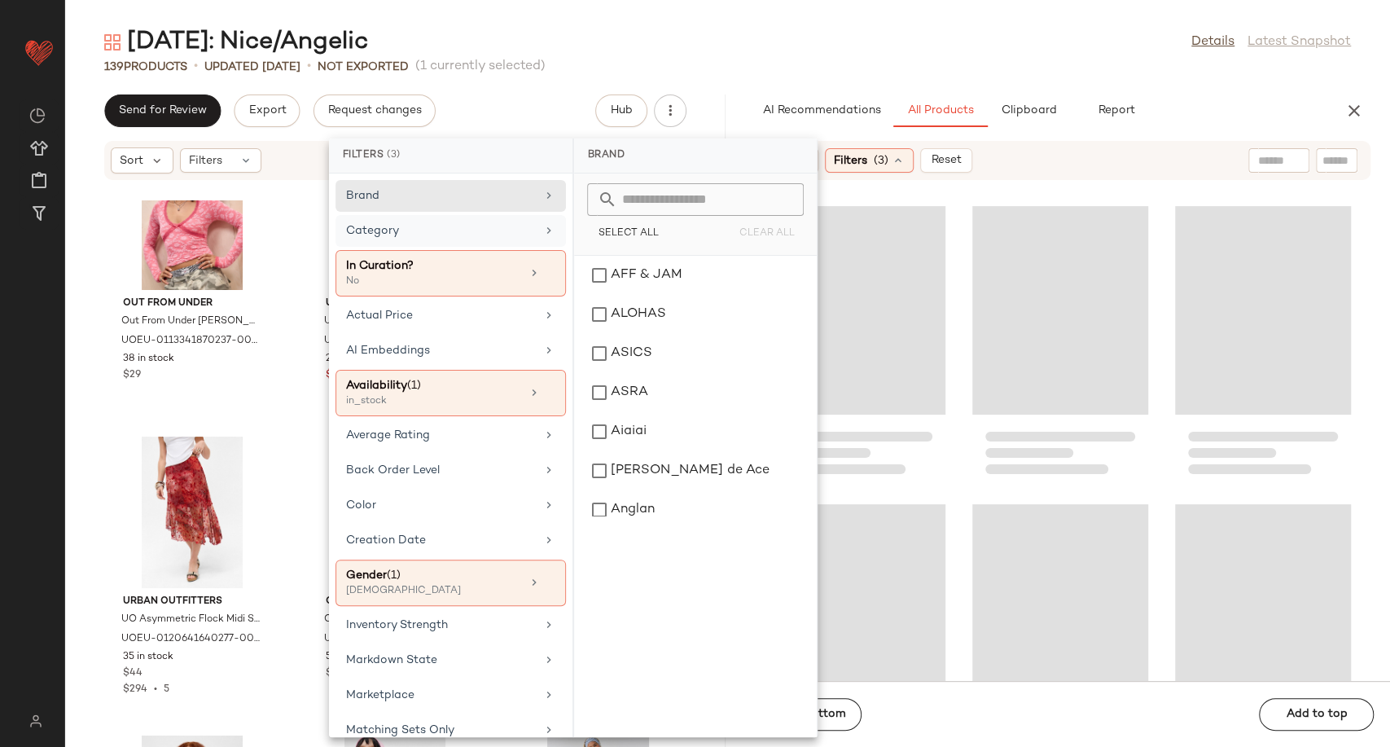
click at [532, 250] on div "Category" at bounding box center [450, 273] width 230 height 46
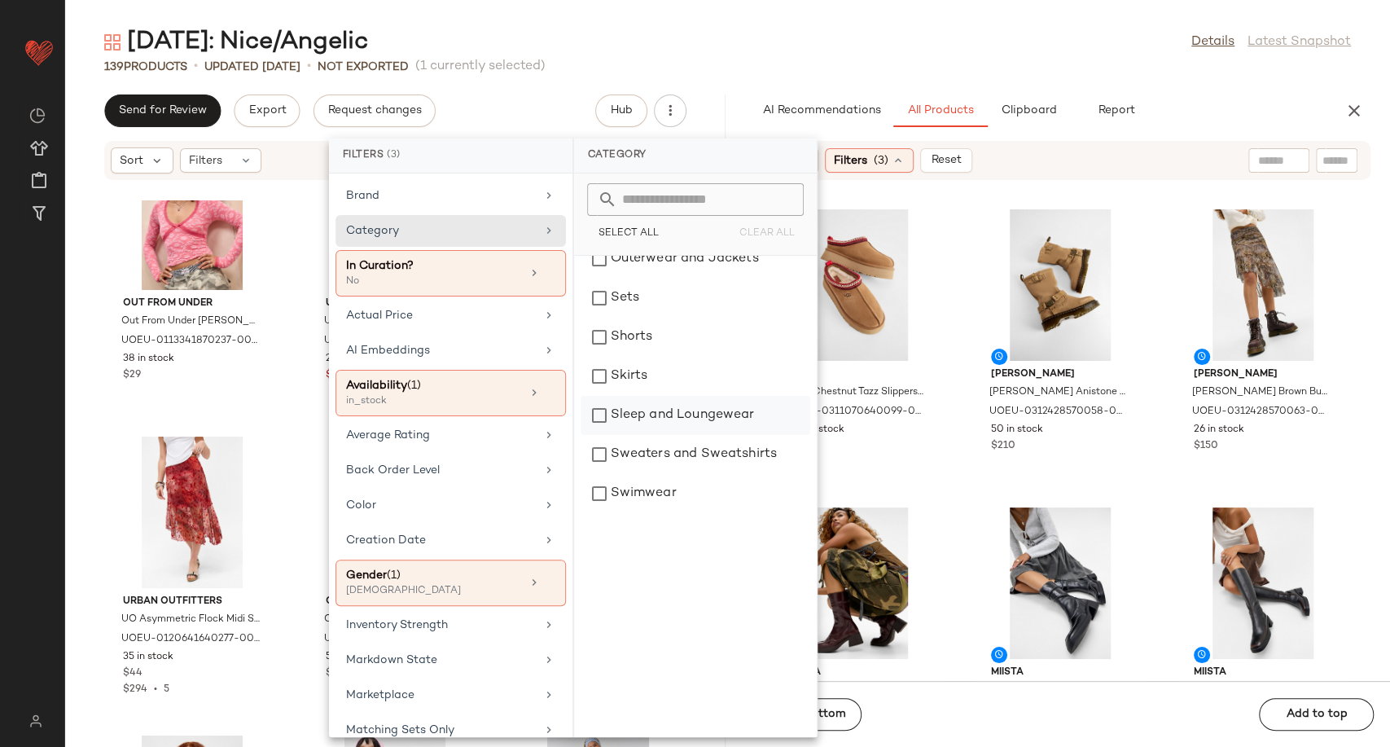
scroll to position [475, 0]
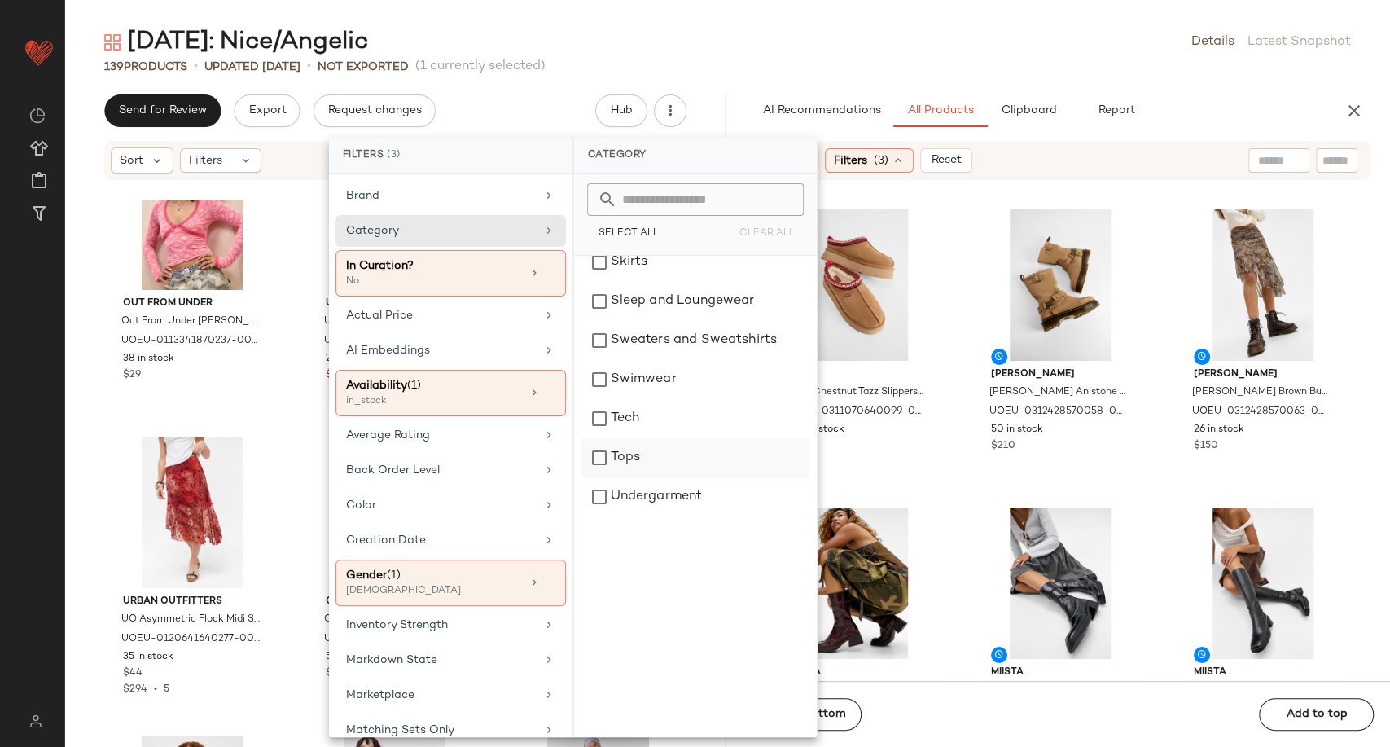
click at [655, 458] on div "Tops" at bounding box center [695, 457] width 230 height 39
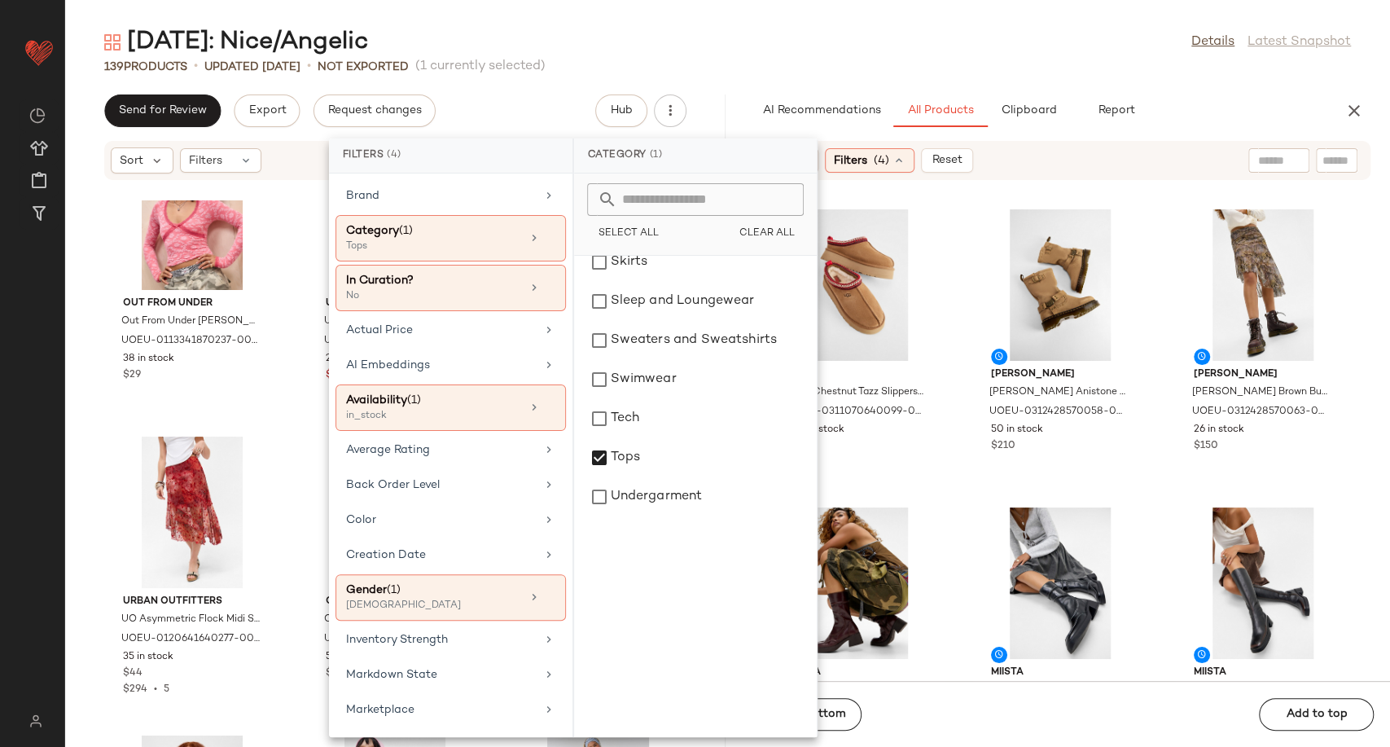
click at [964, 503] on div "UGG UGG Chestnut Tazz Slippers - Brown UK 3 at Urban Outfitters UOEU-0311070640…" at bounding box center [1060, 440] width 660 height 480
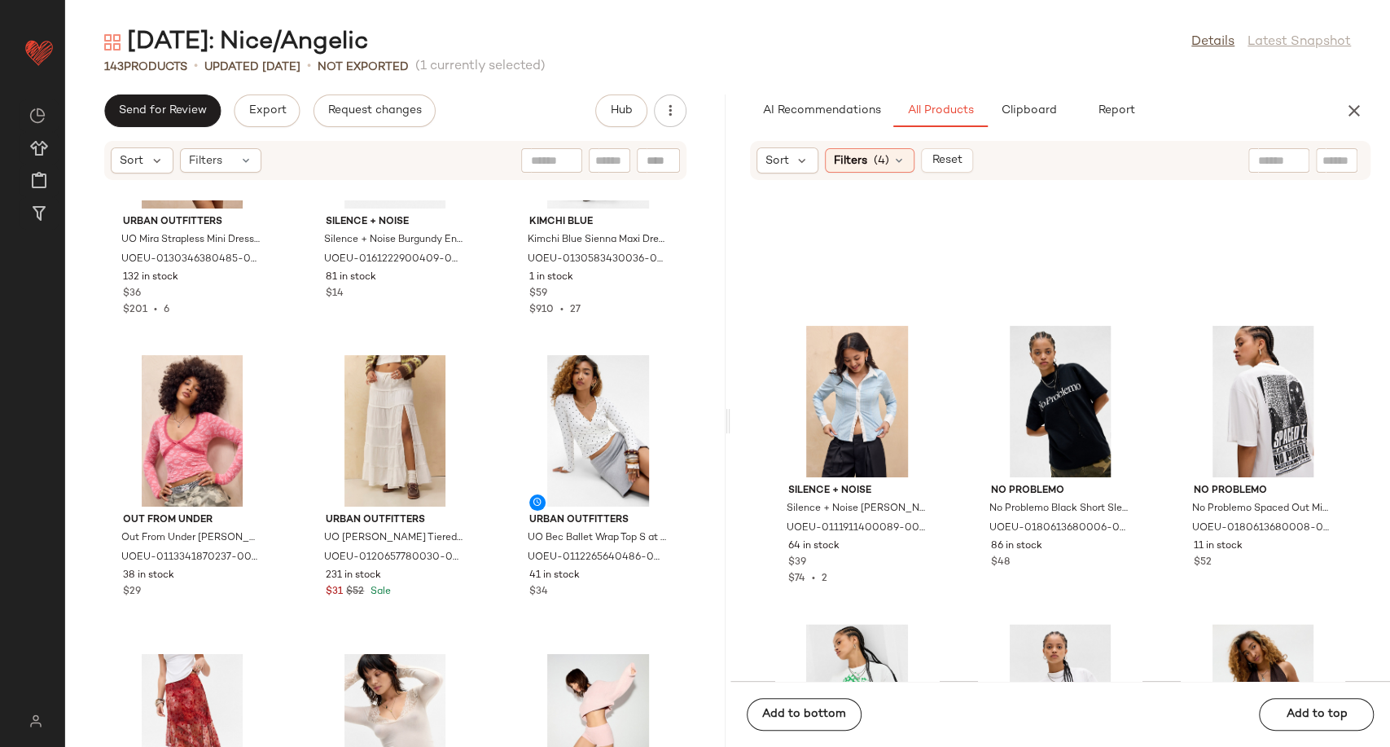
scroll to position [10325, 0]
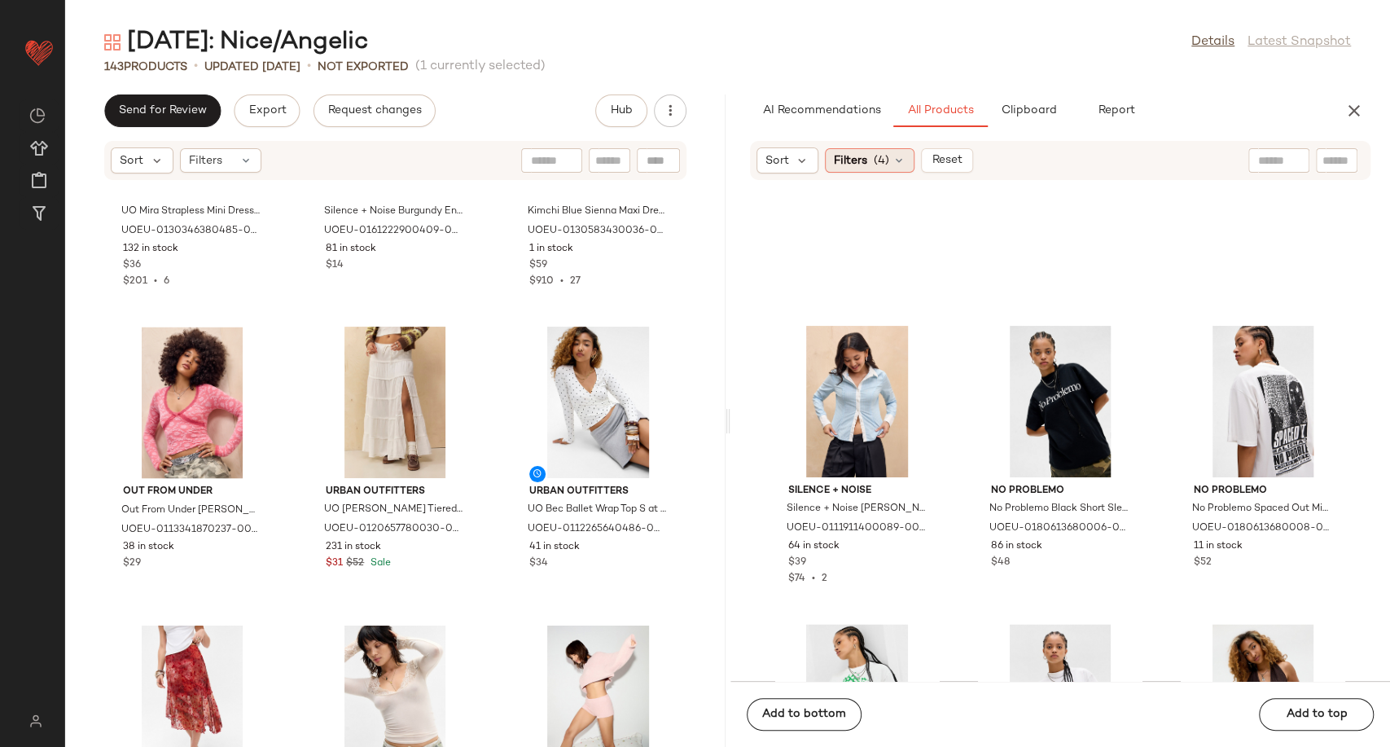
click at [902, 163] on icon at bounding box center [898, 160] width 13 height 13
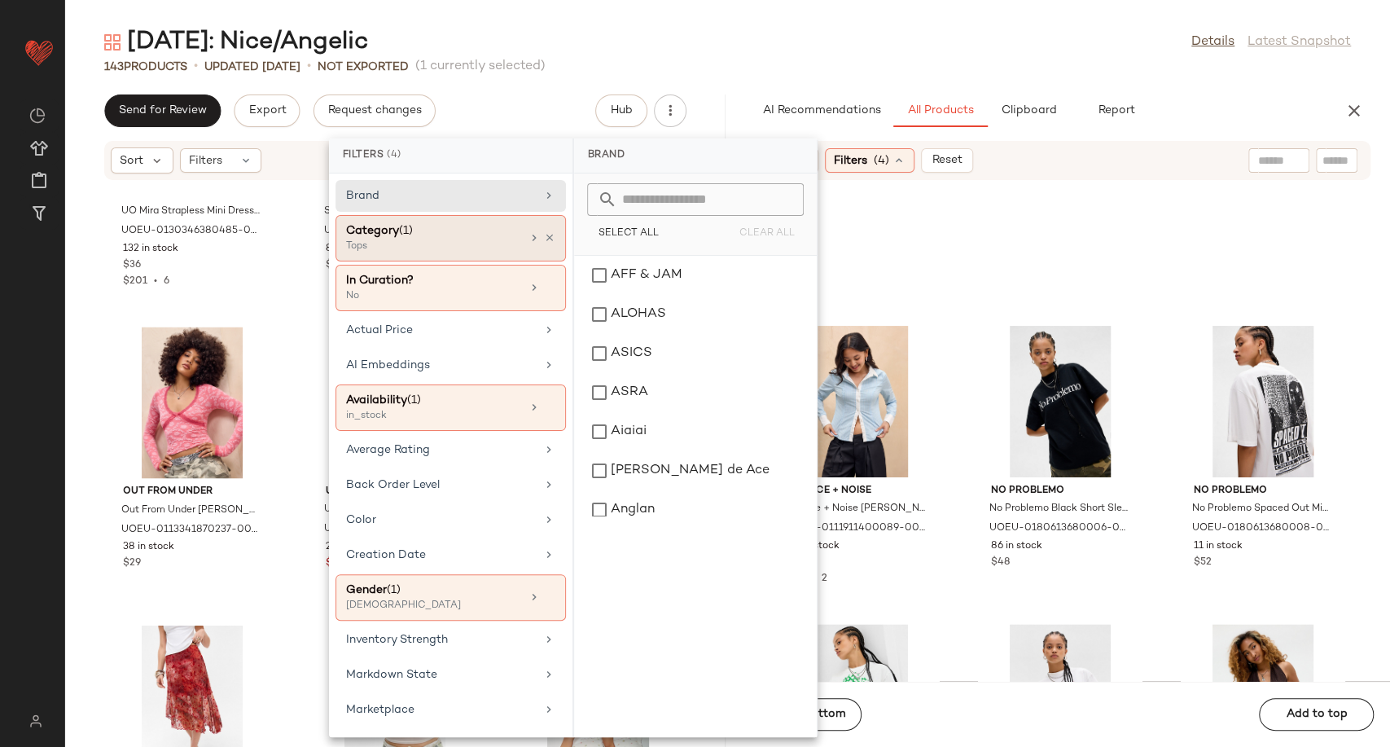
click at [547, 265] on div "Category (1) Tops" at bounding box center [450, 288] width 230 height 46
click at [546, 237] on icon at bounding box center [549, 237] width 11 height 11
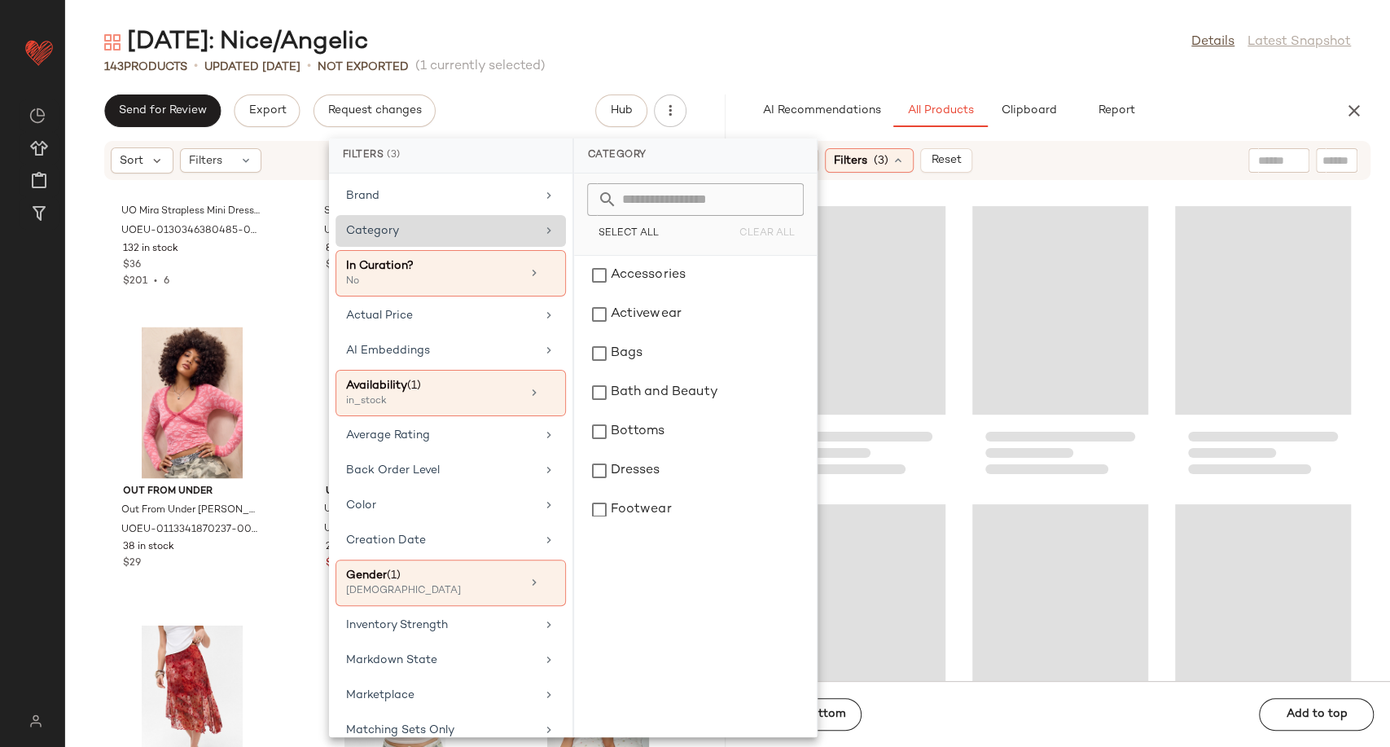
click at [449, 237] on div "Category" at bounding box center [441, 230] width 190 height 17
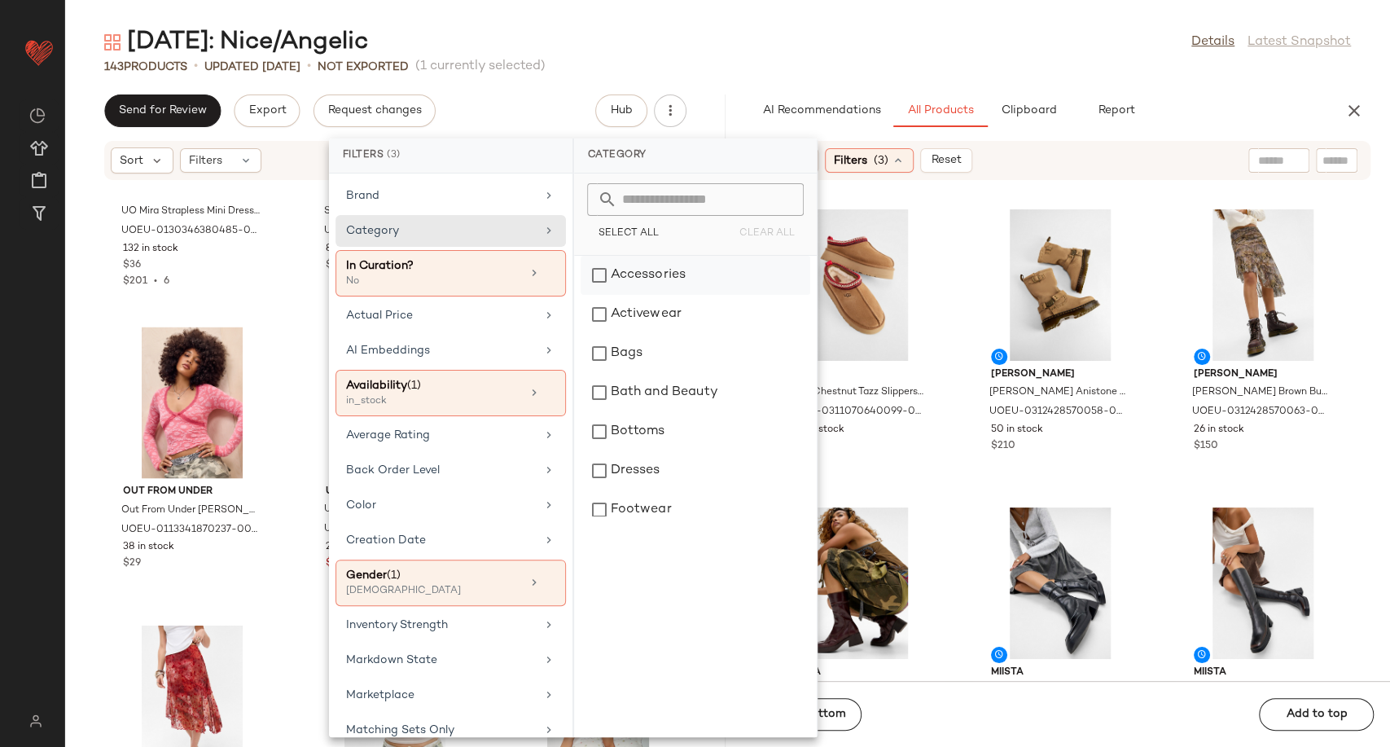
click at [645, 271] on div "Accessories" at bounding box center [695, 275] width 230 height 39
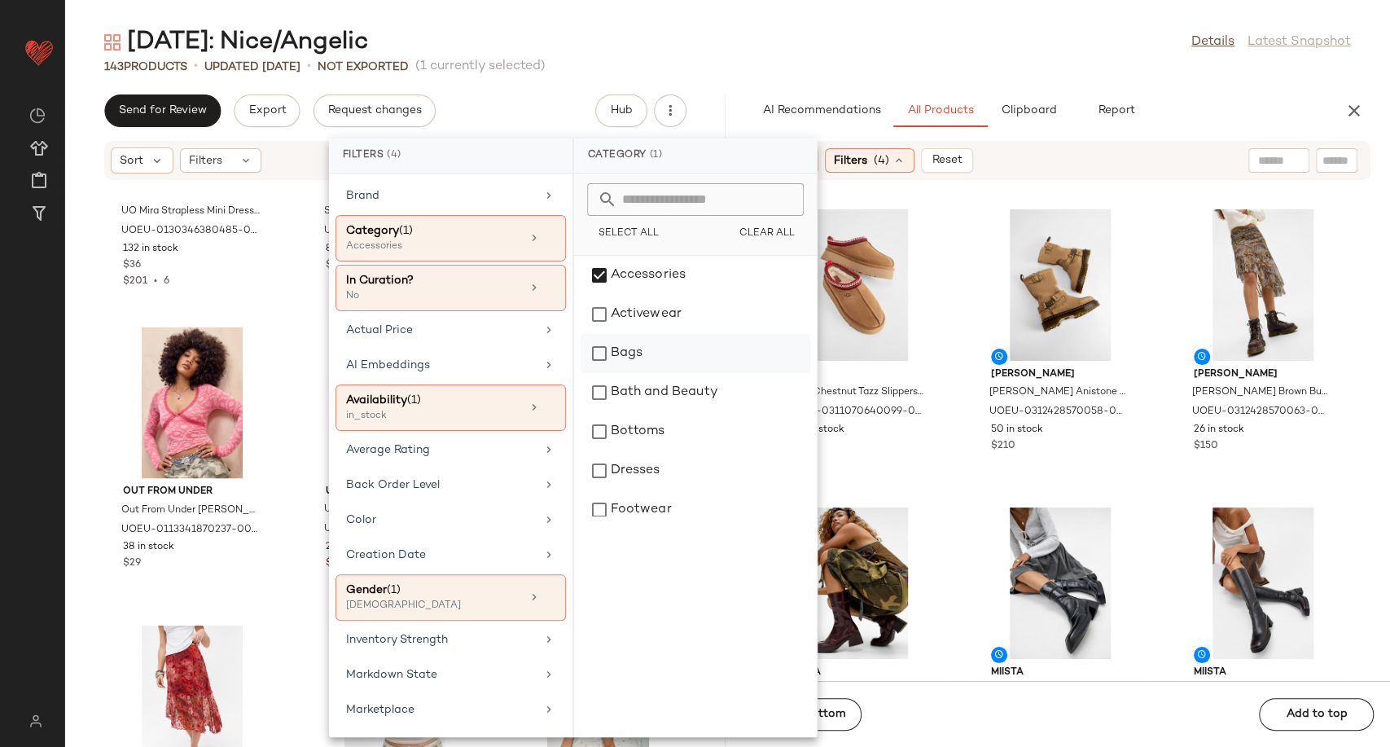
click at [659, 366] on div "Bags" at bounding box center [695, 353] width 230 height 39
click at [677, 510] on div "Footwear" at bounding box center [695, 509] width 230 height 39
click at [948, 485] on div "UGG UGG Chestnut Tazz Slippers - Brown UK 3 at Urban Outfitters UOEU-0311070640…" at bounding box center [1060, 440] width 660 height 480
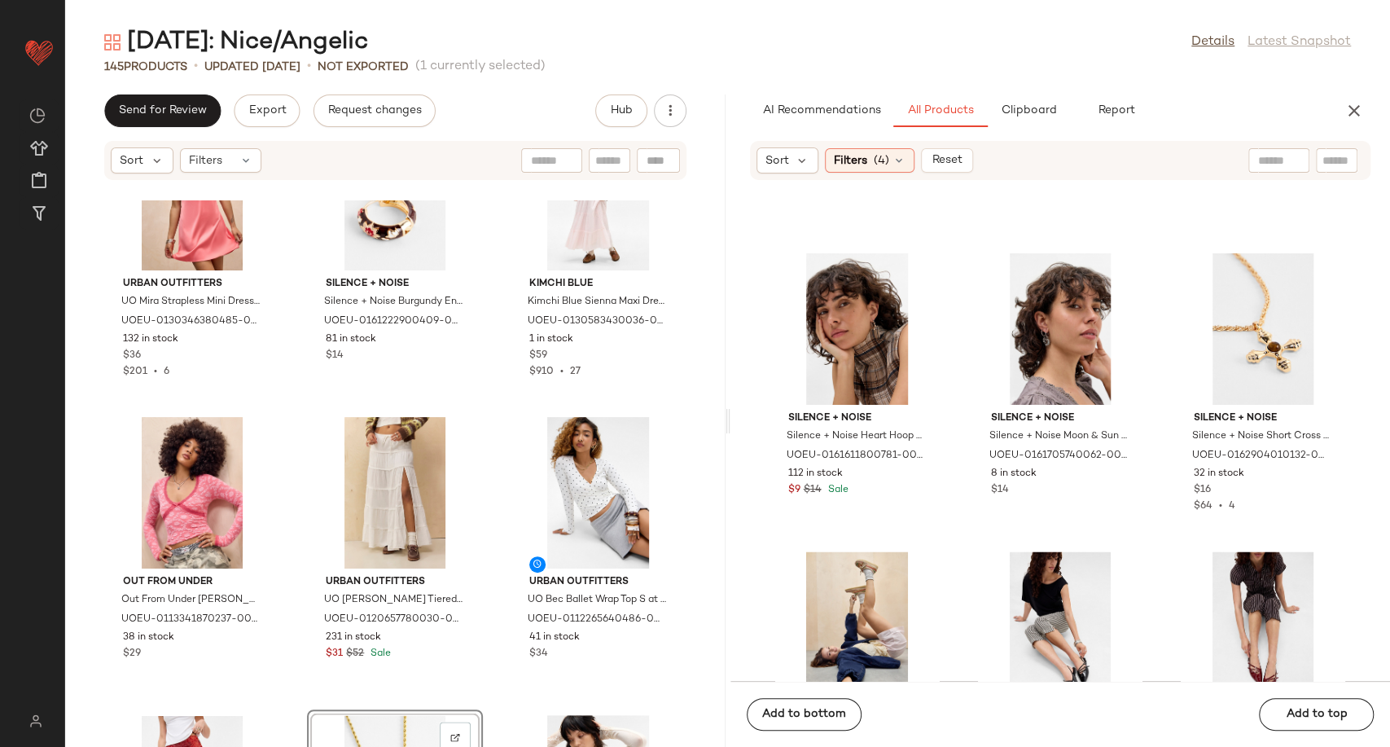
scroll to position [35124, 0]
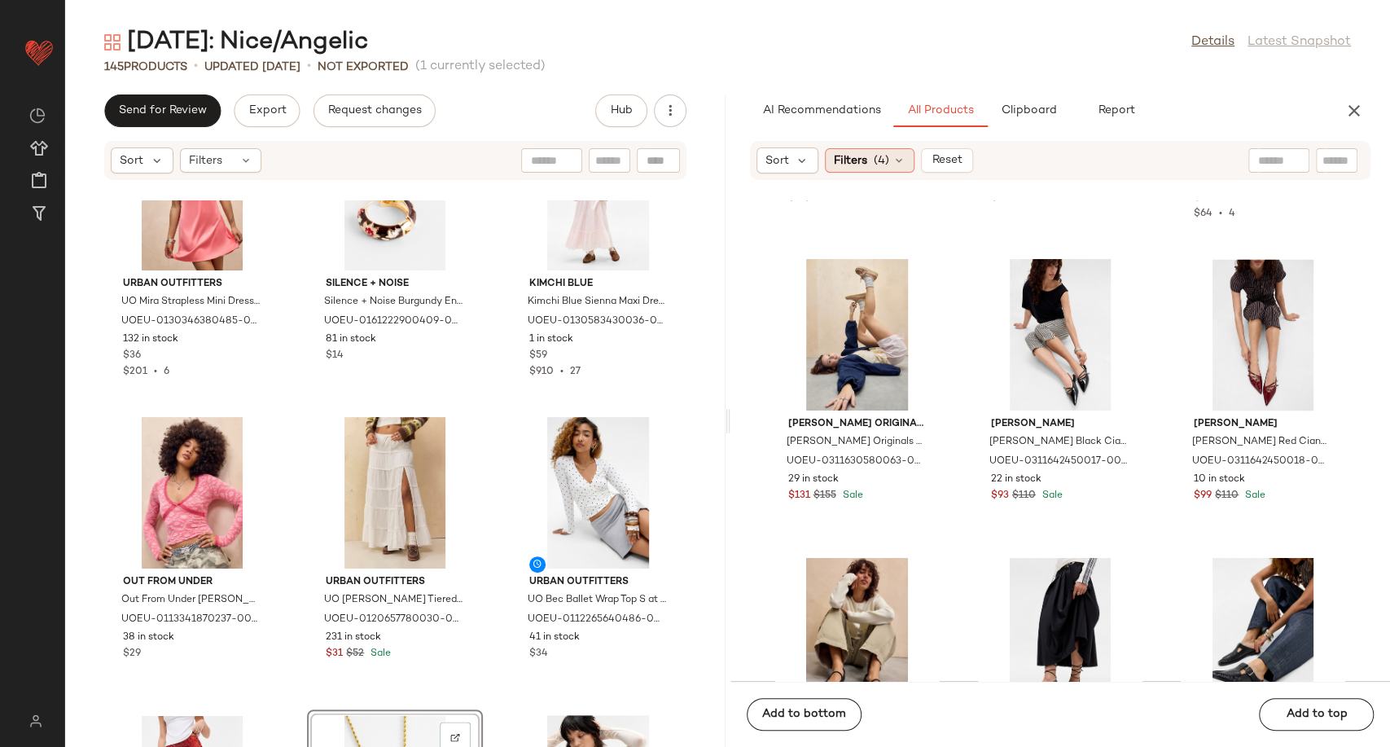
click at [899, 155] on icon at bounding box center [898, 160] width 13 height 13
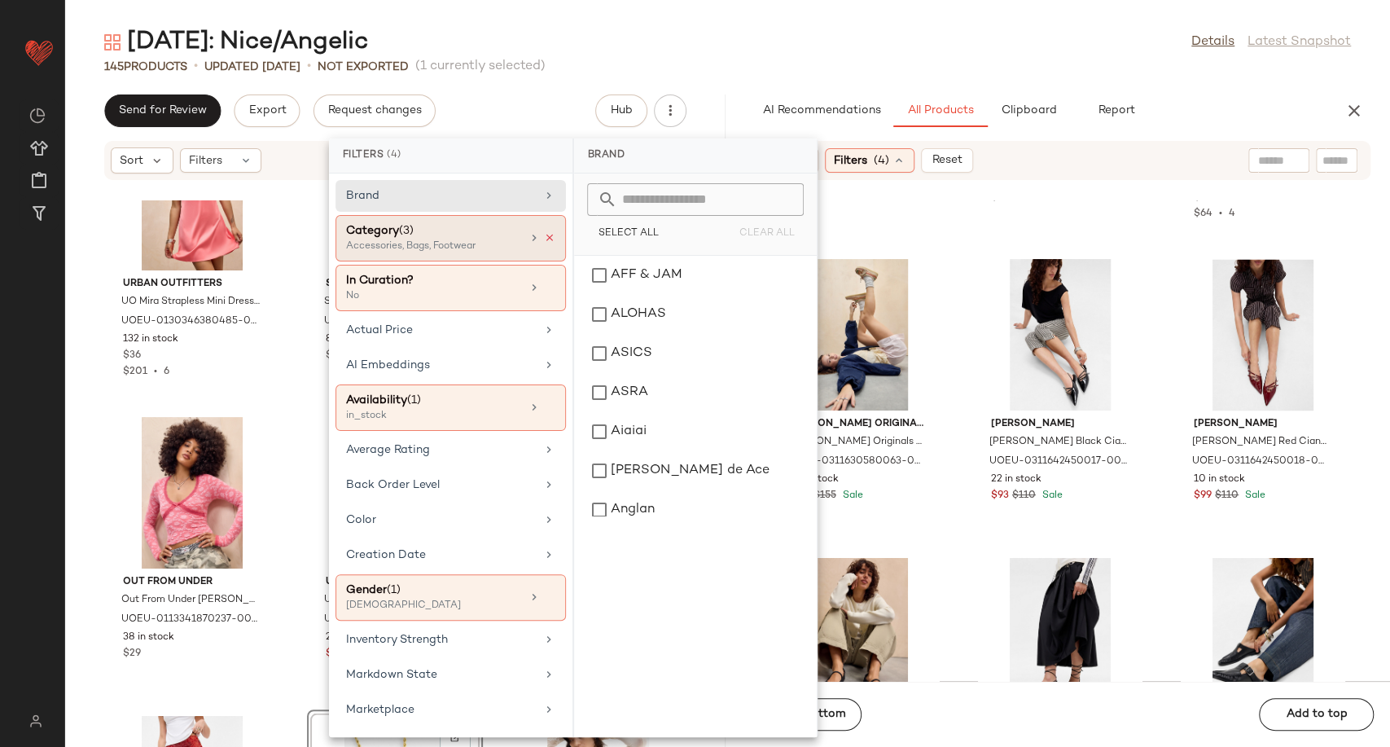
click at [544, 235] on icon at bounding box center [549, 237] width 11 height 11
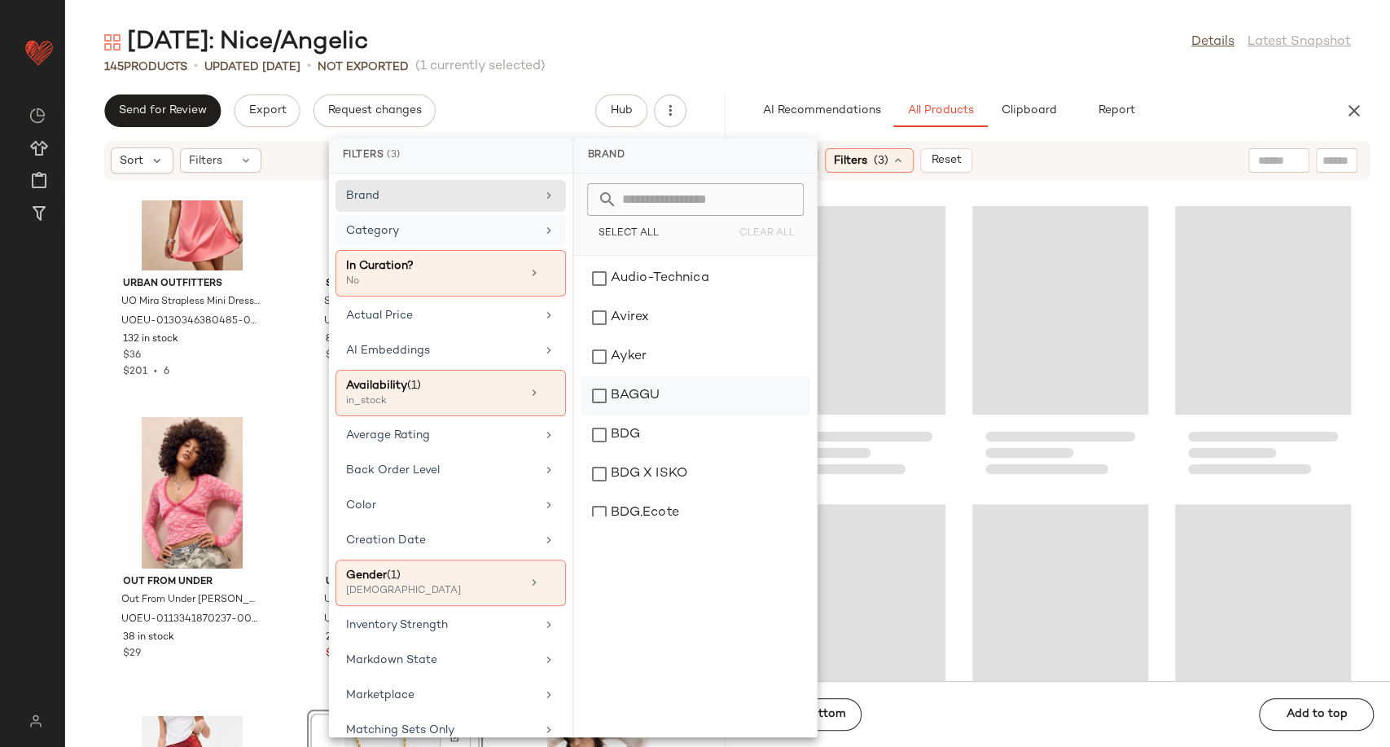
scroll to position [361, 0]
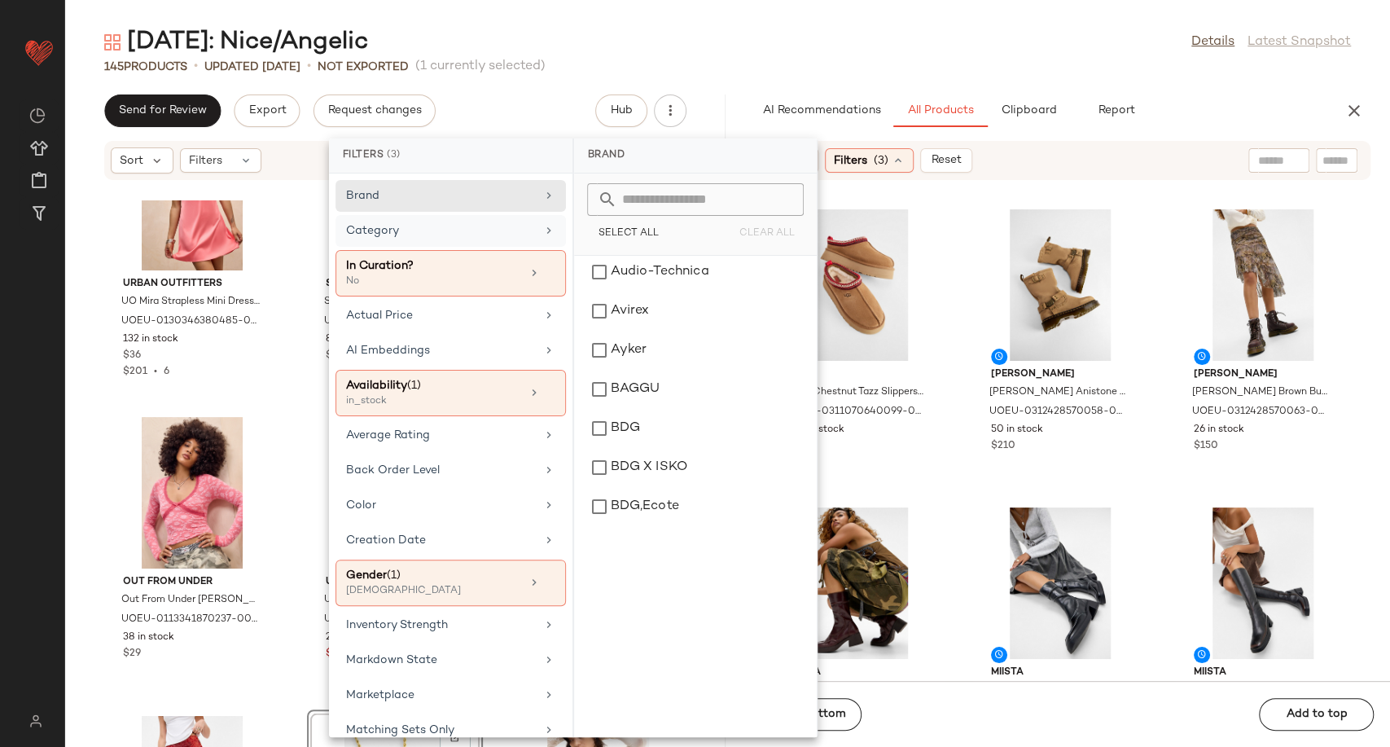
click at [445, 233] on div "Category" at bounding box center [441, 230] width 190 height 17
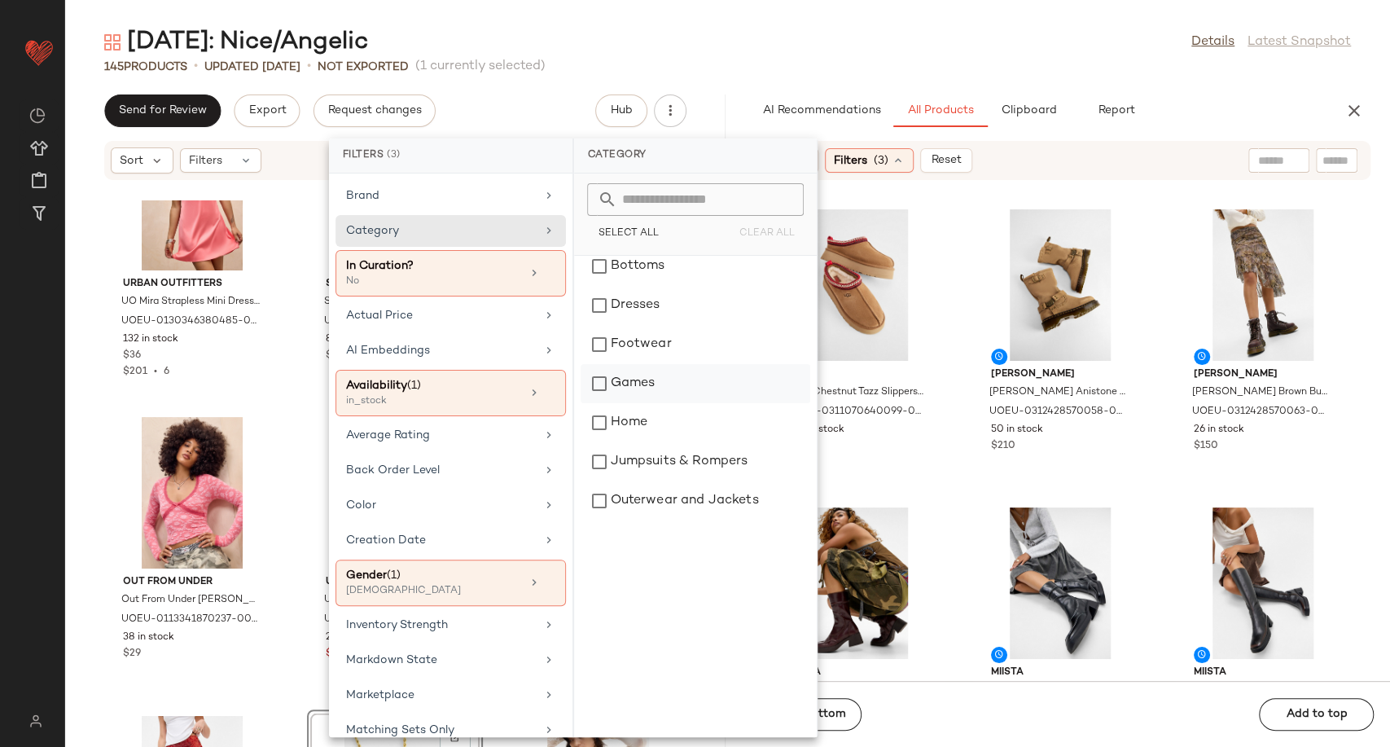
scroll to position [181, 0]
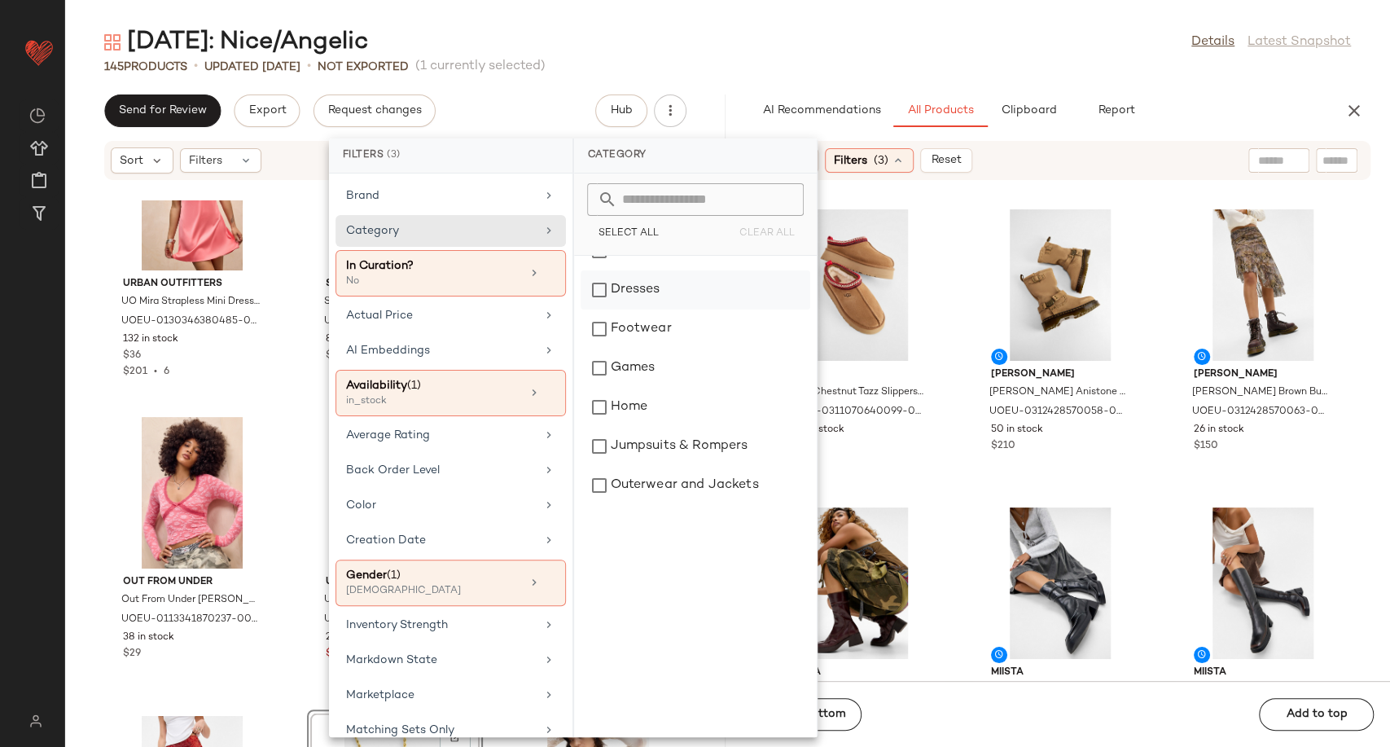
click at [619, 288] on div "Dresses" at bounding box center [695, 289] width 230 height 39
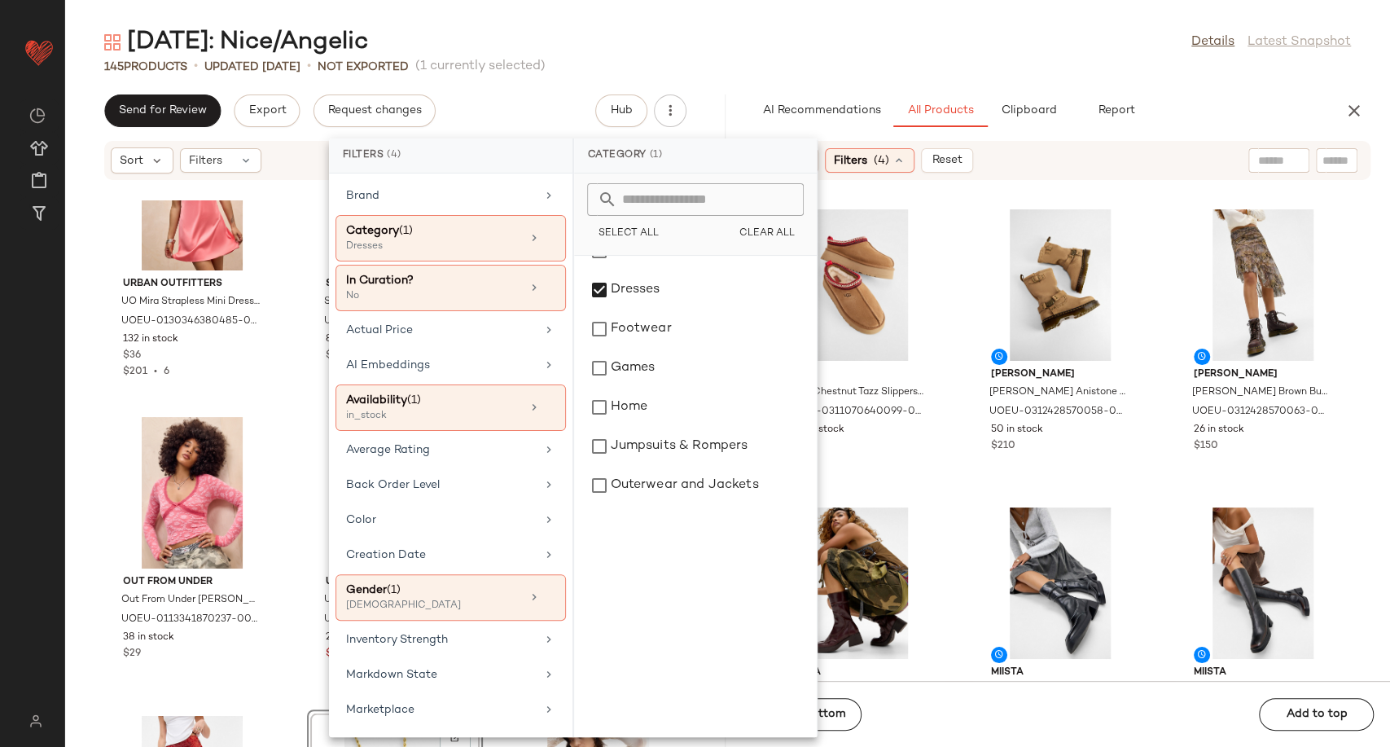
click at [953, 435] on div "UGG UGG Chestnut Tazz Slippers - Brown UK 3 at Urban Outfitters UOEU-0311070640…" at bounding box center [1060, 440] width 660 height 480
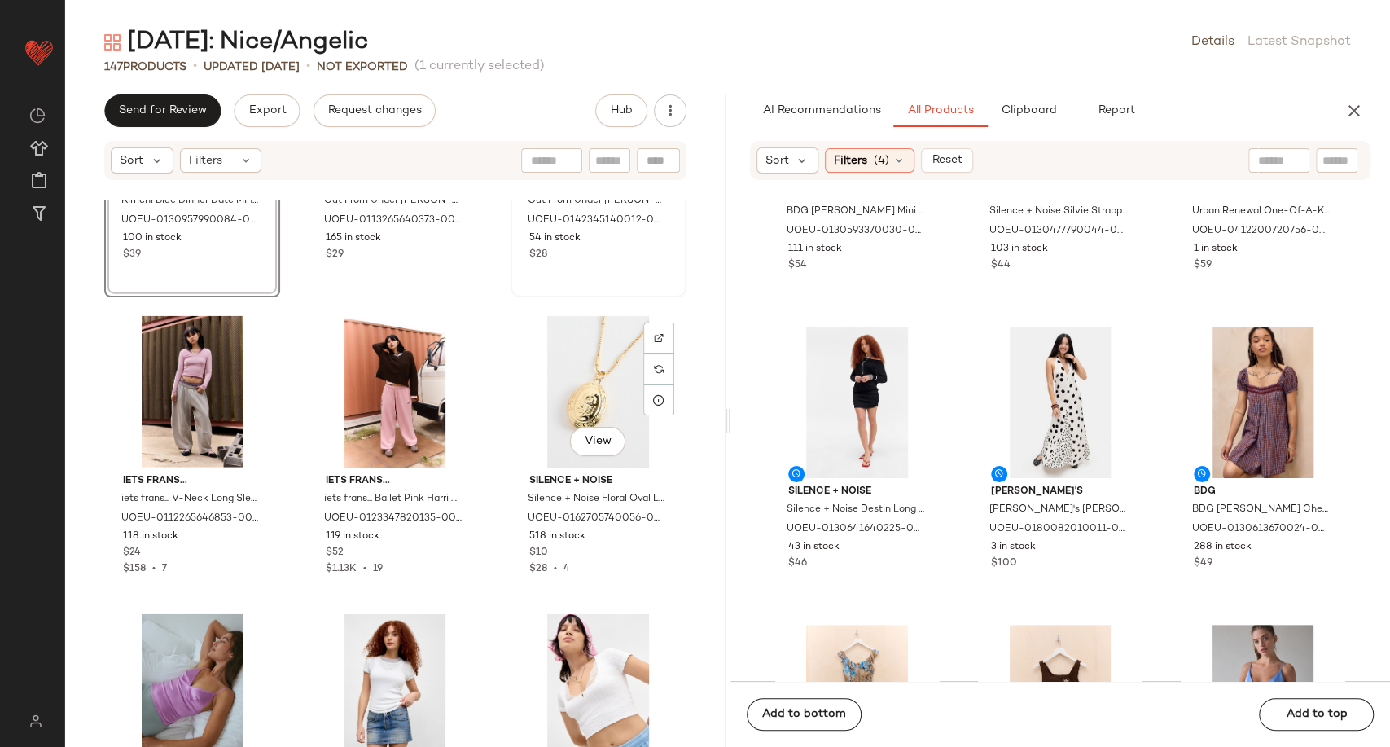
scroll to position [11320, 0]
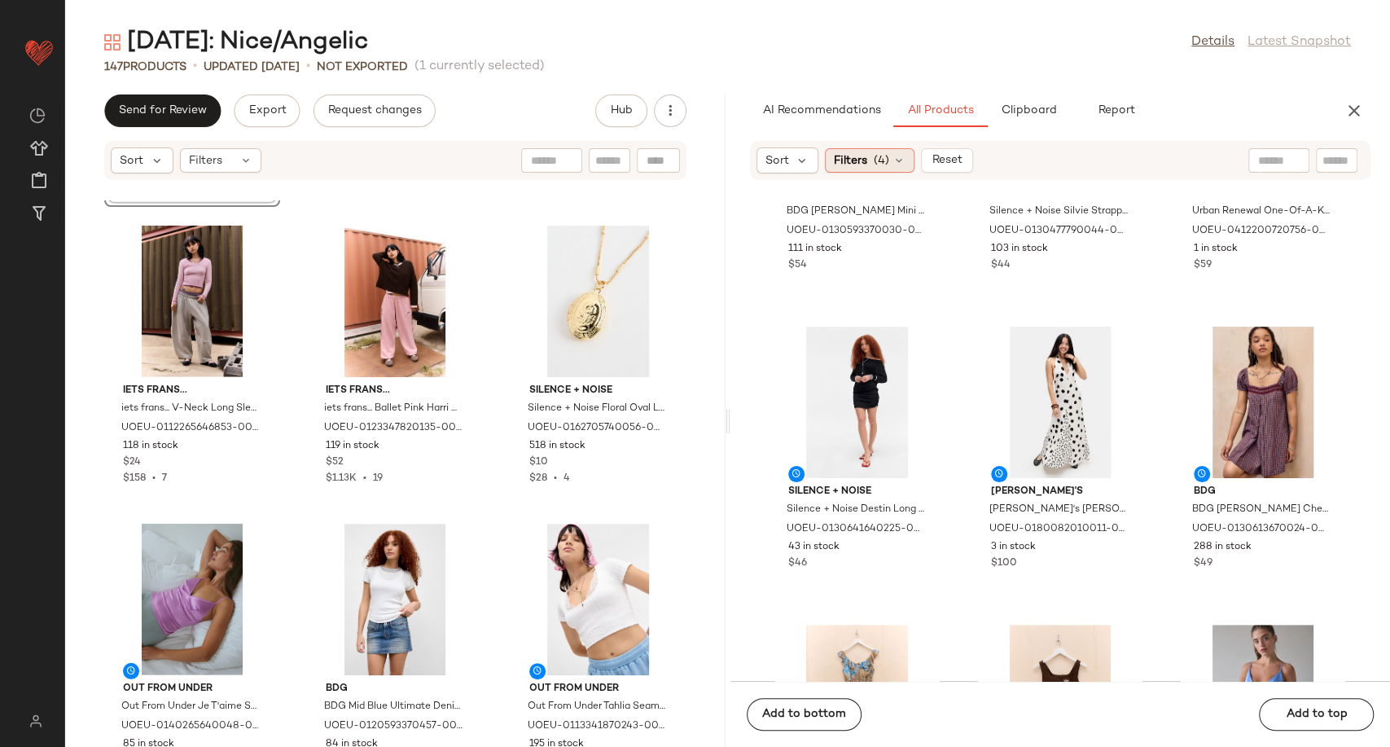
click at [894, 155] on icon at bounding box center [898, 160] width 13 height 13
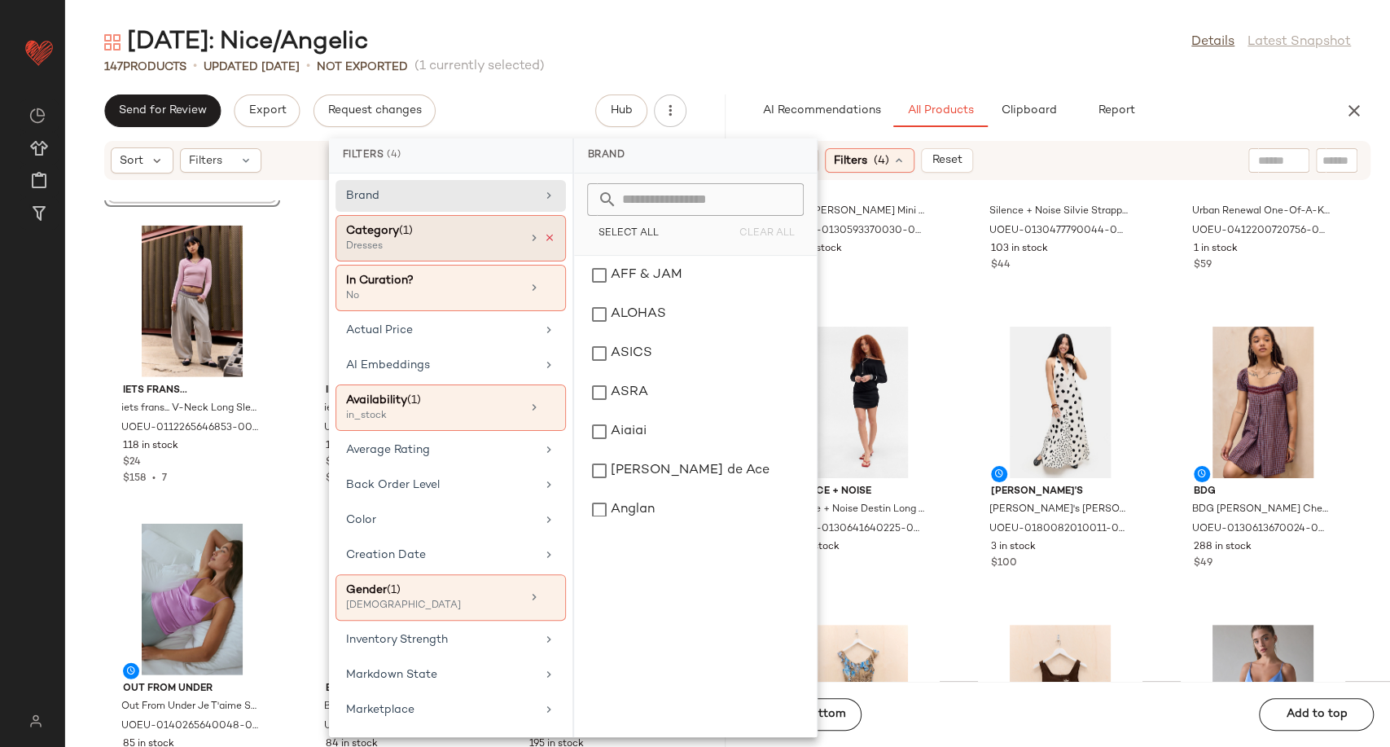
click at [544, 234] on icon at bounding box center [549, 237] width 11 height 11
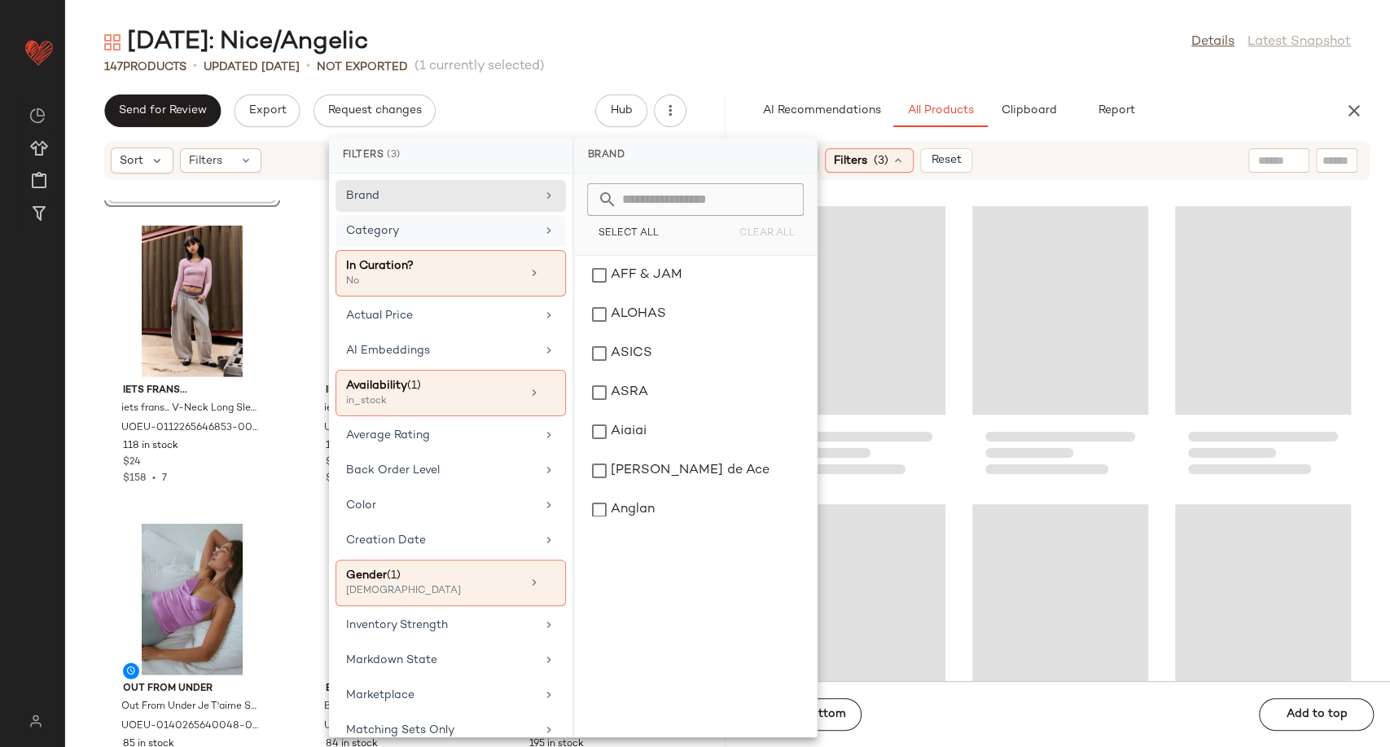
click at [542, 232] on icon at bounding box center [548, 230] width 13 height 13
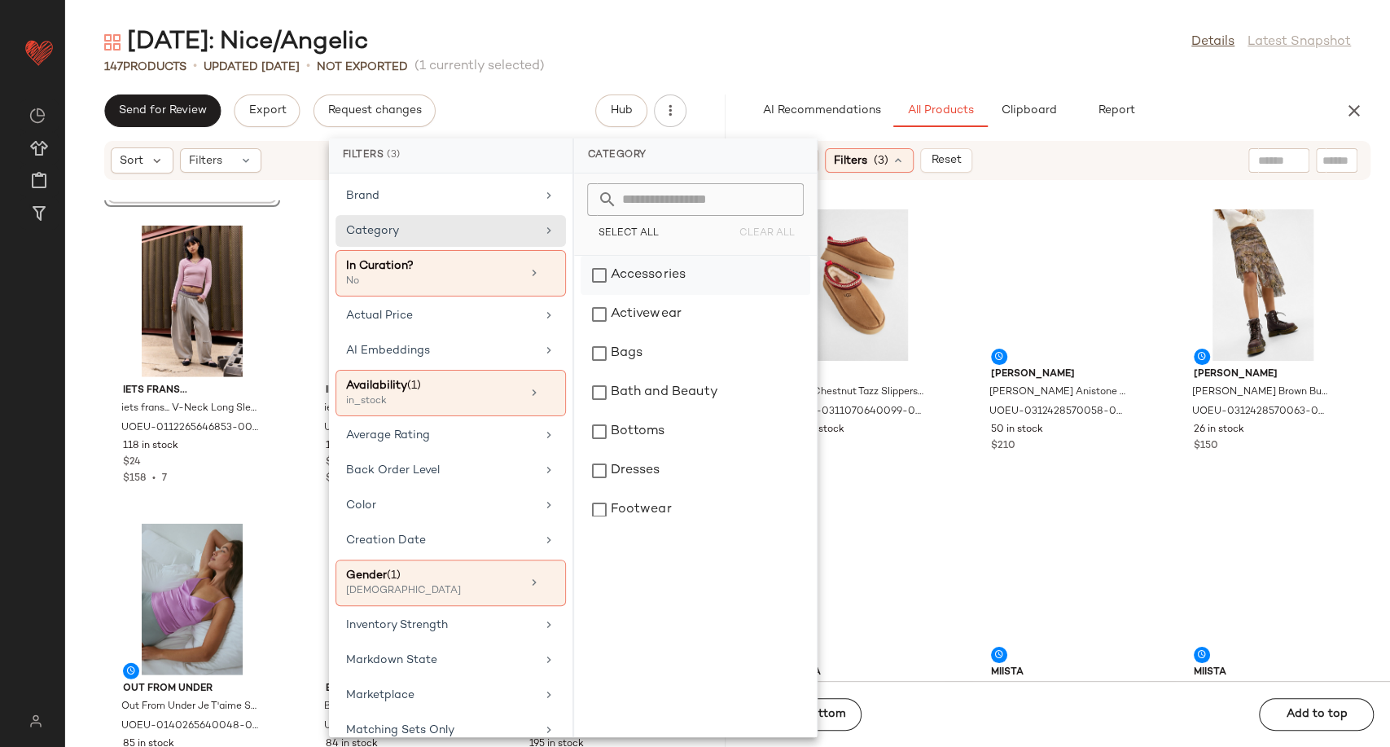
click at [657, 276] on div "Accessories" at bounding box center [695, 275] width 230 height 39
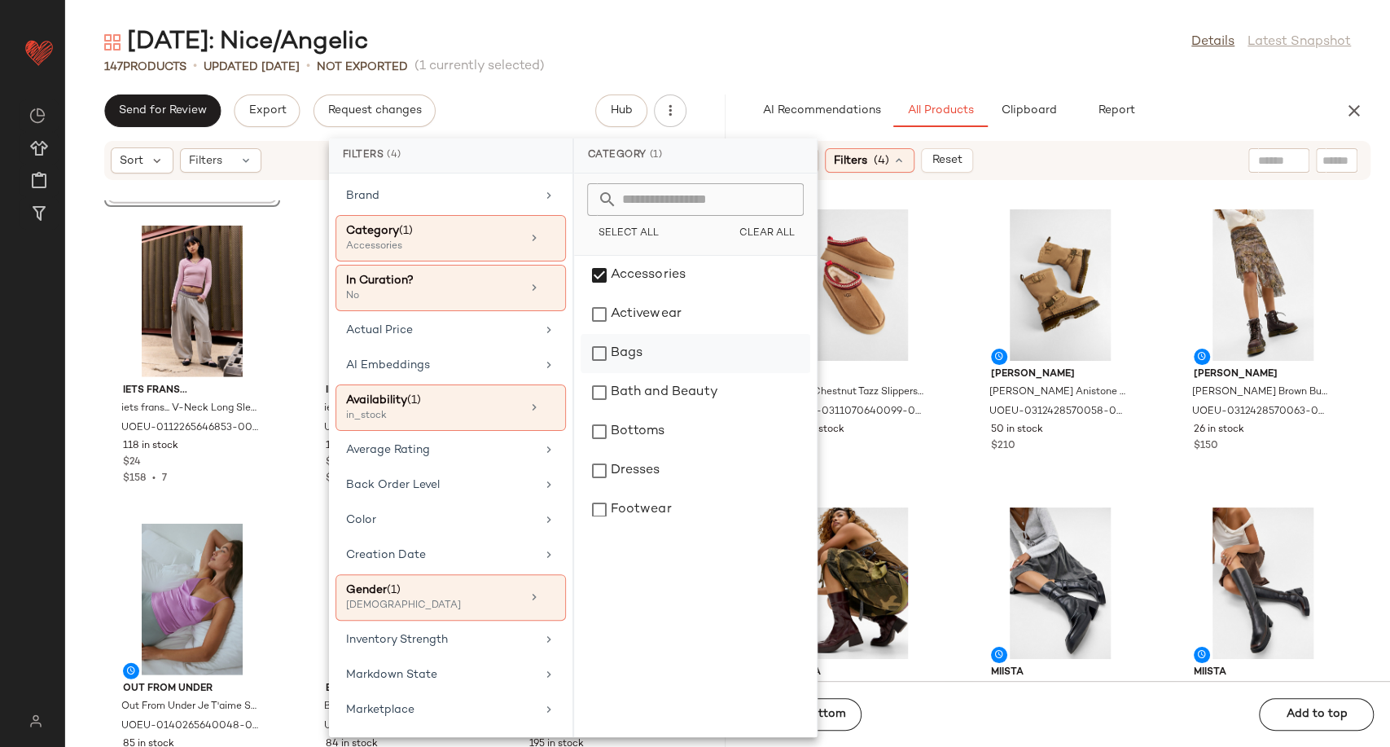
click at [654, 363] on div "Bags" at bounding box center [695, 353] width 230 height 39
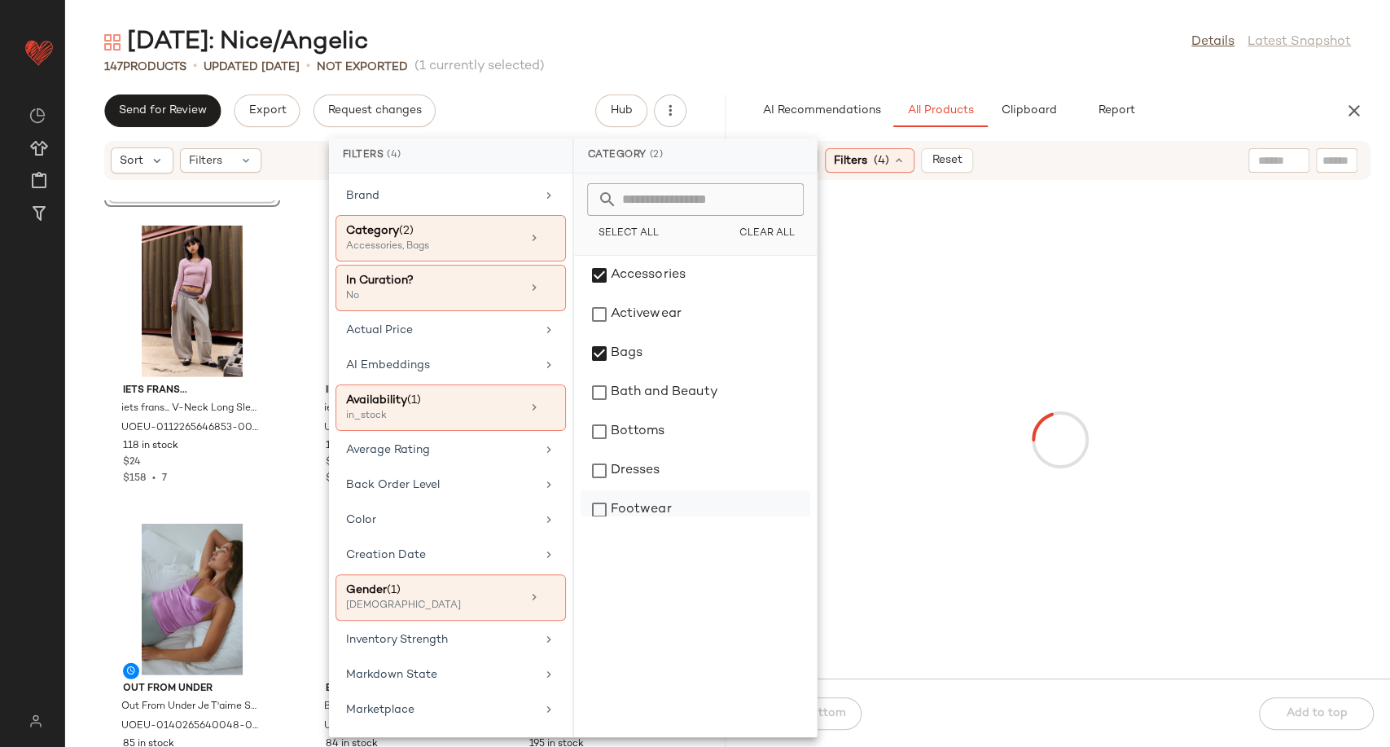
click at [647, 508] on div "Footwear" at bounding box center [695, 509] width 230 height 39
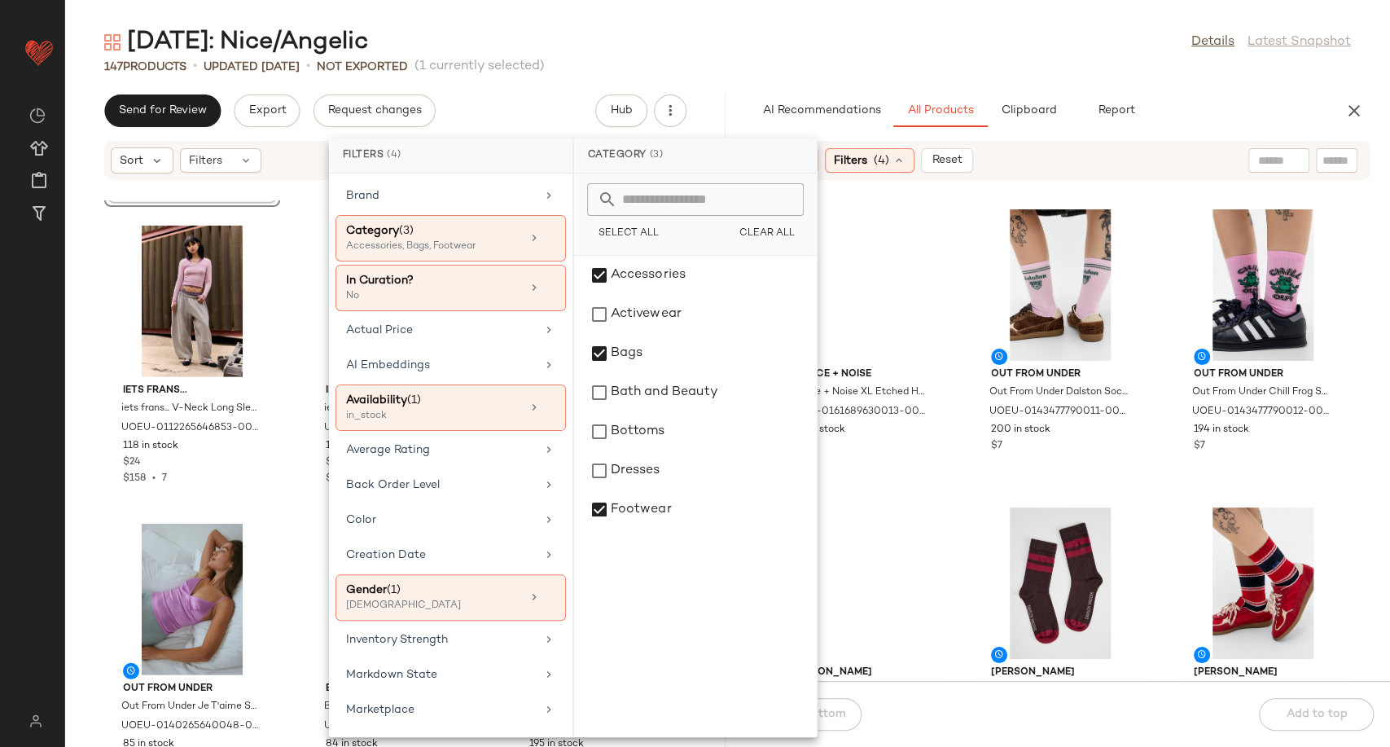
click at [952, 509] on div "Silence + Noise Silence + Noise XL Etched Hoop Earrings - Silver at Urban Outfi…" at bounding box center [1060, 440] width 660 height 480
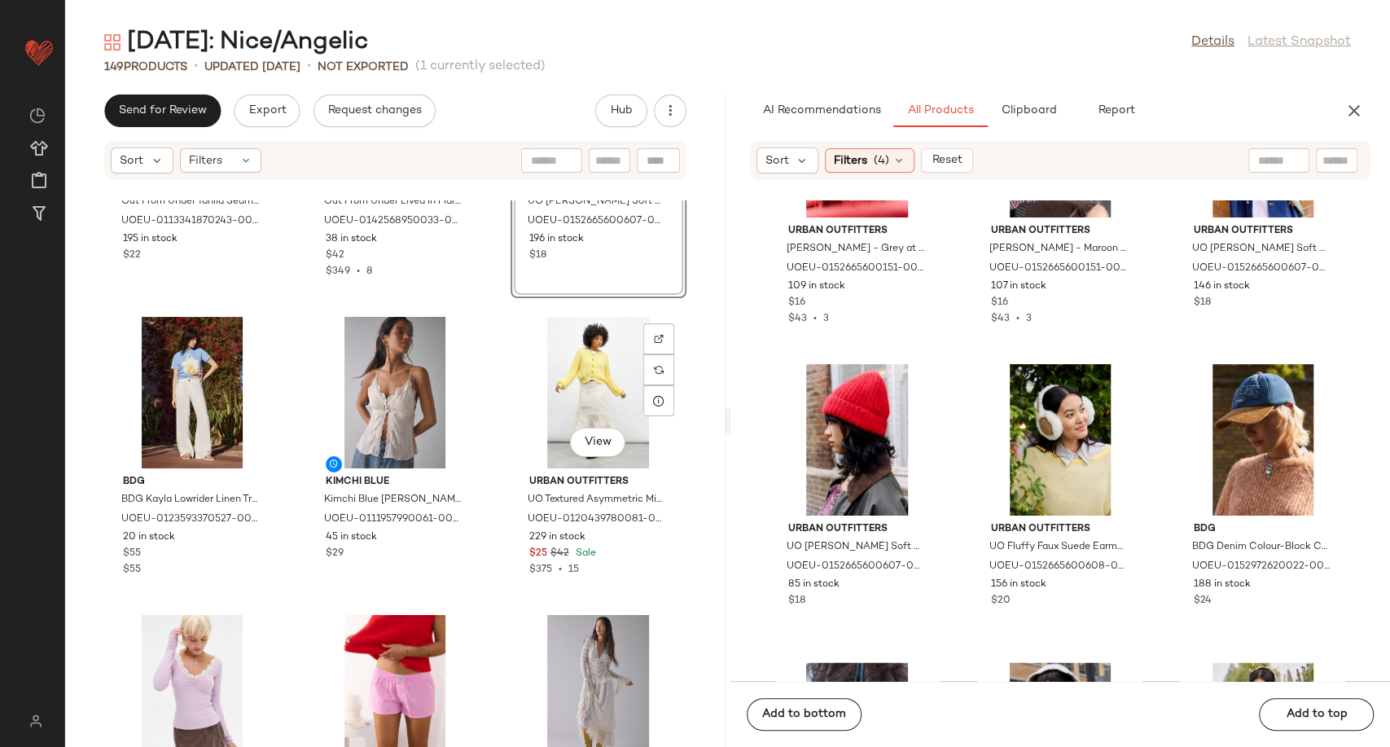
scroll to position [12134, 0]
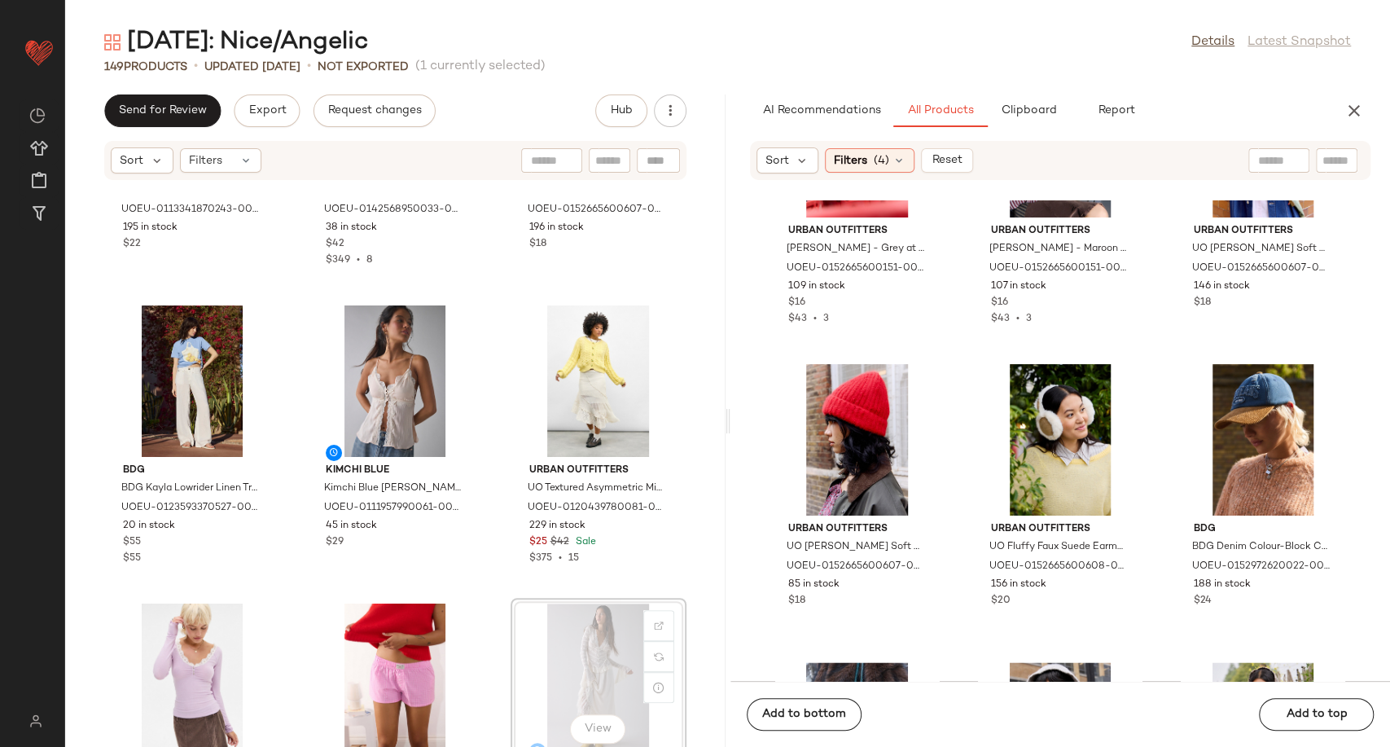
scroll to position [12144, 0]
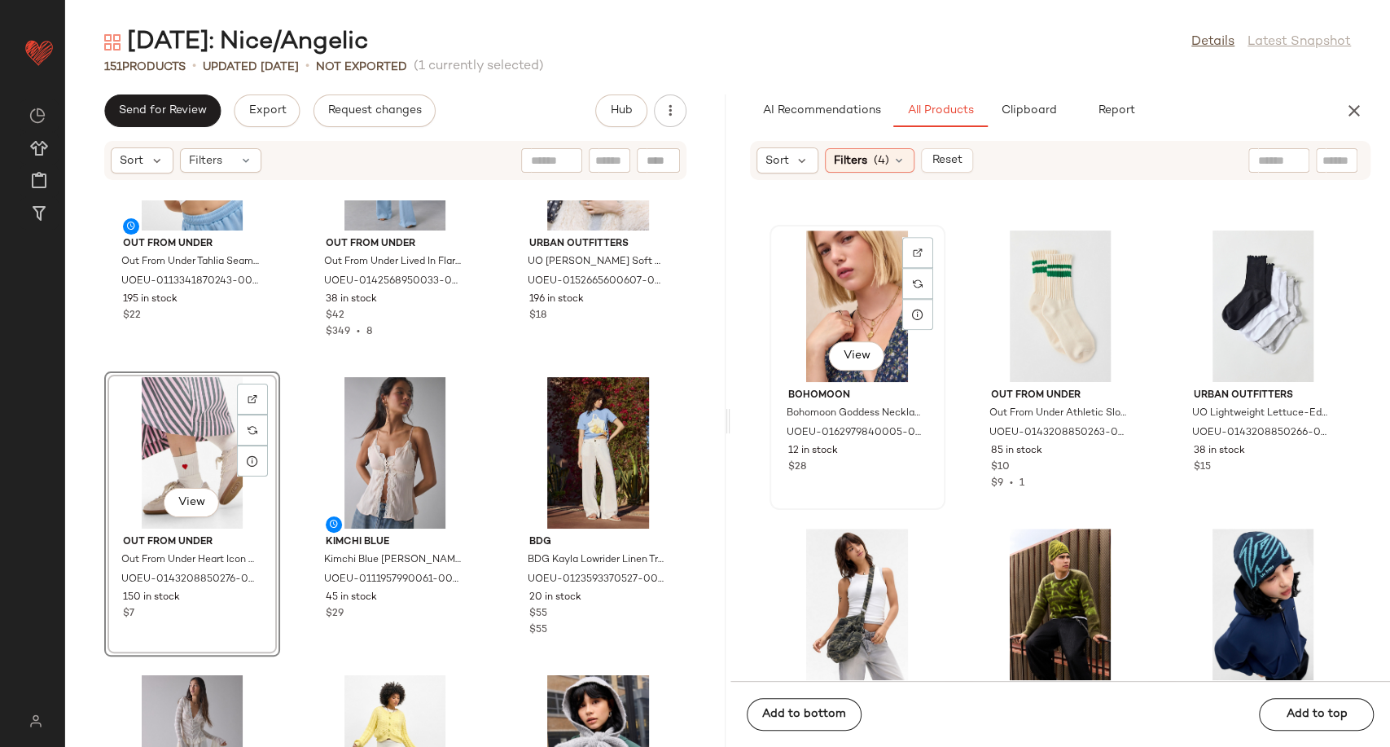
scroll to position [13397, 0]
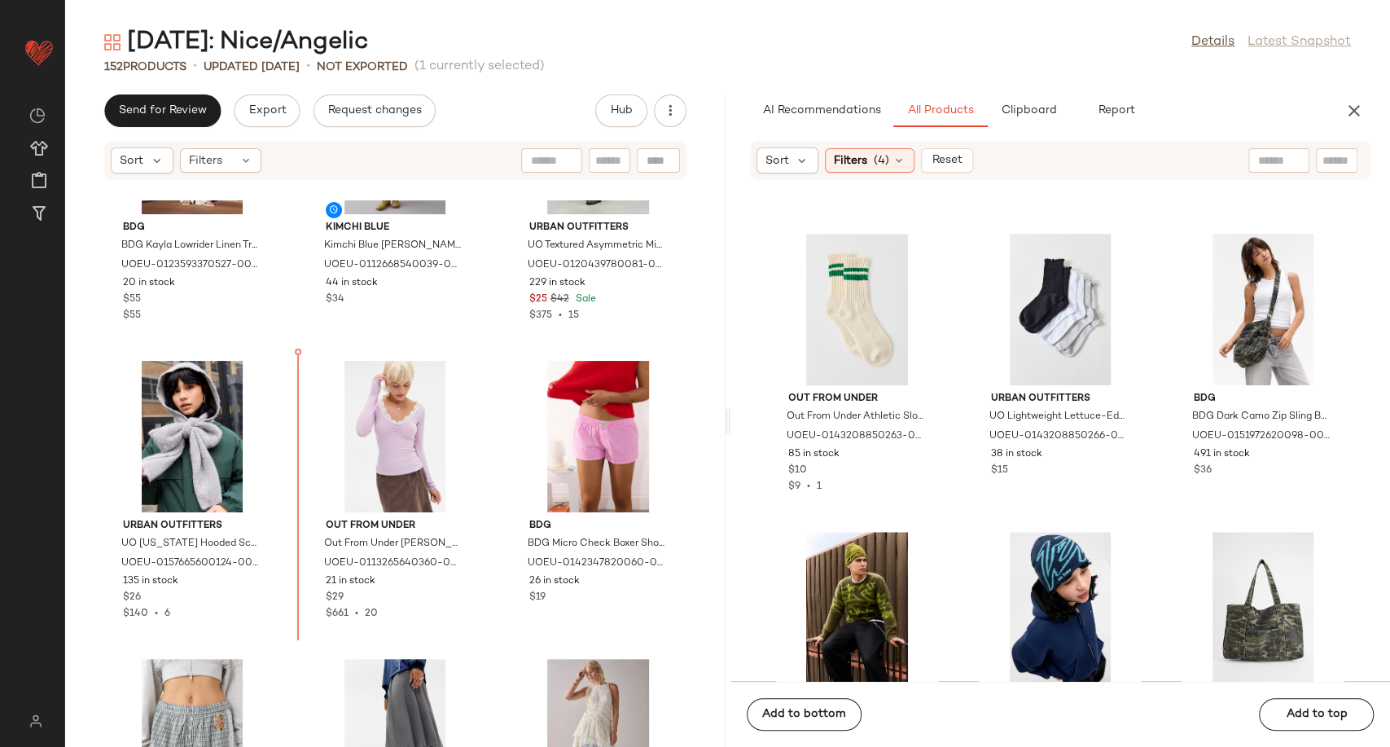
scroll to position [12687, 0]
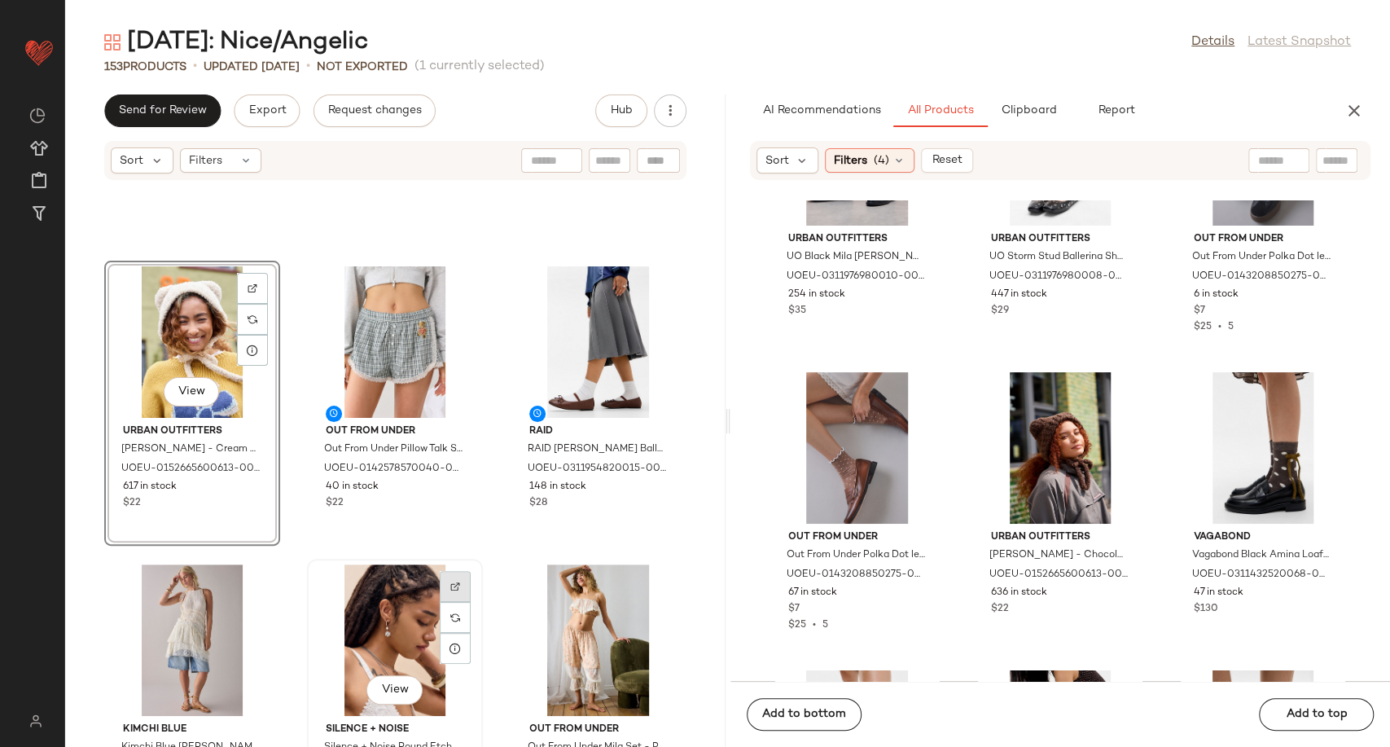
scroll to position [13230, 0]
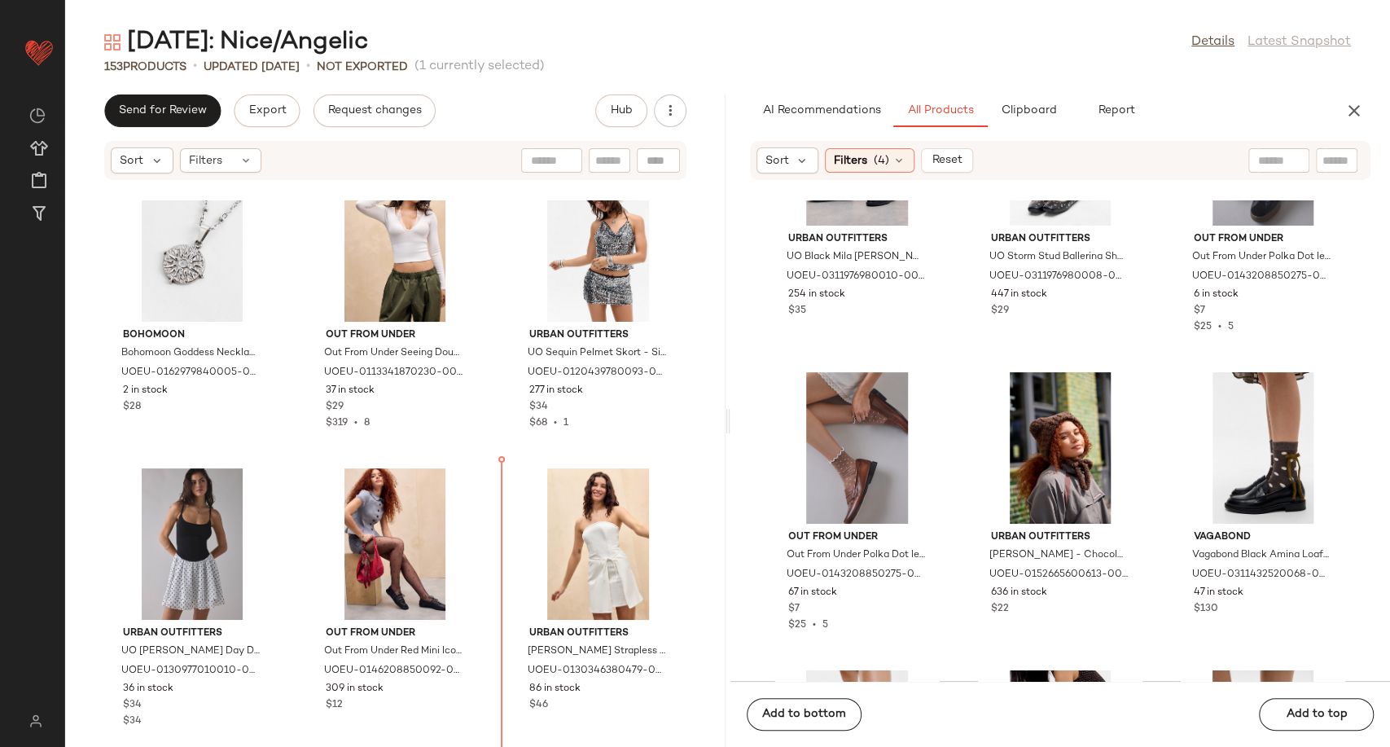
scroll to position [13761, 0]
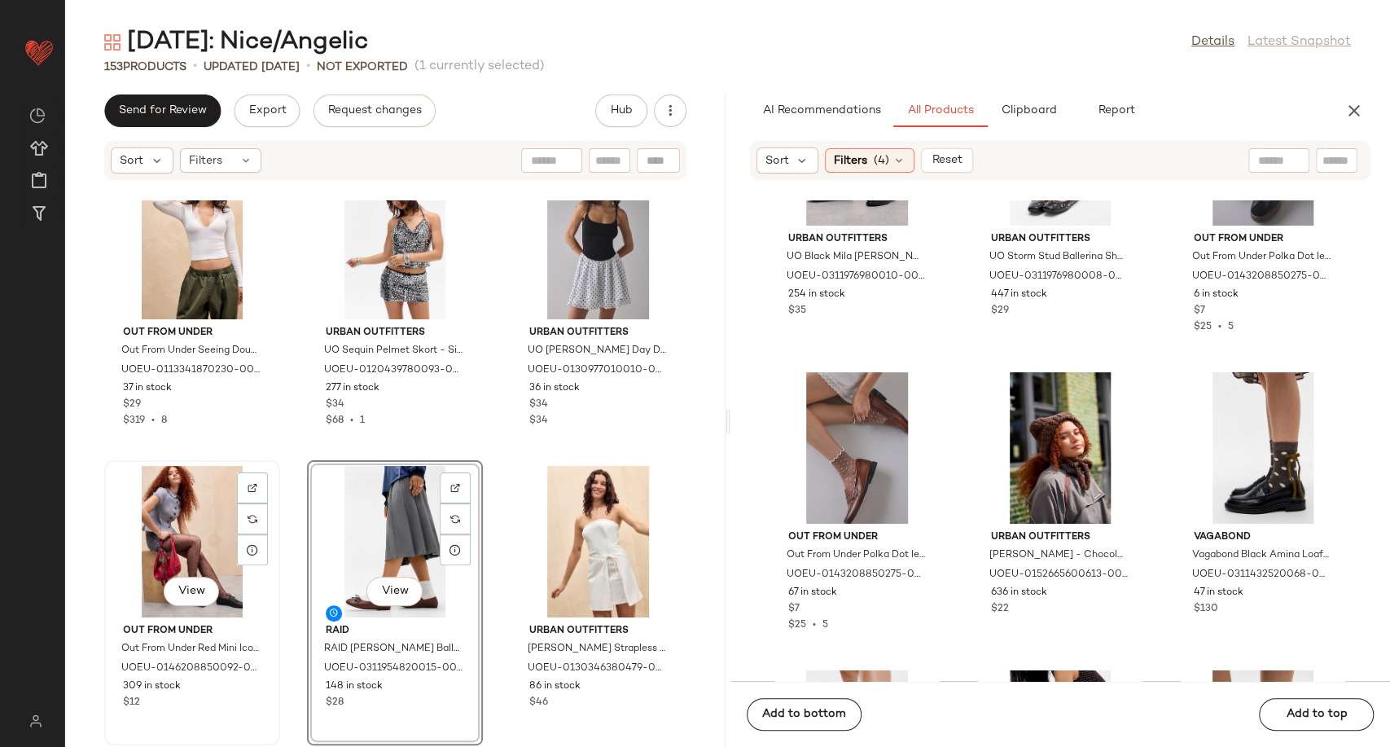
click at [182, 525] on div "View" at bounding box center [192, 541] width 164 height 151
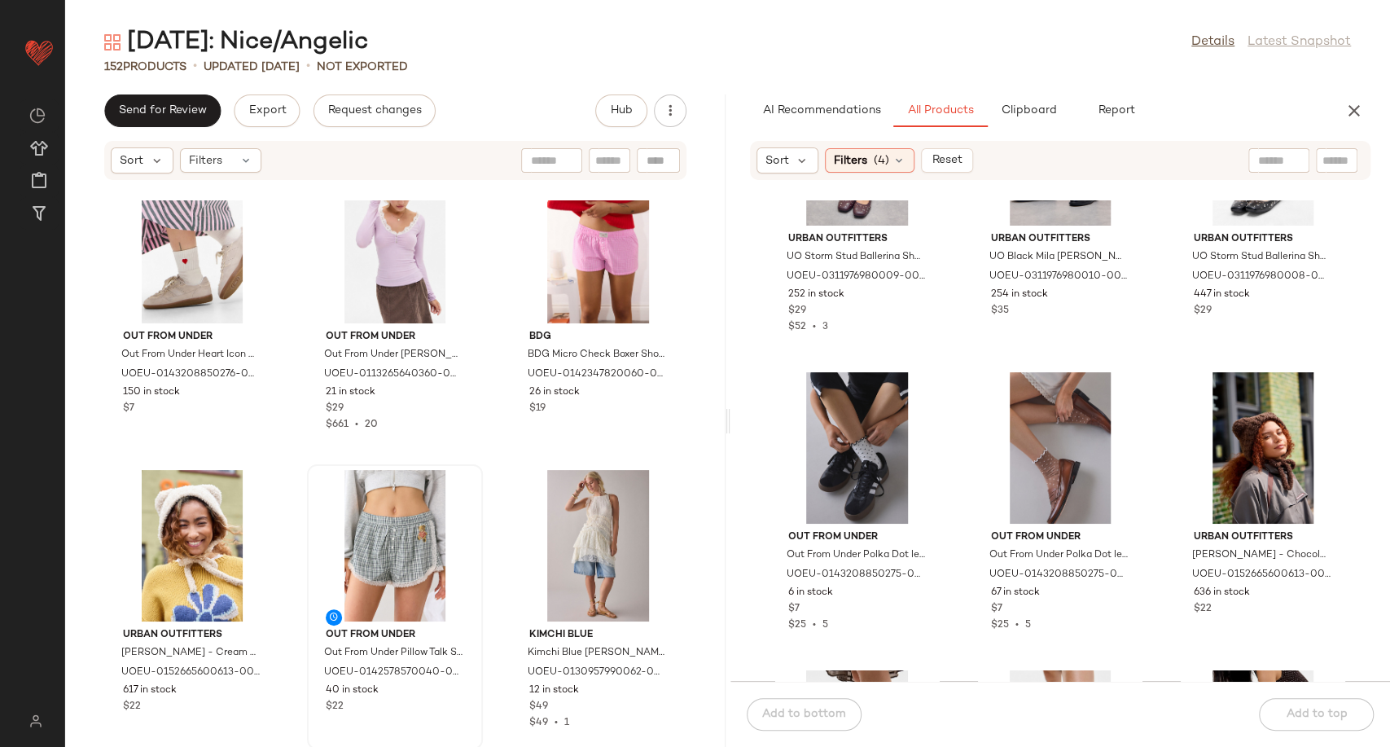
scroll to position [12857, 0]
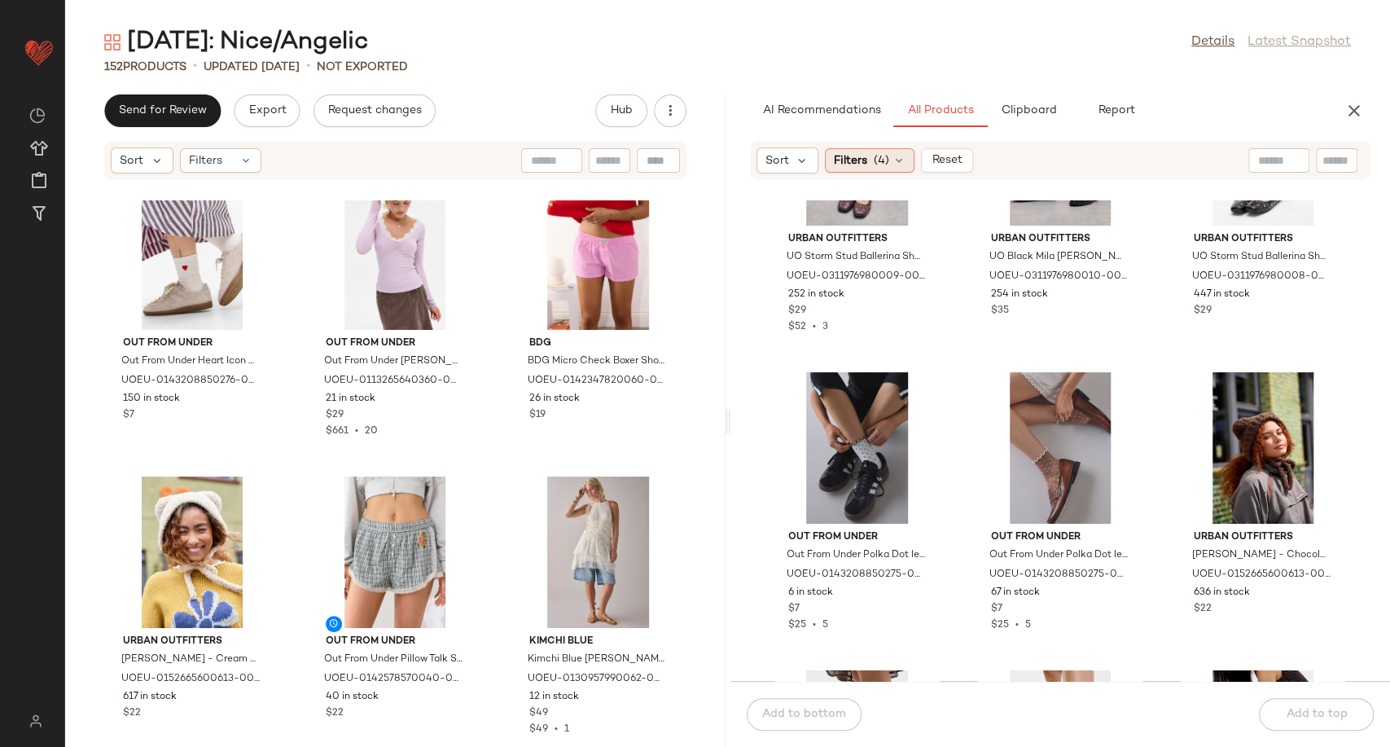
click at [900, 163] on icon at bounding box center [898, 160] width 13 height 13
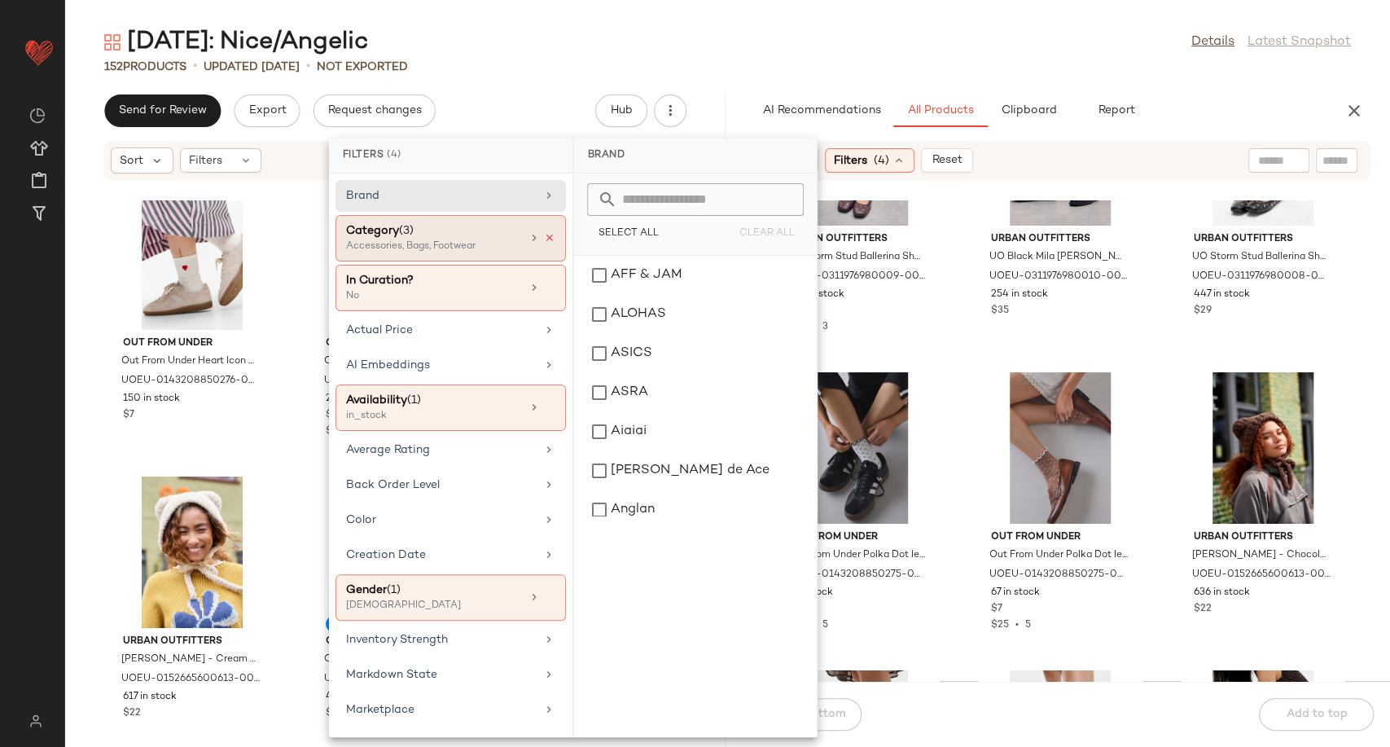
click at [545, 238] on icon at bounding box center [549, 237] width 11 height 11
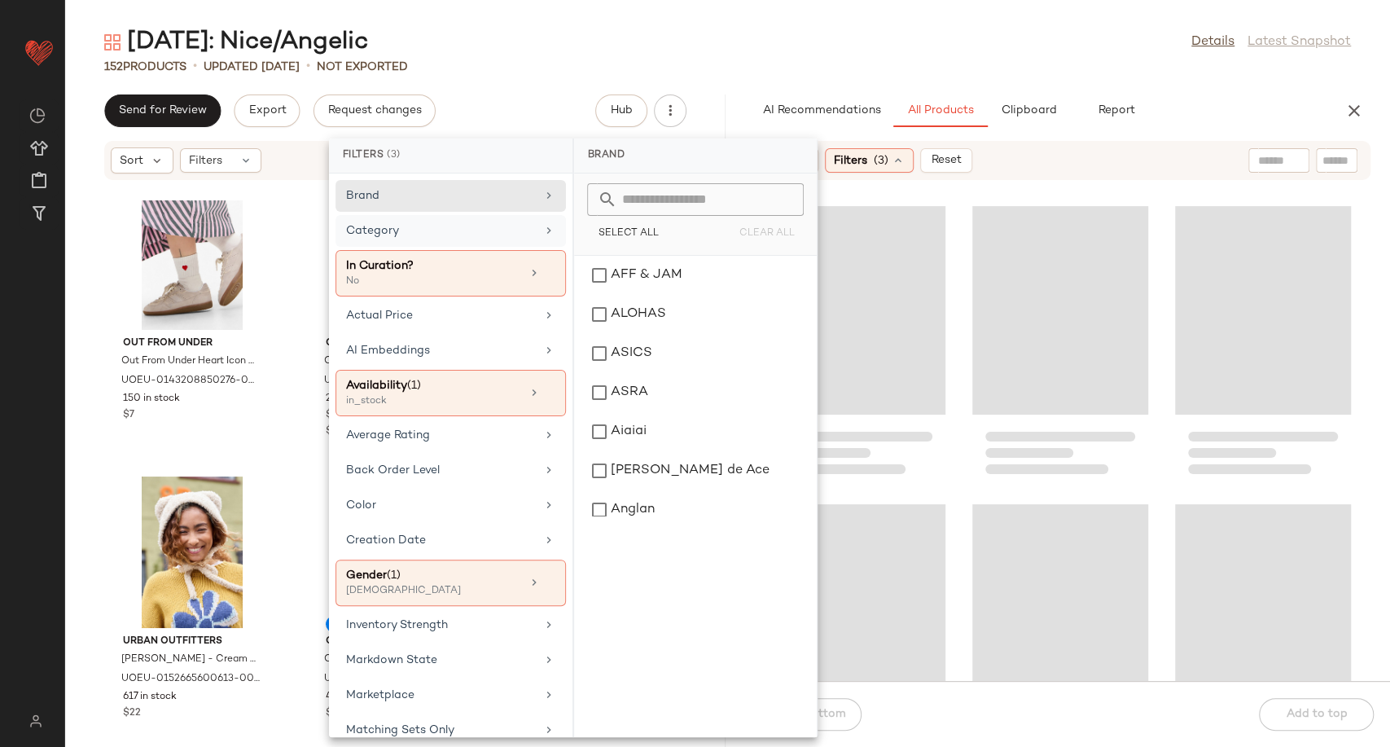
click at [443, 225] on div "Category" at bounding box center [441, 230] width 190 height 17
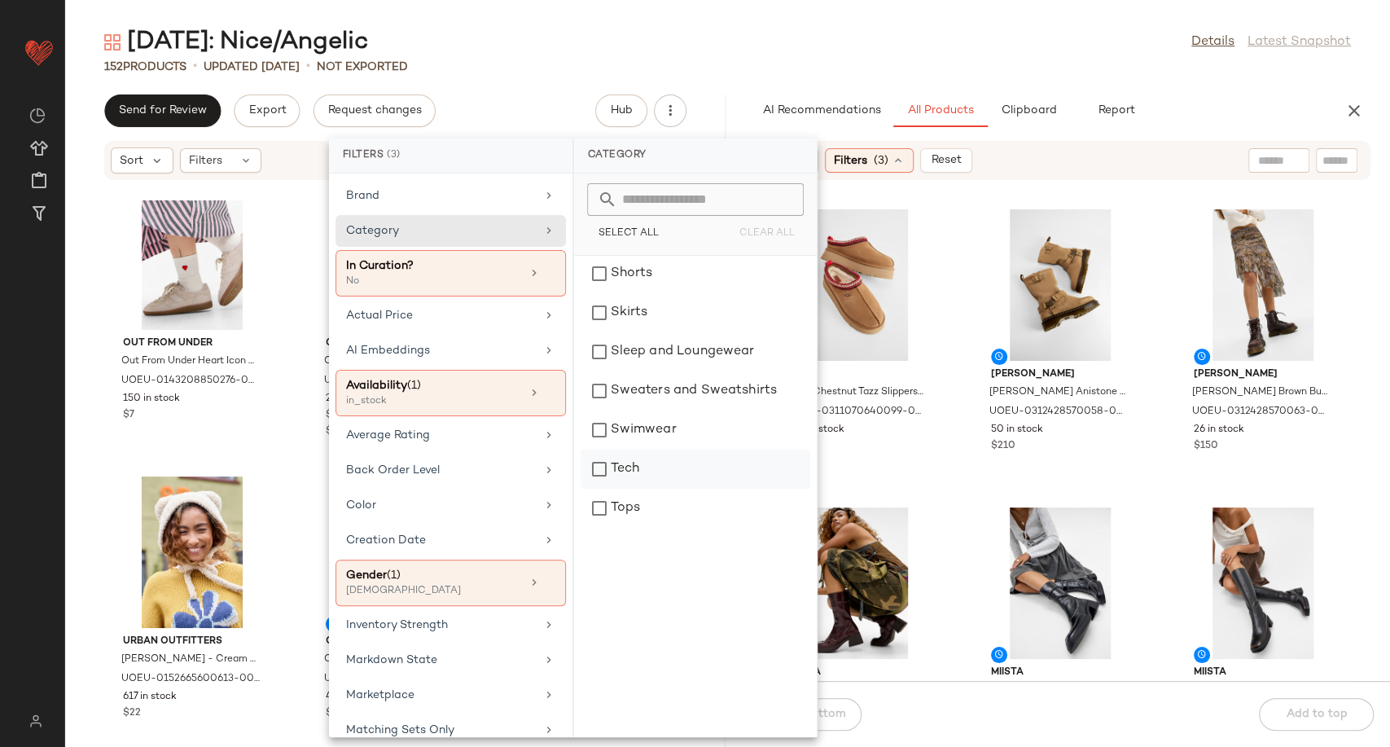
scroll to position [508, 0]
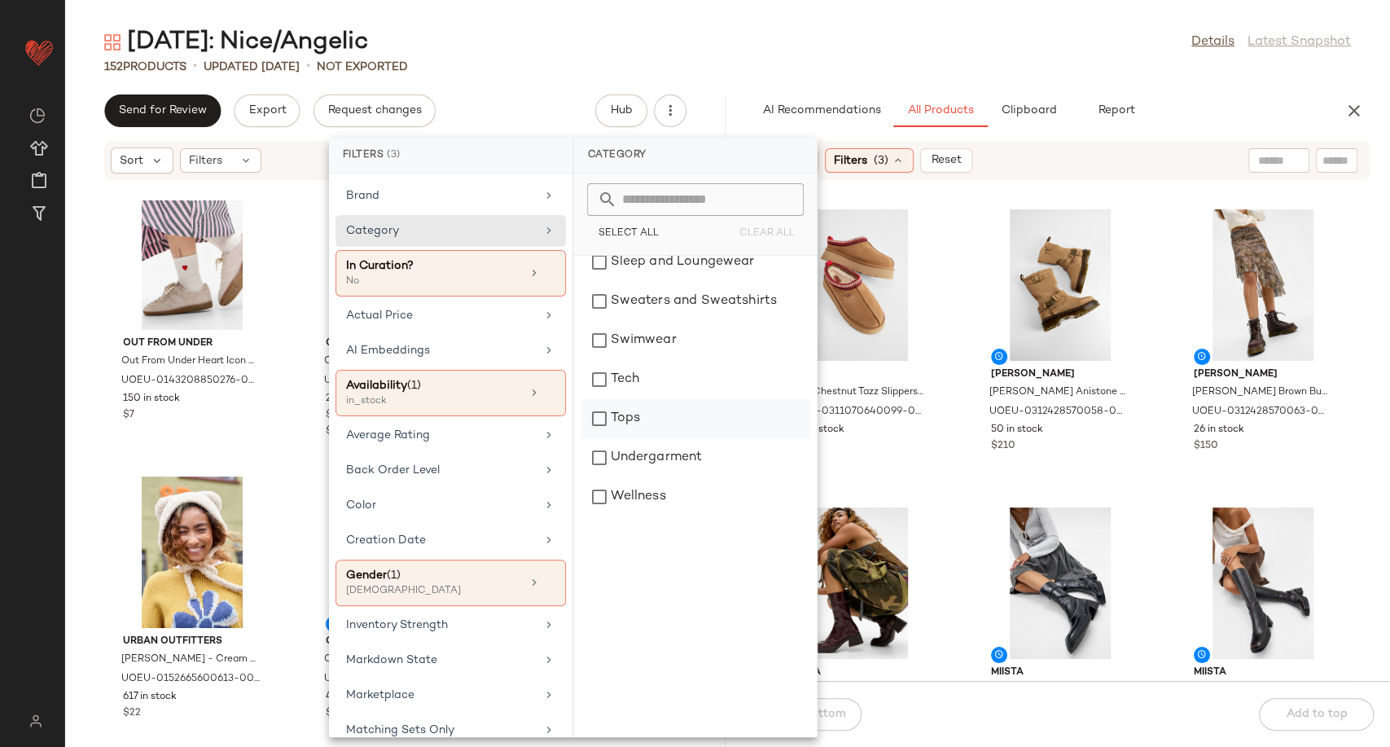
click at [643, 417] on div "Tops" at bounding box center [695, 418] width 230 height 39
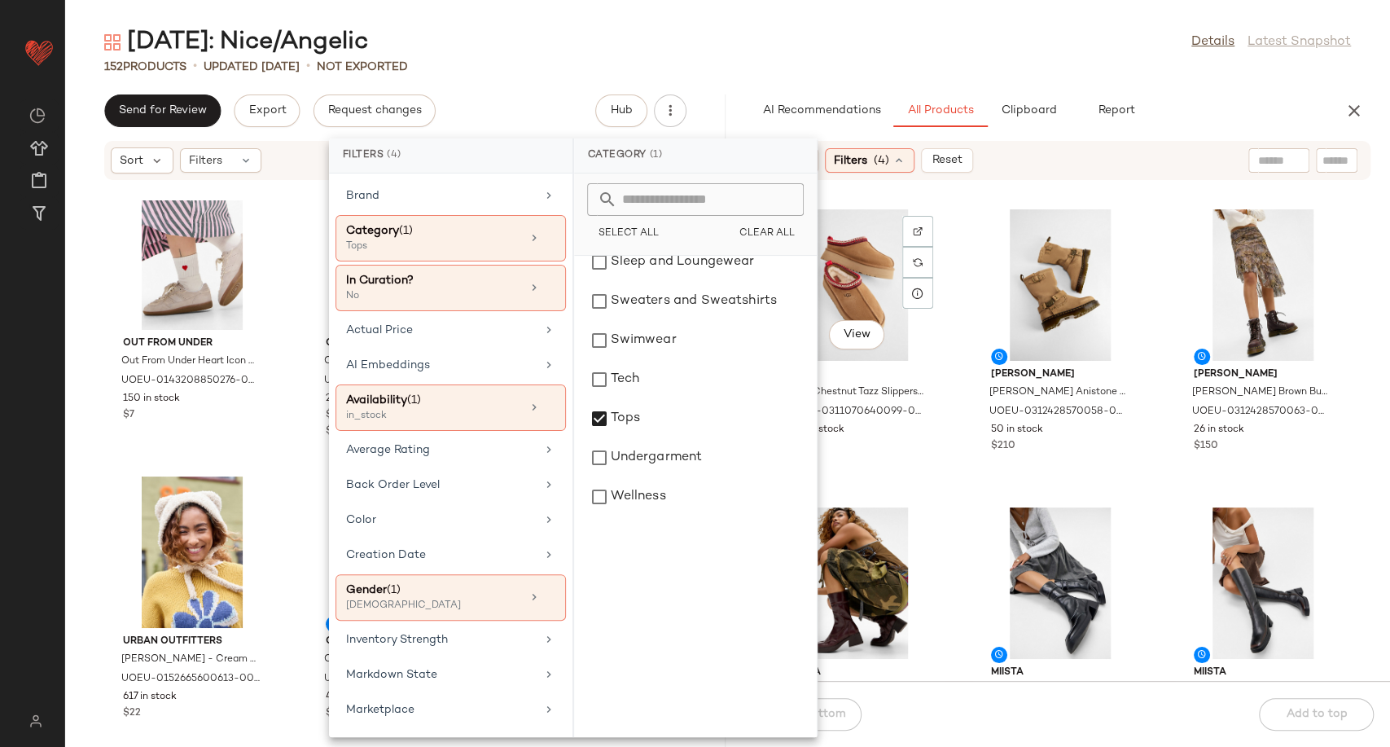
click at [957, 480] on div "View UGG UGG Chestnut Tazz Slippers - Brown UK 3 at Urban Outfitters UOEU-03110…" at bounding box center [1060, 440] width 660 height 480
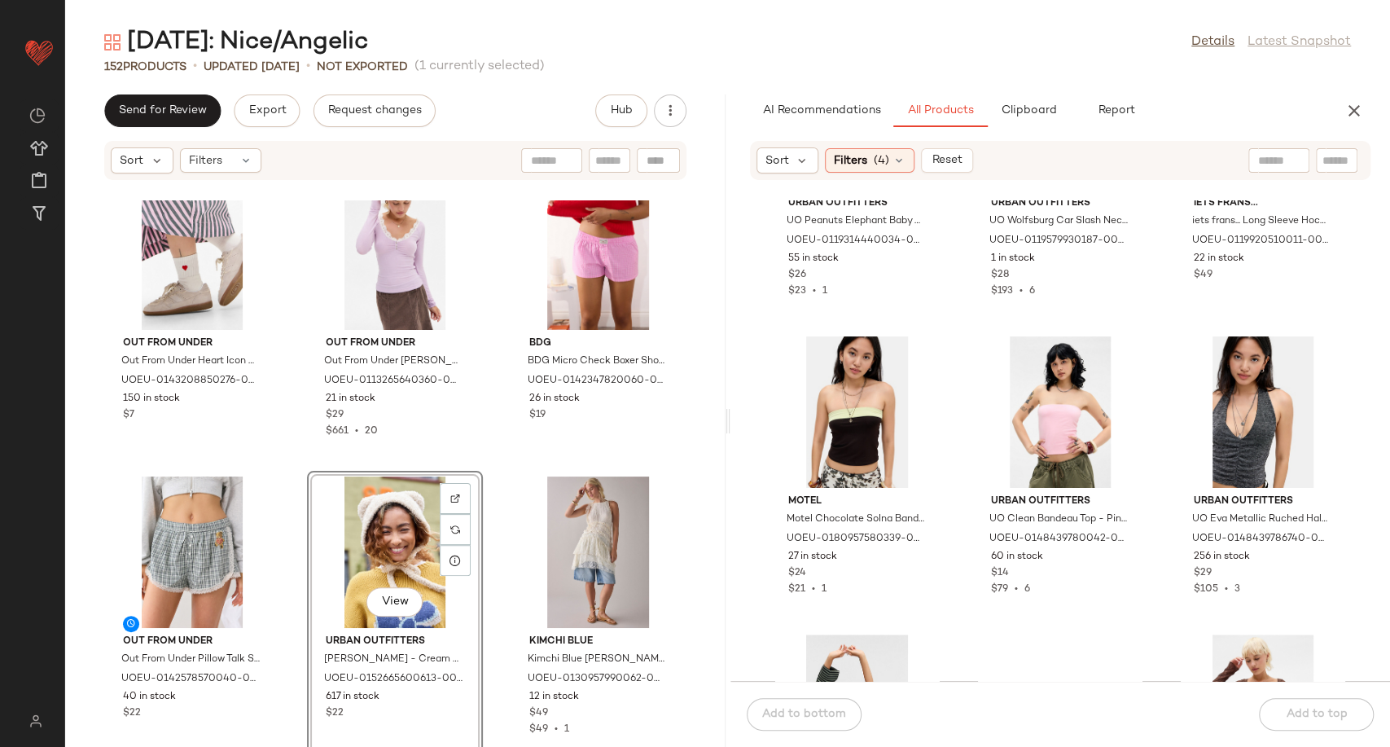
scroll to position [13310, 0]
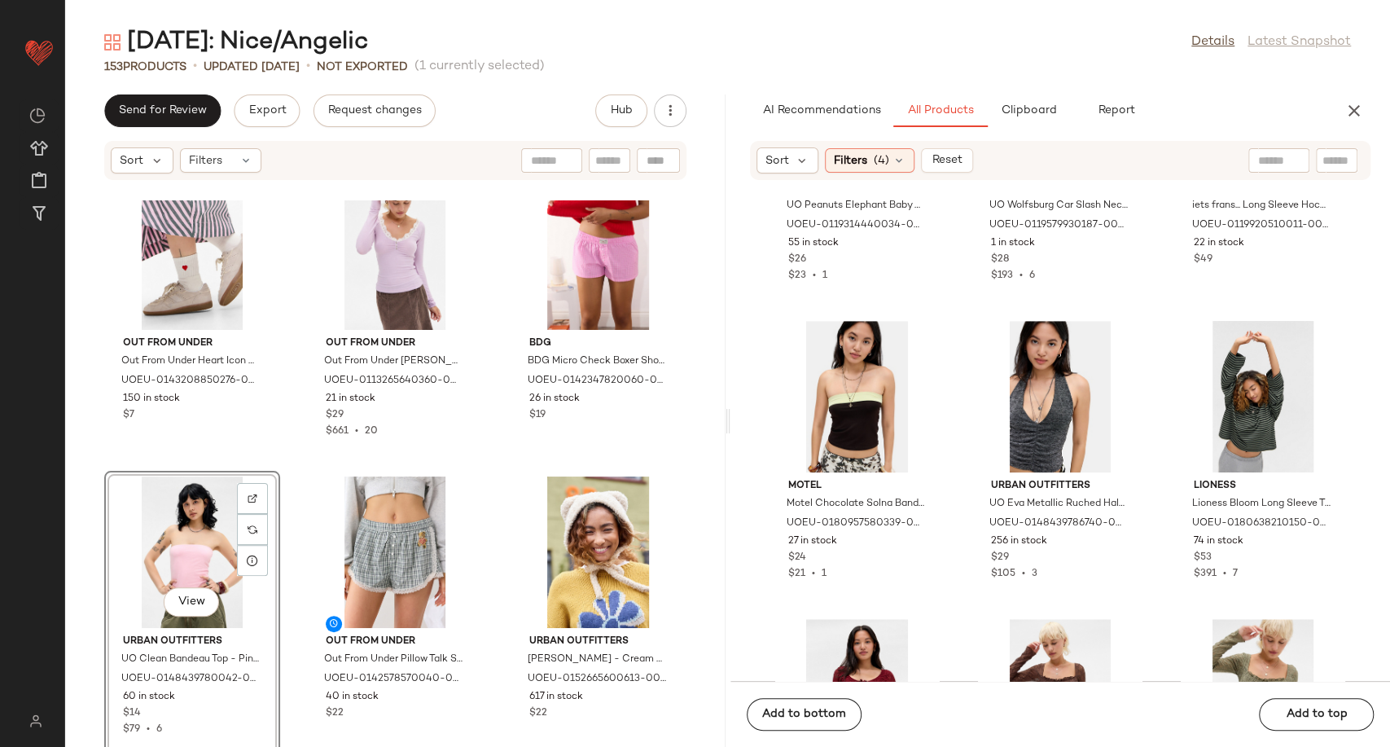
click at [477, 570] on div "Out From Under Out From Under Pillow Talk Shorts - Black/White XL at Urban Outf…" at bounding box center [395, 613] width 176 height 285
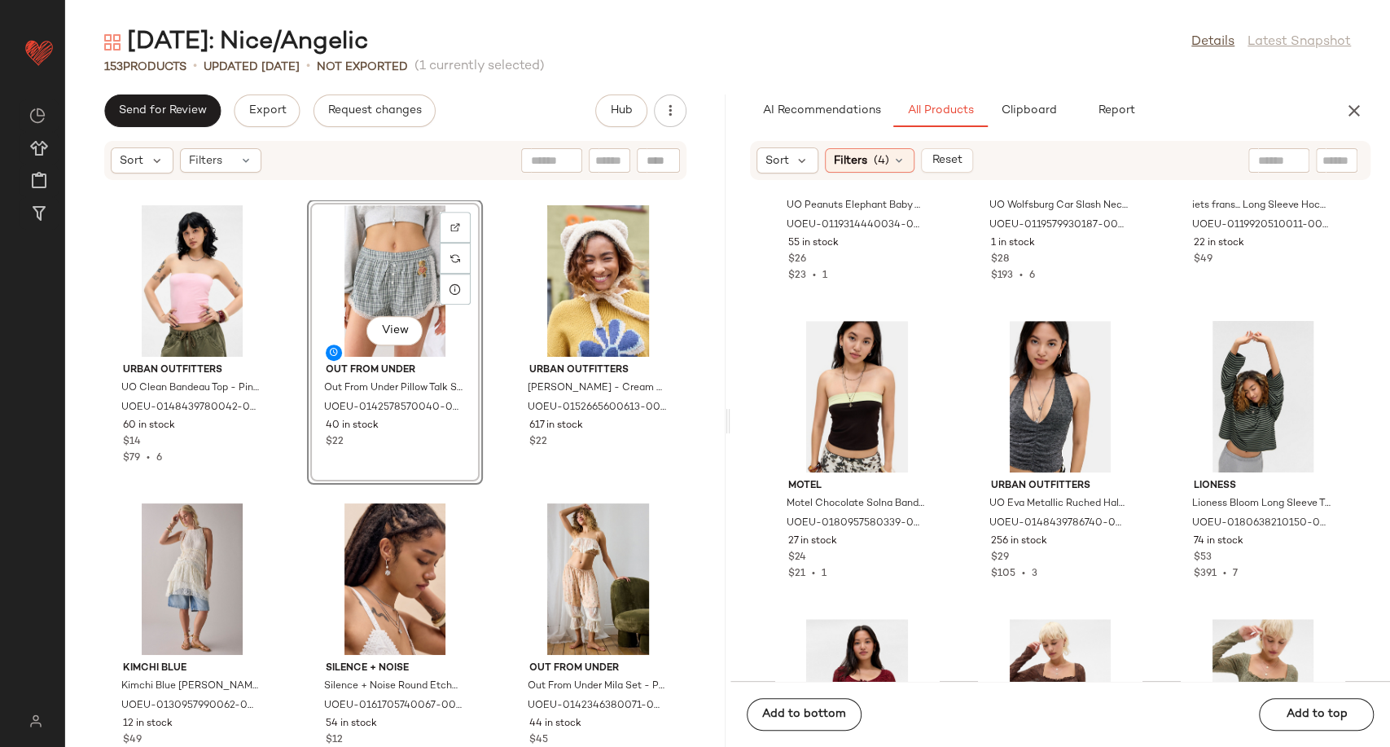
click at [489, 571] on div "Out From Under Out From Under Heart Icon Crew Socks - Cream at Urban Outfitters…" at bounding box center [395, 473] width 660 height 546
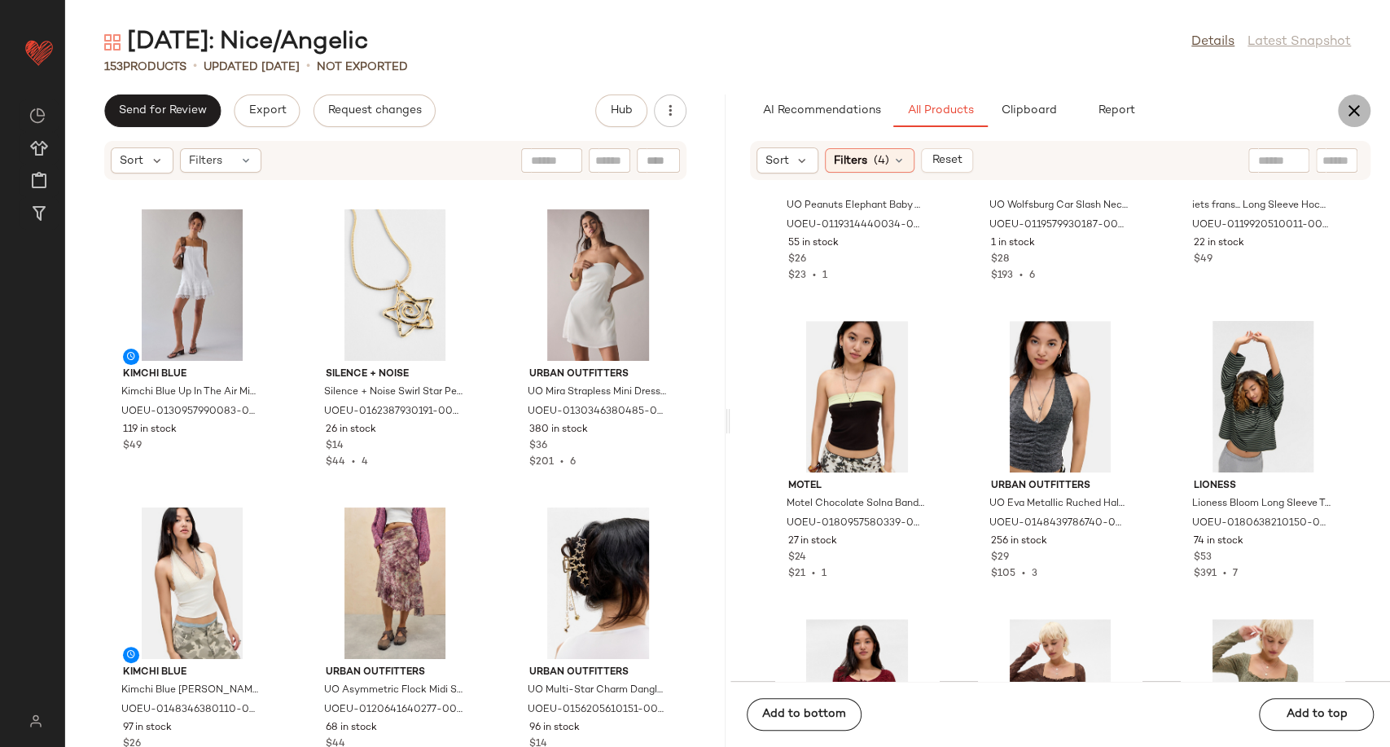
click at [1342, 114] on button "button" at bounding box center [1354, 110] width 33 height 33
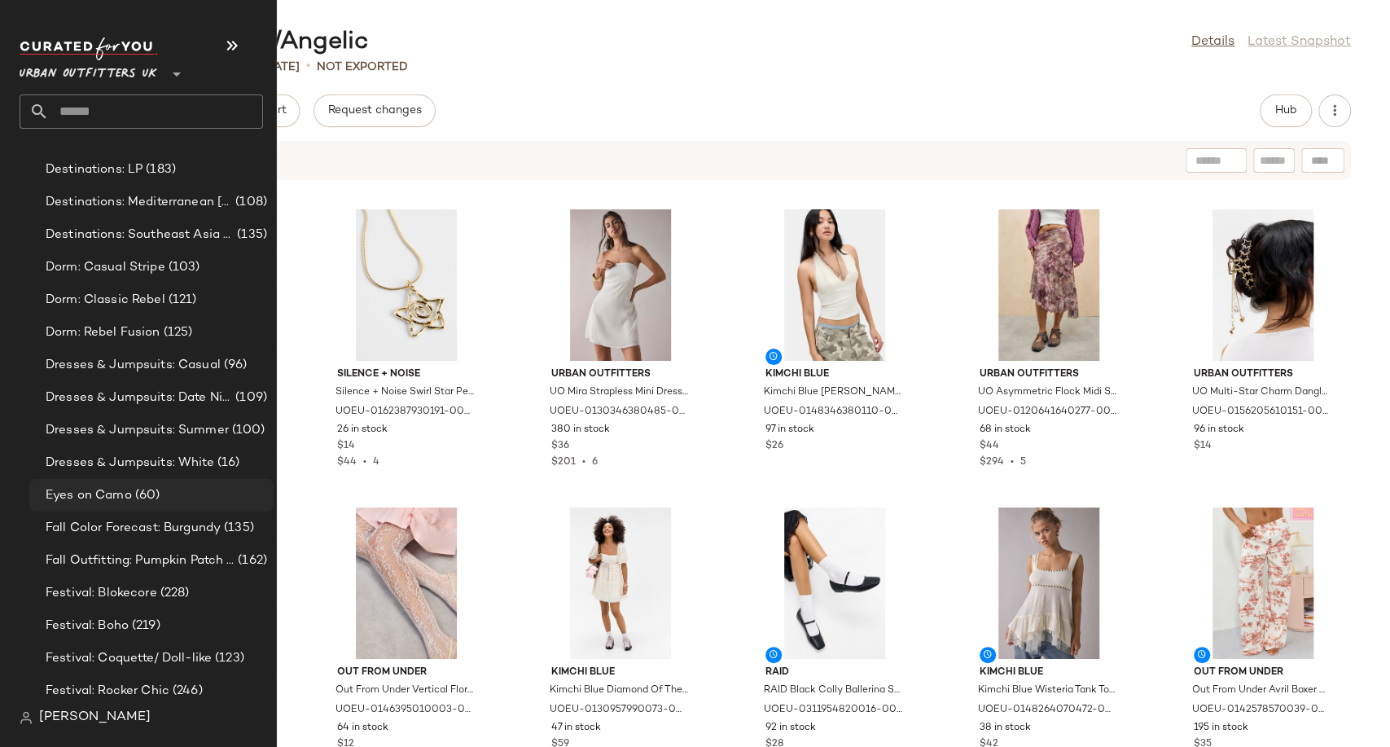
scroll to position [3528, 0]
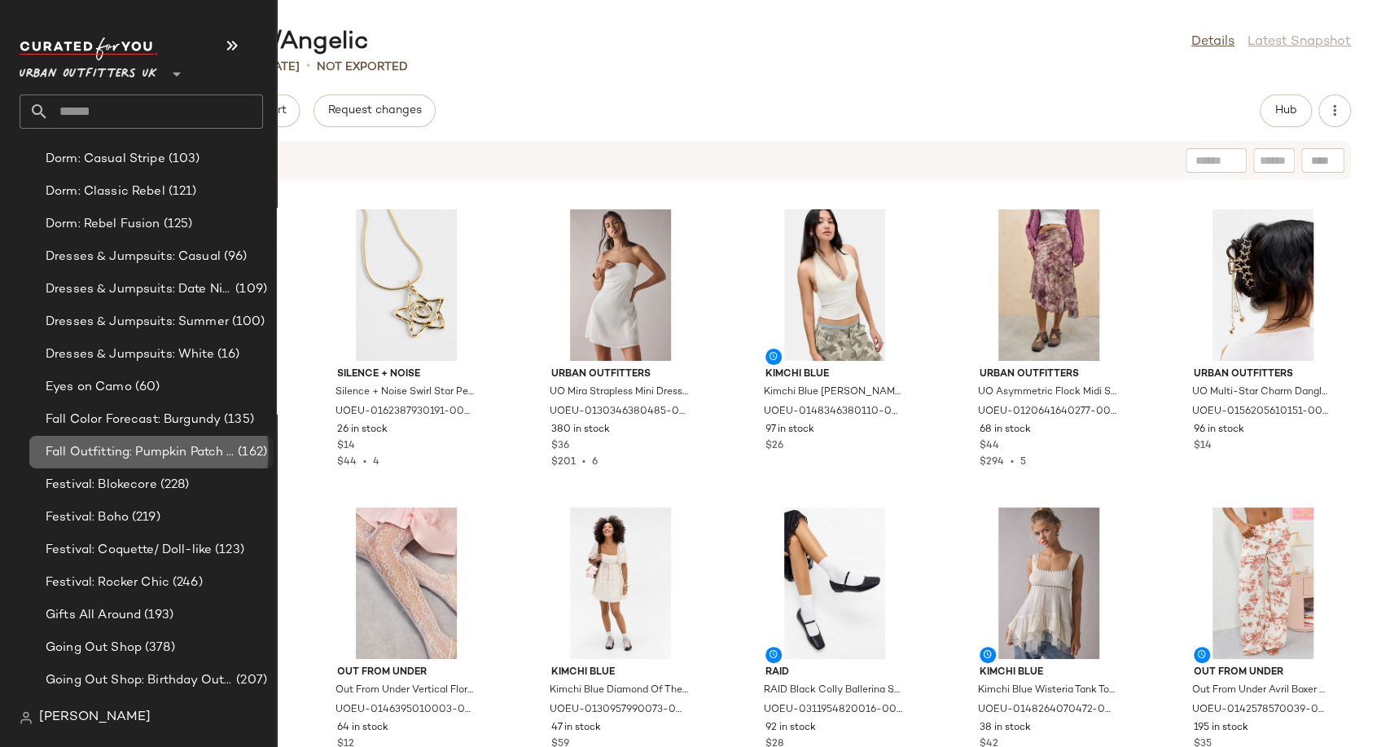
click at [142, 448] on span "Fall Outfitting: Pumpkin Patch Fits" at bounding box center [140, 452] width 189 height 19
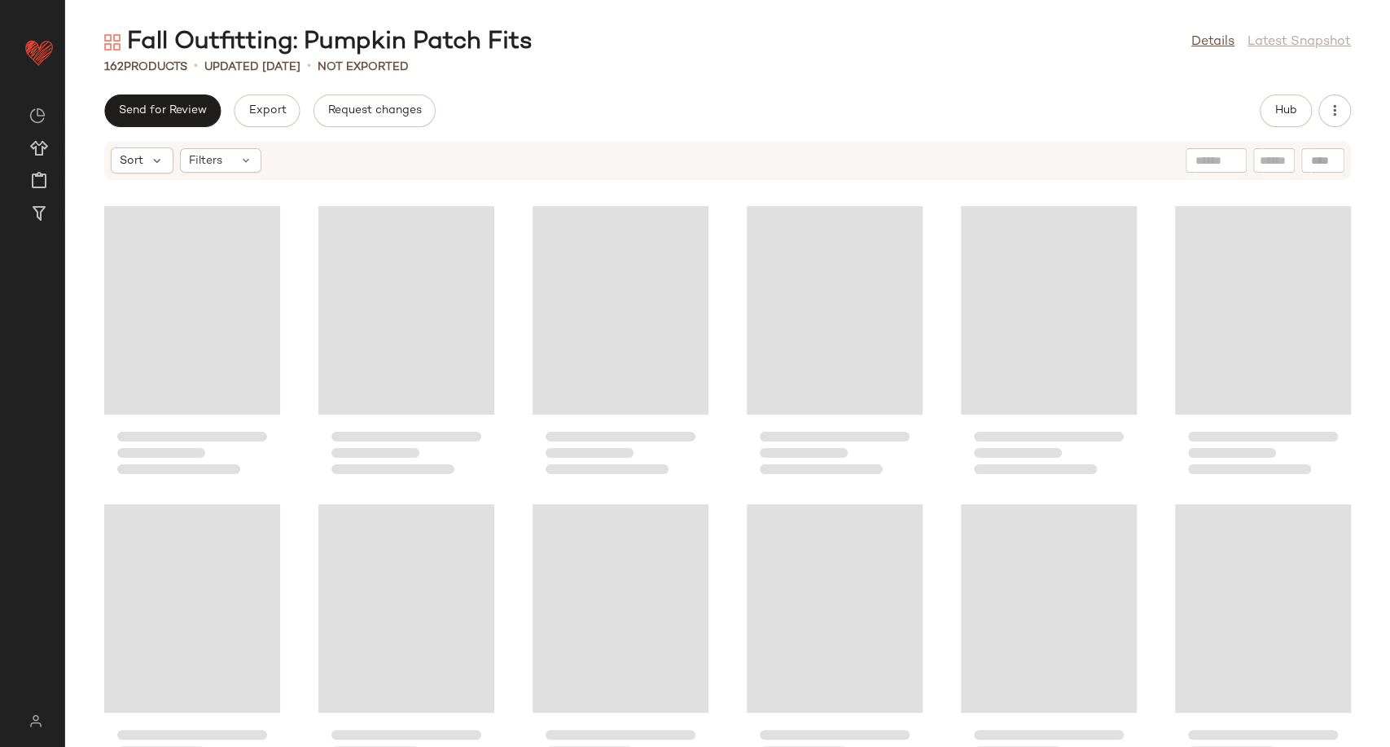
click at [663, 82] on div "Fall Outfitting: Pumpkin Patch Fits Details Latest Snapshot 162 Products • upda…" at bounding box center [727, 386] width 1325 height 721
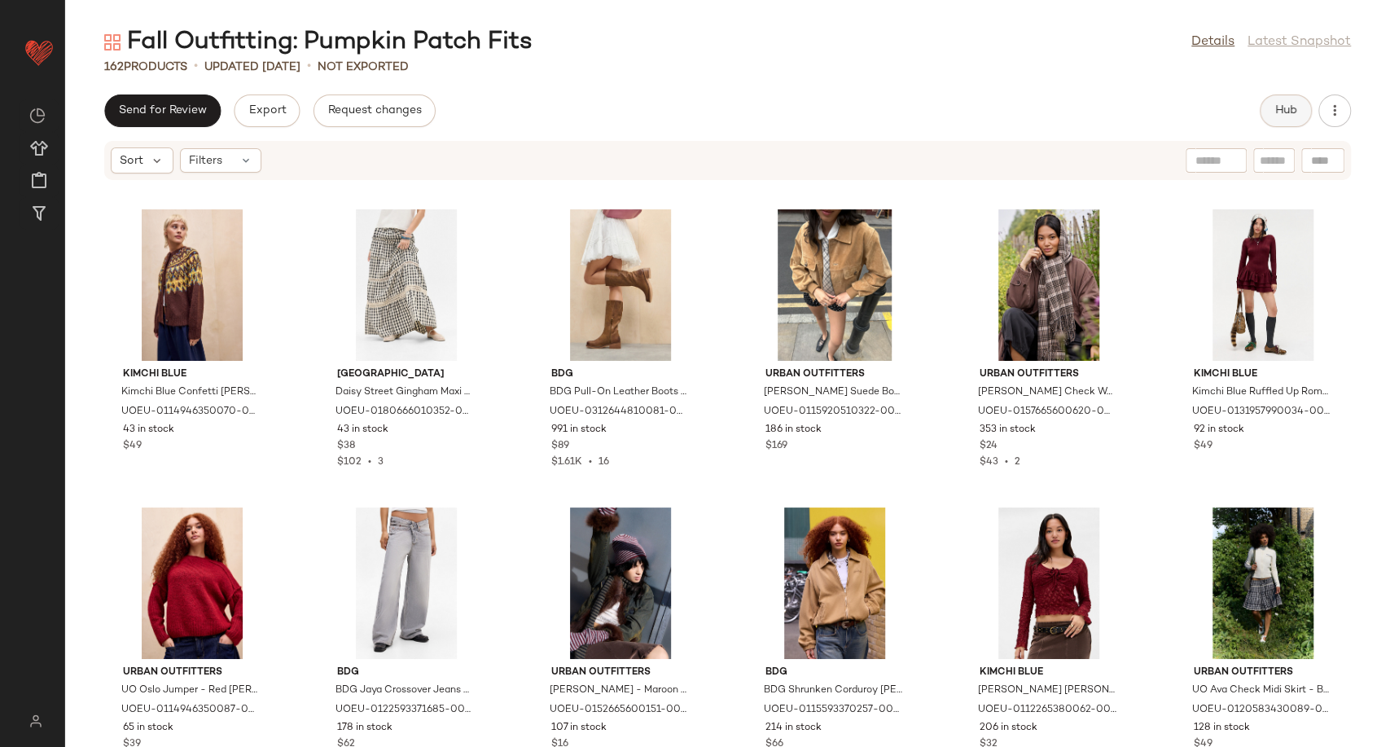
click at [1284, 111] on span "Hub" at bounding box center [1285, 110] width 23 height 13
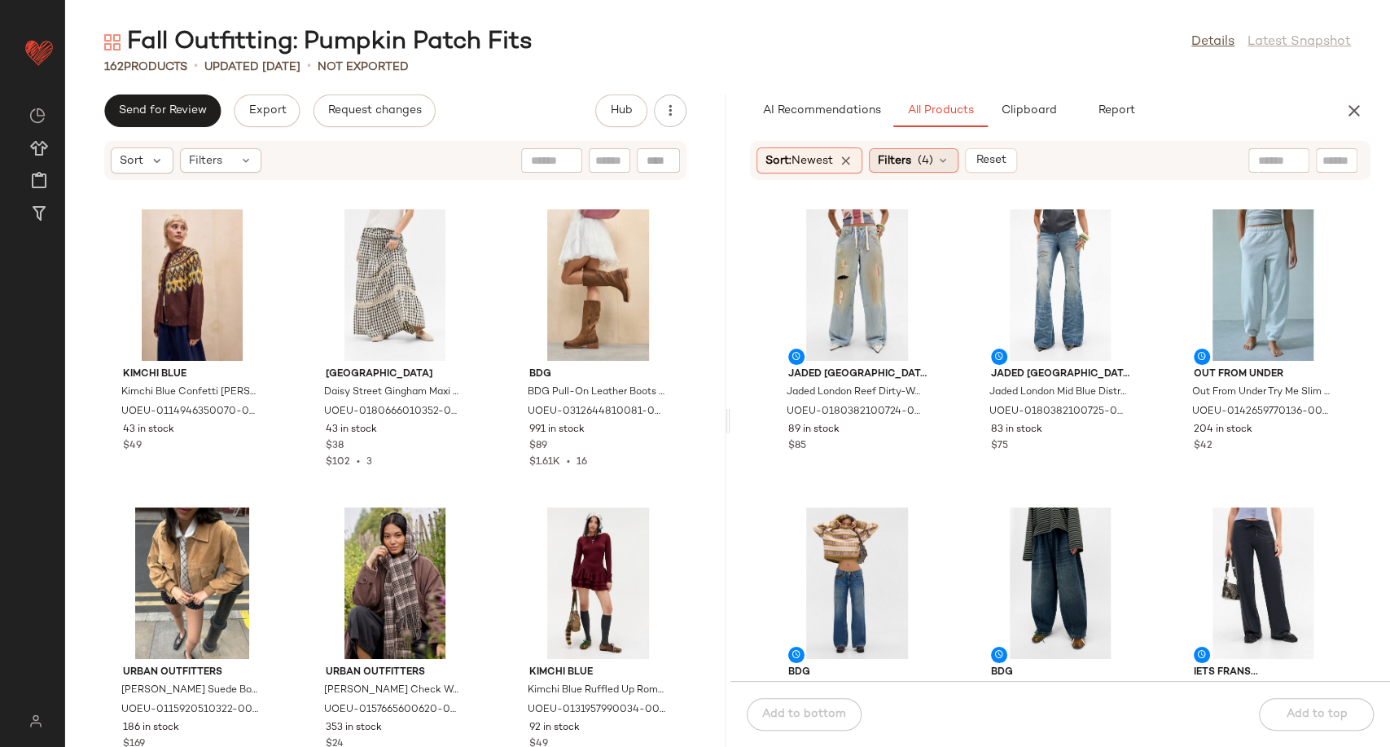
click at [944, 162] on icon at bounding box center [942, 160] width 13 height 13
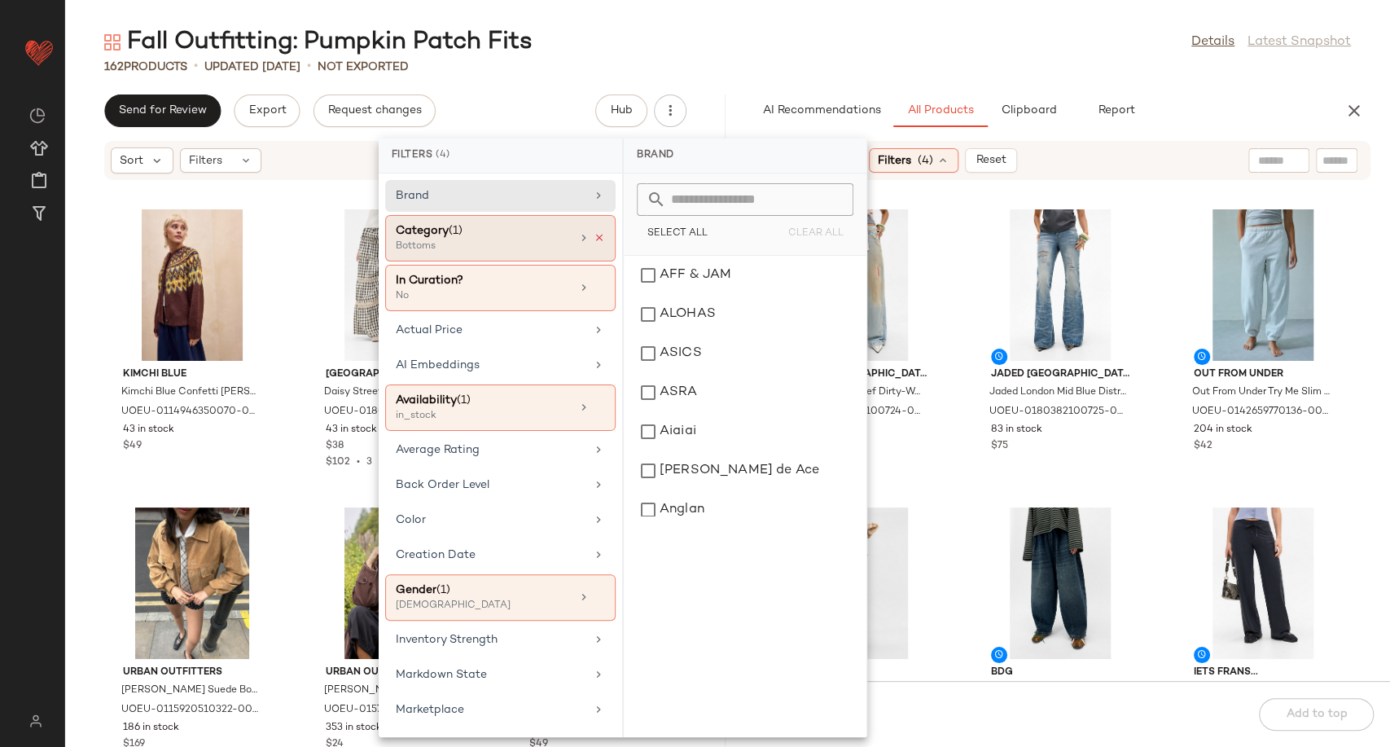
click at [593, 234] on icon at bounding box center [598, 237] width 11 height 11
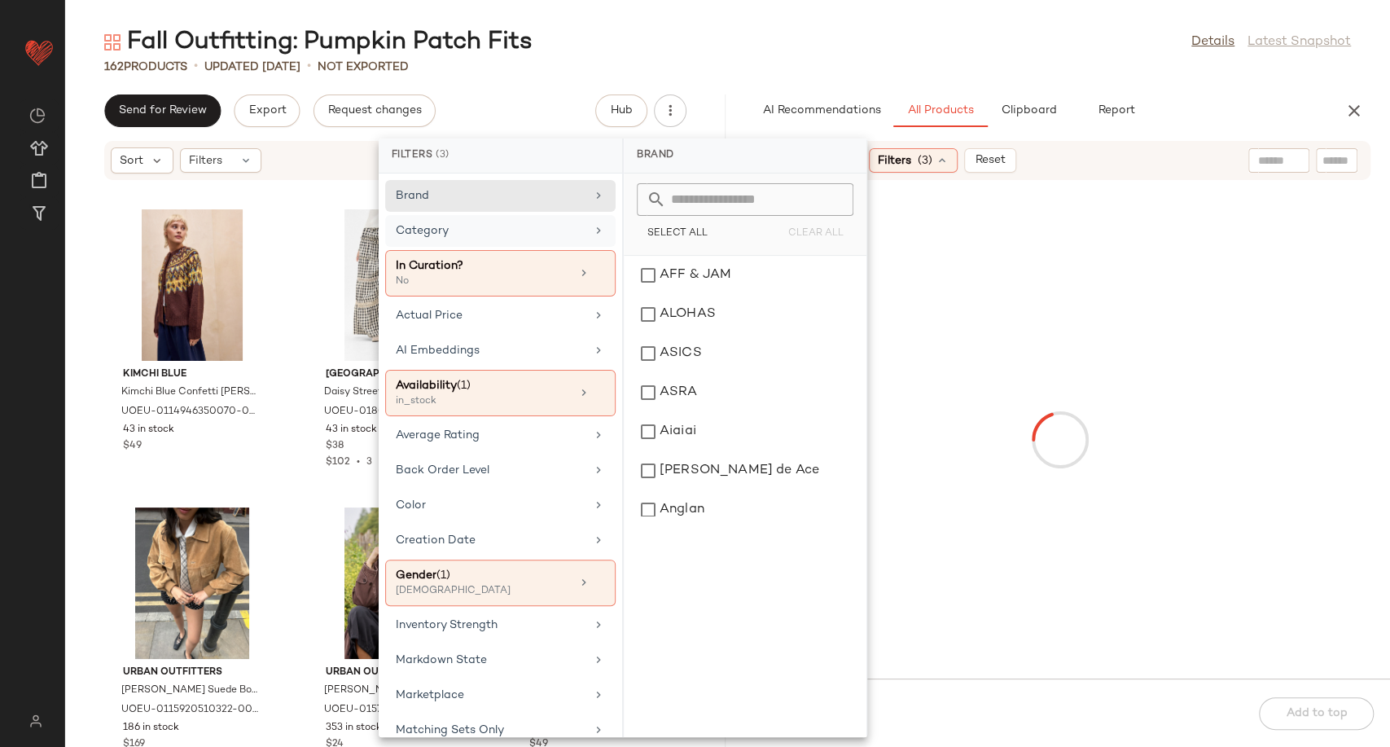
click at [541, 234] on div "Category" at bounding box center [491, 230] width 190 height 17
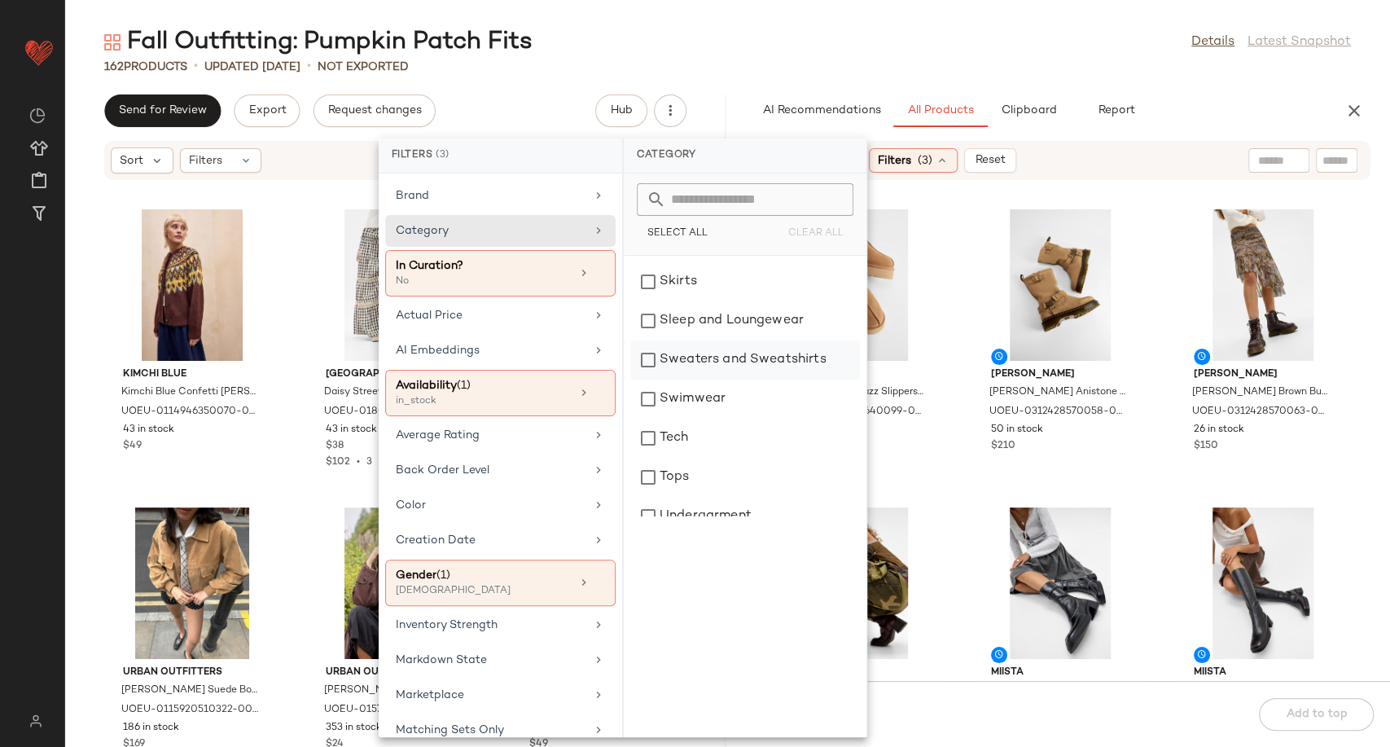
scroll to position [417, 0]
click at [703, 311] on div "Skirts" at bounding box center [745, 314] width 230 height 39
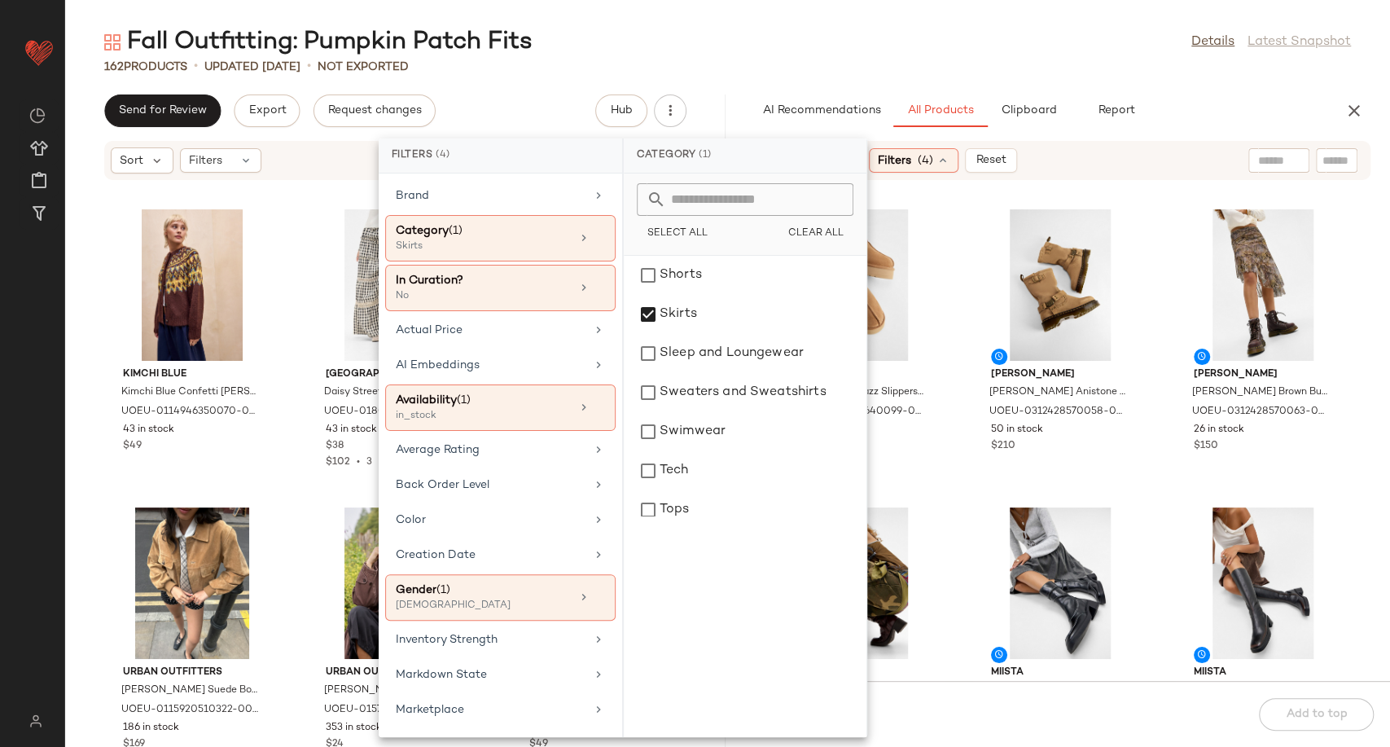
click at [1269, 165] on input "text" at bounding box center [1279, 160] width 42 height 17
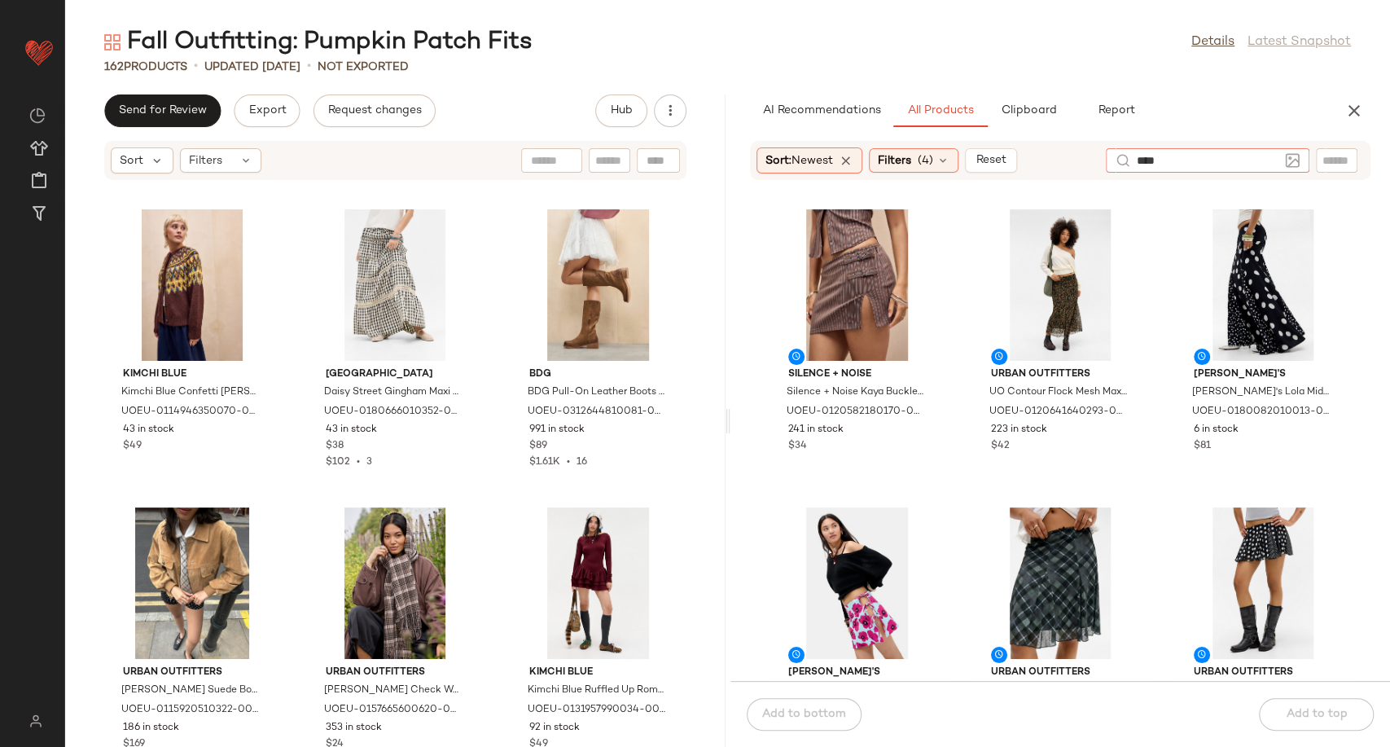
type input "*****"
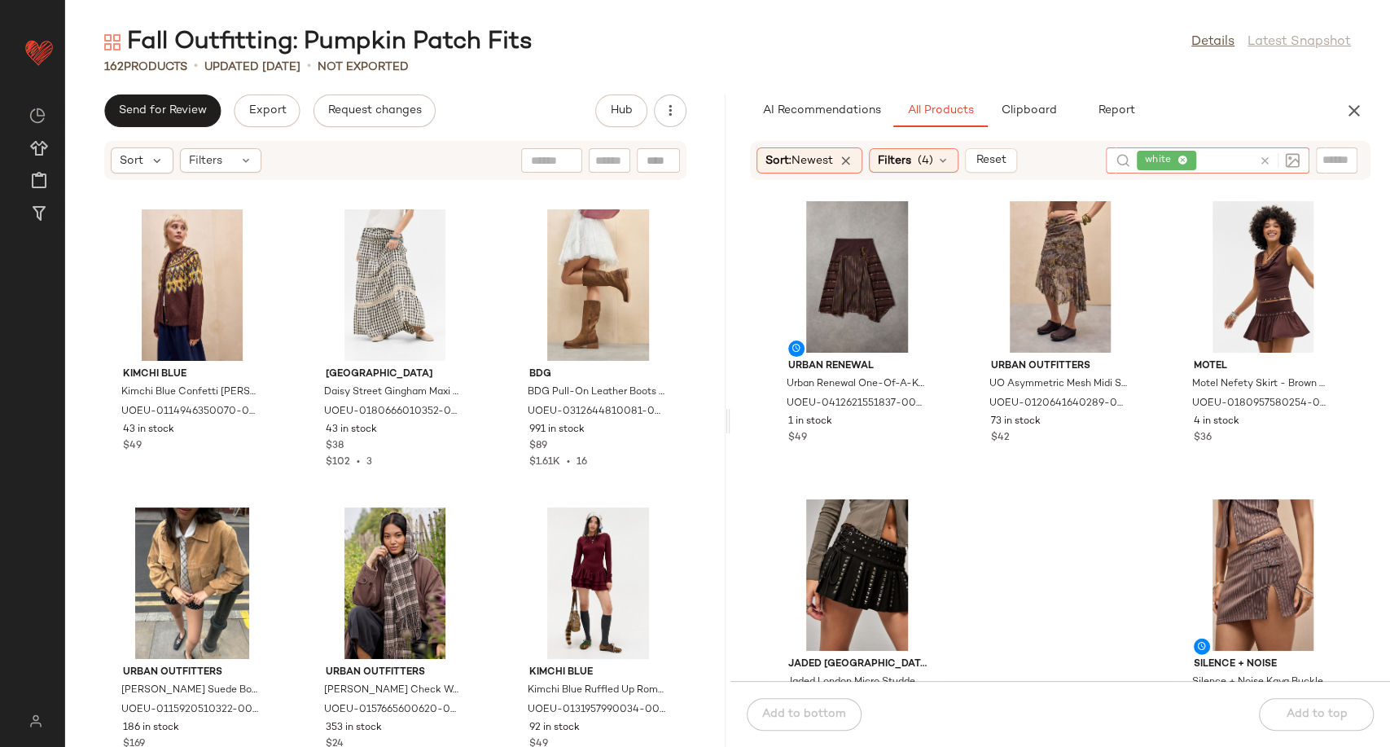
scroll to position [6971, 0]
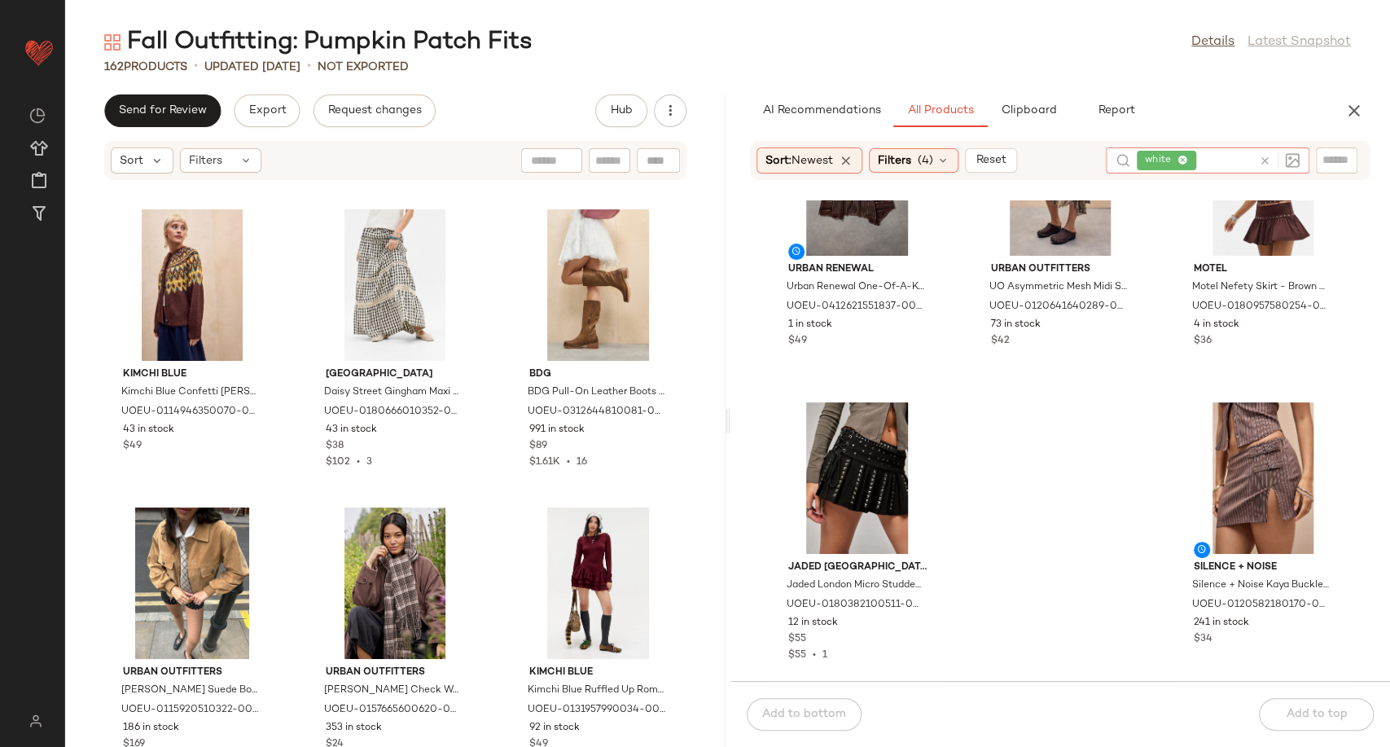
click at [1267, 155] on icon at bounding box center [1265, 161] width 12 height 12
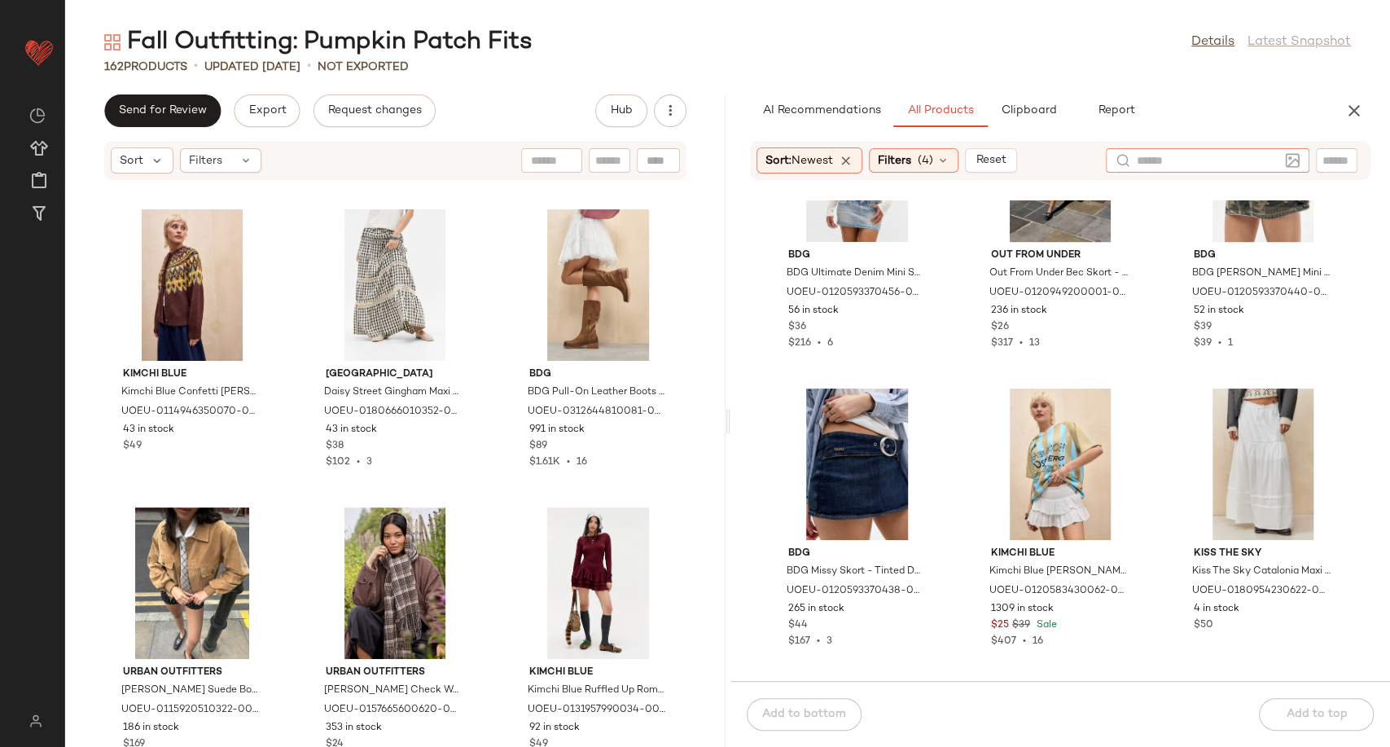
scroll to position [6164, 0]
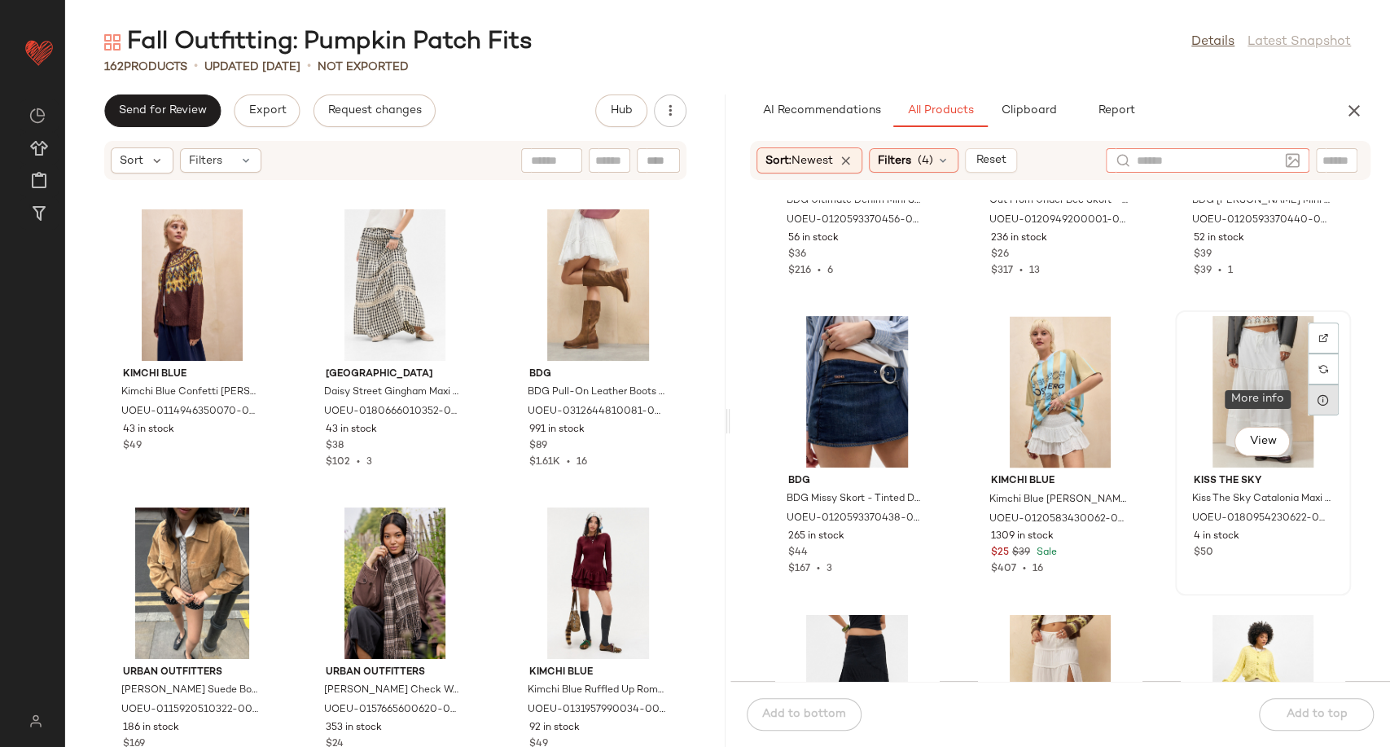
click at [1318, 402] on icon at bounding box center [1322, 399] width 13 height 13
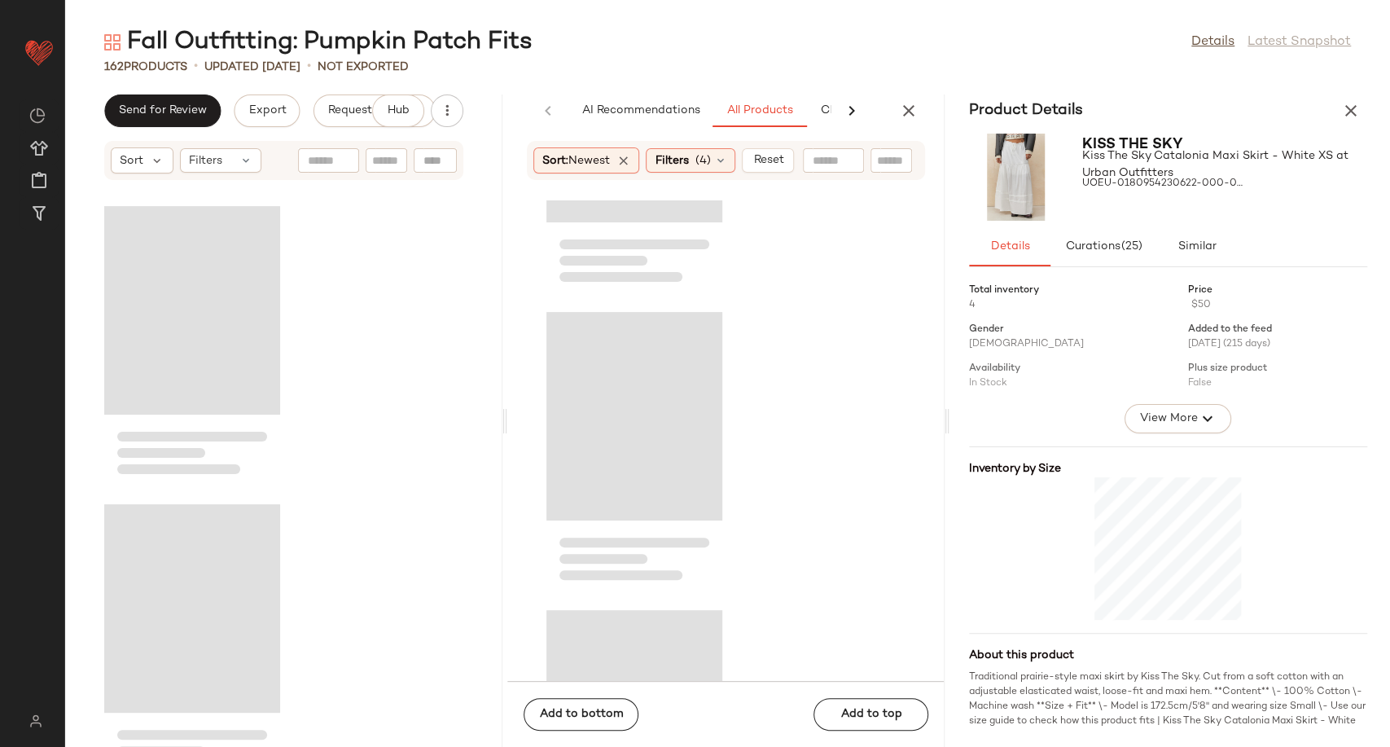
scroll to position [19368, 0]
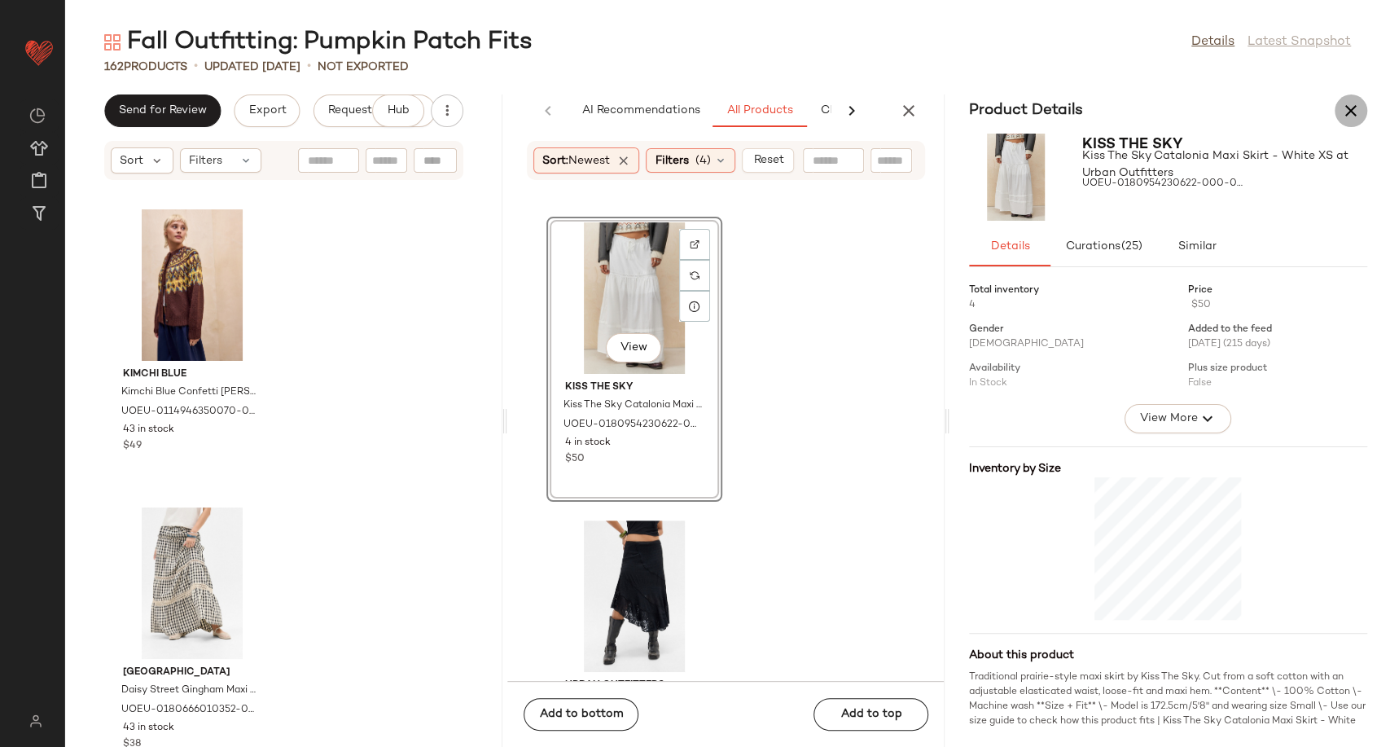
click at [1347, 105] on icon "button" at bounding box center [1351, 111] width 20 height 20
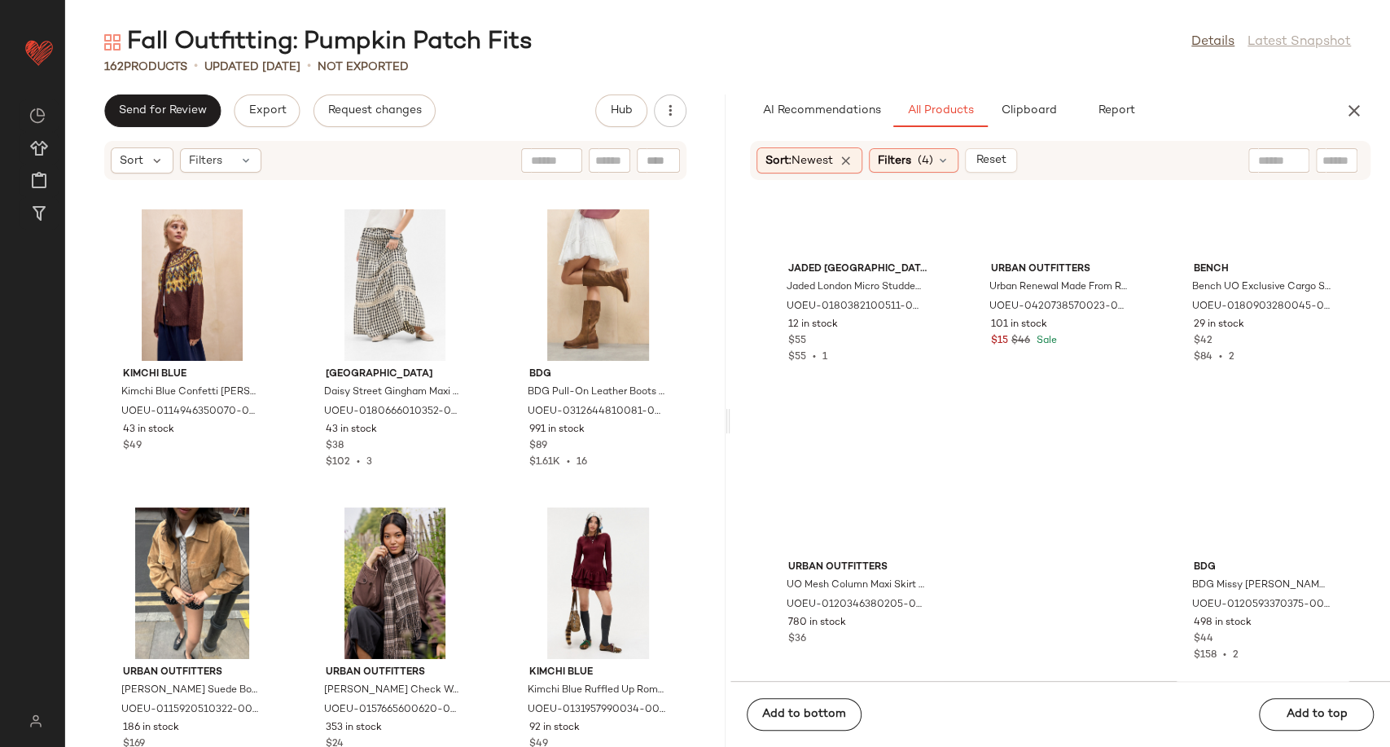
scroll to position [6257, 0]
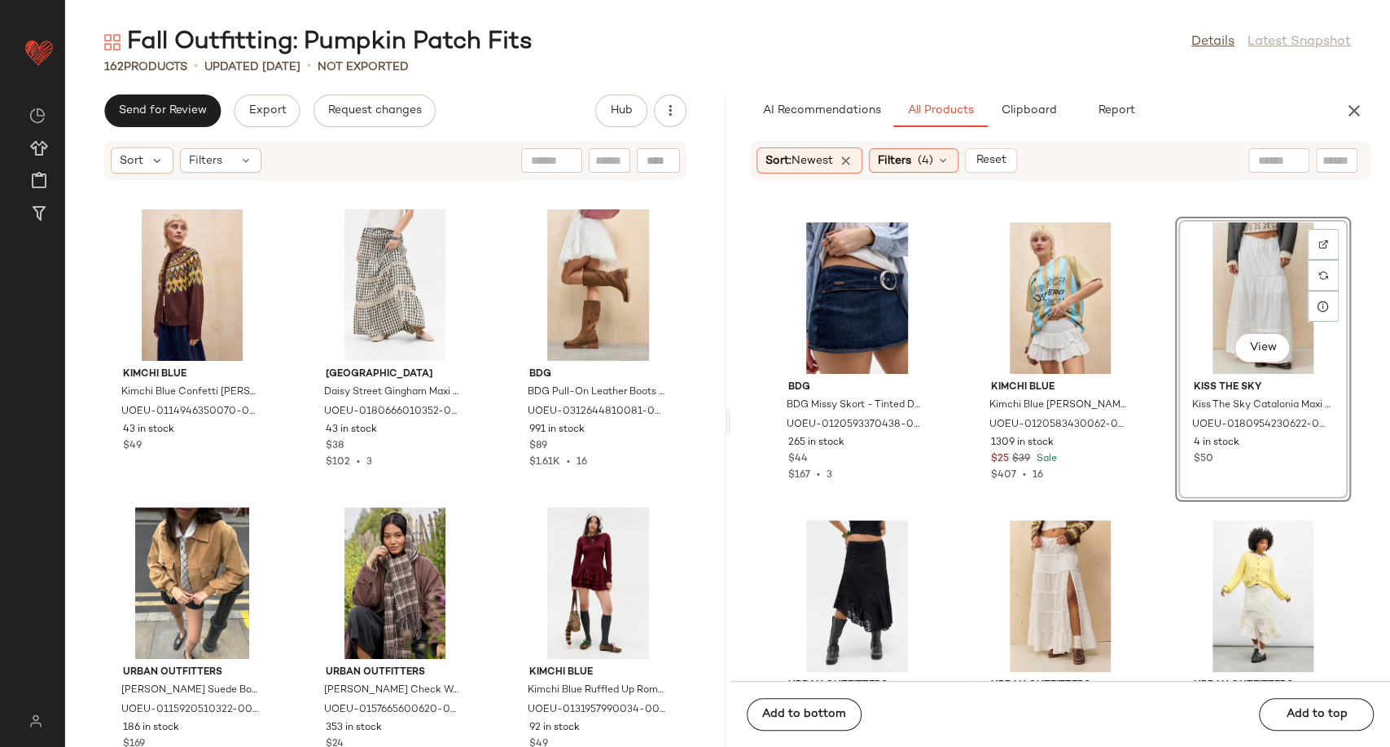
click at [1153, 491] on div "BDG BDG Missy Skort - Tinted Denim M at Urban Outfitters UOEU-0120593370438-000…" at bounding box center [1060, 440] width 660 height 480
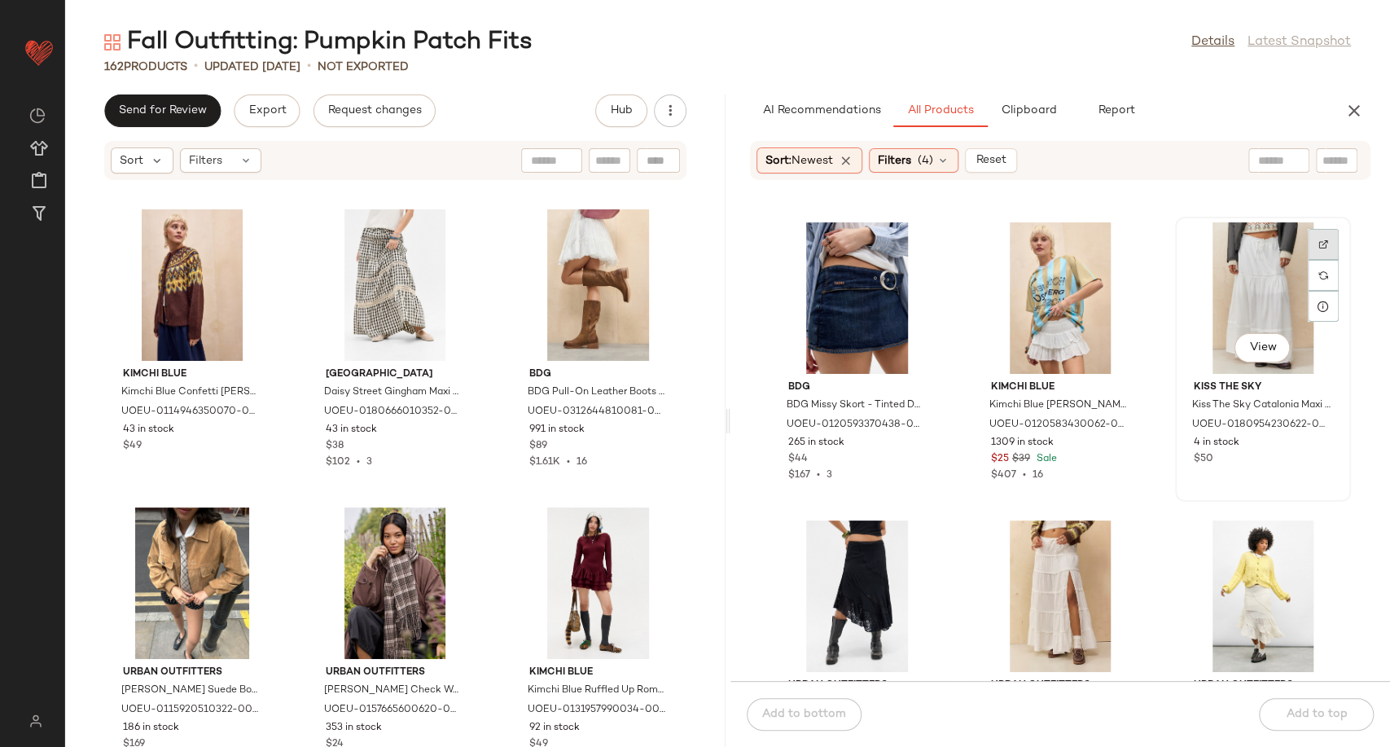
click at [1308, 260] on div at bounding box center [1322, 275] width 31 height 31
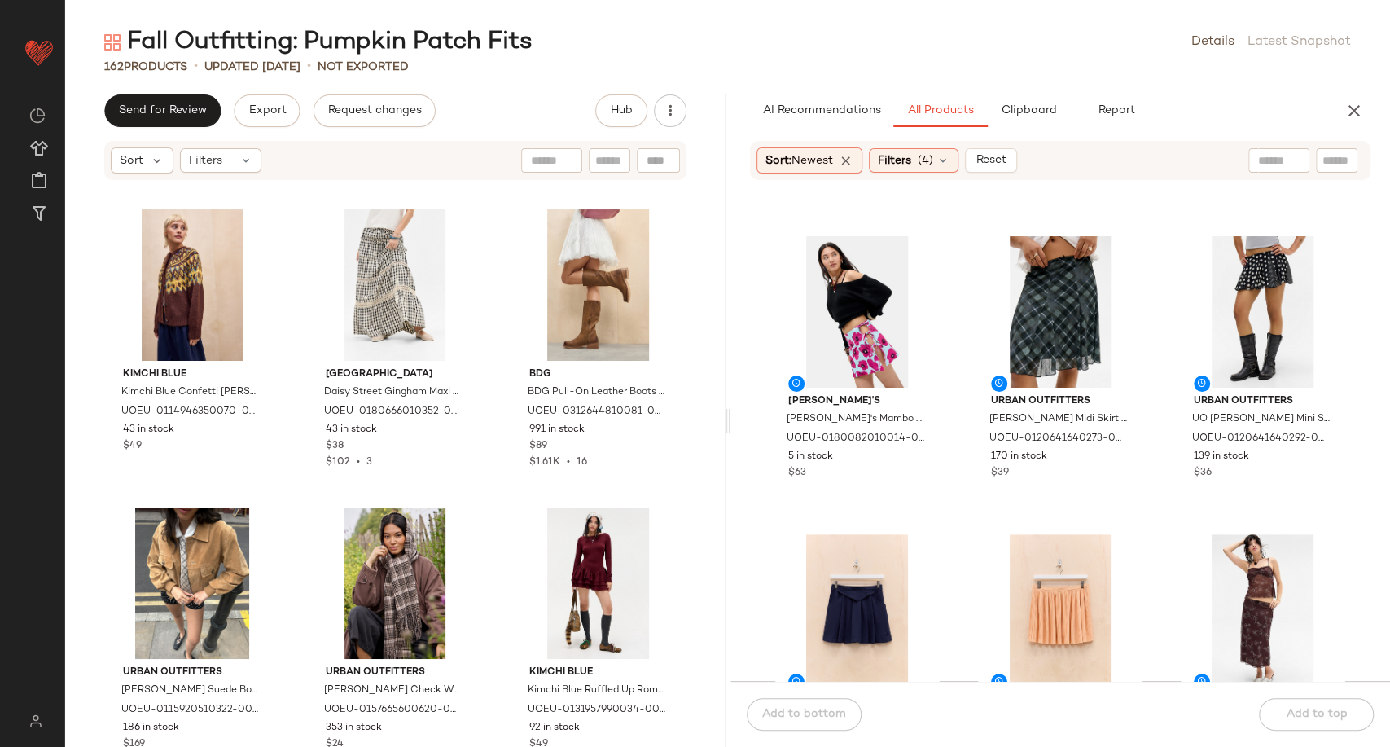
scroll to position [0, 0]
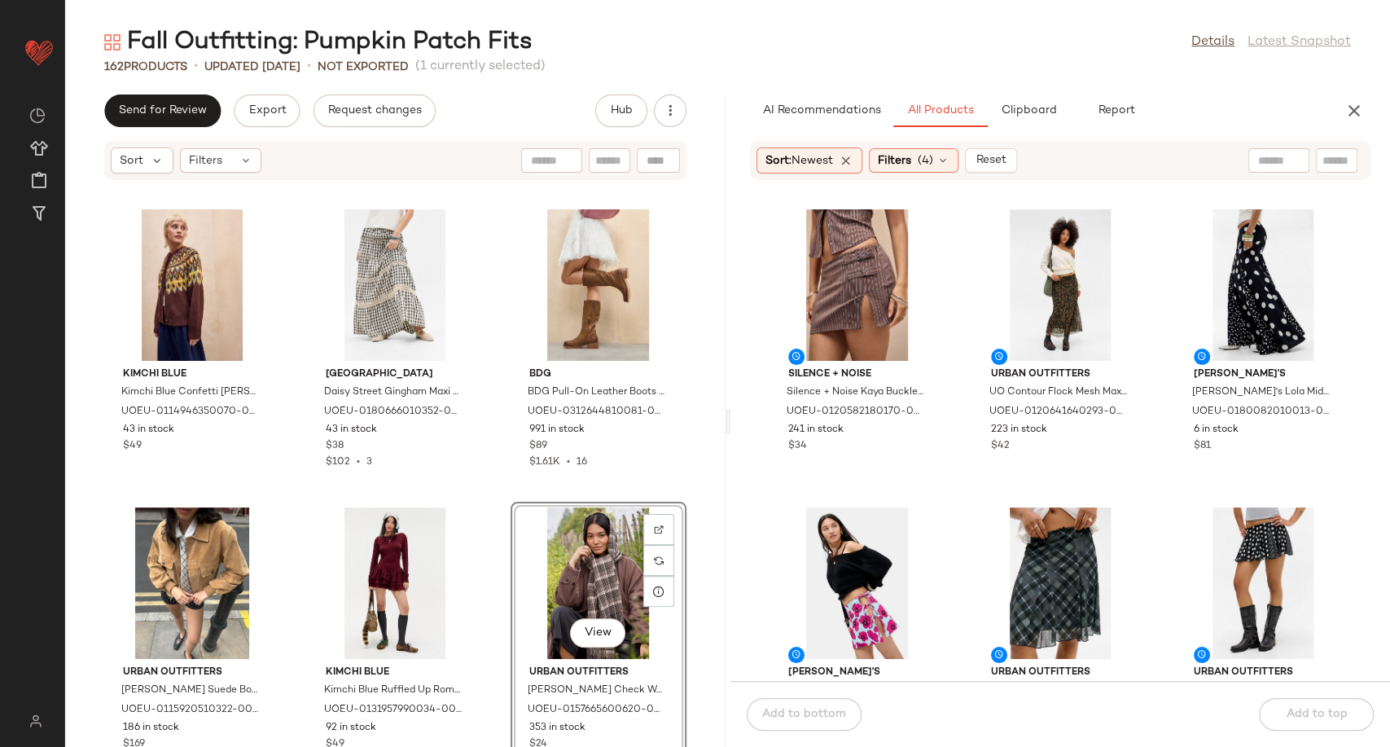
click at [492, 485] on div "Kimchi Blue Kimchi Blue Confetti Fairisle Cardigan - Brown L at Urban Outfitter…" at bounding box center [395, 473] width 660 height 546
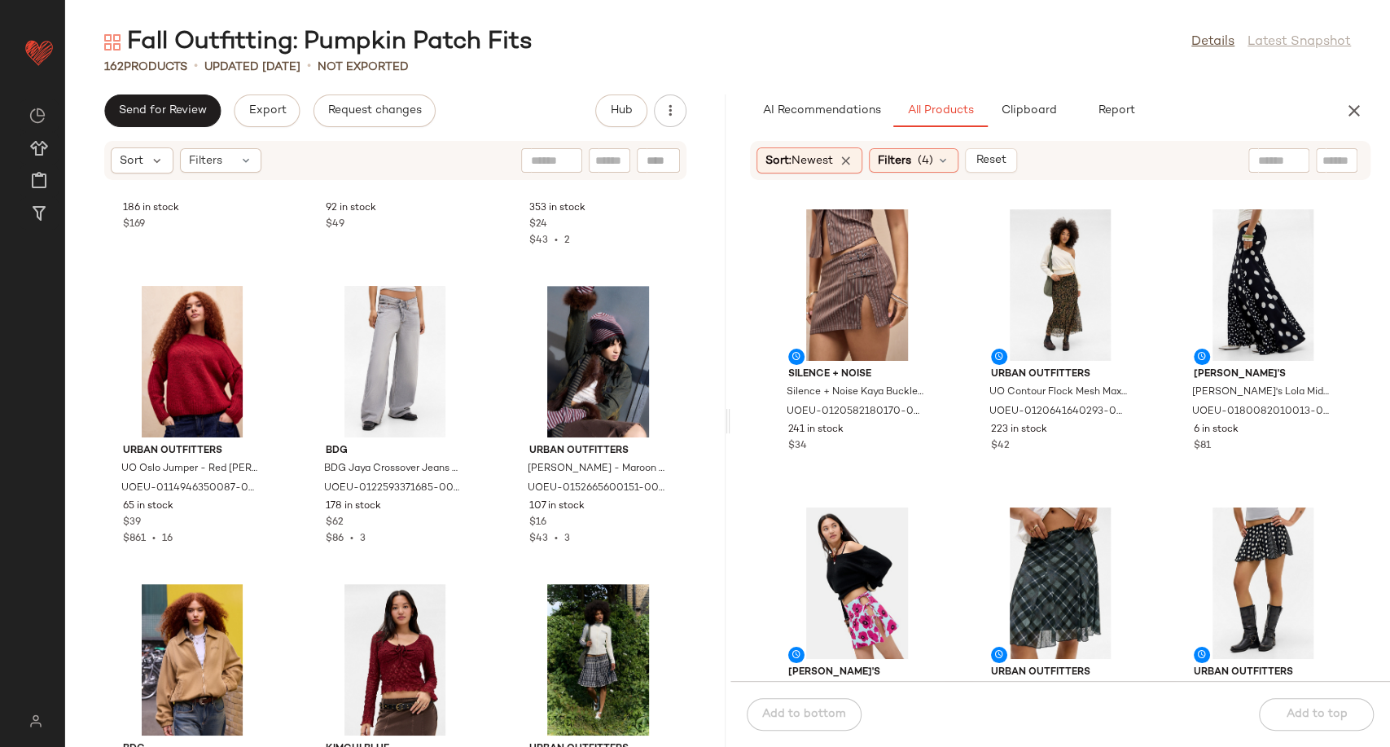
scroll to position [555, 0]
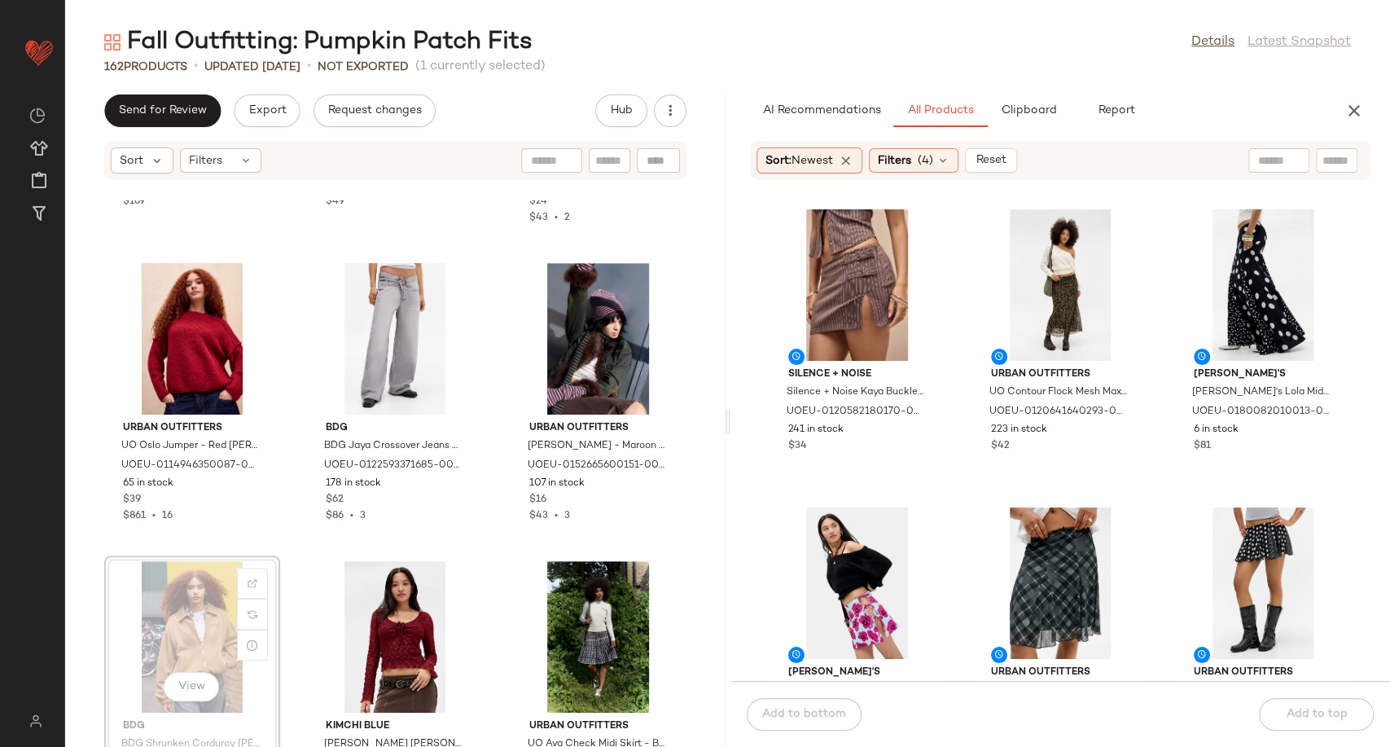
scroll to position [557, 0]
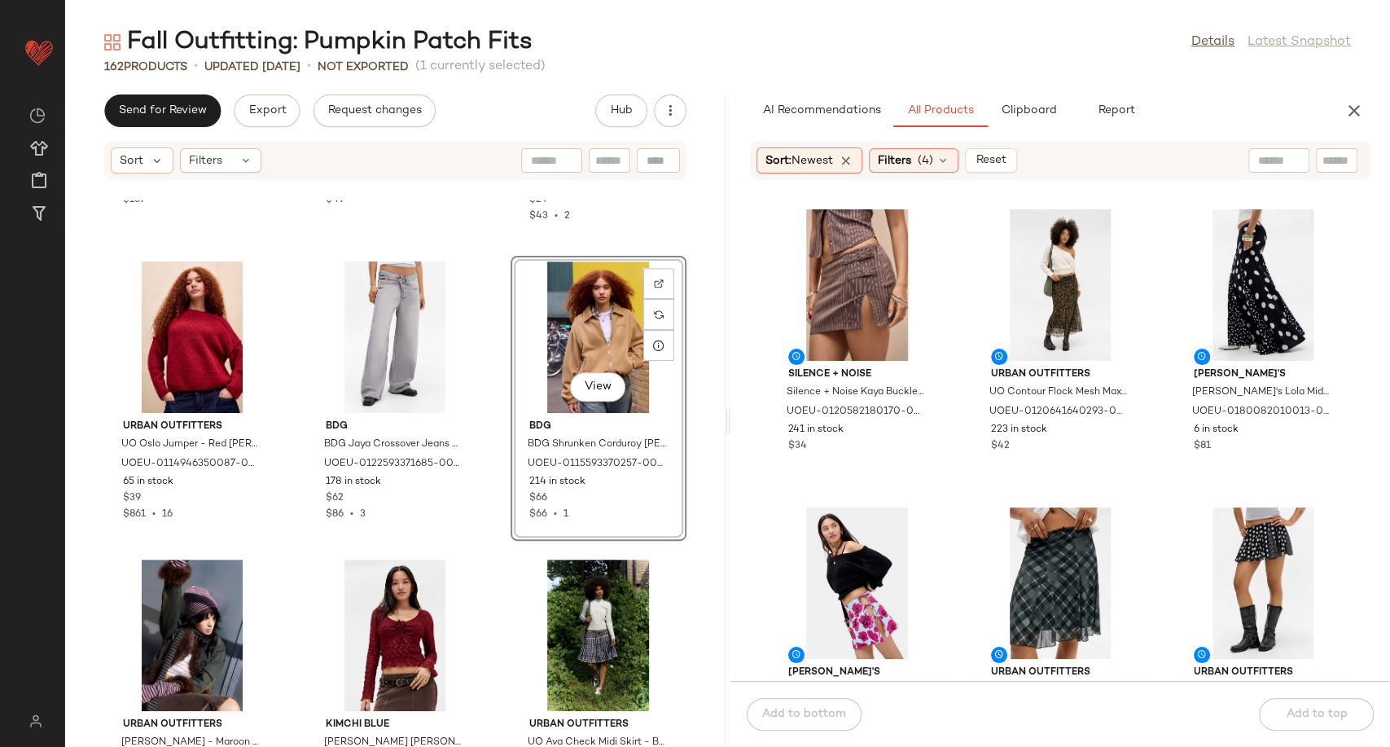
click at [488, 554] on div "Urban Outfitters UO Patrice Suede Bomber Jacket - Tan M at Urban Outfitters UOE…" at bounding box center [395, 473] width 660 height 546
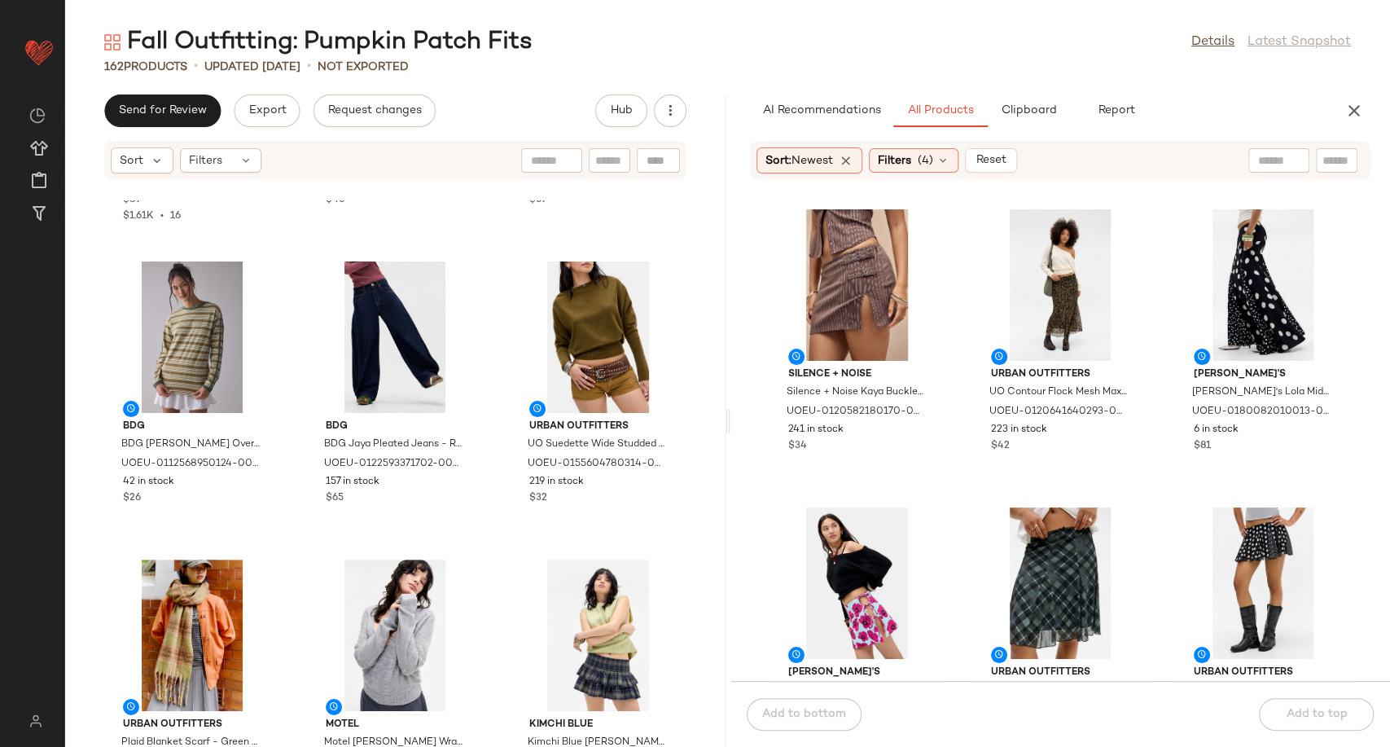
scroll to position [3542, 0]
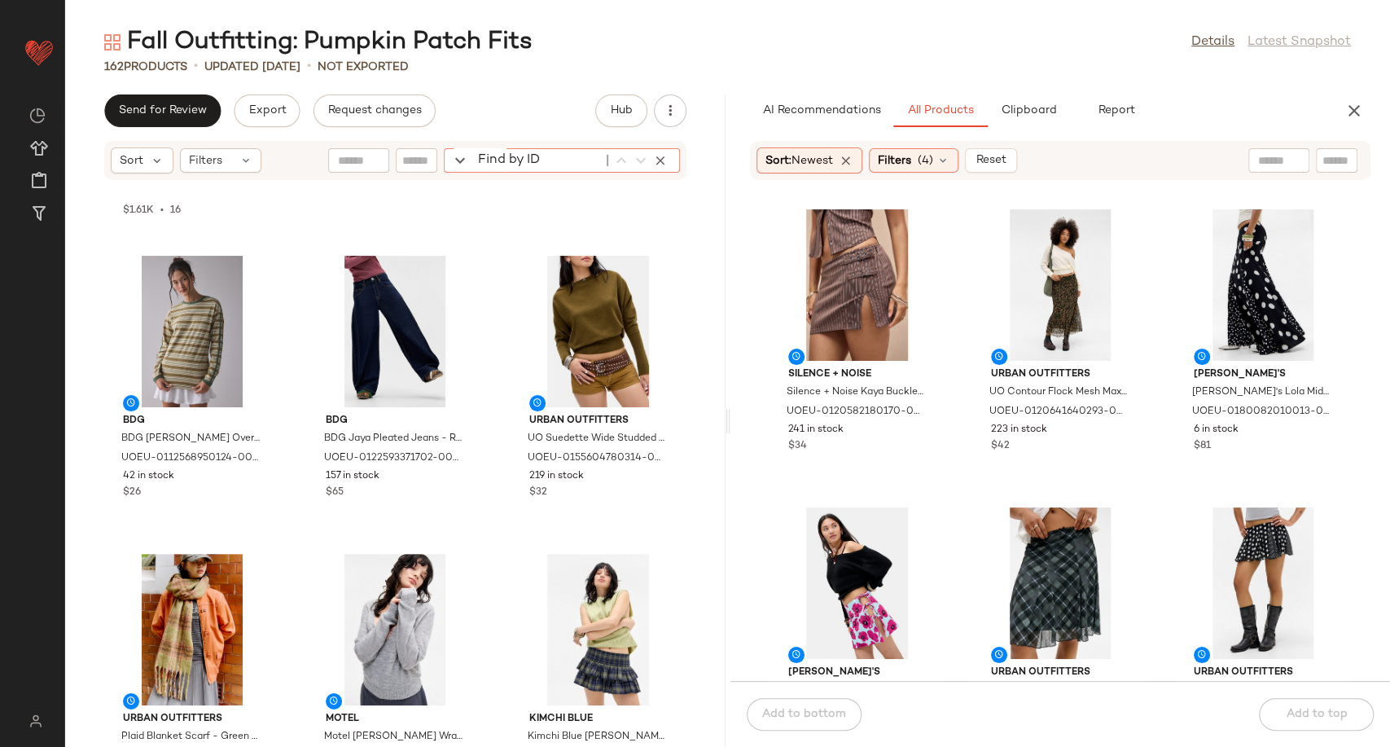
click at [656, 160] on div "Find by ID Find by ID" at bounding box center [562, 160] width 236 height 24
paste input "**********"
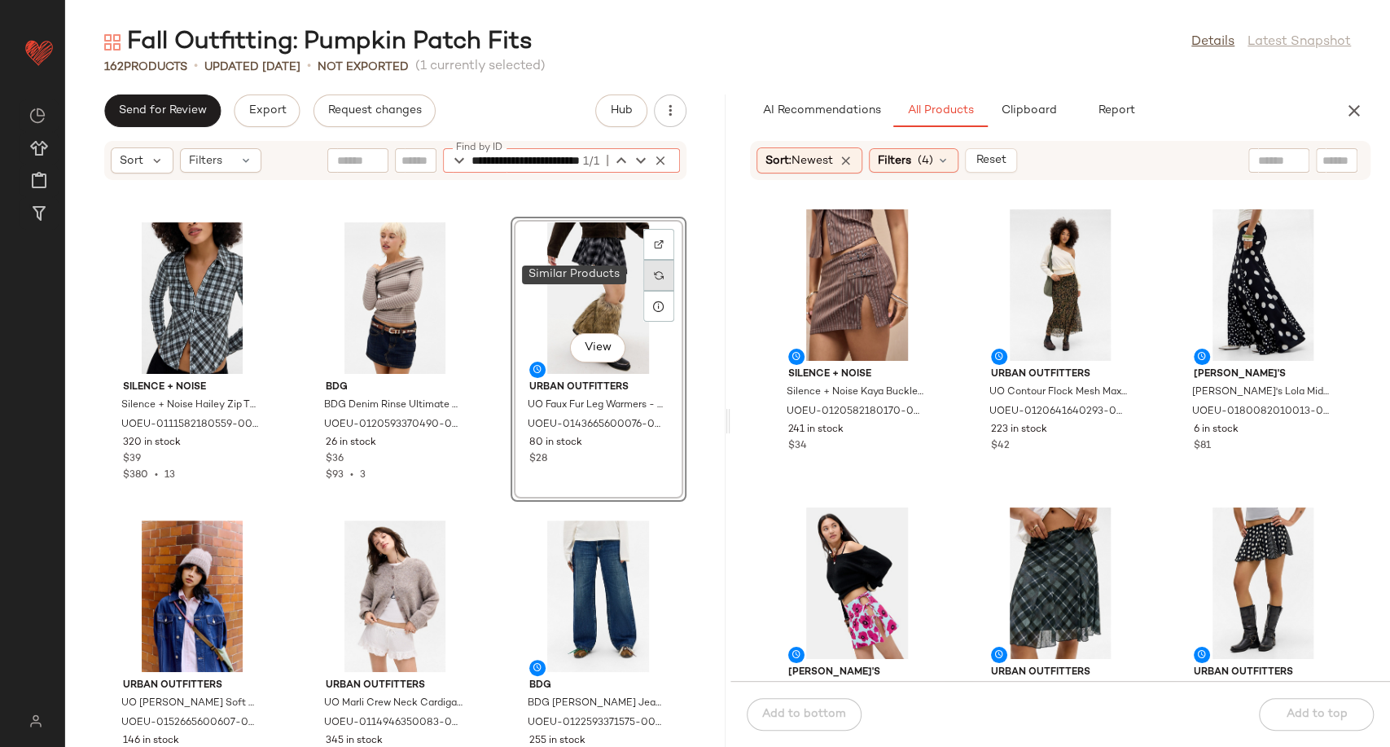
type input "**********"
click at [654, 276] on img at bounding box center [659, 275] width 10 height 10
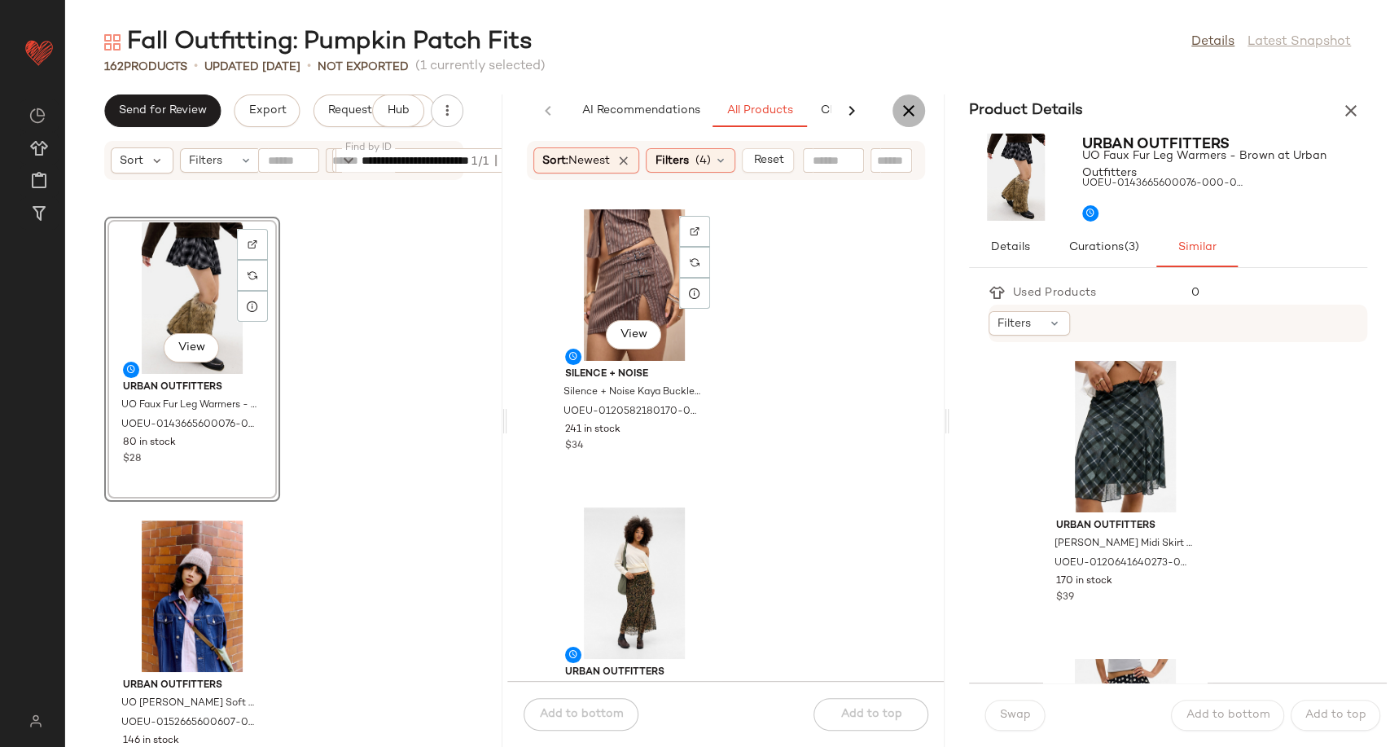
click at [909, 105] on icon "button" at bounding box center [909, 111] width 20 height 20
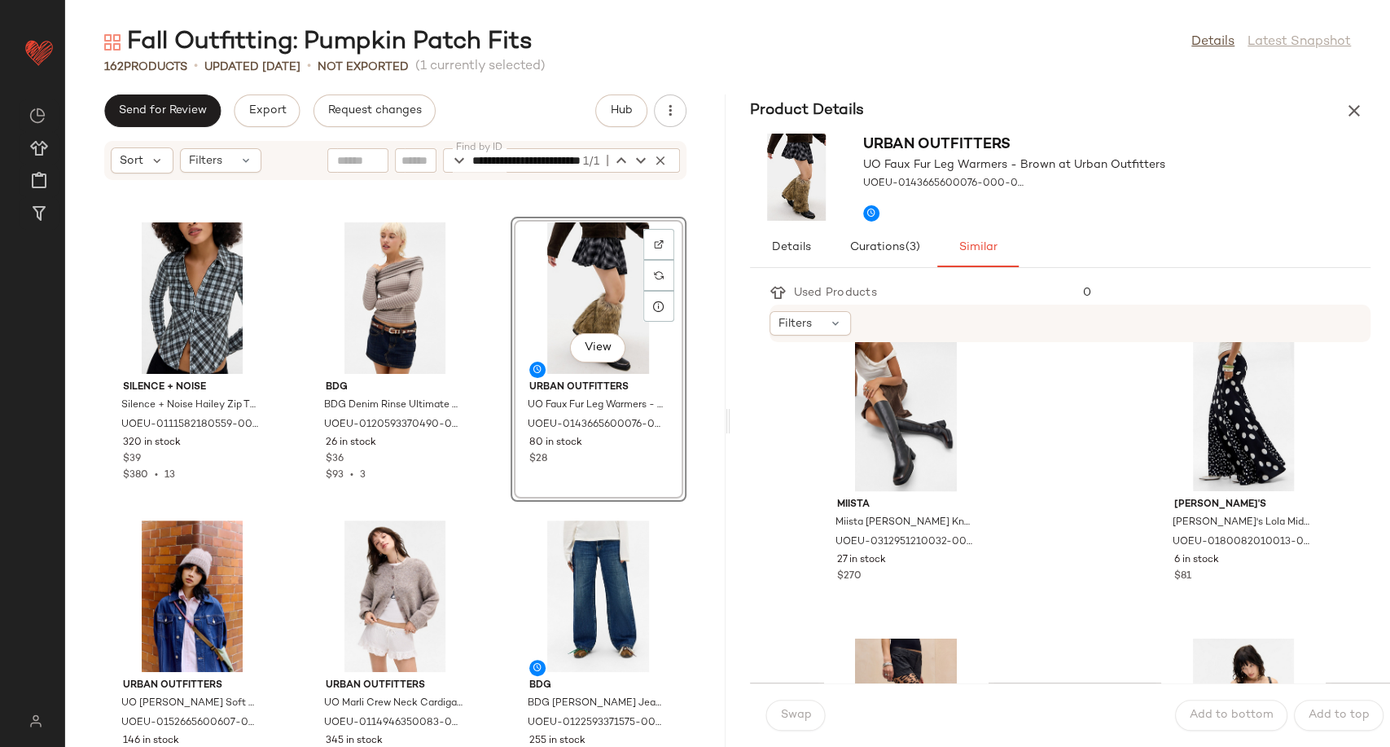
scroll to position [6465, 0]
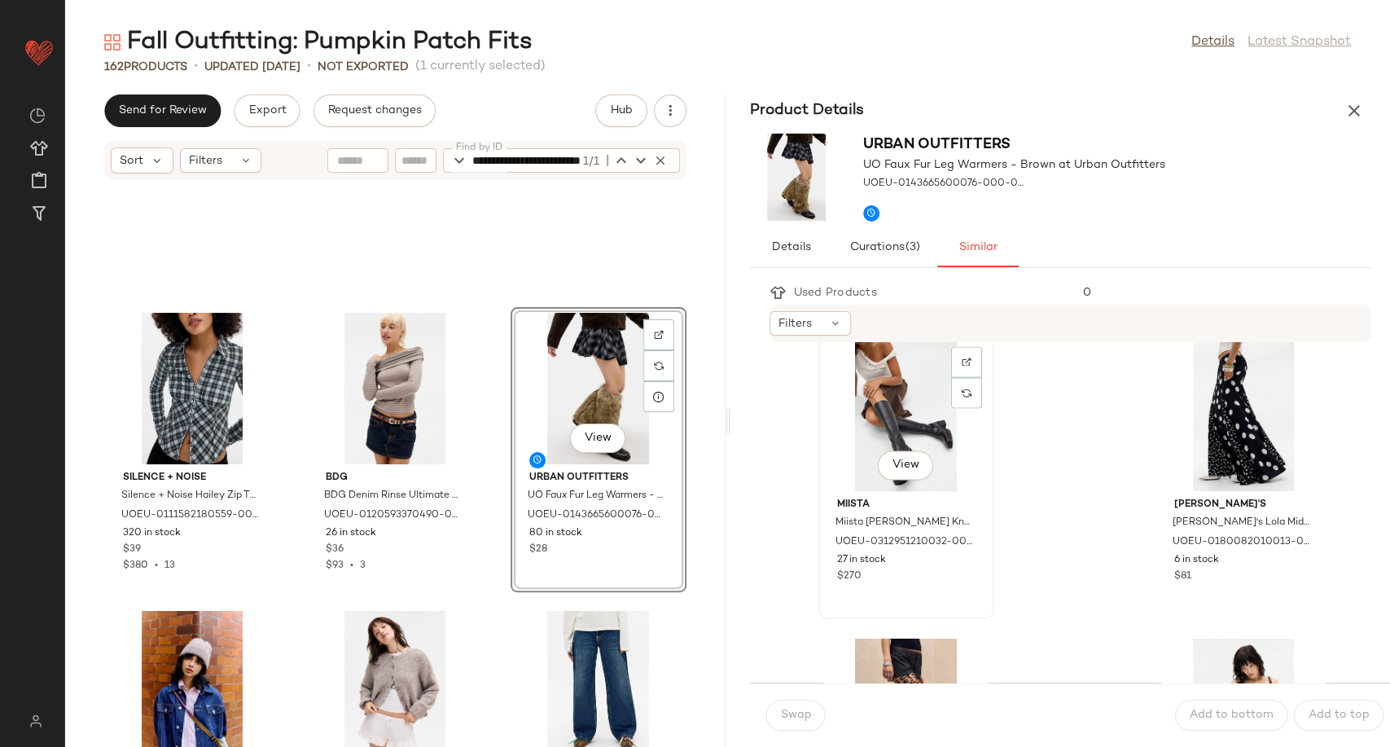
click at [902, 426] on div "View" at bounding box center [906, 414] width 164 height 151
click at [794, 727] on button "Swap" at bounding box center [795, 714] width 59 height 31
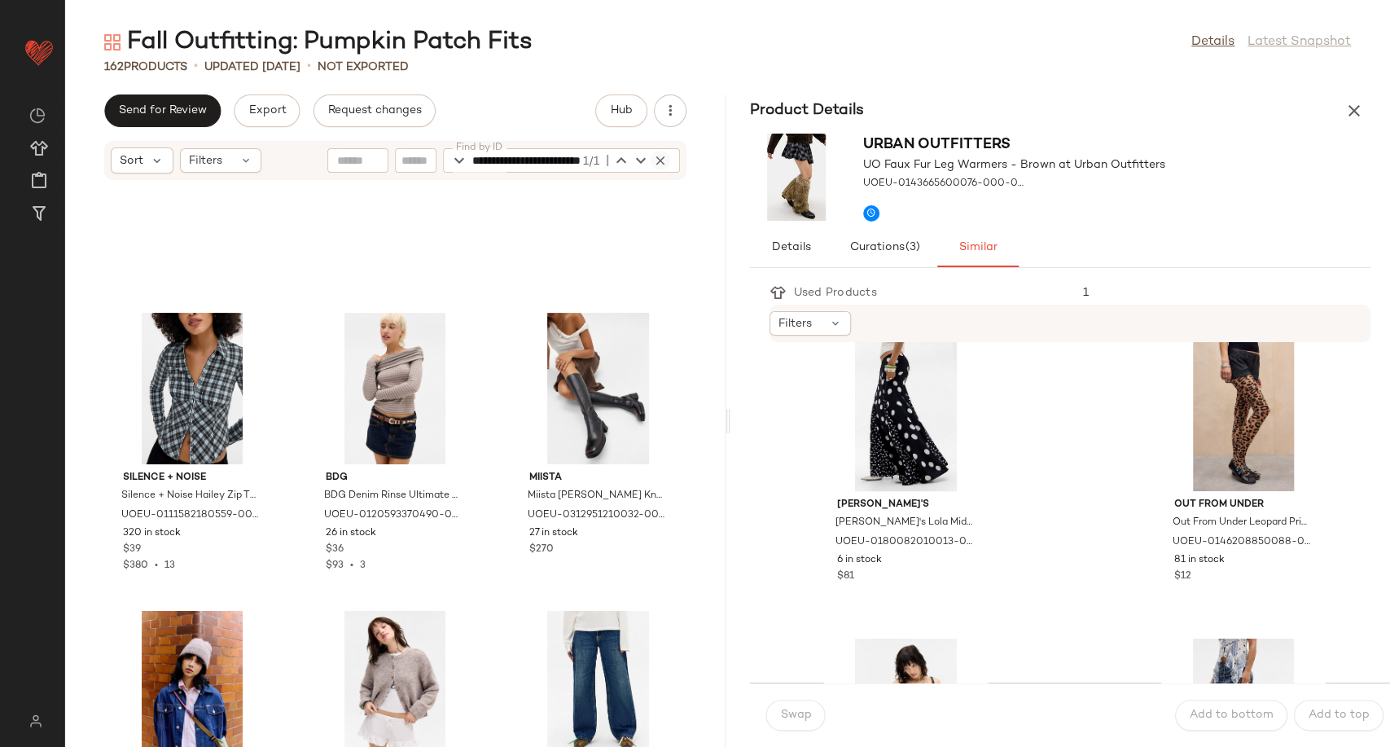
scroll to position [0, 86]
click at [658, 161] on icon "button" at bounding box center [660, 160] width 15 height 15
paste input "**********"
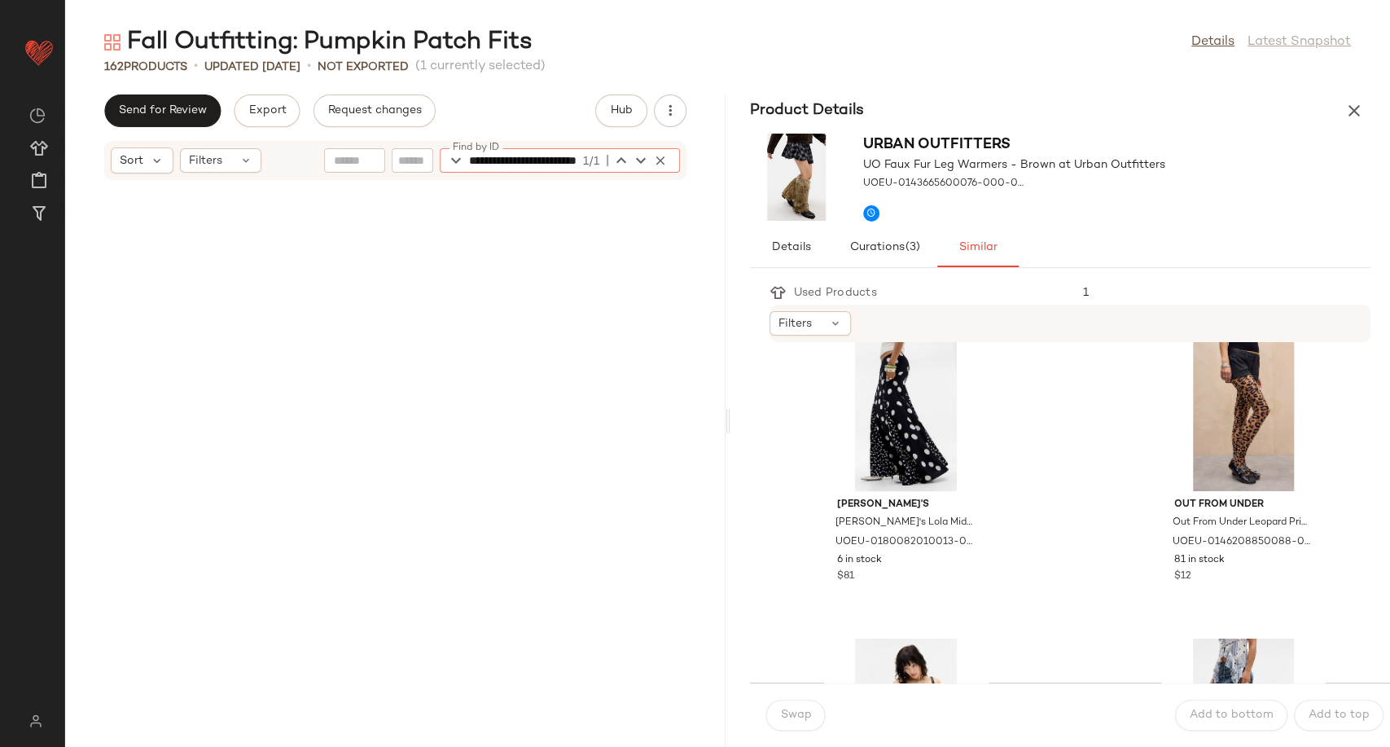
scroll to position [7449, 0]
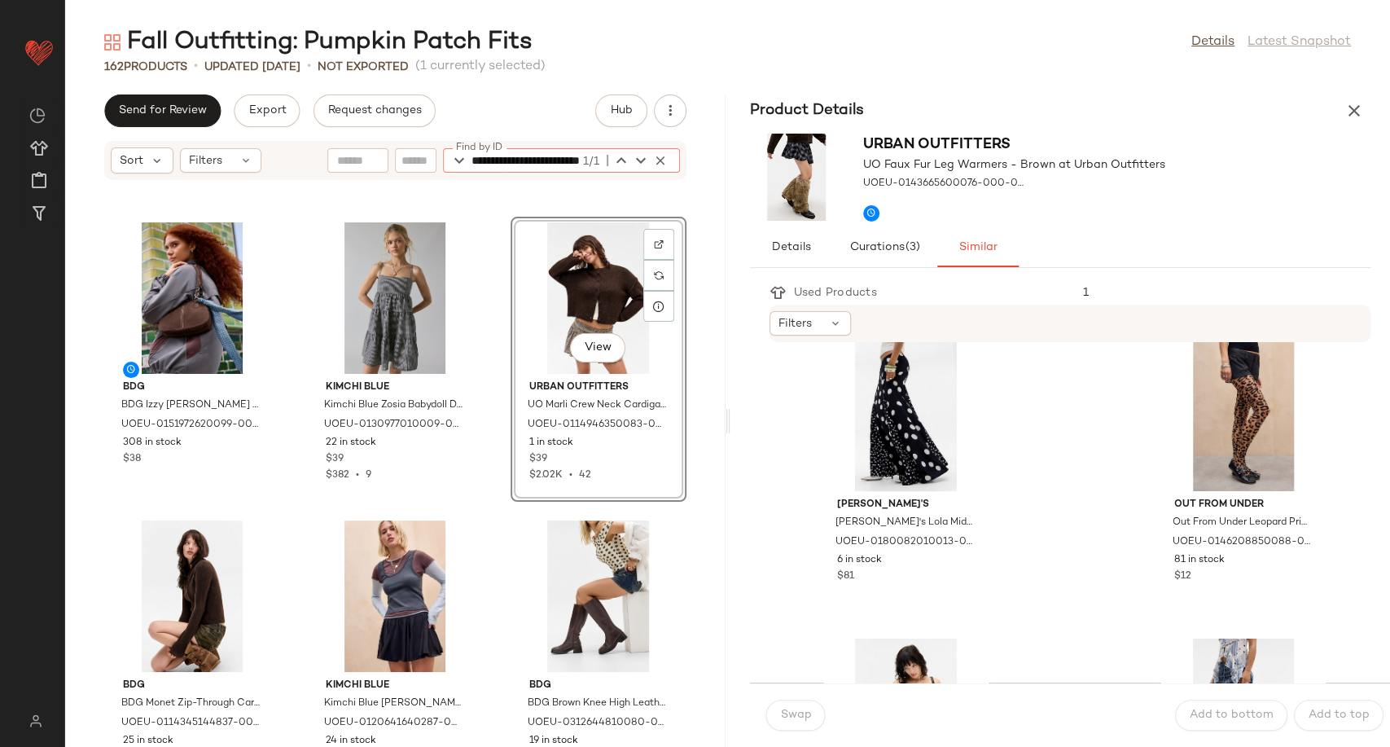
type input "**********"
click at [594, 296] on div "View" at bounding box center [598, 297] width 164 height 151
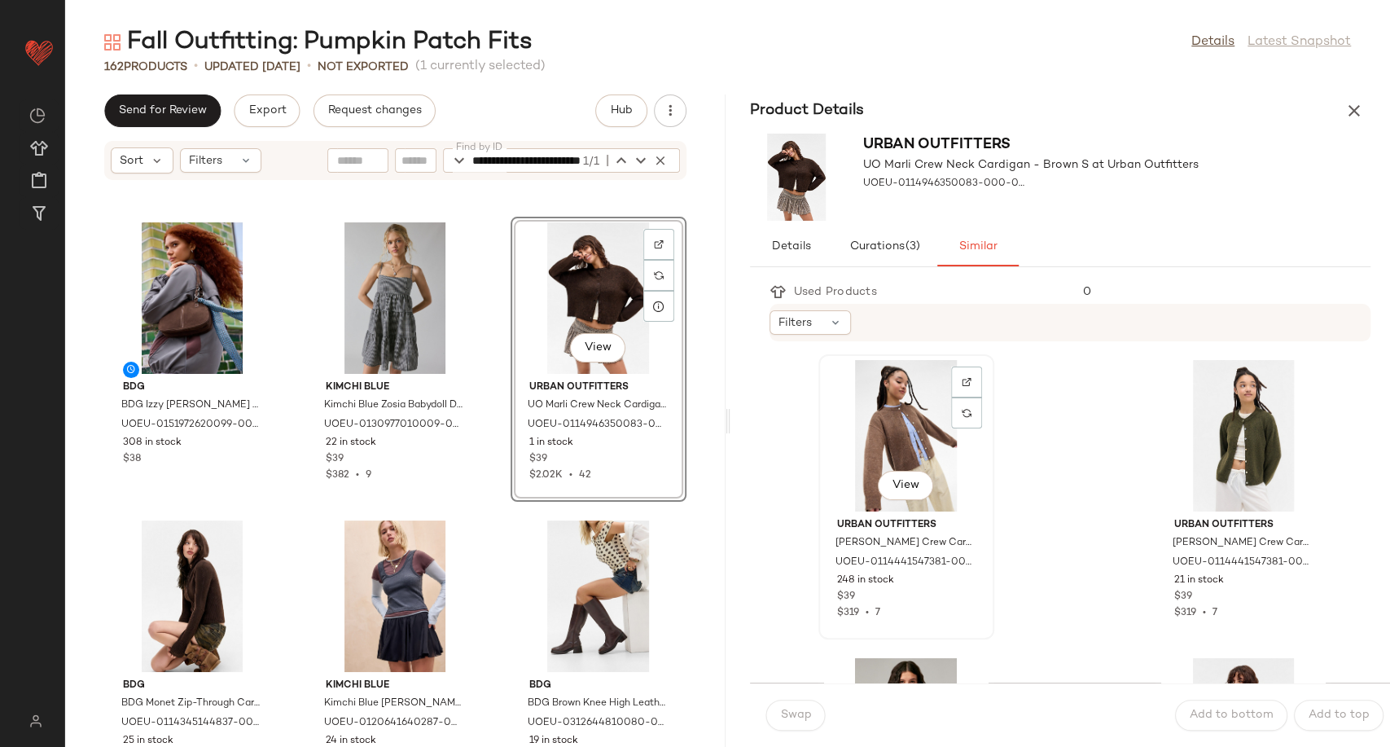
click at [909, 435] on div "View" at bounding box center [906, 435] width 164 height 151
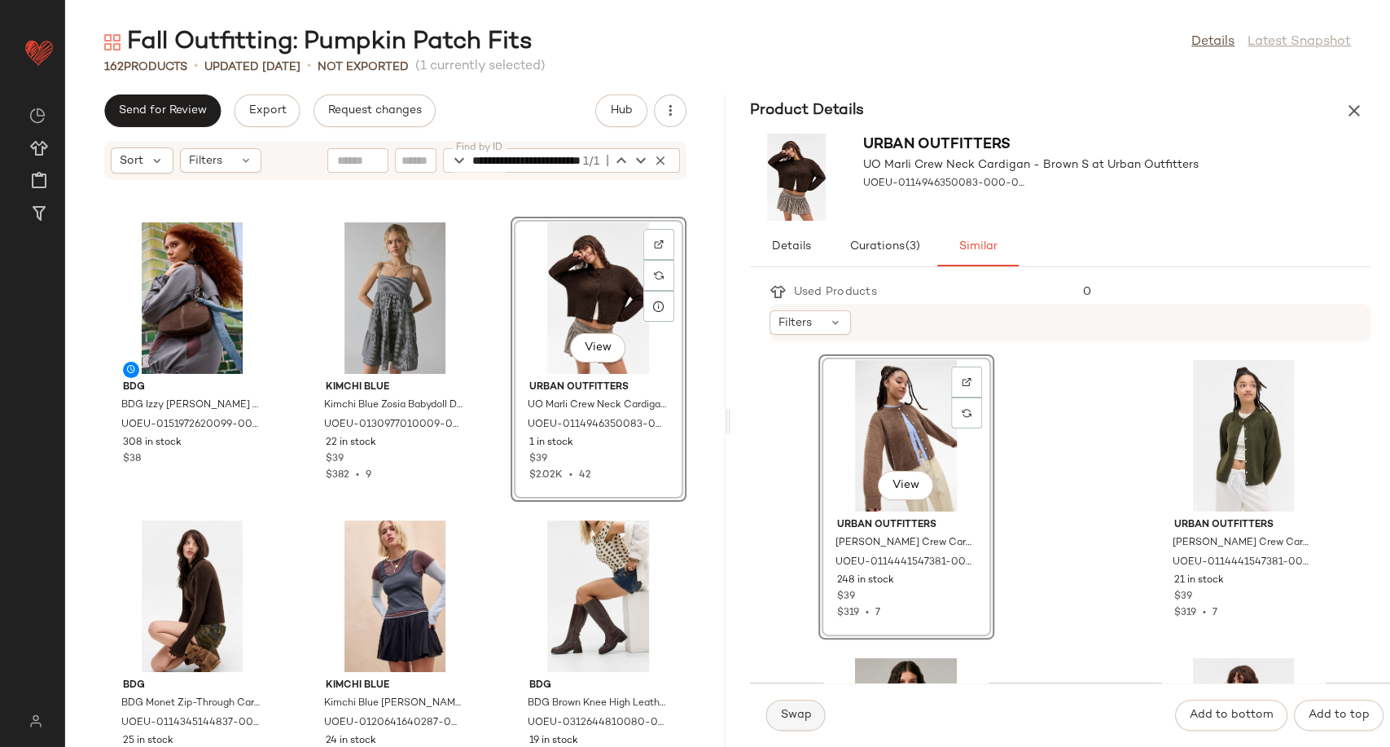
click at [812, 704] on button "Swap" at bounding box center [795, 714] width 59 height 31
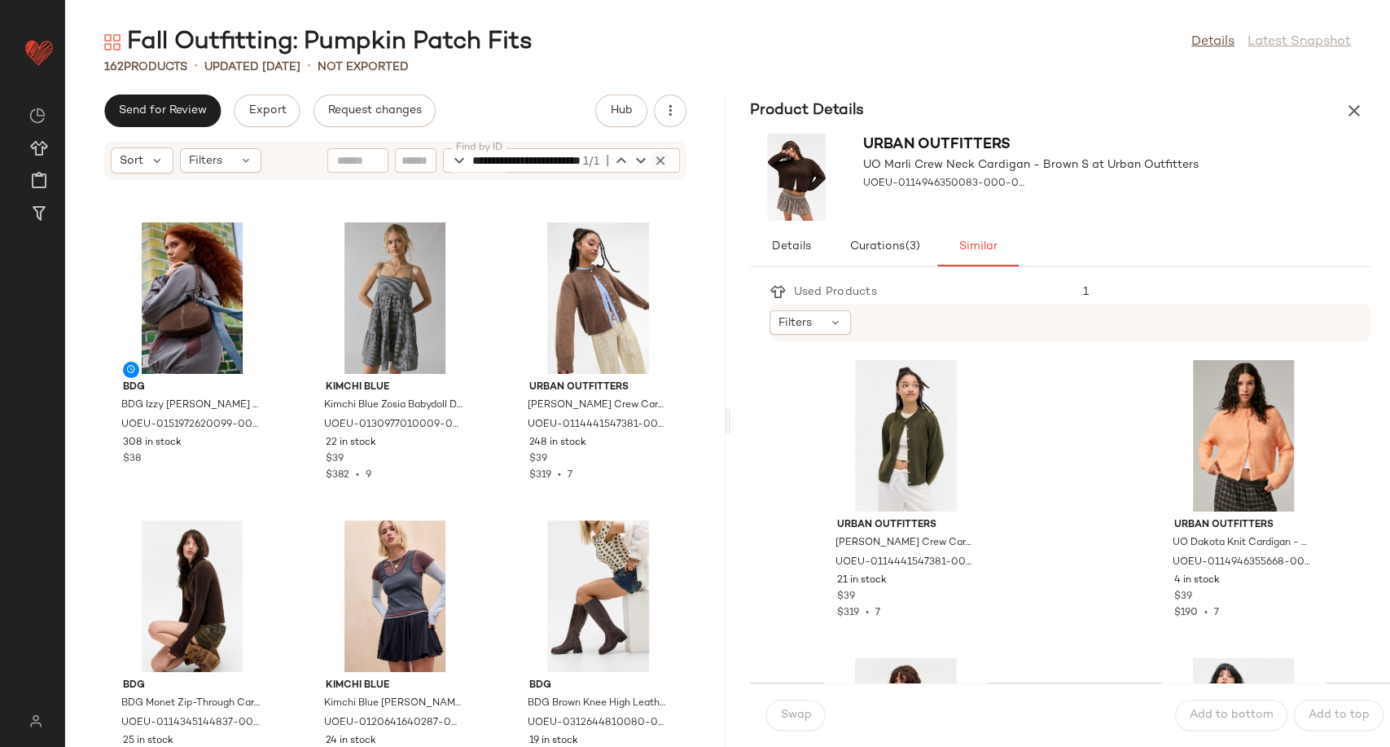
click at [659, 164] on icon "button" at bounding box center [660, 160] width 15 height 15
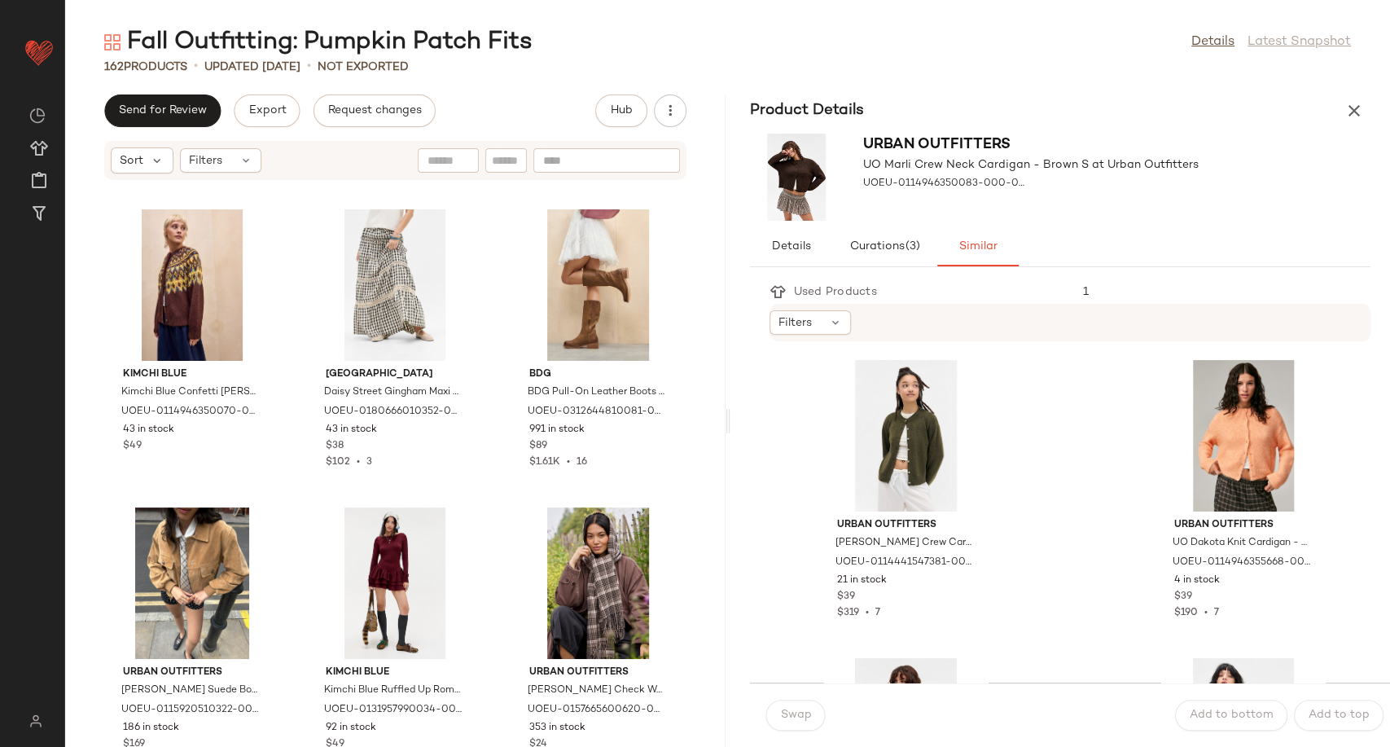
click at [572, 79] on div "Fall Outfitting: Pumpkin Patch Fits Details Latest Snapshot 162 Products • upda…" at bounding box center [727, 386] width 1325 height 721
click at [1344, 106] on icon "button" at bounding box center [1354, 111] width 20 height 20
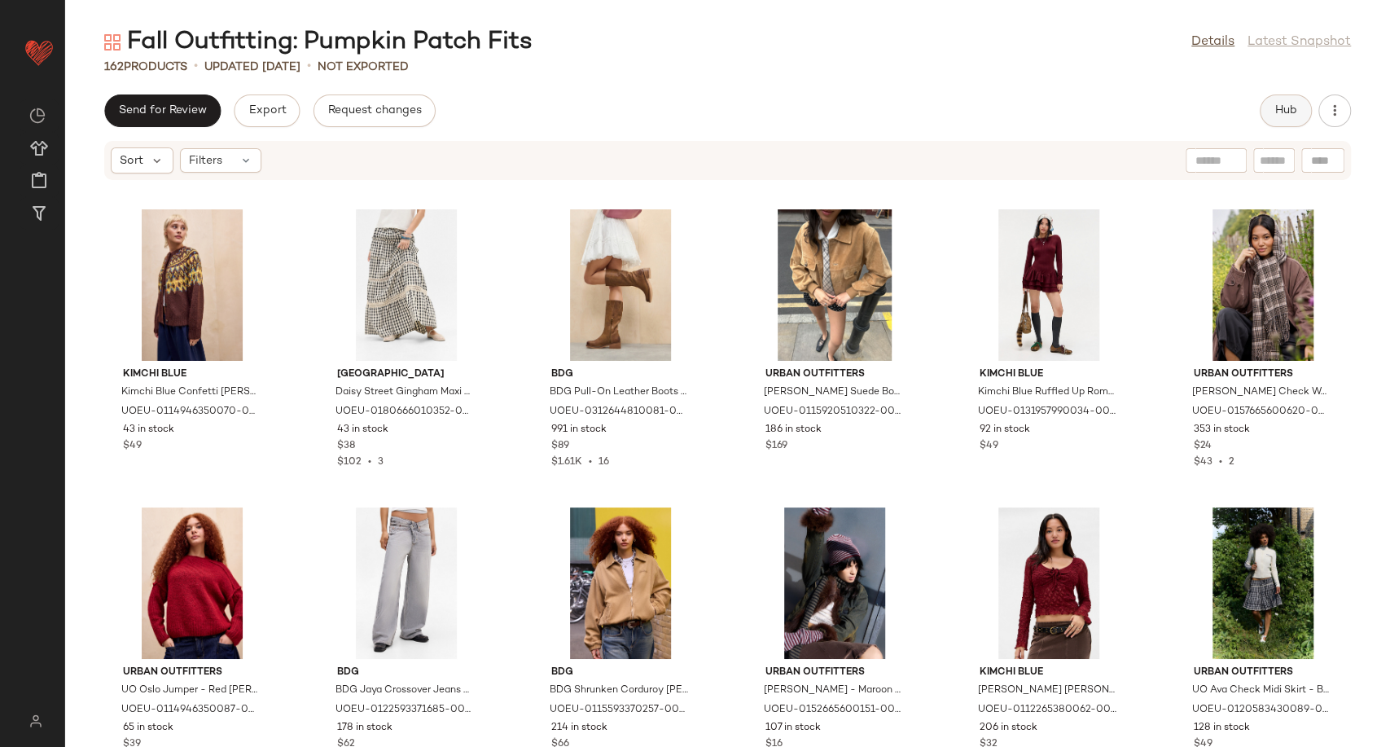
click at [1272, 111] on button "Hub" at bounding box center [1285, 110] width 52 height 33
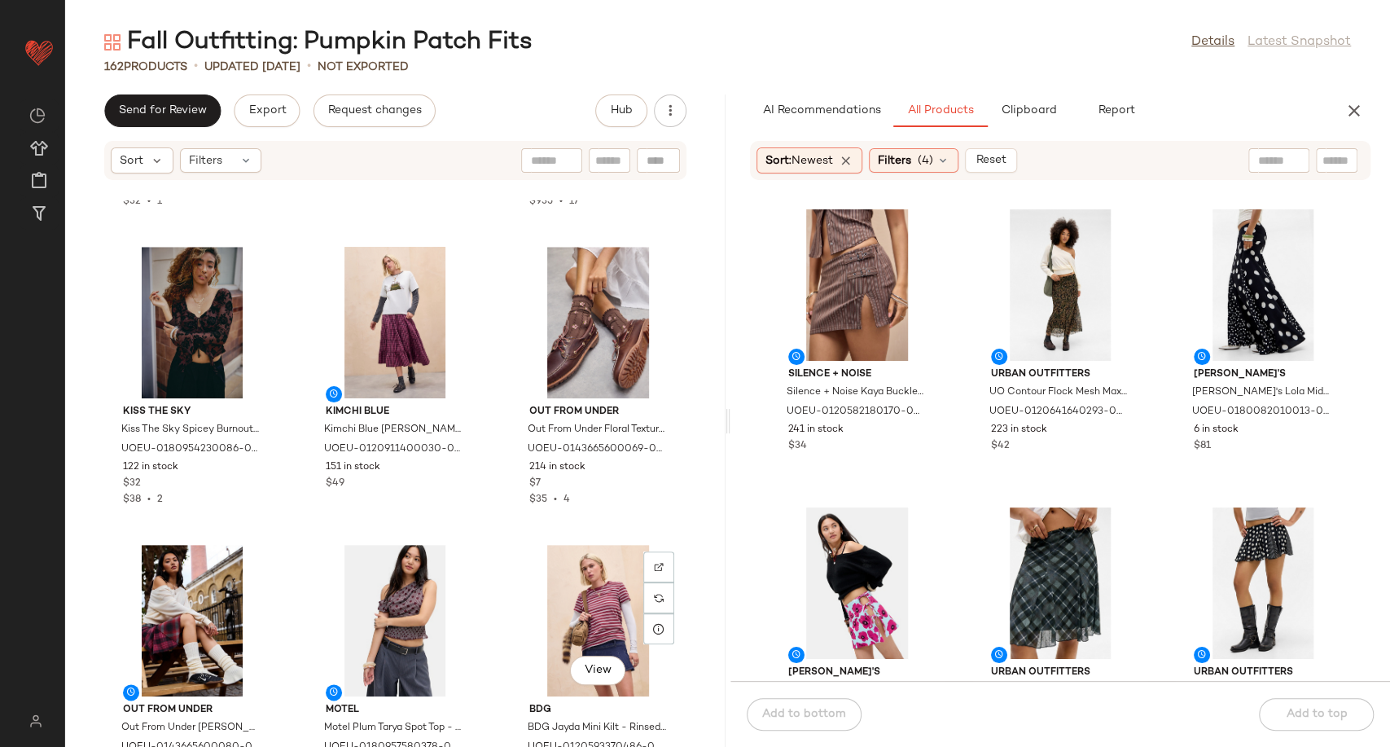
scroll to position [9873, 0]
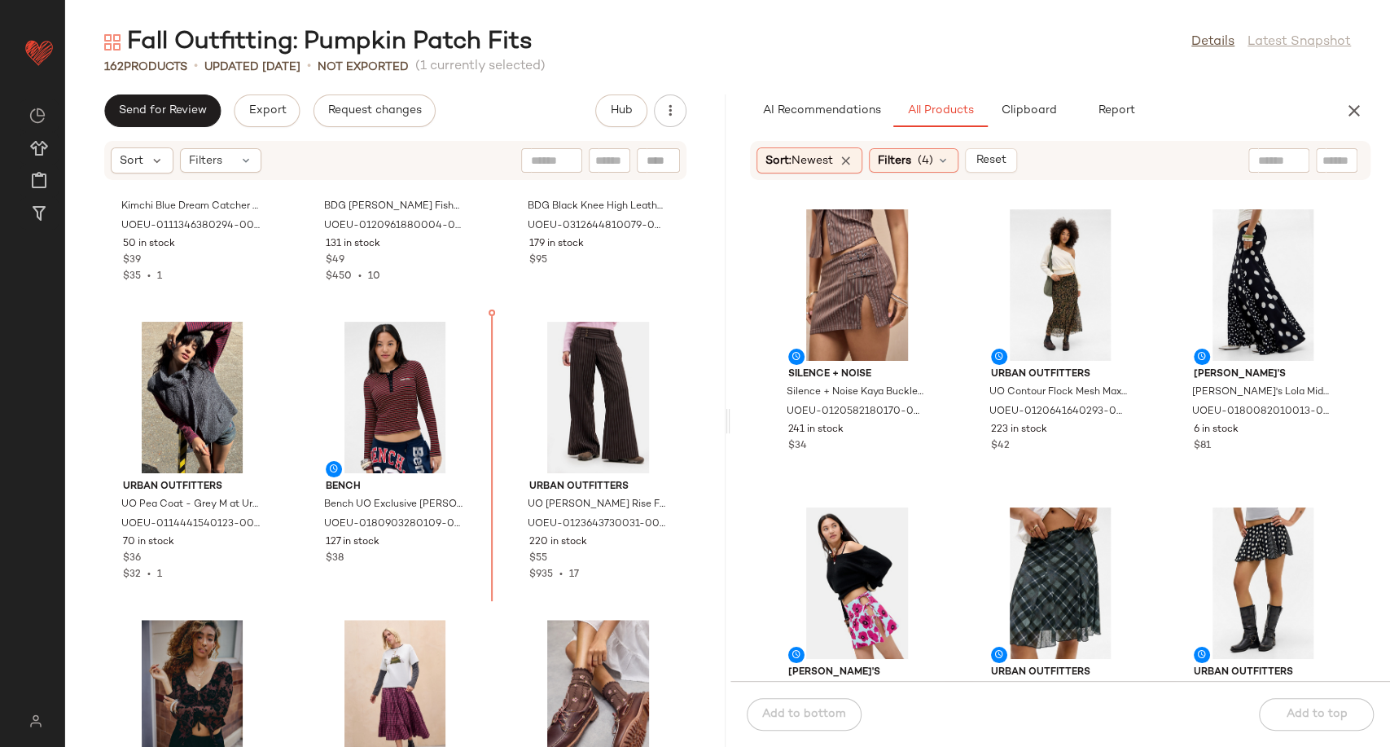
scroll to position [9117, 0]
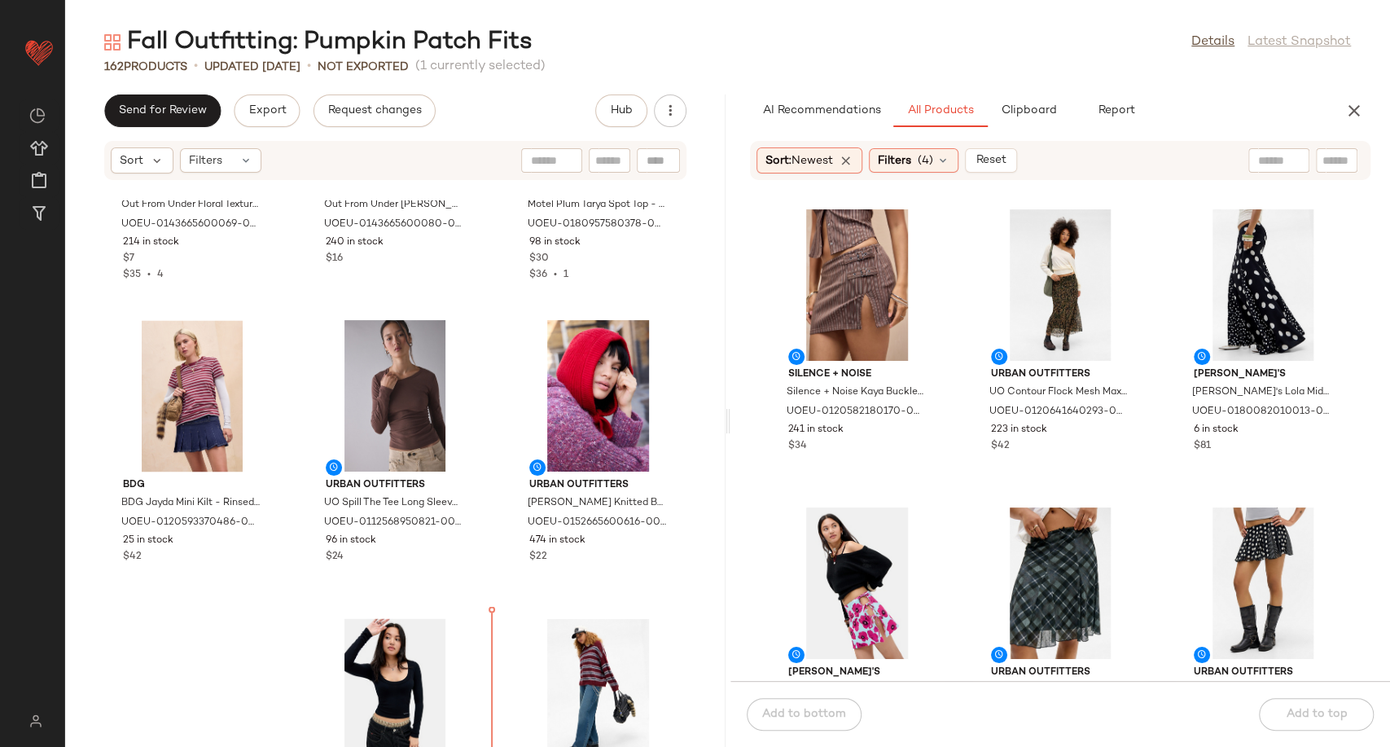
scroll to position [10121, 0]
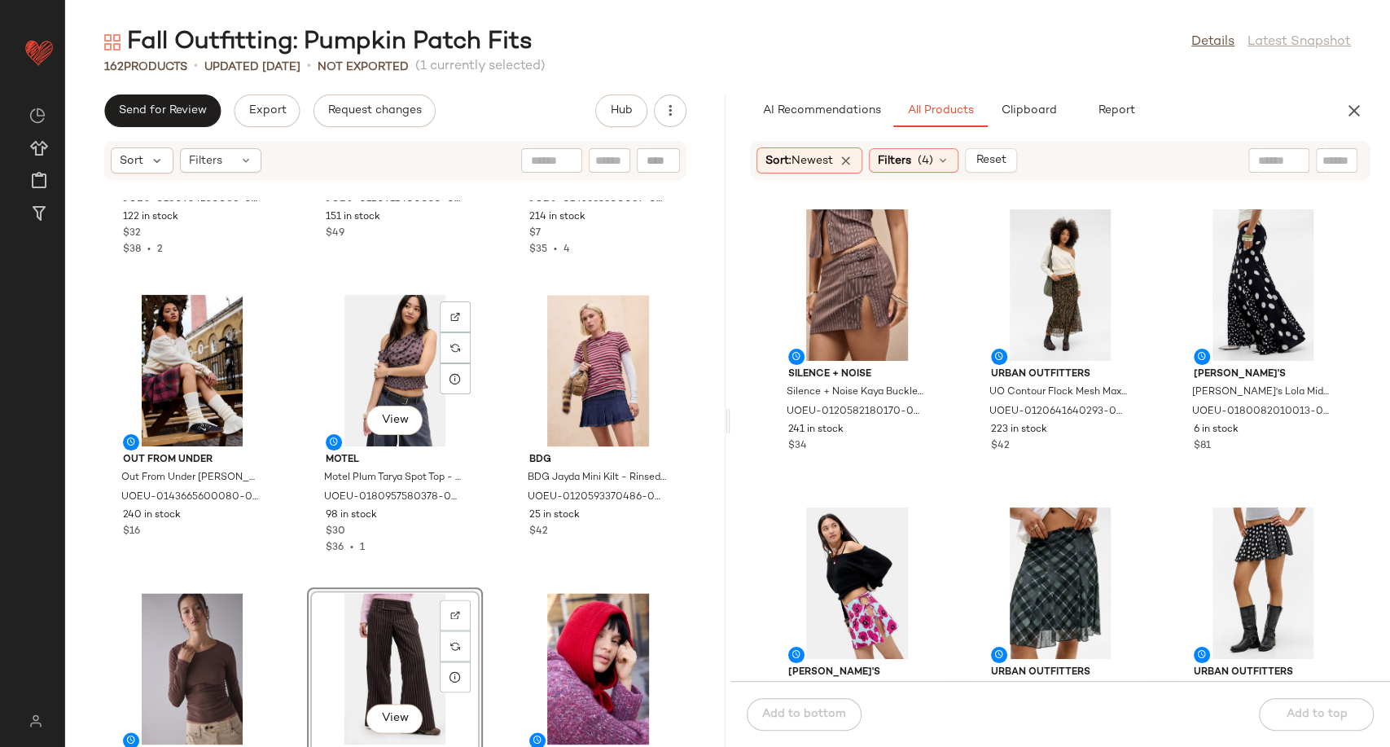
scroll to position [9759, 0]
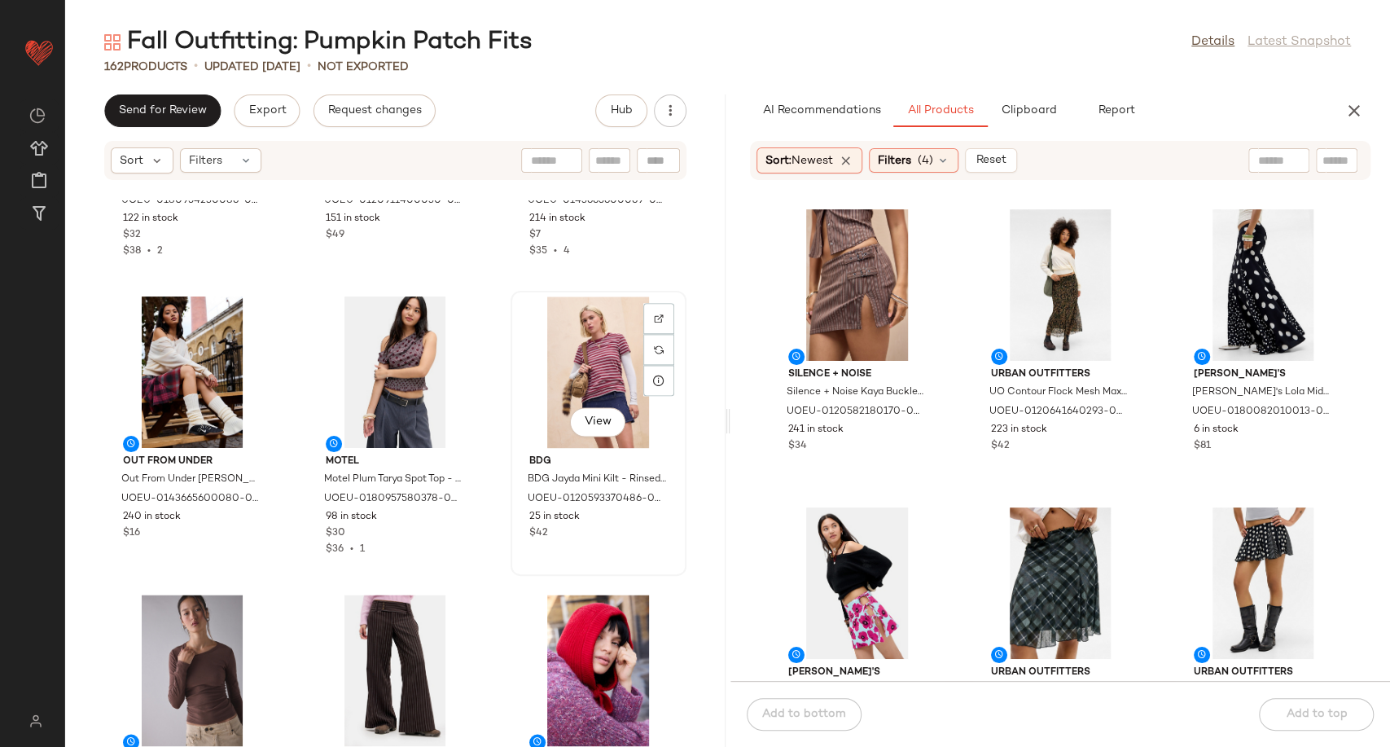
click at [512, 549] on div "View BDG BDG Jayda Mini Kilt - Rinsed Denim L at Urban Outfitters UOEU-01205933…" at bounding box center [598, 433] width 173 height 282
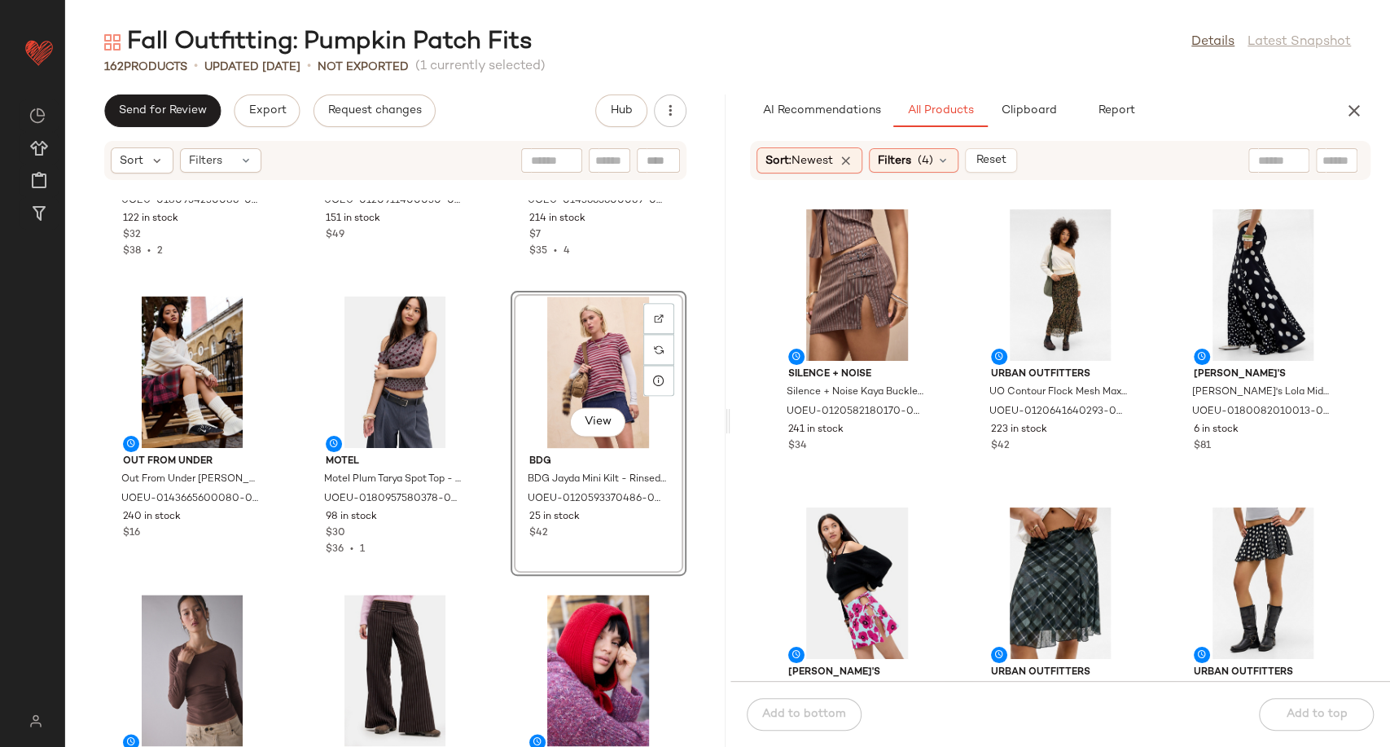
click at [495, 572] on div "Kiss The Sky Kiss The Sky Spicey Burnout Top - Brown M at Urban Outfitters UOEU…" at bounding box center [395, 473] width 660 height 546
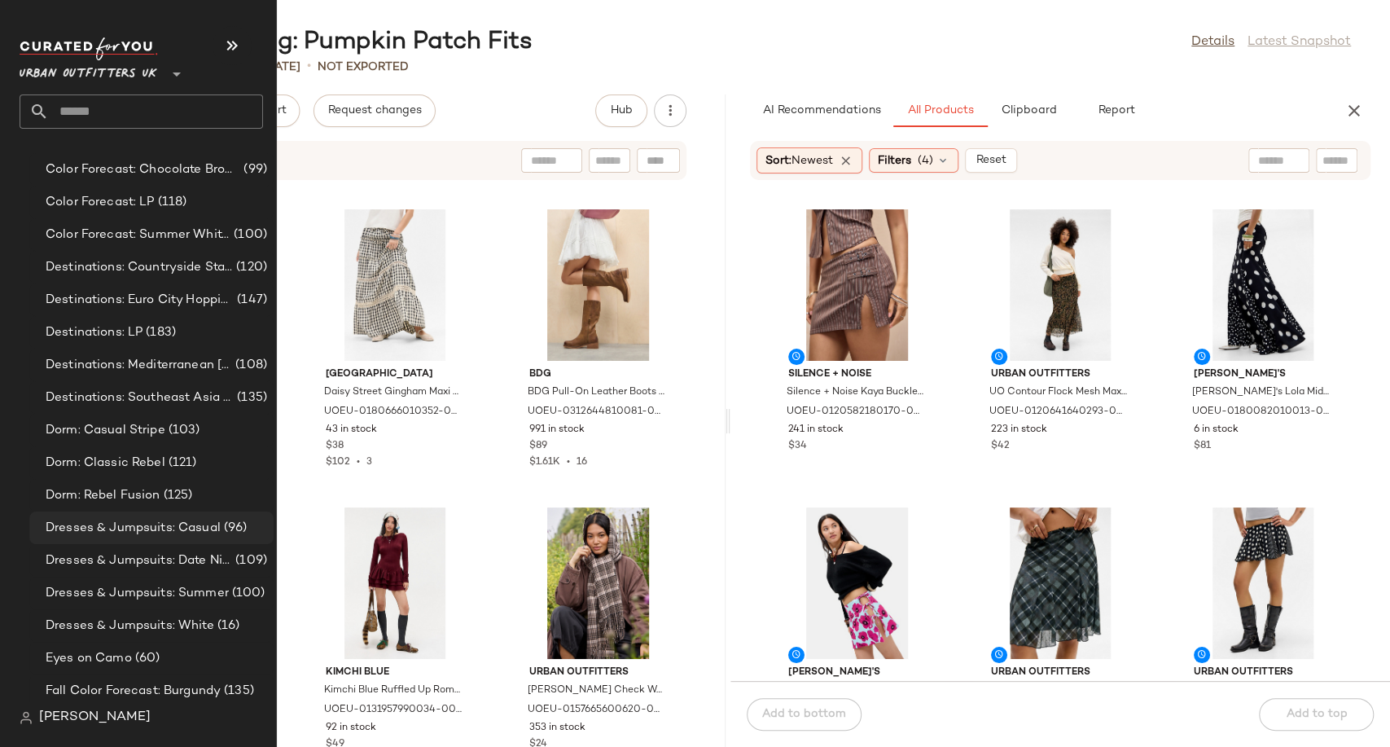
scroll to position [3618, 0]
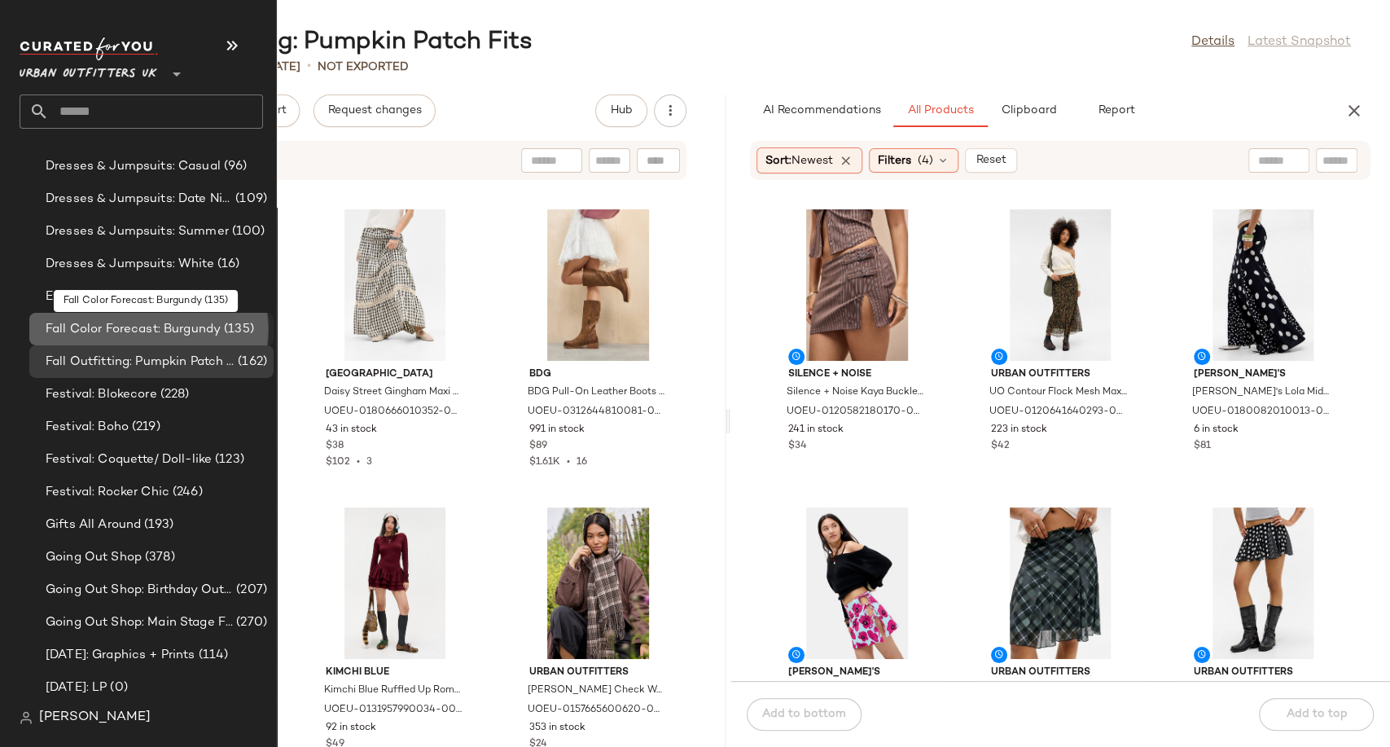
click at [130, 331] on span "Fall Color Forecast: Burgundy" at bounding box center [133, 329] width 175 height 19
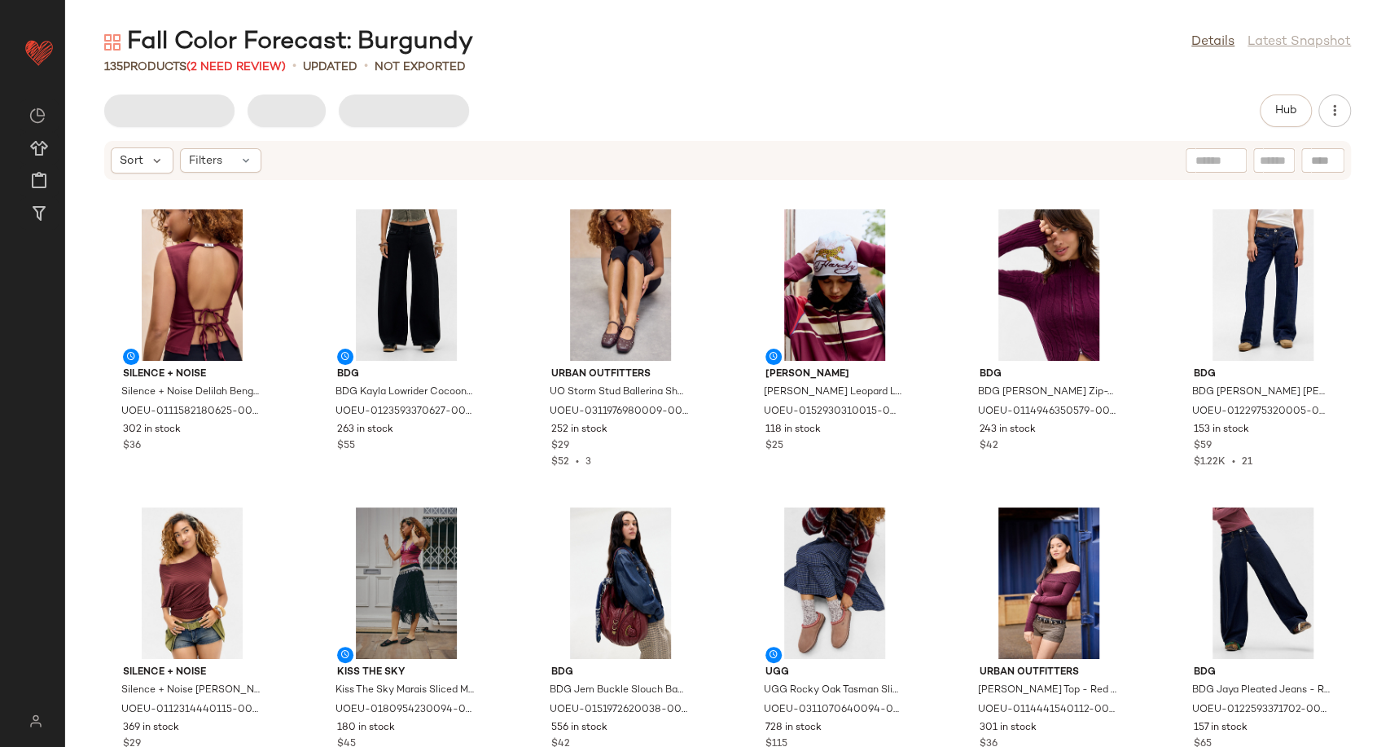
click at [1304, 164] on div at bounding box center [1322, 160] width 43 height 24
paste input "**********"
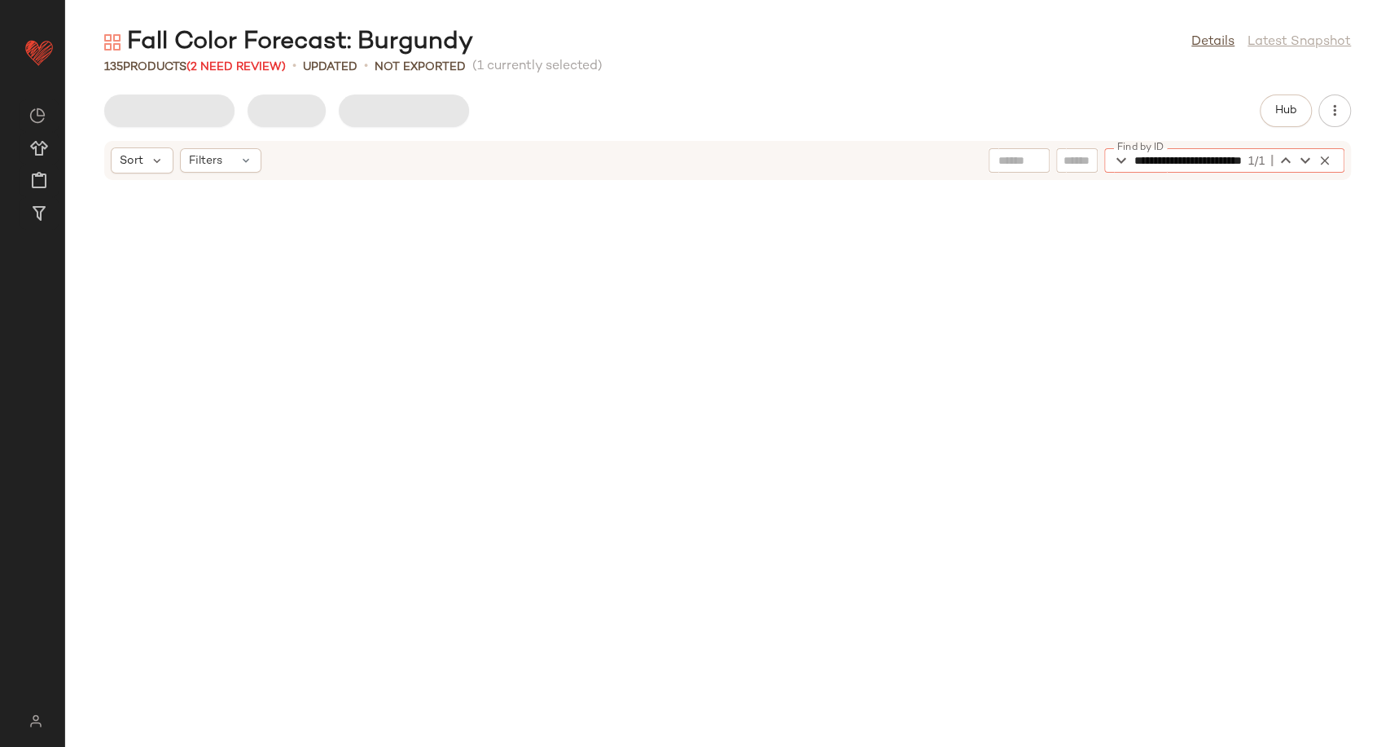
scroll to position [4469, 0]
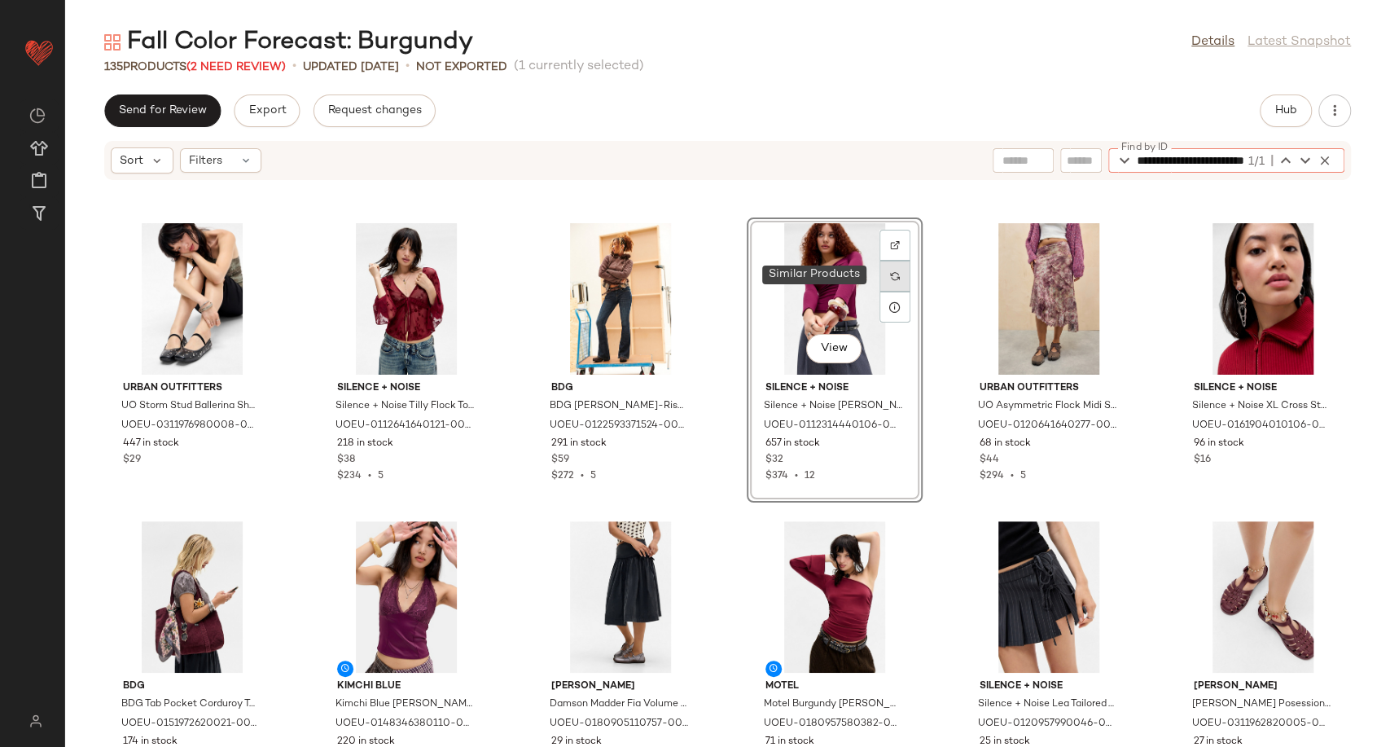
type input "**********"
click at [891, 281] on div at bounding box center [894, 276] width 31 height 31
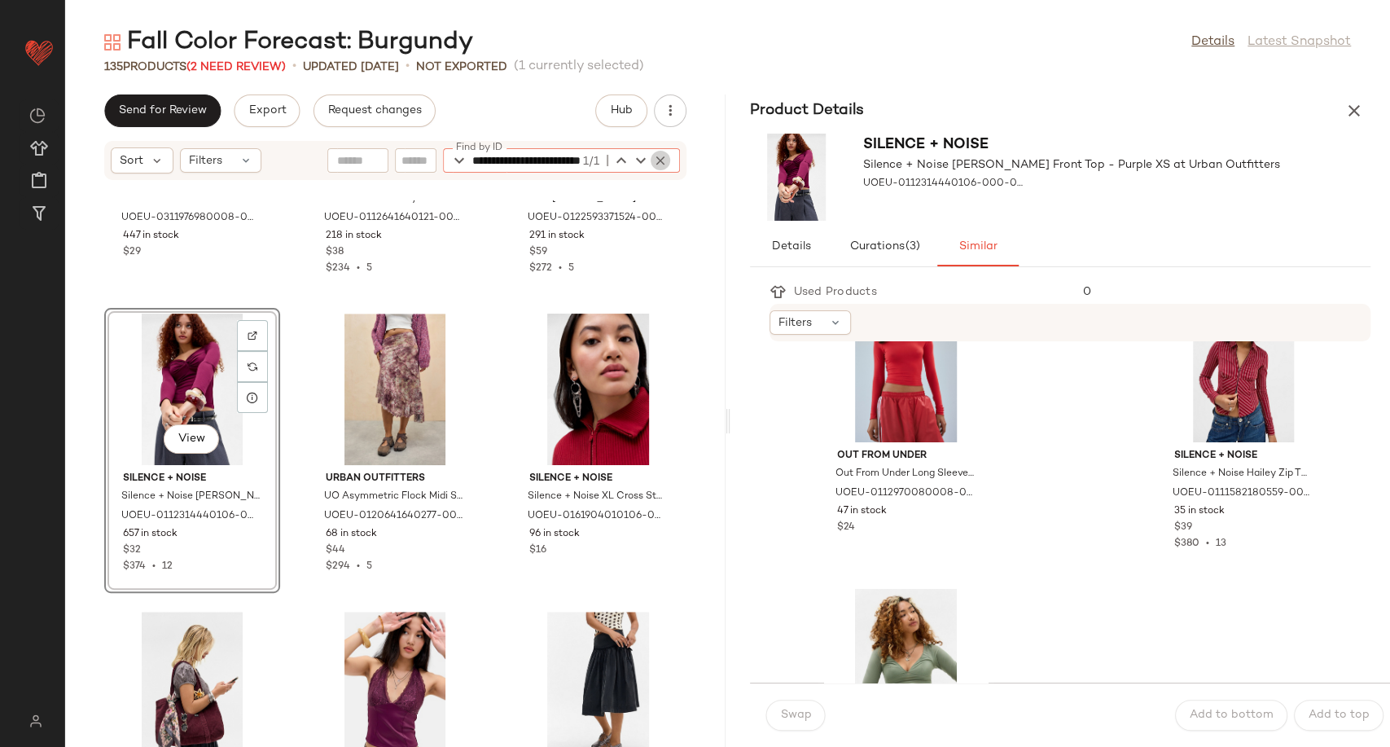
scroll to position [0, 84]
click at [664, 160] on icon "button" at bounding box center [660, 160] width 15 height 15
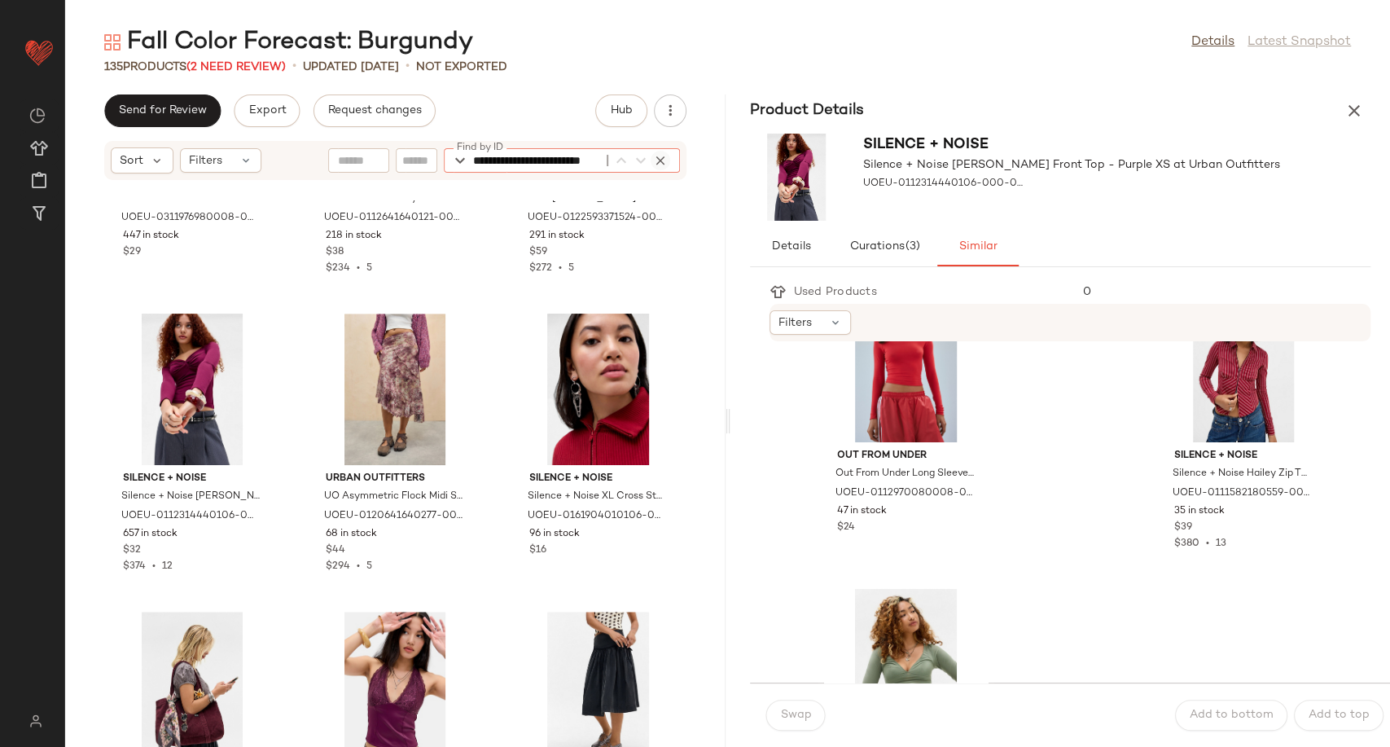
scroll to position [0, 78]
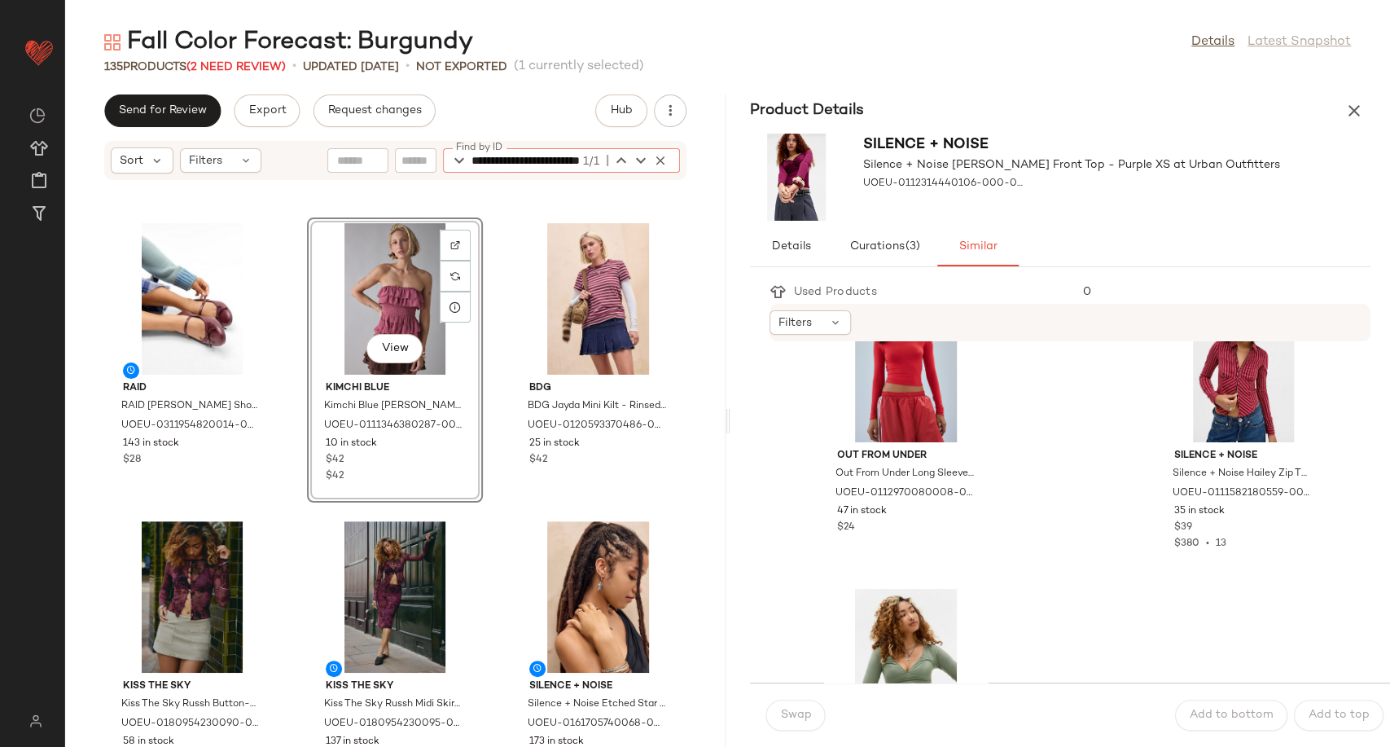
type input "**********"
click at [423, 278] on div "View" at bounding box center [395, 298] width 164 height 151
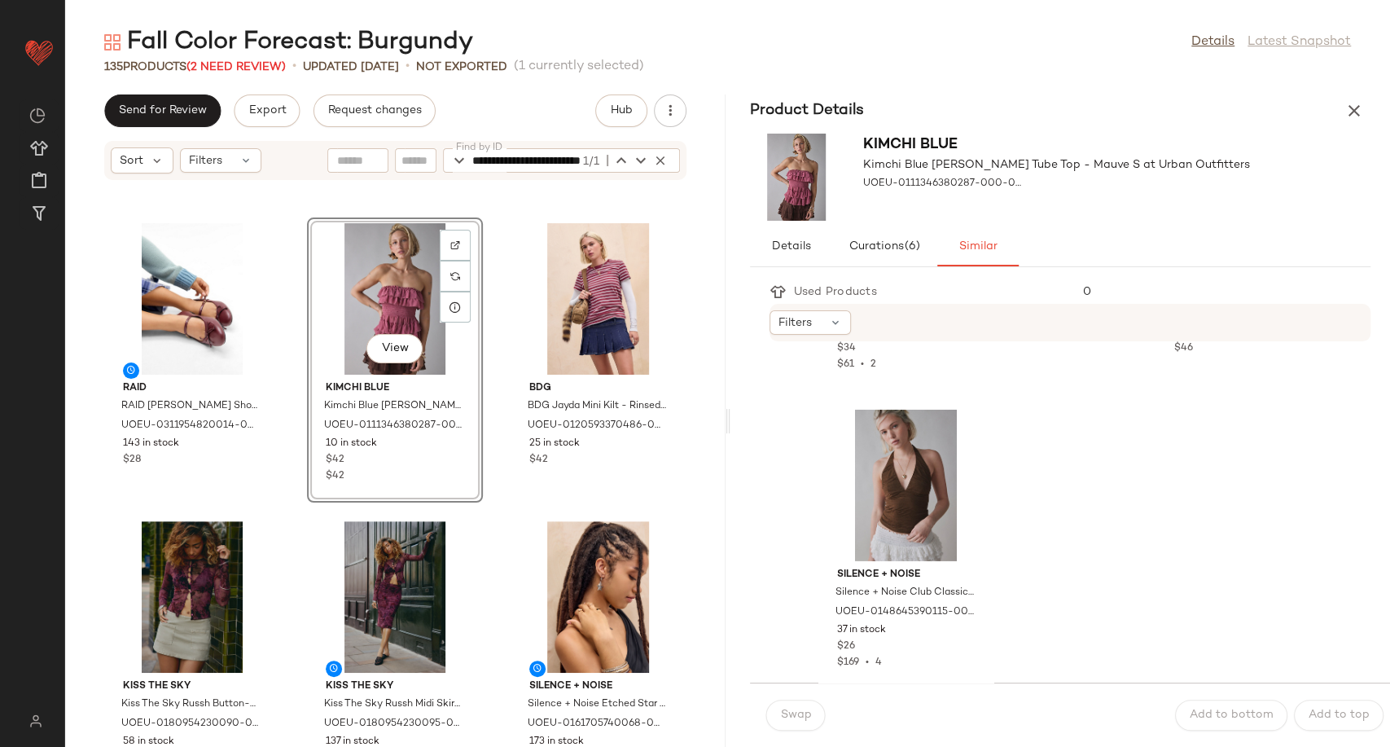
scroll to position [3532, 0]
click at [1360, 106] on icon "button" at bounding box center [1354, 111] width 20 height 20
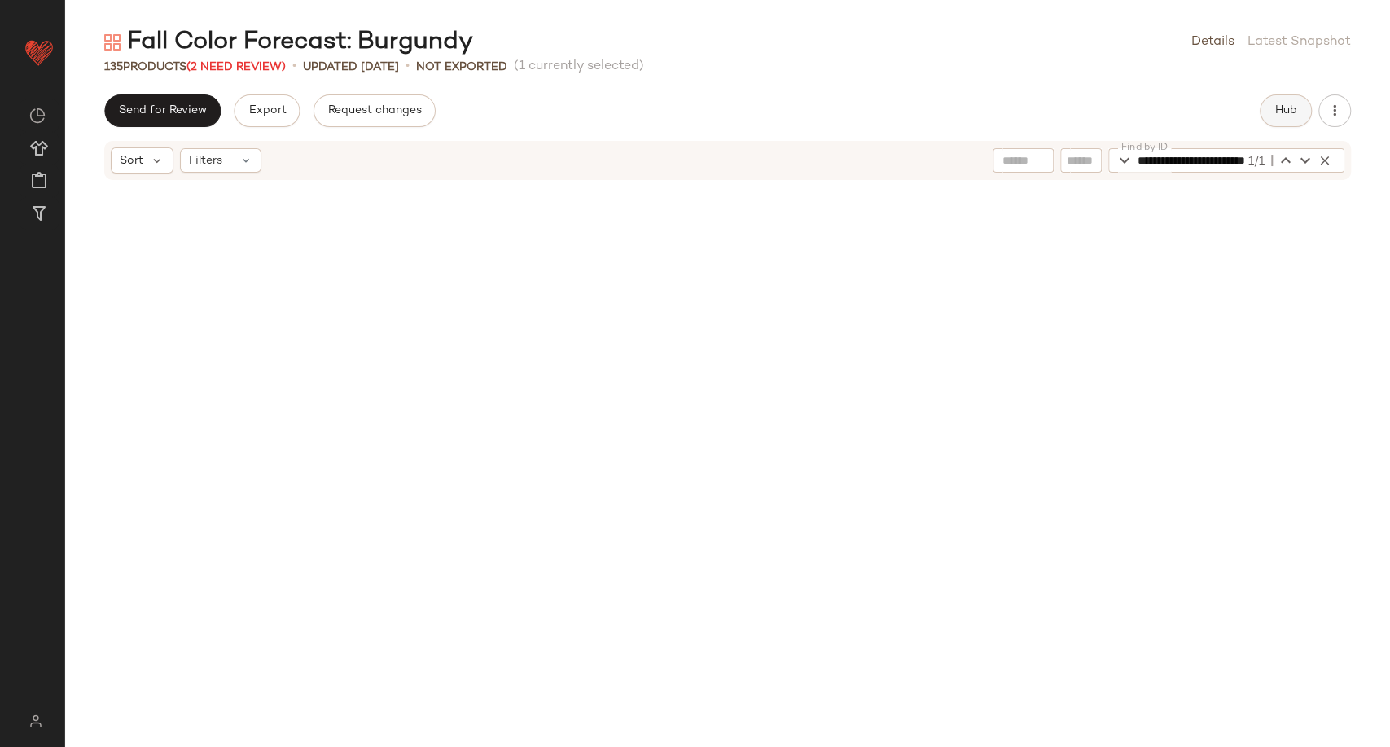
click at [1284, 106] on span "Hub" at bounding box center [1285, 110] width 23 height 13
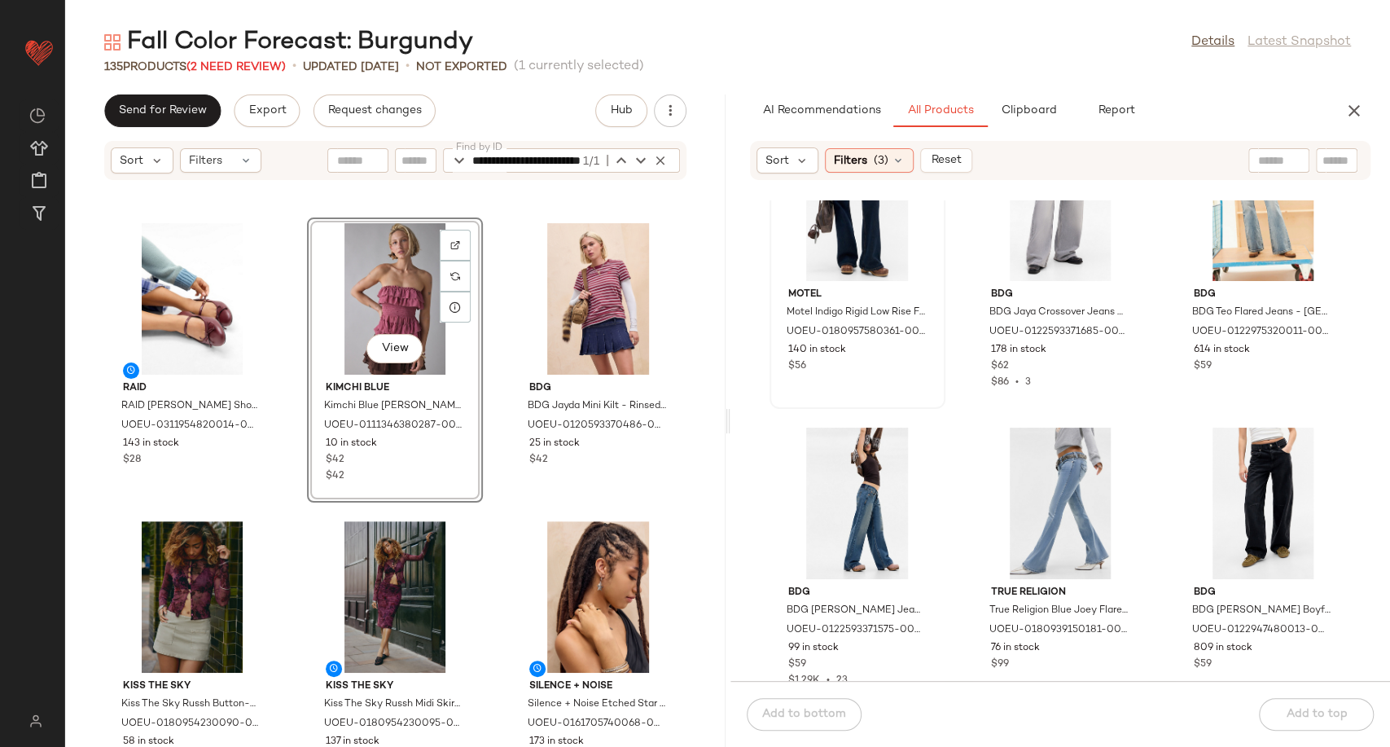
scroll to position [1641, 0]
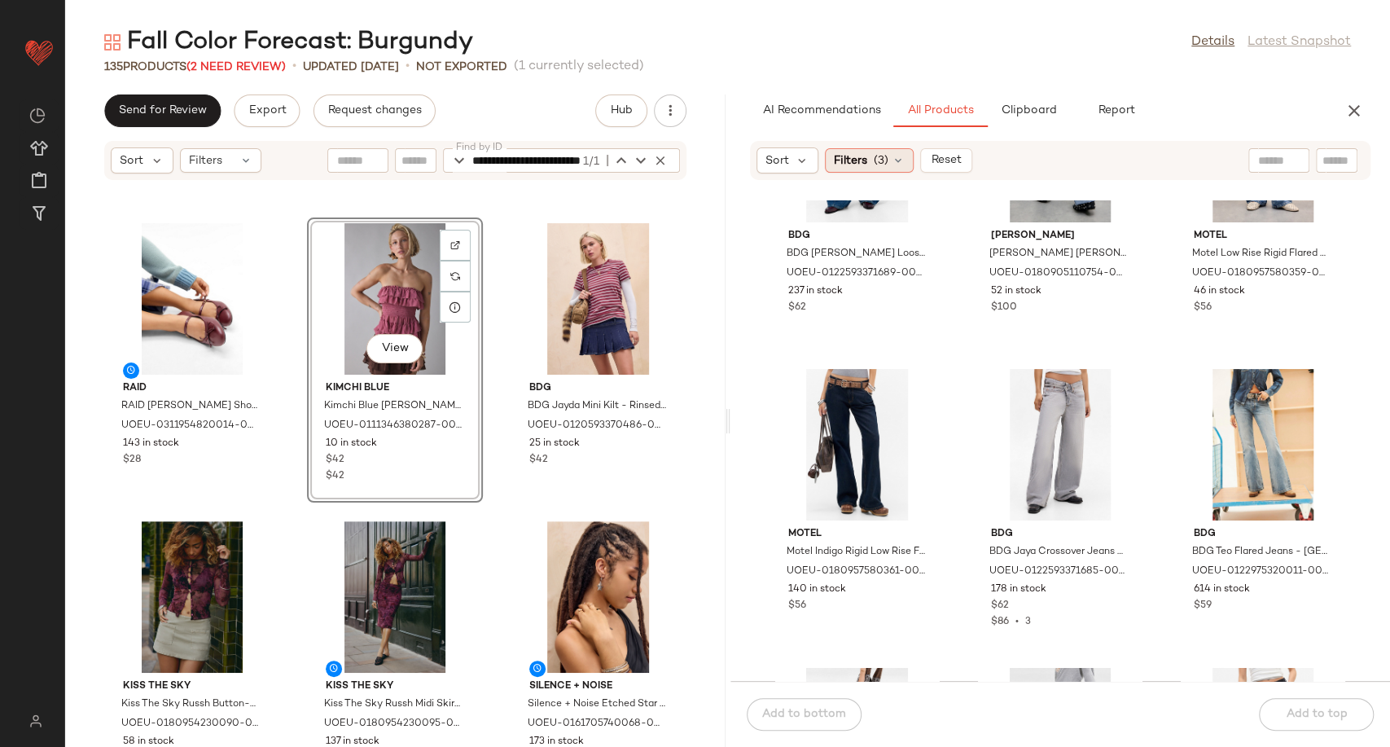
click at [897, 152] on div "Filters (3)" at bounding box center [869, 160] width 89 height 24
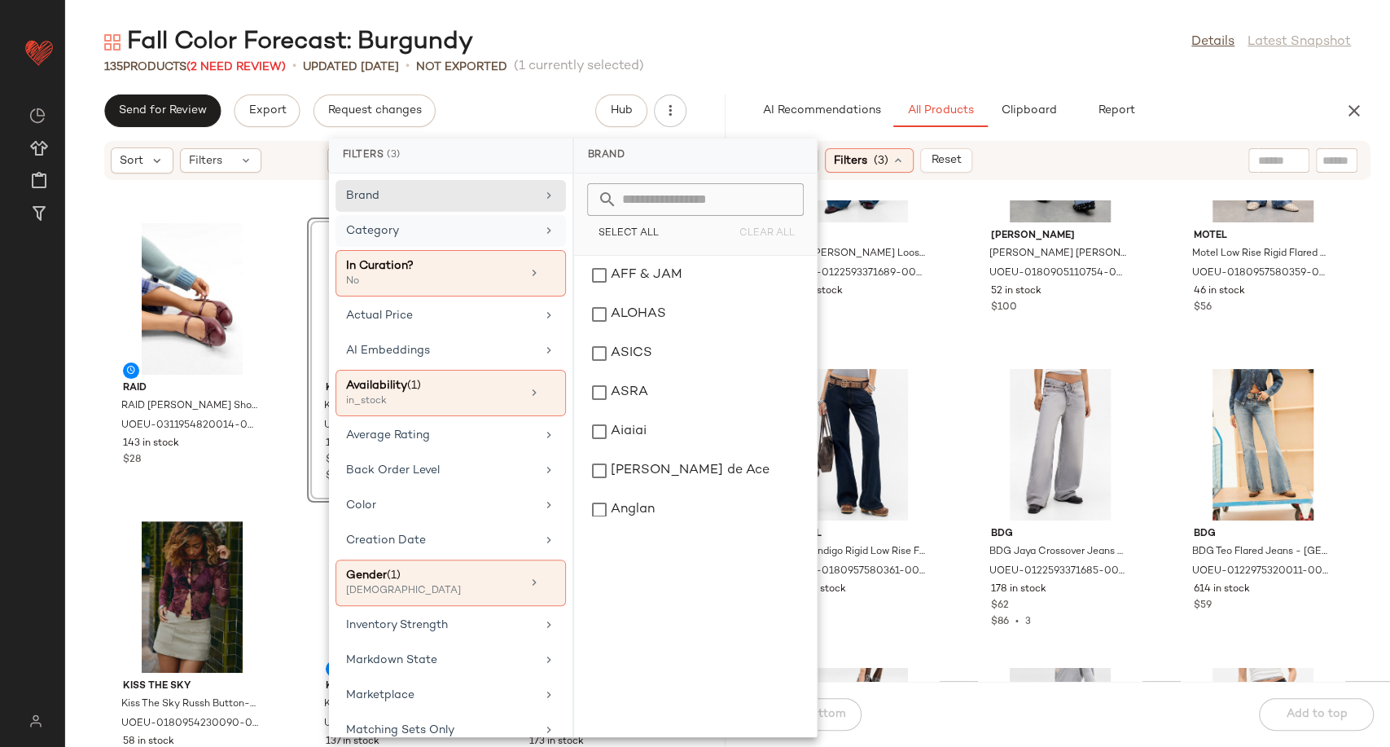
click at [466, 234] on div "Category" at bounding box center [441, 230] width 190 height 17
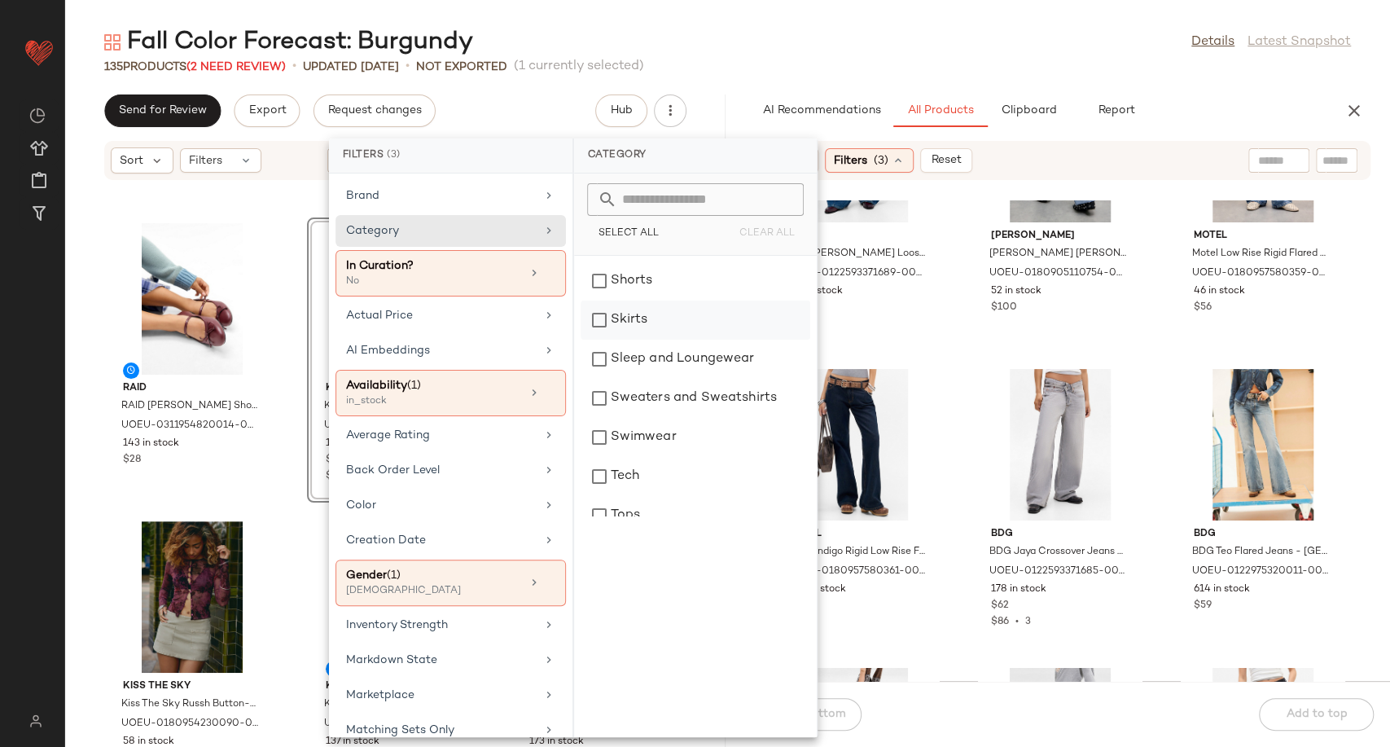
scroll to position [515, 0]
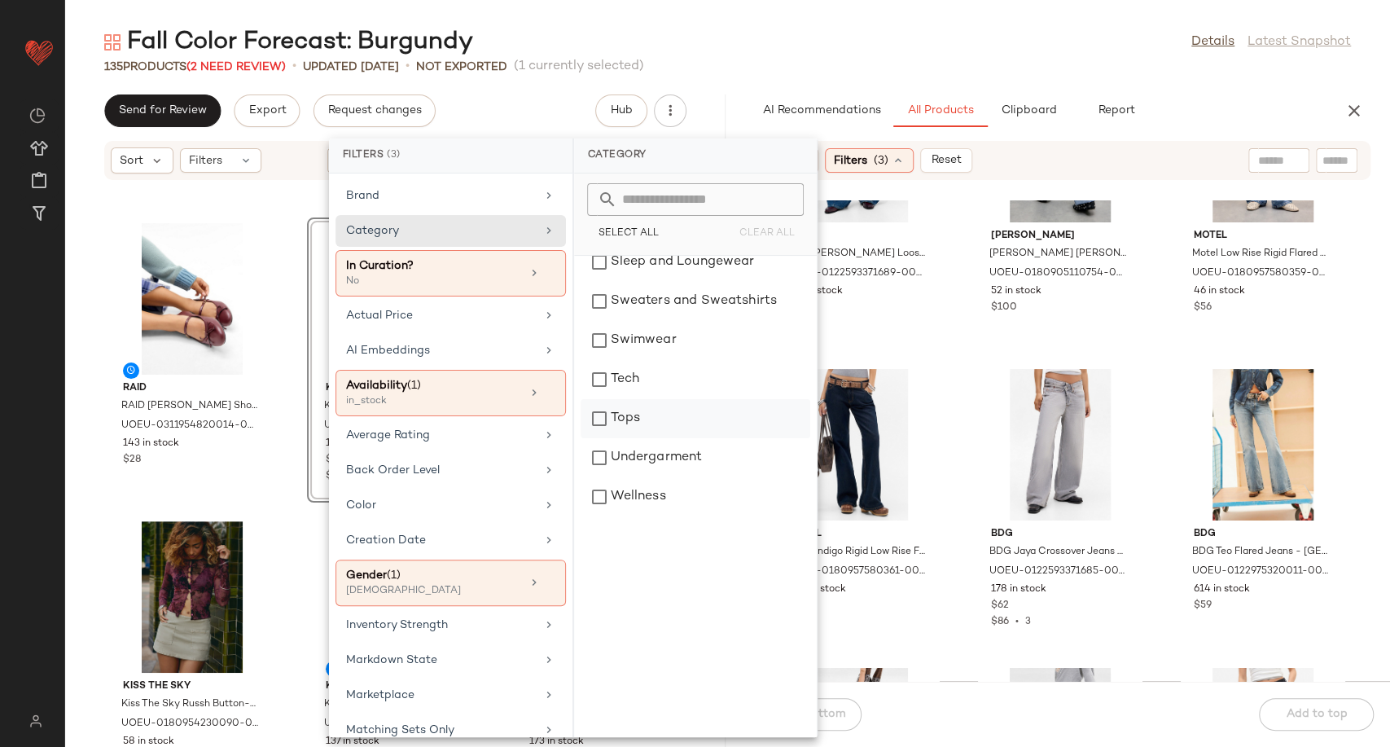
click at [660, 427] on div "Tops" at bounding box center [695, 418] width 230 height 39
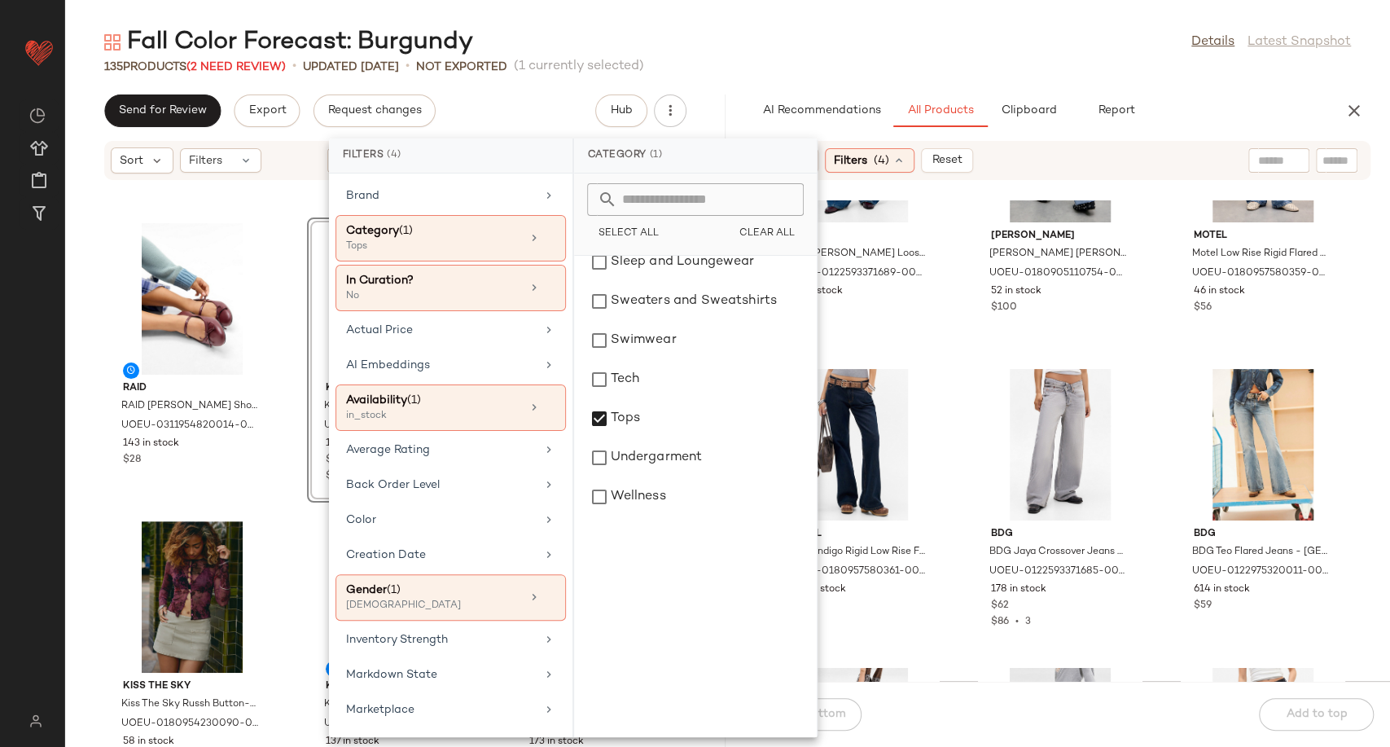
click at [964, 485] on div "BDG BDG Logan Loose Jeans - Vintage Denim Medium 24W 32L at Urban Outfitters UO…" at bounding box center [1060, 440] width 660 height 480
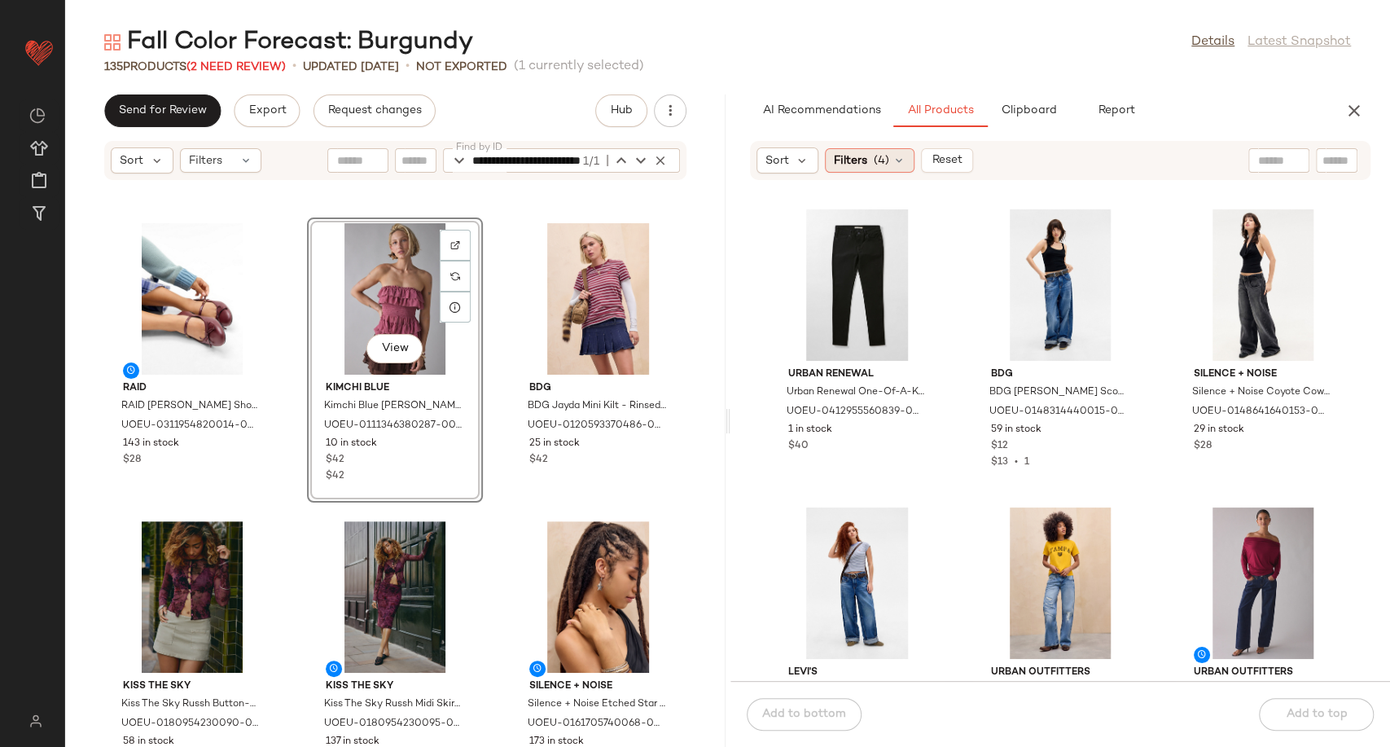
click at [904, 163] on icon at bounding box center [898, 160] width 13 height 13
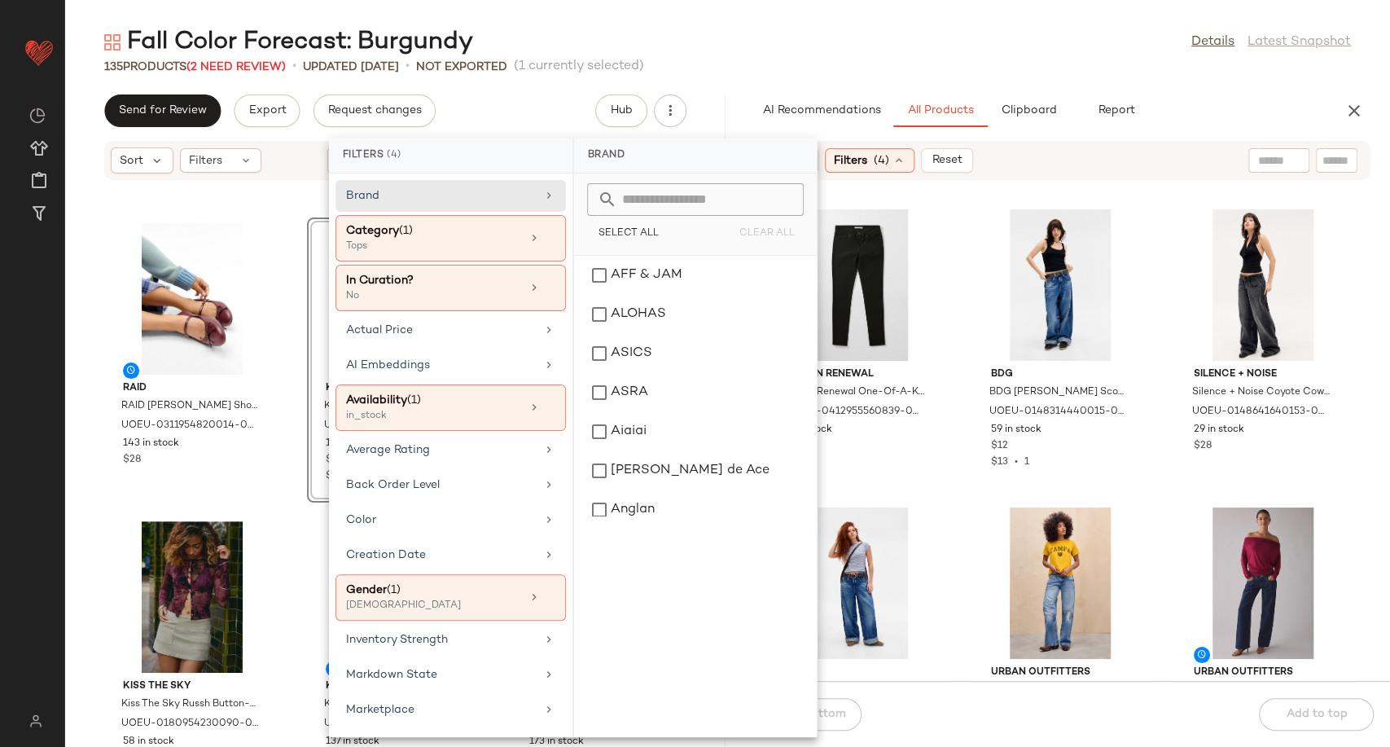
click at [944, 488] on div "Urban Renewal Urban Renewal One-Of-A-Kind Levi's Black Skinny Jeans - Black 26w…" at bounding box center [1060, 440] width 660 height 480
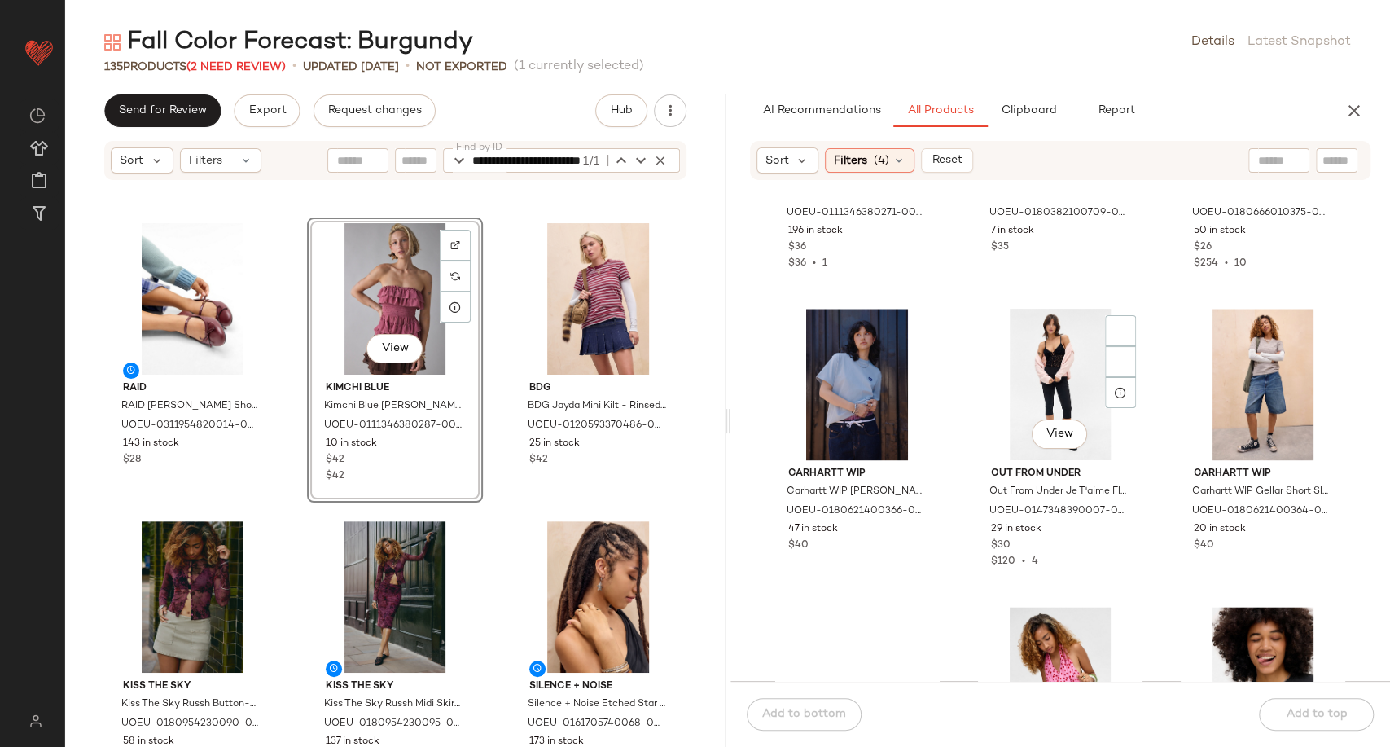
scroll to position [1550, 0]
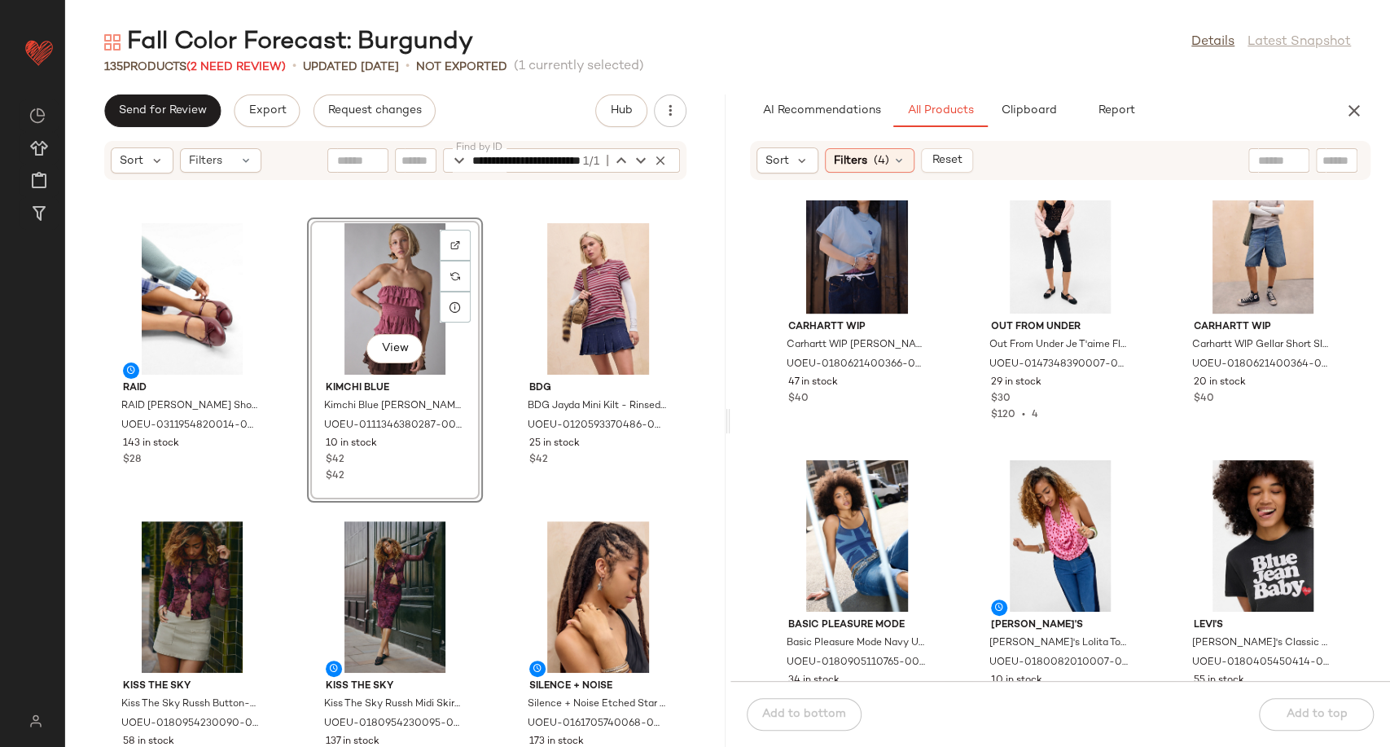
click at [1254, 160] on div at bounding box center [1278, 160] width 61 height 24
type input "********"
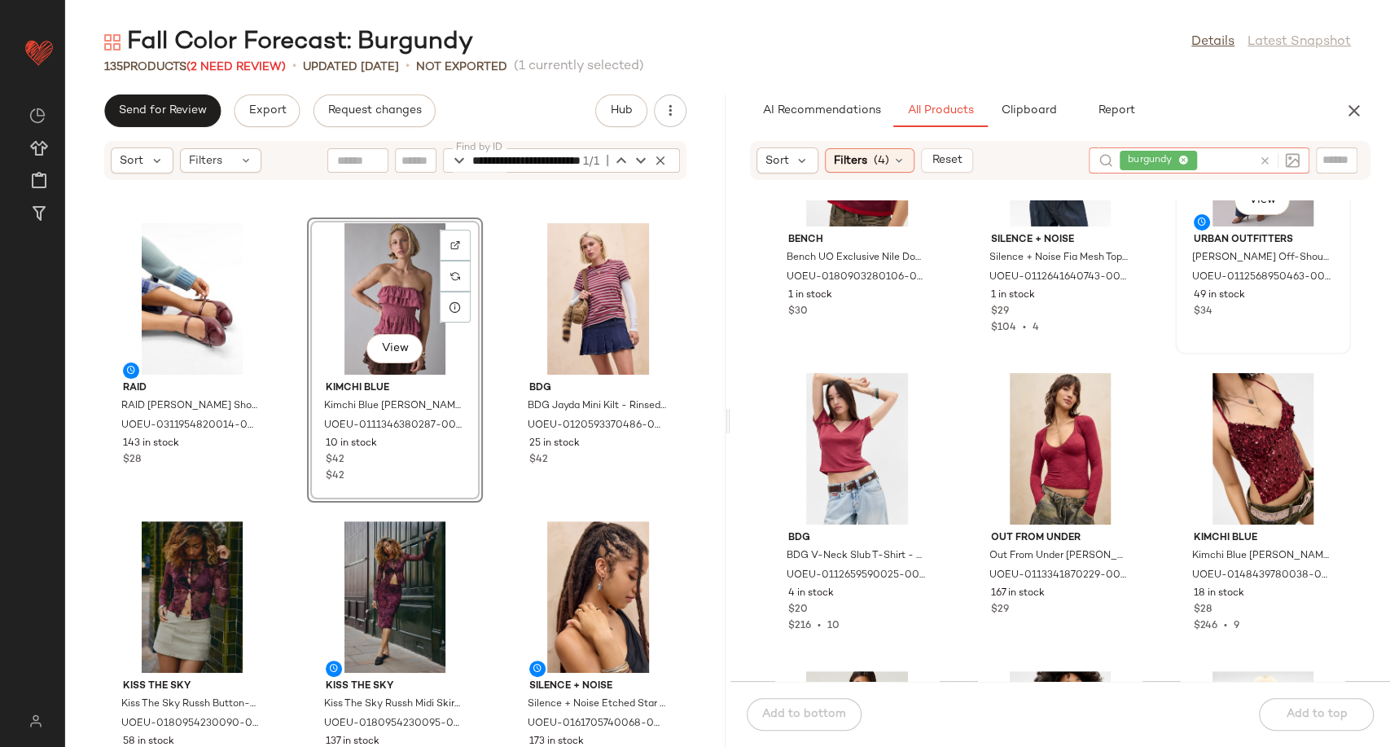
scroll to position [181, 0]
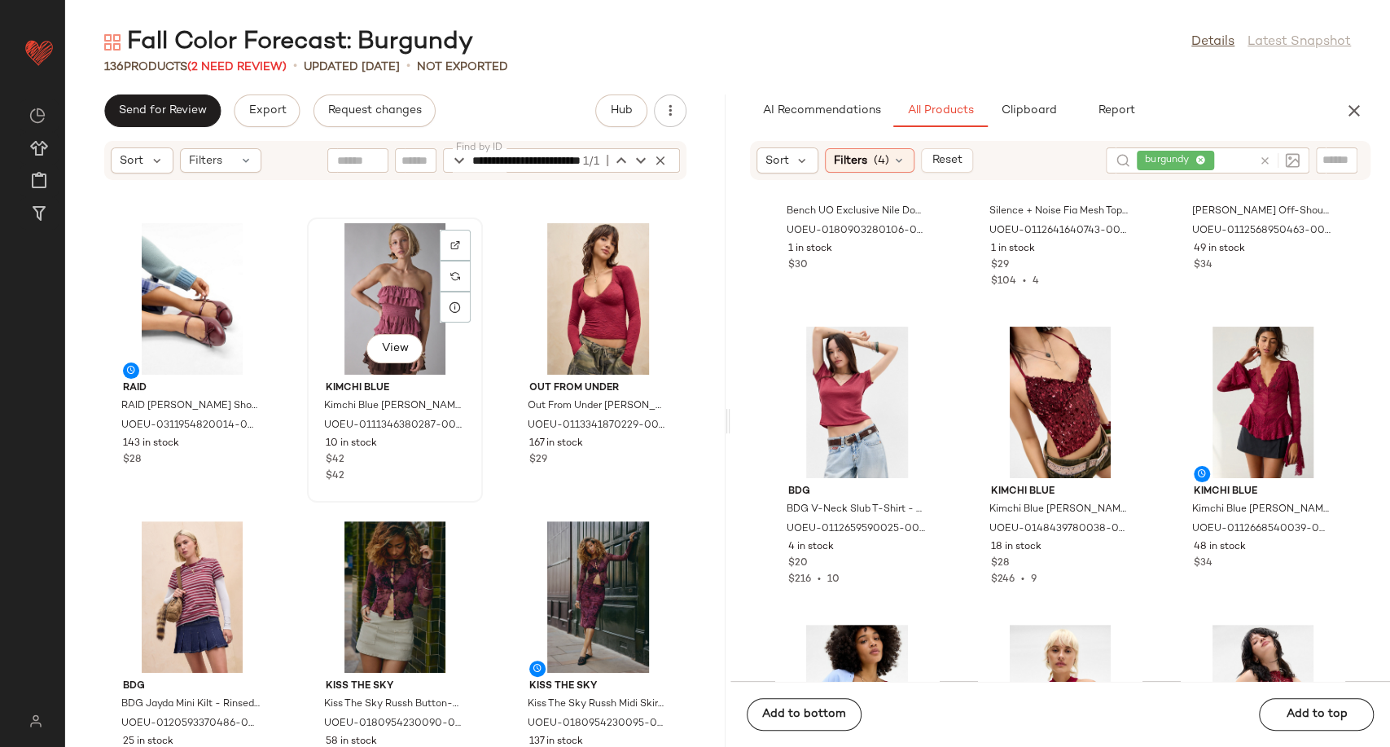
click at [368, 287] on div "View" at bounding box center [395, 298] width 164 height 151
click at [392, 297] on div "View" at bounding box center [395, 298] width 164 height 151
click at [656, 168] on button "button" at bounding box center [660, 161] width 20 height 20
click at [387, 274] on div "View" at bounding box center [395, 298] width 164 height 151
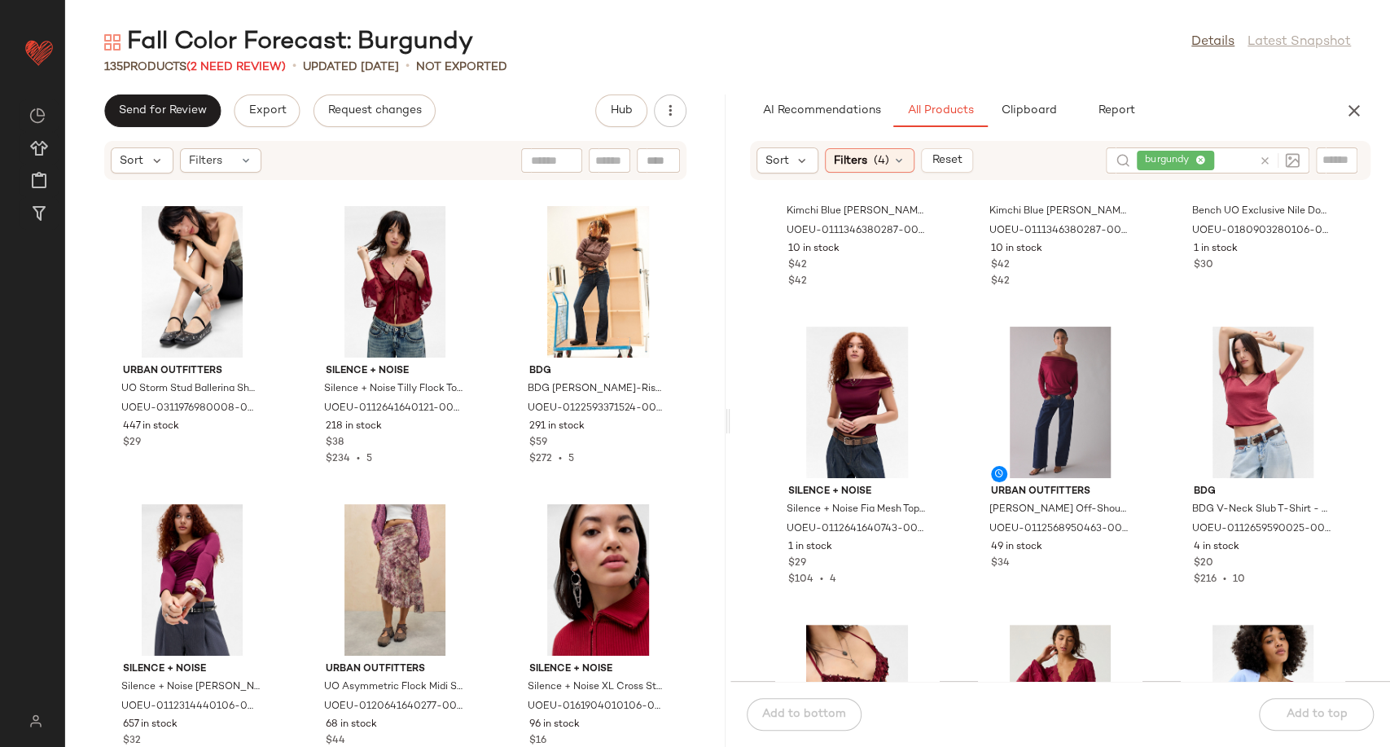
scroll to position [9059, 0]
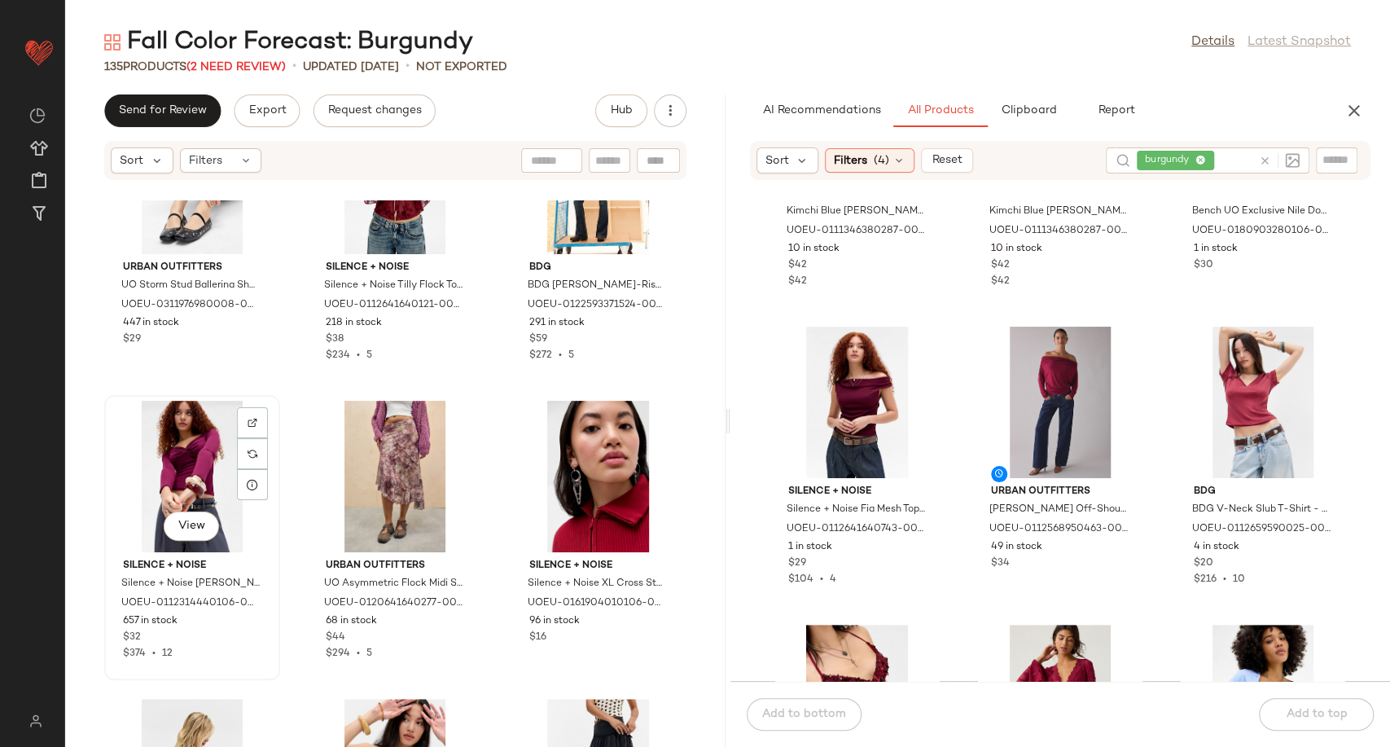
click at [199, 477] on div "View" at bounding box center [192, 476] width 164 height 151
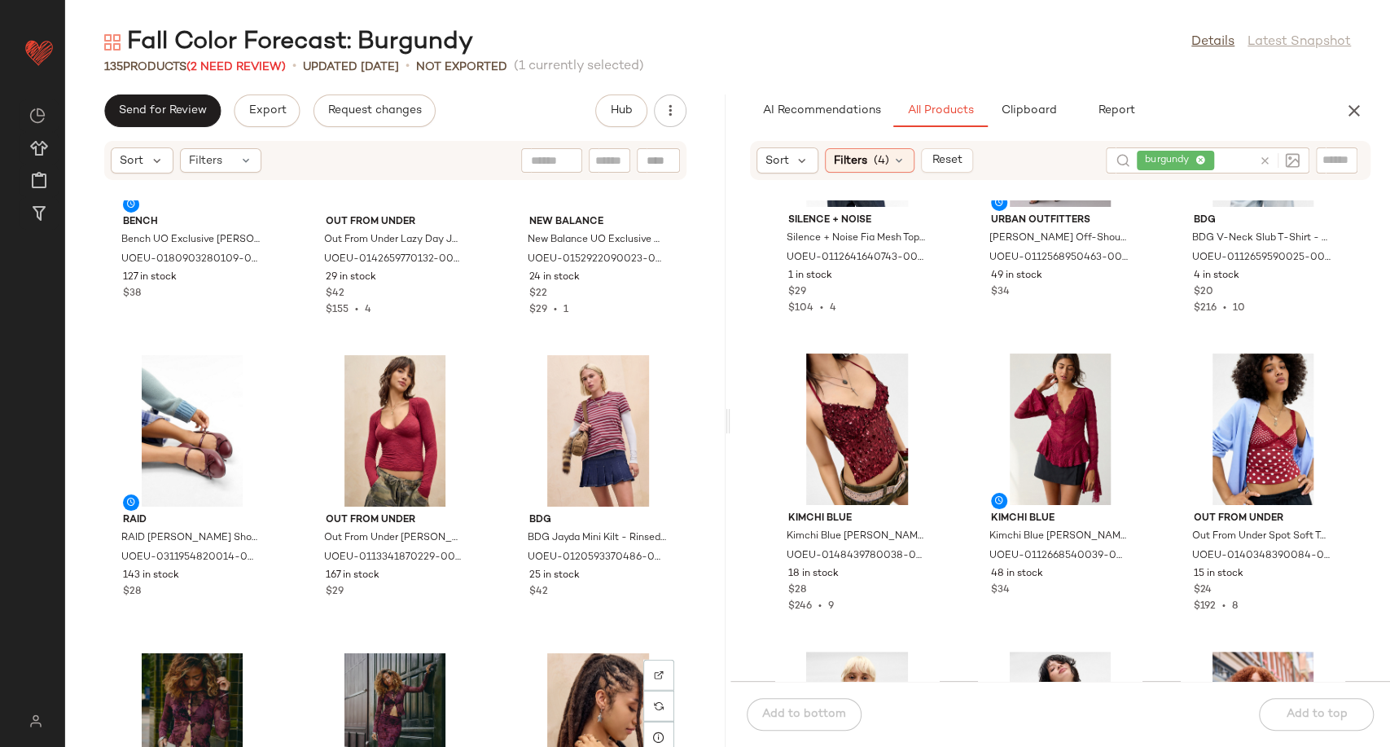
scroll to position [6707, 0]
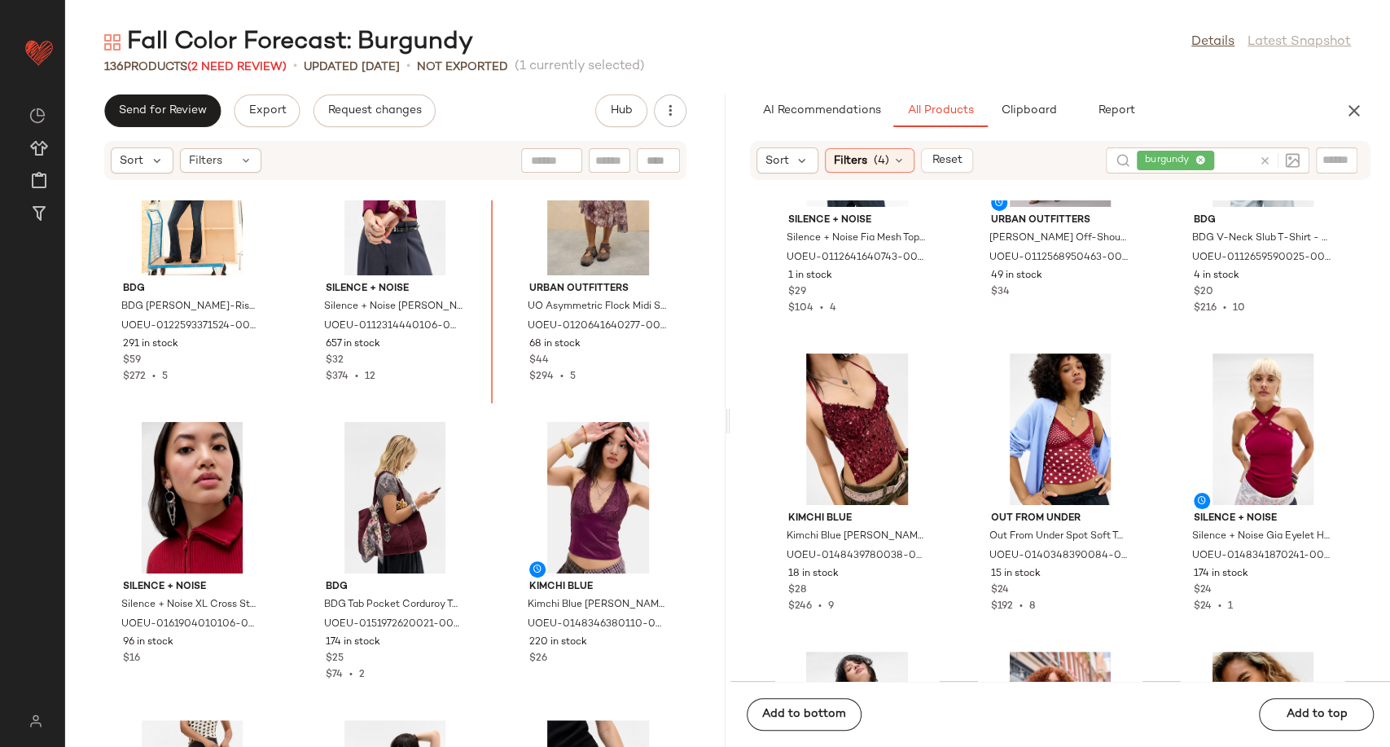
scroll to position [9240, 0]
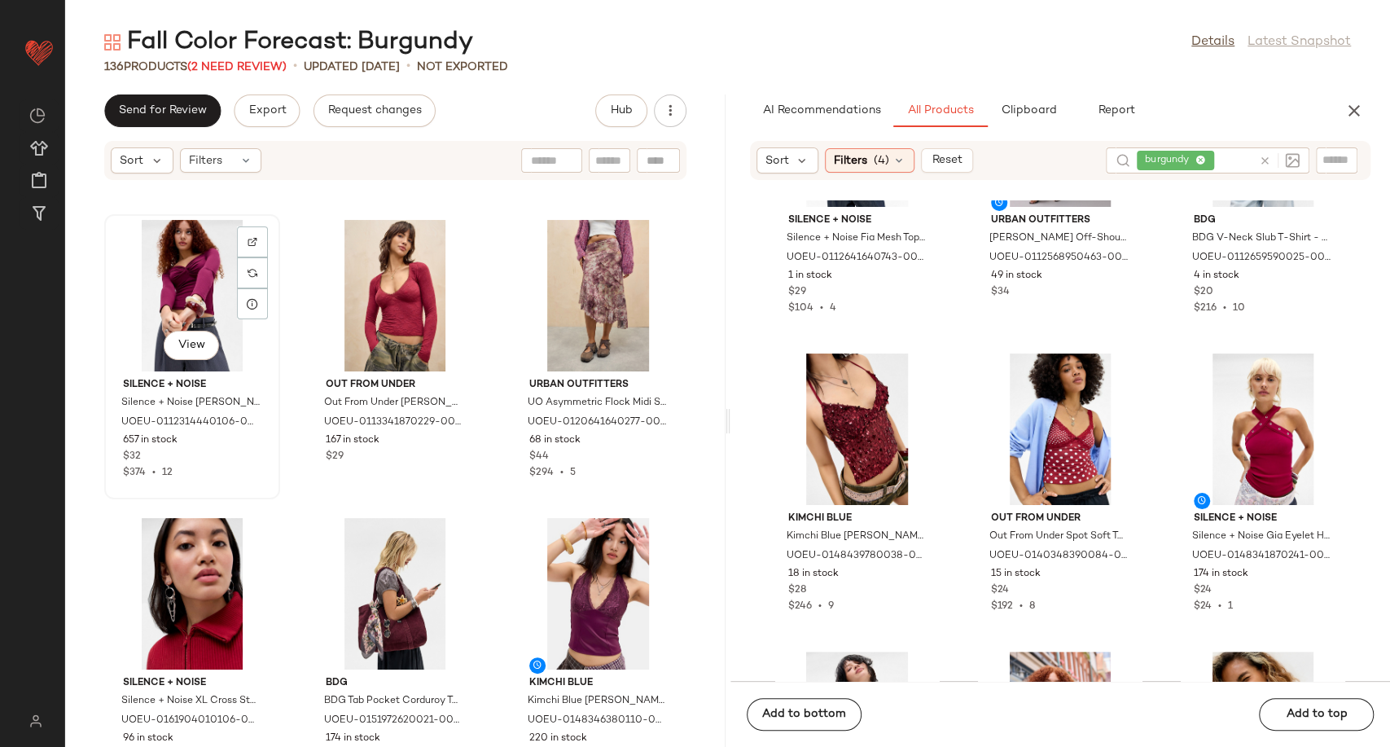
click at [179, 273] on div "View" at bounding box center [192, 295] width 164 height 151
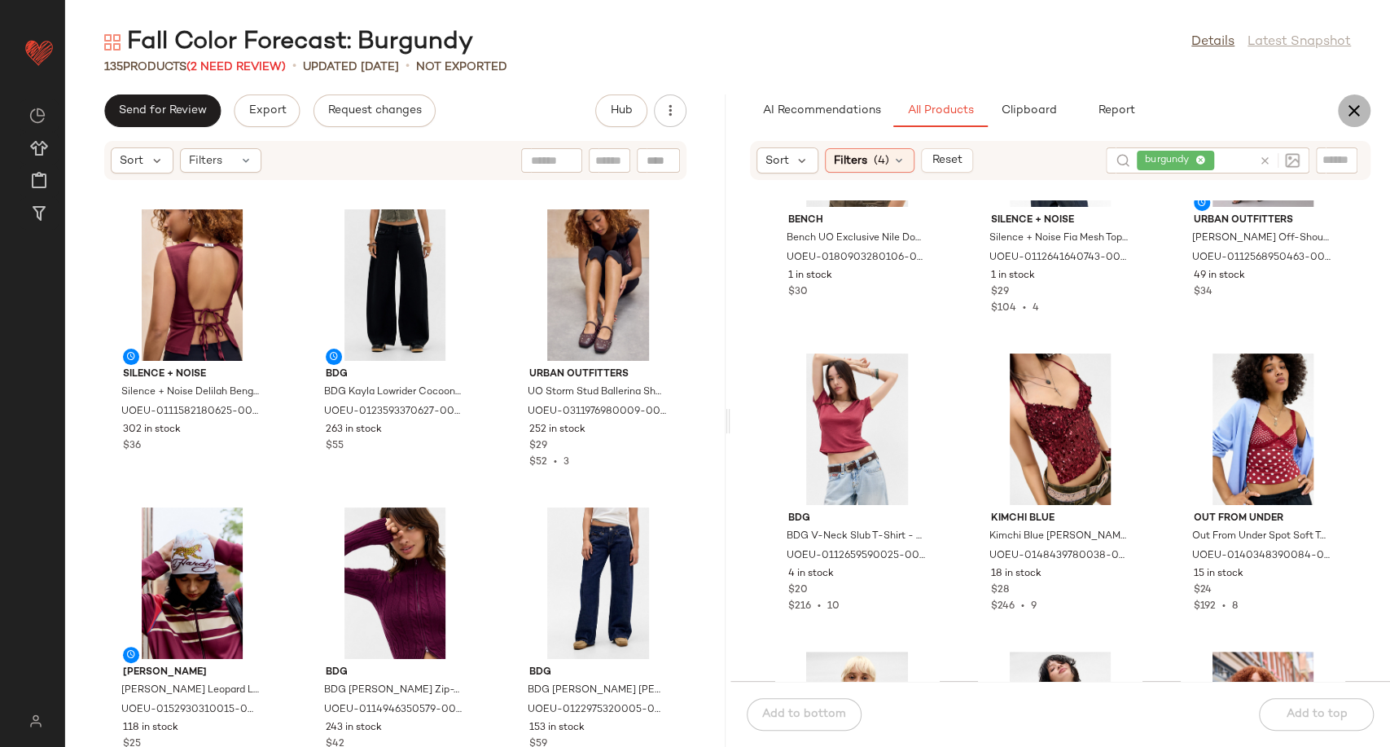
click at [1354, 108] on icon "button" at bounding box center [1354, 111] width 20 height 20
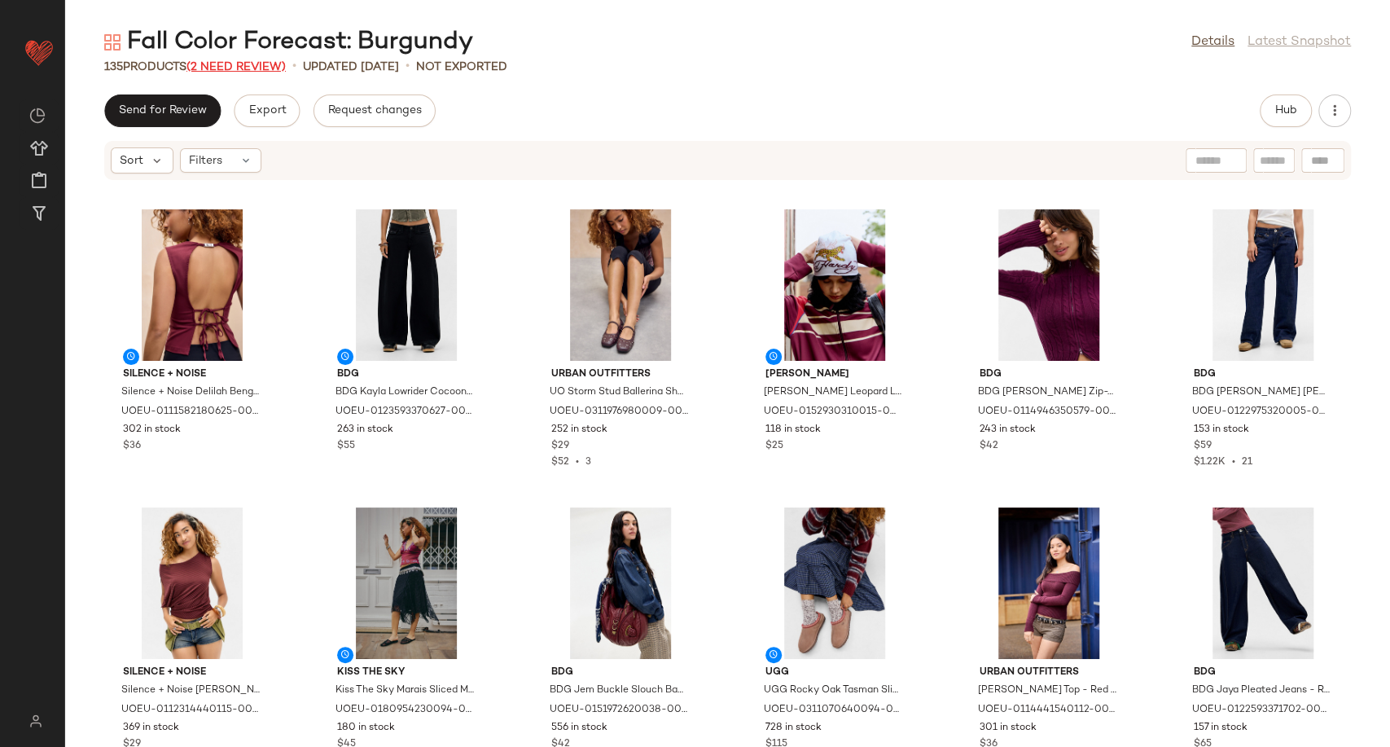
click at [257, 61] on span "(2 Need Review)" at bounding box center [235, 67] width 99 height 12
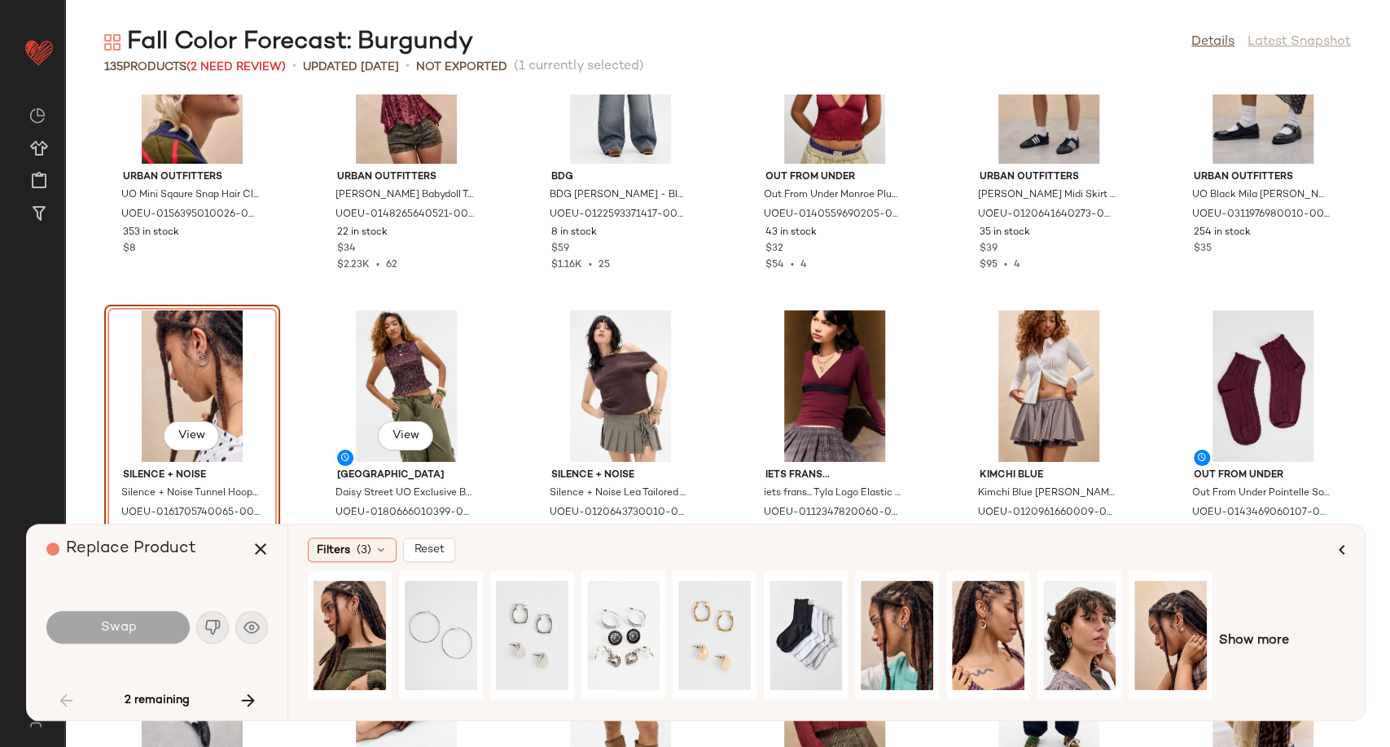
scroll to position [2357, 0]
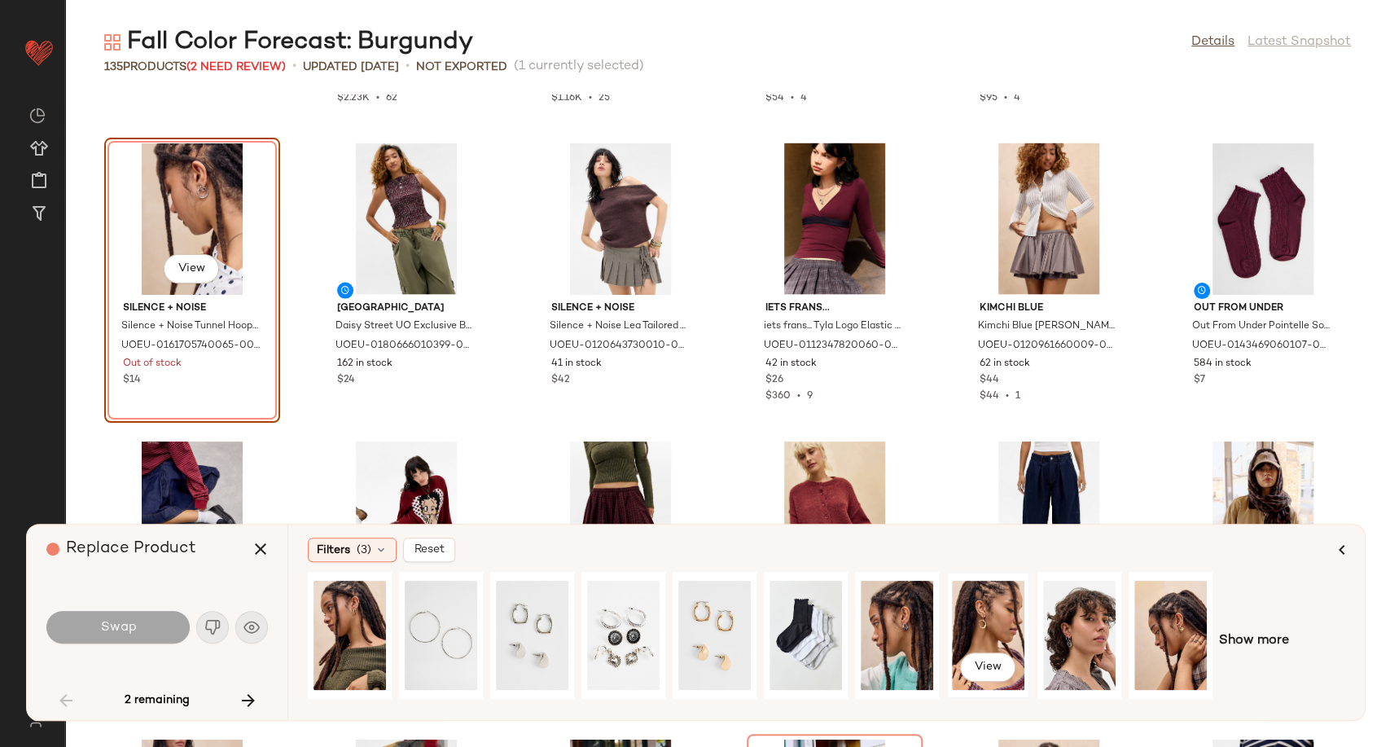
click at [984, 620] on div "View" at bounding box center [988, 635] width 72 height 116
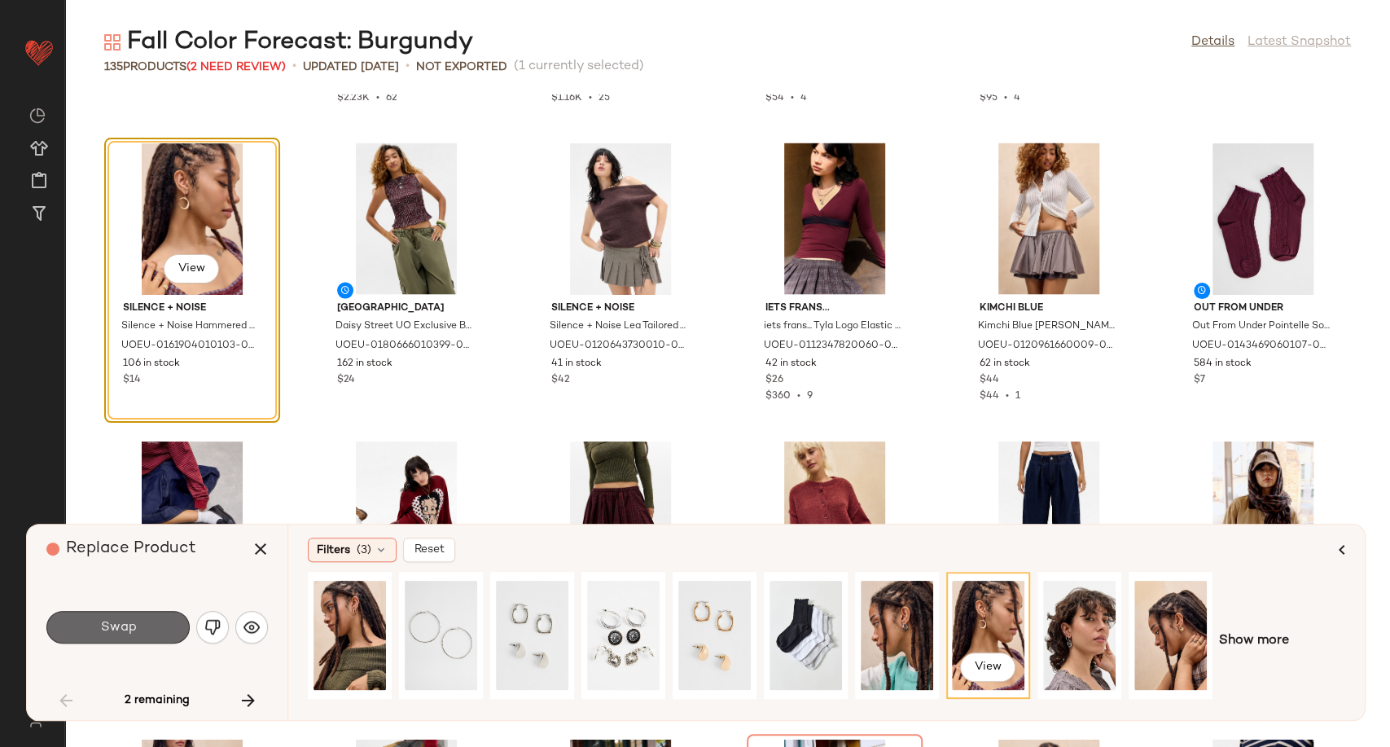
click at [118, 632] on span "Swap" at bounding box center [117, 627] width 37 height 15
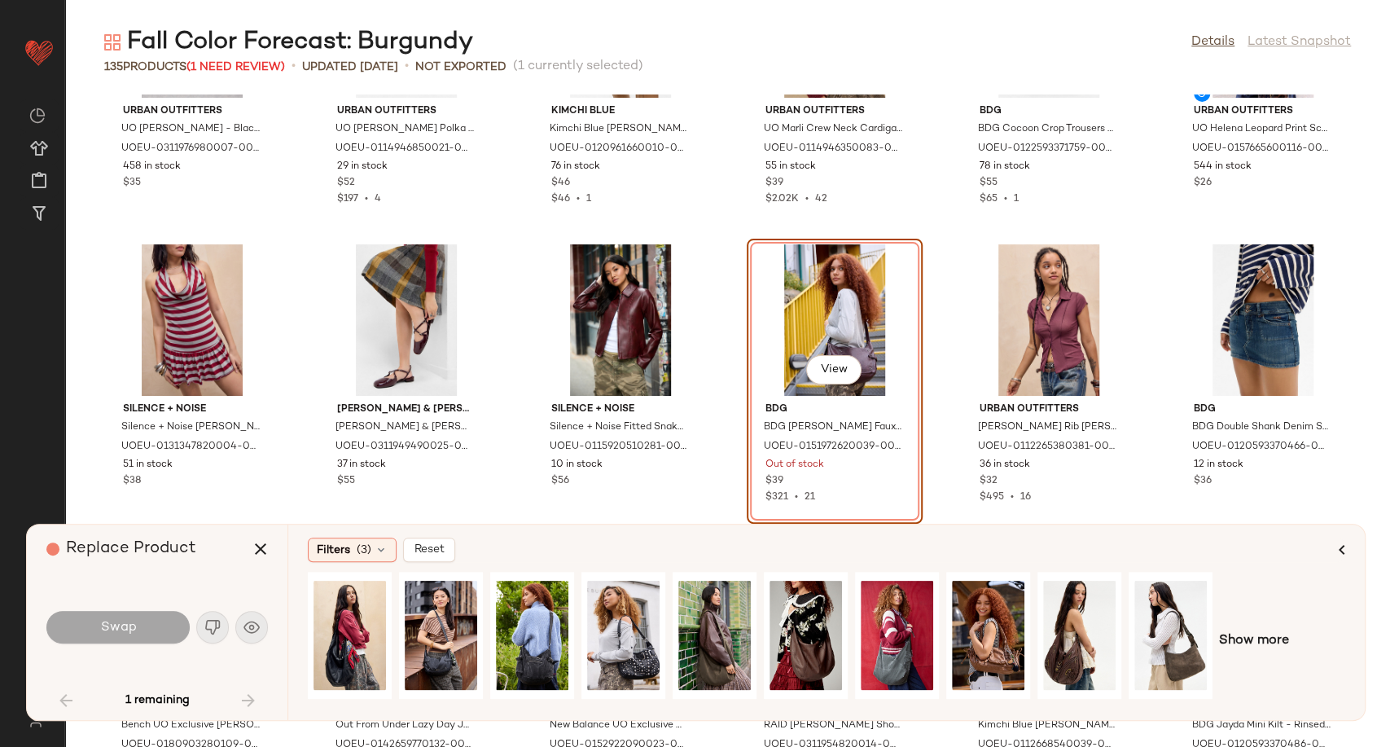
scroll to position [2862, 0]
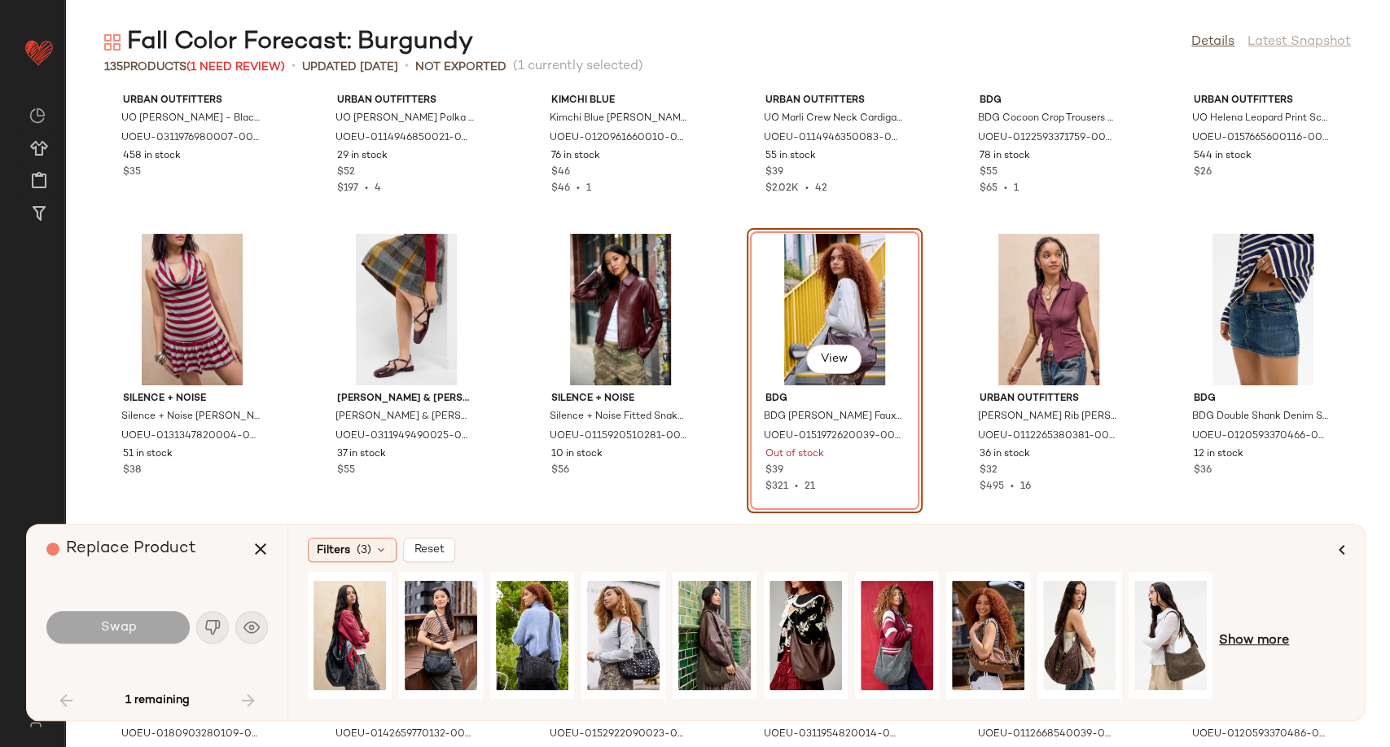
click at [1272, 634] on span "Show more" at bounding box center [1254, 641] width 70 height 20
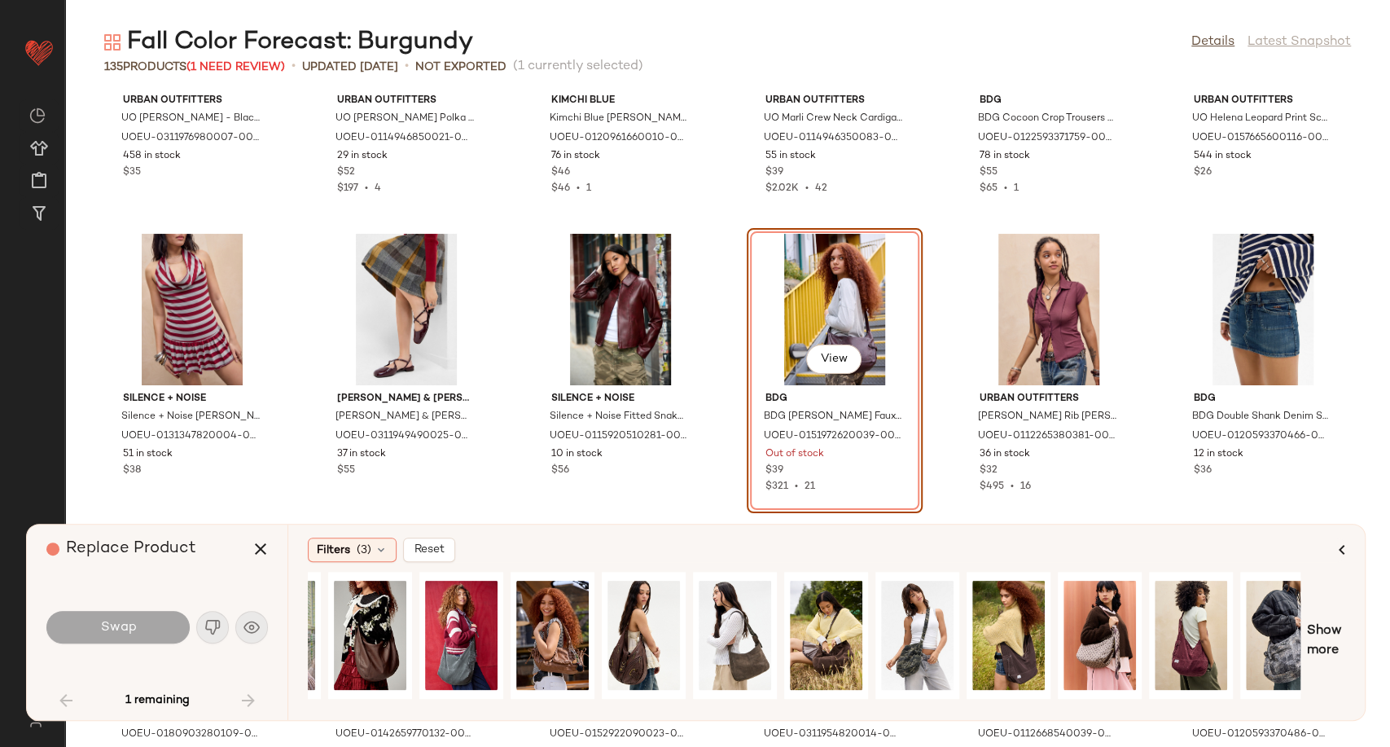
scroll to position [0, 449]
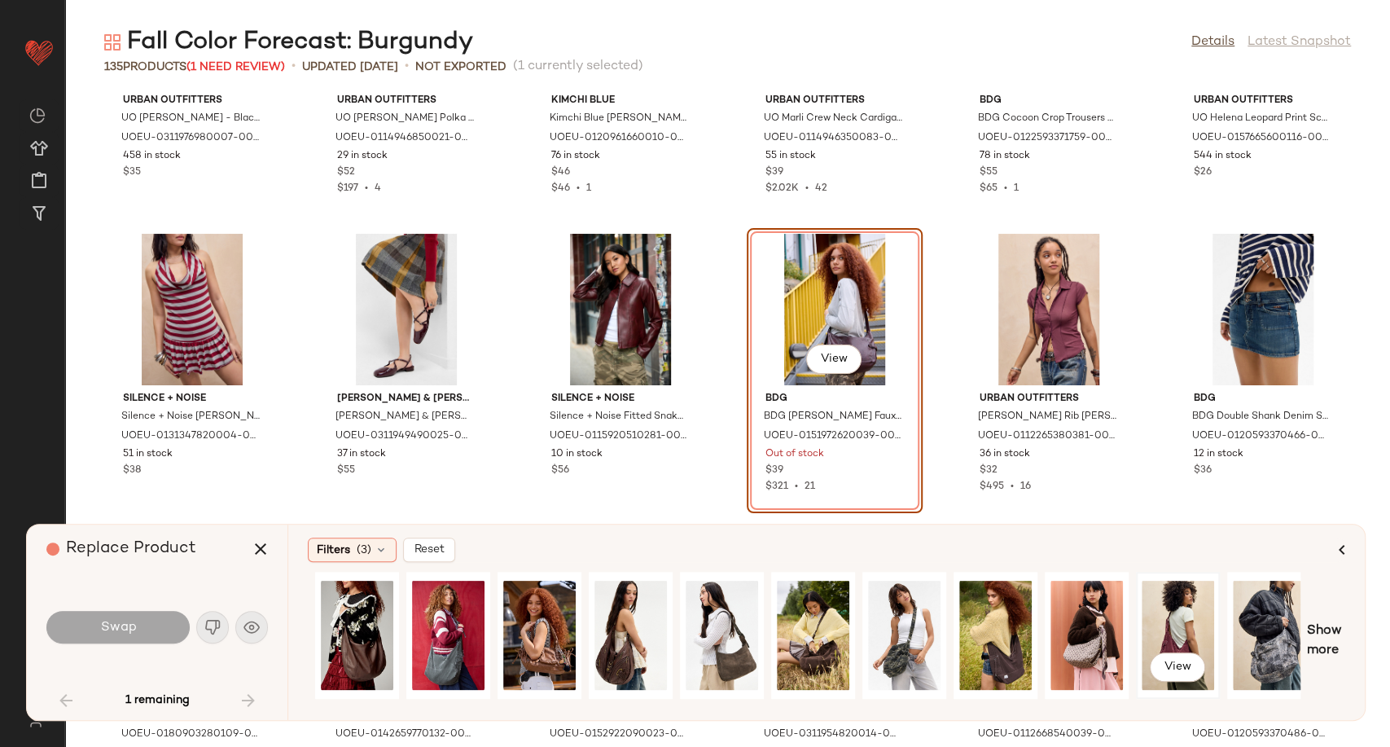
click at [1173, 623] on div "View" at bounding box center [1177, 635] width 72 height 116
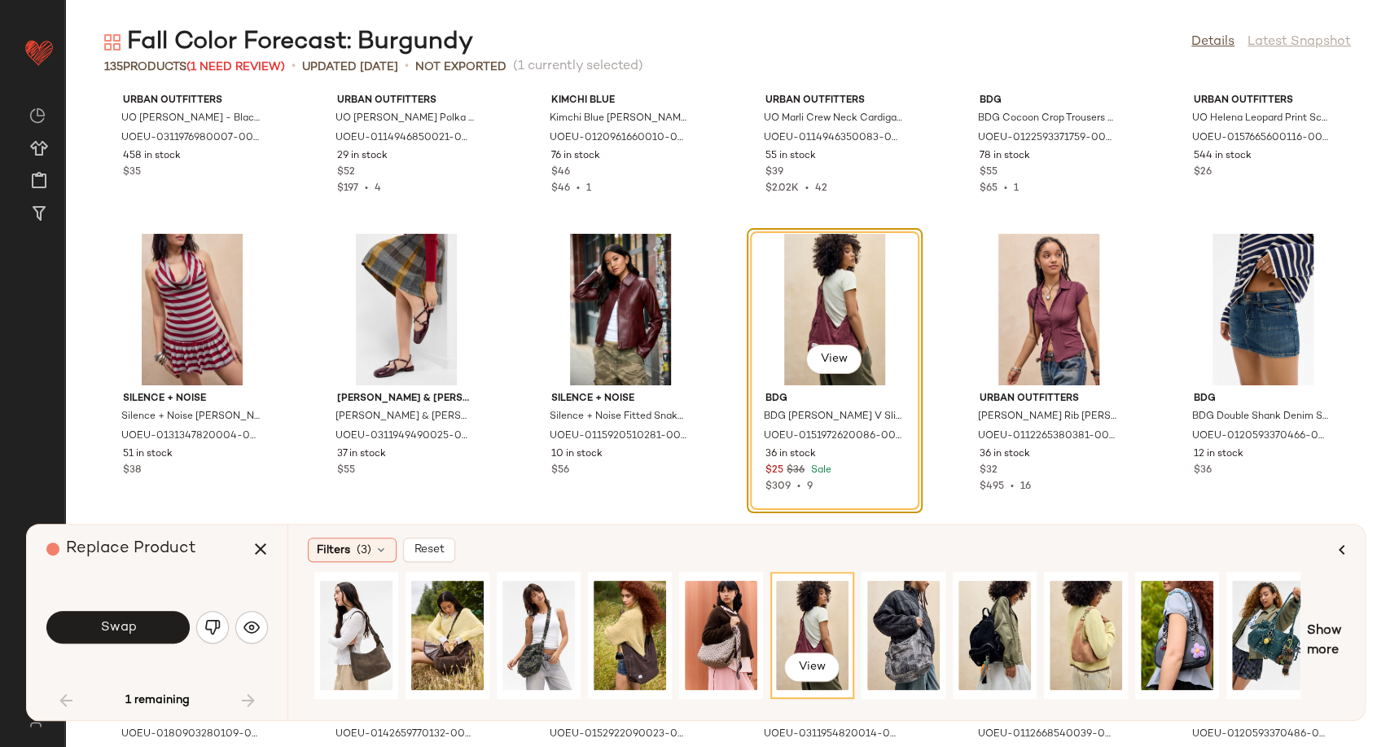
scroll to position [0, 823]
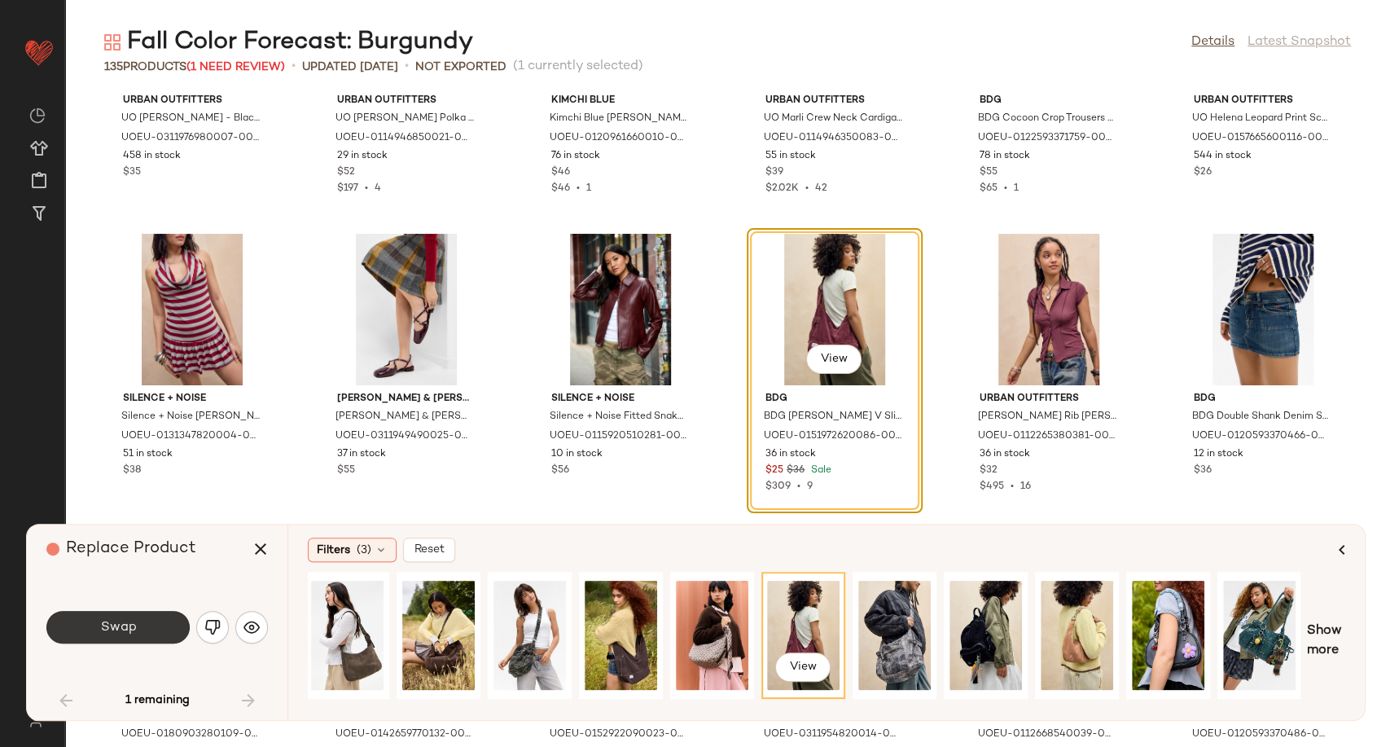
click at [134, 625] on span "Swap" at bounding box center [117, 627] width 37 height 15
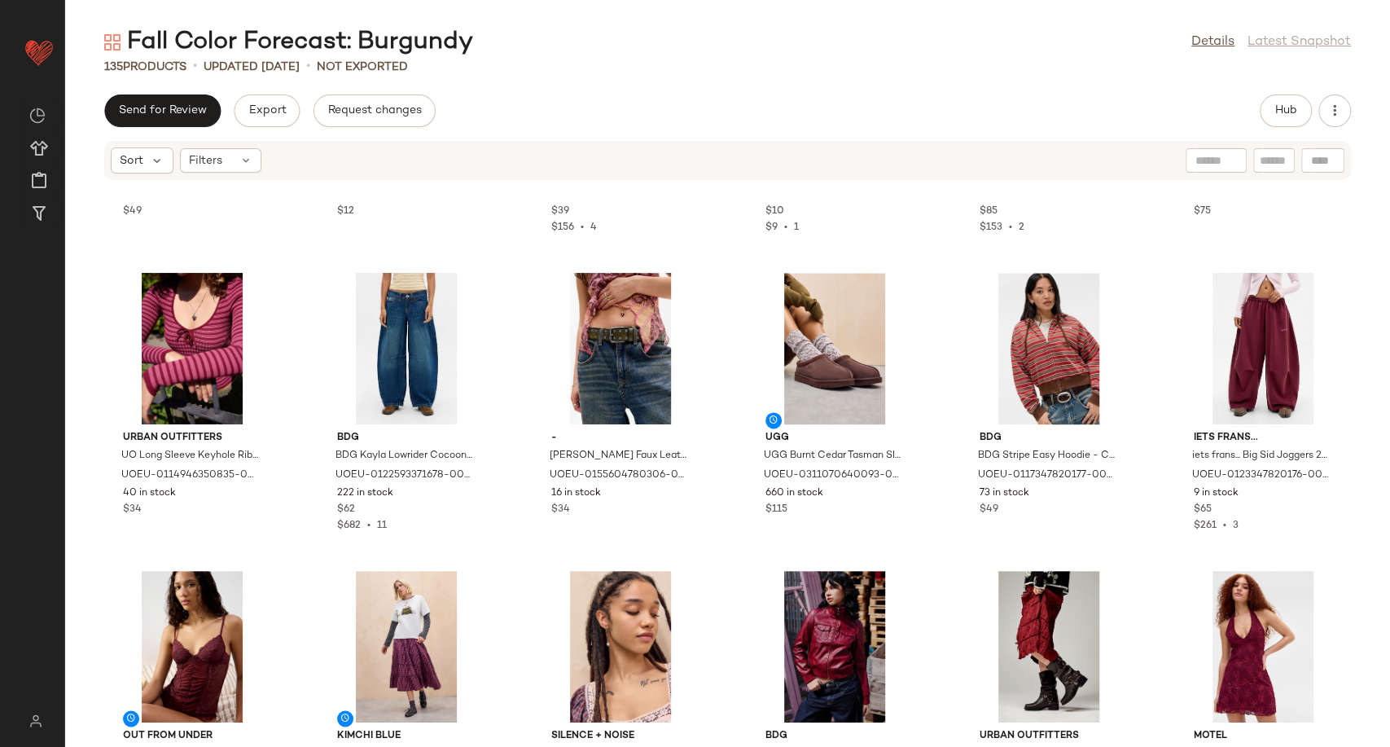
scroll to position [1678, 0]
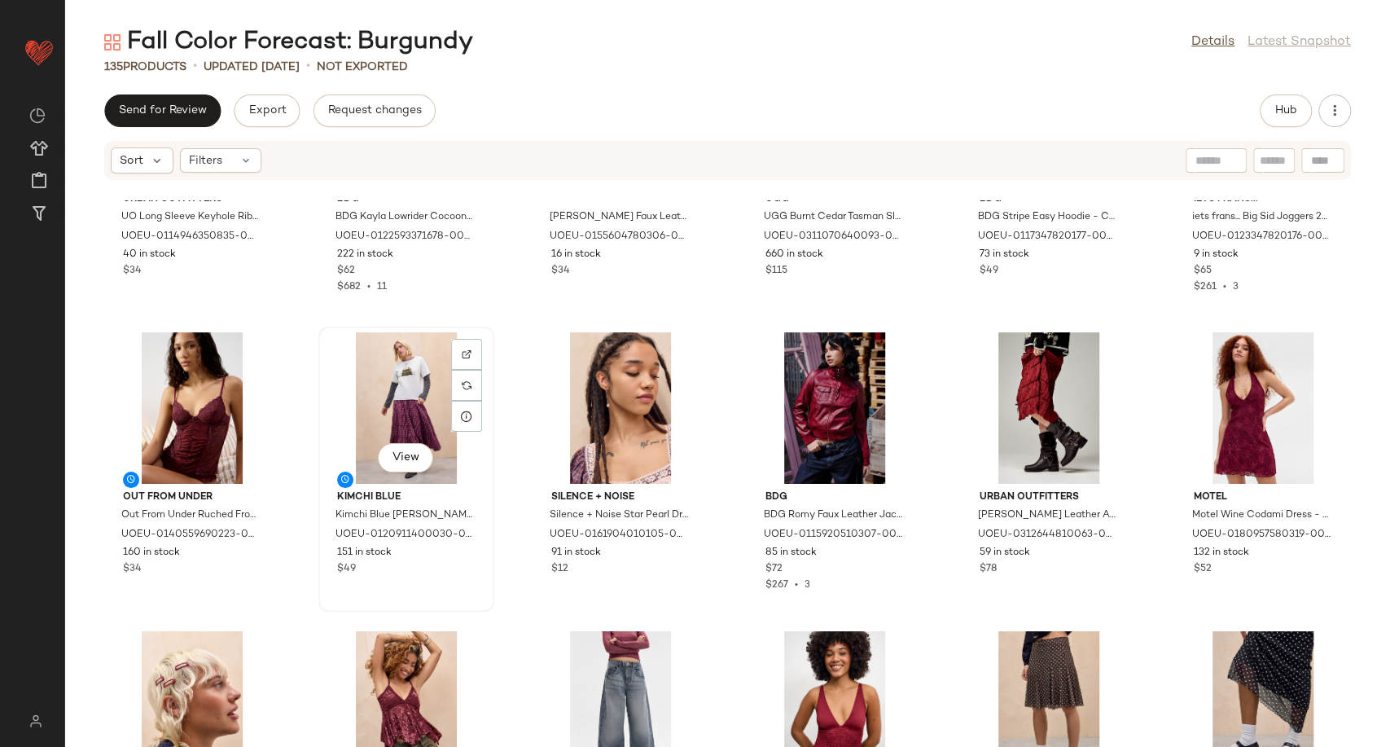
click at [412, 401] on div "View" at bounding box center [406, 407] width 164 height 151
click at [207, 402] on div "View" at bounding box center [192, 407] width 164 height 151
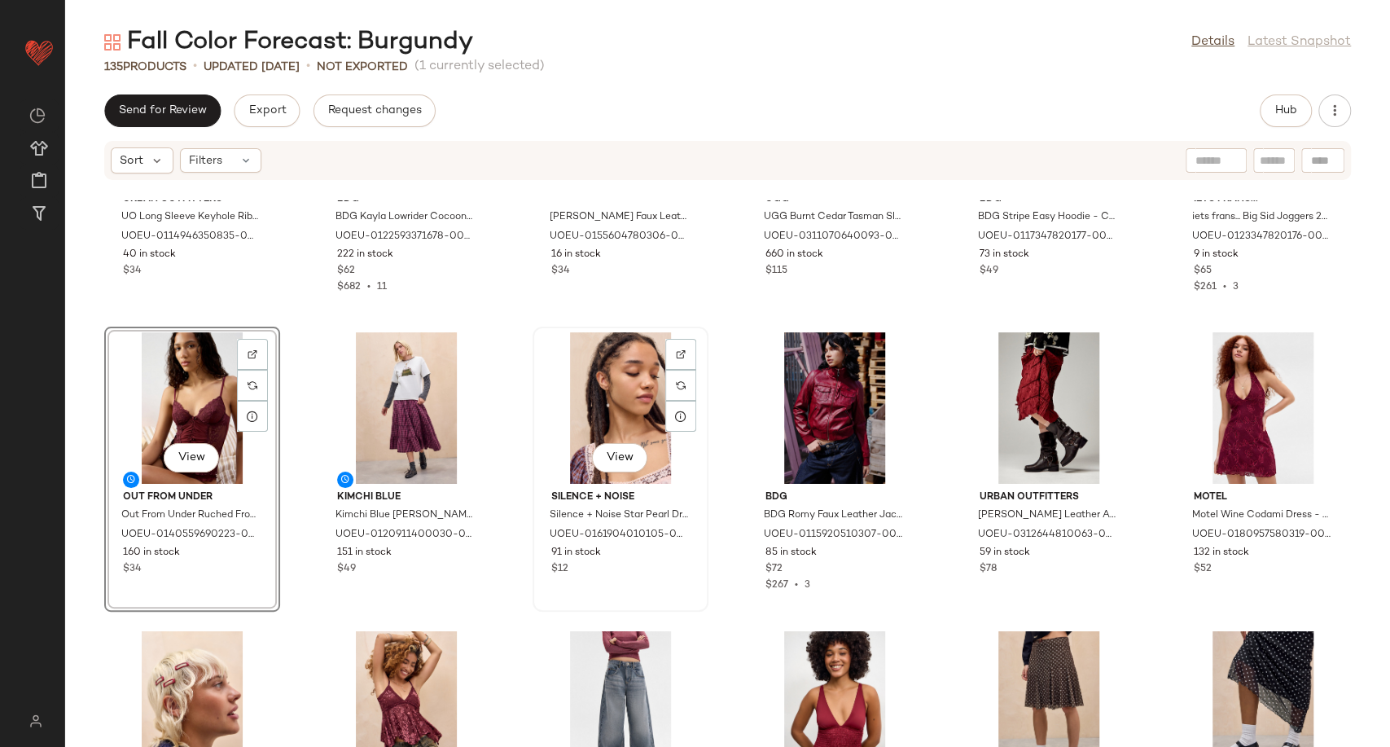
click at [586, 421] on div "View" at bounding box center [620, 407] width 164 height 151
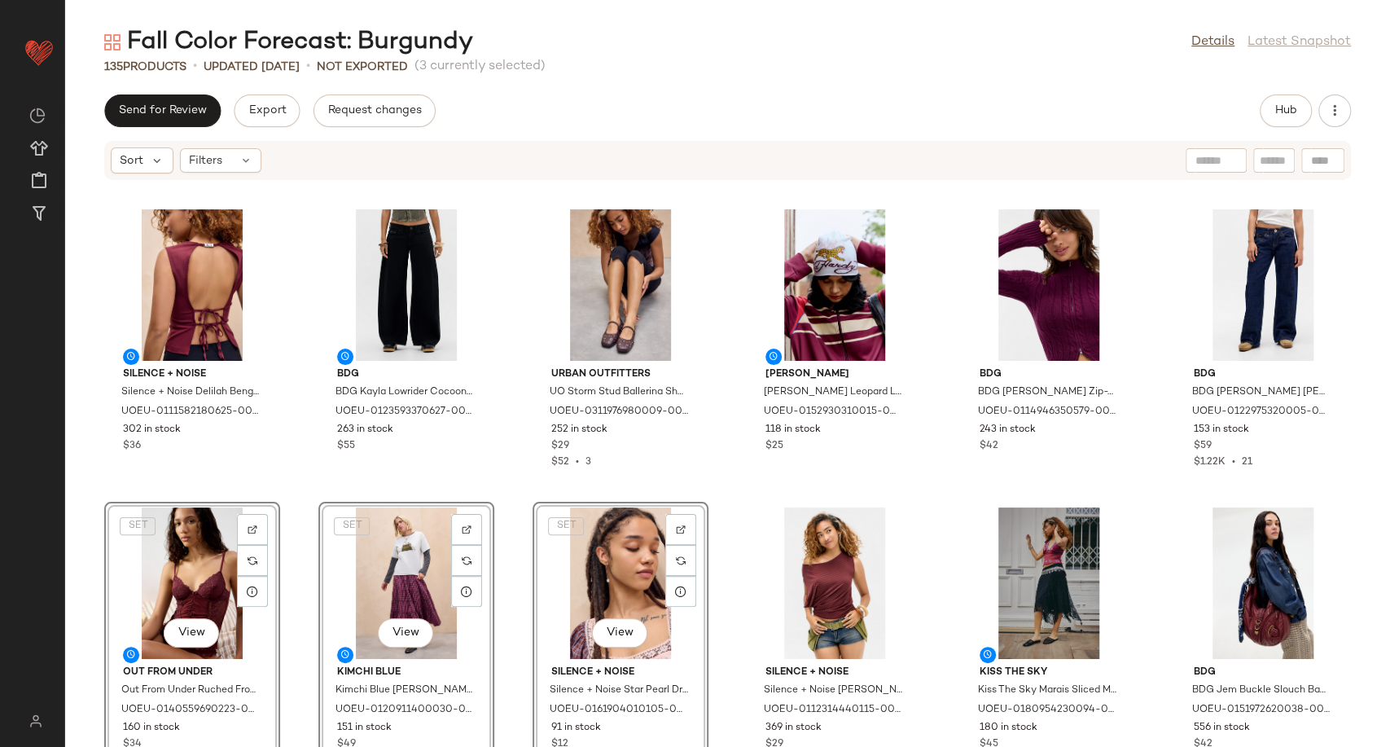
click at [503, 572] on div "Silence + Noise Silence + Noise Delilah Bengaline Cami Top M at Urban Outfitter…" at bounding box center [727, 473] width 1325 height 546
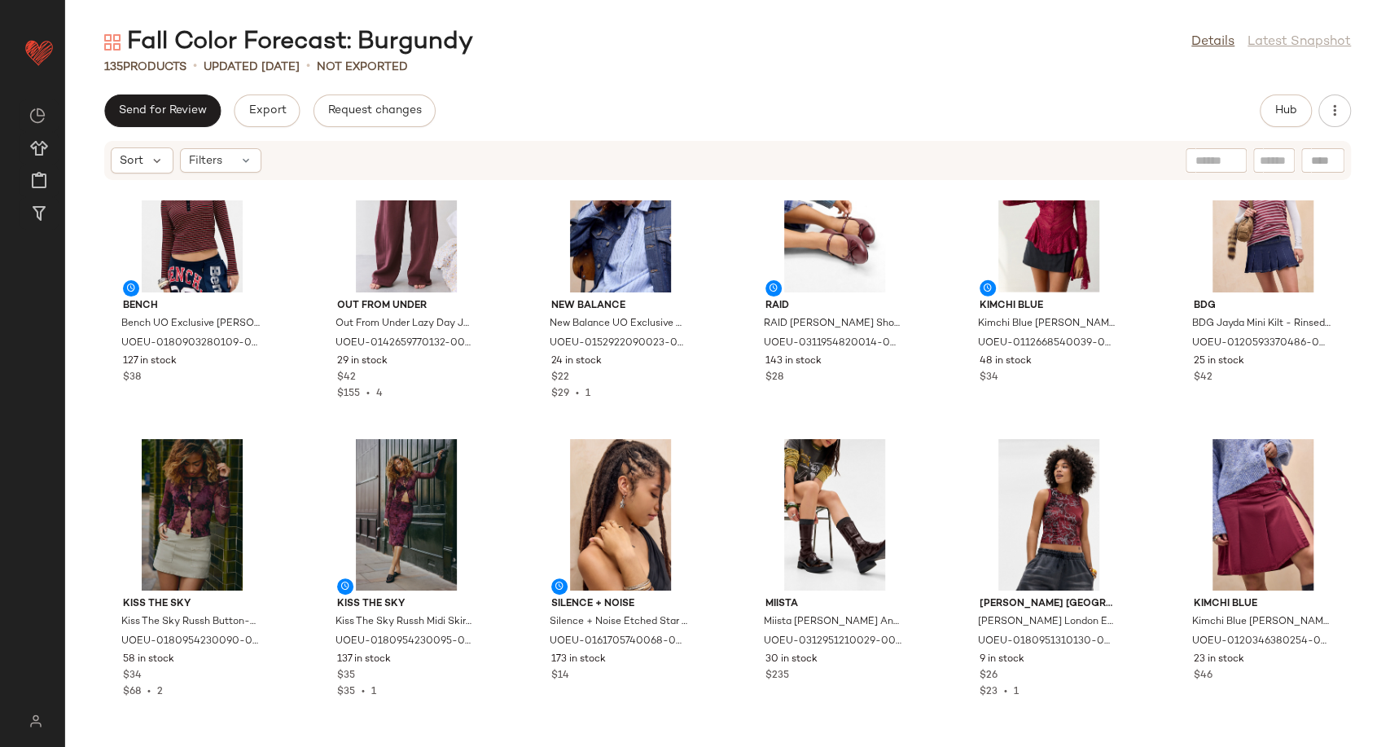
scroll to position [3360, 0]
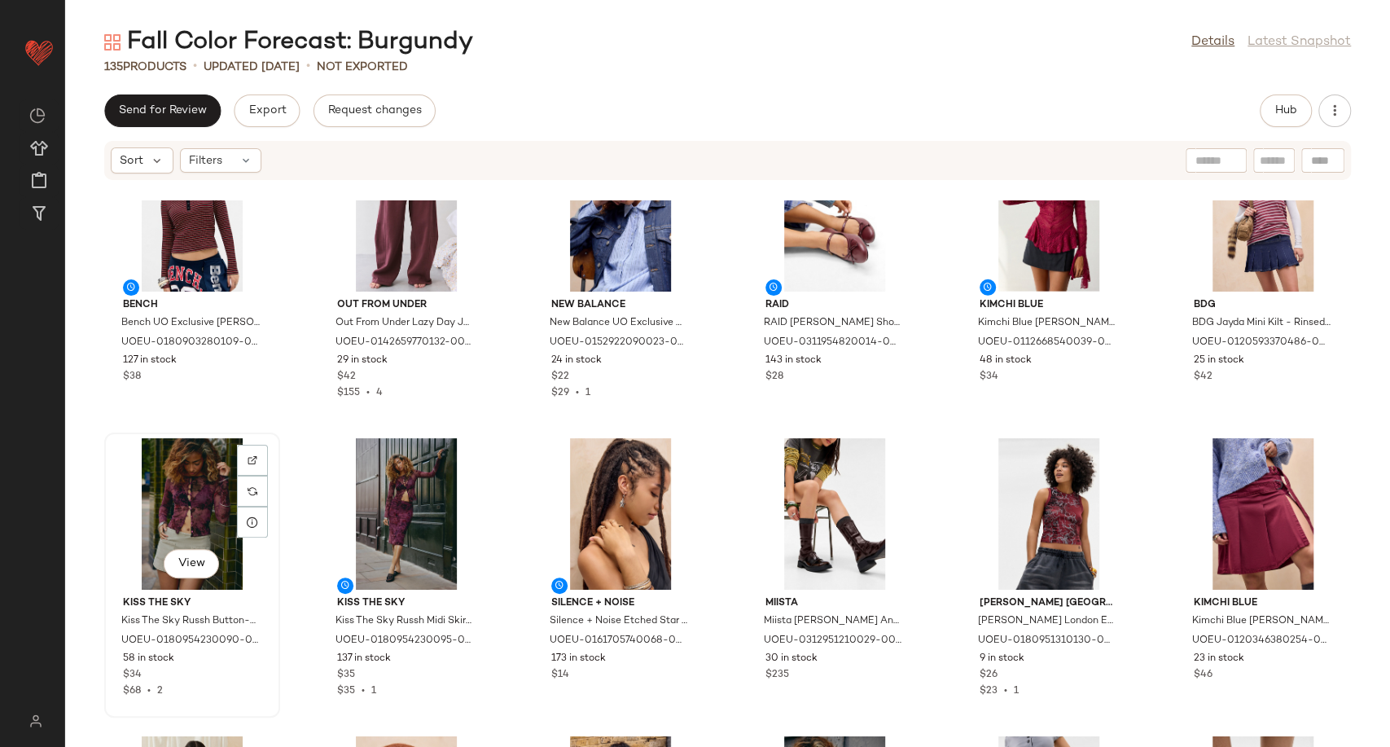
click at [189, 519] on div "View" at bounding box center [192, 513] width 164 height 151
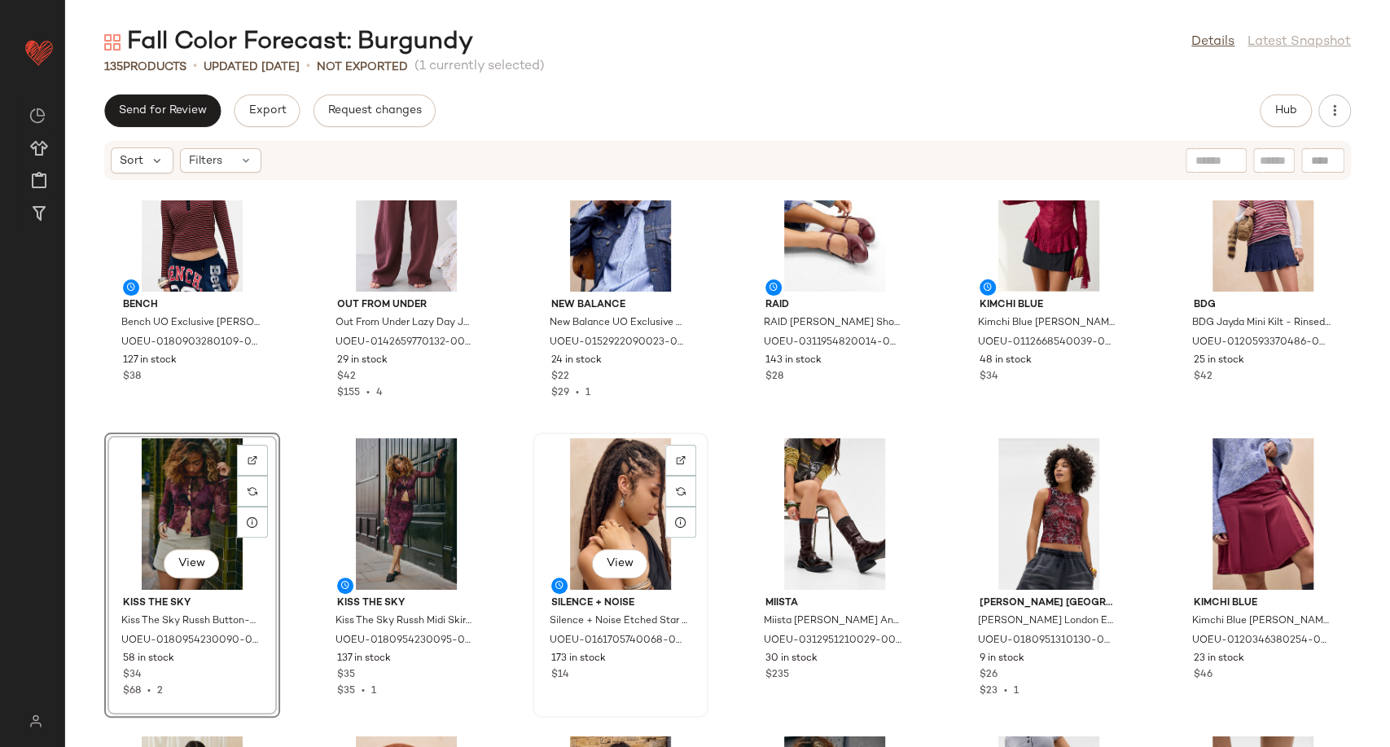
click at [625, 499] on div "View" at bounding box center [620, 513] width 164 height 151
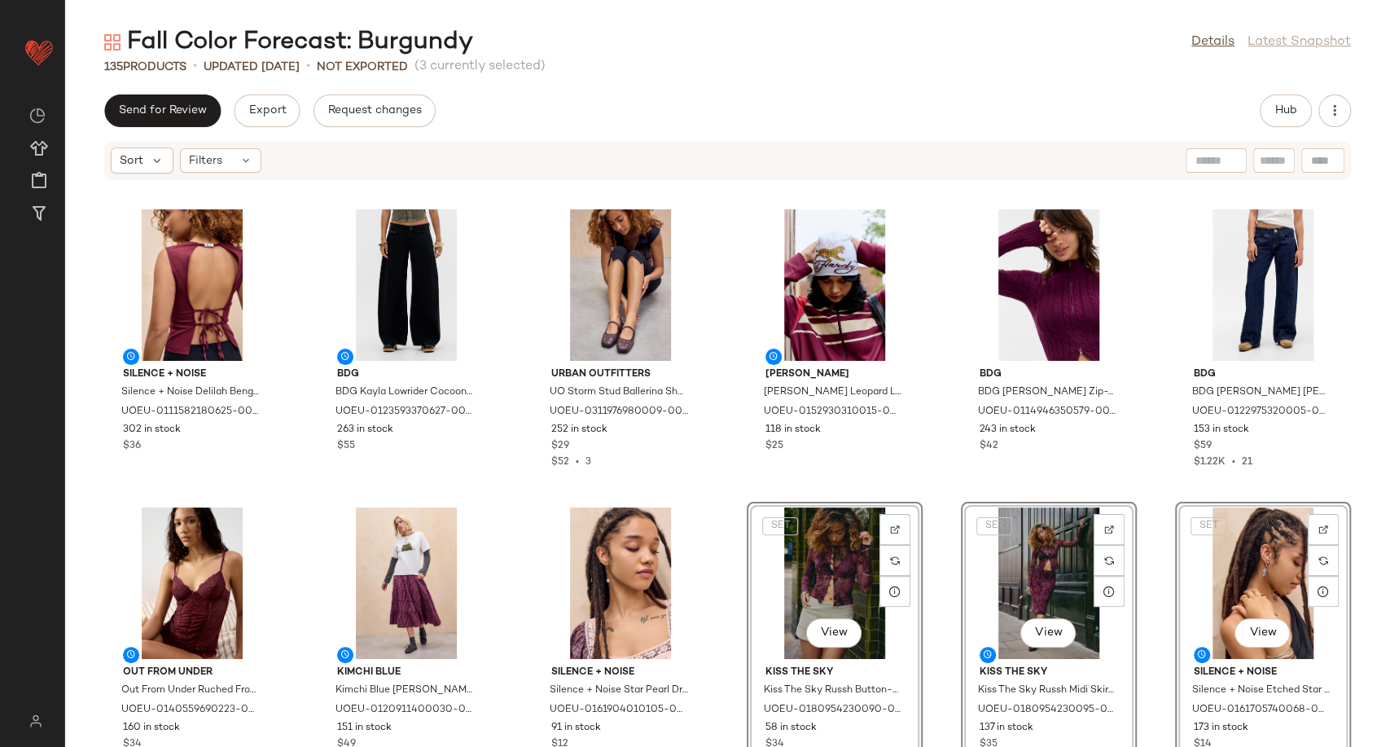
click at [732, 614] on div "Silence + Noise Silence + Noise Delilah Bengaline Cami Top M at Urban Outfitter…" at bounding box center [727, 473] width 1325 height 546
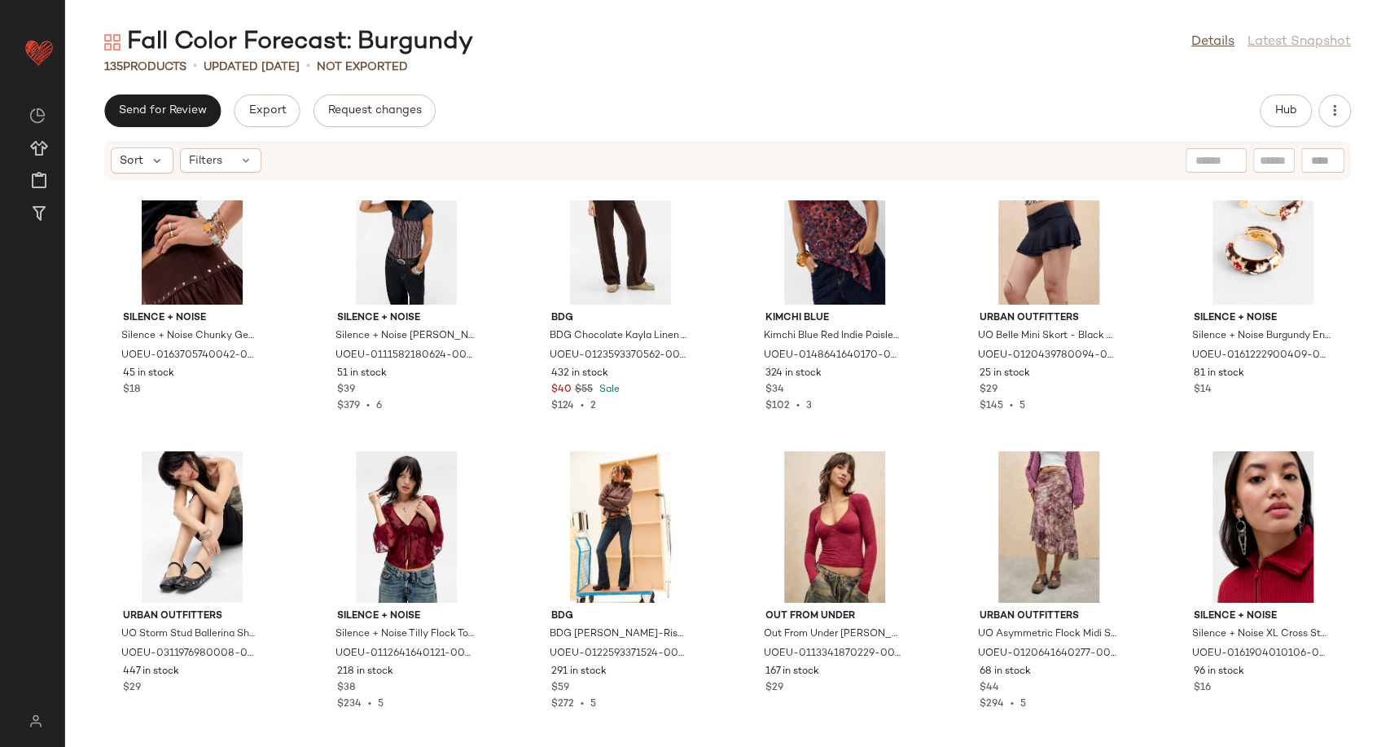
scroll to position [4264, 0]
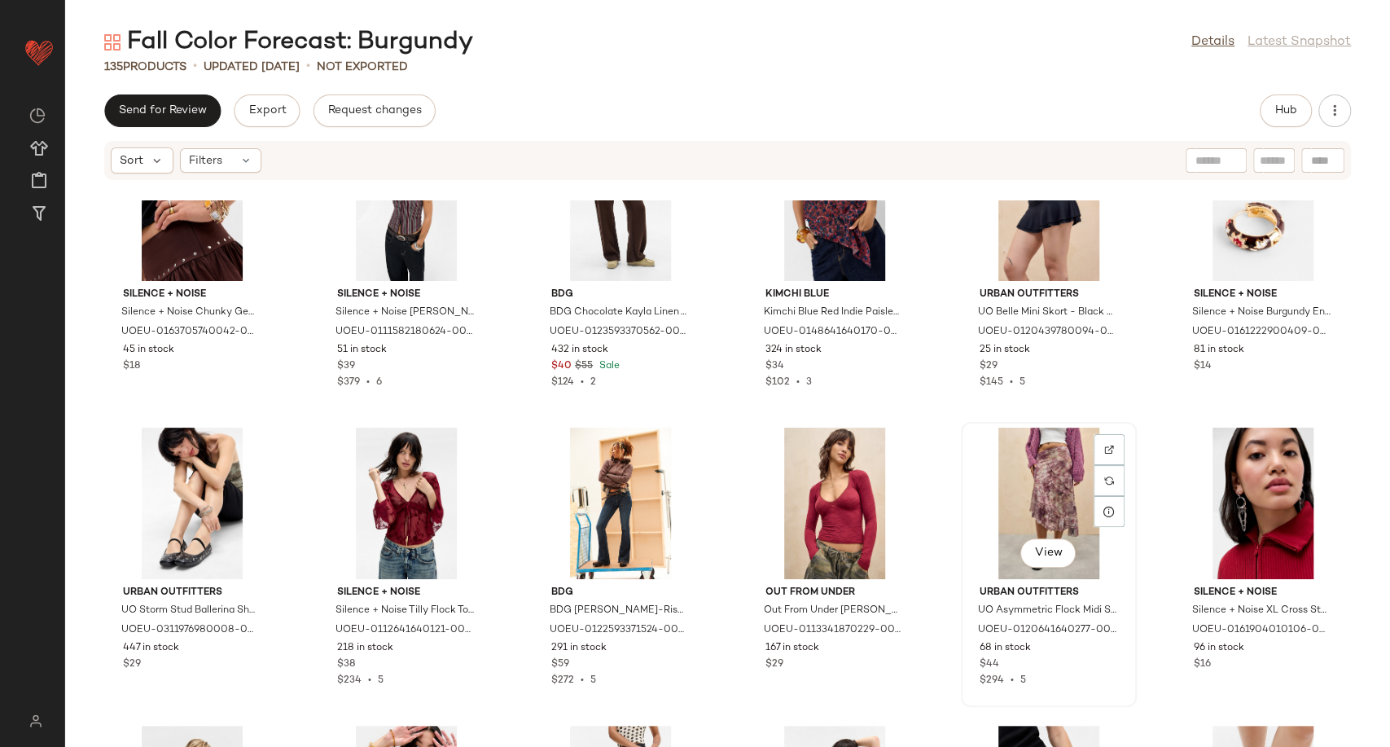
click at [1042, 490] on div "View" at bounding box center [1048, 502] width 164 height 151
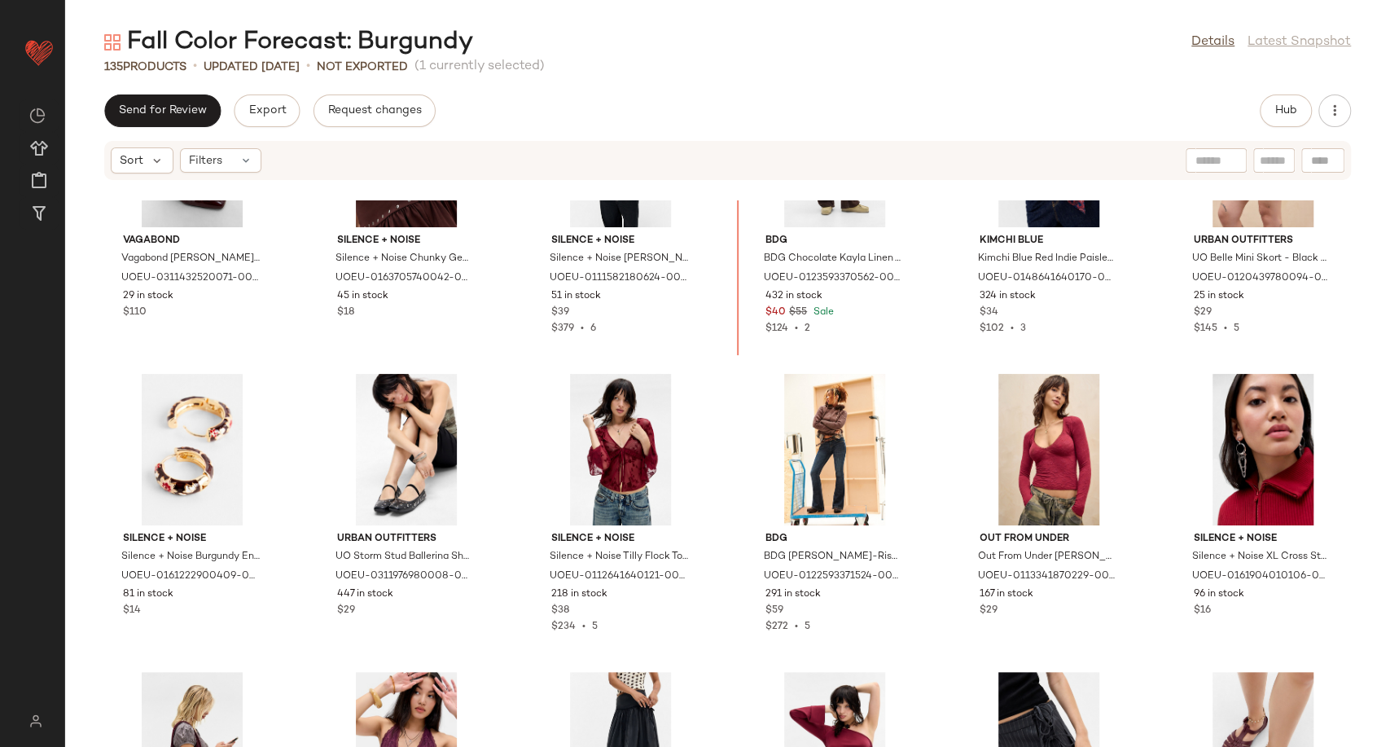
scroll to position [4322, 0]
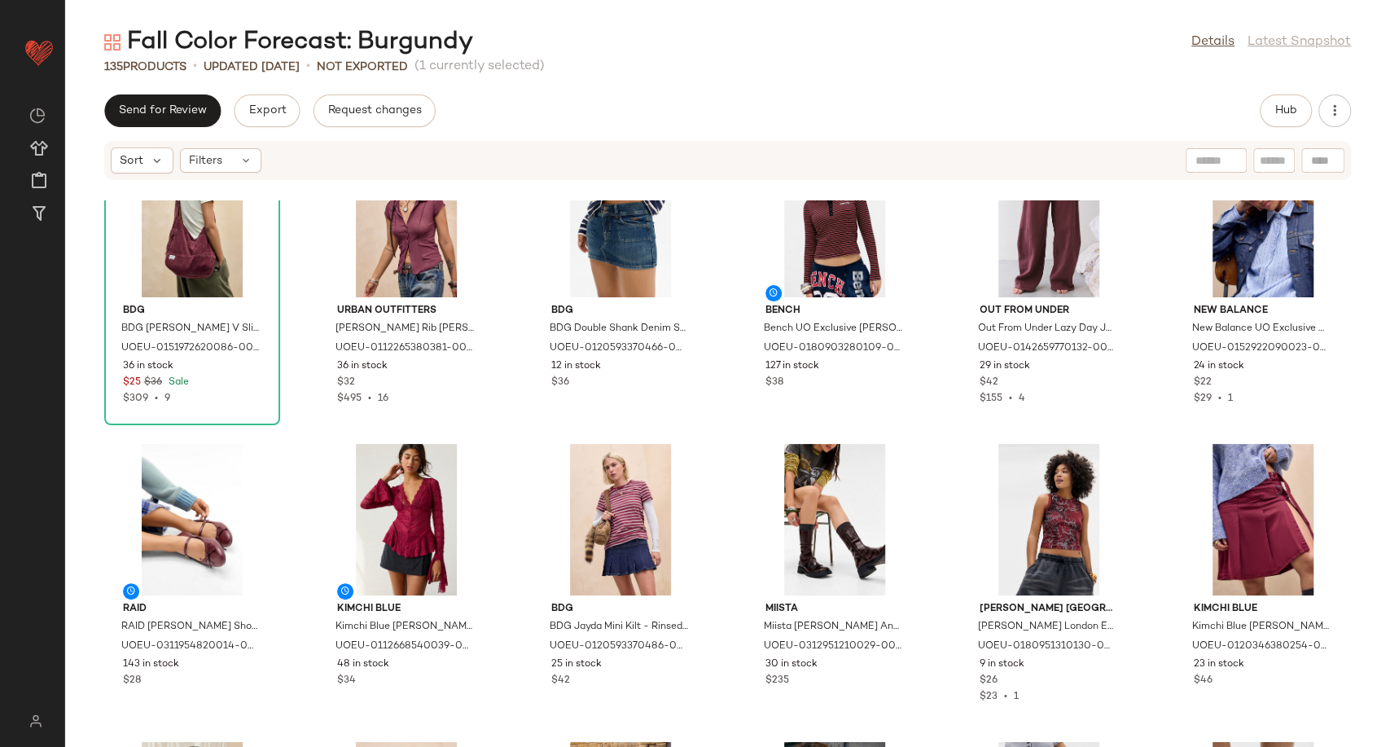
scroll to position [3327, 0]
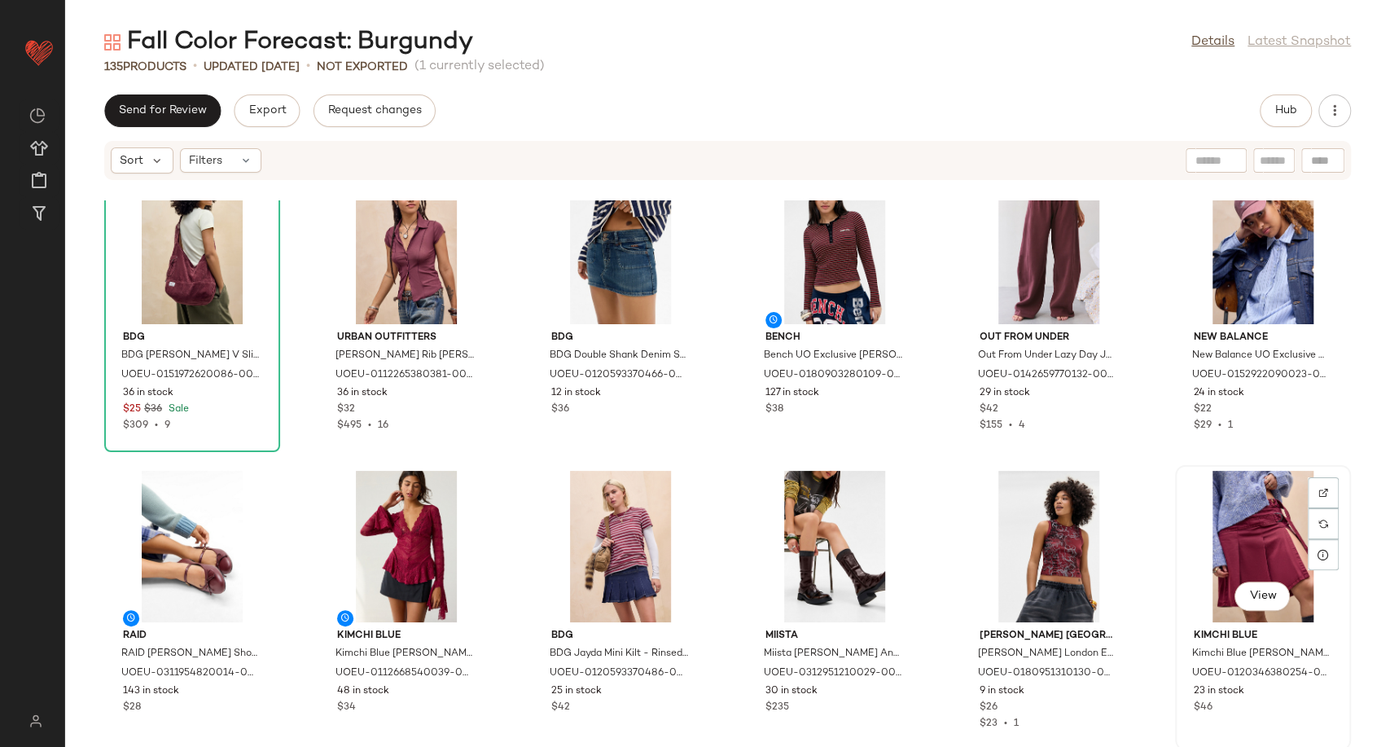
click at [1241, 528] on div "View" at bounding box center [1262, 546] width 164 height 151
click at [1310, 562] on div at bounding box center [1322, 554] width 31 height 31
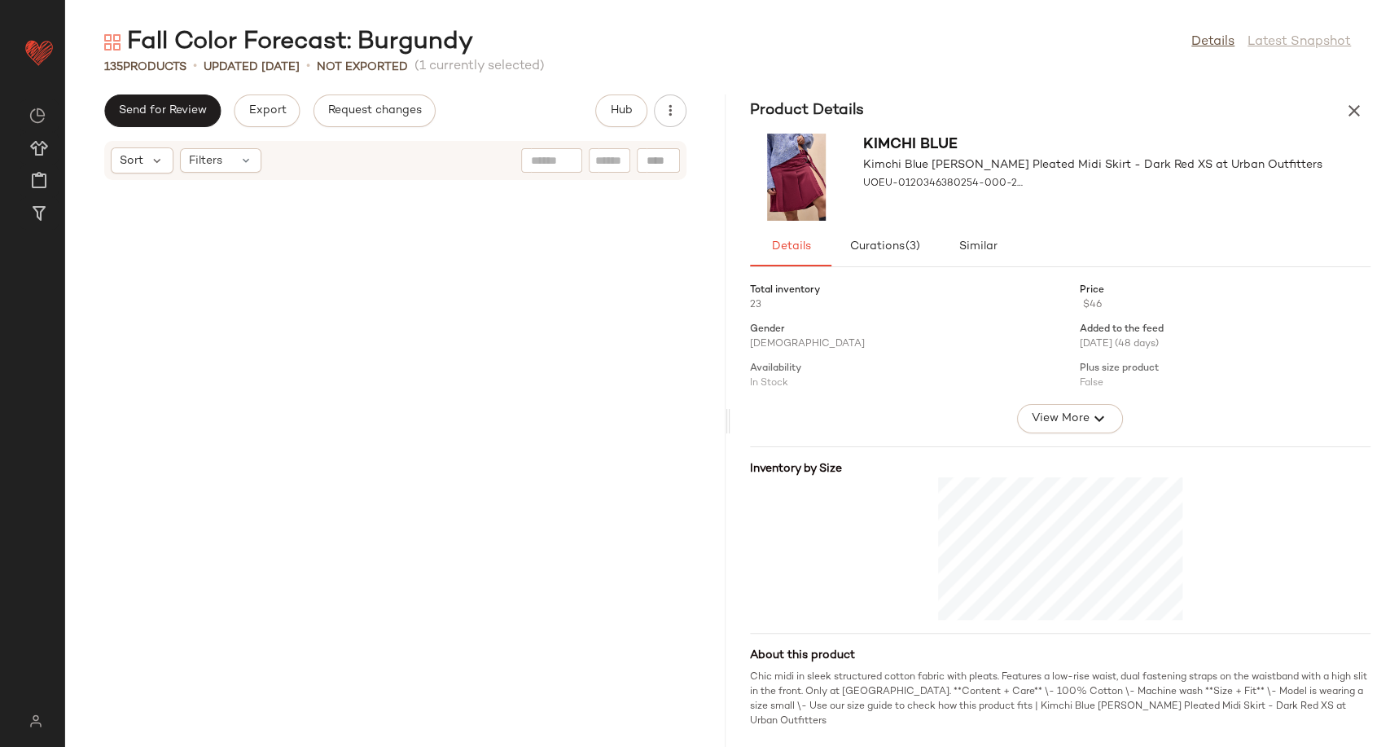
scroll to position [7449, 0]
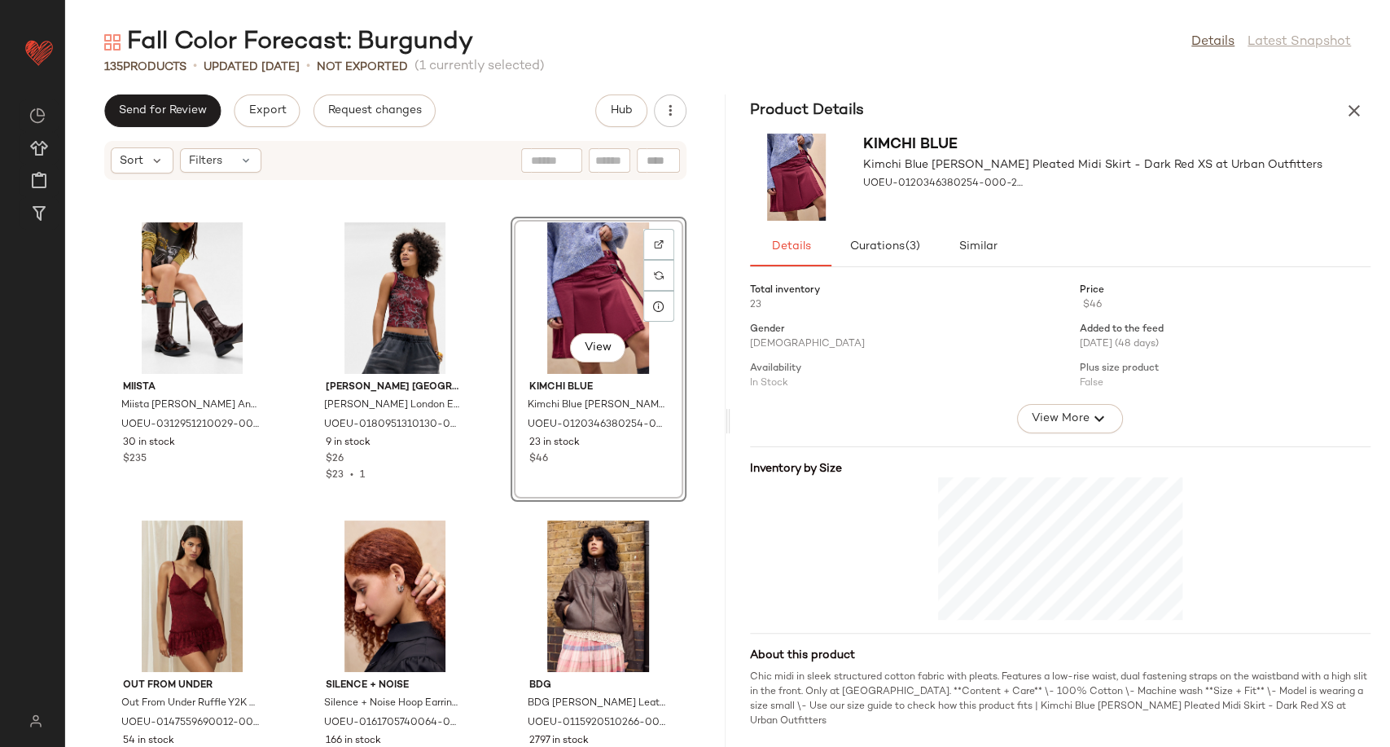
click at [1348, 127] on div "Kimchi Blue Kimchi Blue Ginny Pleated Midi Skirt - Dark Red XS at Urban Outfitt…" at bounding box center [1060, 177] width 660 height 100
click at [1351, 120] on icon "button" at bounding box center [1354, 111] width 20 height 20
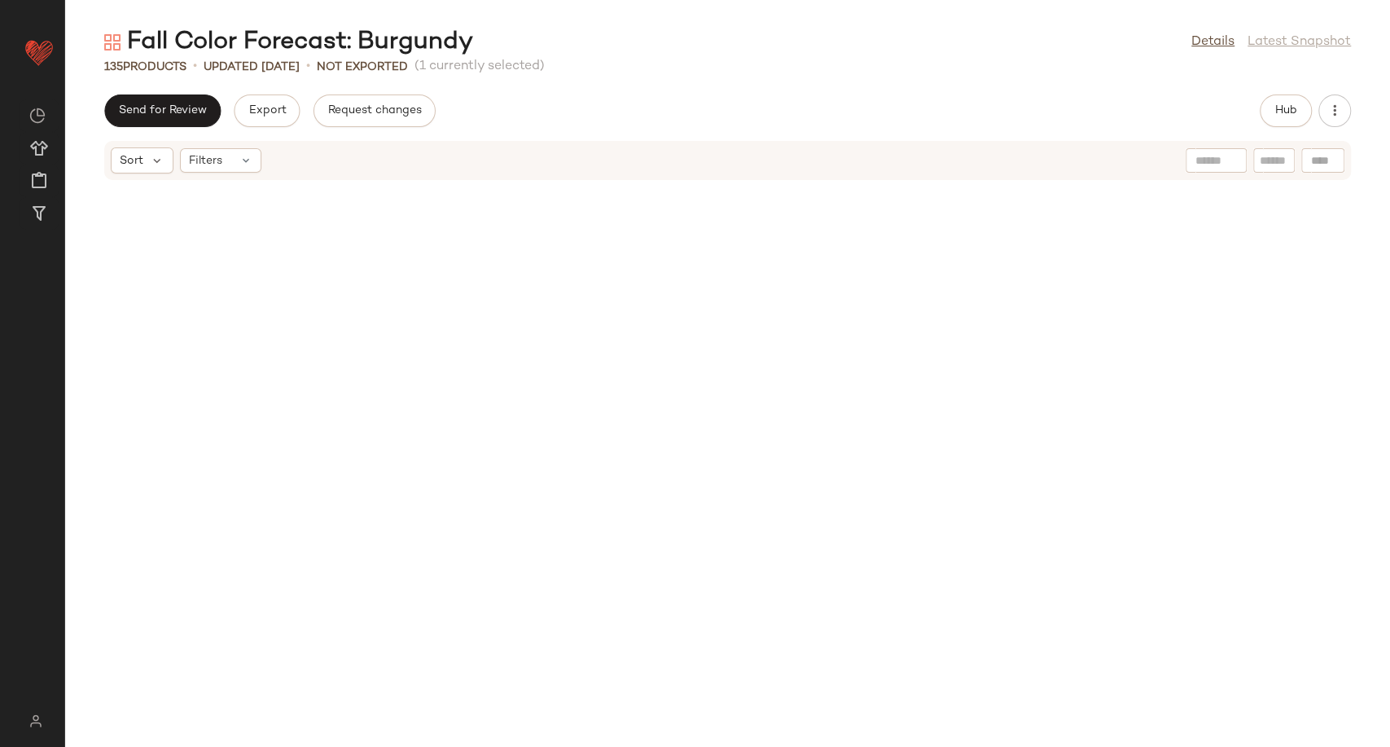
scroll to position [0, 0]
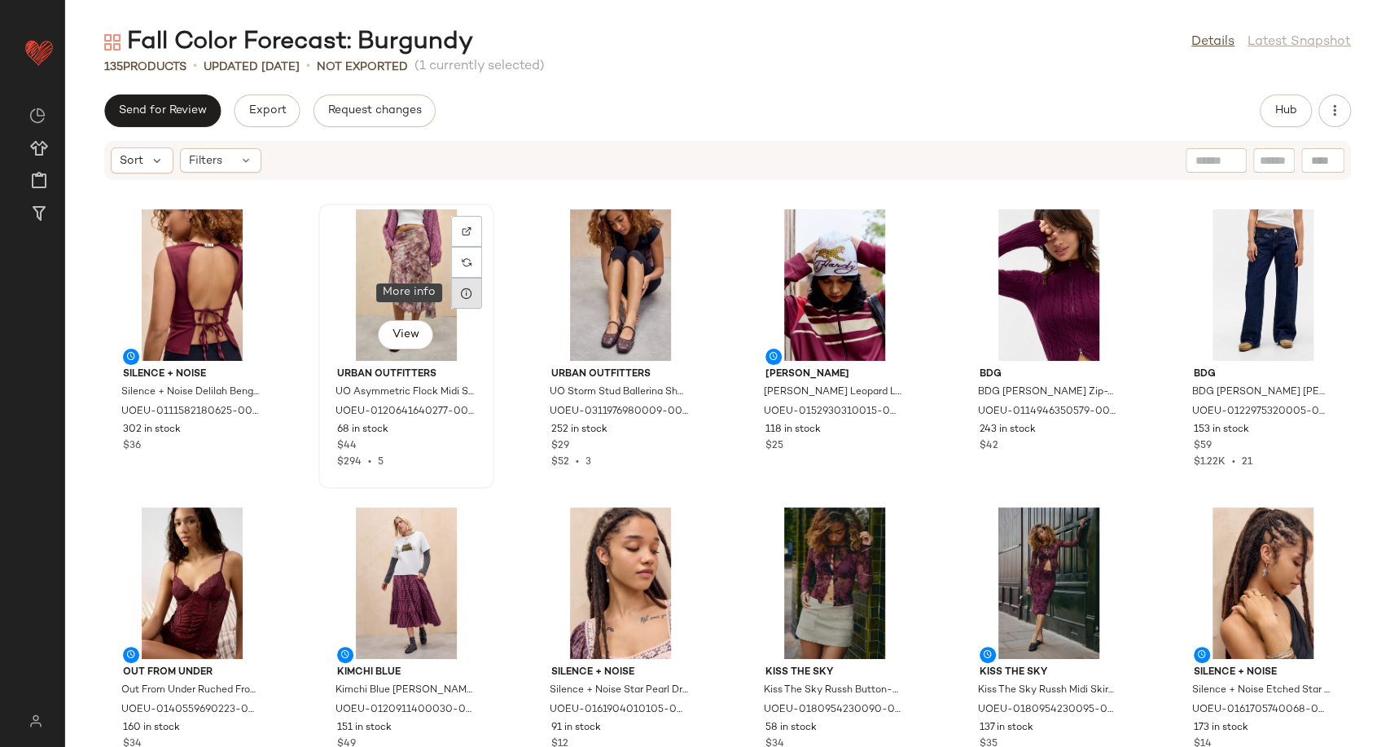
click at [460, 288] on icon at bounding box center [466, 293] width 13 height 13
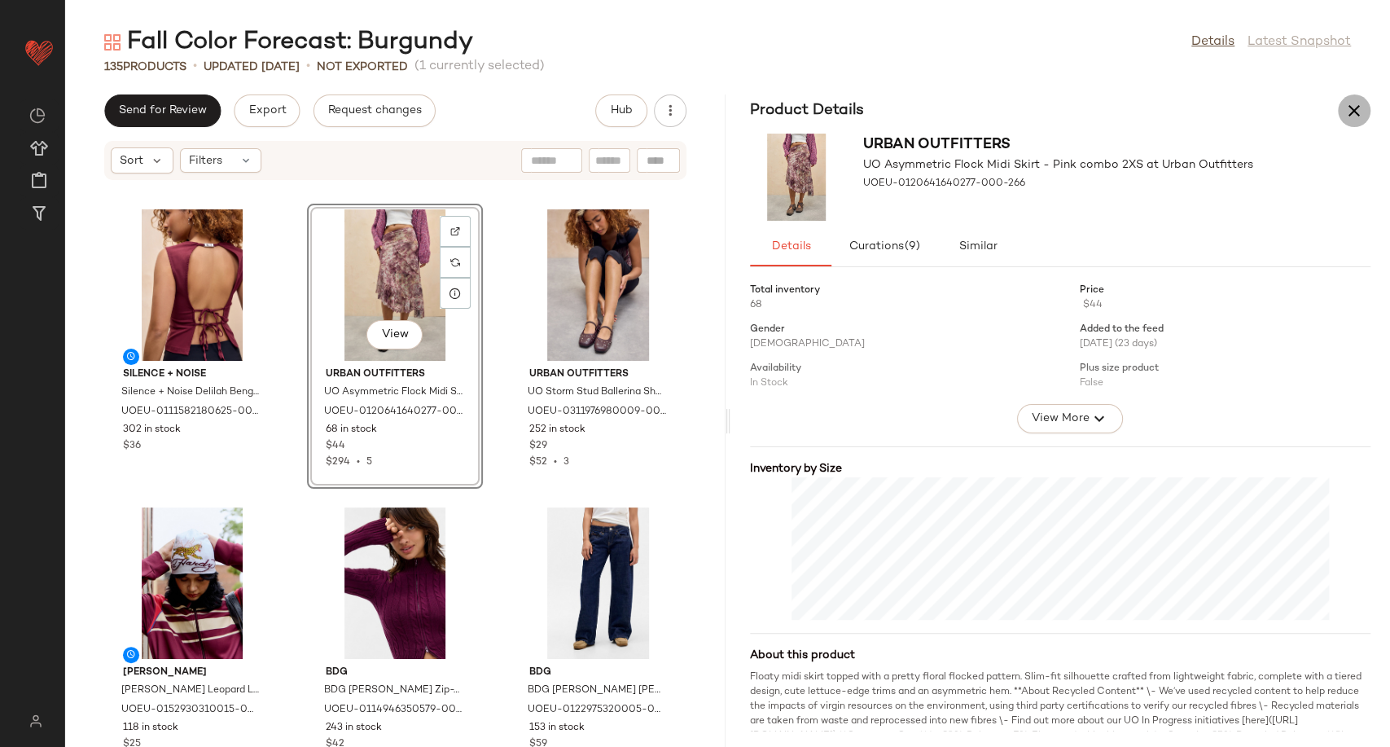
click at [1351, 113] on icon "button" at bounding box center [1354, 111] width 20 height 20
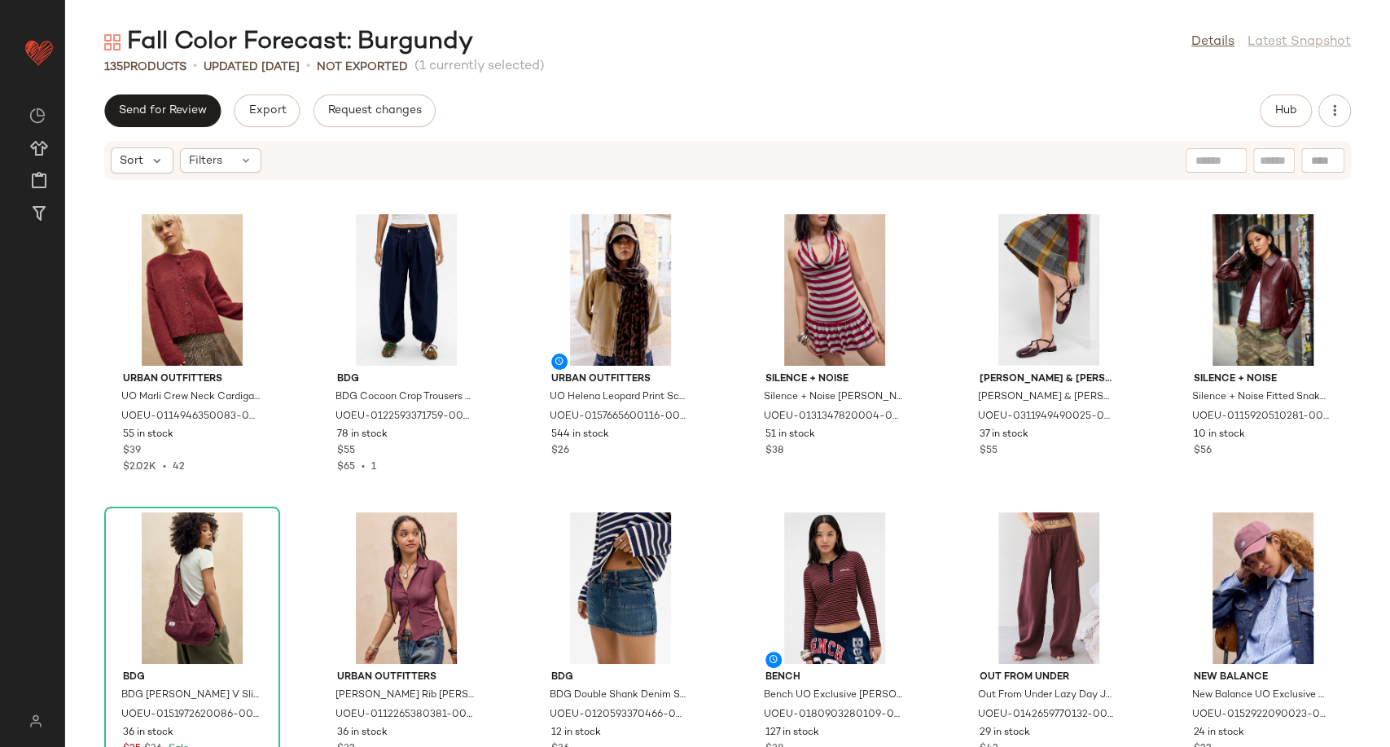
scroll to position [2998, 0]
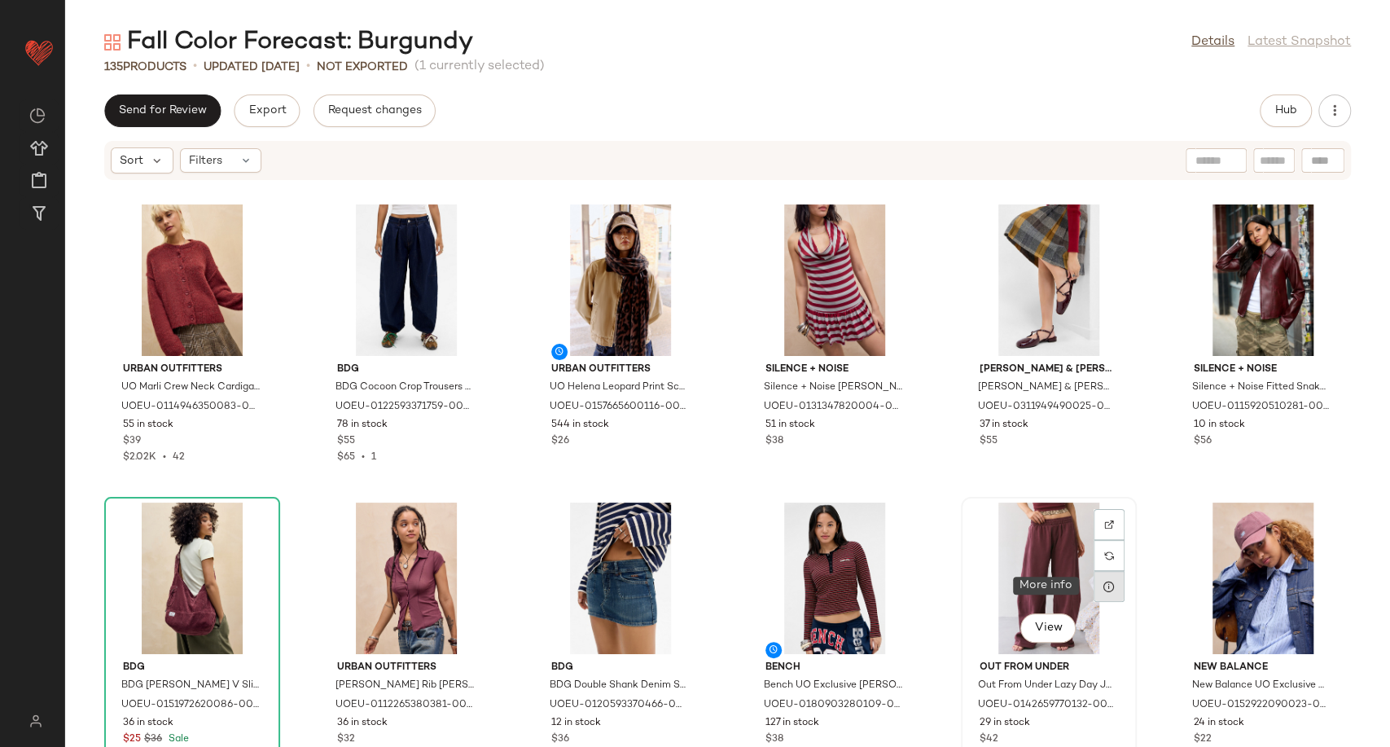
click at [1110, 586] on div at bounding box center [1108, 586] width 31 height 31
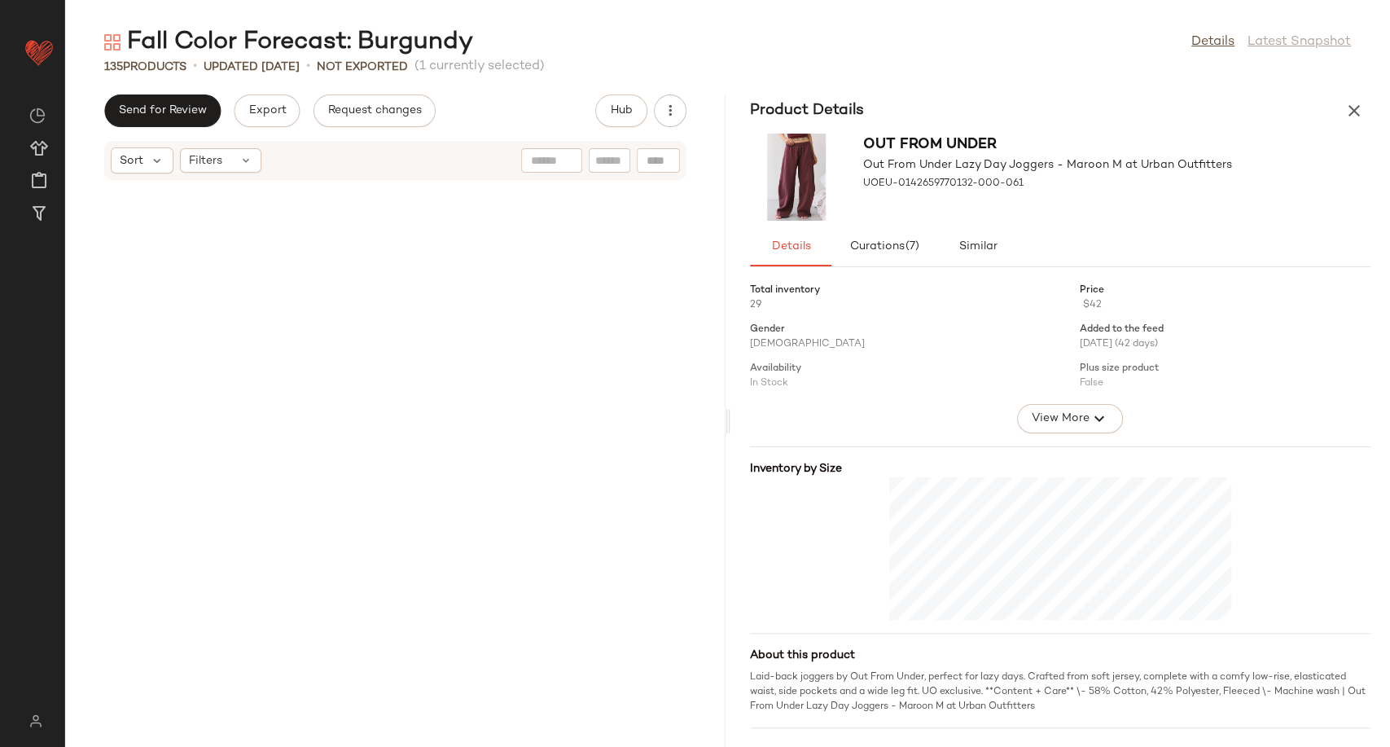
scroll to position [6853, 0]
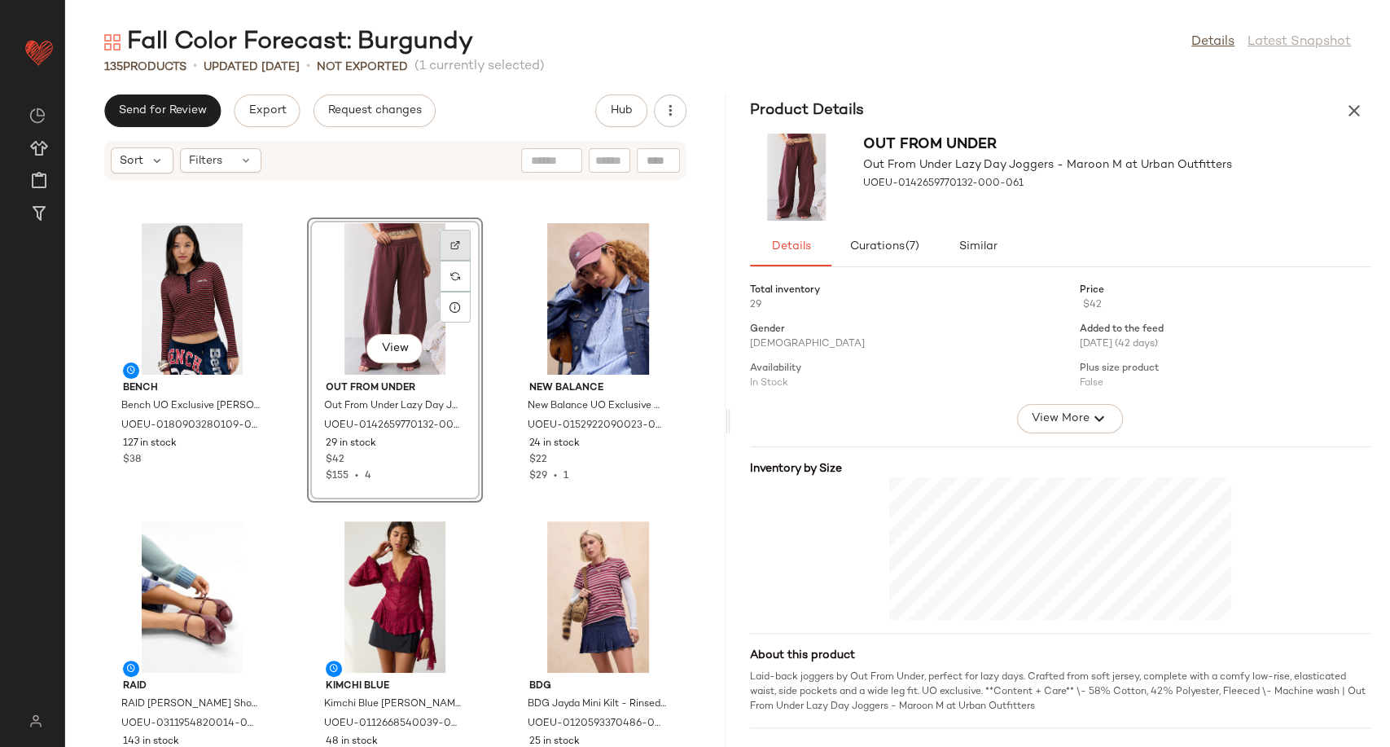
click at [455, 261] on div at bounding box center [455, 276] width 31 height 31
click at [1355, 115] on icon "button" at bounding box center [1354, 111] width 20 height 20
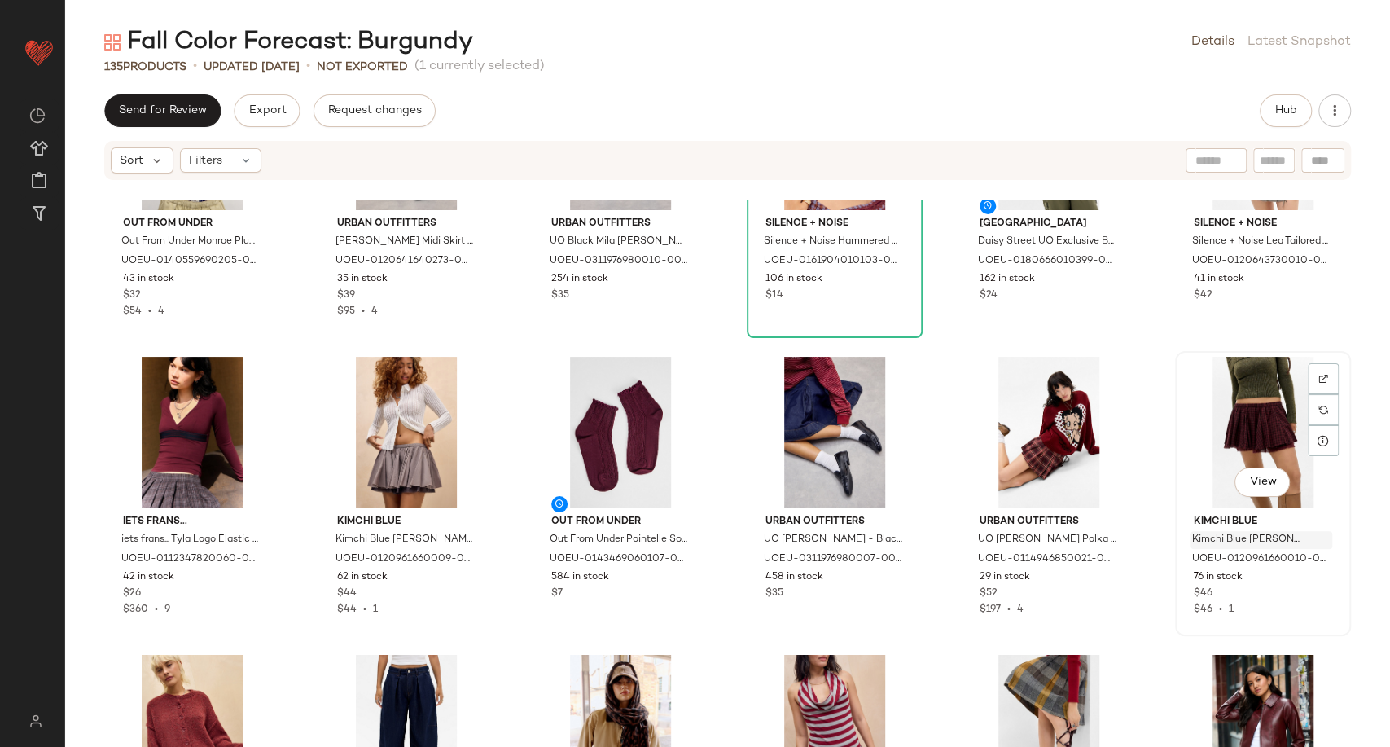
scroll to position [2553, 0]
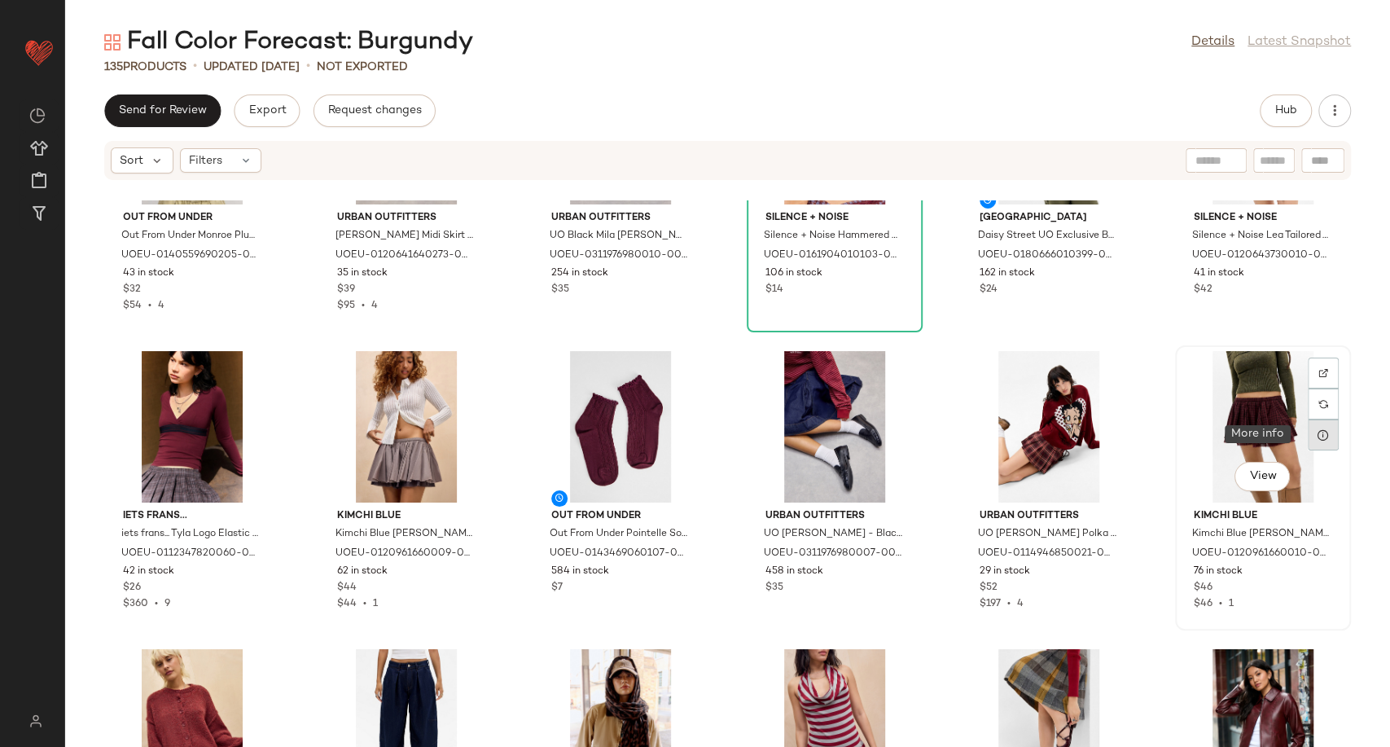
click at [1318, 431] on icon at bounding box center [1322, 434] width 13 height 13
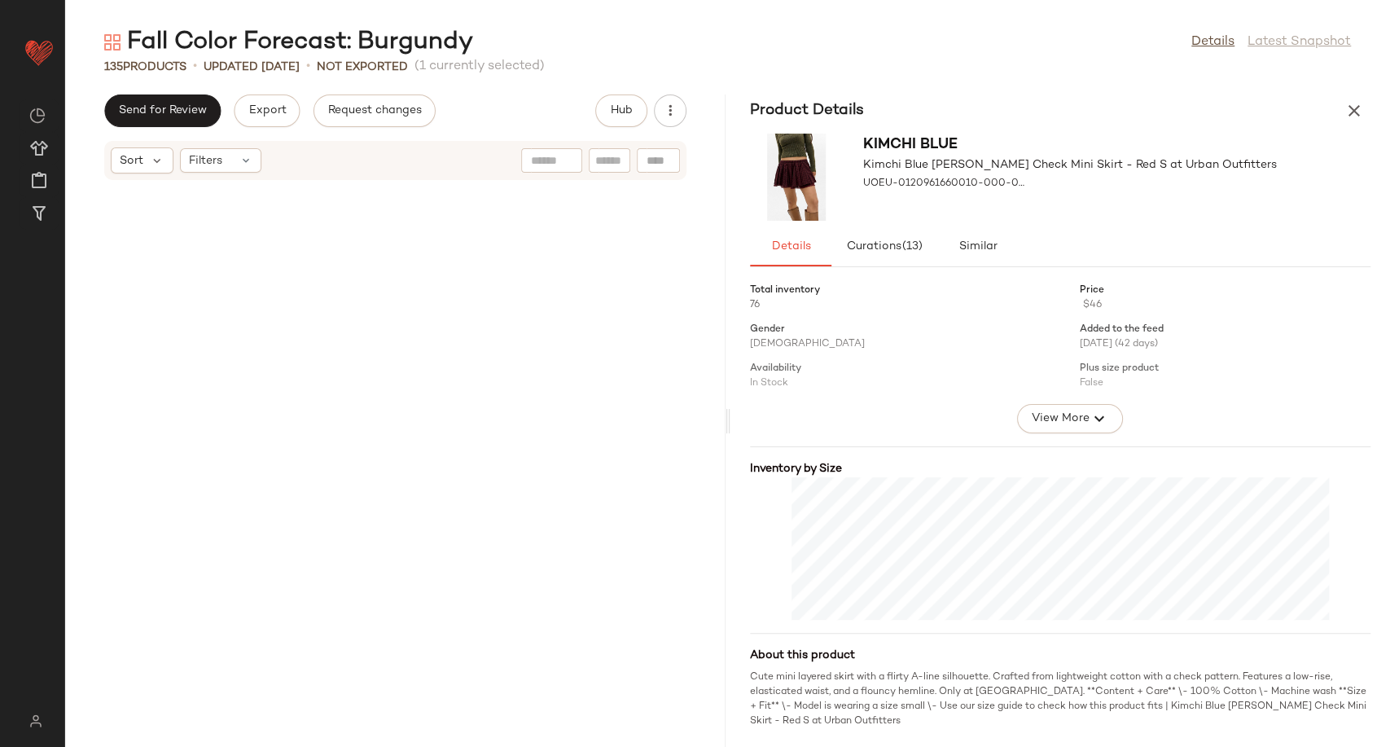
scroll to position [5661, 0]
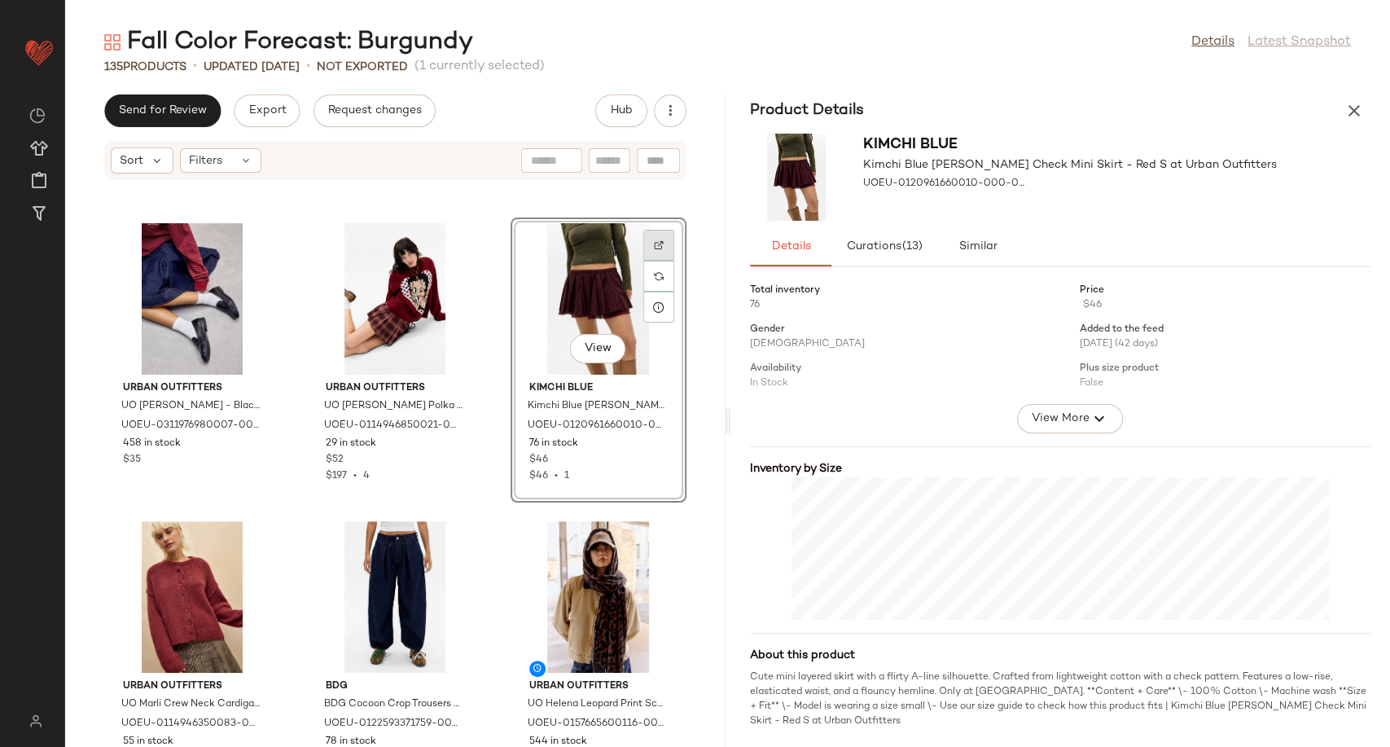
click at [655, 261] on div at bounding box center [658, 276] width 31 height 31
click at [1355, 114] on icon "button" at bounding box center [1354, 111] width 20 height 20
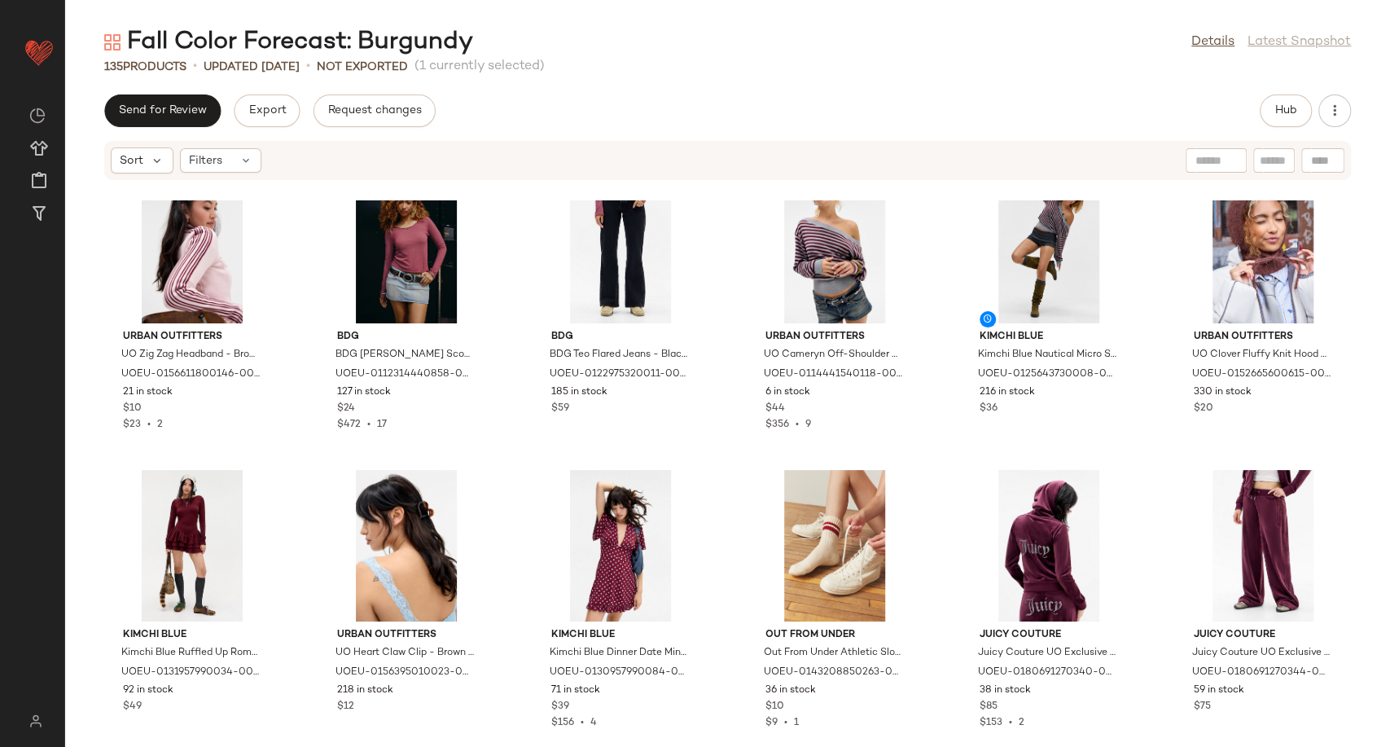
scroll to position [1279, 0]
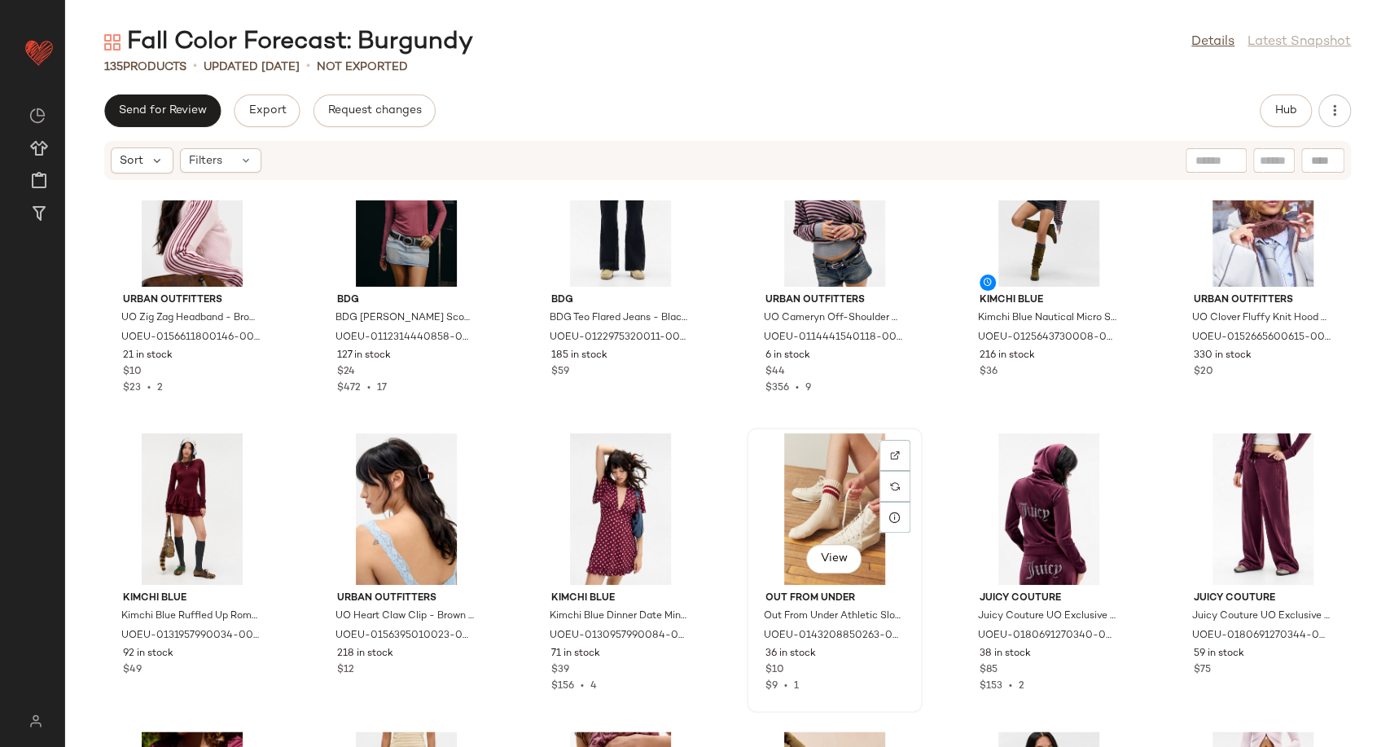
click at [839, 510] on div "View" at bounding box center [834, 508] width 164 height 151
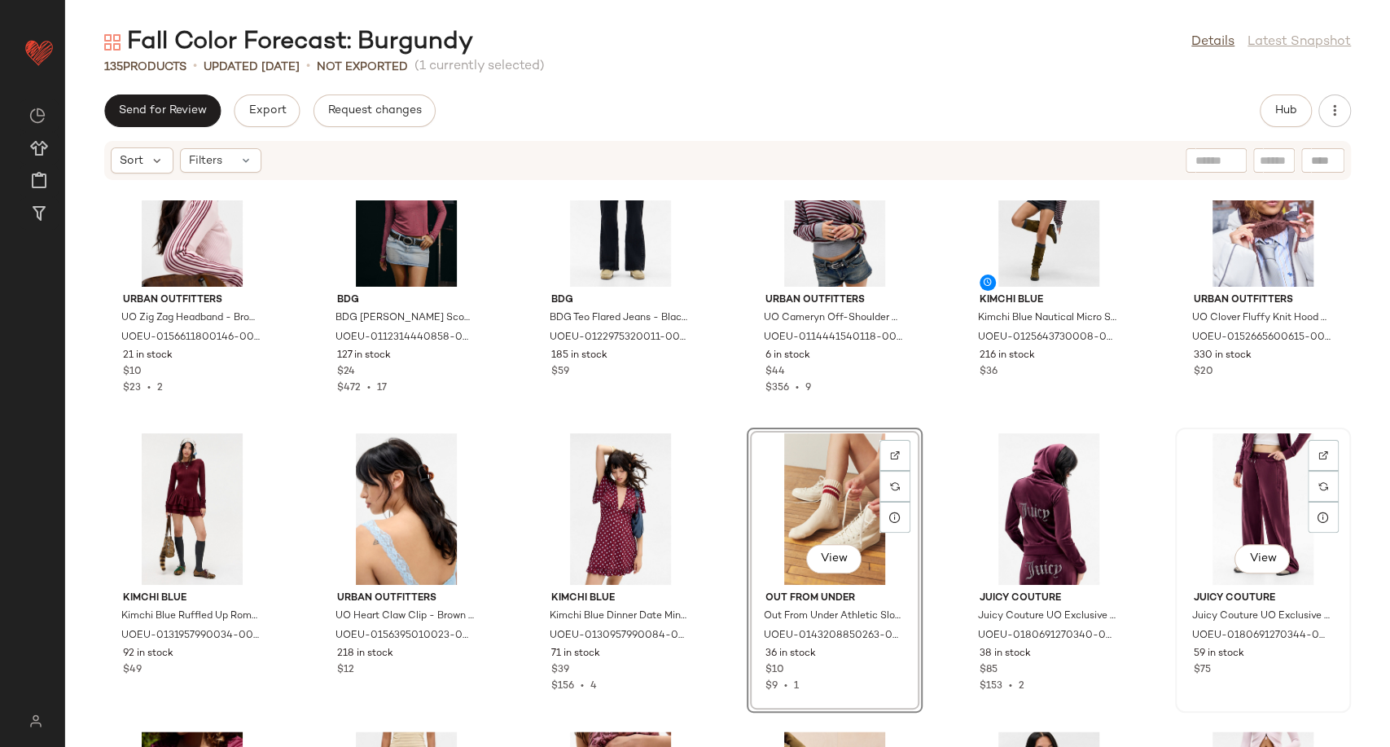
click at [1237, 512] on div "View" at bounding box center [1262, 508] width 164 height 151
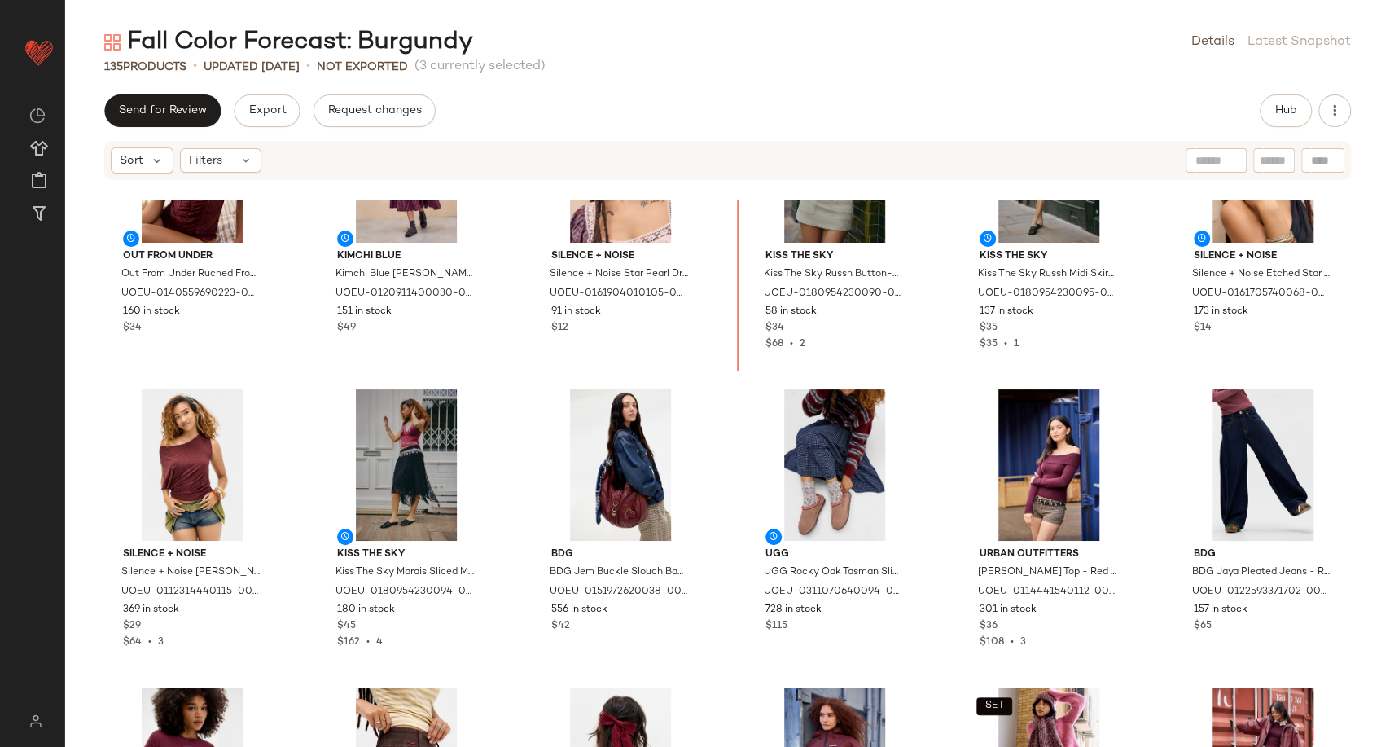
scroll to position [378, 0]
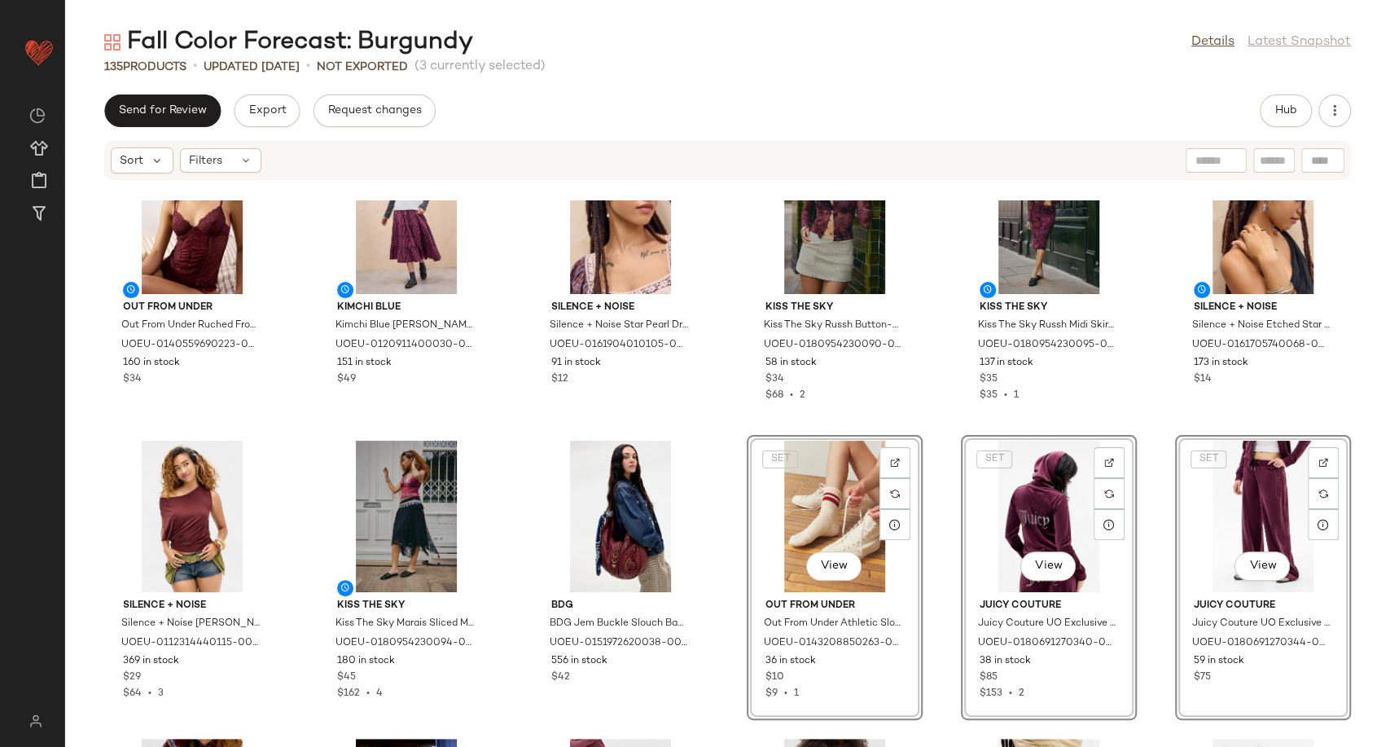
click at [938, 619] on div "Out From Under Out From Under Ruched Front Underwire Cami - Maroon L at Urban O…" at bounding box center [727, 473] width 1325 height 546
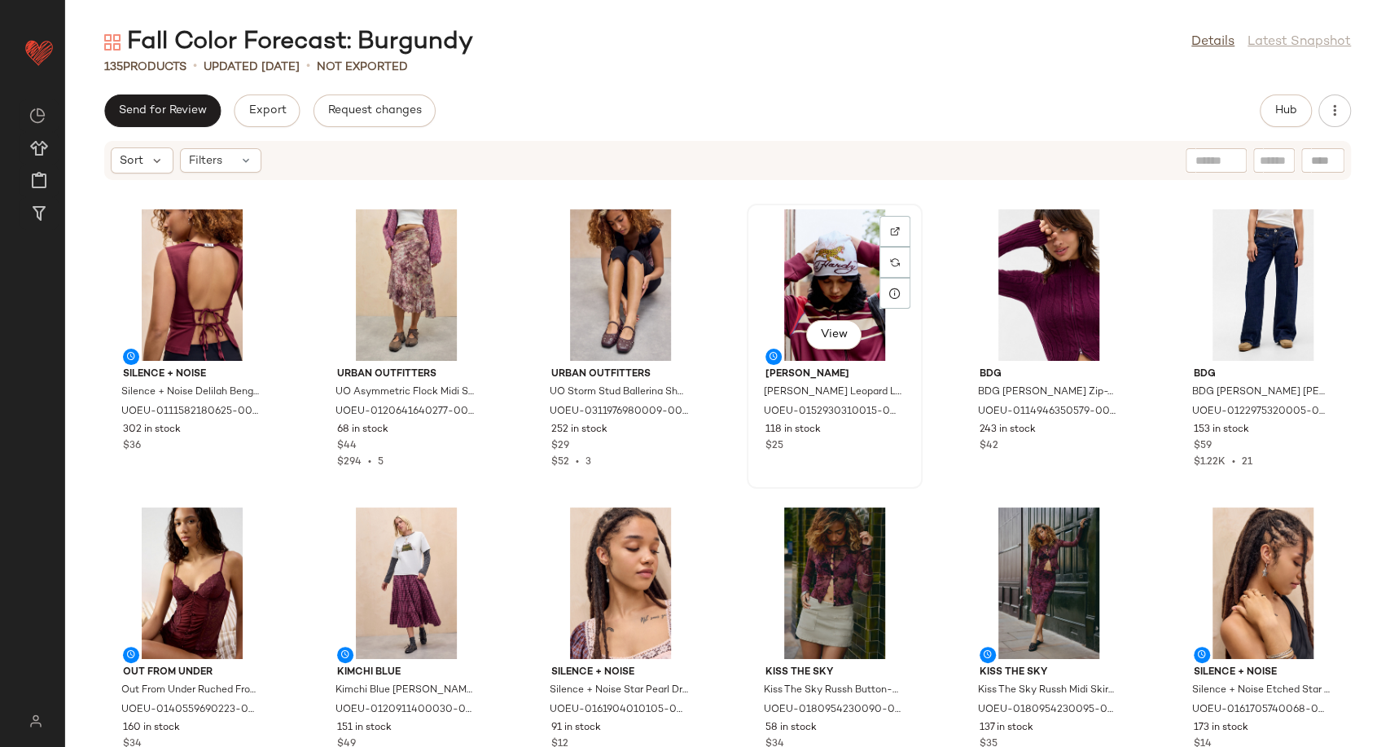
click at [810, 272] on div "View" at bounding box center [834, 284] width 164 height 151
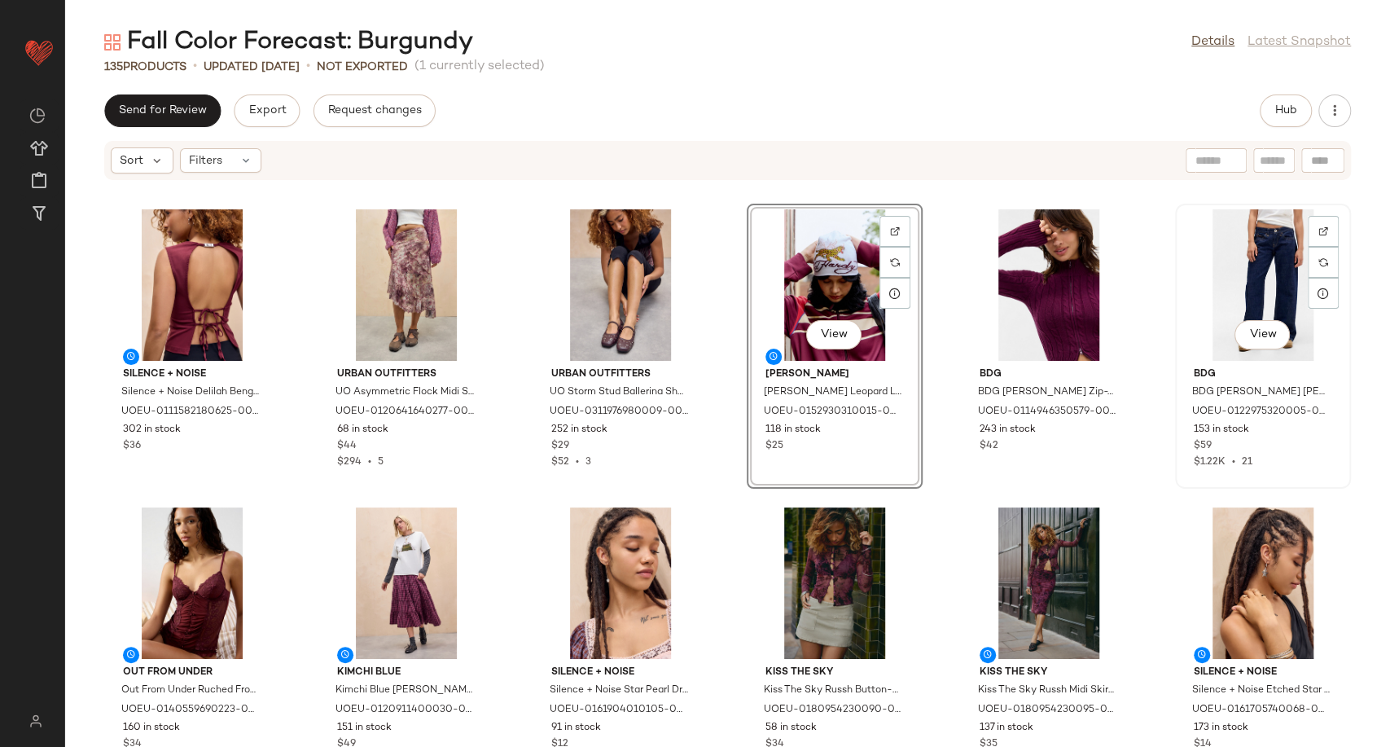
click at [1237, 304] on div "View" at bounding box center [1262, 284] width 164 height 151
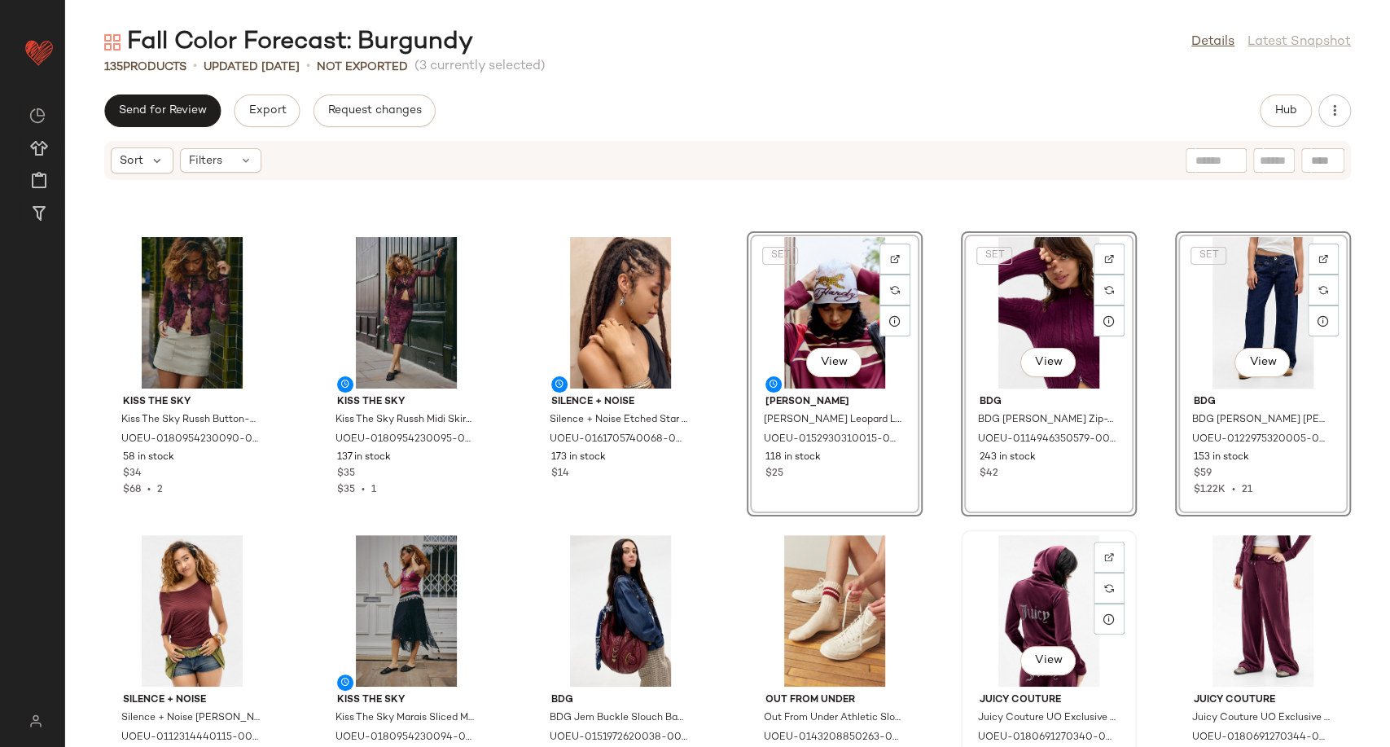
scroll to position [271, 0]
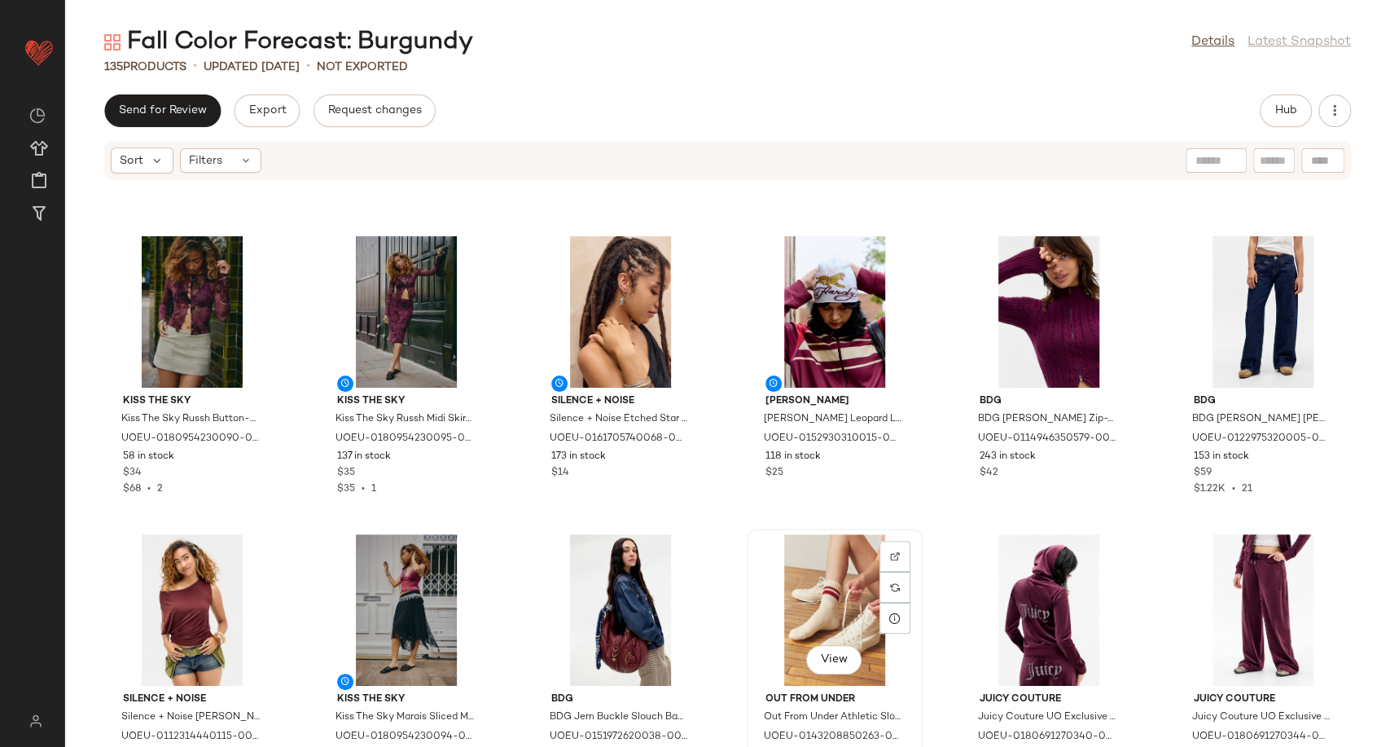
click at [817, 607] on div "View" at bounding box center [834, 609] width 164 height 151
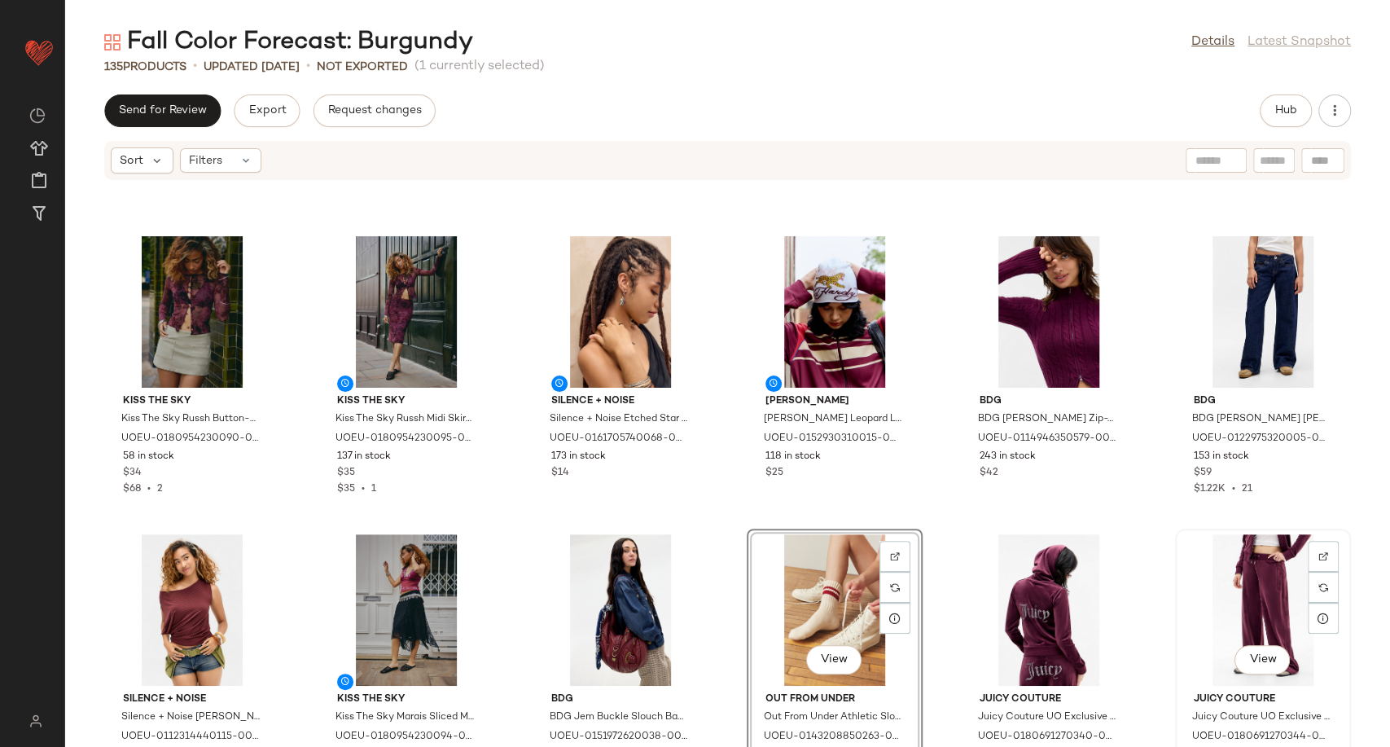
click at [1231, 611] on div "View" at bounding box center [1262, 609] width 164 height 151
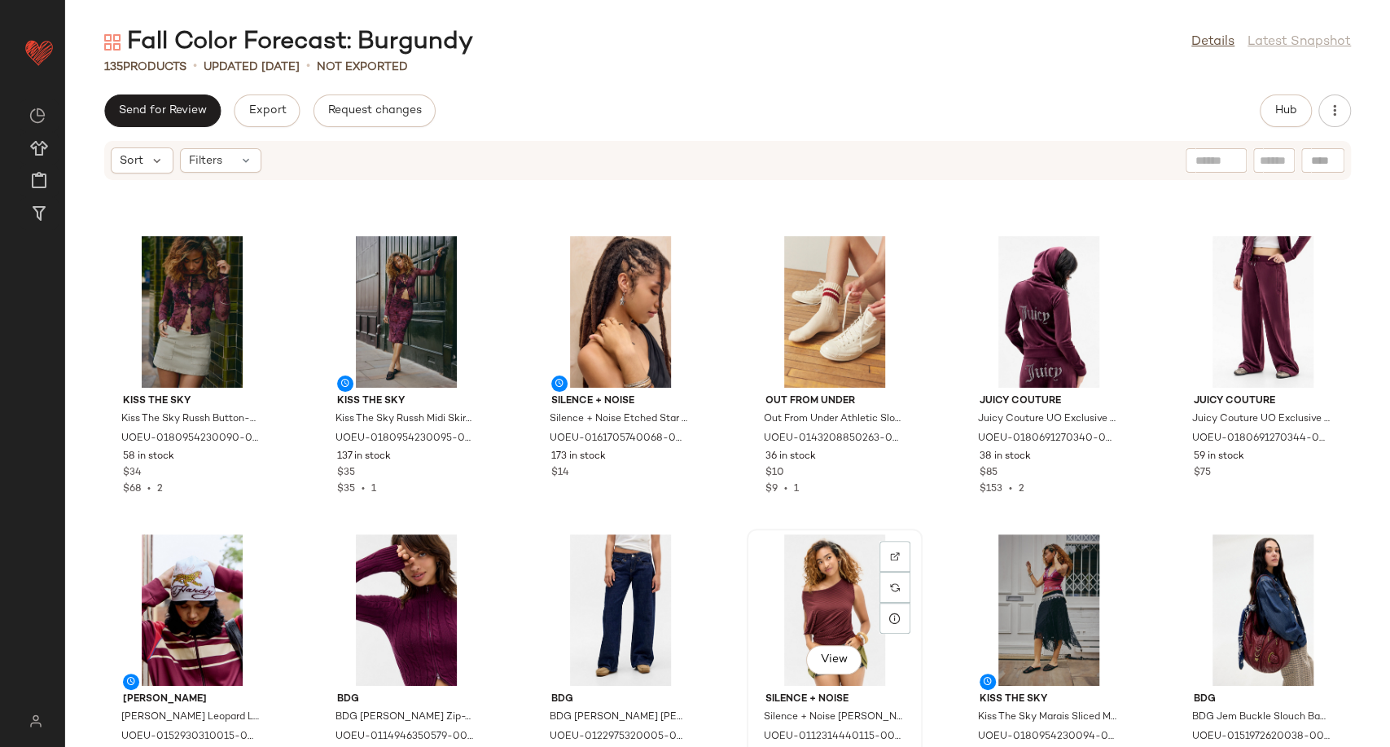
click at [841, 604] on div "View" at bounding box center [834, 609] width 164 height 151
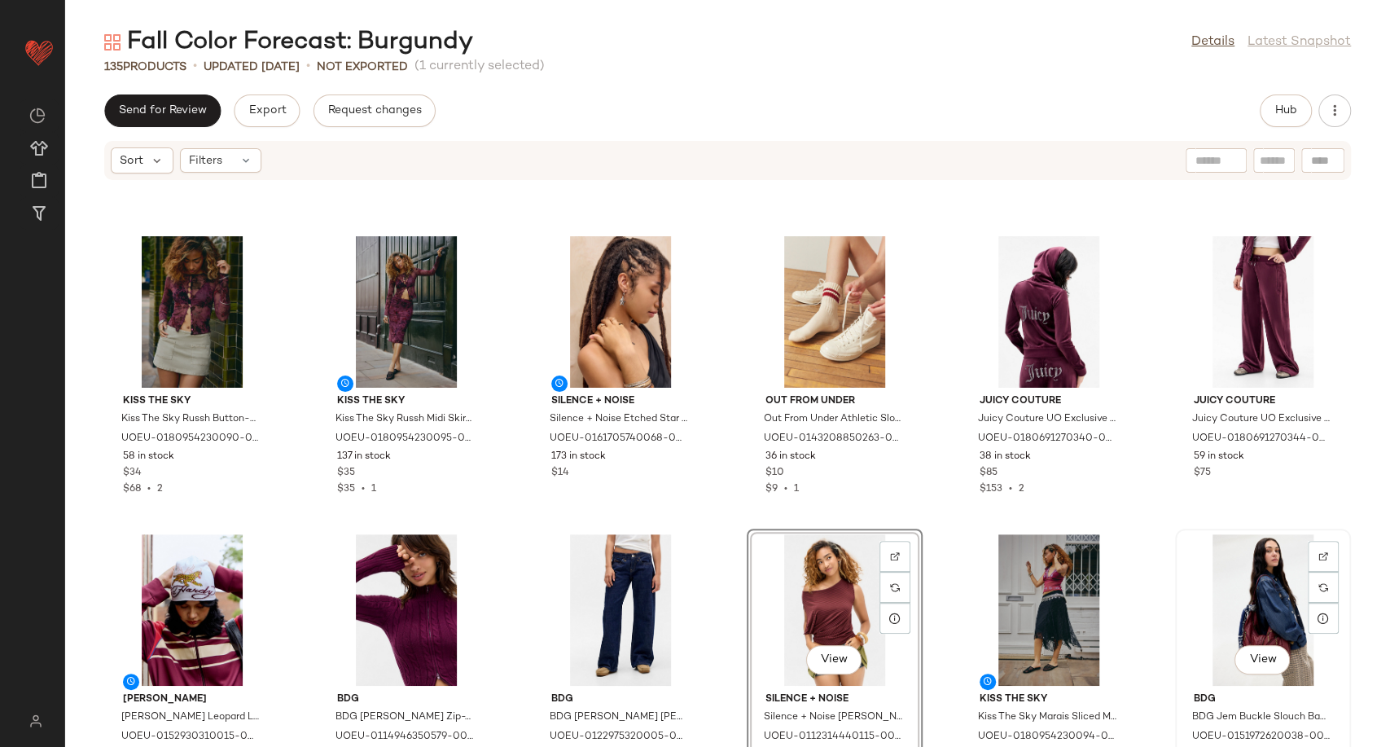
click at [1229, 606] on div "View" at bounding box center [1262, 609] width 164 height 151
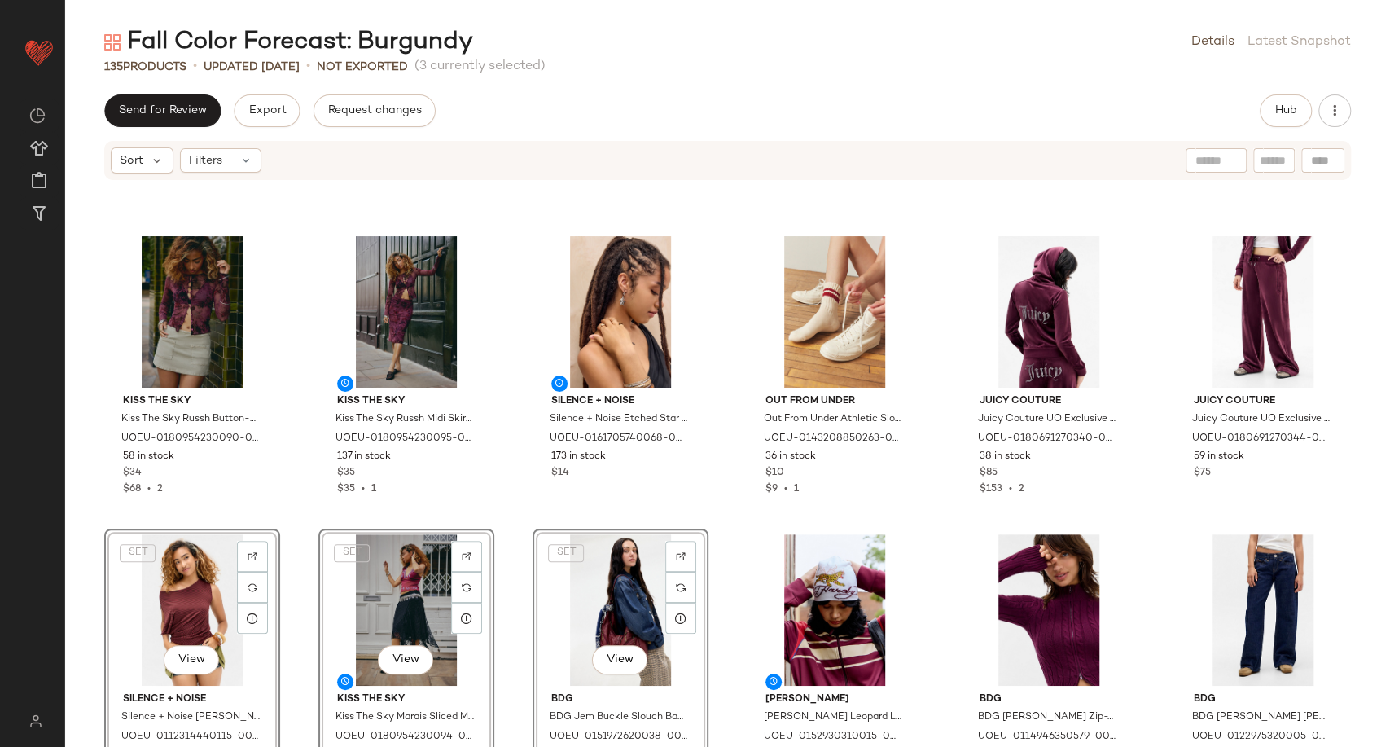
click at [729, 519] on div "Silence + Noise Silence + Noise Delilah Bengaline Cami Top M at Urban Outfitter…" at bounding box center [727, 473] width 1325 height 546
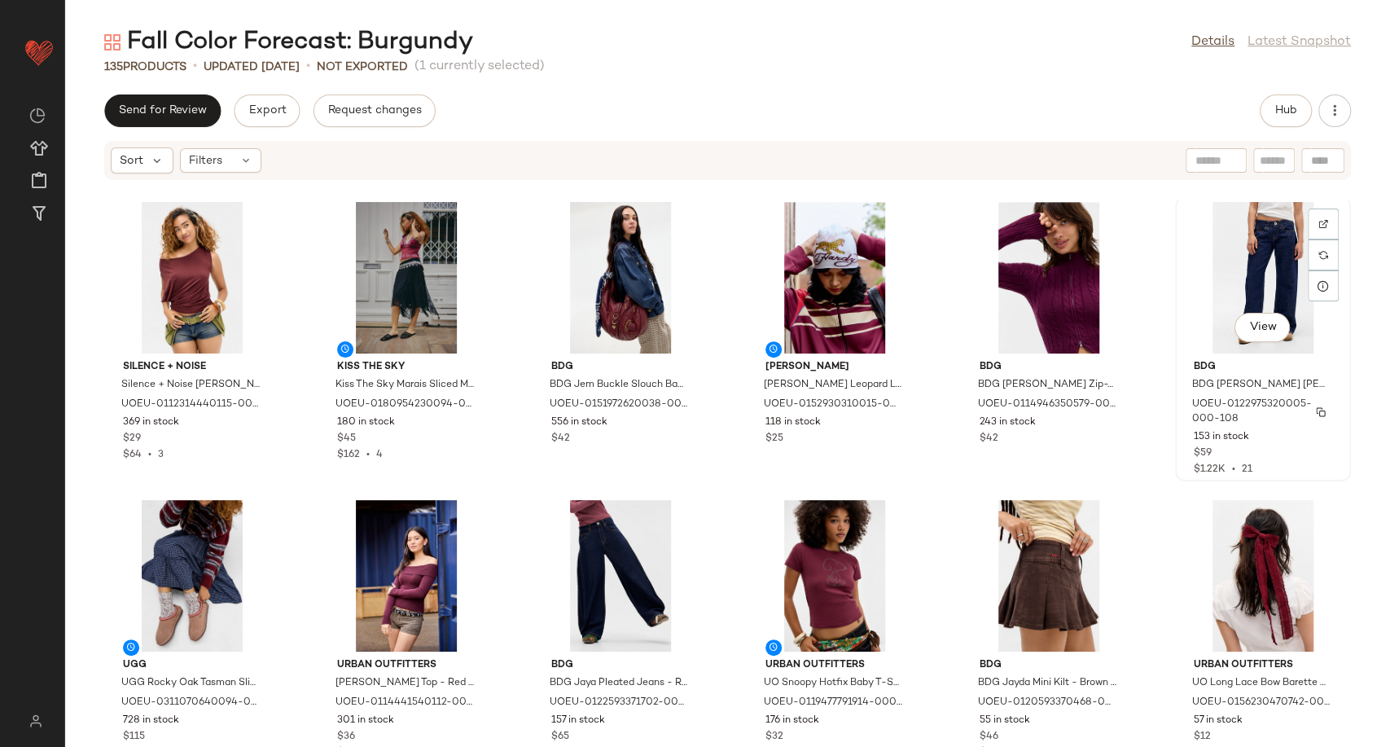
scroll to position [736, 0]
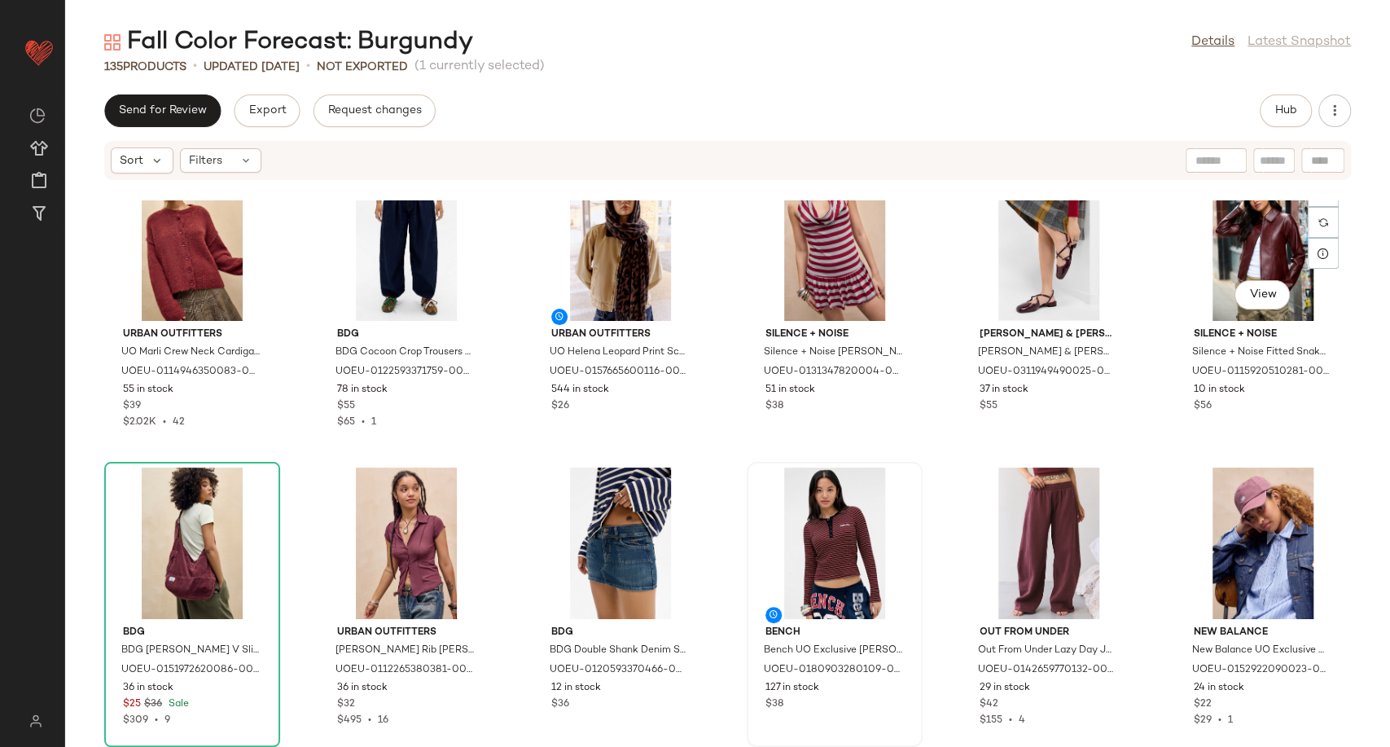
scroll to position [3088, 0]
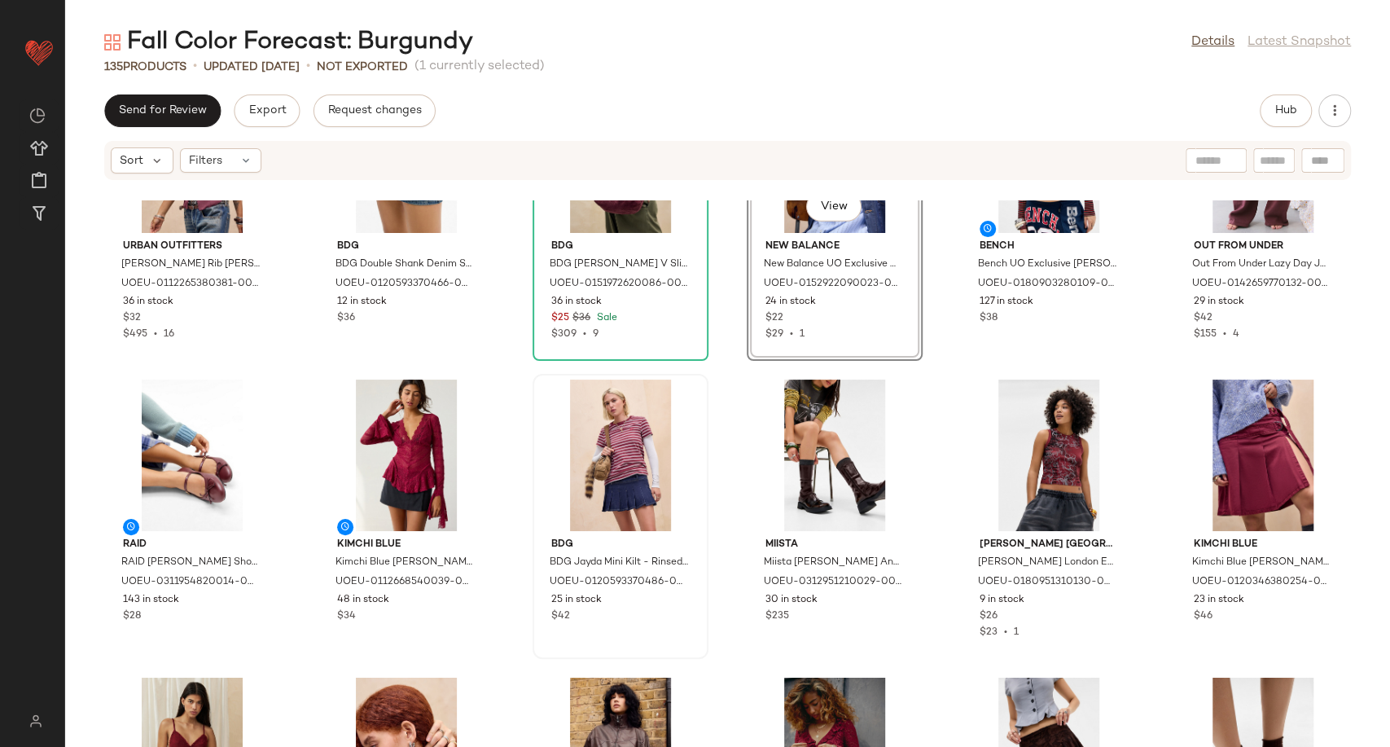
scroll to position [3450, 0]
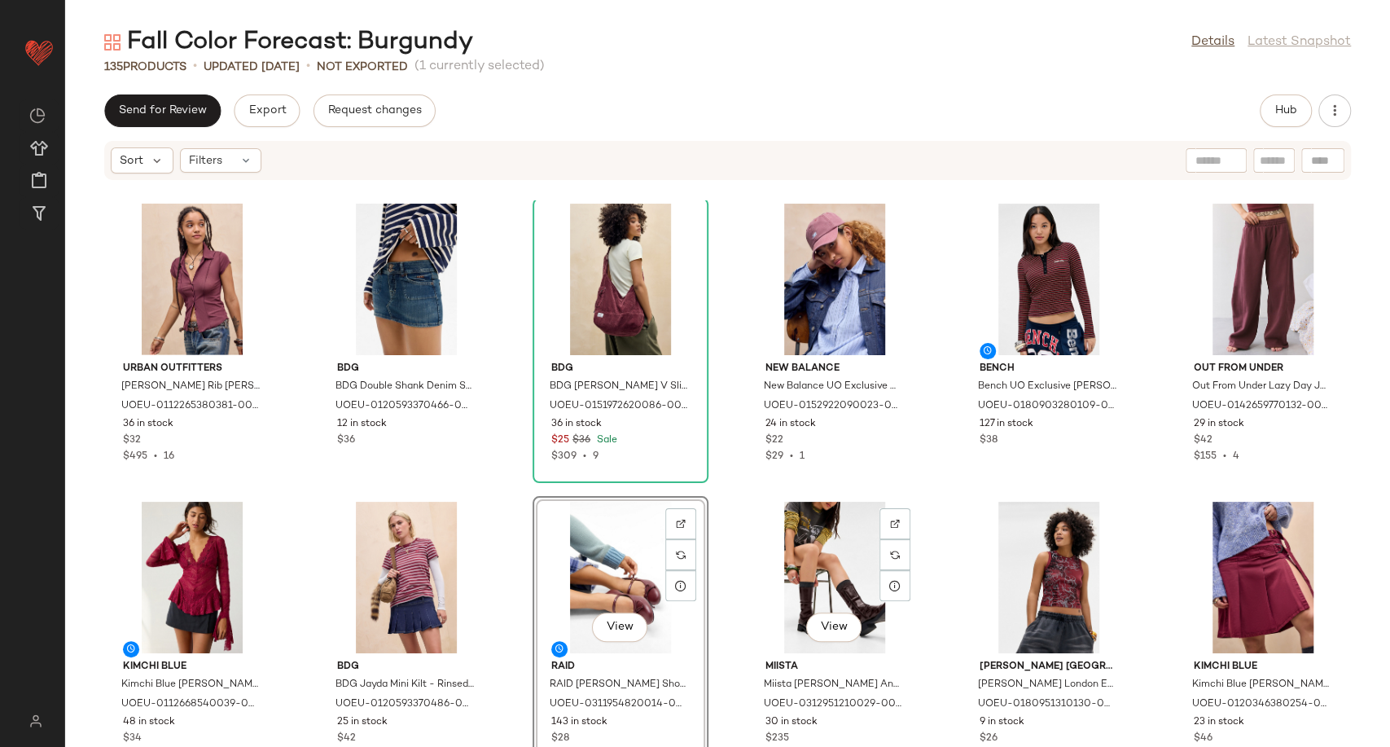
scroll to position [3270, 0]
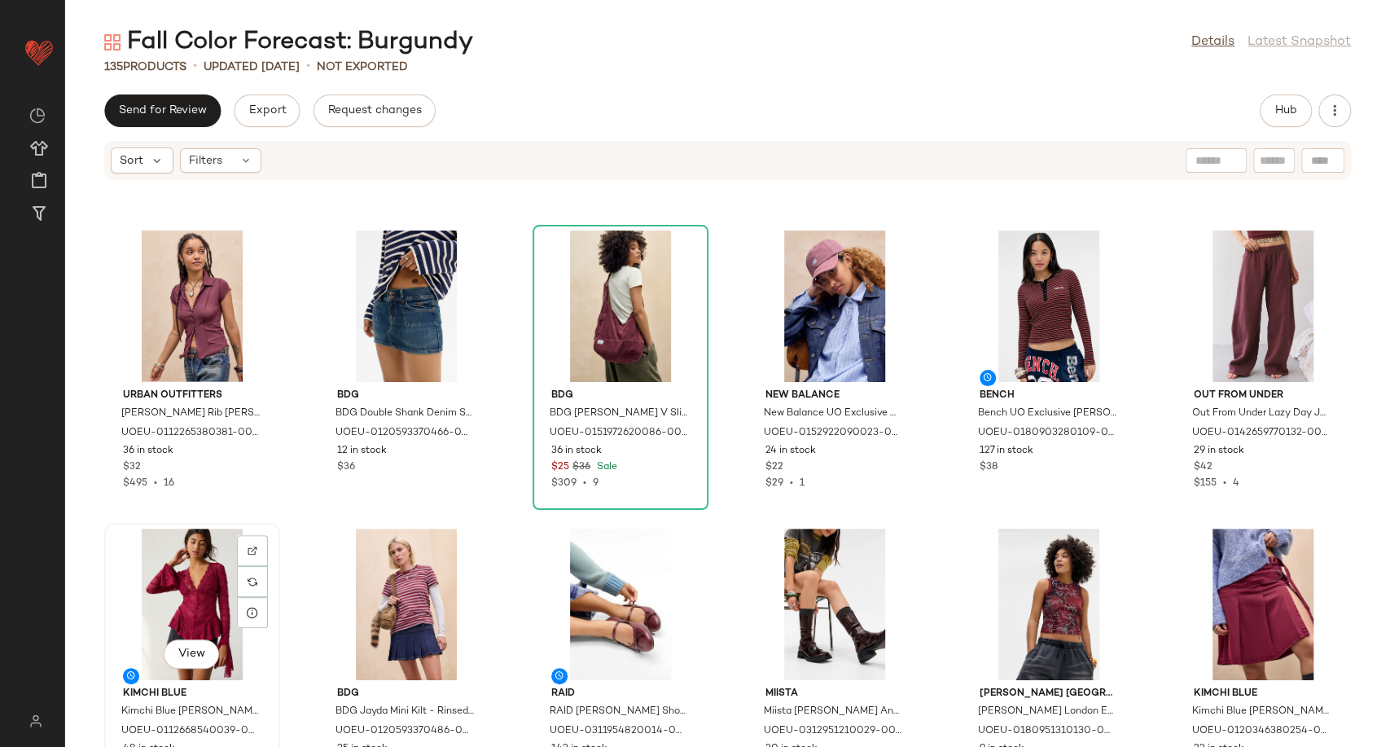
click at [167, 607] on div "View" at bounding box center [192, 603] width 164 height 151
click at [601, 593] on div "View" at bounding box center [620, 603] width 164 height 151
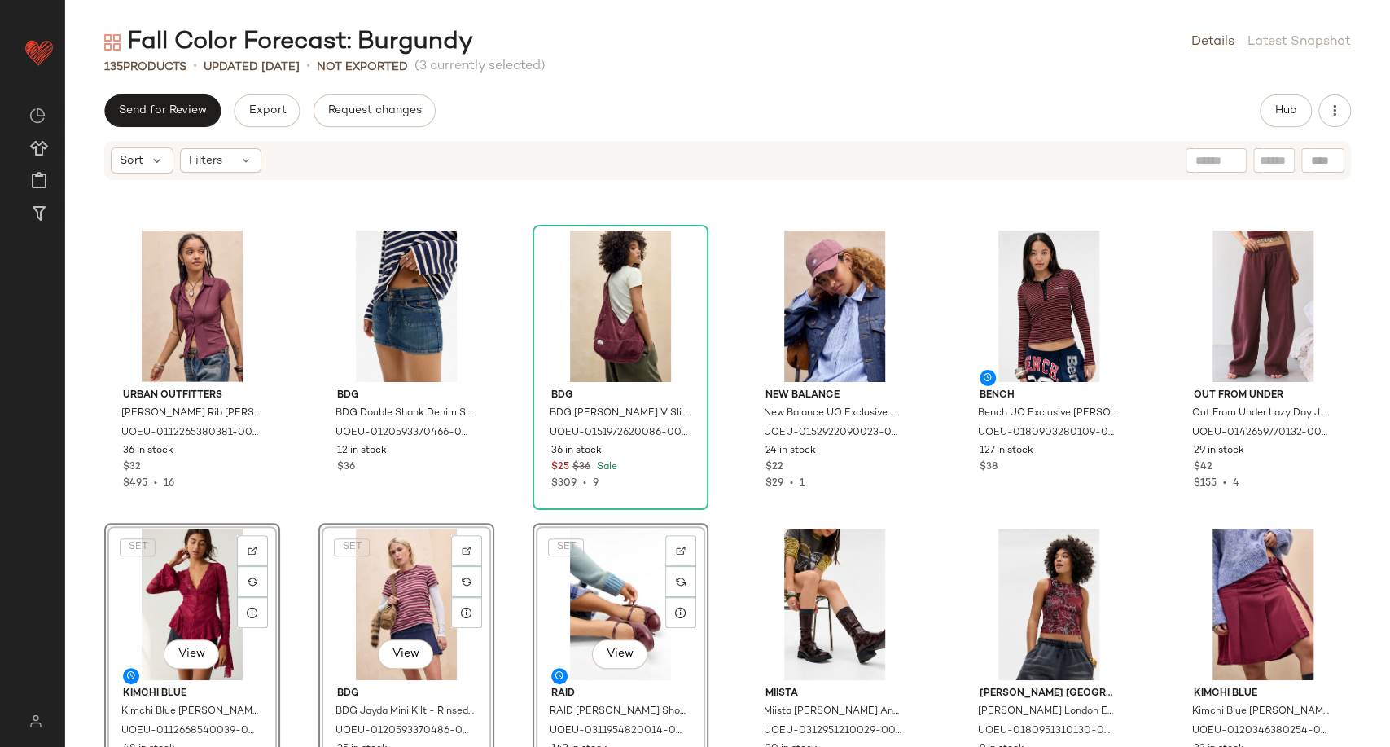
click at [927, 480] on div "Urban Outfitters UO Marli Crew Neck Cardigan XS at Urban Outfitters UOEU-011494…" at bounding box center [727, 473] width 1325 height 546
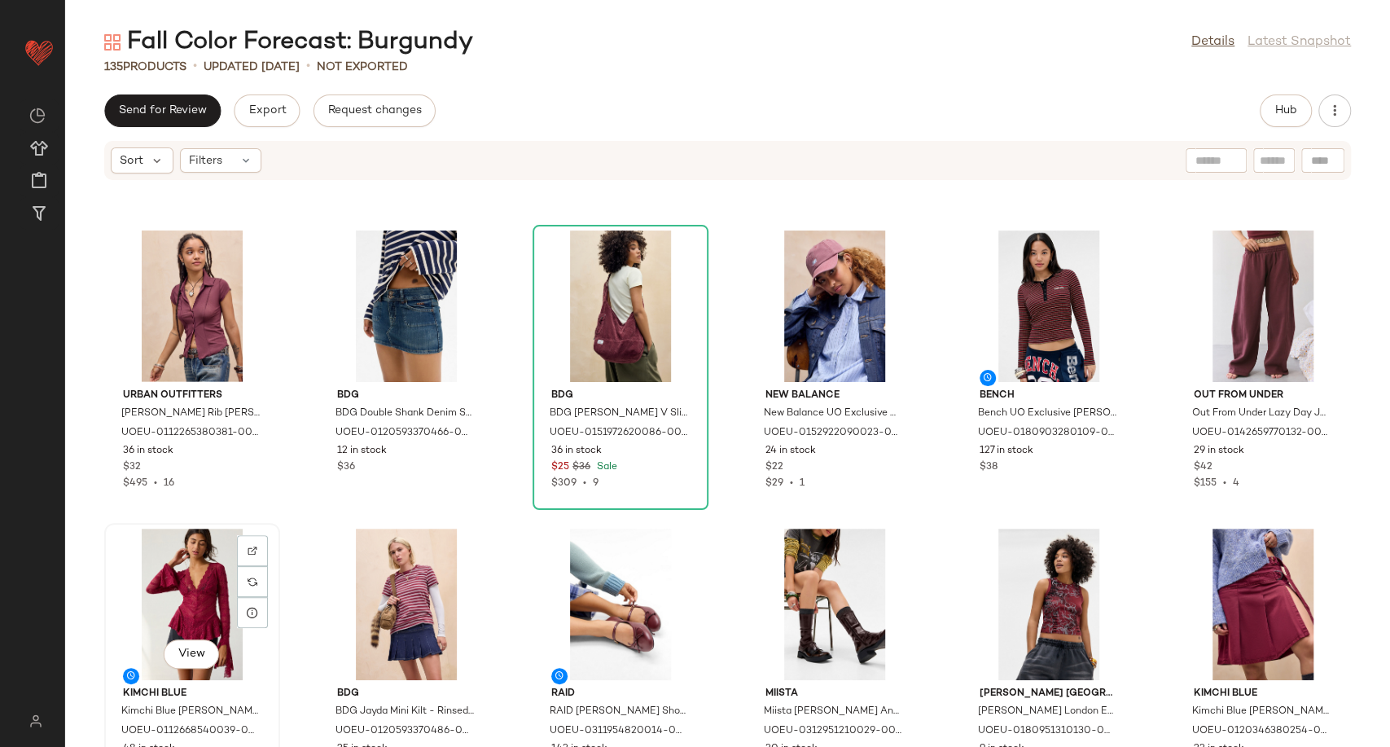
click at [189, 582] on div "View" at bounding box center [192, 603] width 164 height 151
click at [589, 581] on div "View" at bounding box center [620, 603] width 164 height 151
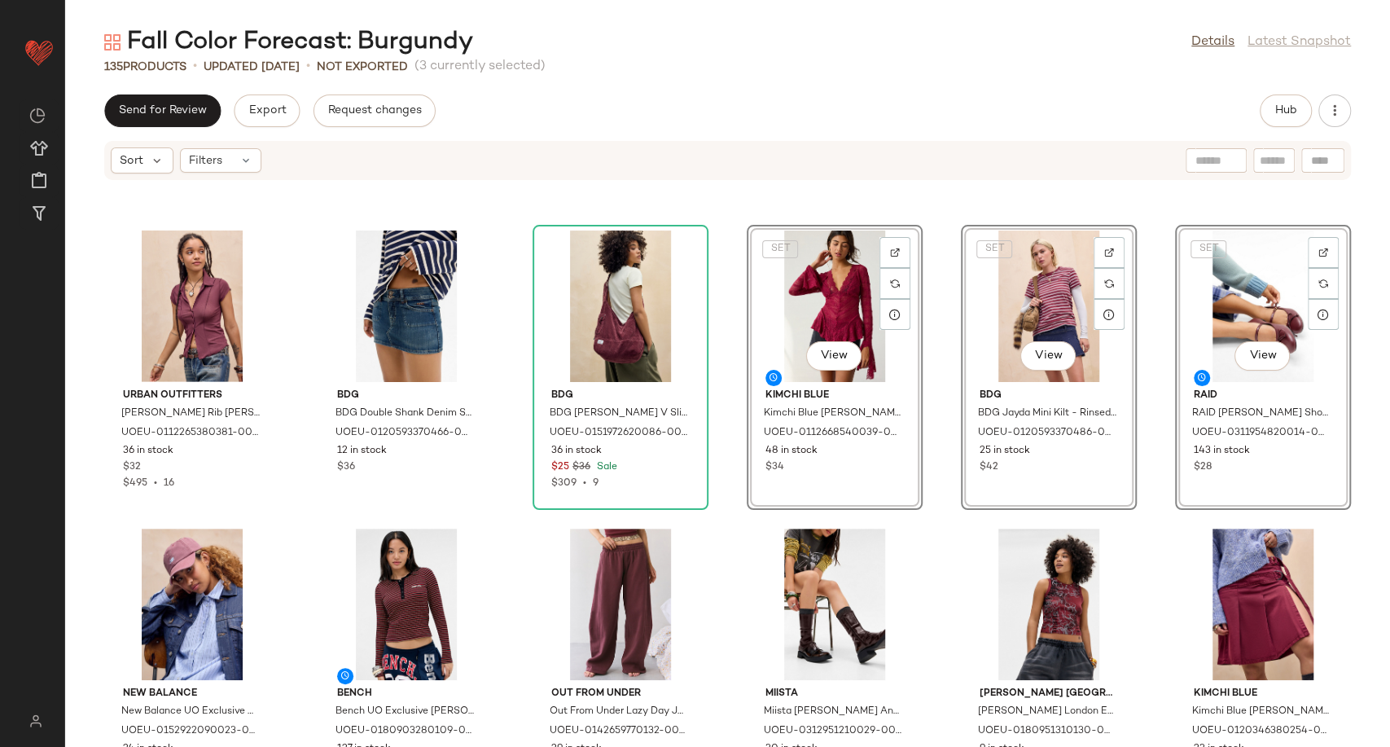
click at [1146, 384] on div "Urban Outfitters UO Marli Crew Neck Cardigan XS at Urban Outfitters UOEU-011494…" at bounding box center [727, 473] width 1325 height 546
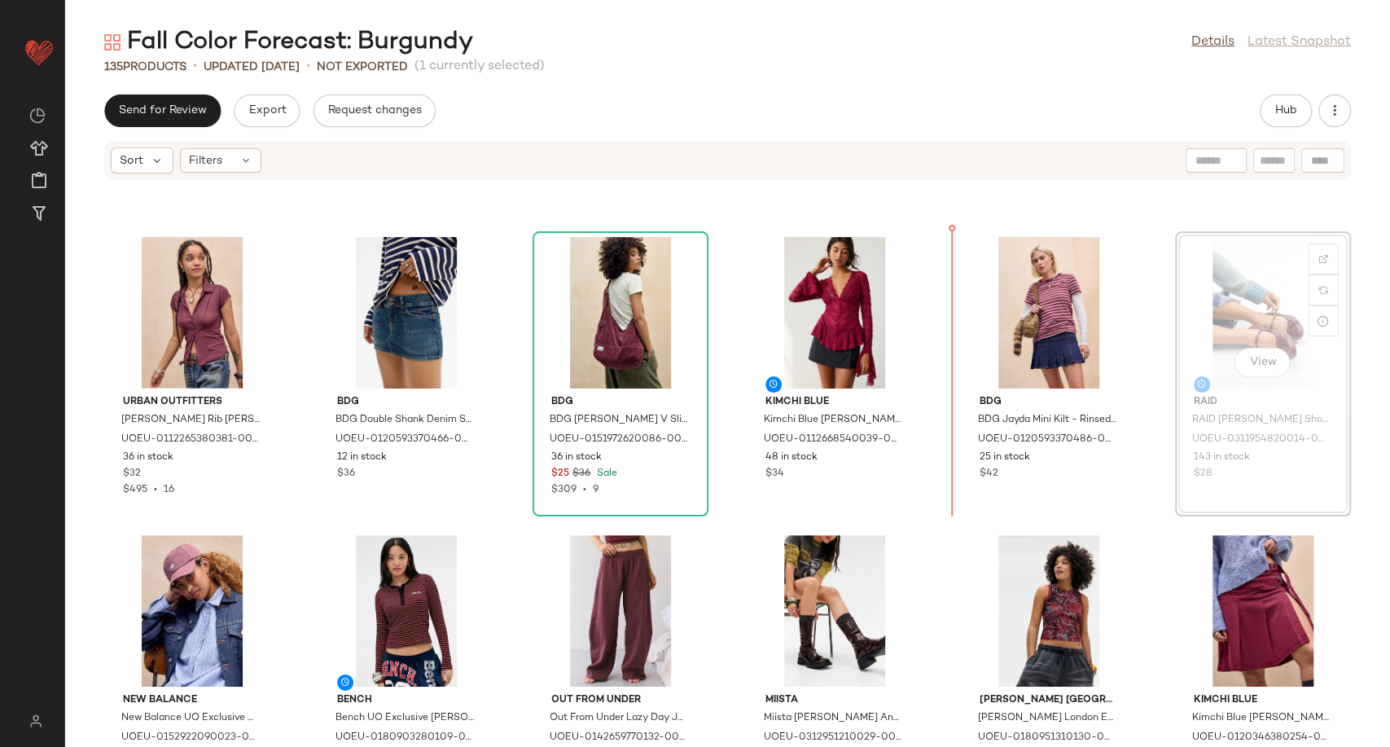
scroll to position [3261, 0]
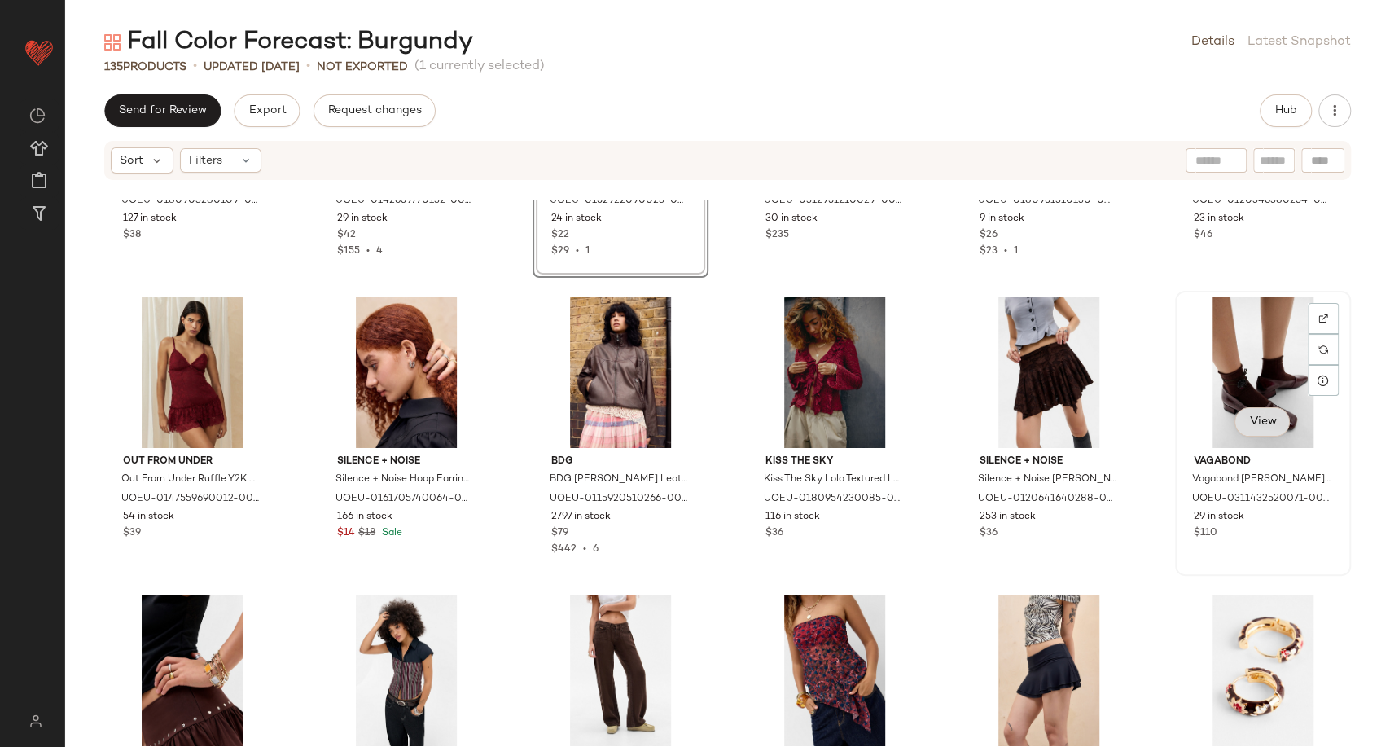
scroll to position [3804, 0]
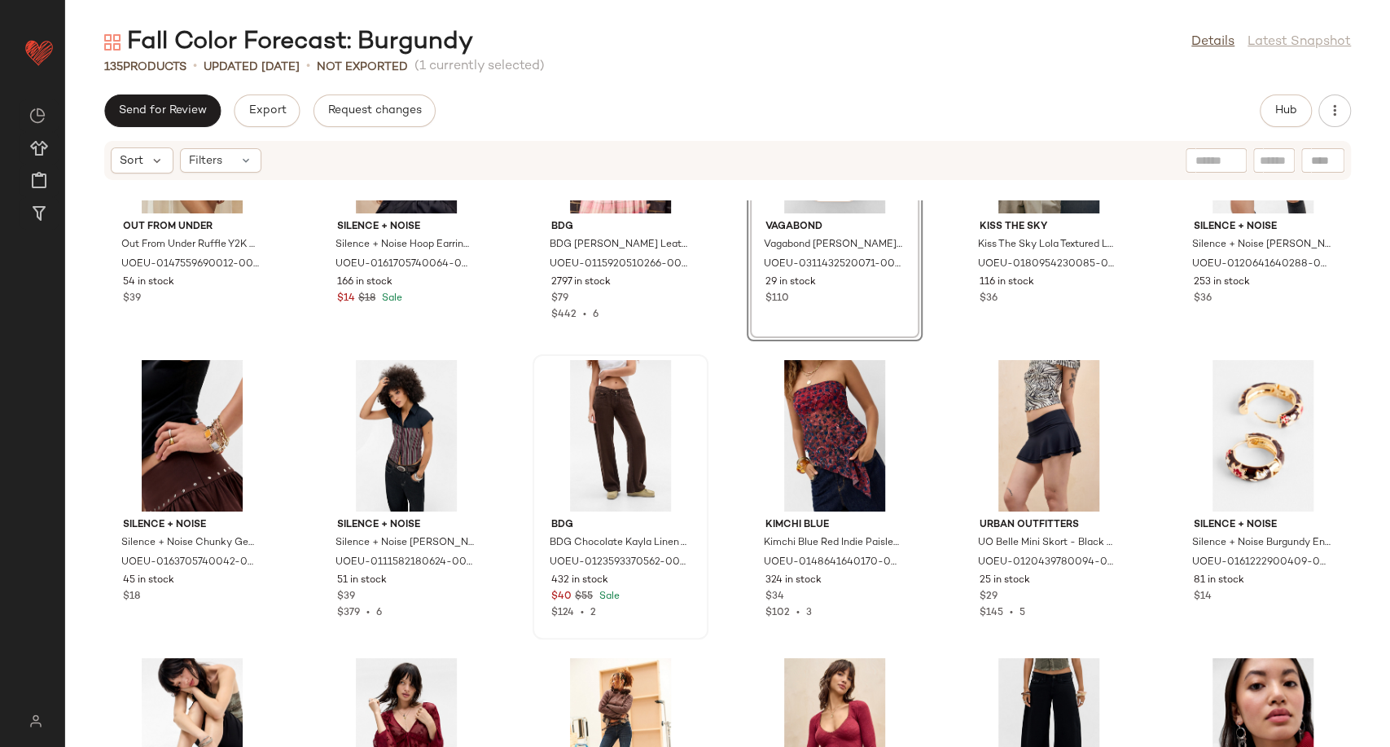
scroll to position [4075, 0]
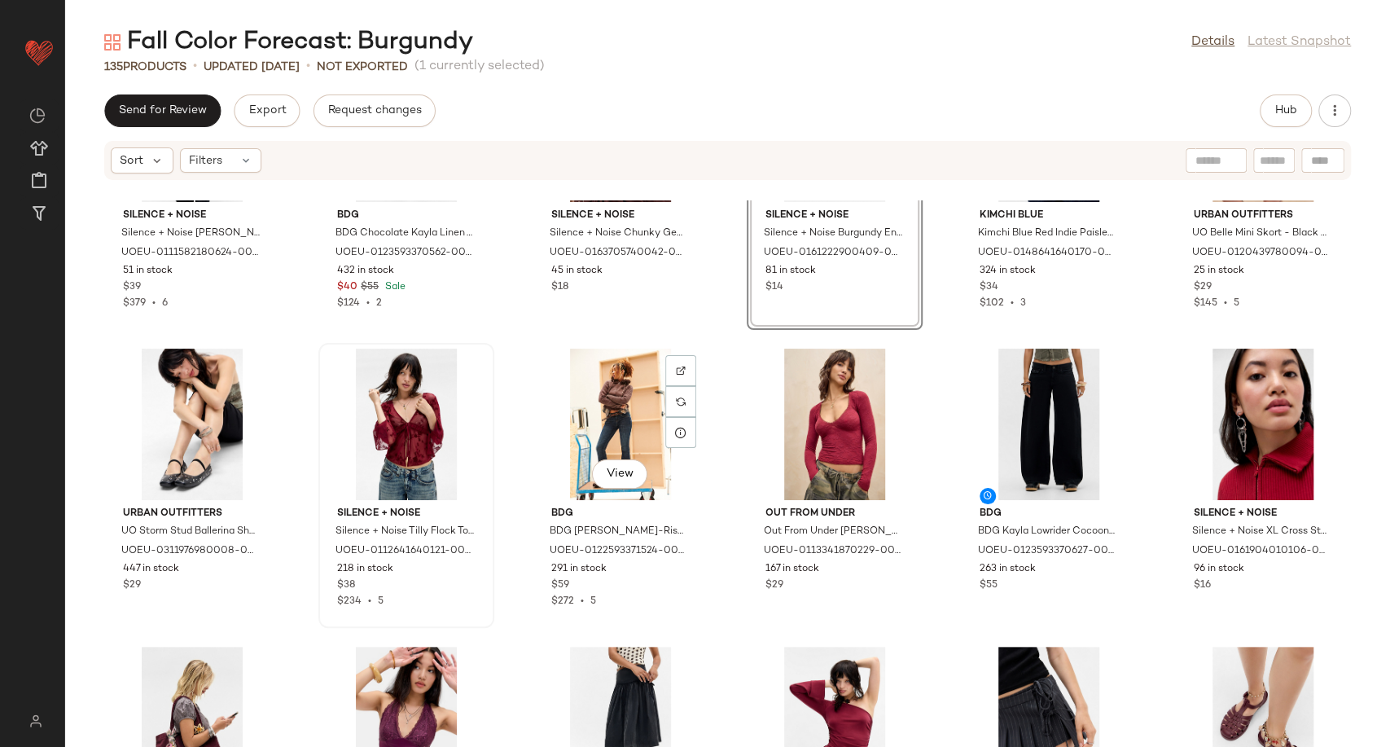
scroll to position [4346, 0]
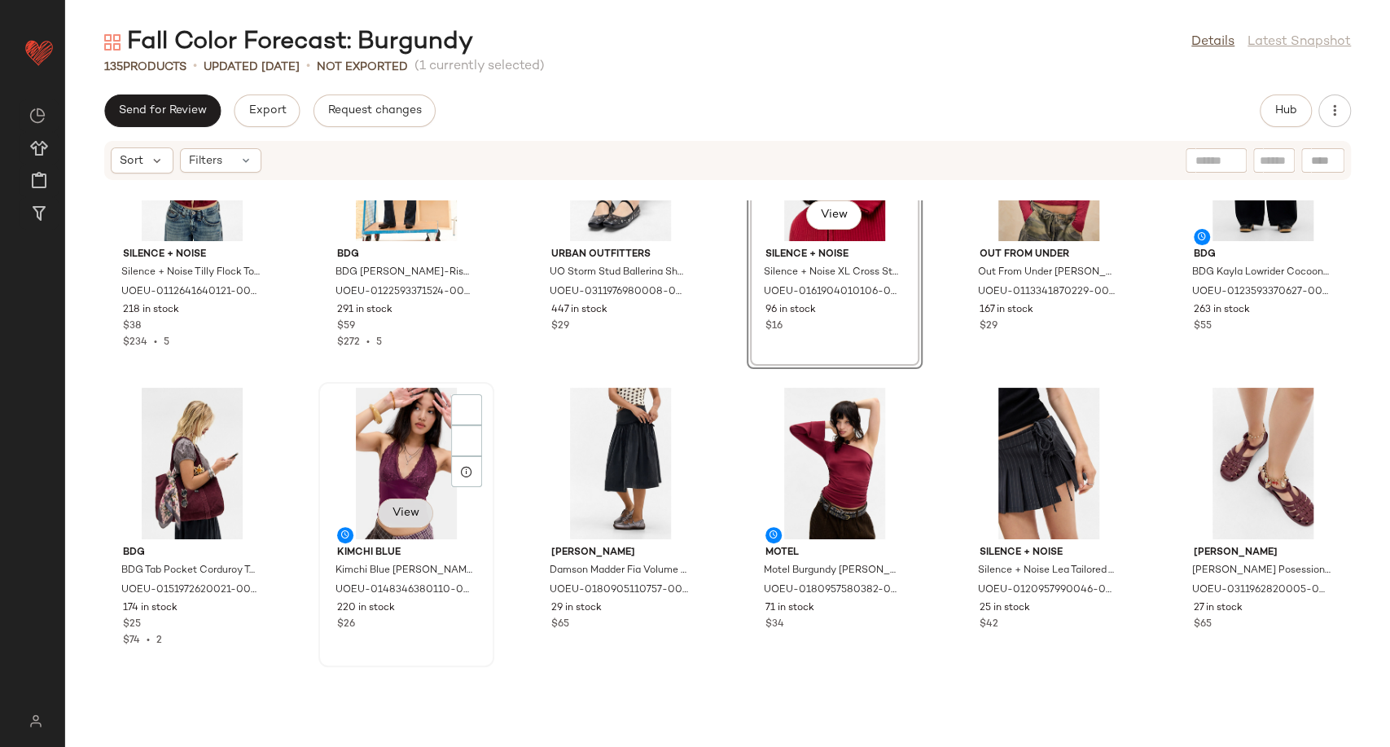
scroll to position [4618, 0]
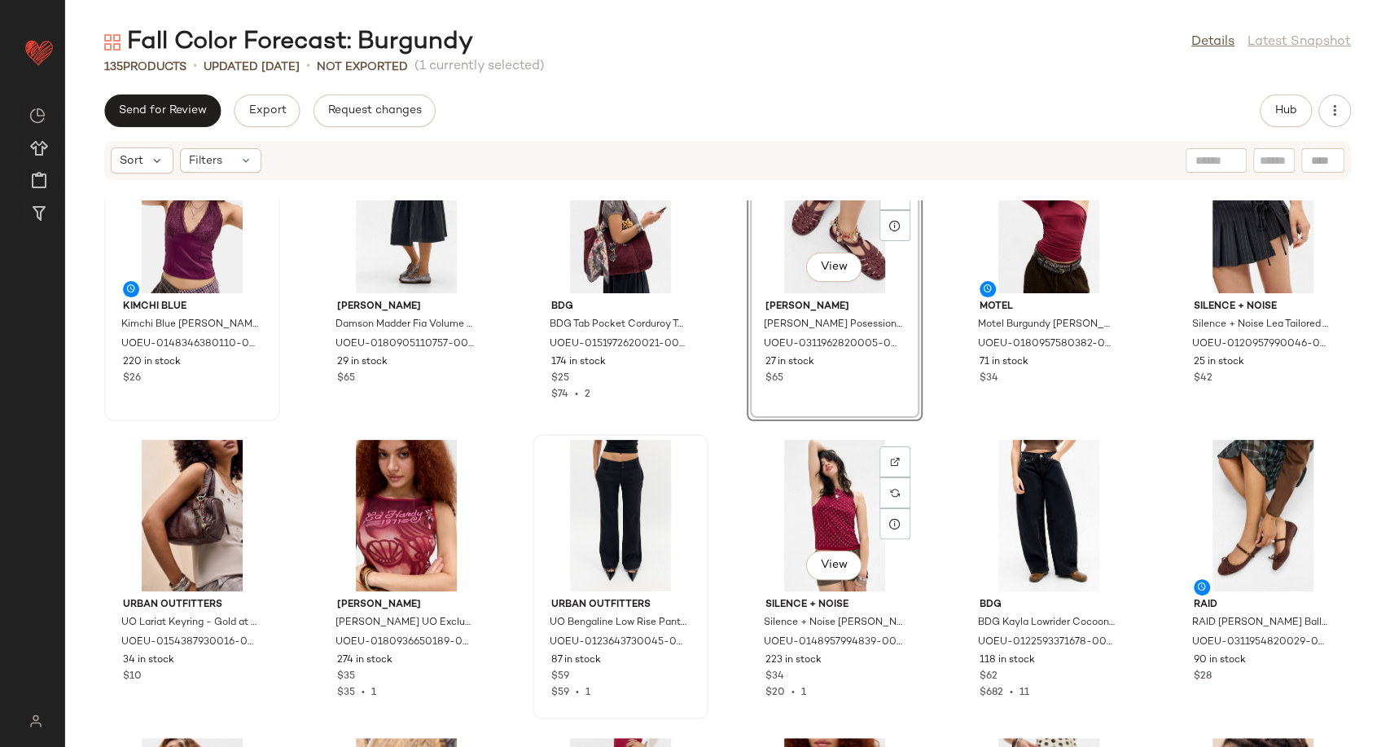
scroll to position [4889, 0]
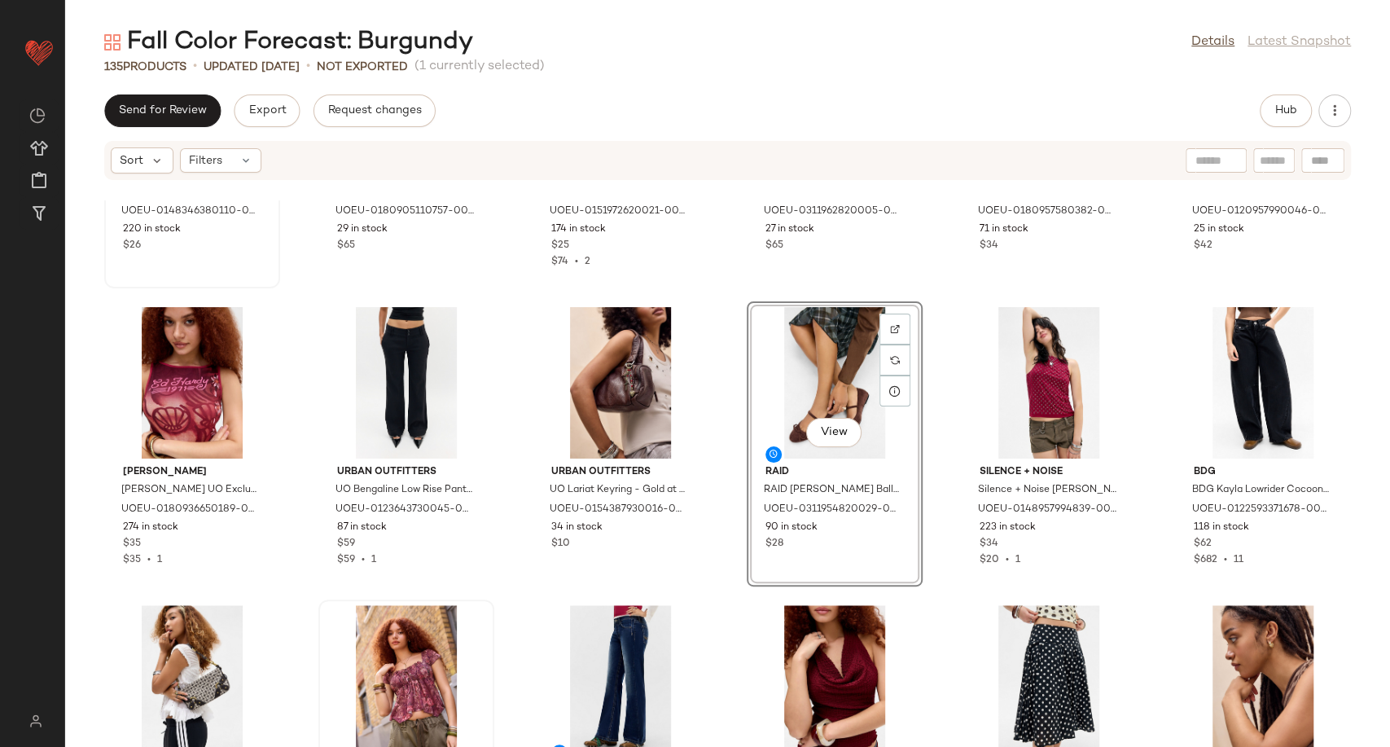
scroll to position [5160, 0]
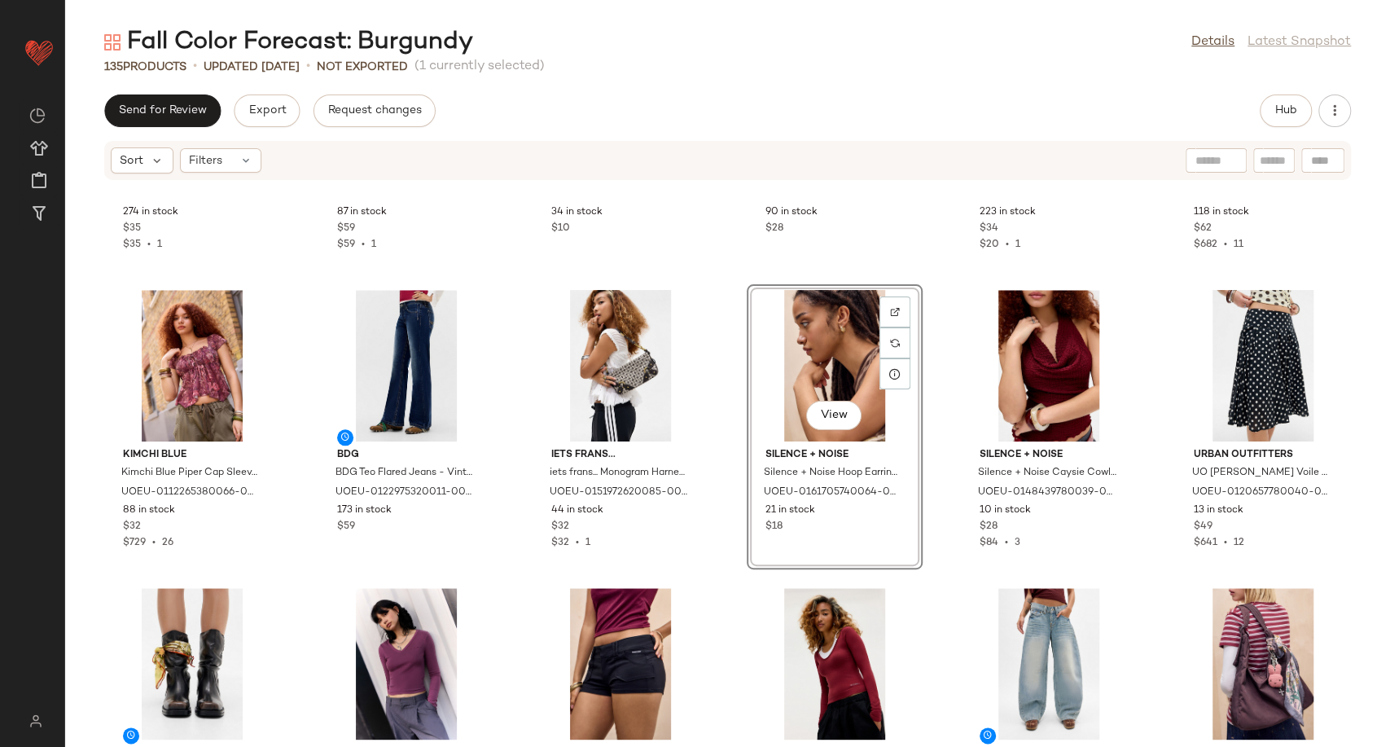
scroll to position [5432, 0]
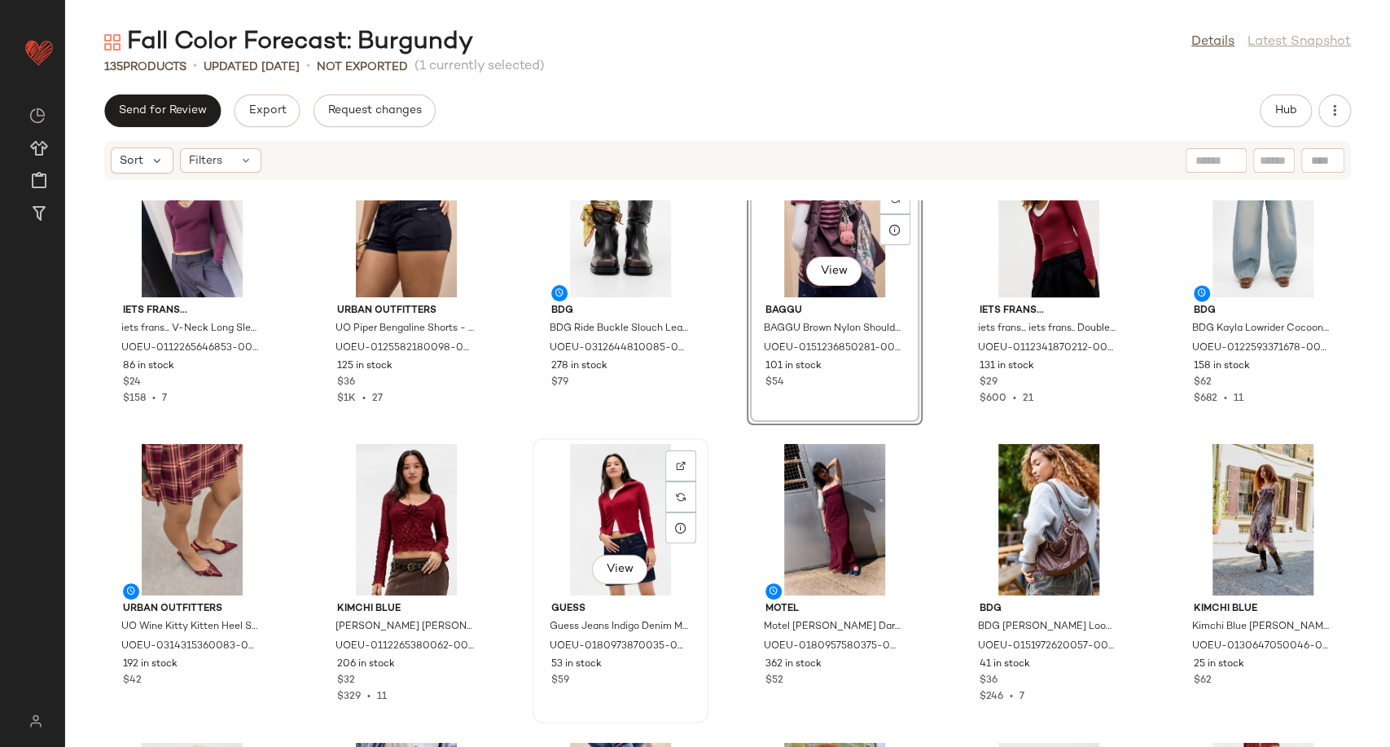
scroll to position [5793, 0]
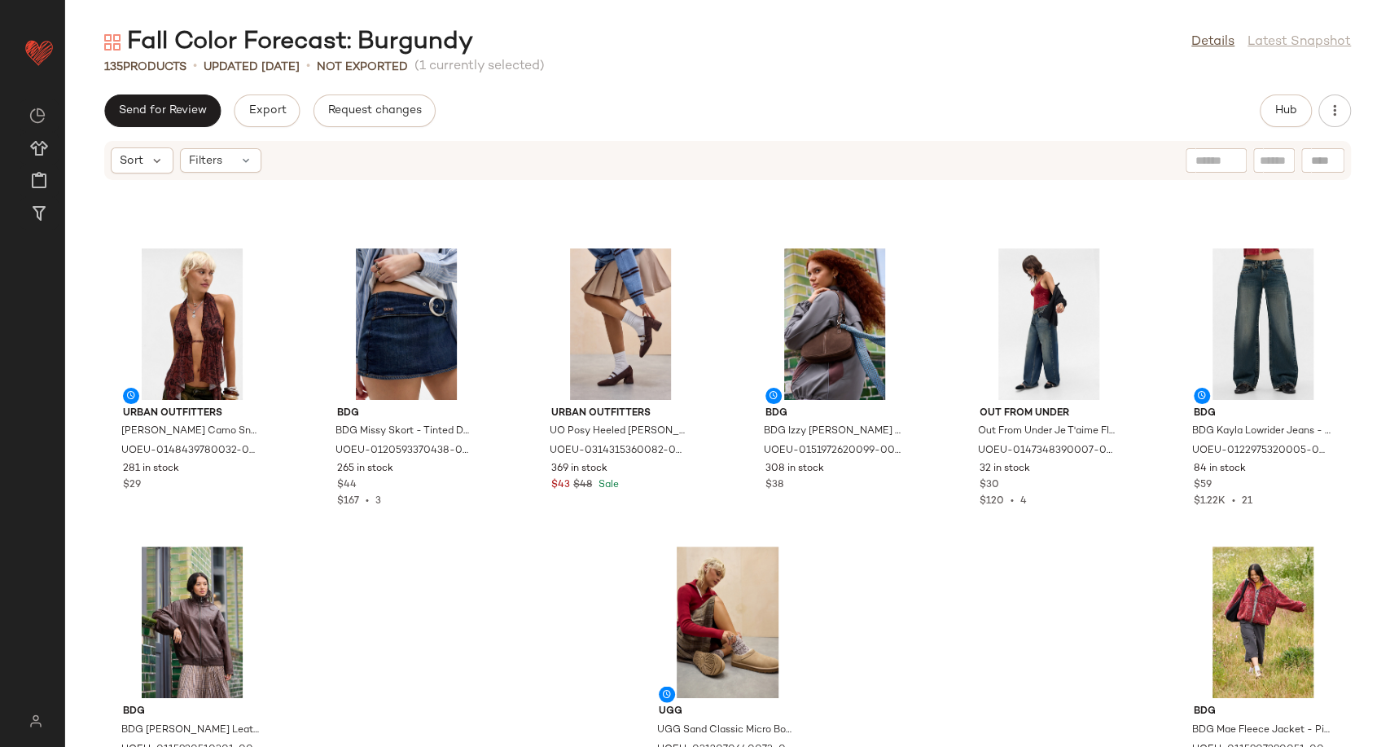
scroll to position [6310, 0]
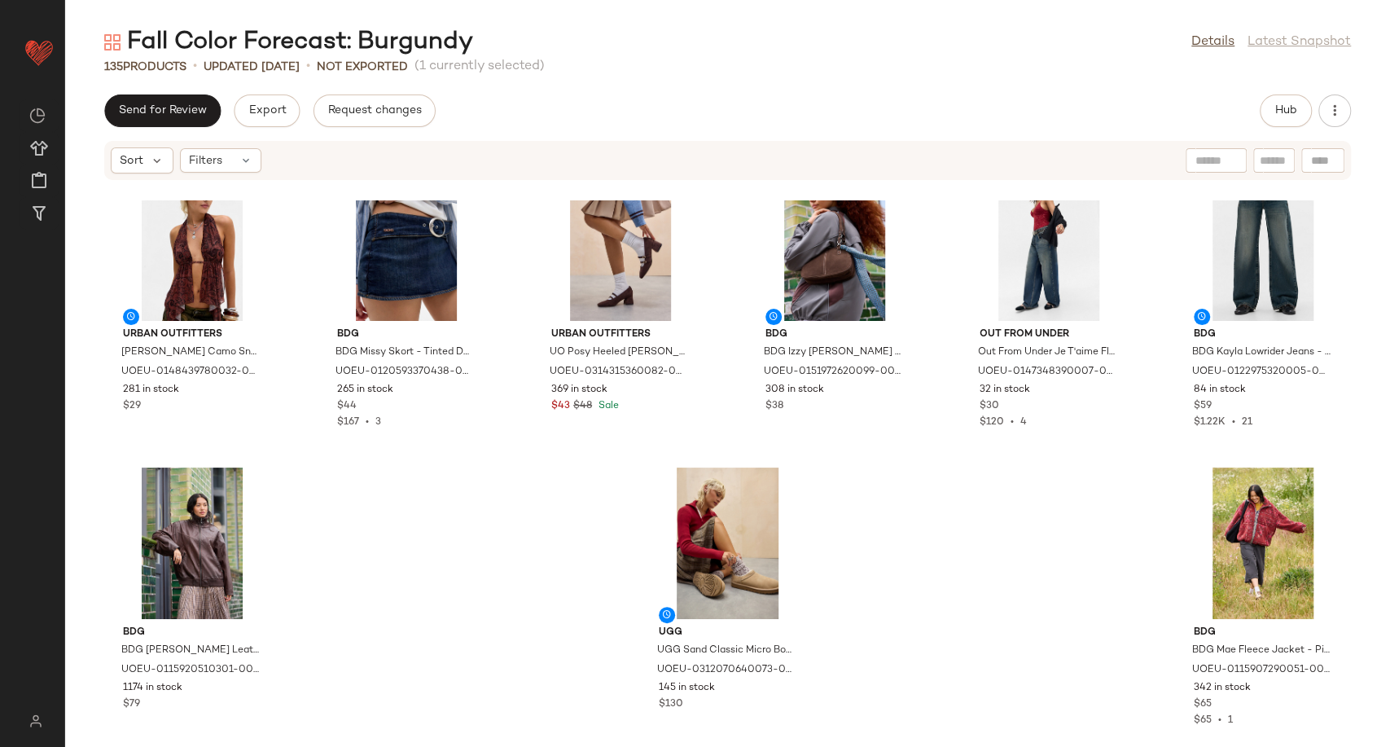
drag, startPoint x: 1378, startPoint y: 725, endPoint x: 1386, endPoint y: 718, distance: 10.4
click at [1382, 718] on div "Urban Outfitters UO Rowan Halter Camo Snake Top - Dark Red L at Urban Outfitter…" at bounding box center [727, 473] width 1325 height 546
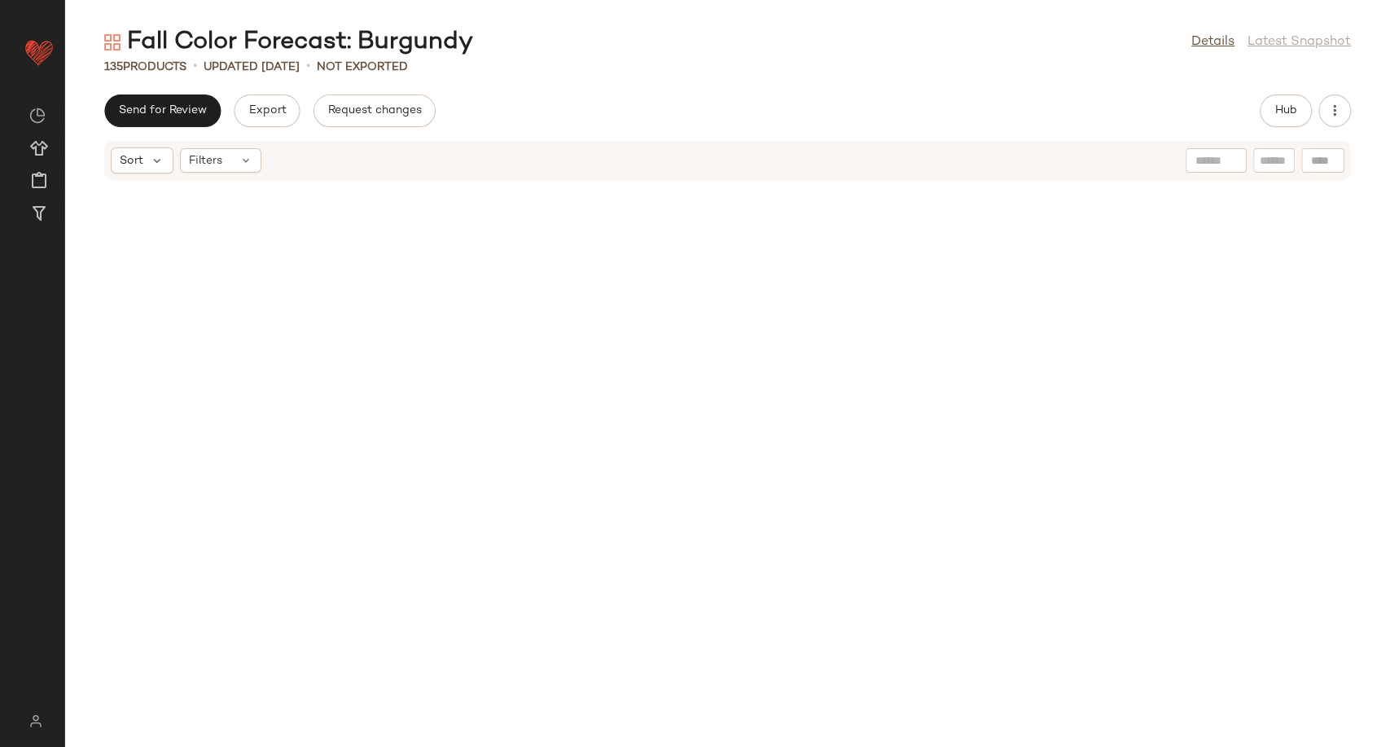
scroll to position [0, 0]
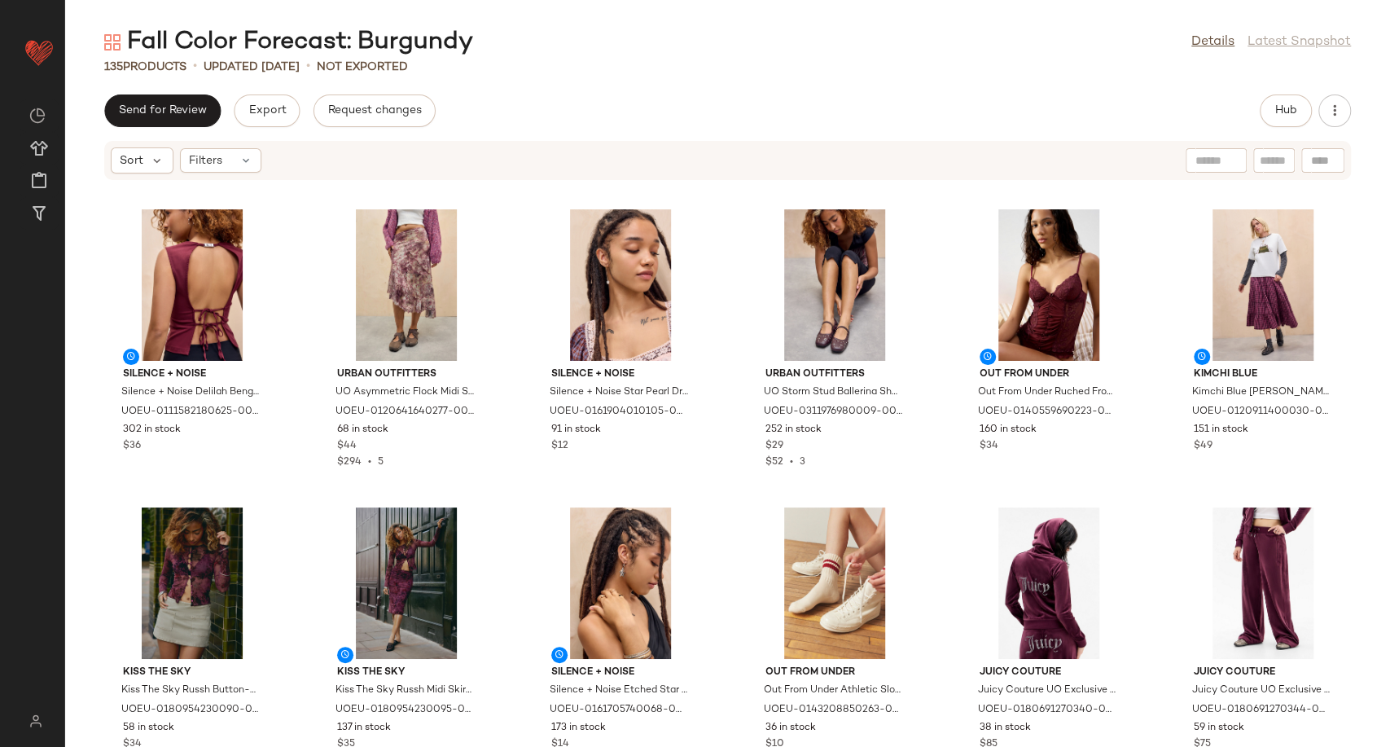
click at [534, 132] on div "Send for Review Export Request changes Hub Sort Filters Silence + Noise Silence…" at bounding box center [727, 420] width 1325 height 652
click at [251, 296] on icon at bounding box center [252, 293] width 13 height 13
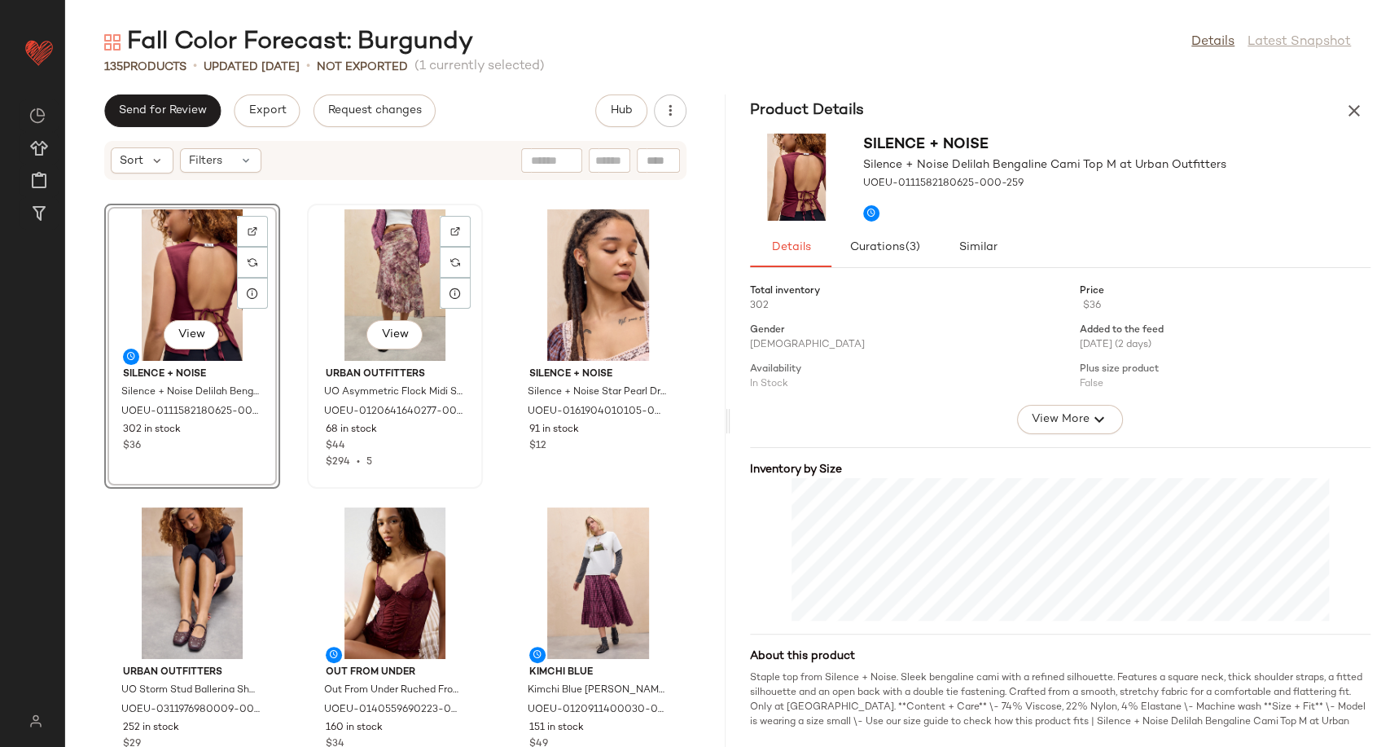
click at [408, 293] on div "View" at bounding box center [395, 284] width 164 height 151
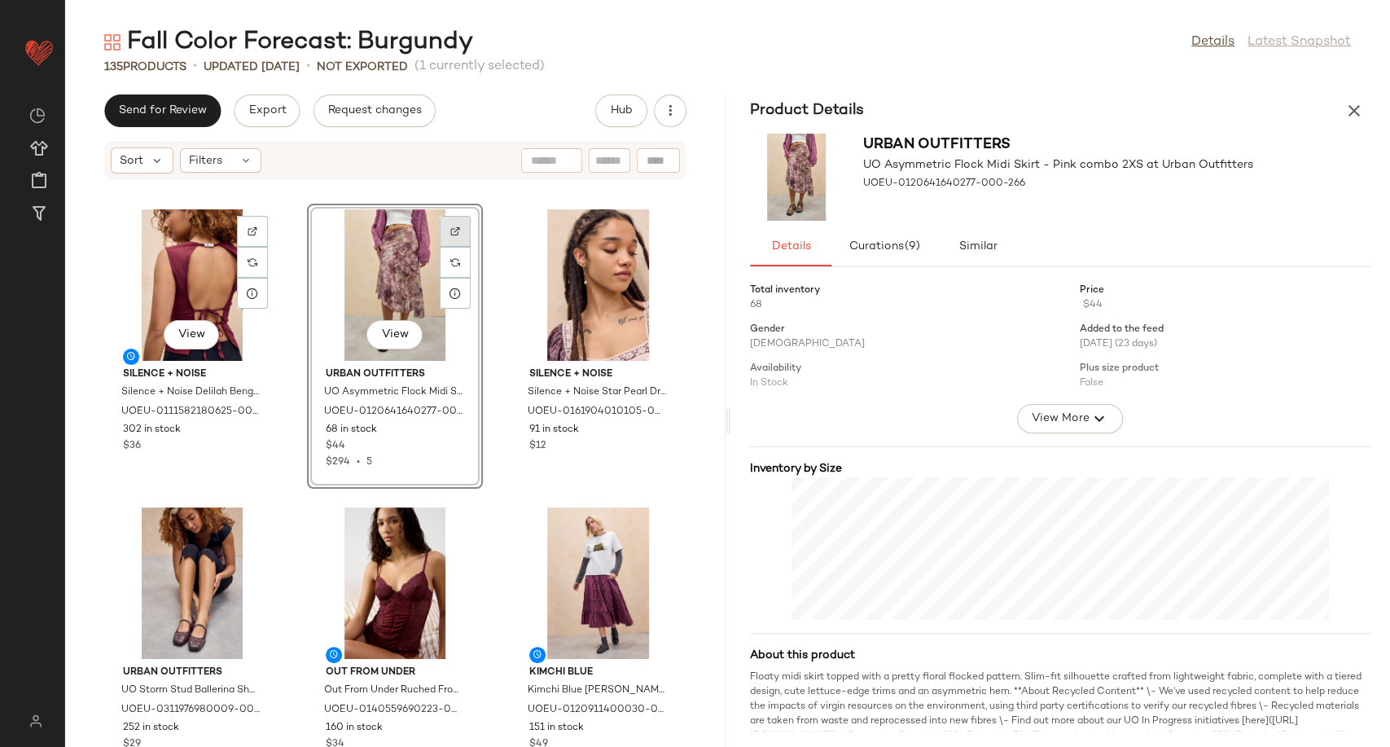
click at [450, 229] on img at bounding box center [455, 231] width 10 height 10
click at [654, 226] on img at bounding box center [659, 231] width 10 height 10
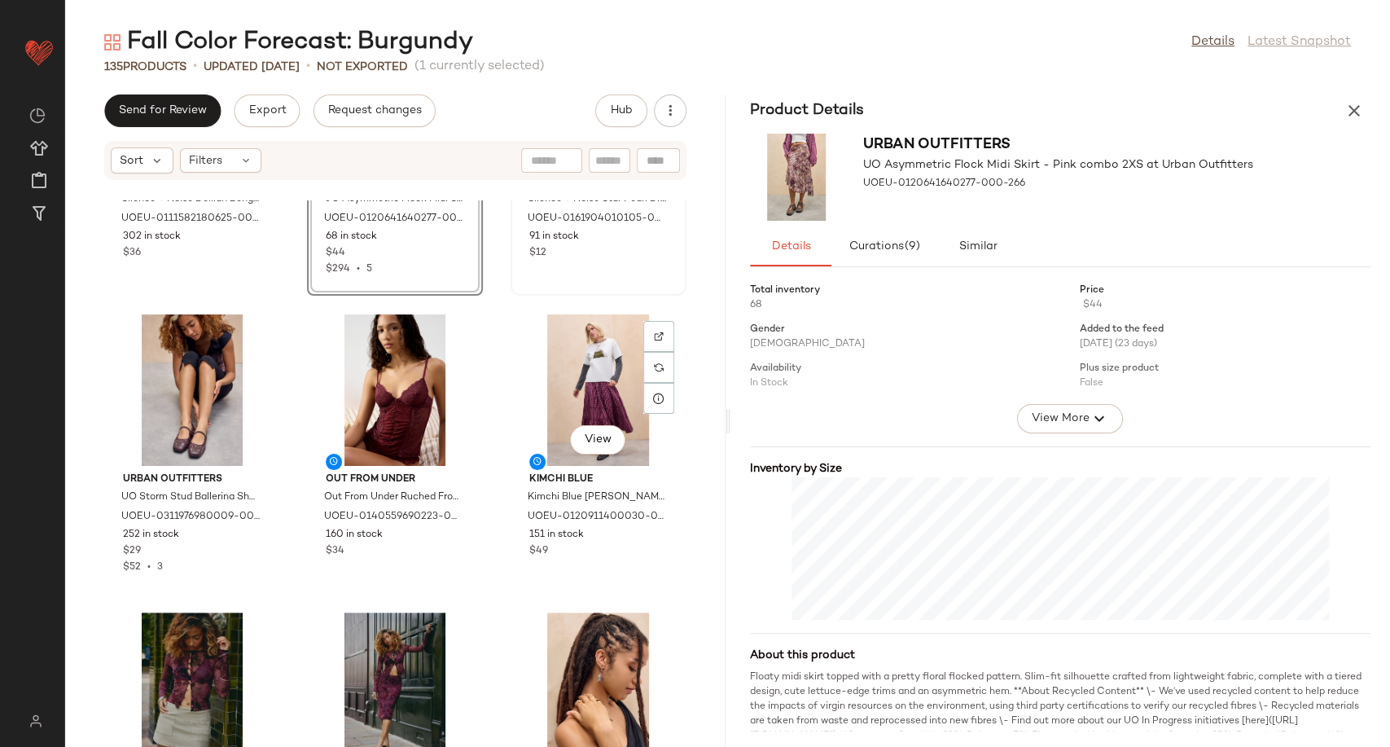
scroll to position [271, 0]
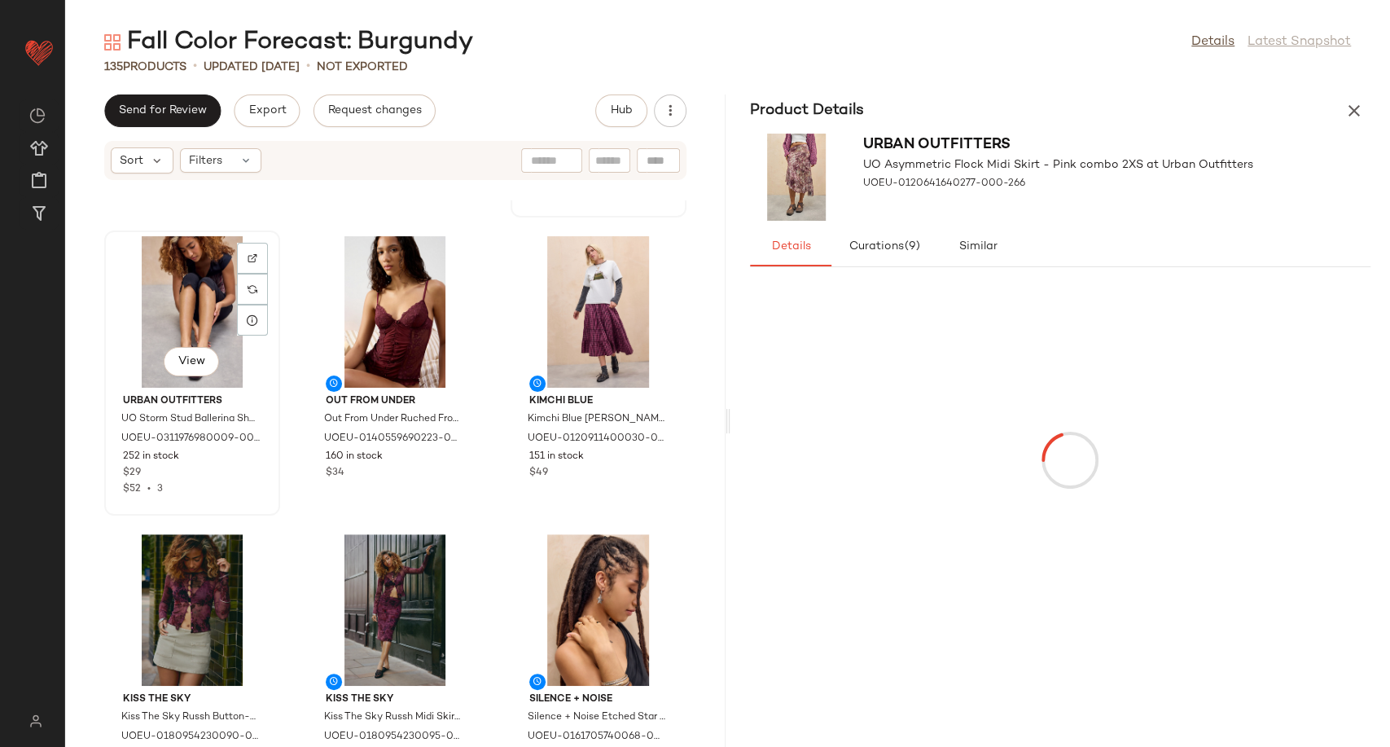
click at [188, 305] on div "View" at bounding box center [192, 311] width 164 height 151
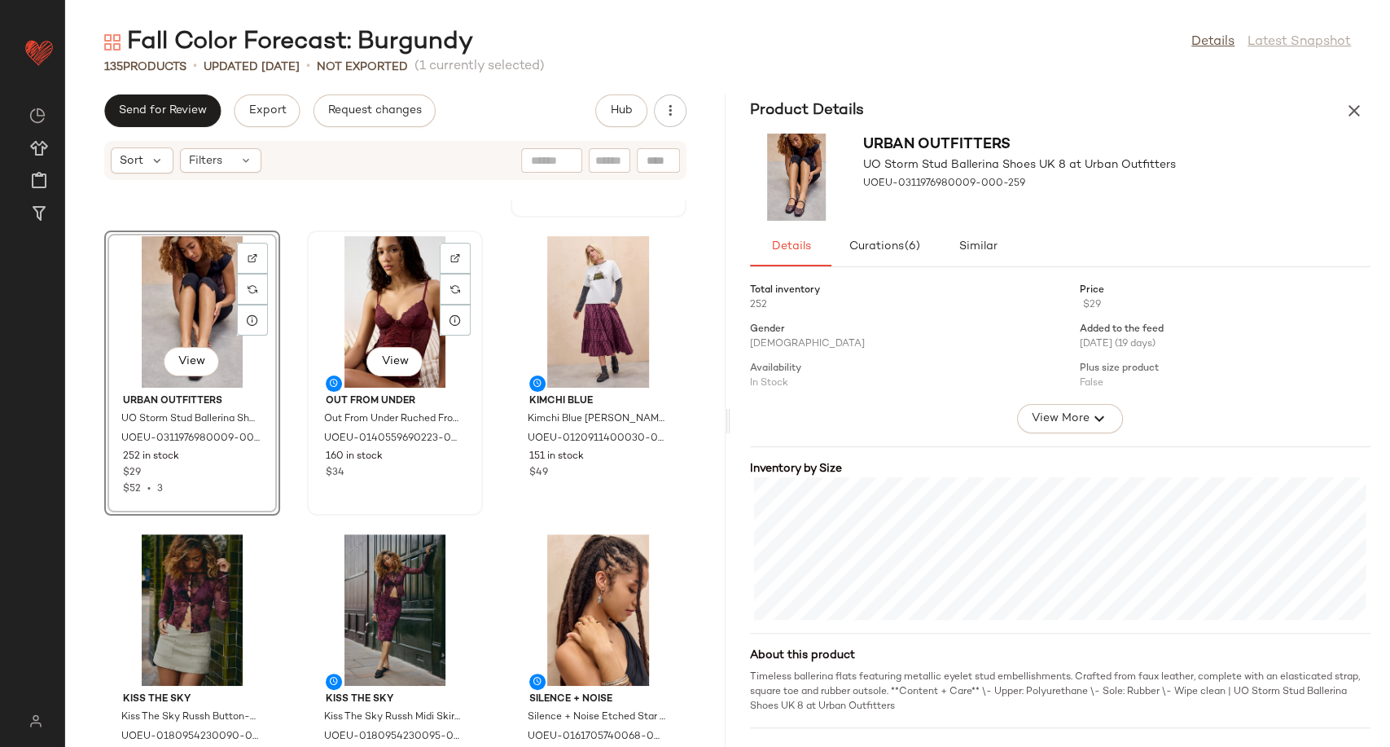
click at [409, 318] on div "View" at bounding box center [395, 311] width 164 height 151
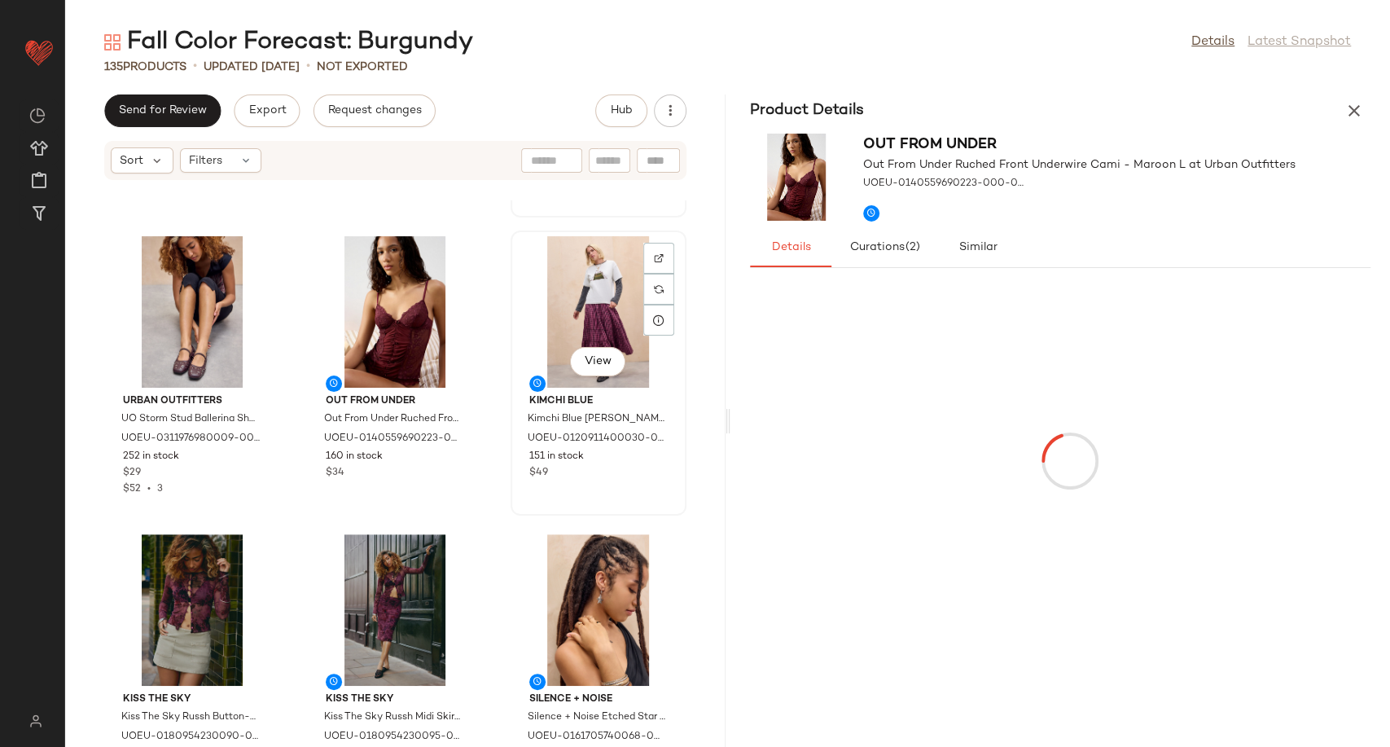
click at [547, 307] on div "View" at bounding box center [598, 311] width 164 height 151
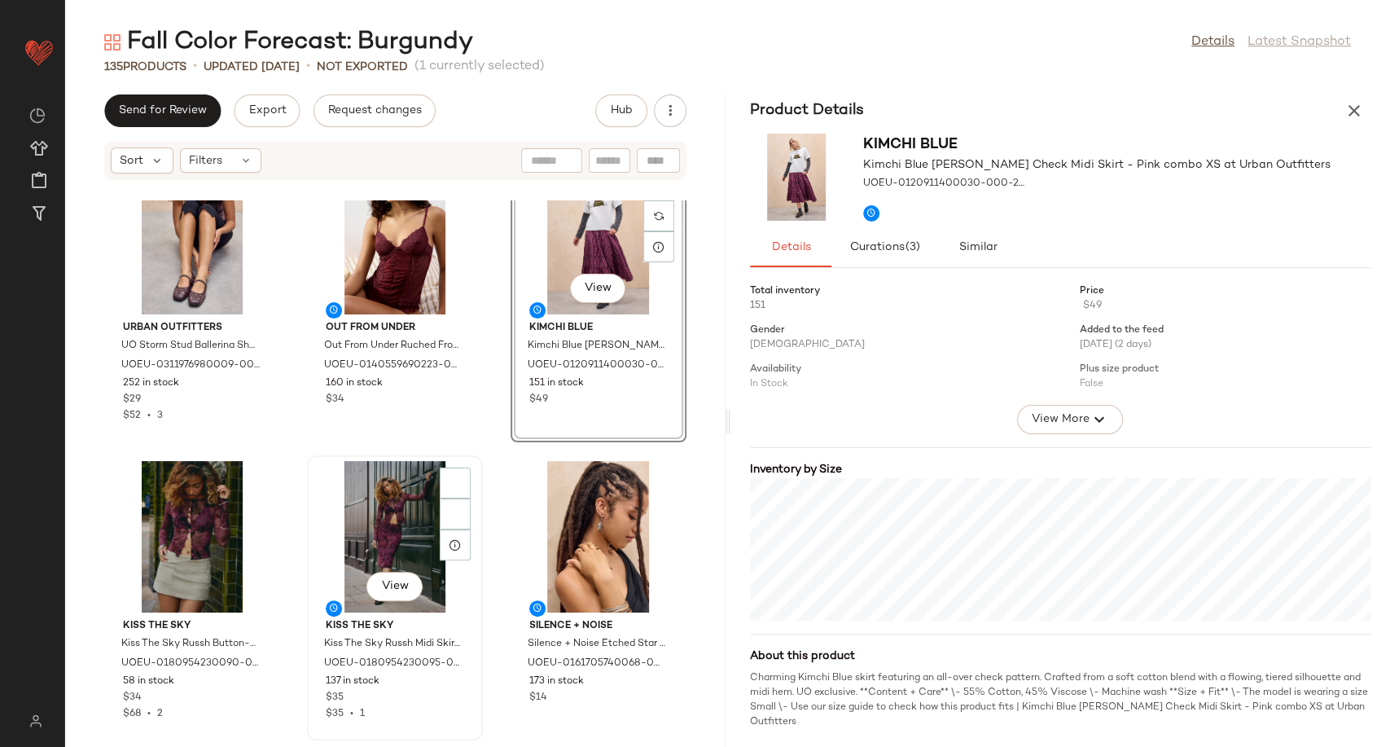
scroll to position [374, 0]
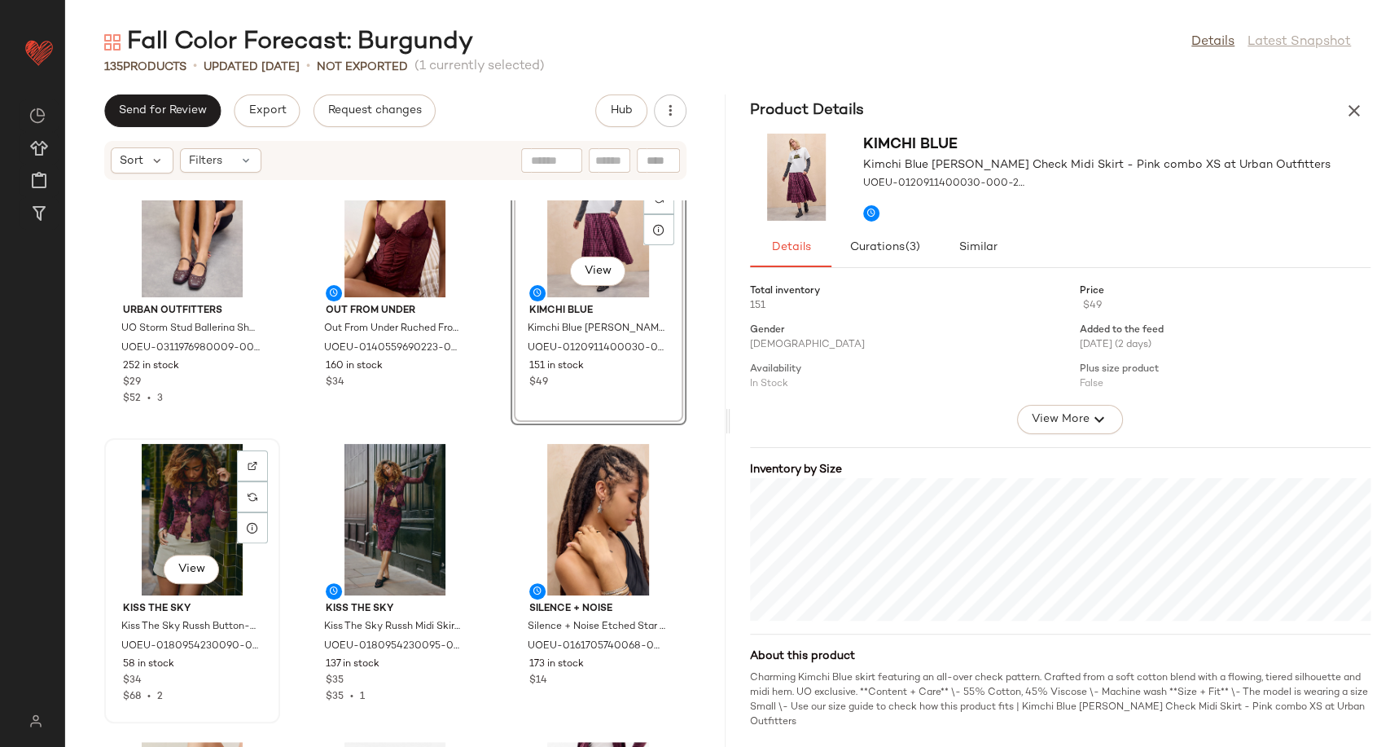
click at [160, 463] on div "View" at bounding box center [192, 519] width 164 height 151
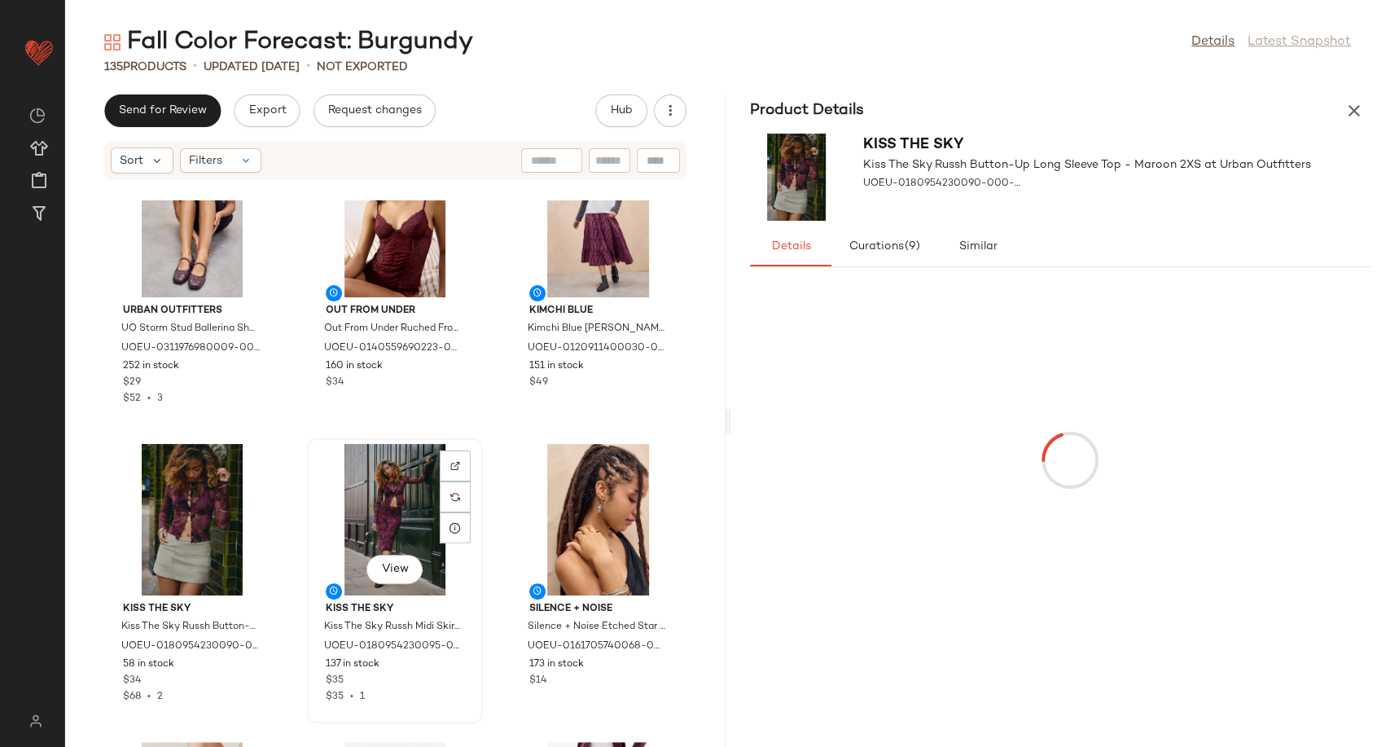
click at [389, 526] on div "View" at bounding box center [395, 519] width 164 height 151
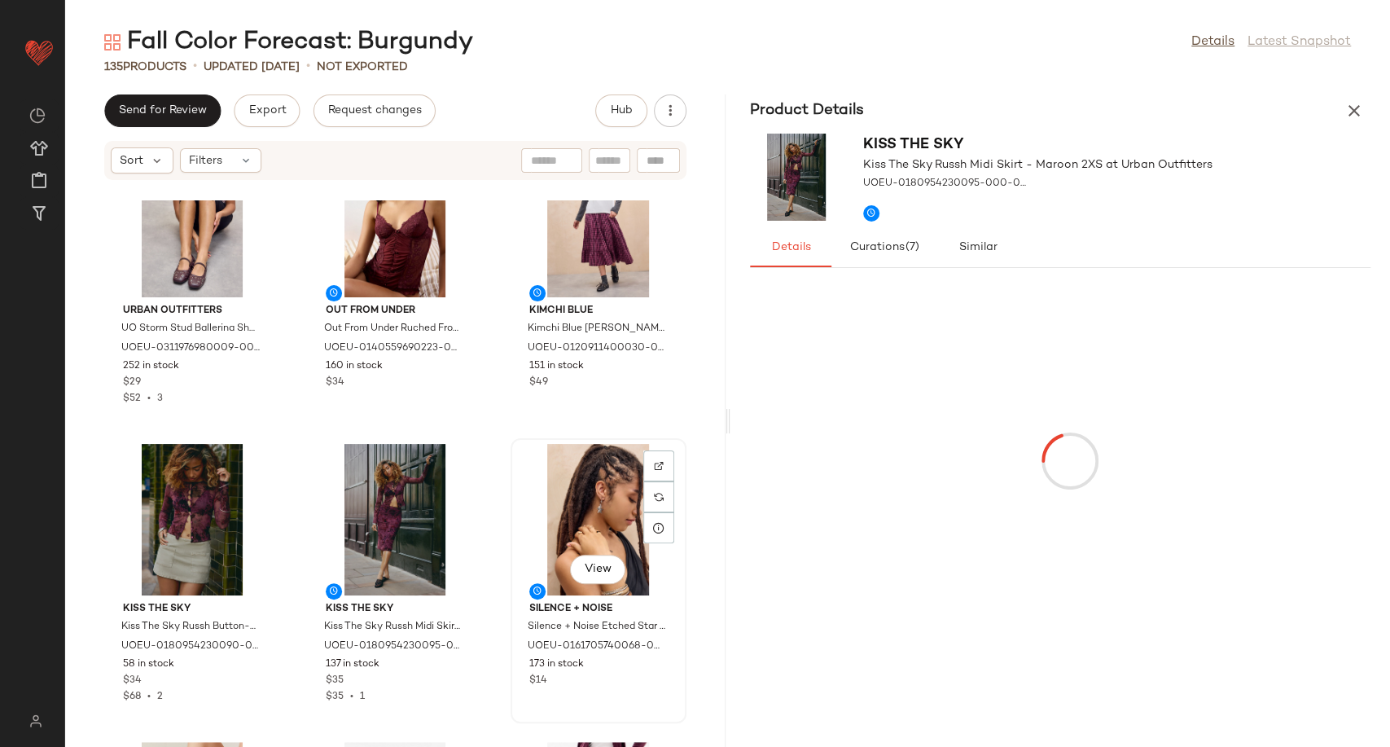
click at [557, 497] on div "View" at bounding box center [598, 519] width 164 height 151
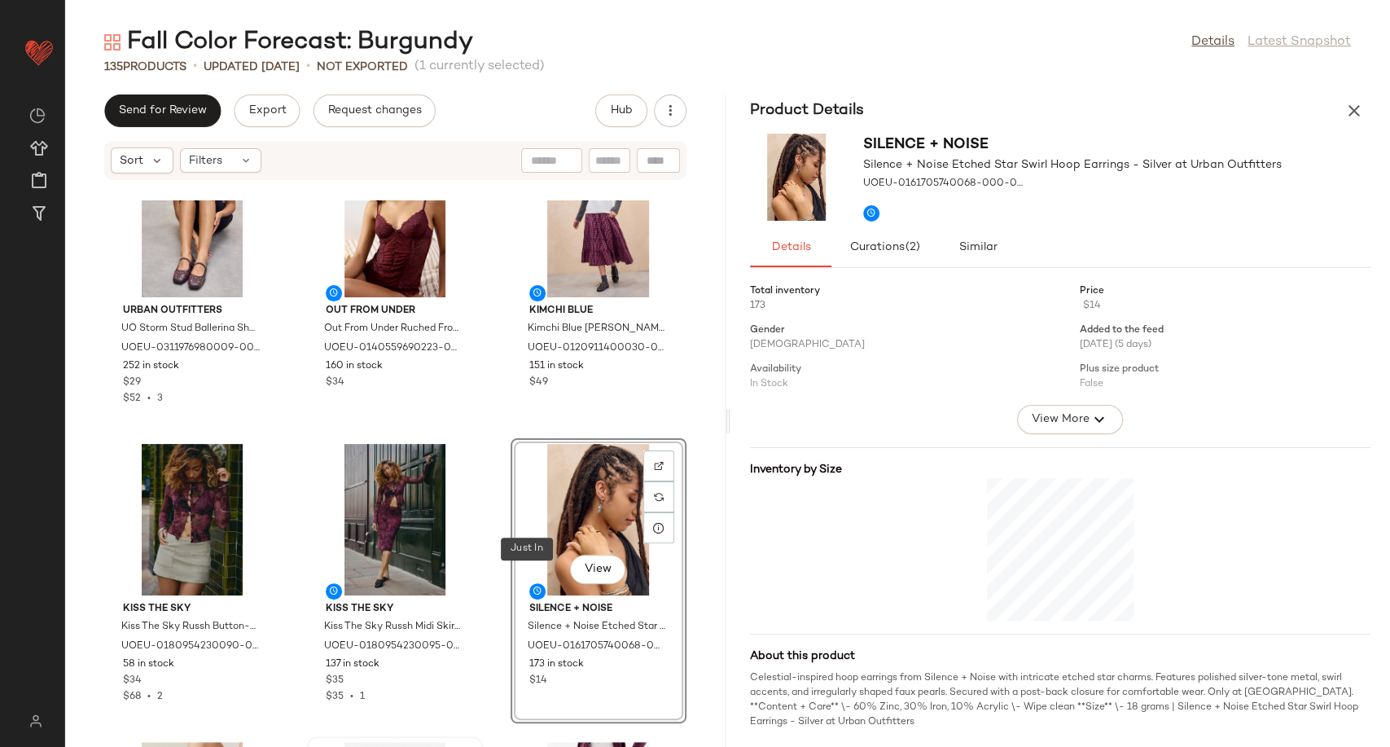
scroll to position [646, 0]
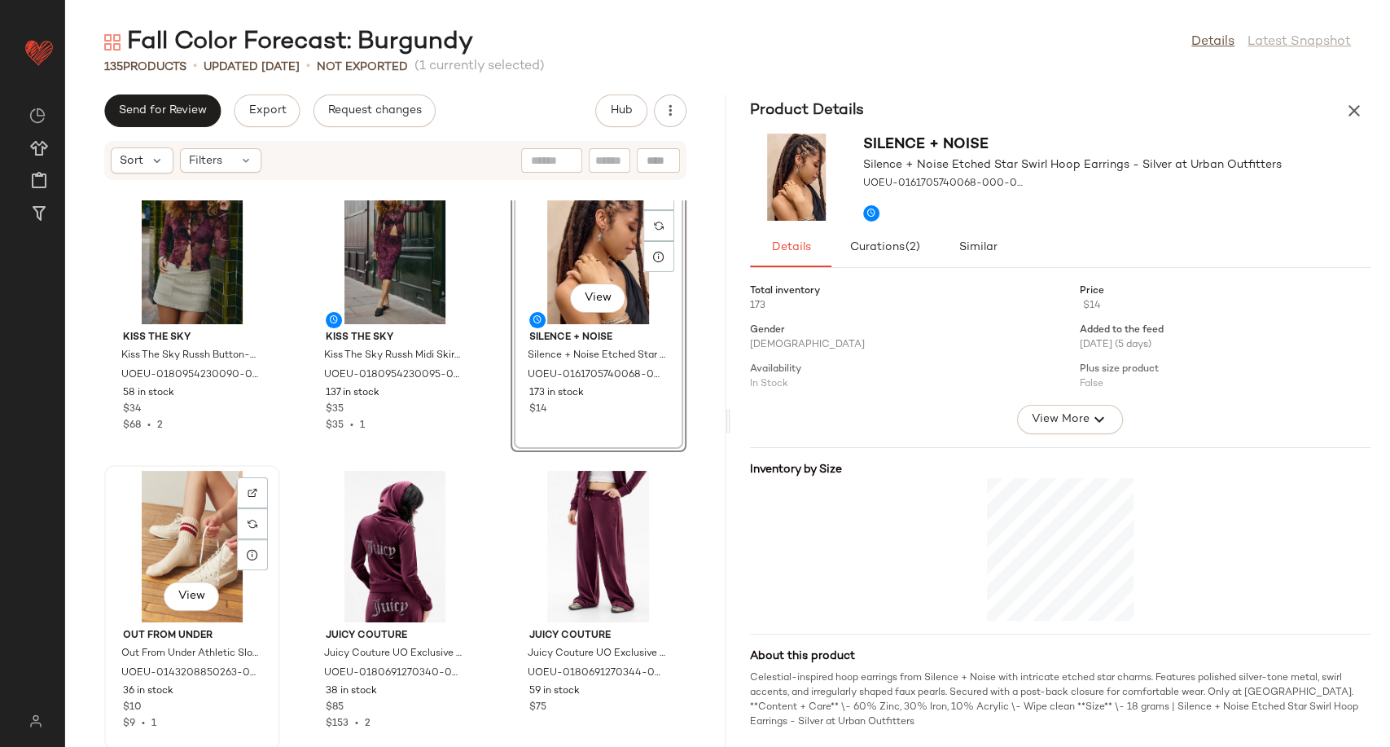
click at [204, 512] on div "View" at bounding box center [192, 546] width 164 height 151
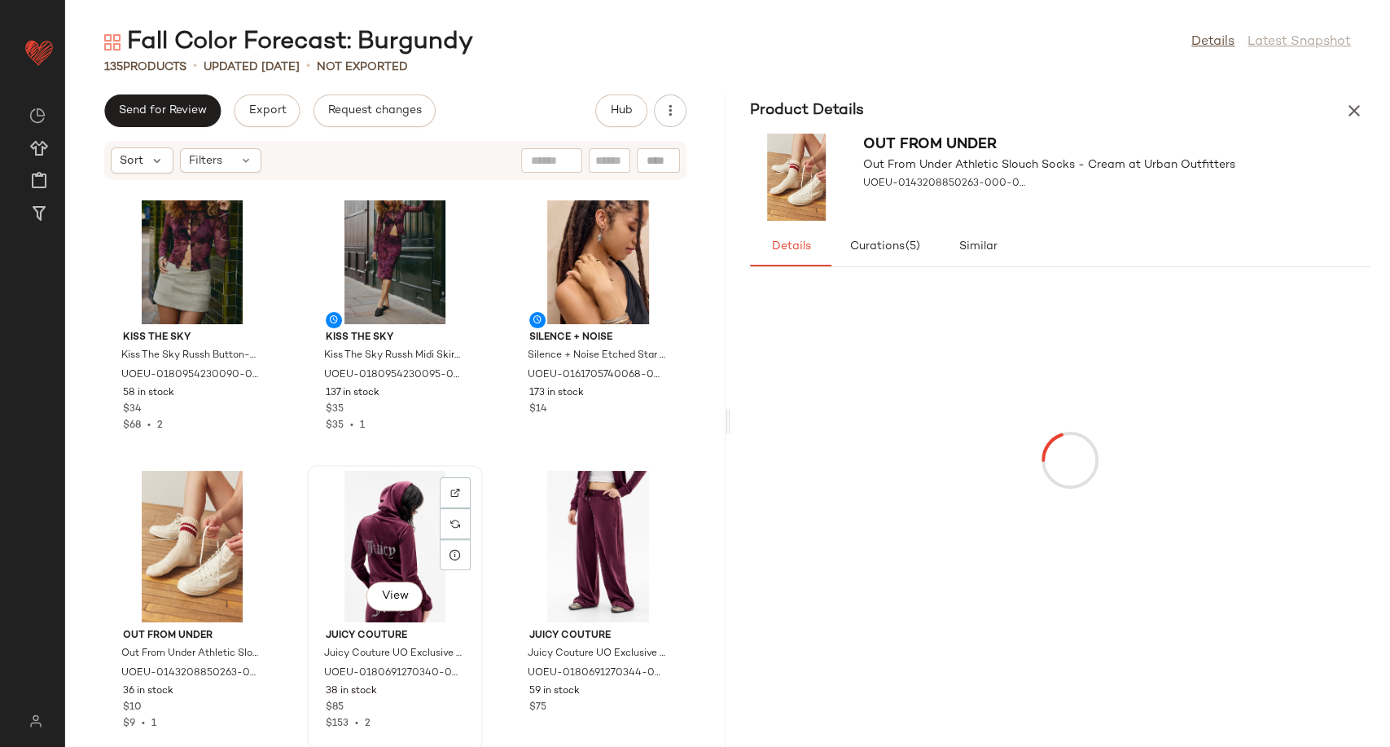
click at [358, 519] on div "View" at bounding box center [395, 546] width 164 height 151
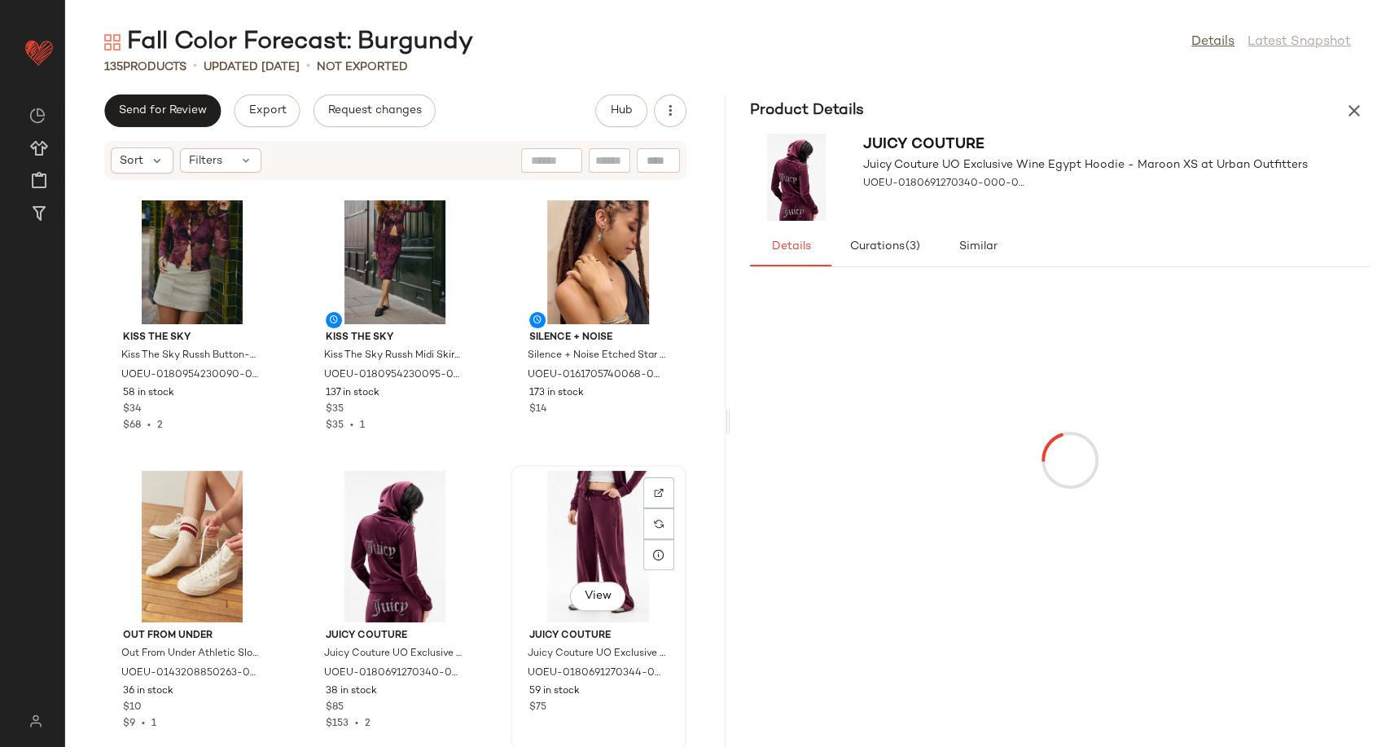
click at [541, 523] on div "View" at bounding box center [598, 546] width 164 height 151
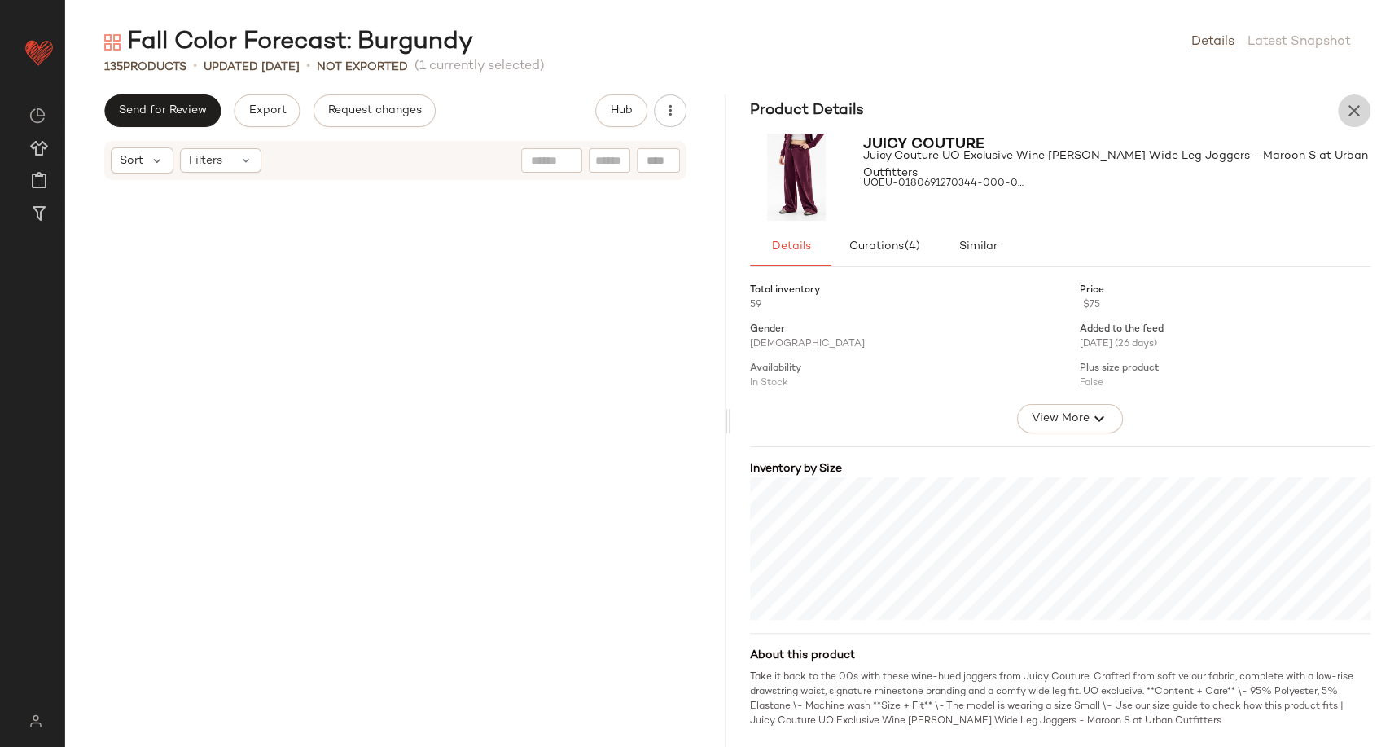
click at [1357, 120] on icon "button" at bounding box center [1354, 111] width 20 height 20
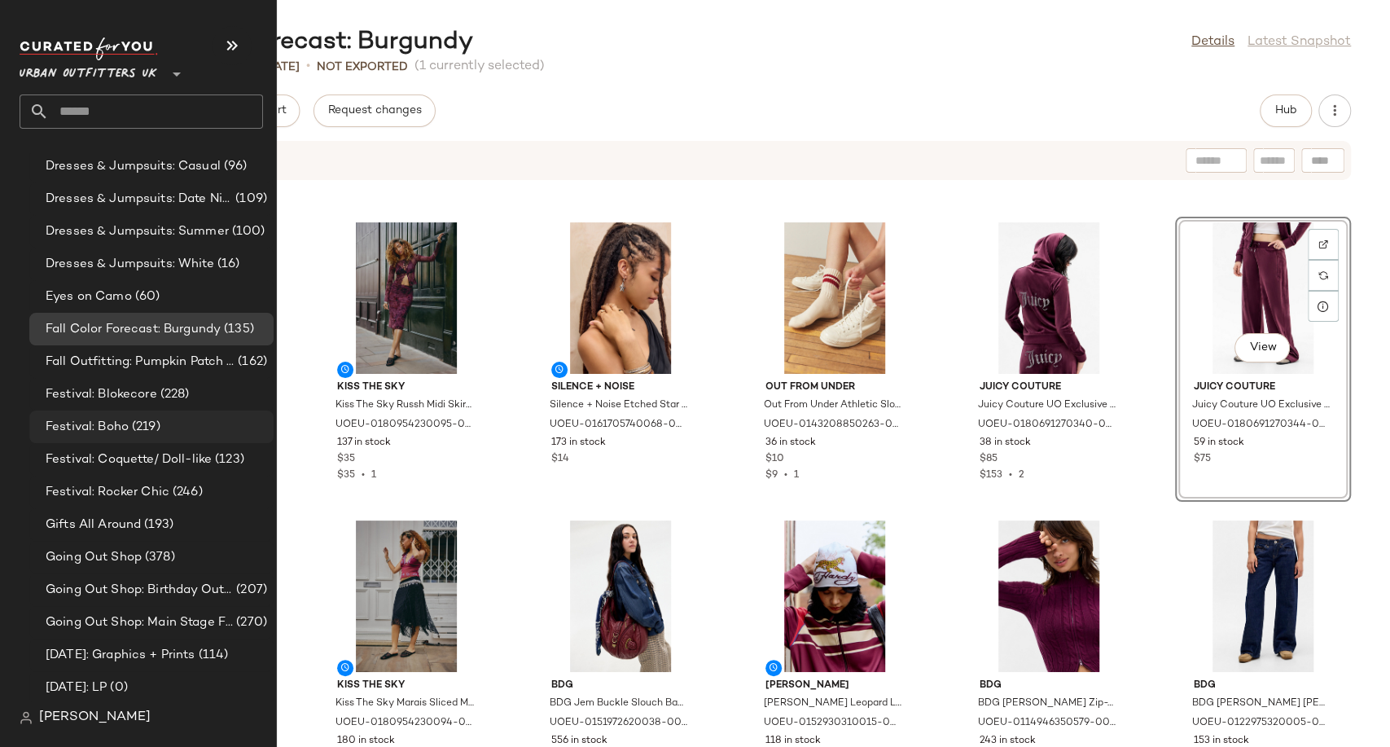
scroll to position [3708, 0]
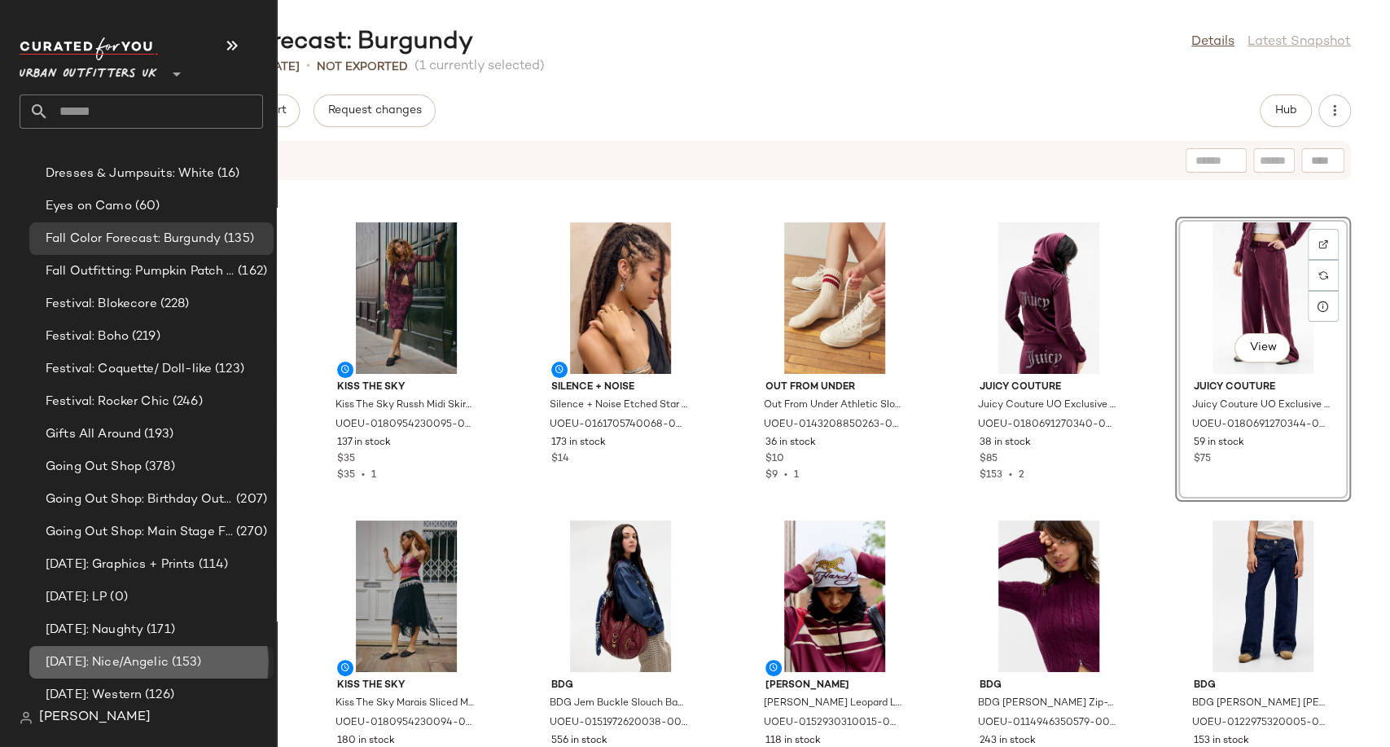
drag, startPoint x: 169, startPoint y: 655, endPoint x: 215, endPoint y: 600, distance: 71.6
click at [166, 655] on span "[DATE]: Nice/Angelic" at bounding box center [107, 662] width 123 height 19
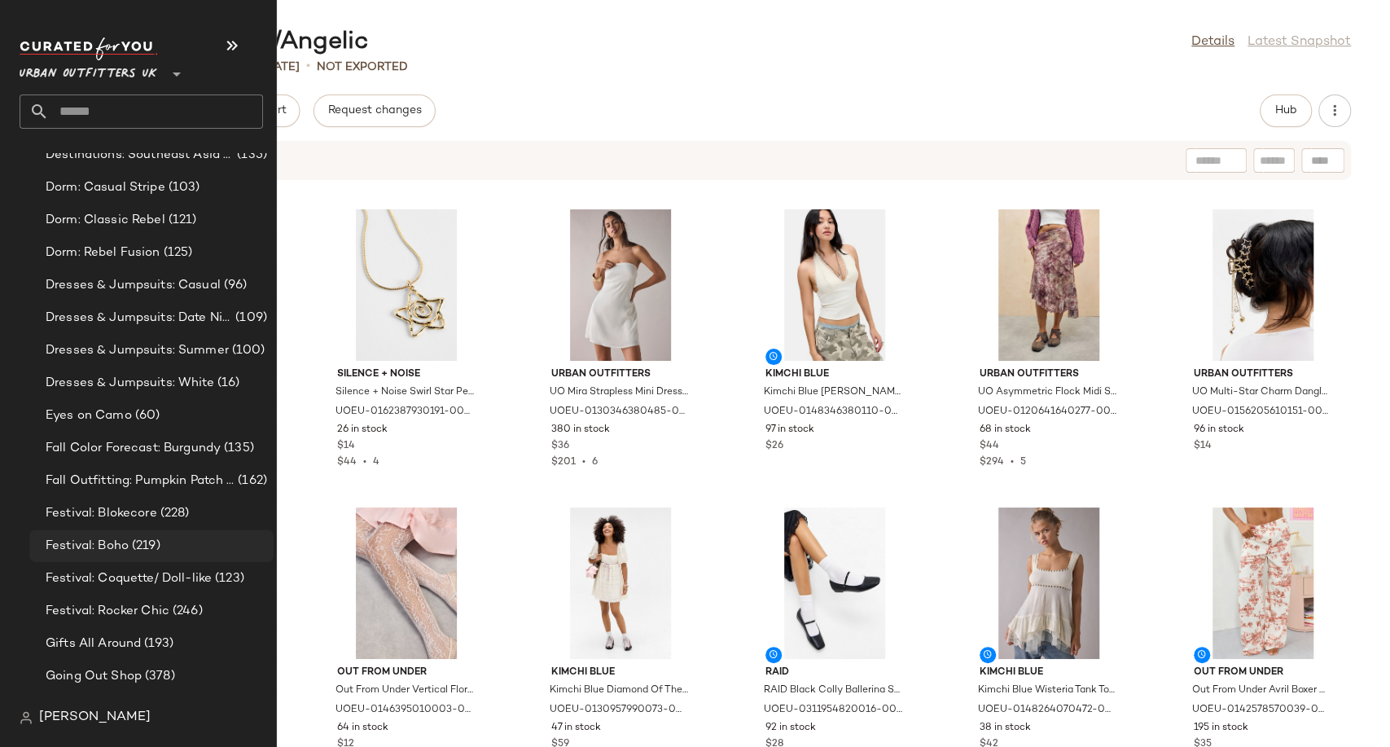
scroll to position [3708, 0]
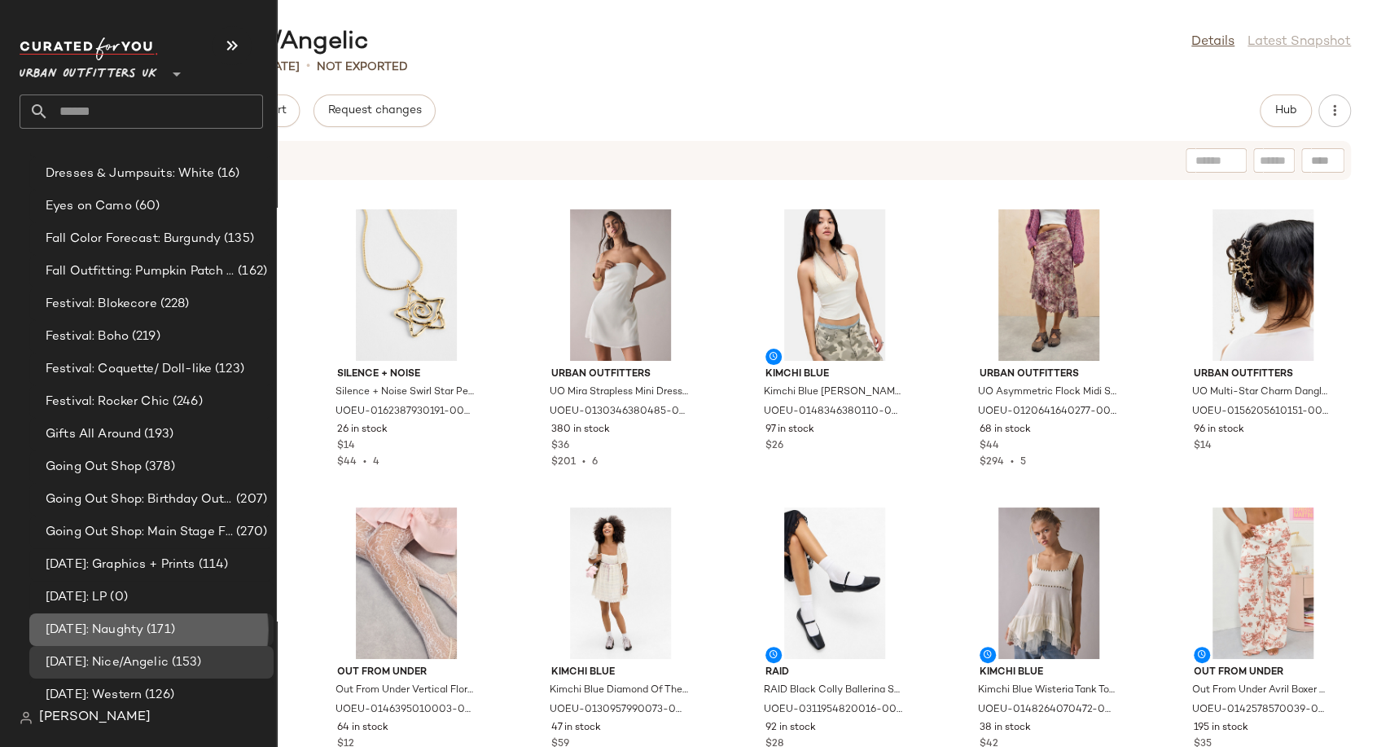
click at [143, 629] on span "[DATE]: Naughty" at bounding box center [95, 629] width 98 height 19
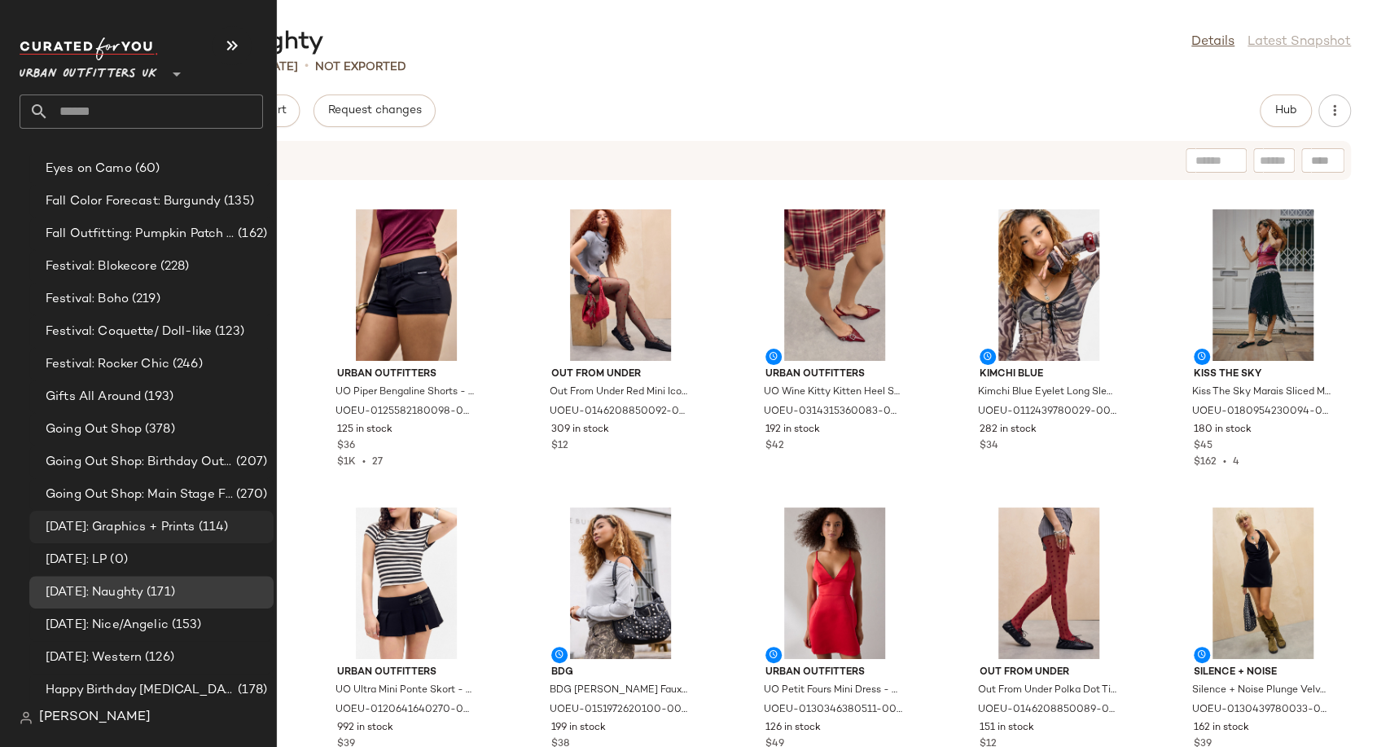
scroll to position [3799, 0]
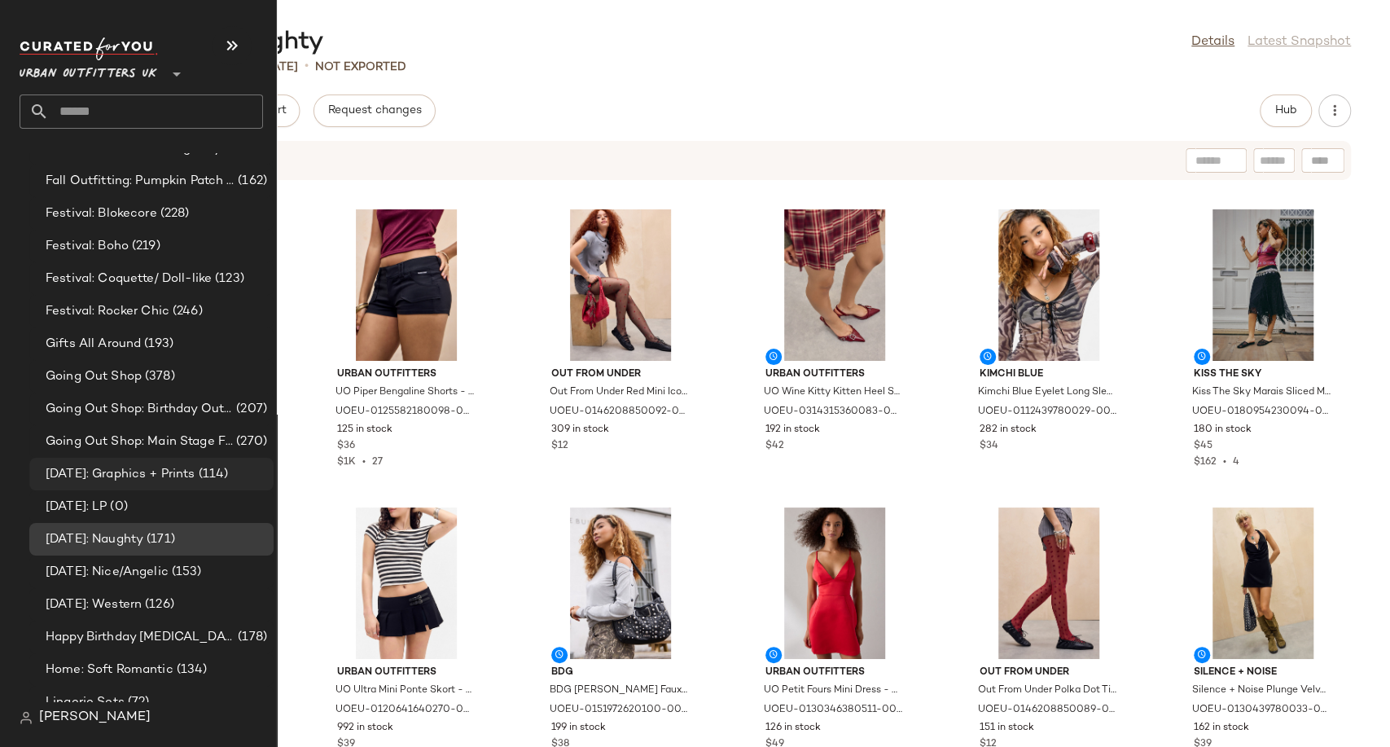
click at [148, 467] on span "[DATE]: Graphics + Prints" at bounding box center [121, 474] width 150 height 19
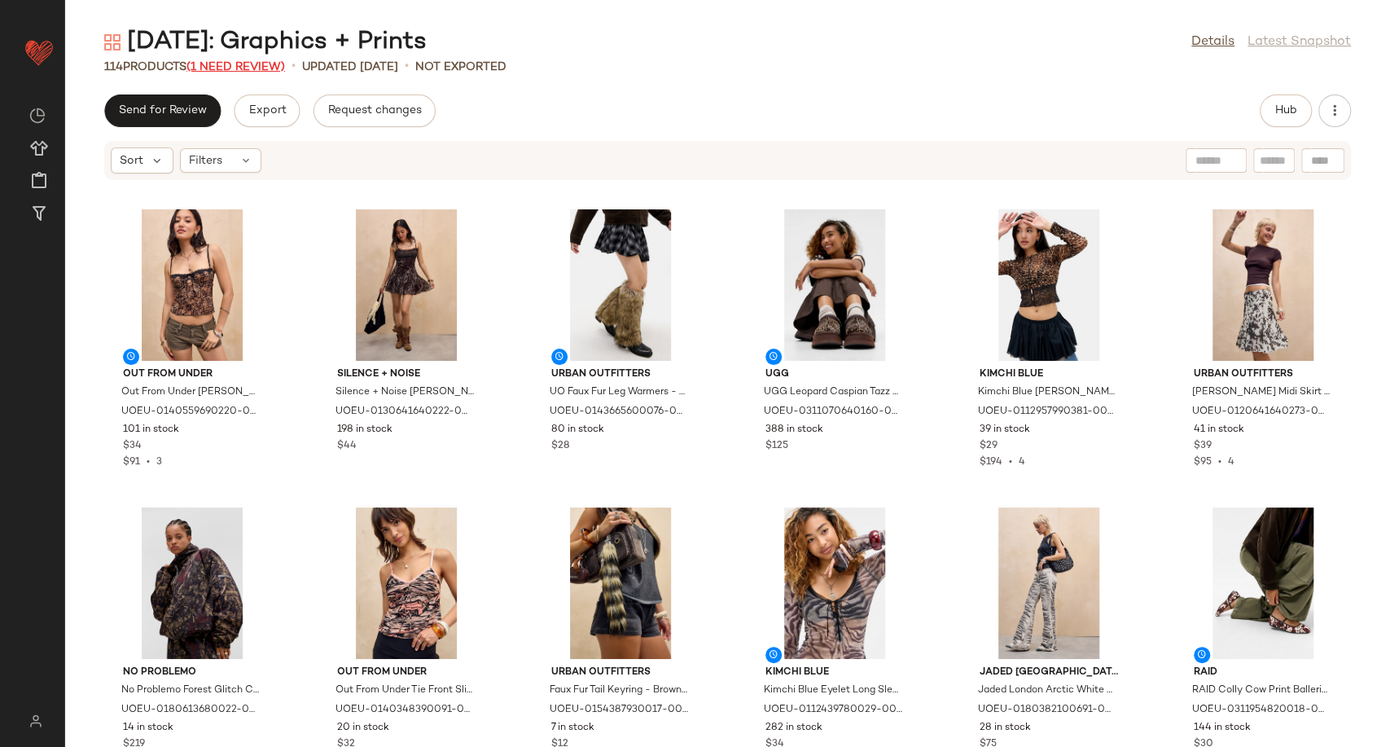
click at [242, 61] on span "(1 Need Review)" at bounding box center [235, 67] width 99 height 12
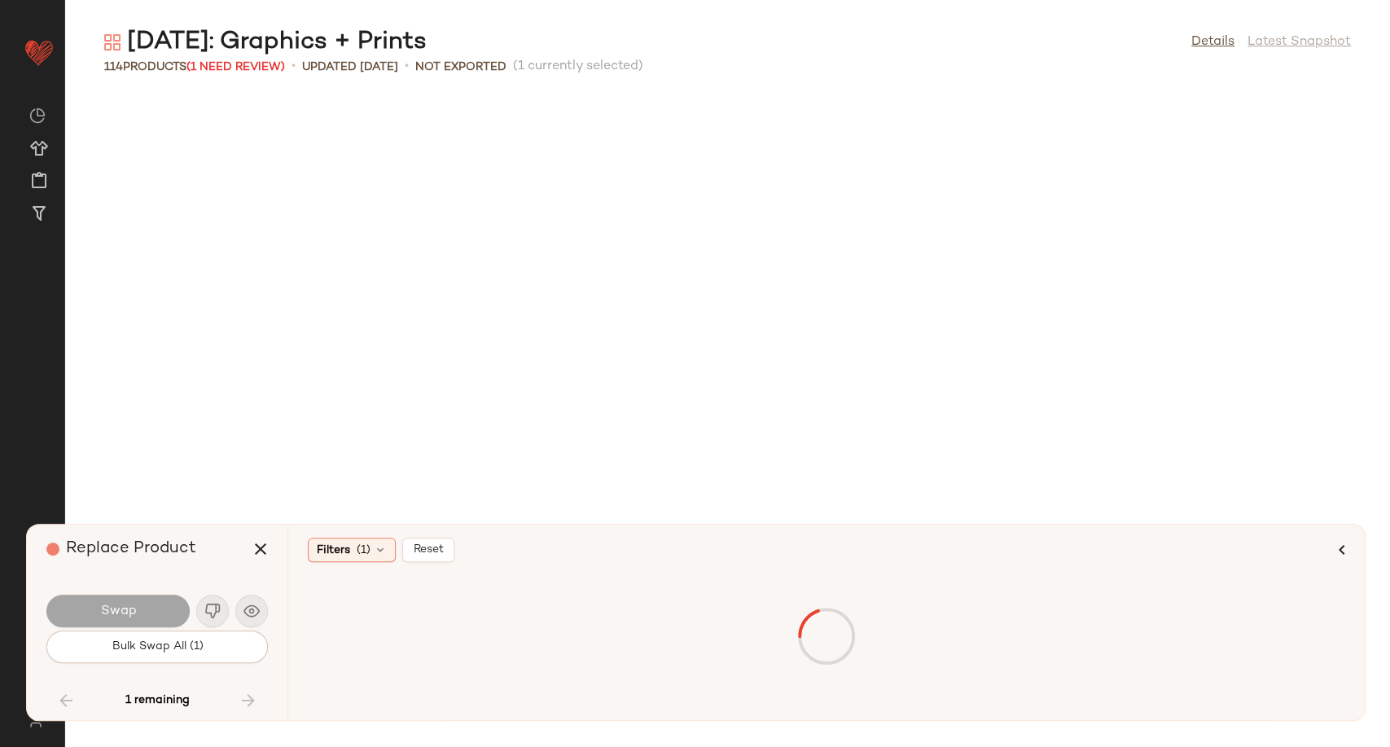
scroll to position [3576, 0]
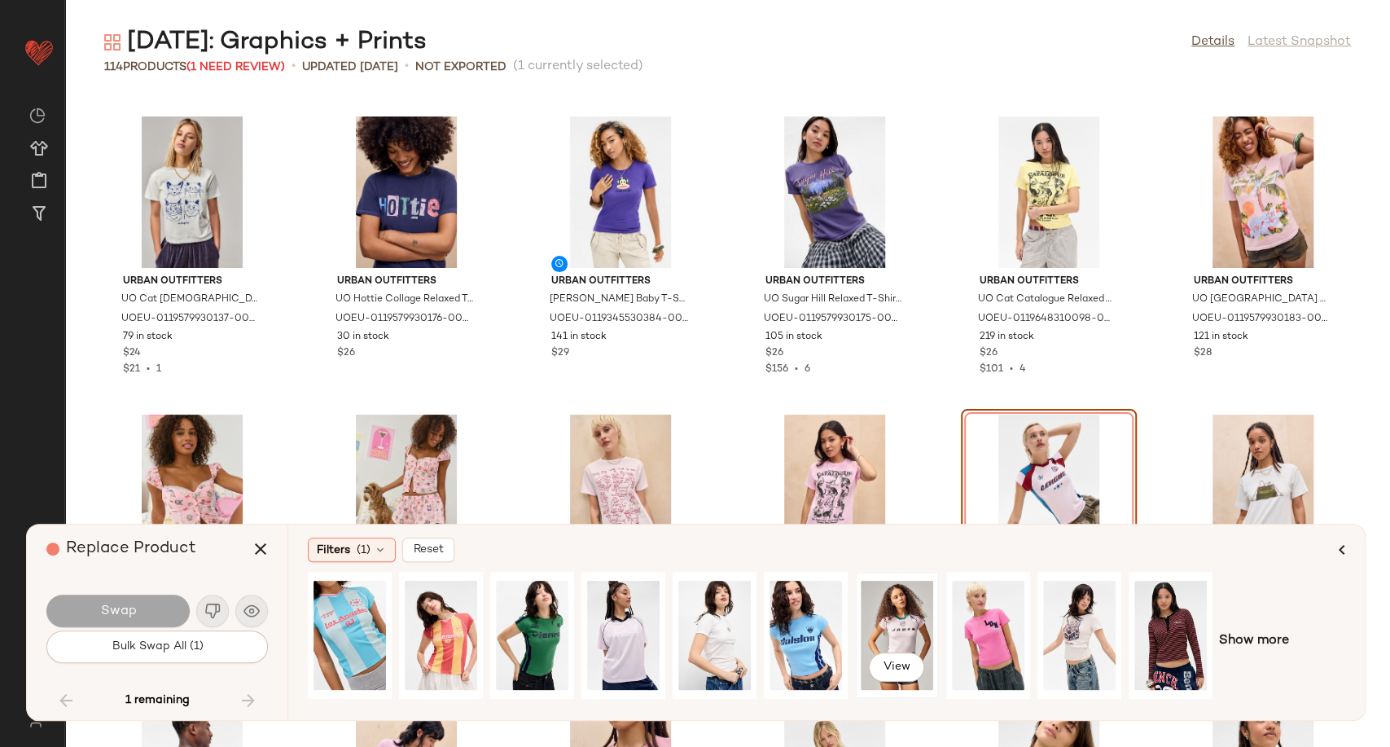
click at [912, 625] on div "View" at bounding box center [897, 635] width 72 height 116
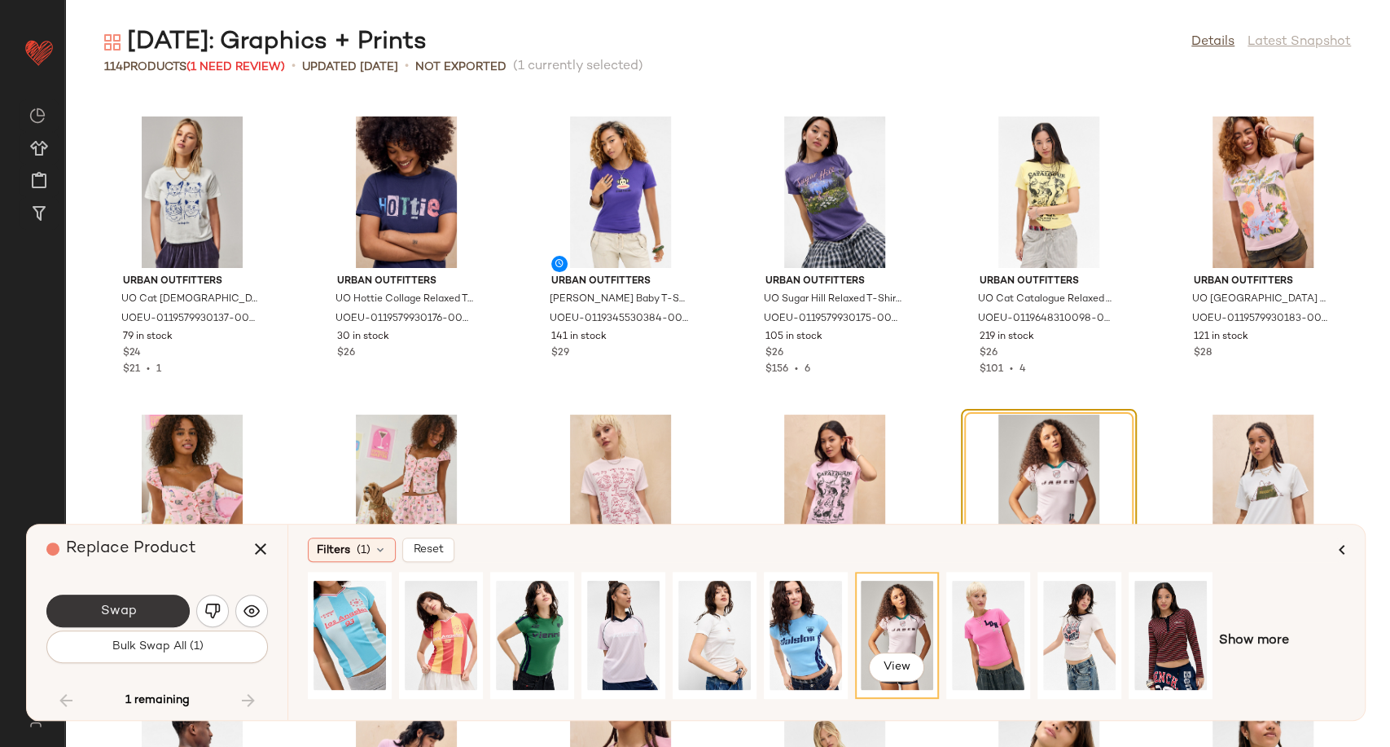
click at [143, 612] on button "Swap" at bounding box center [117, 610] width 143 height 33
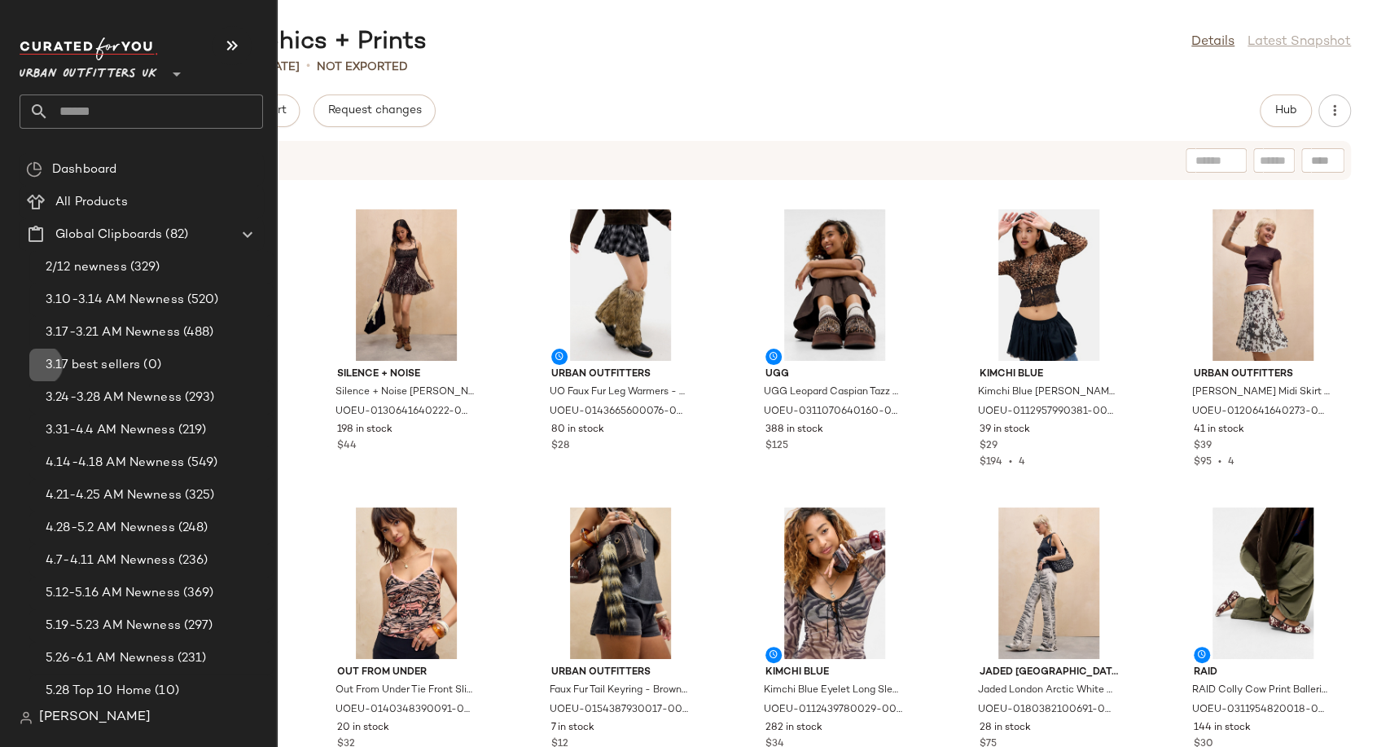
click at [34, 348] on div "3.17 best sellers (0)" at bounding box center [151, 364] width 244 height 33
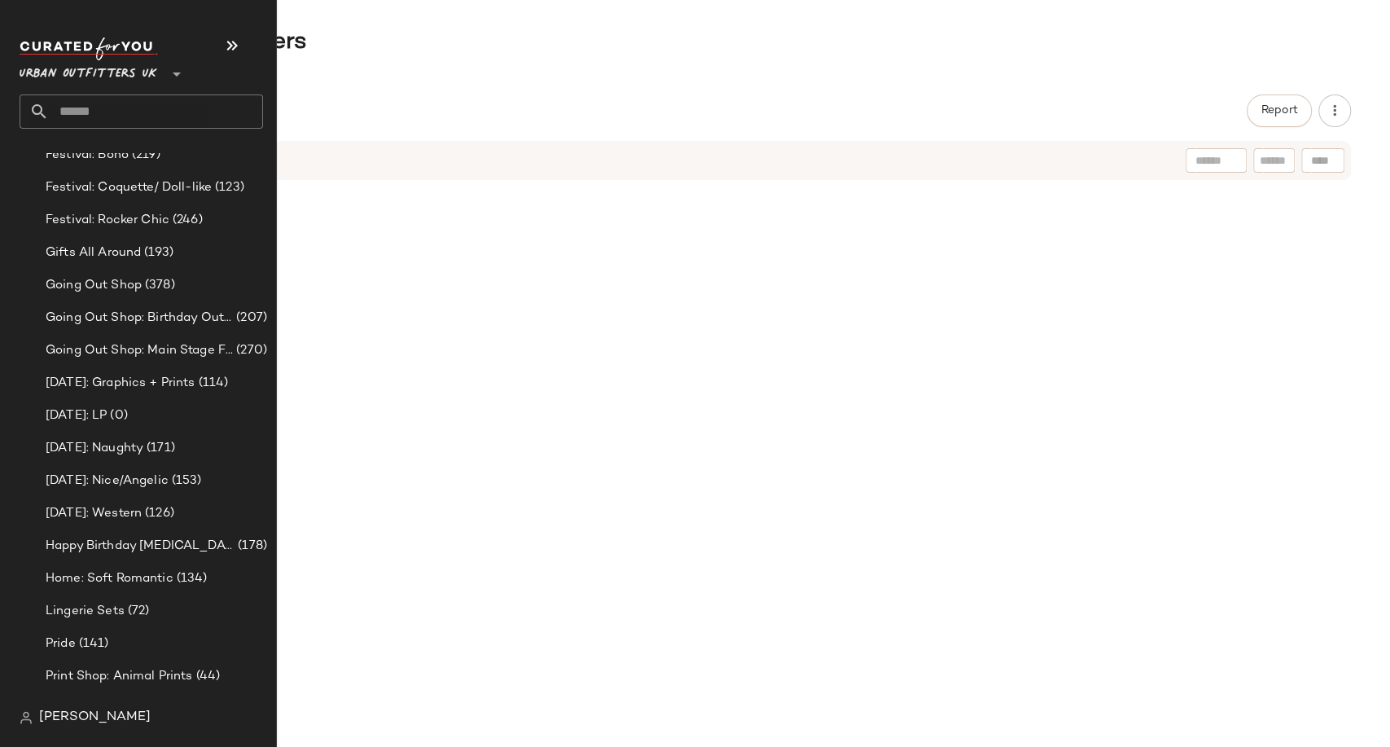
scroll to position [3889, 0]
click at [173, 451] on span "(171)" at bounding box center [159, 449] width 32 height 19
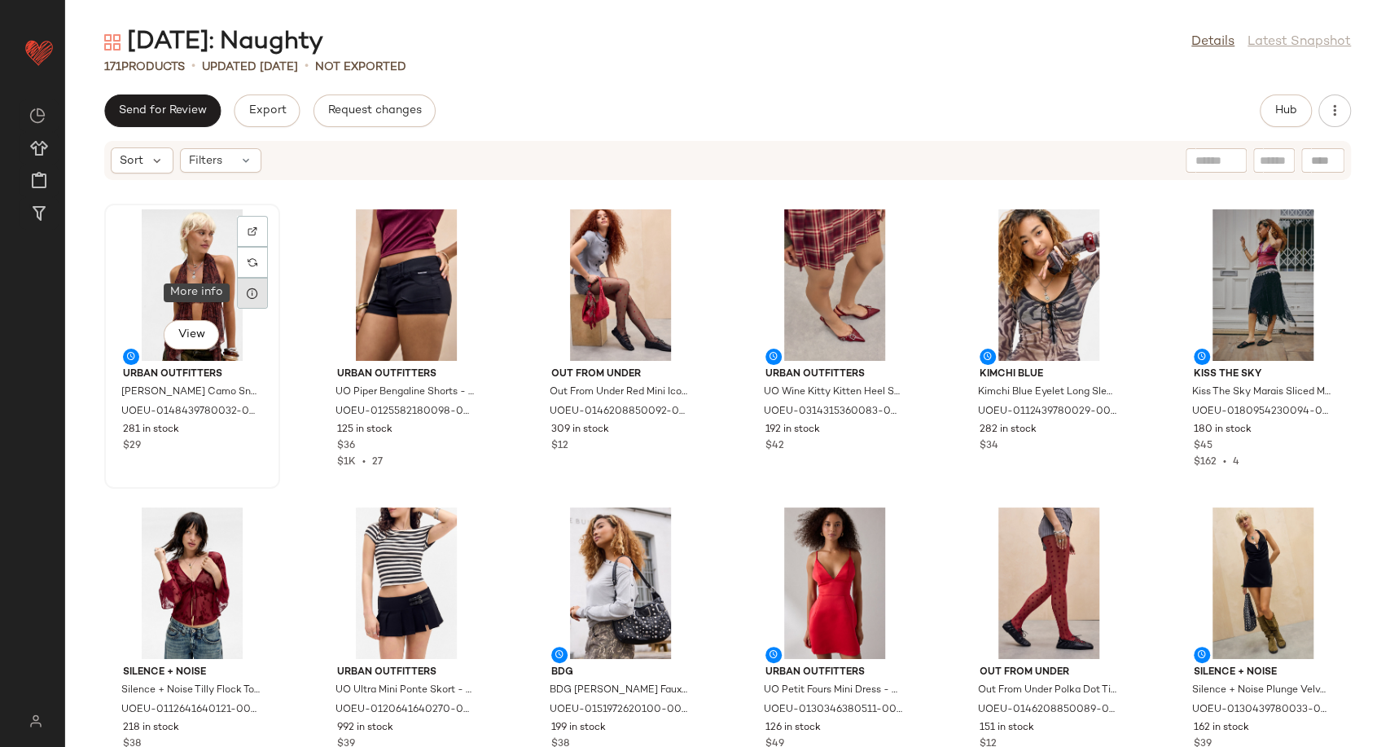
click at [252, 296] on icon at bounding box center [252, 293] width 13 height 13
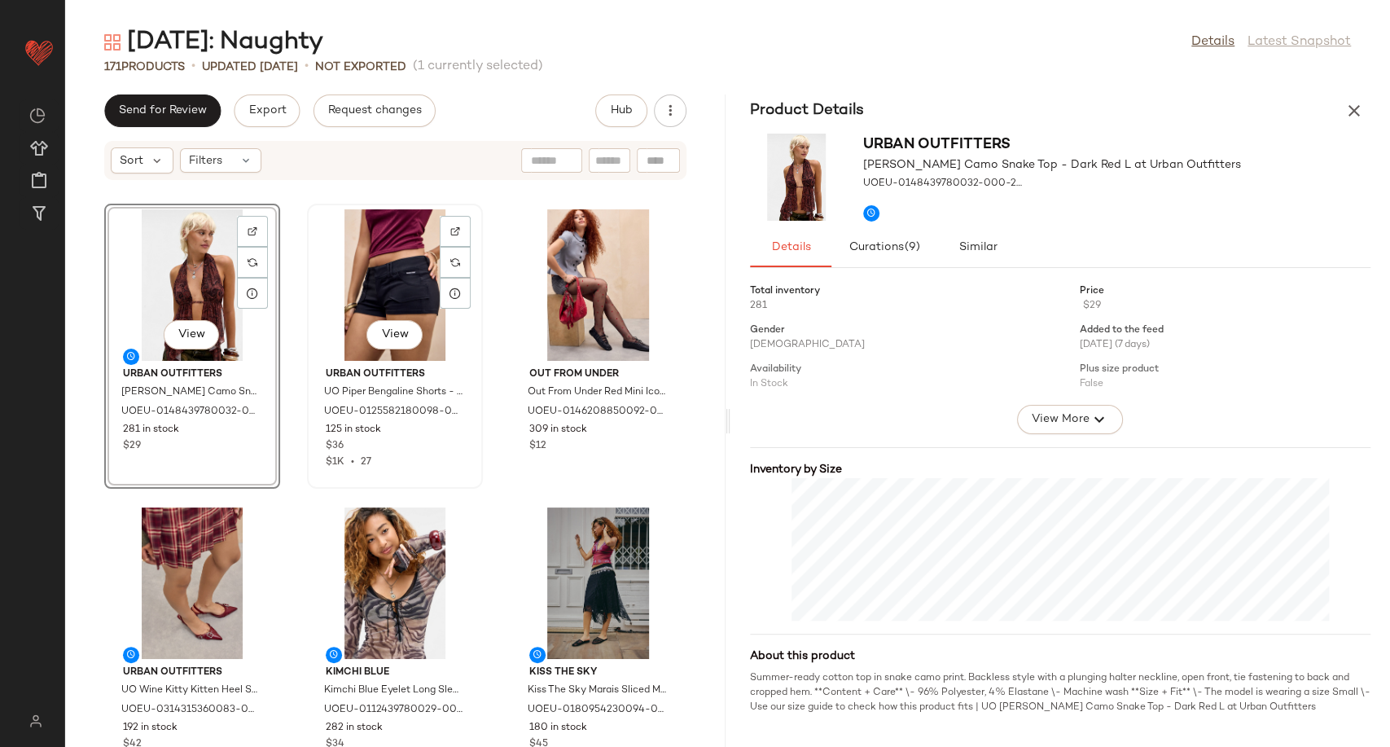
click at [378, 268] on div "View" at bounding box center [395, 284] width 164 height 151
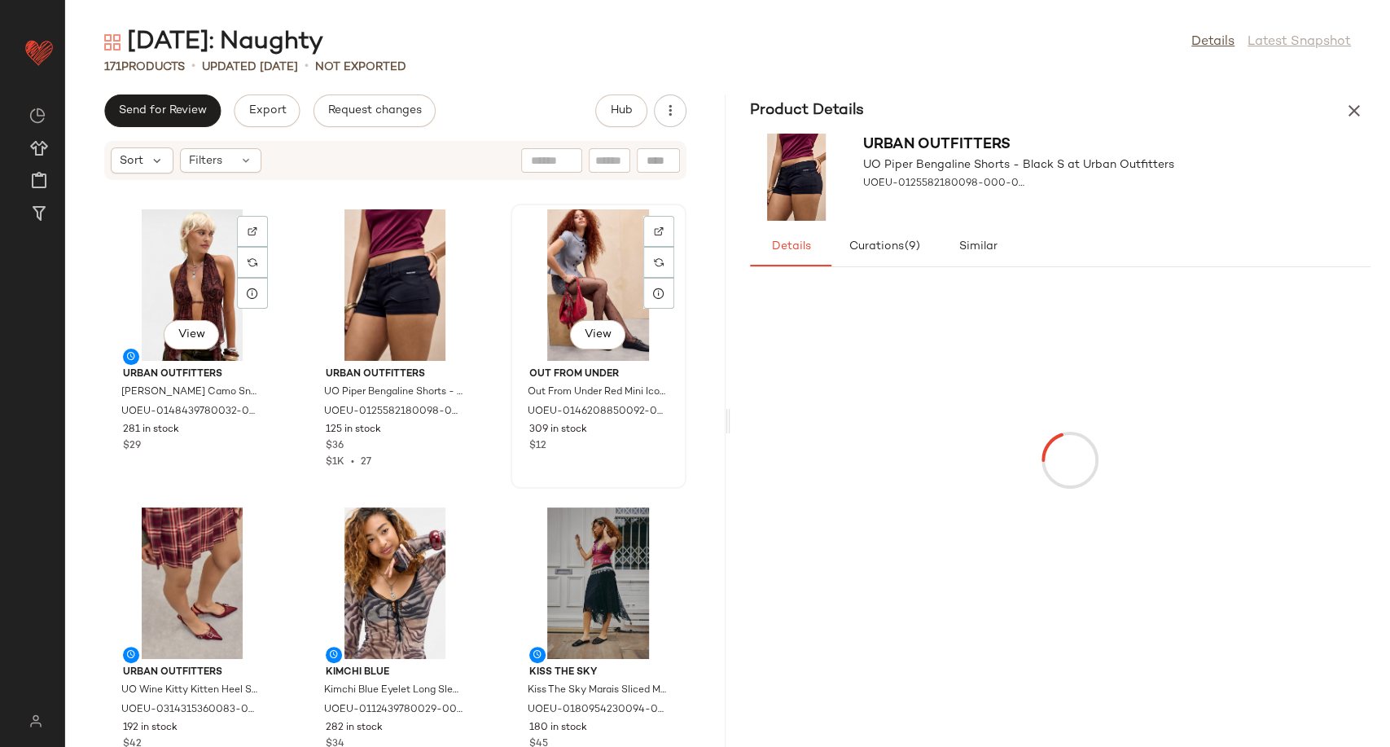
click at [600, 262] on div "View" at bounding box center [598, 284] width 164 height 151
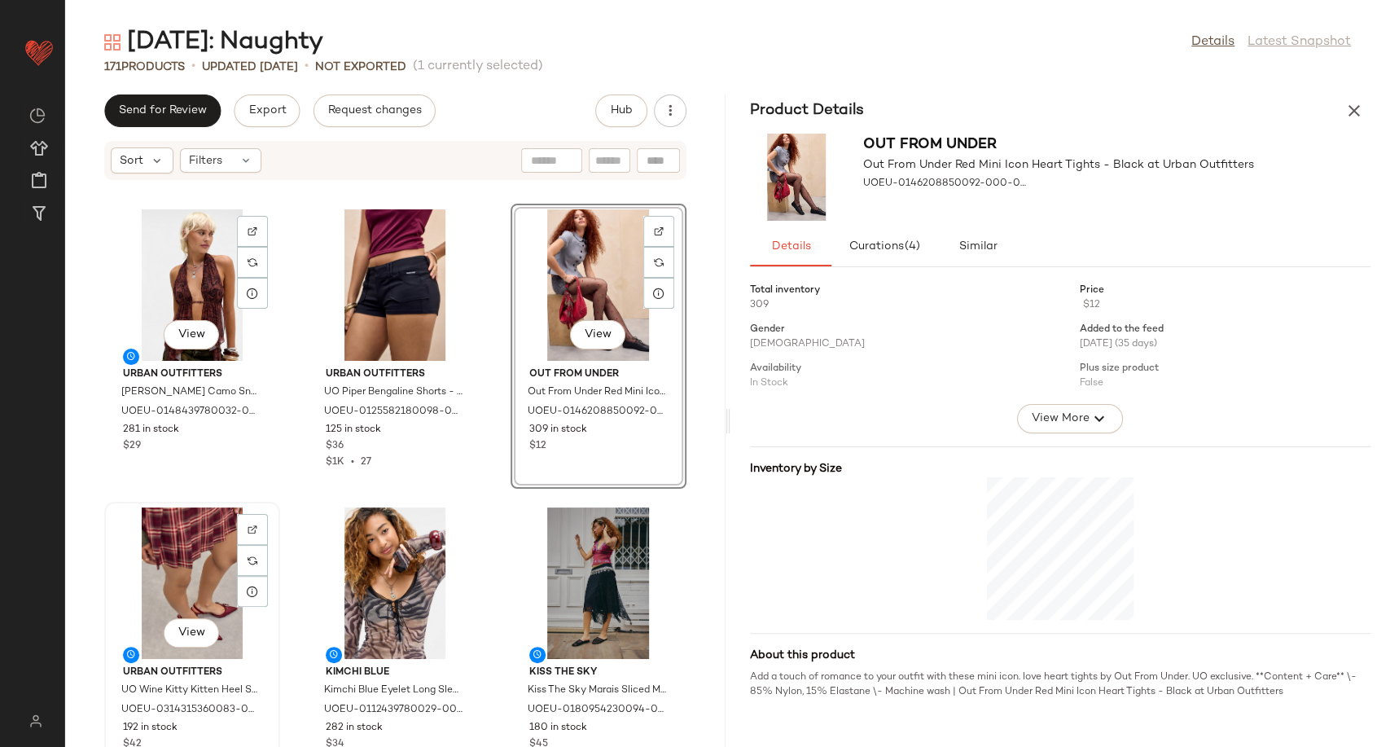
click at [222, 558] on div "View" at bounding box center [192, 582] width 164 height 151
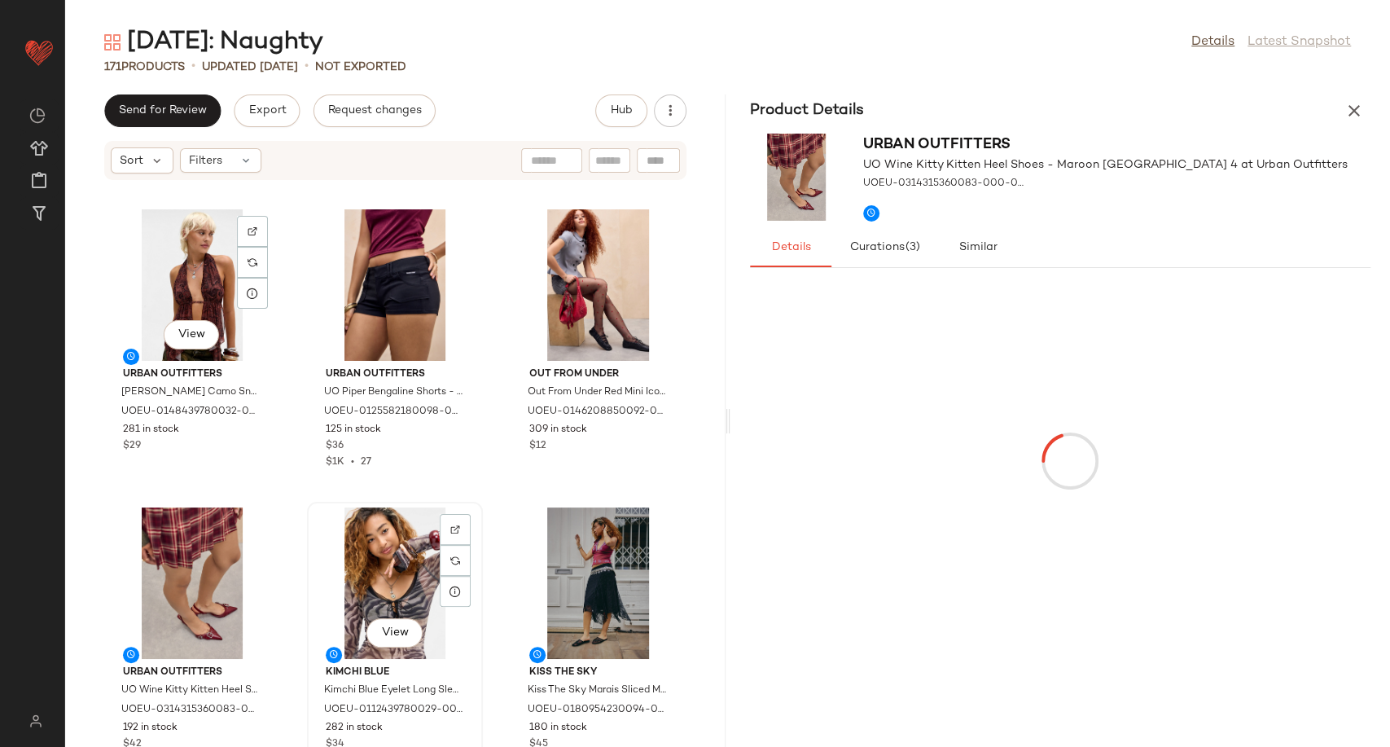
click at [329, 583] on div "View" at bounding box center [395, 582] width 164 height 151
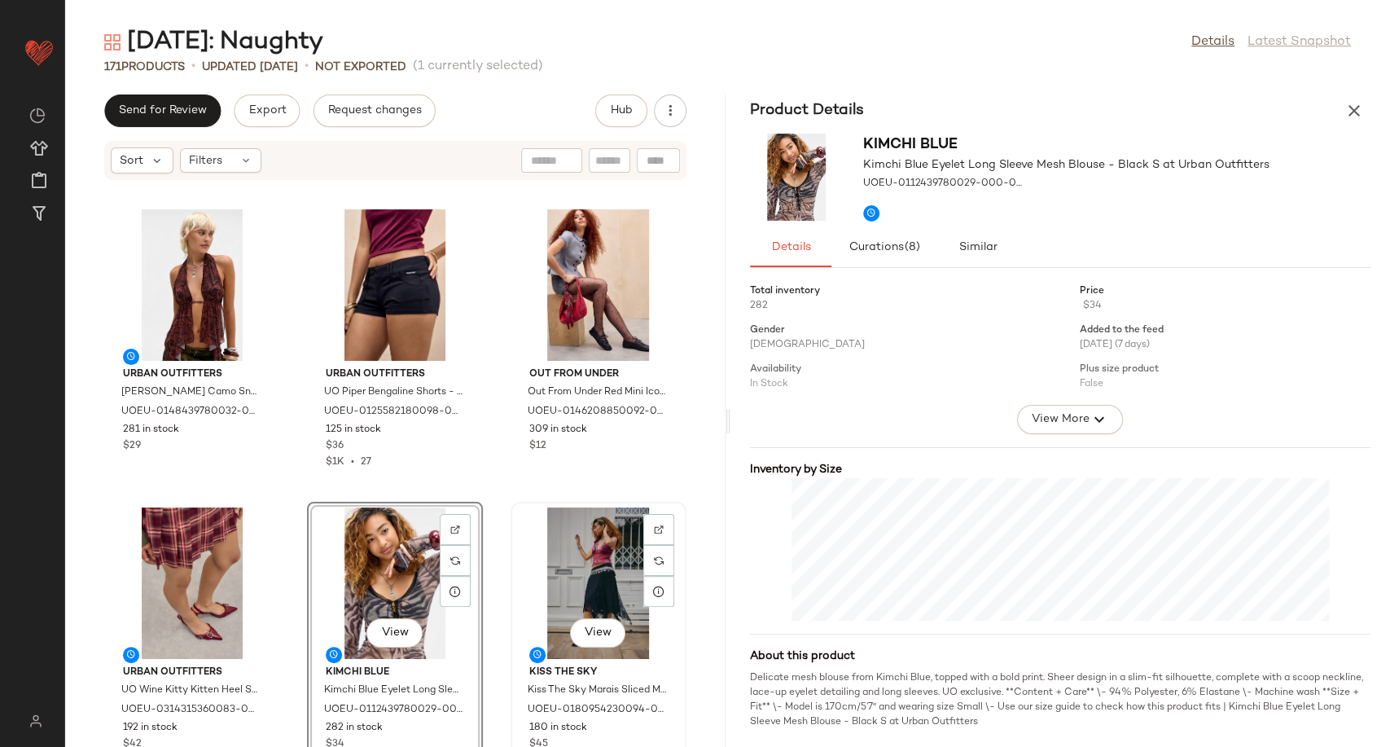
click at [558, 589] on div "View" at bounding box center [598, 582] width 164 height 151
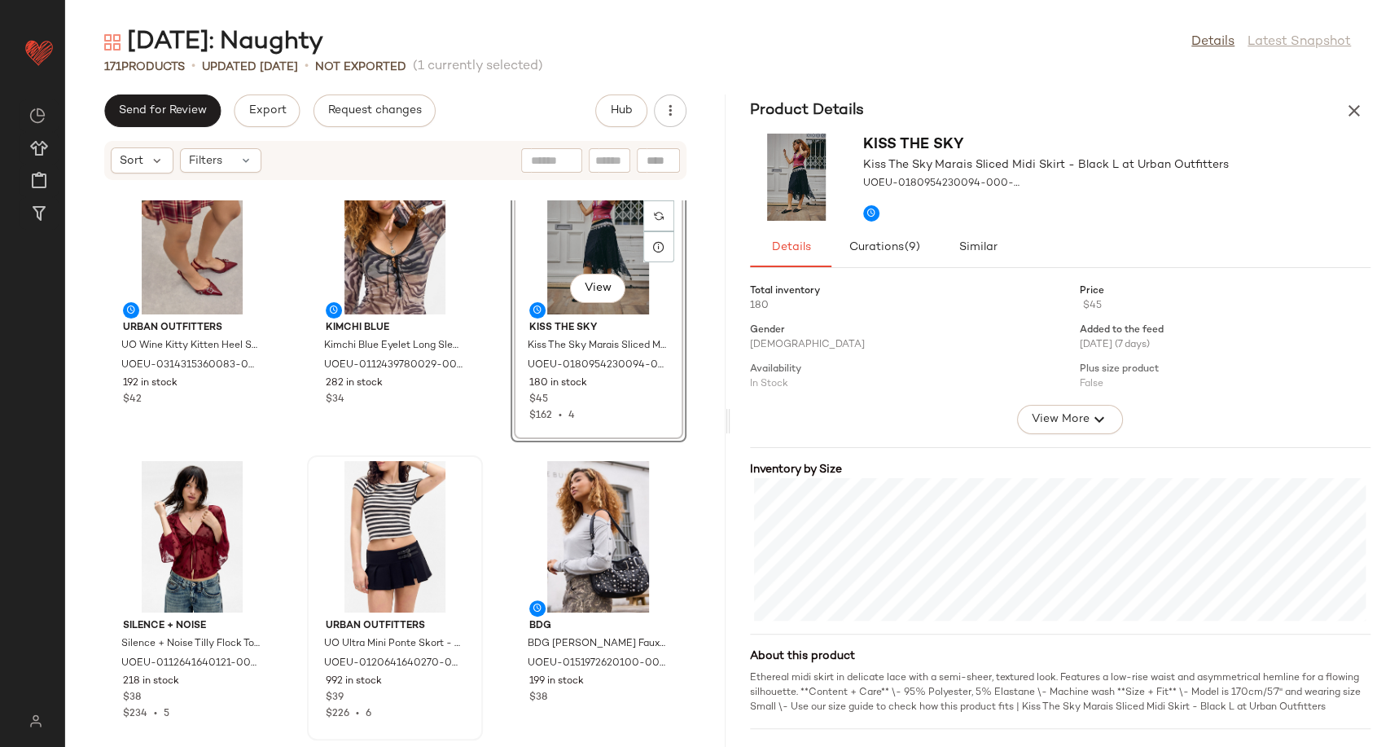
scroll to position [361, 0]
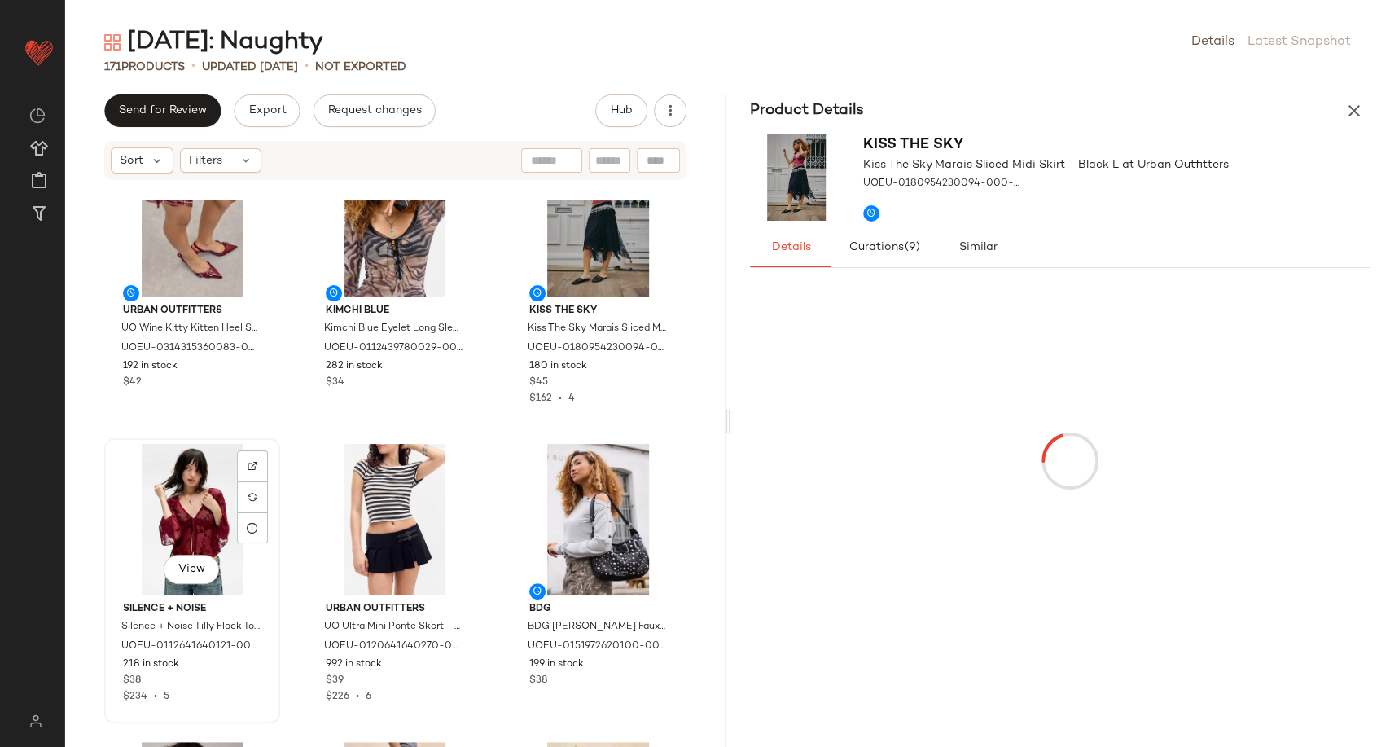
click at [185, 526] on div "View" at bounding box center [192, 519] width 164 height 151
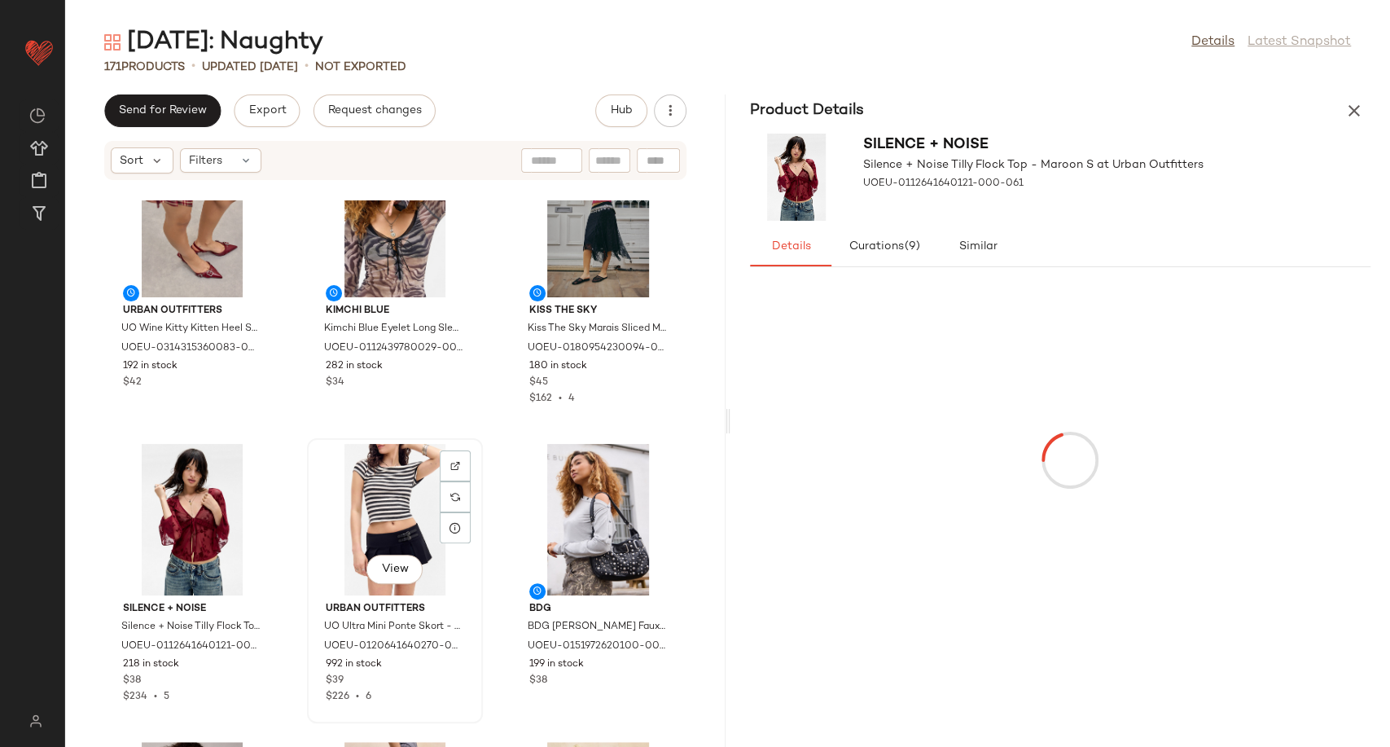
click at [393, 508] on div "View" at bounding box center [395, 519] width 164 height 151
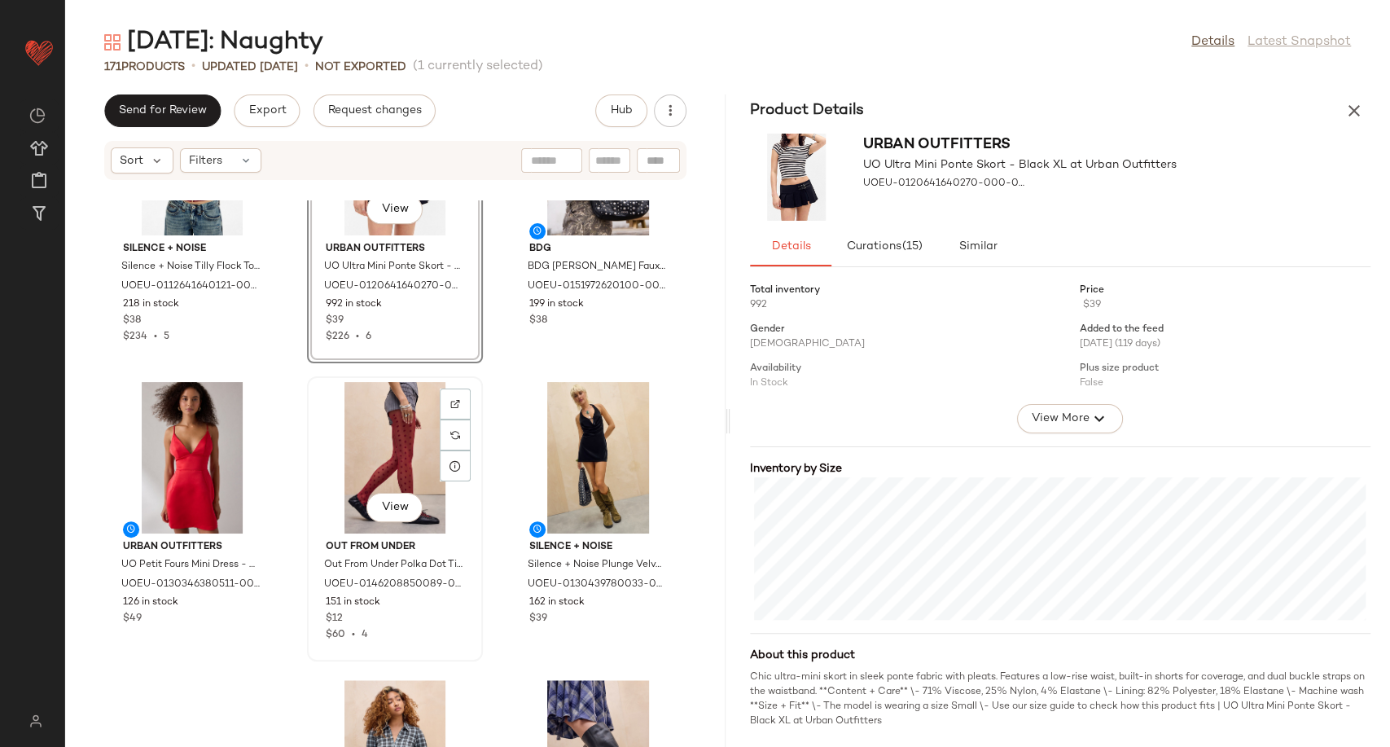
scroll to position [736, 0]
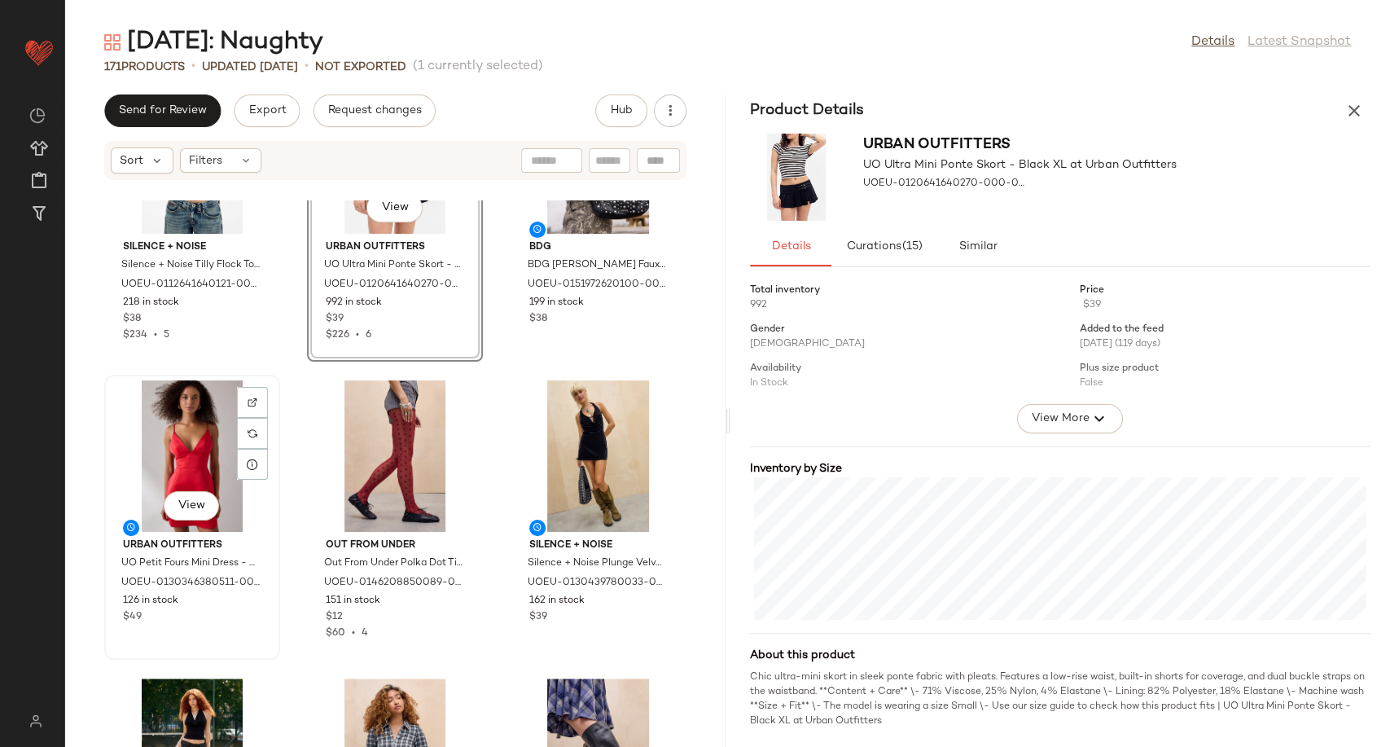
click at [211, 456] on div "View" at bounding box center [192, 455] width 164 height 151
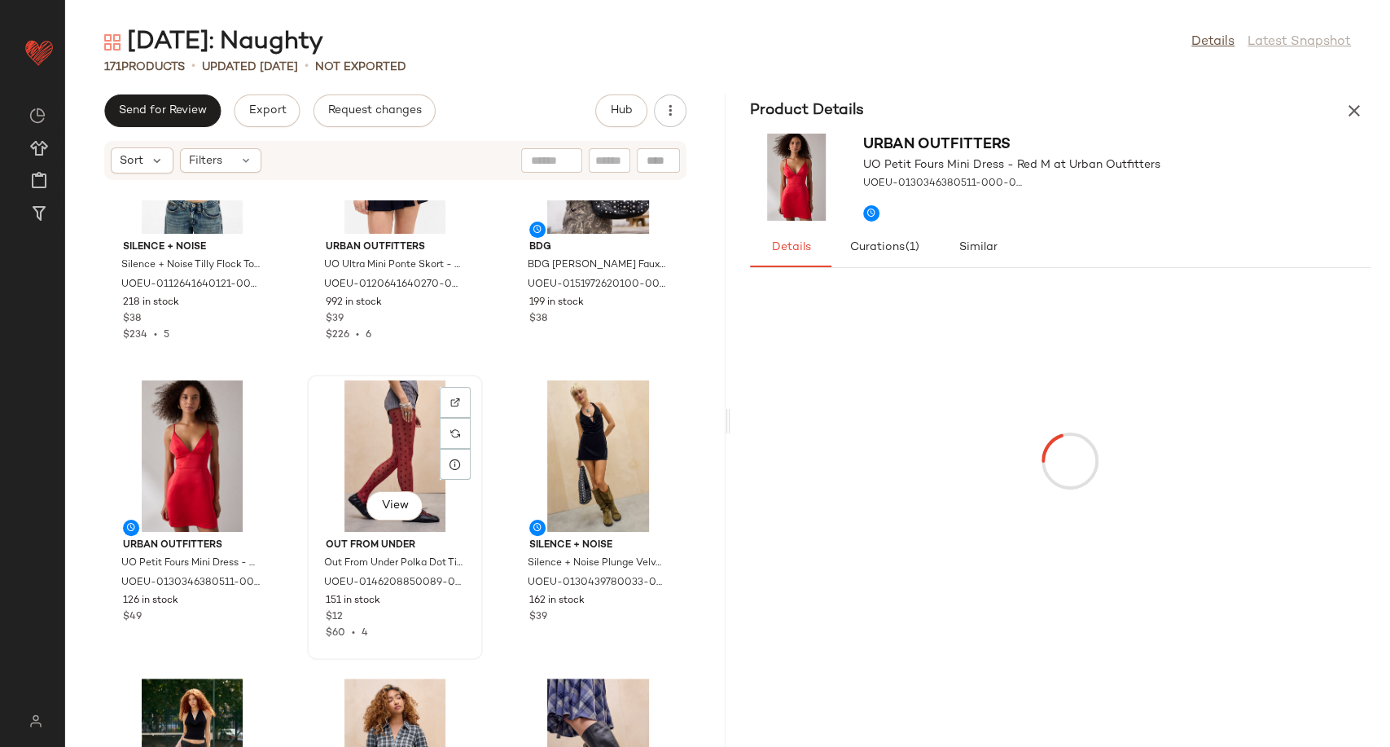
click at [354, 438] on div "View" at bounding box center [395, 455] width 164 height 151
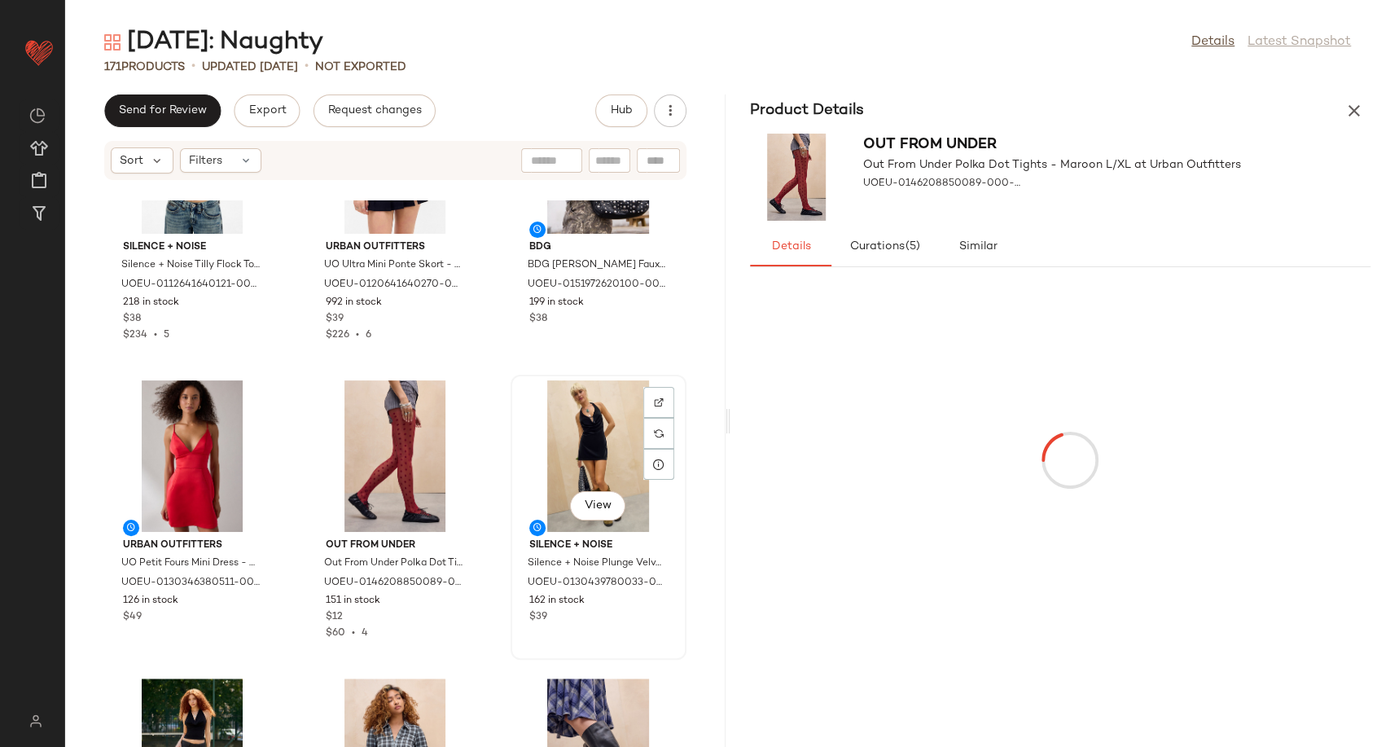
click at [599, 453] on div "View" at bounding box center [598, 455] width 164 height 151
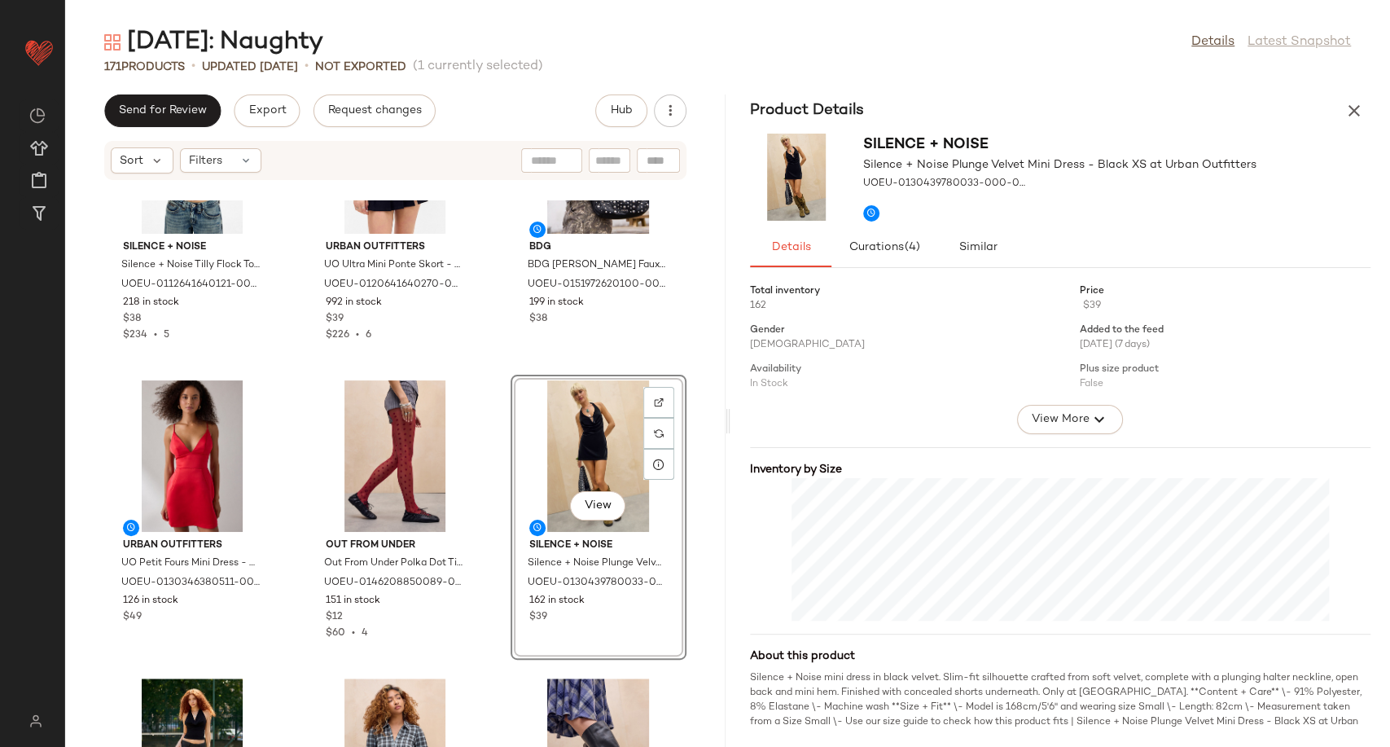
scroll to position [1098, 0]
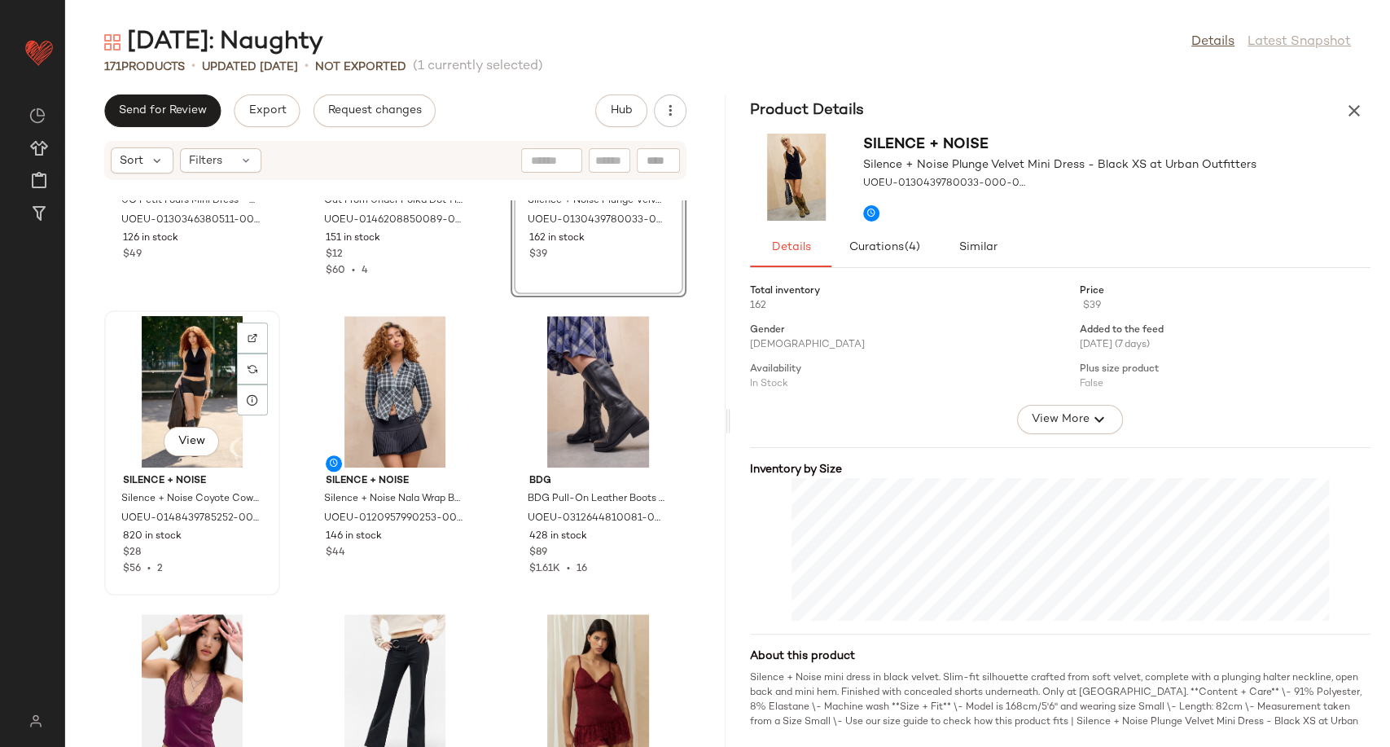
click at [215, 376] on div "View" at bounding box center [192, 391] width 164 height 151
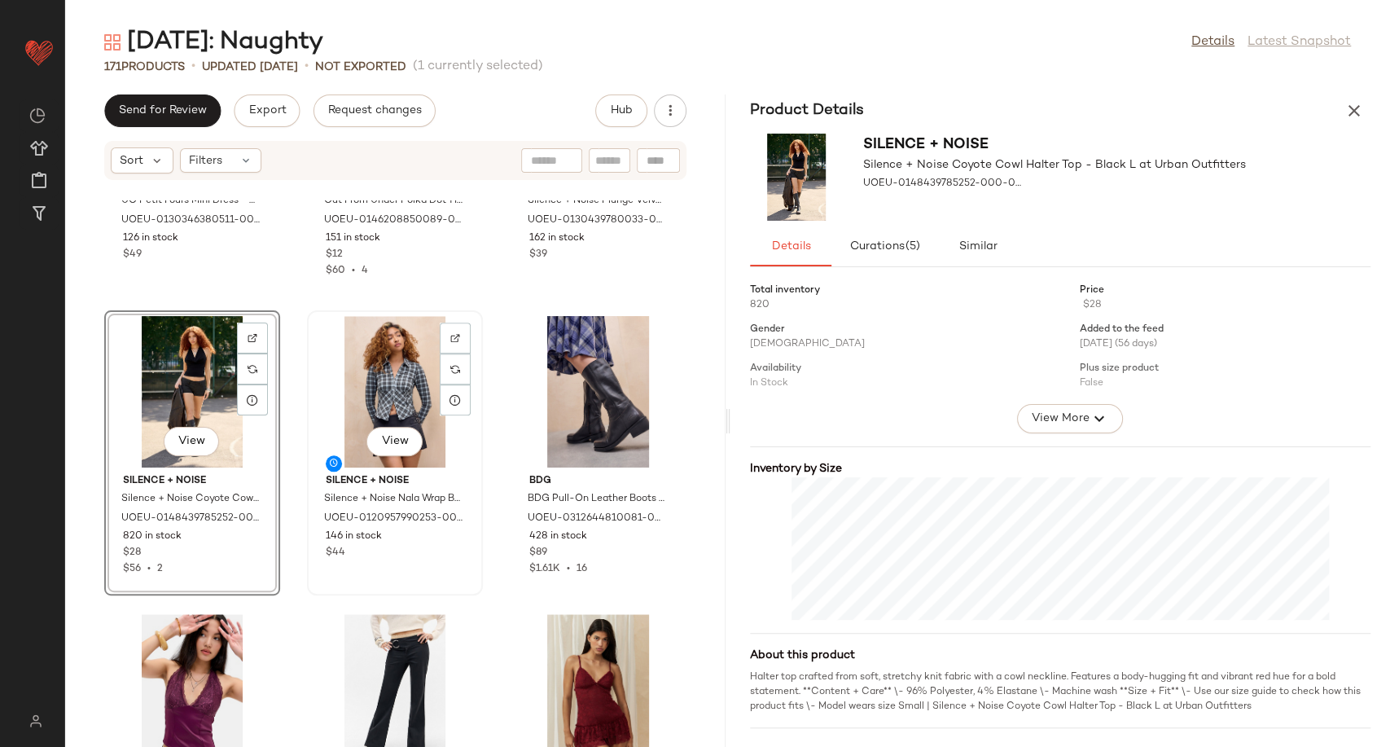
click at [360, 390] on div "View" at bounding box center [395, 391] width 164 height 151
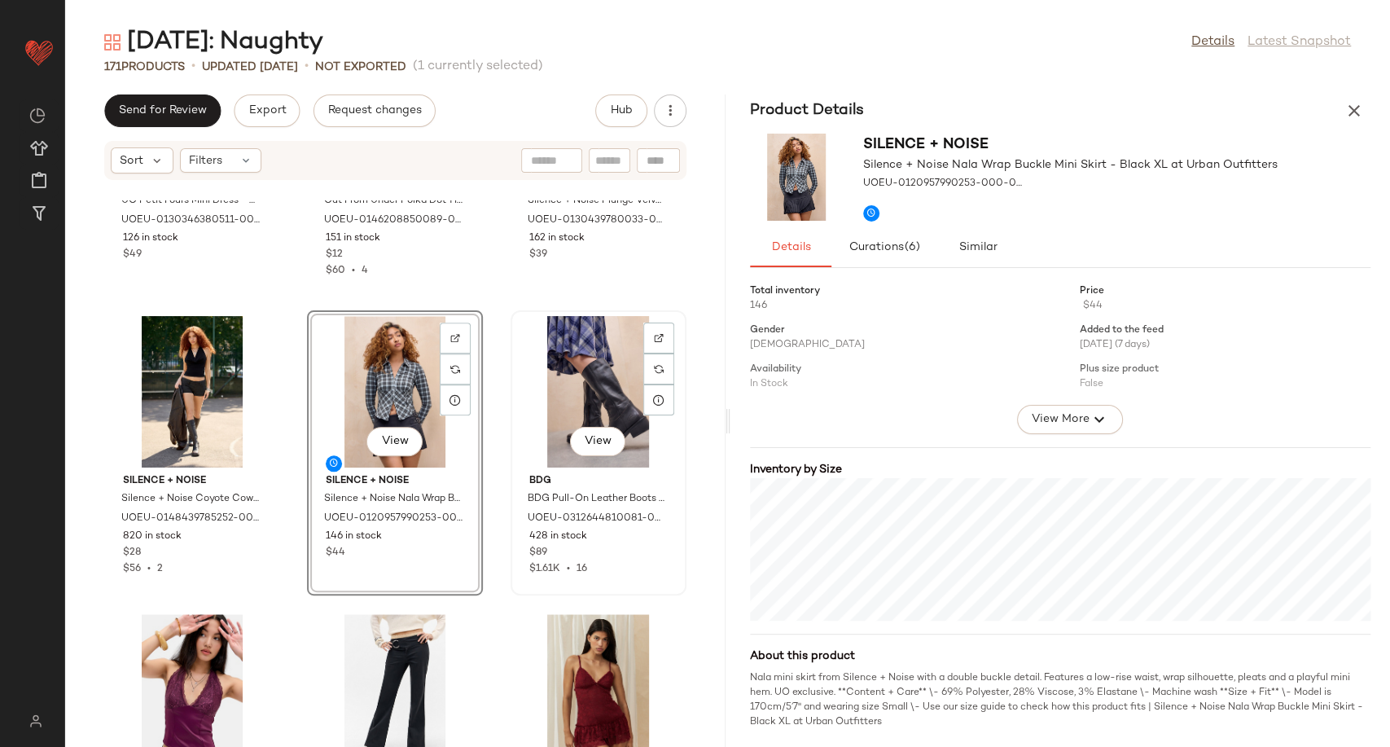
click at [565, 386] on div "View" at bounding box center [598, 391] width 164 height 151
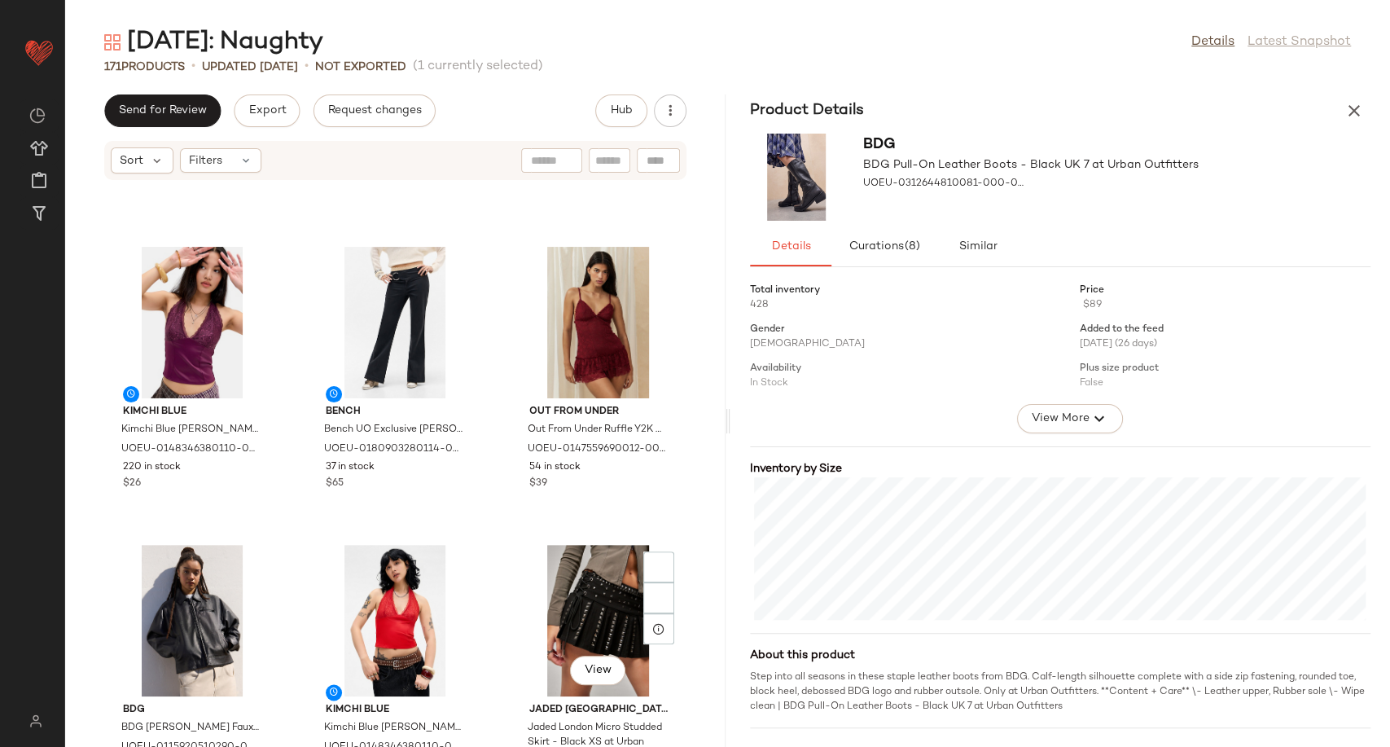
scroll to position [1641, 0]
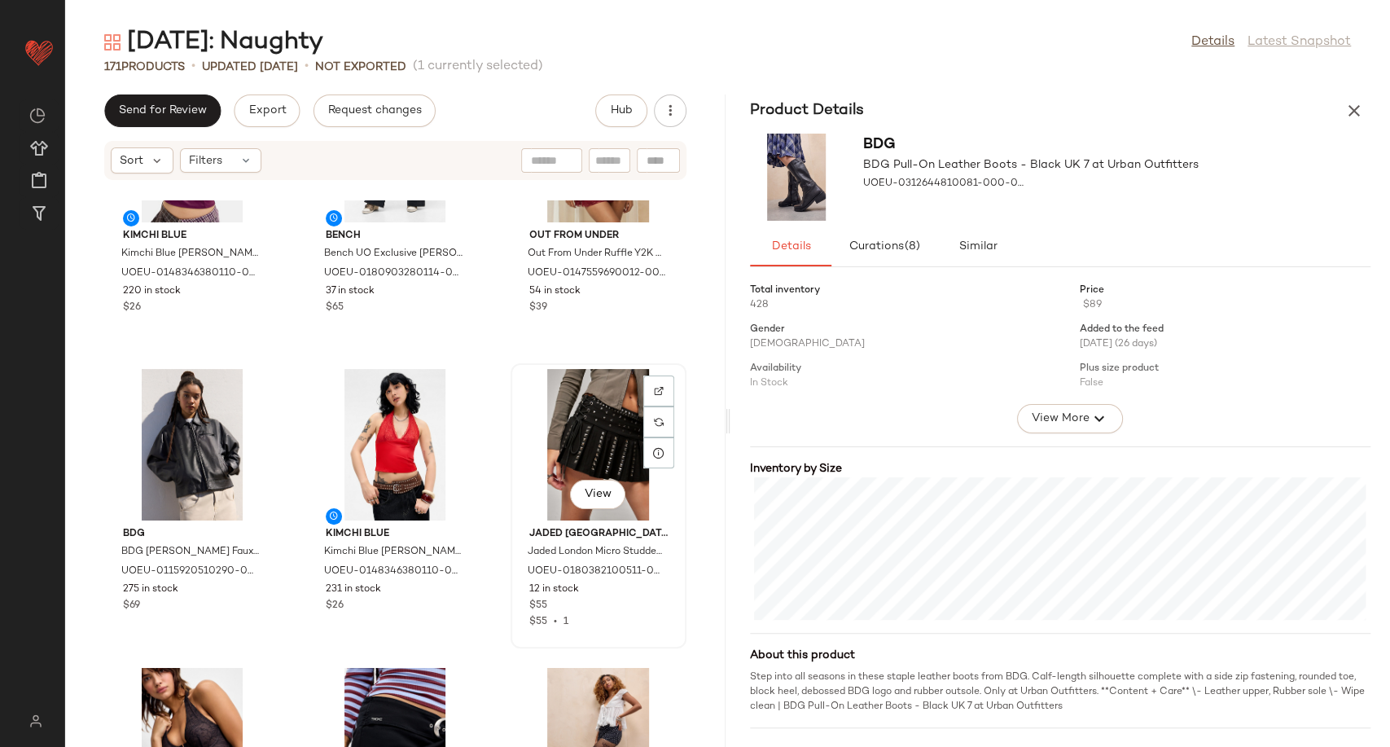
click at [564, 432] on div "View" at bounding box center [598, 444] width 164 height 151
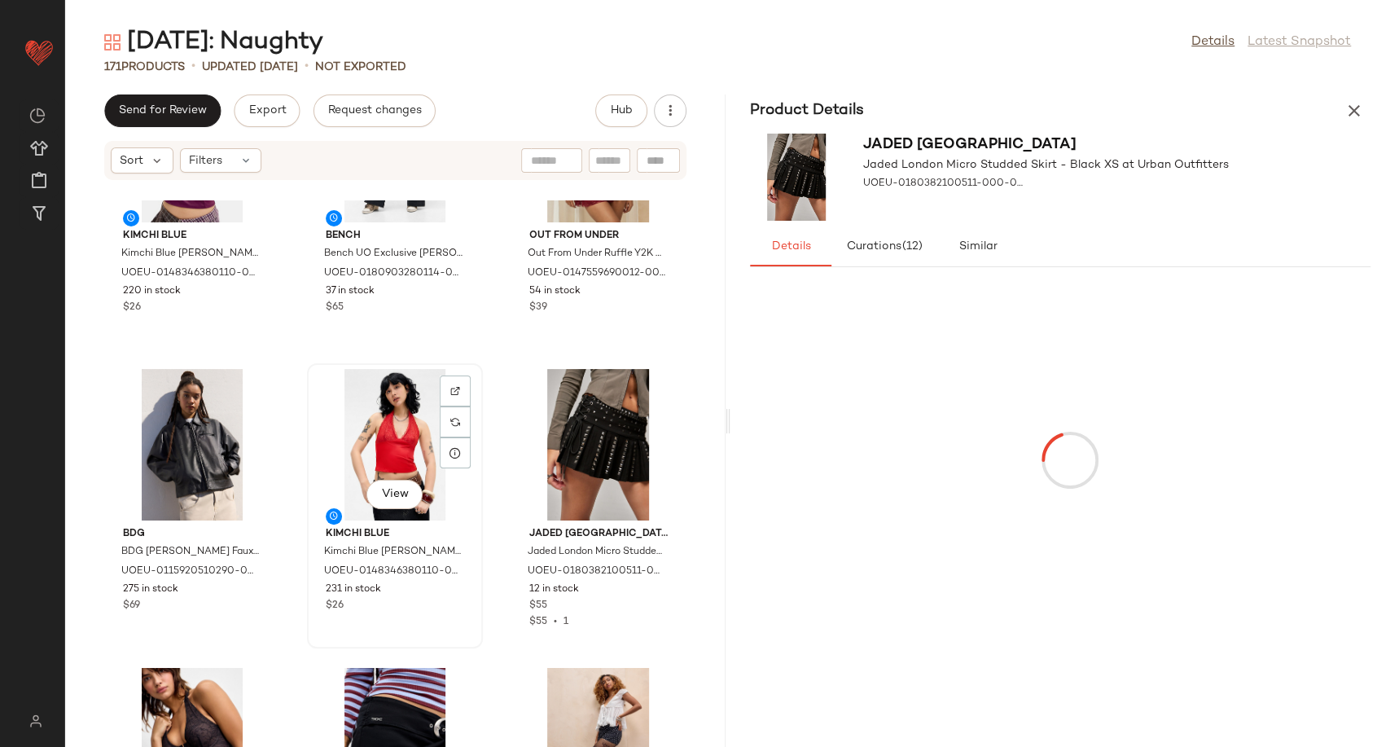
click at [395, 427] on div "View" at bounding box center [395, 444] width 164 height 151
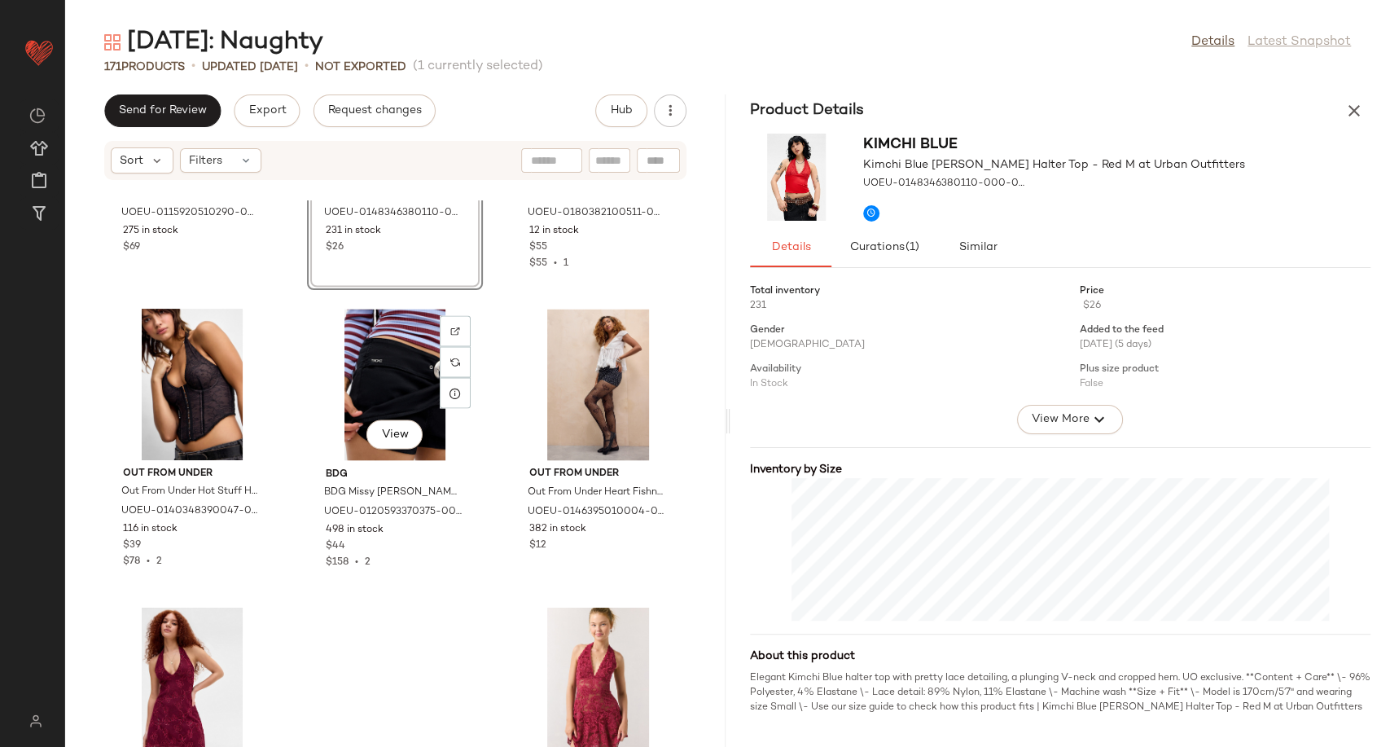
scroll to position [2003, 0]
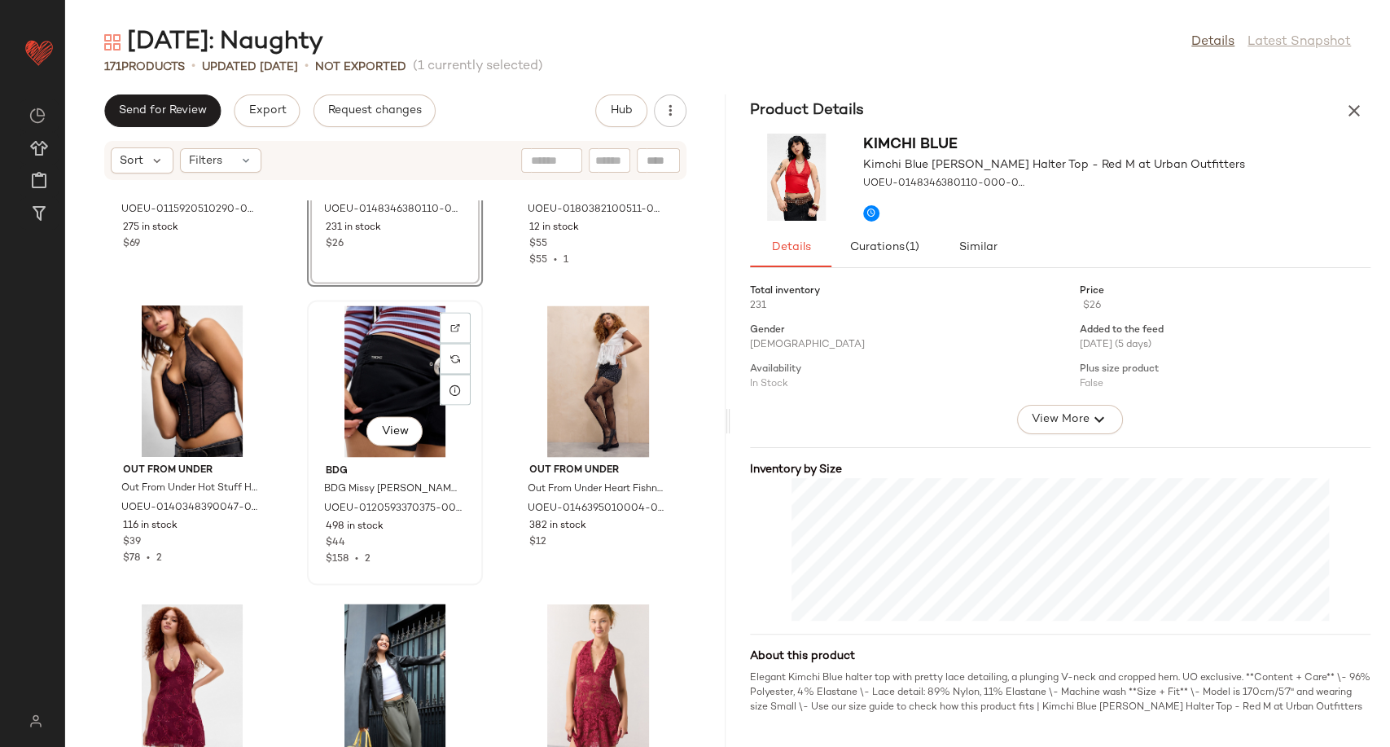
click at [358, 377] on div "View" at bounding box center [395, 380] width 164 height 151
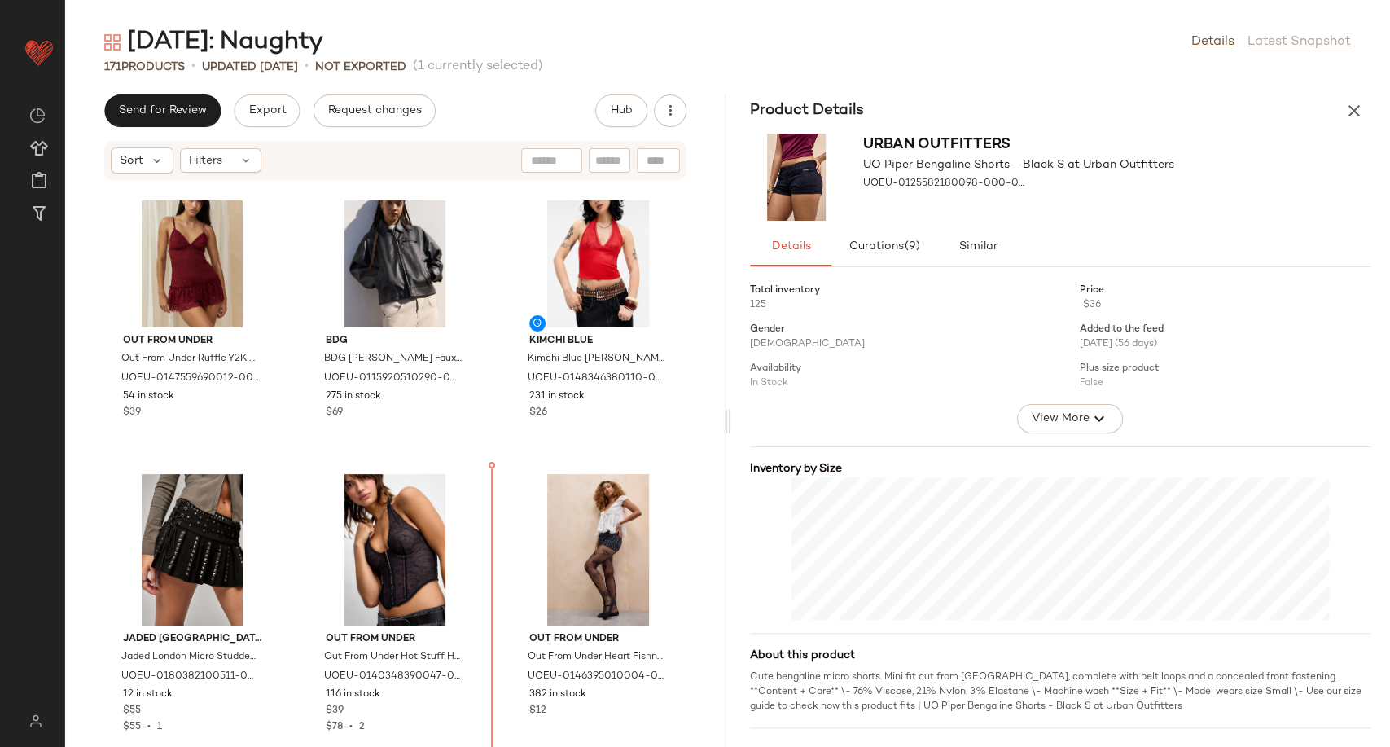
scroll to position [1903, 0]
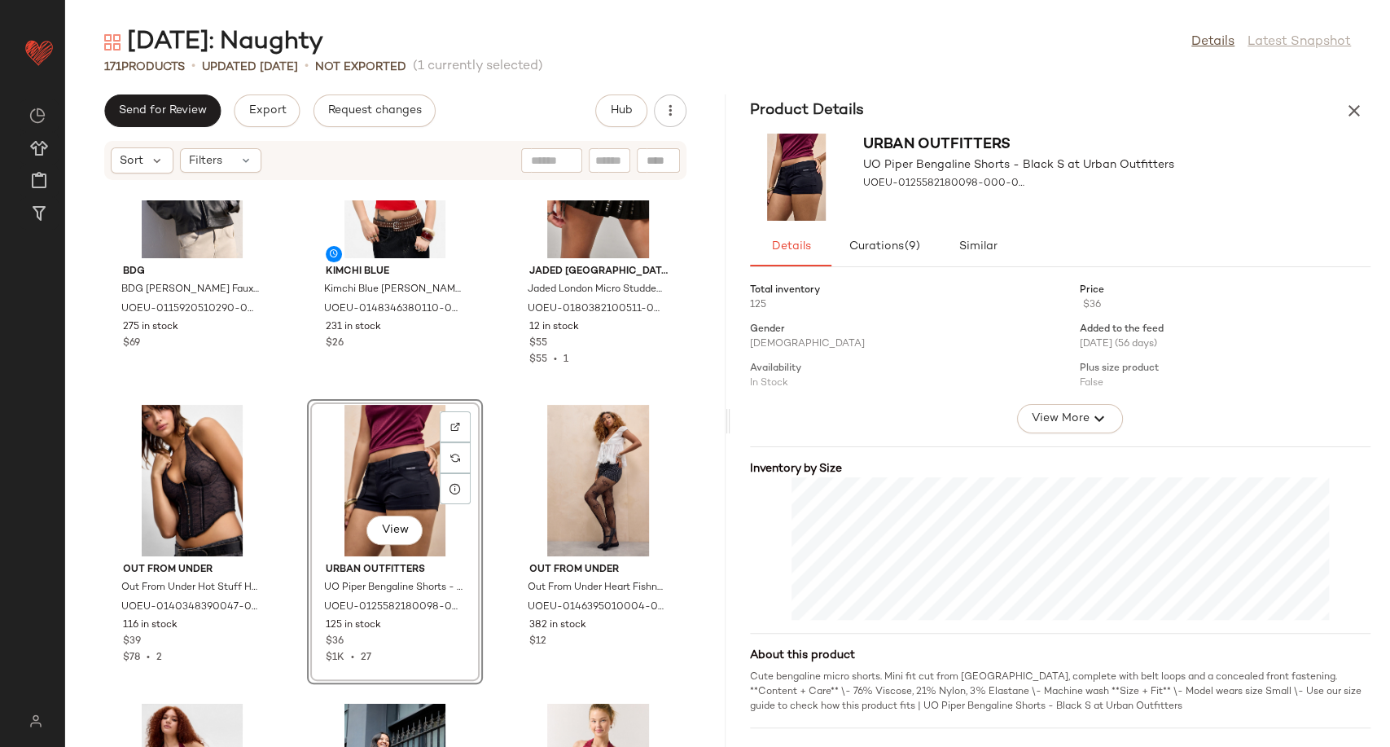
click at [481, 570] on div "BDG BDG [PERSON_NAME] Faux Leather Jacket - Black 2XS at Urban Outfitters UOEU-…" at bounding box center [395, 473] width 660 height 546
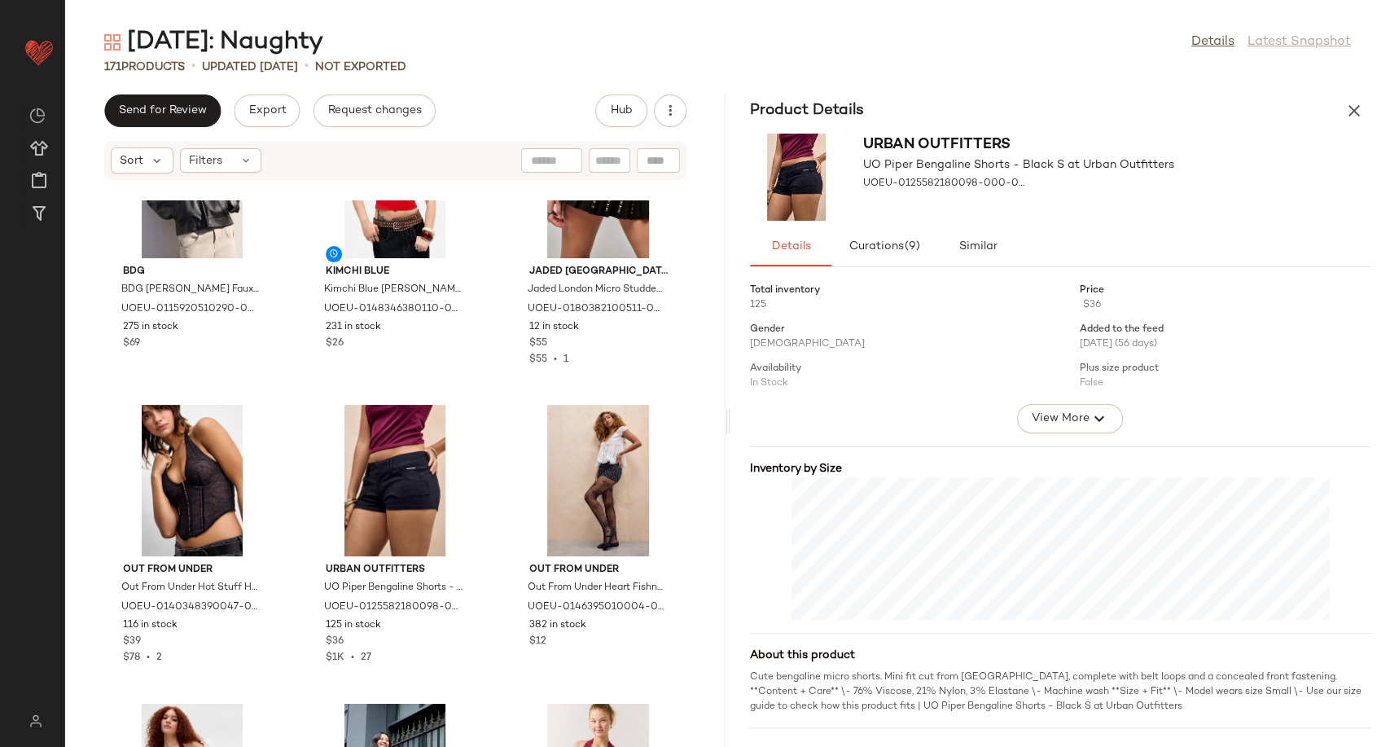
click at [488, 572] on div "BDG BDG [PERSON_NAME] Faux Leather Jacket - Black 2XS at Urban Outfitters UOEU-…" at bounding box center [395, 473] width 660 height 546
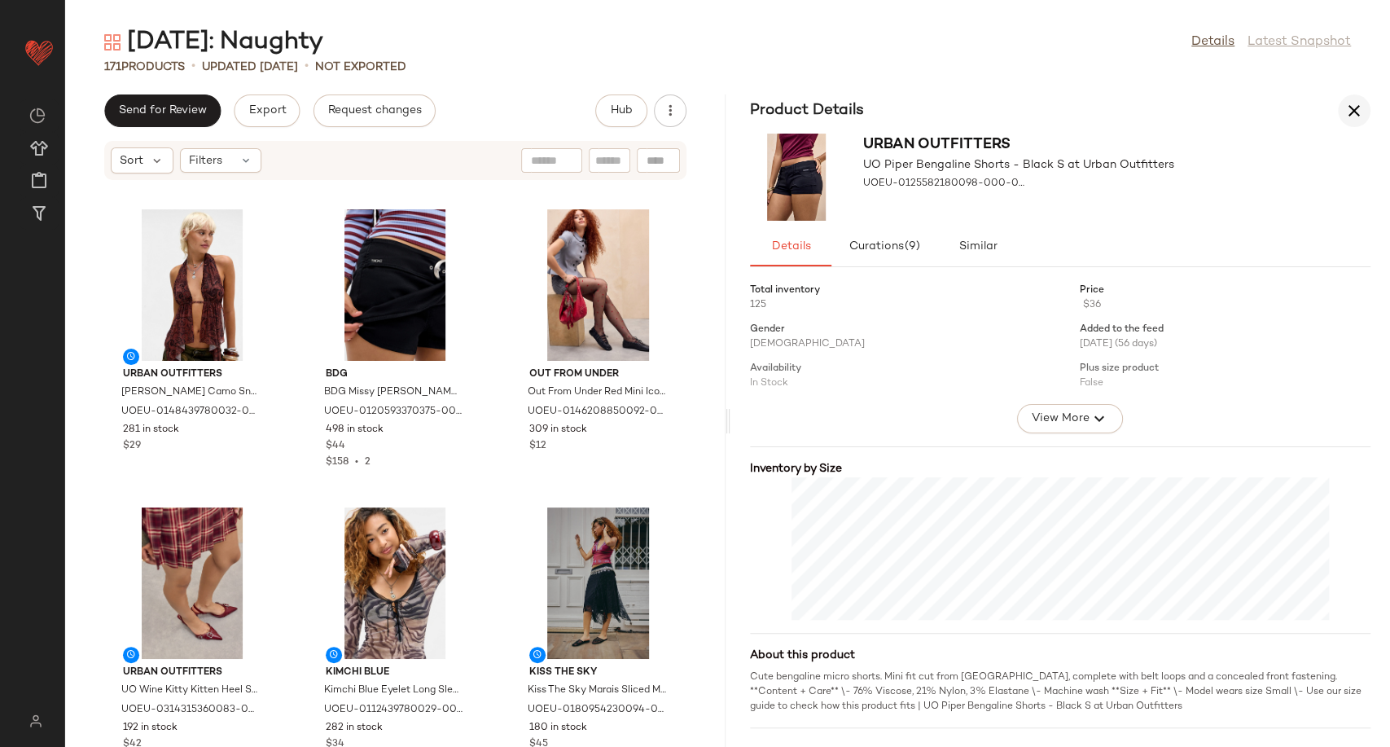
click at [1349, 107] on icon "button" at bounding box center [1354, 111] width 20 height 20
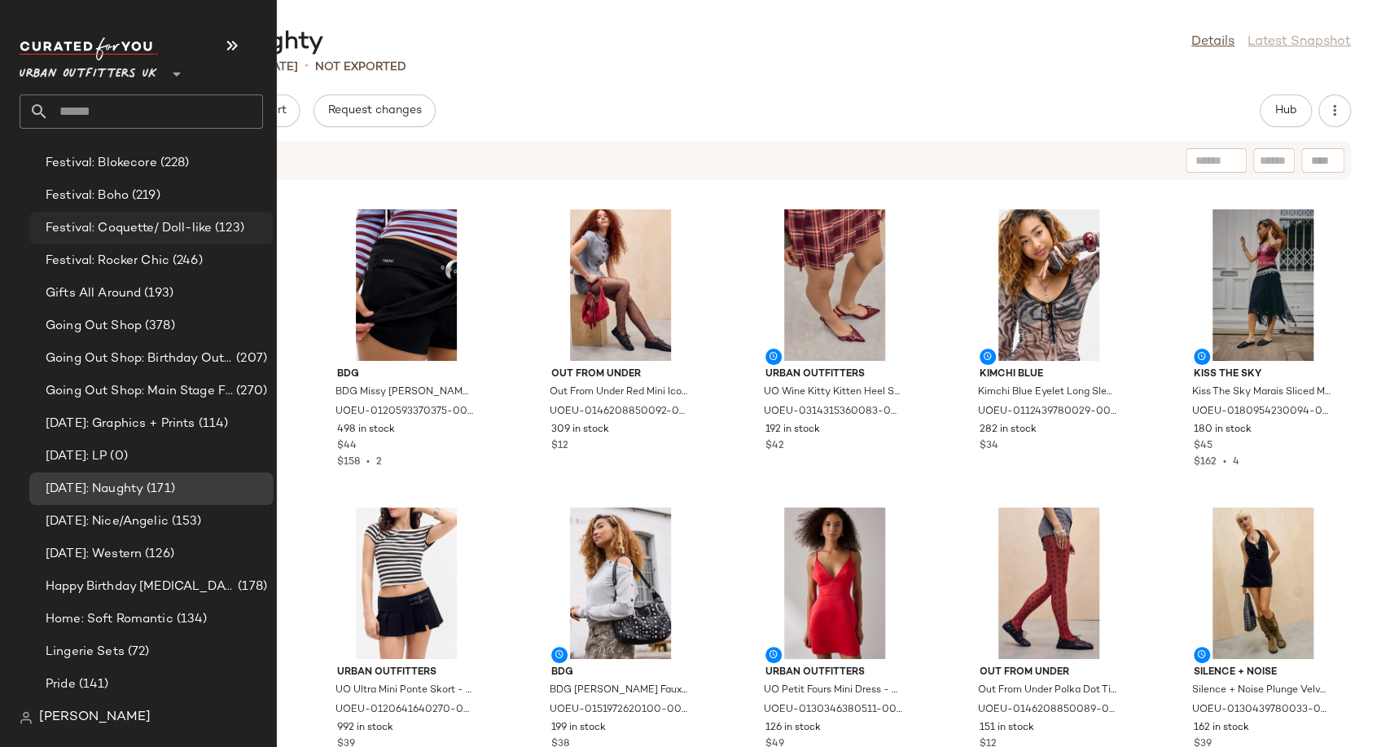
scroll to position [3889, 0]
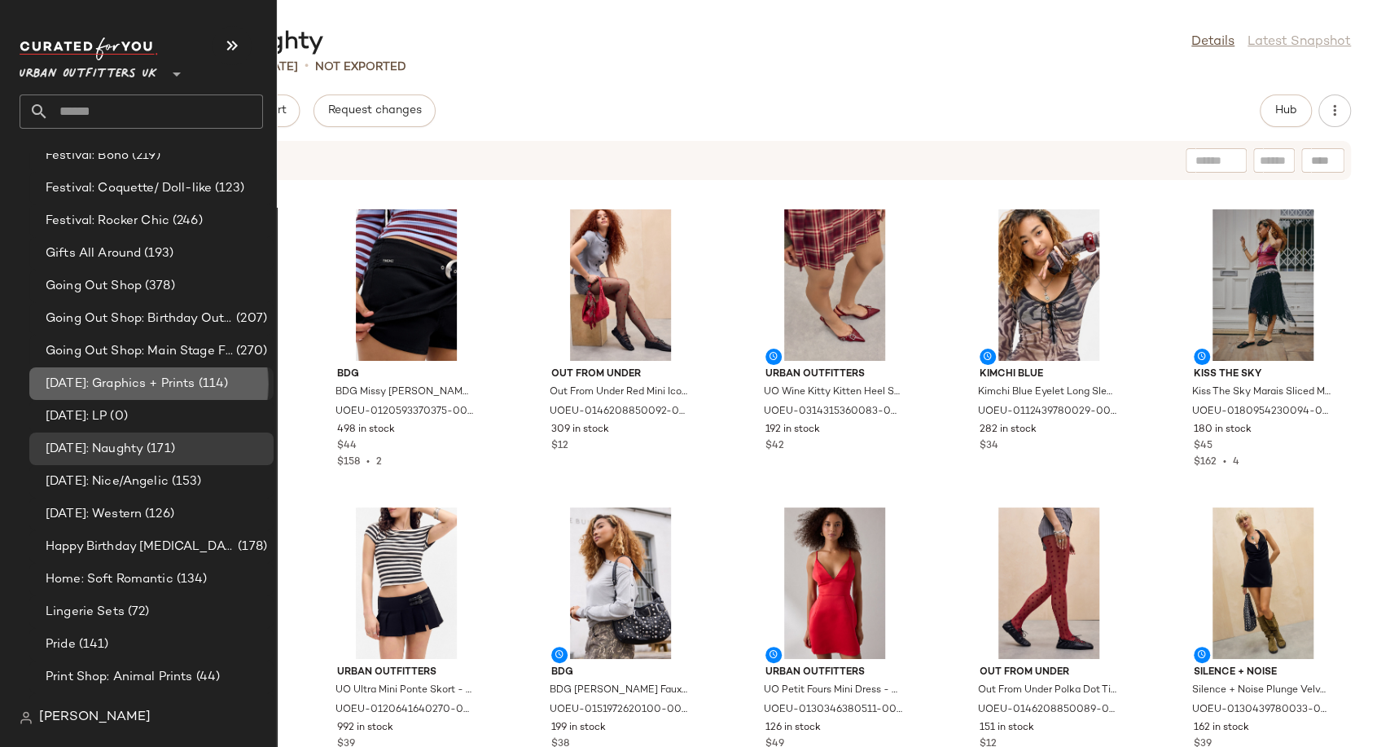
click at [129, 382] on span "[DATE]: Graphics + Prints" at bounding box center [121, 383] width 150 height 19
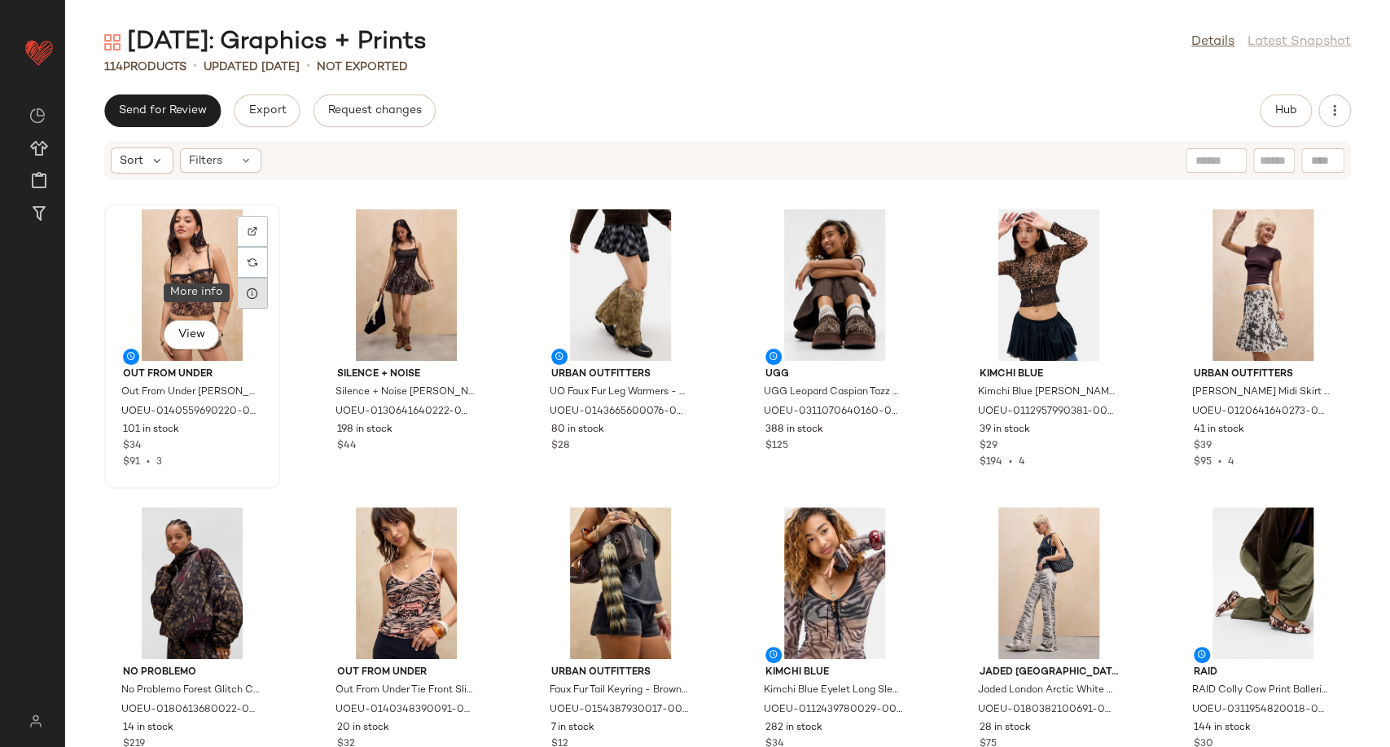
click at [248, 297] on icon at bounding box center [252, 293] width 13 height 13
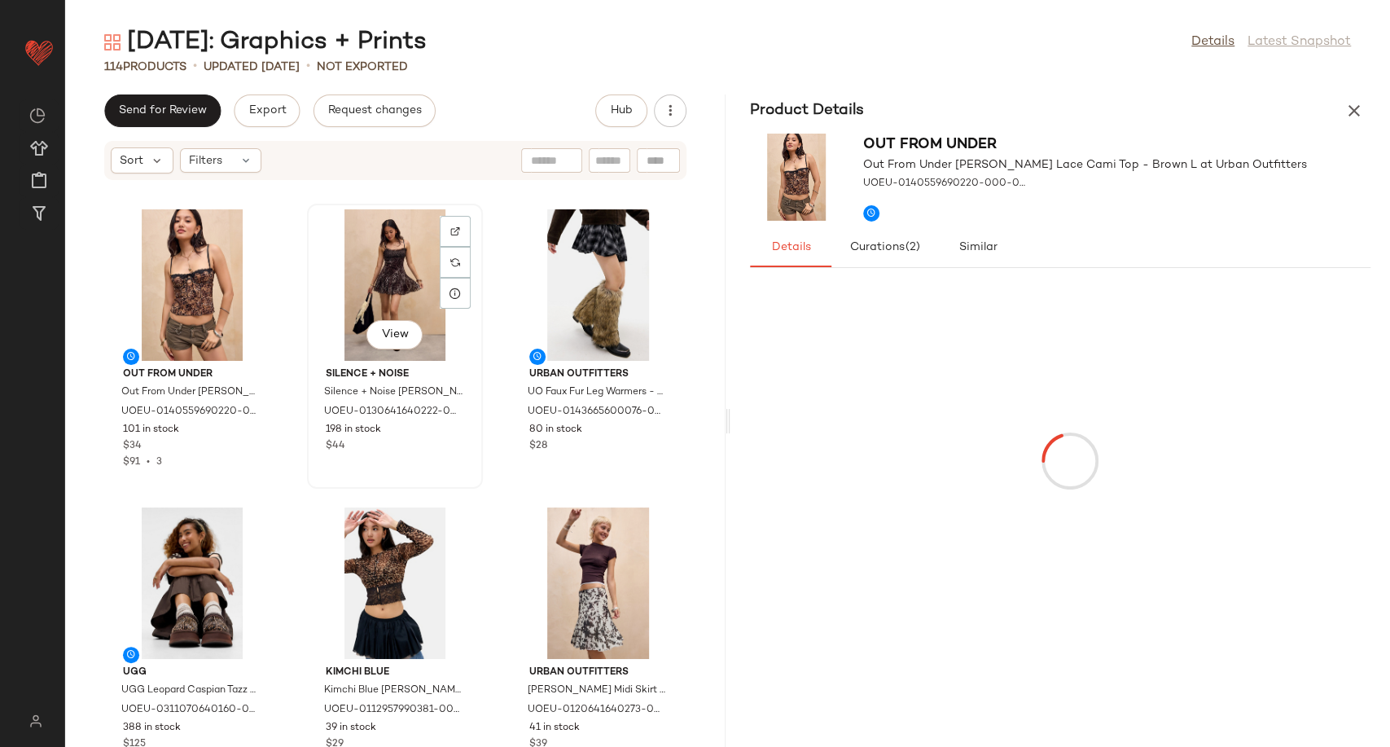
click at [380, 292] on div "View" at bounding box center [395, 284] width 164 height 151
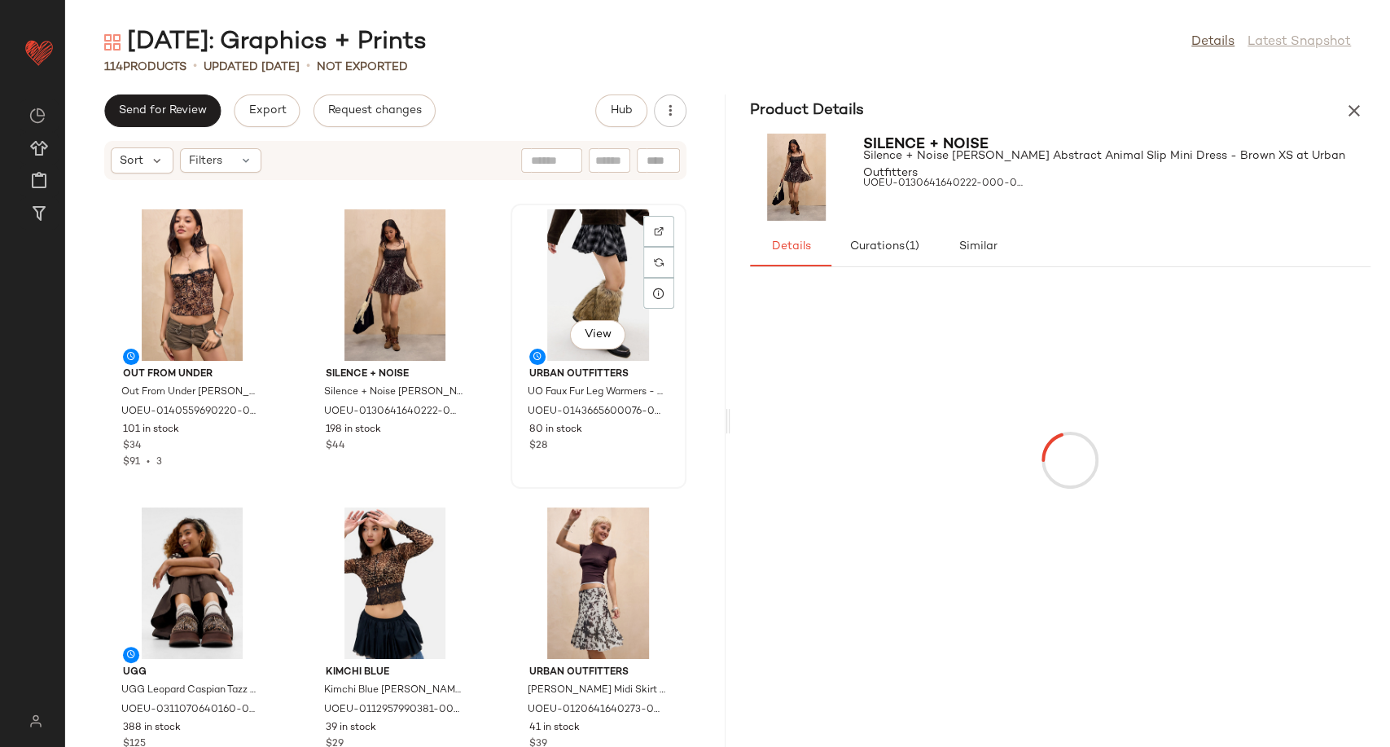
click at [556, 286] on div "View" at bounding box center [598, 284] width 164 height 151
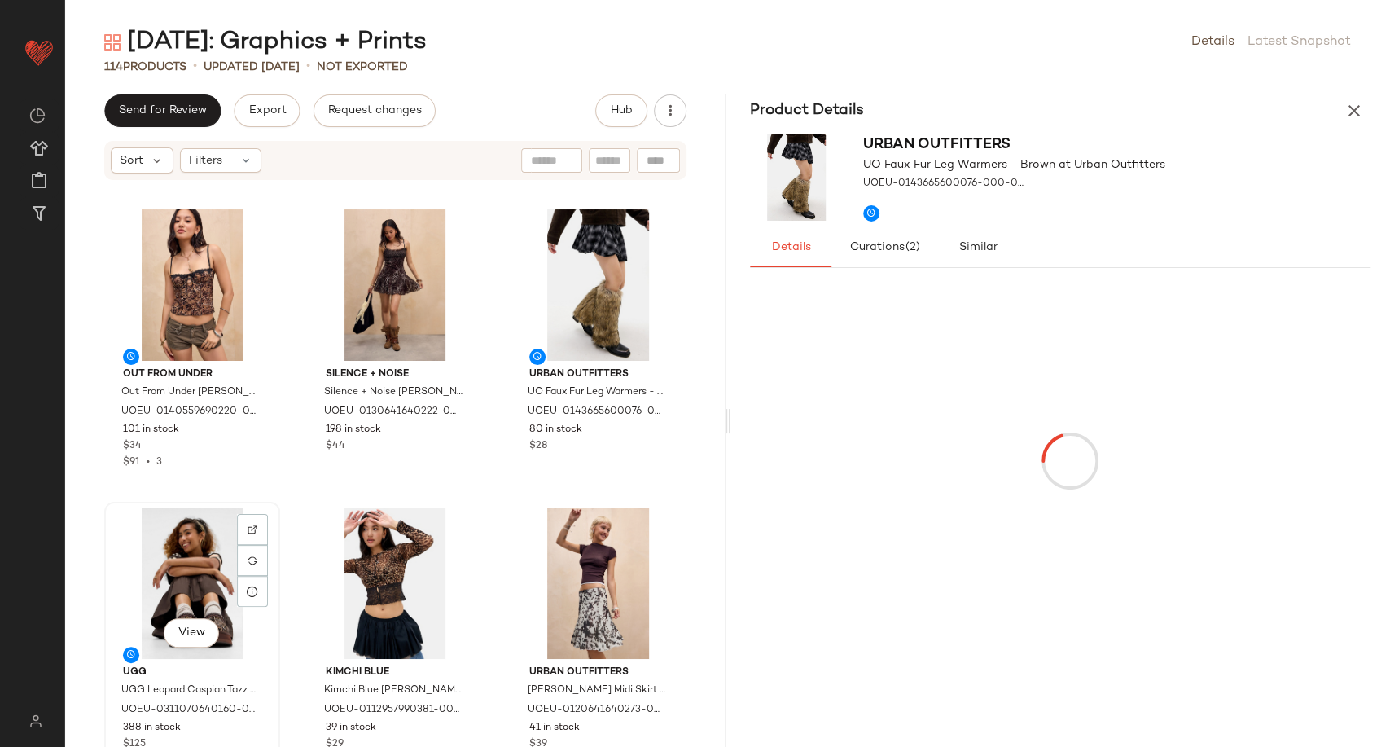
click at [218, 560] on div "View" at bounding box center [192, 582] width 164 height 151
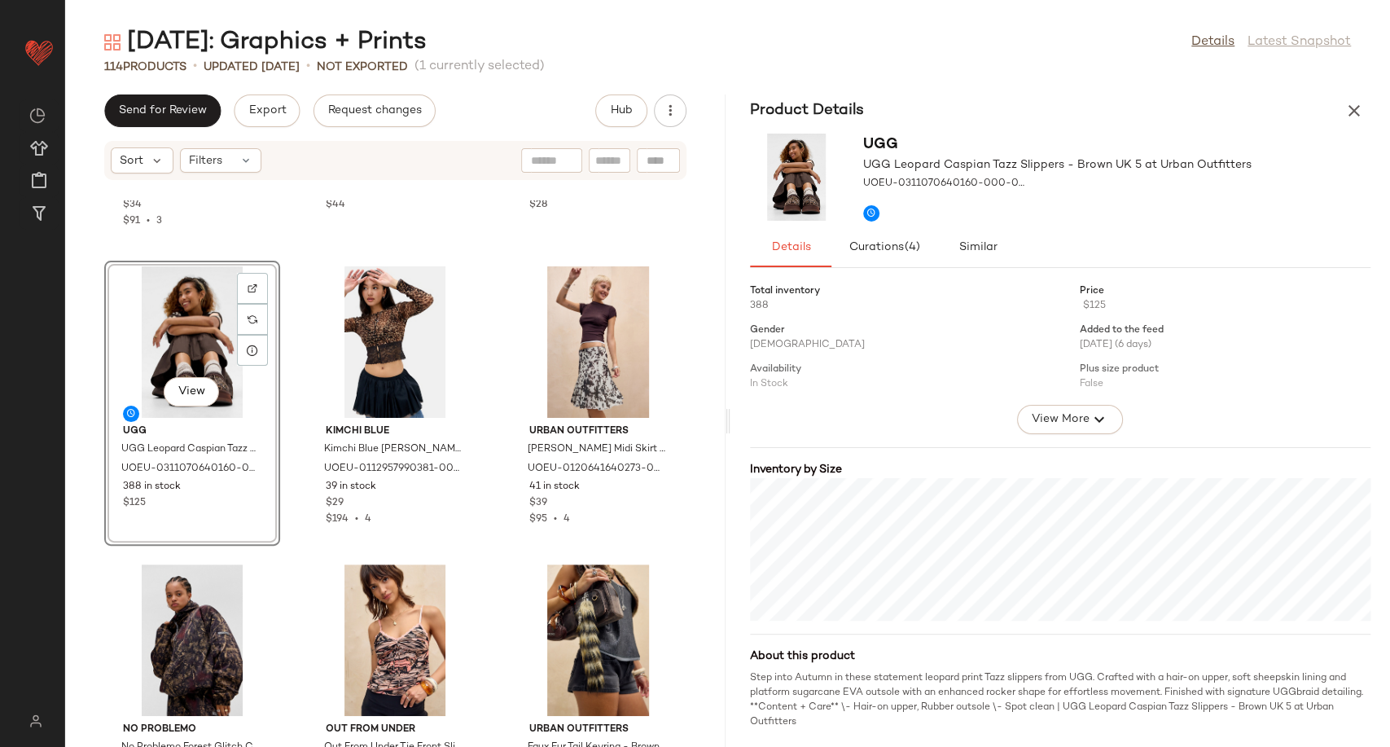
scroll to position [271, 0]
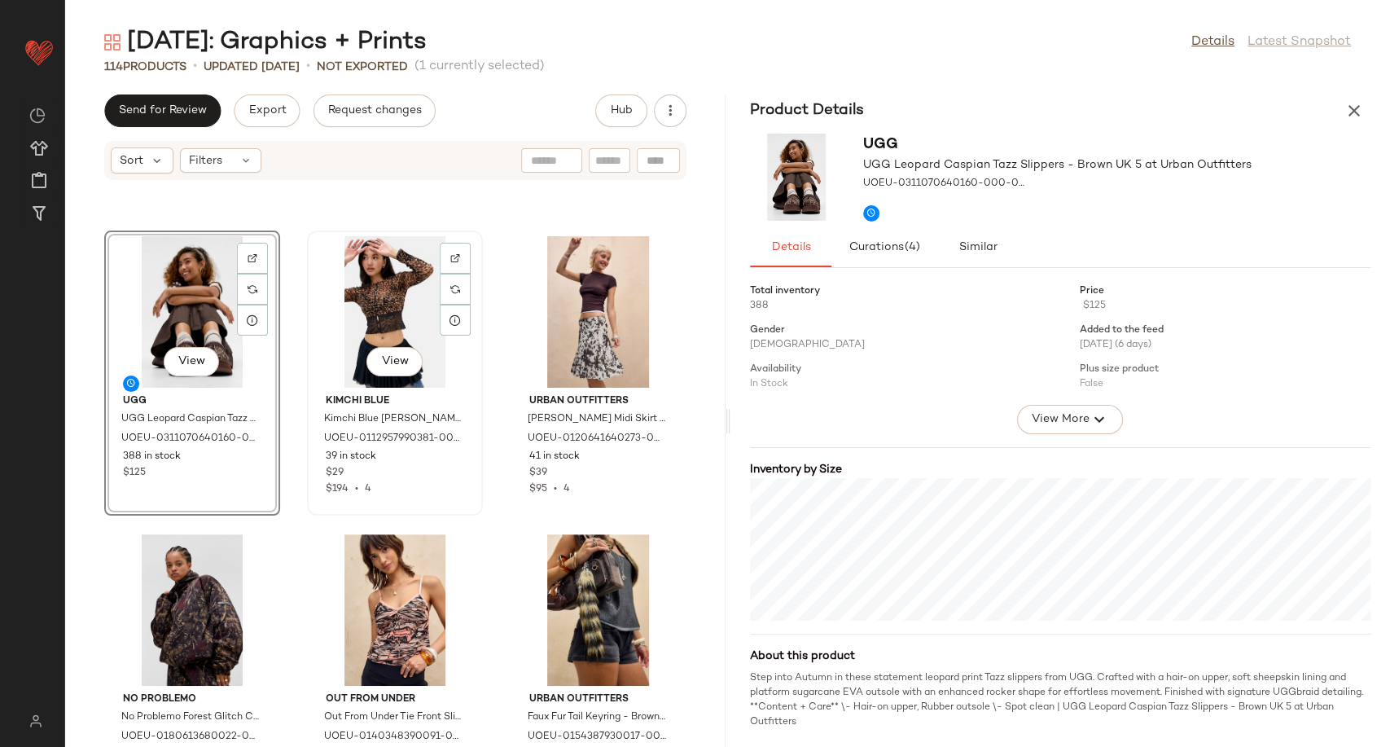
click at [394, 327] on div "View" at bounding box center [395, 311] width 164 height 151
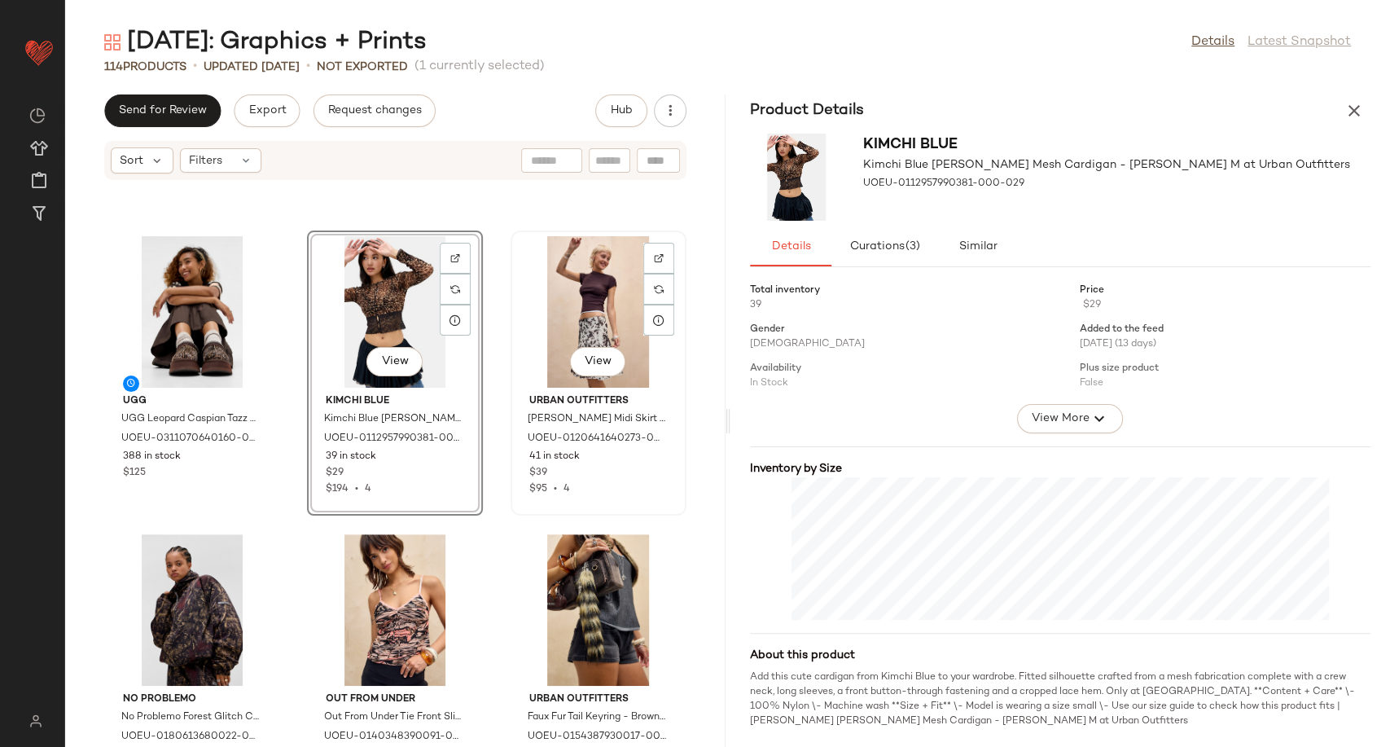
click at [560, 310] on div "View" at bounding box center [598, 311] width 164 height 151
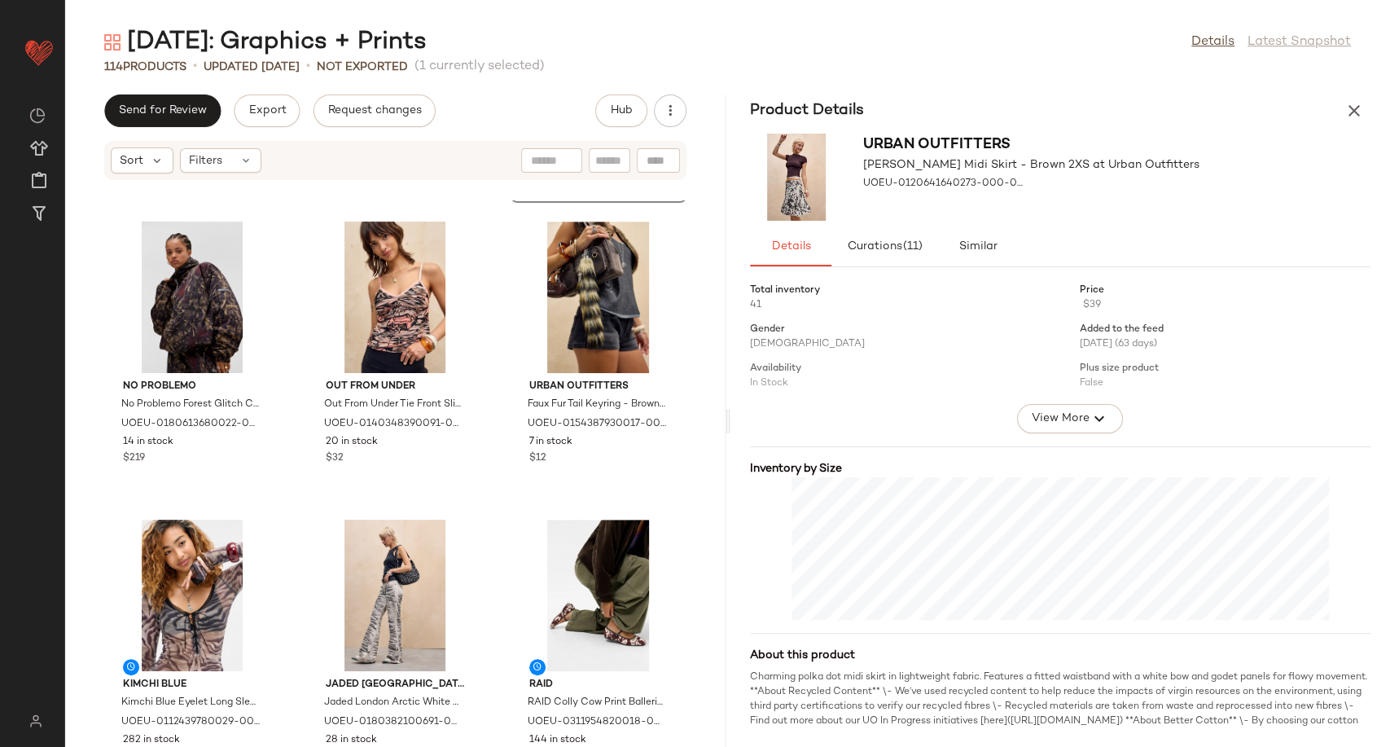
scroll to position [646, 0]
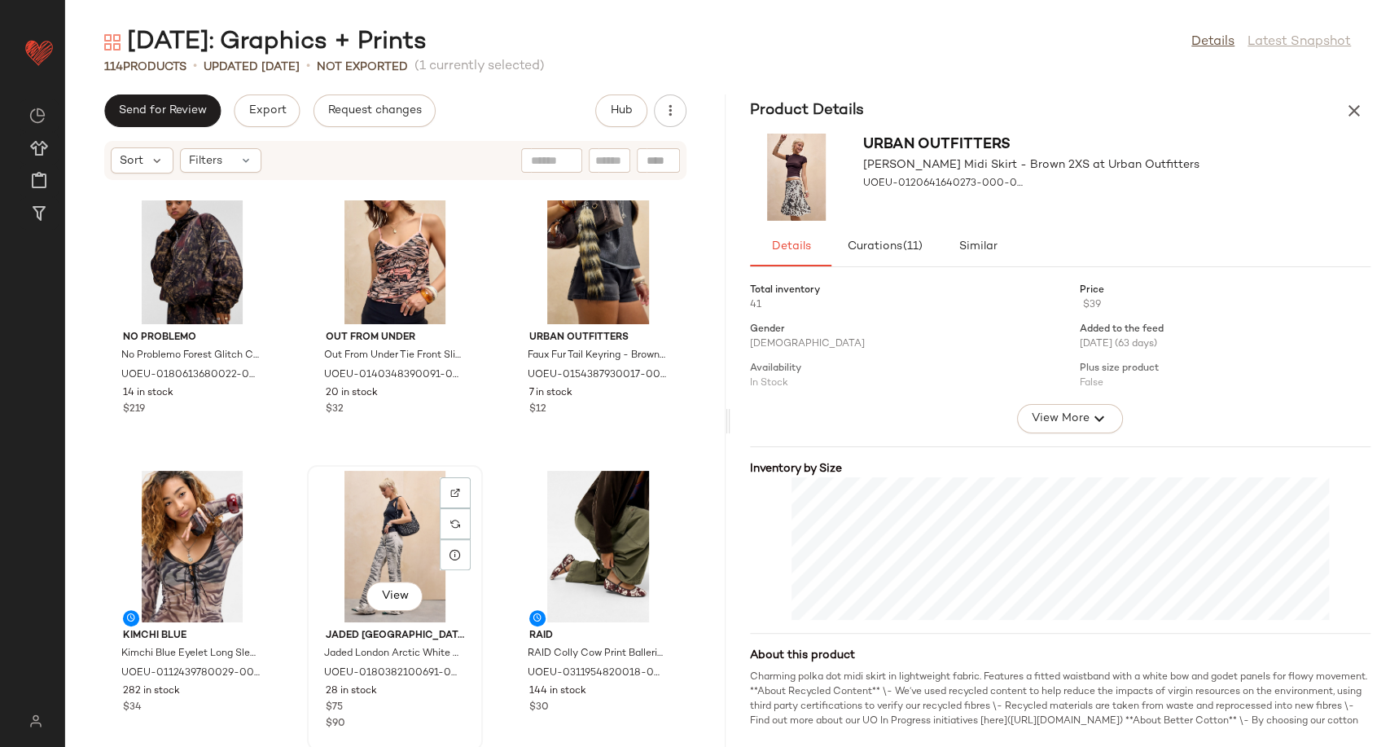
click at [400, 558] on div "View" at bounding box center [395, 546] width 164 height 151
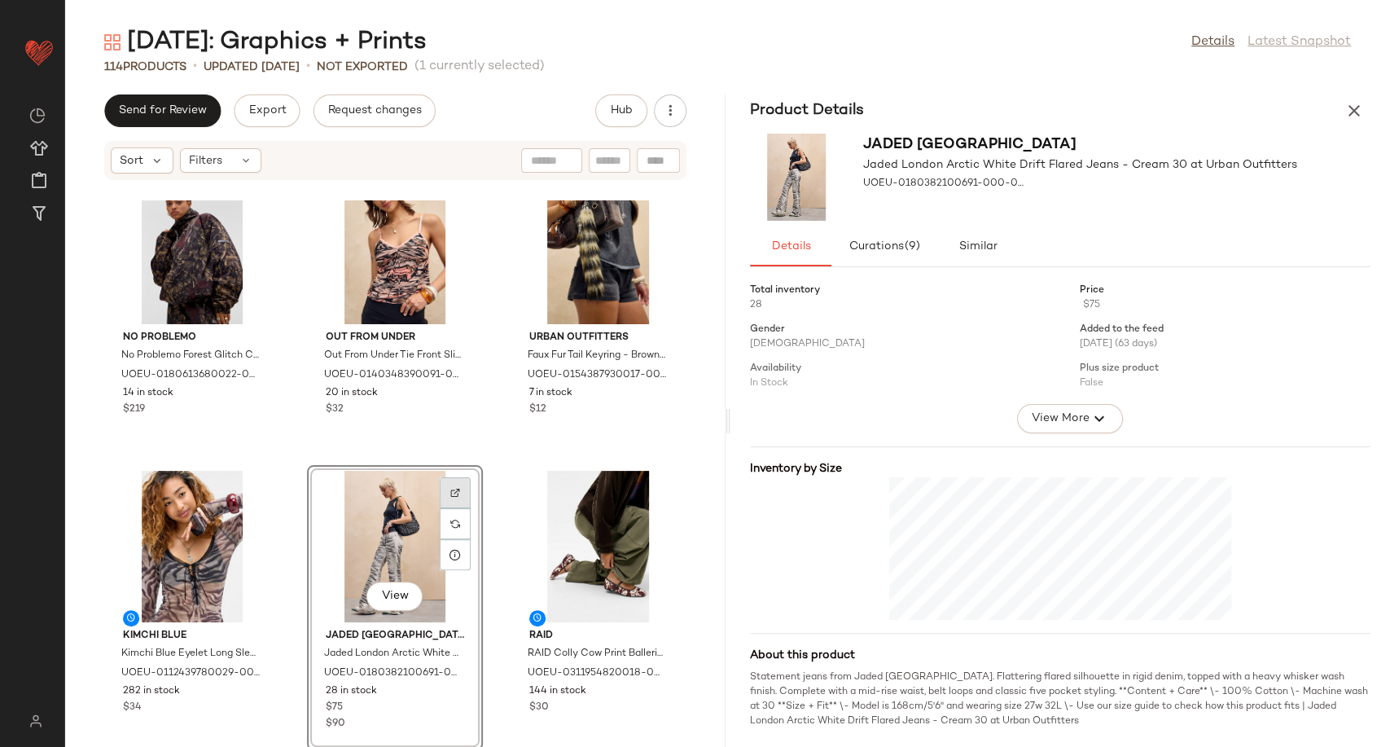
click at [449, 508] on div at bounding box center [455, 523] width 31 height 31
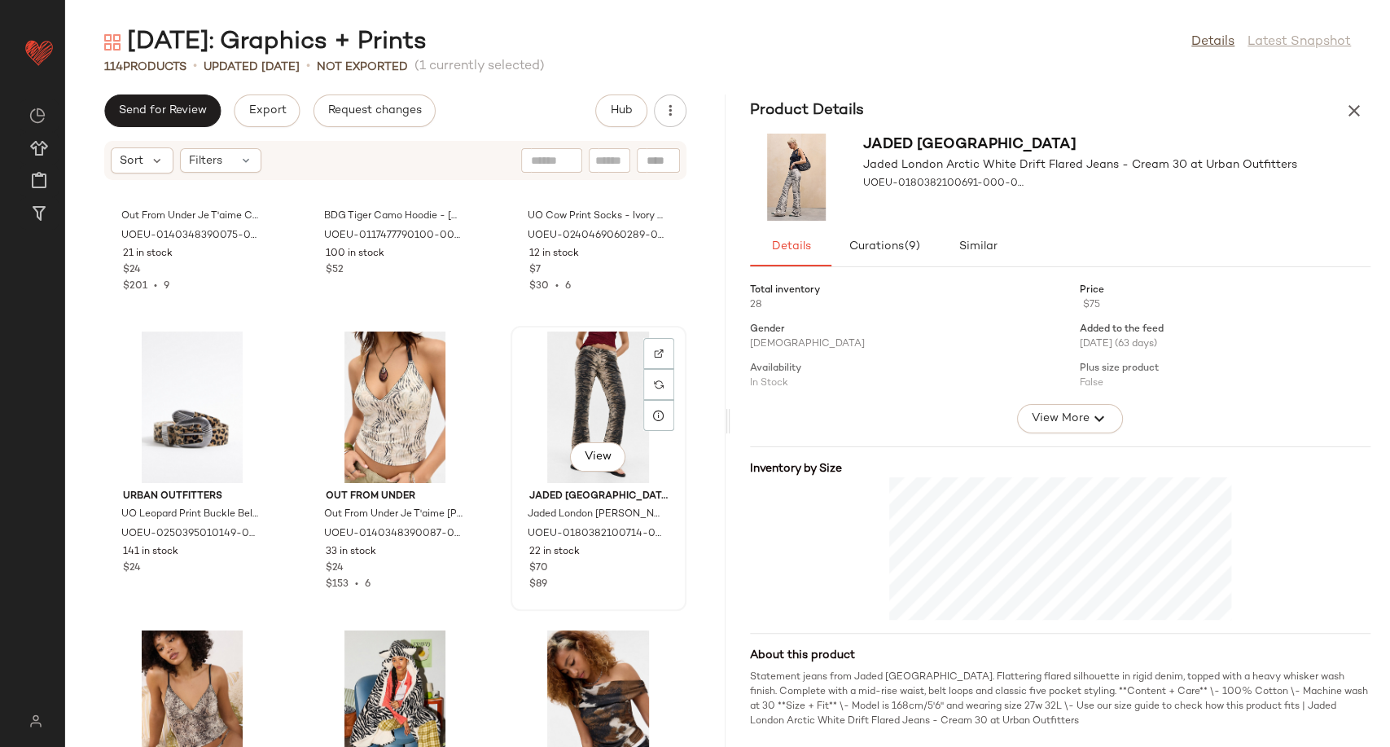
scroll to position [2274, 0]
click at [546, 365] on div "View" at bounding box center [598, 407] width 164 height 151
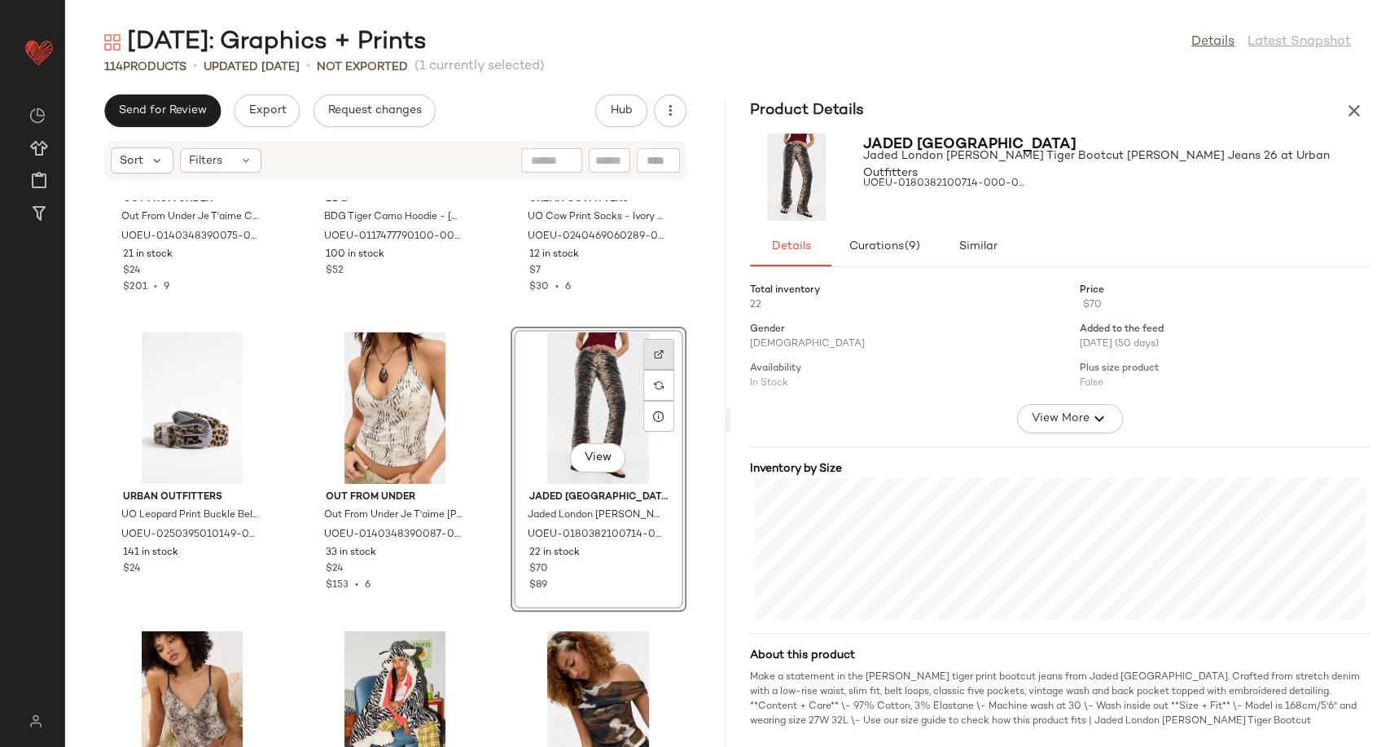
click at [651, 370] on div at bounding box center [658, 385] width 31 height 31
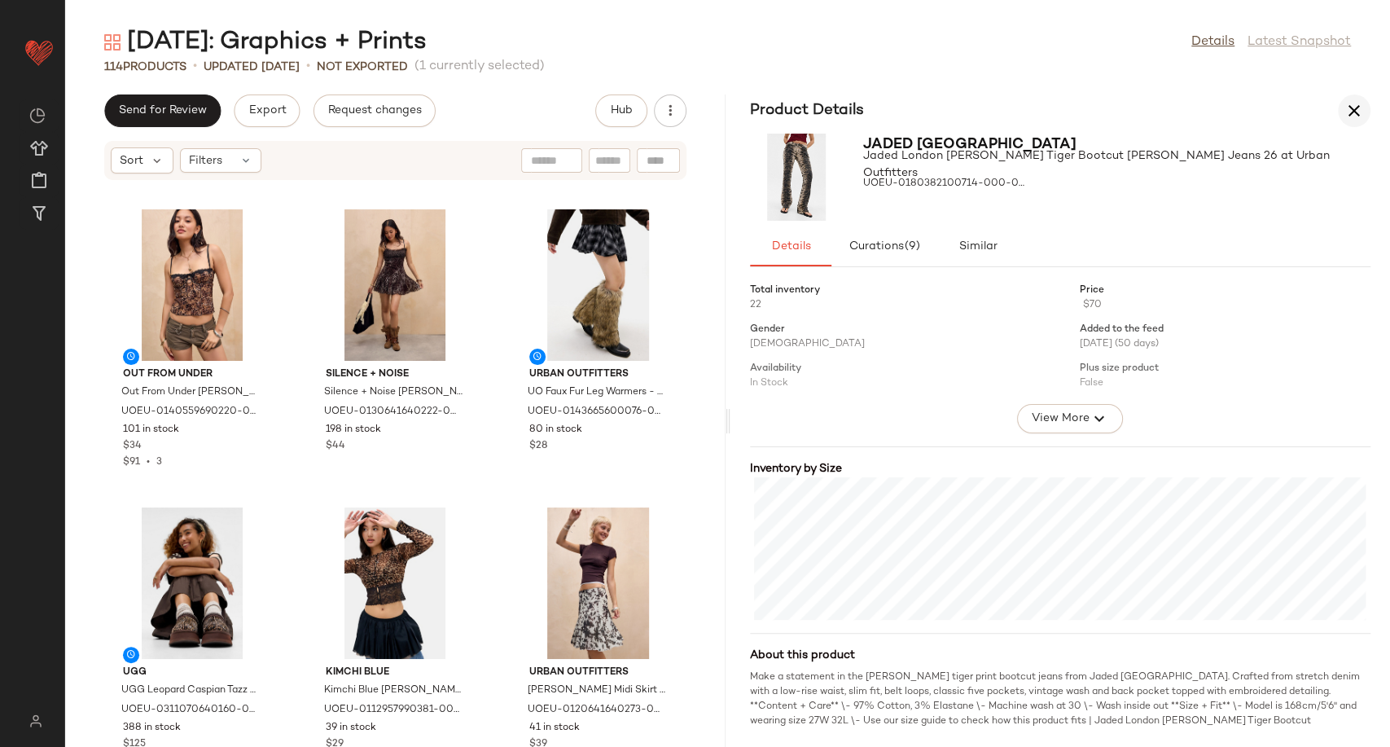
click at [1360, 101] on icon "button" at bounding box center [1354, 111] width 20 height 20
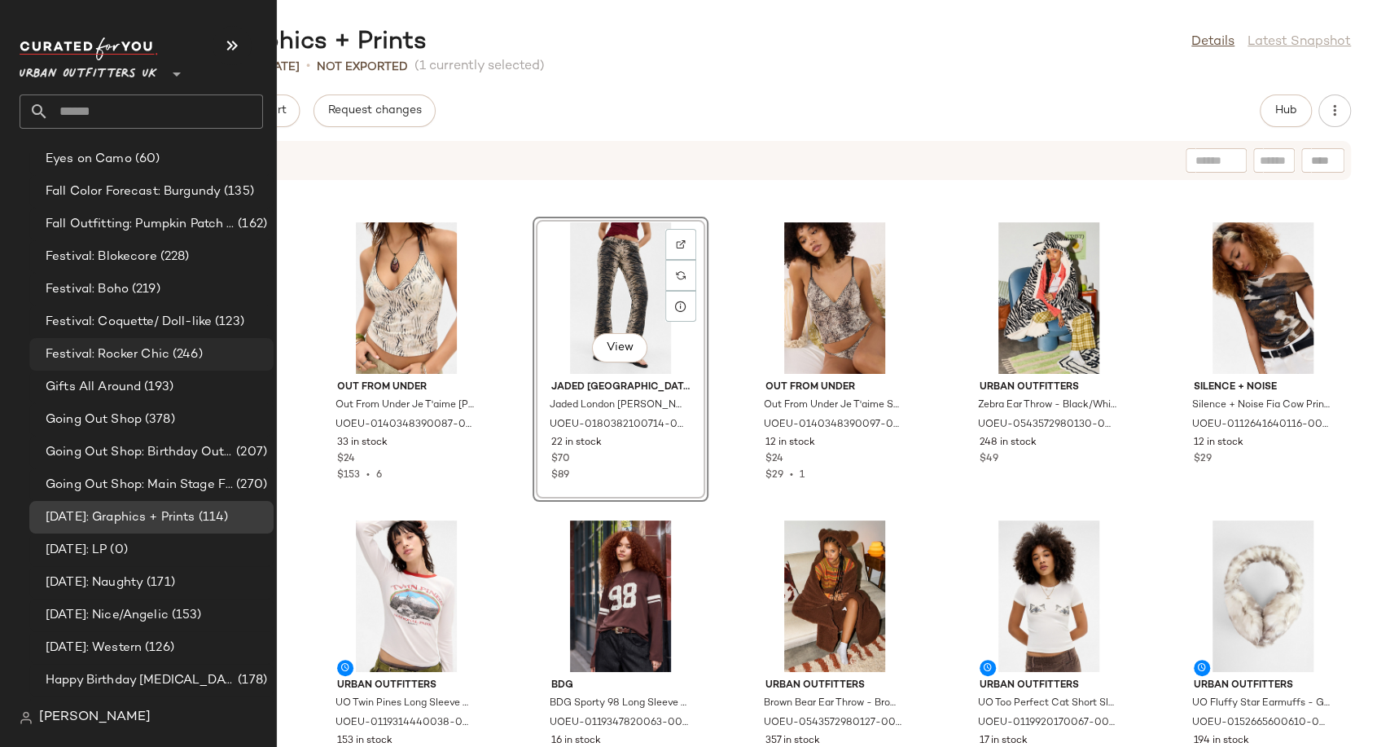
scroll to position [3799, 0]
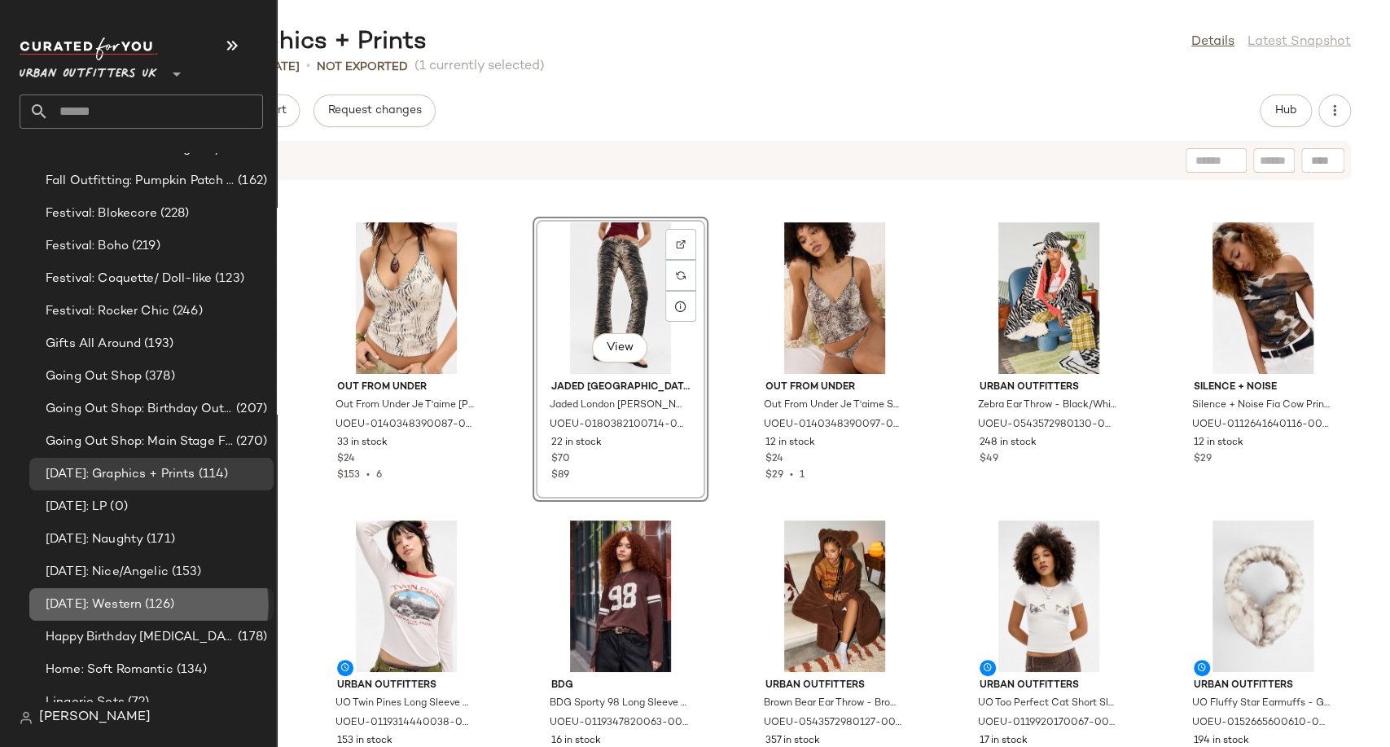
click at [141, 603] on span "[DATE]: Western" at bounding box center [94, 604] width 96 height 19
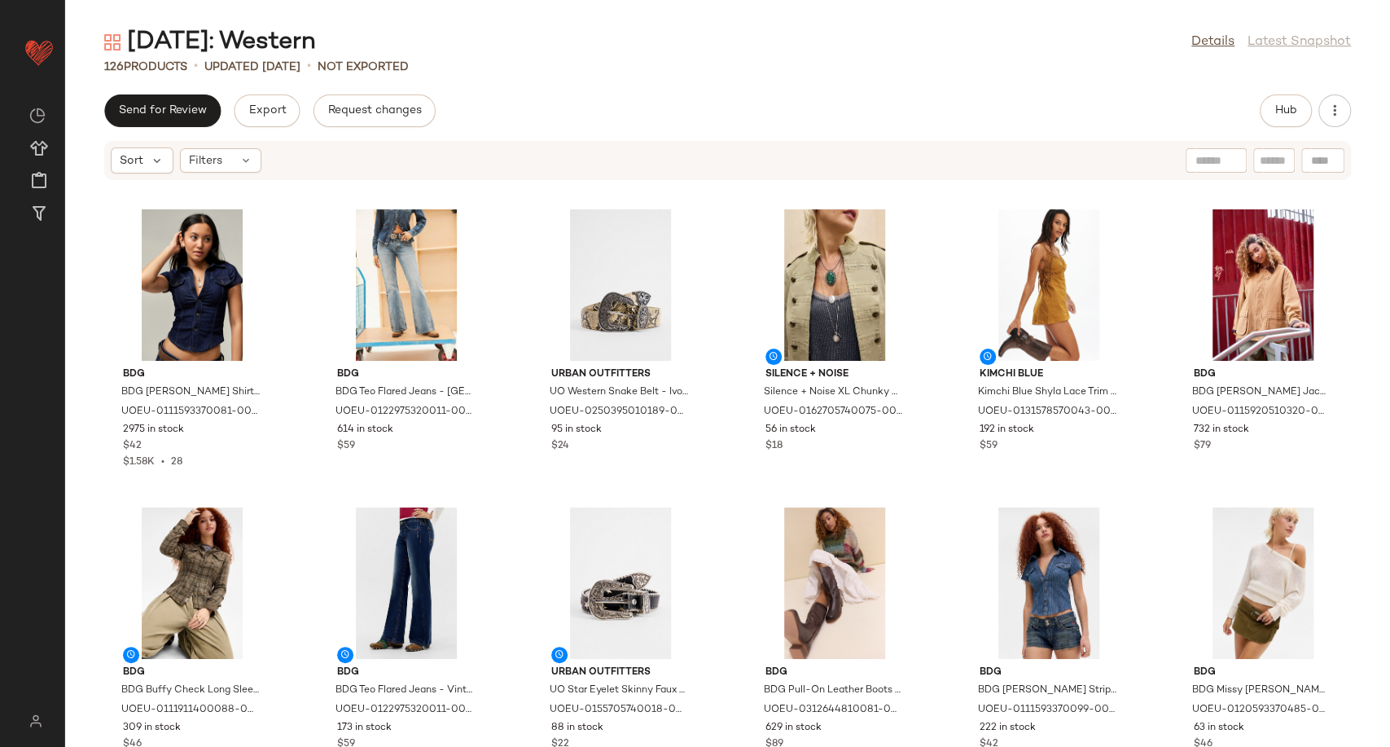
click at [572, 110] on div "Send for Review Export Request changes Hub" at bounding box center [727, 110] width 1325 height 33
click at [247, 296] on icon at bounding box center [252, 293] width 13 height 13
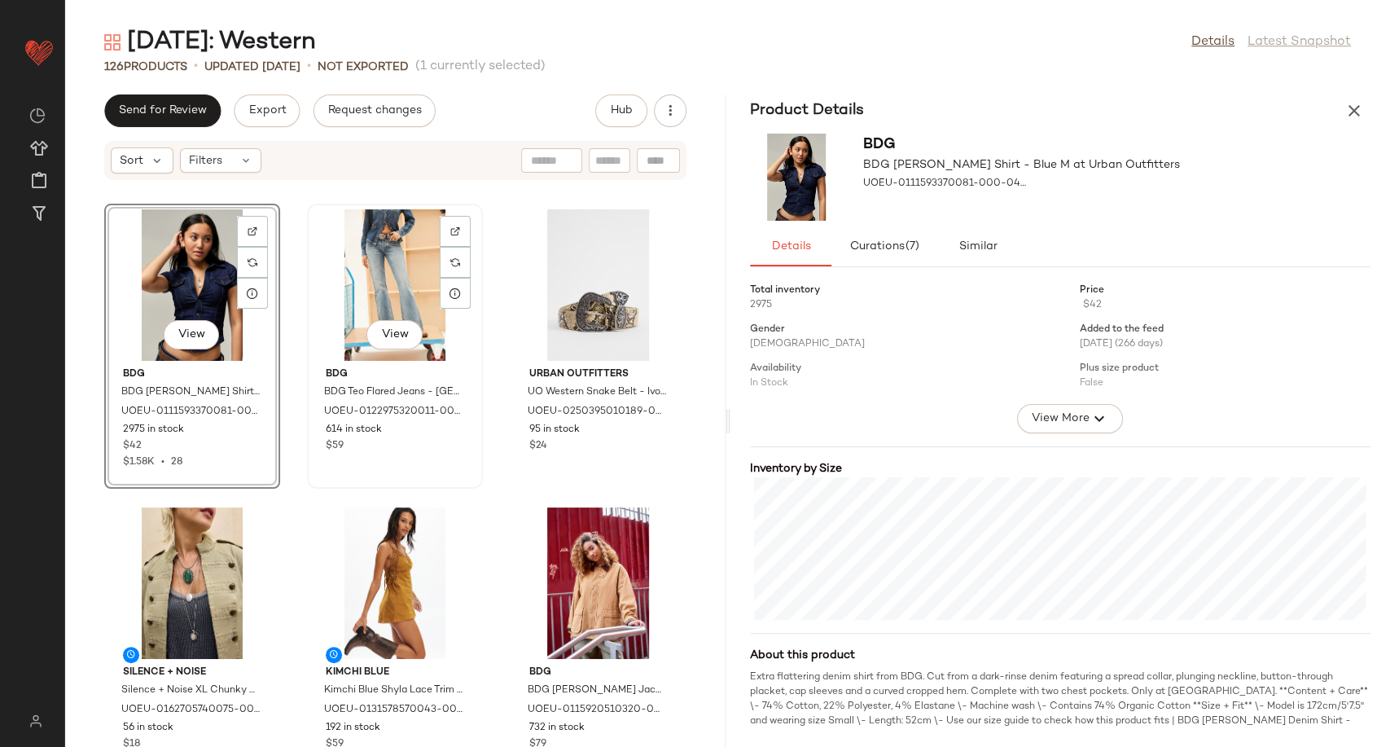
click at [410, 290] on div "View" at bounding box center [395, 284] width 164 height 151
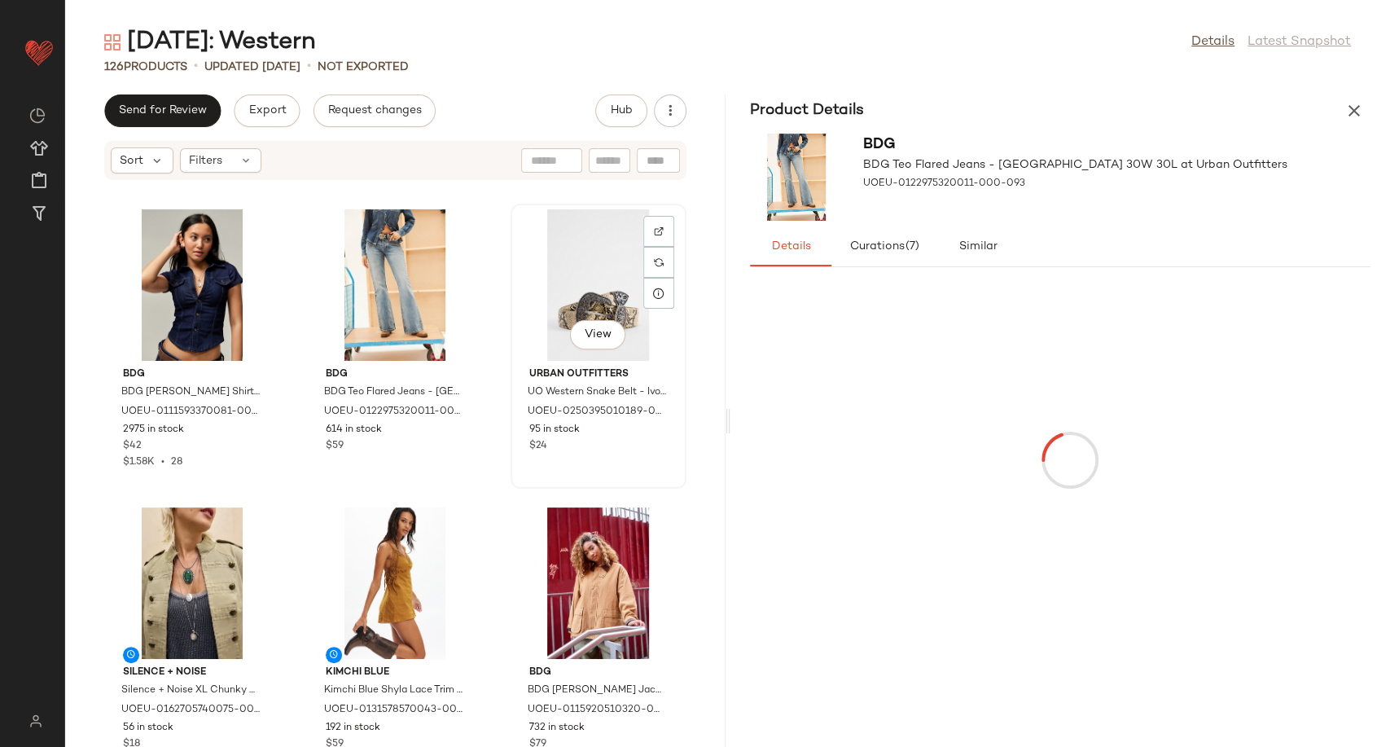
click at [586, 258] on div "View" at bounding box center [598, 284] width 164 height 151
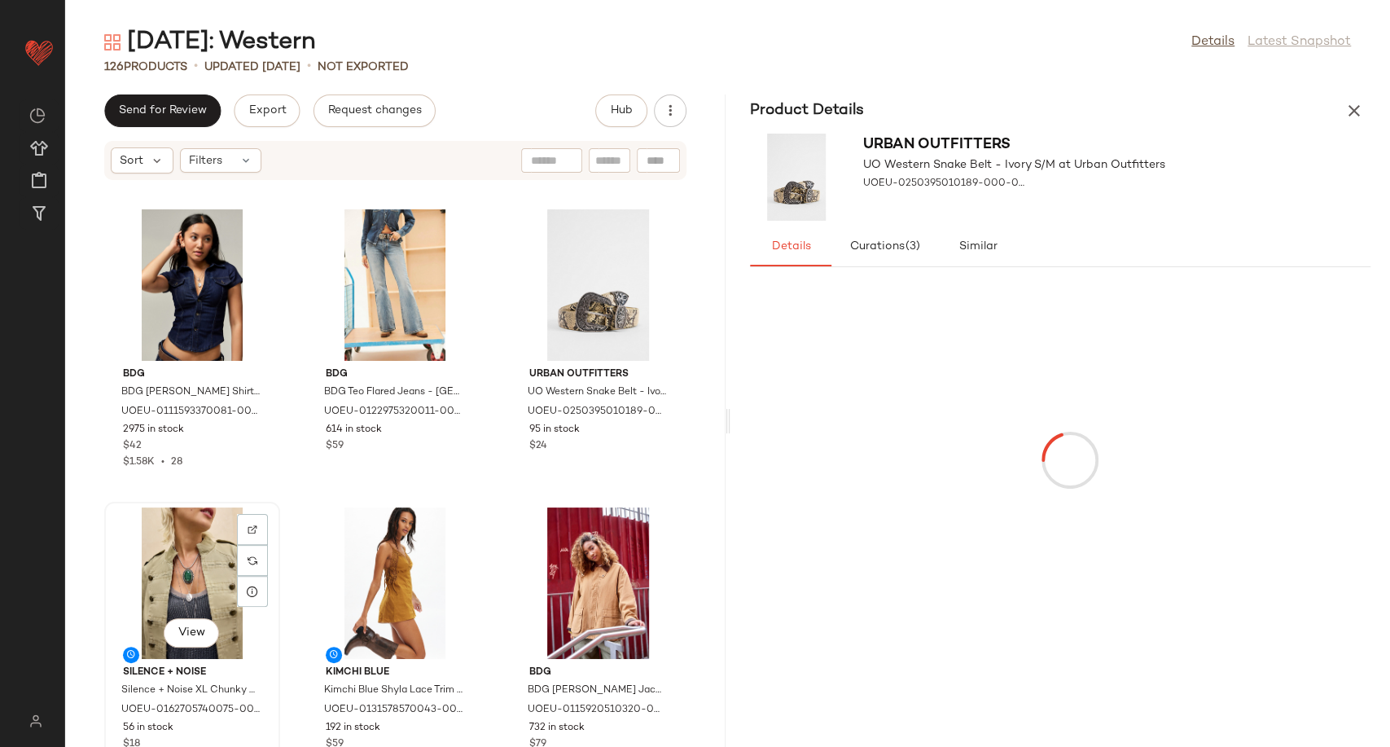
click at [143, 547] on div "View" at bounding box center [192, 582] width 164 height 151
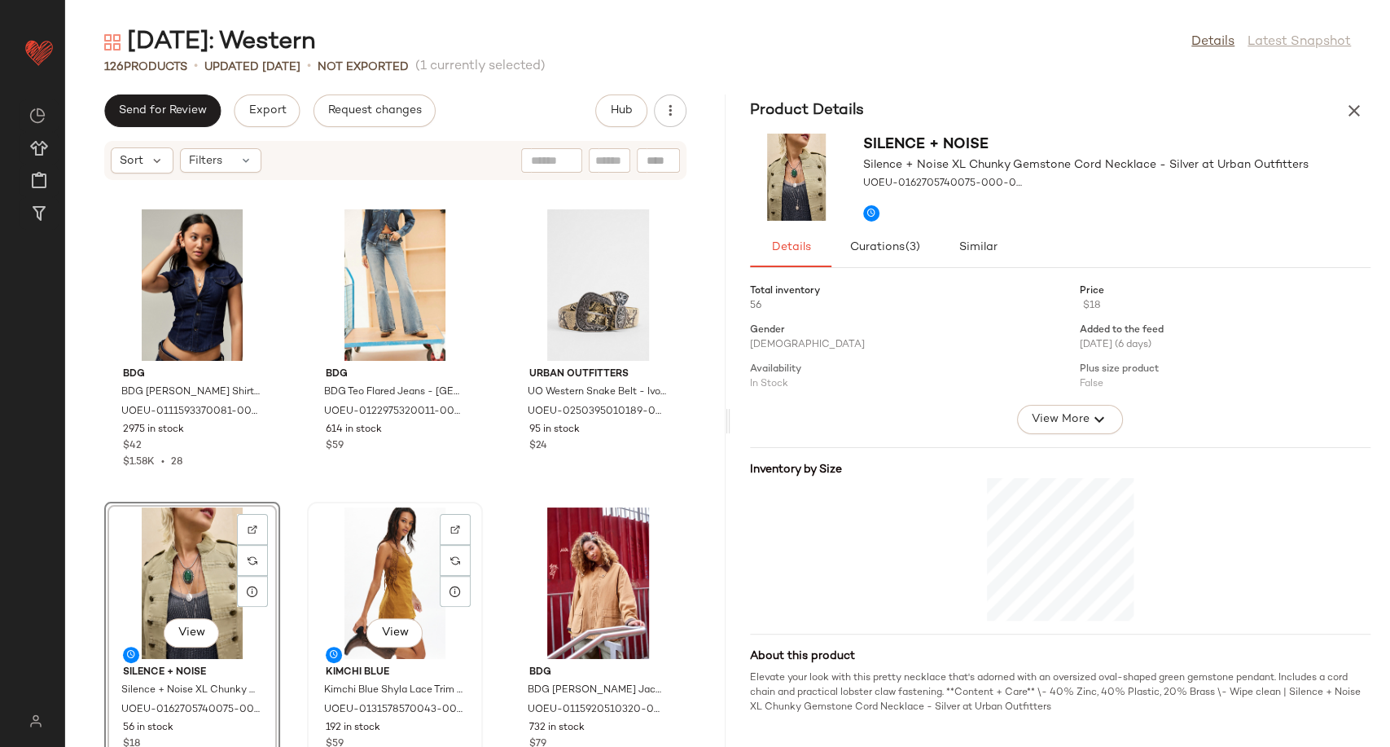
click at [379, 564] on div "View" at bounding box center [395, 582] width 164 height 151
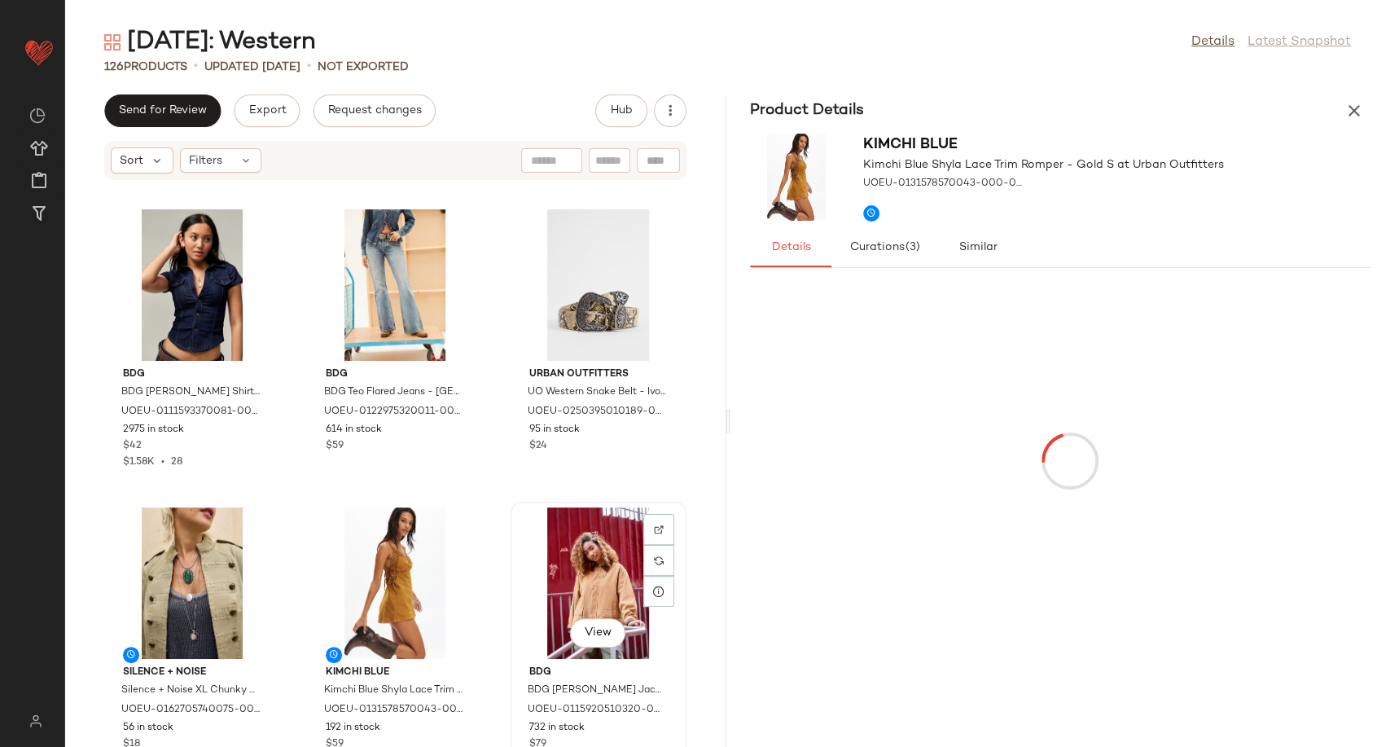
click at [558, 558] on div "View" at bounding box center [598, 582] width 164 height 151
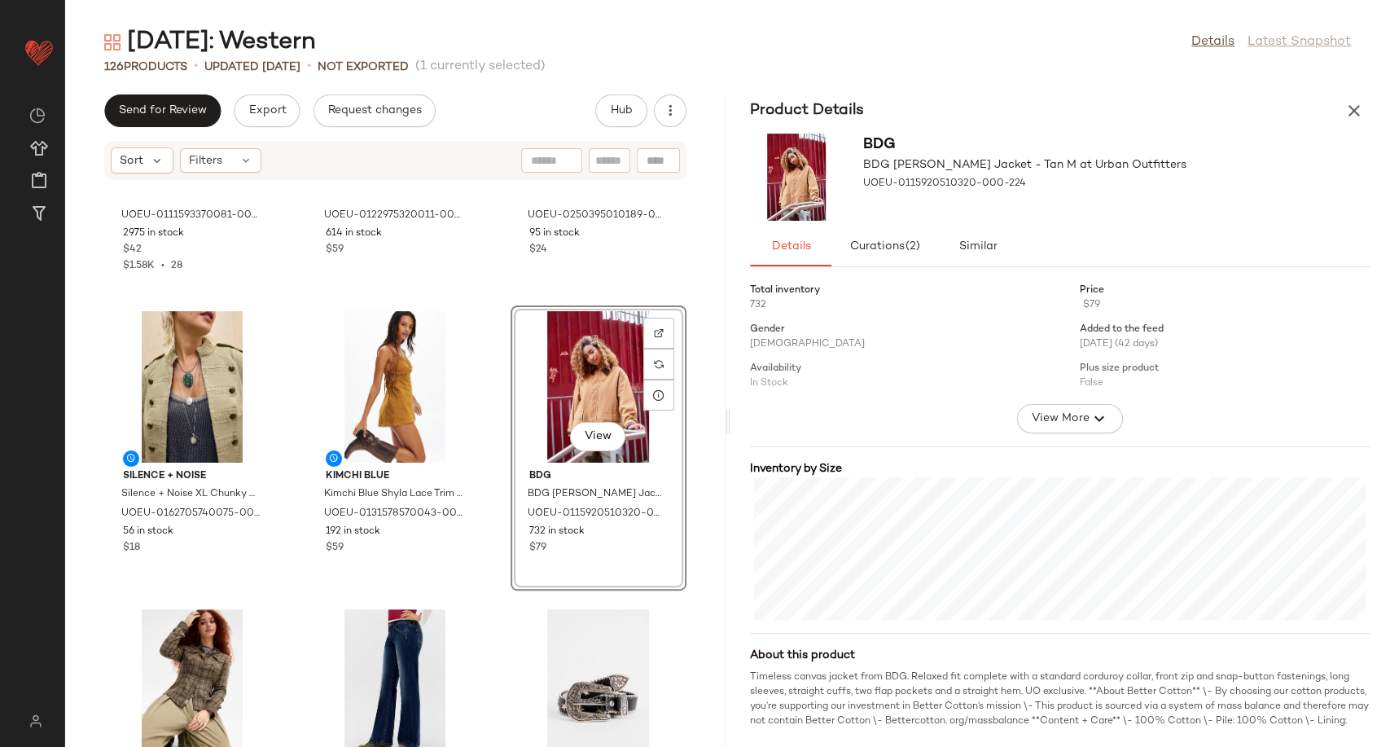
scroll to position [271, 0]
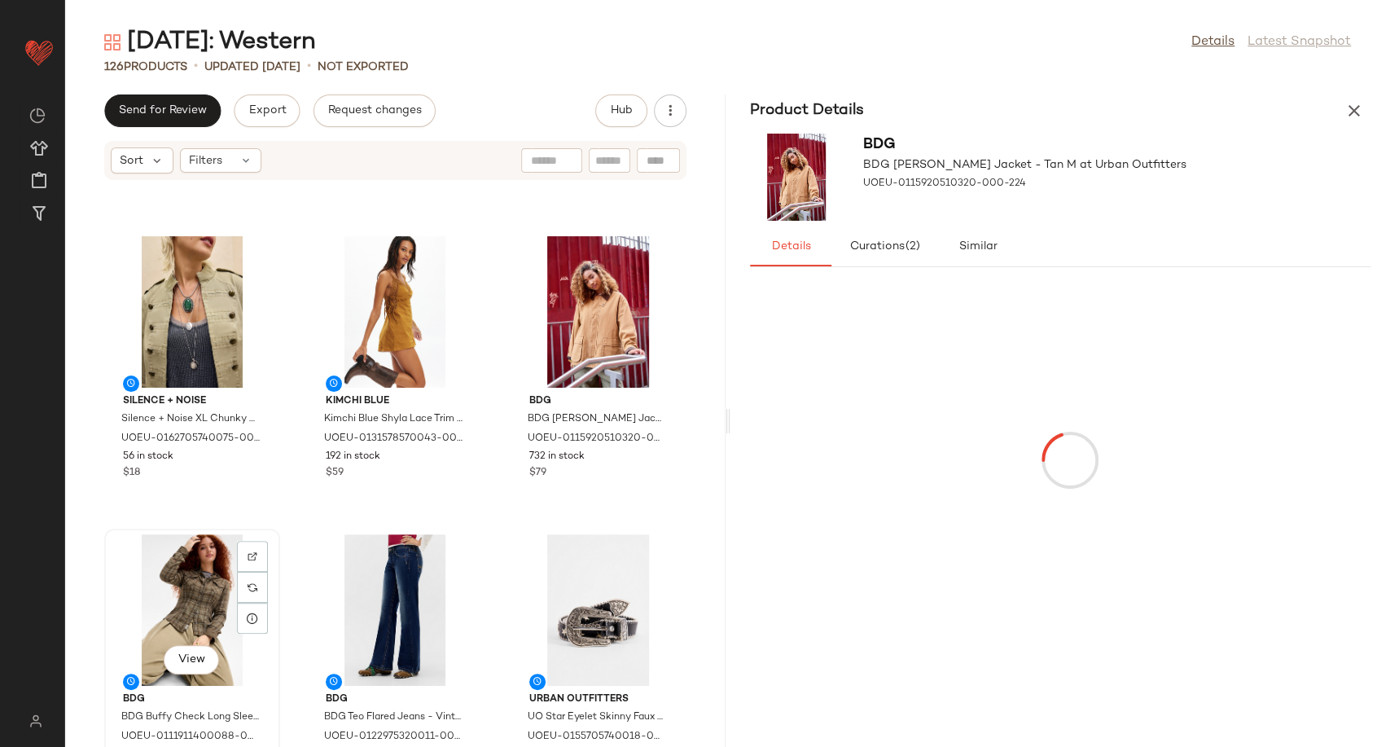
click at [191, 624] on div "View" at bounding box center [192, 609] width 164 height 151
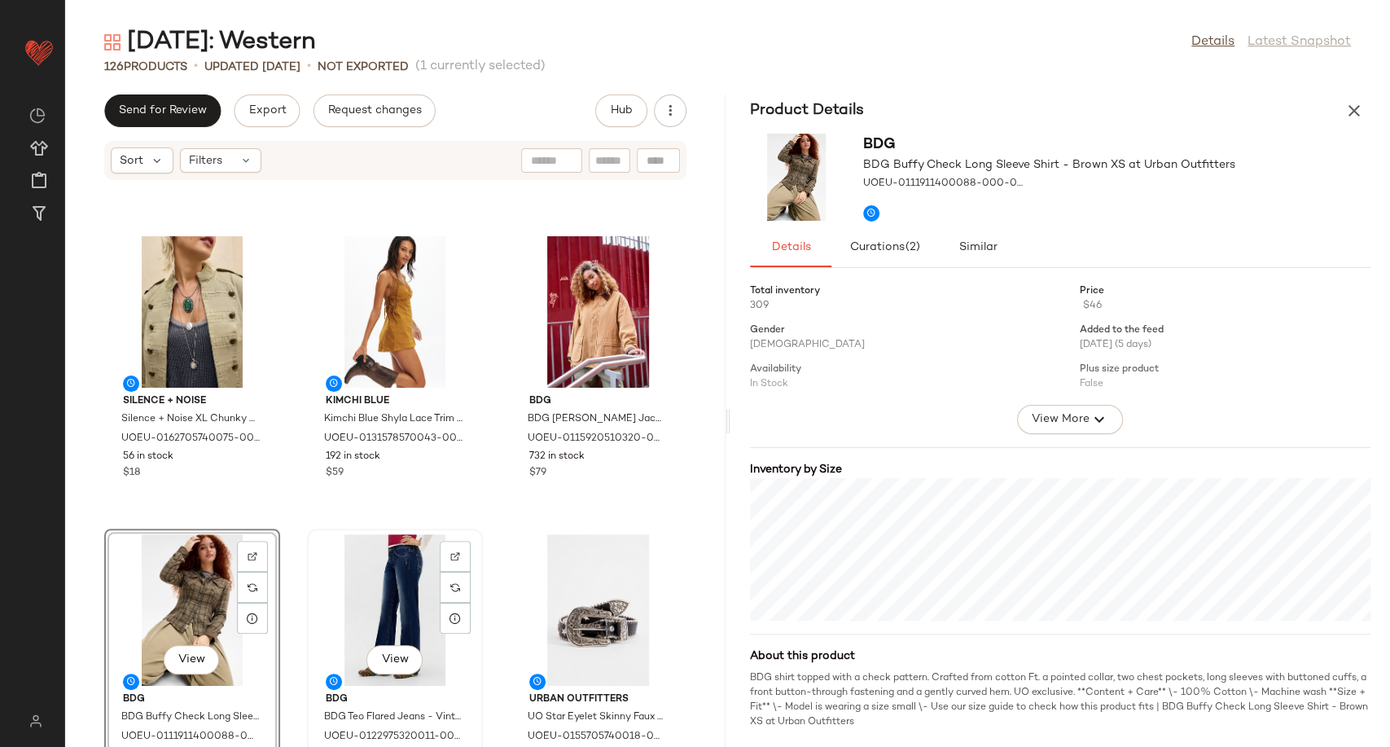
click at [374, 592] on div "View" at bounding box center [395, 609] width 164 height 151
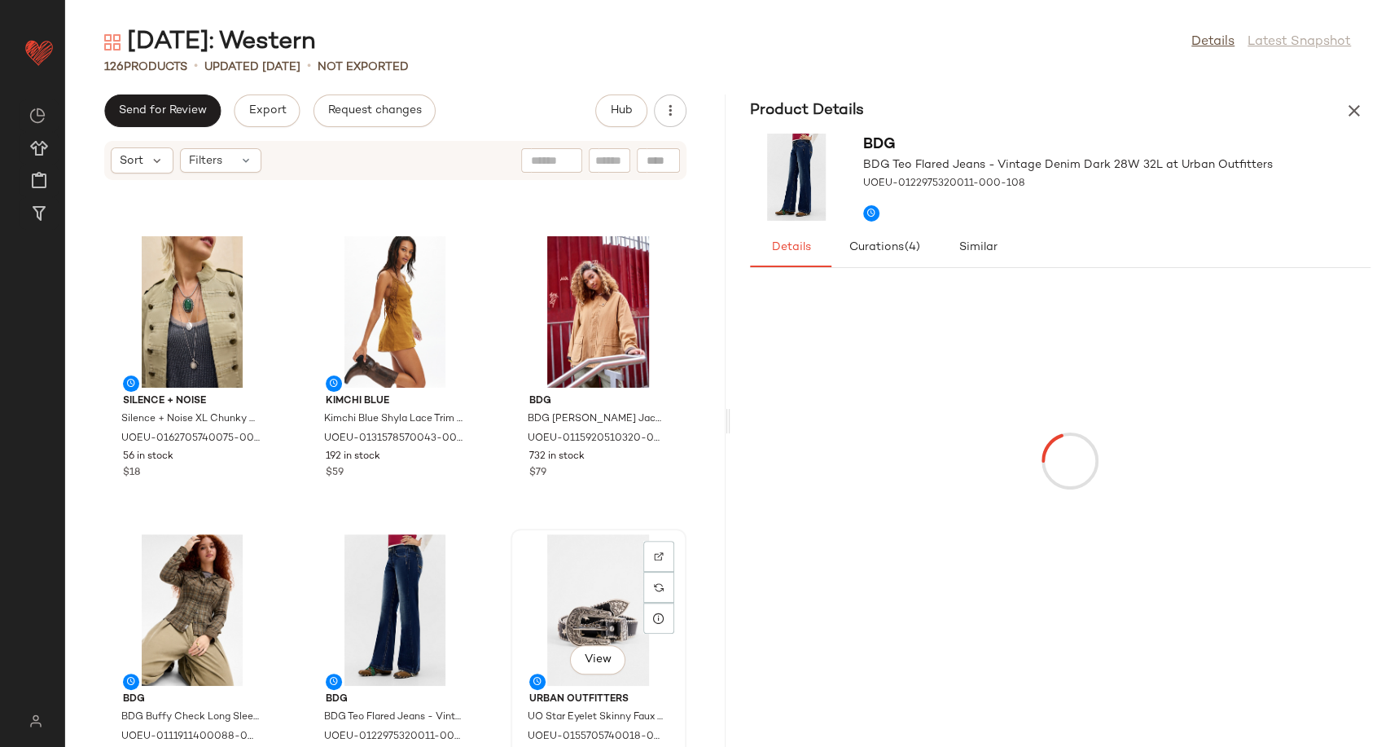
click at [598, 580] on div "View" at bounding box center [598, 609] width 164 height 151
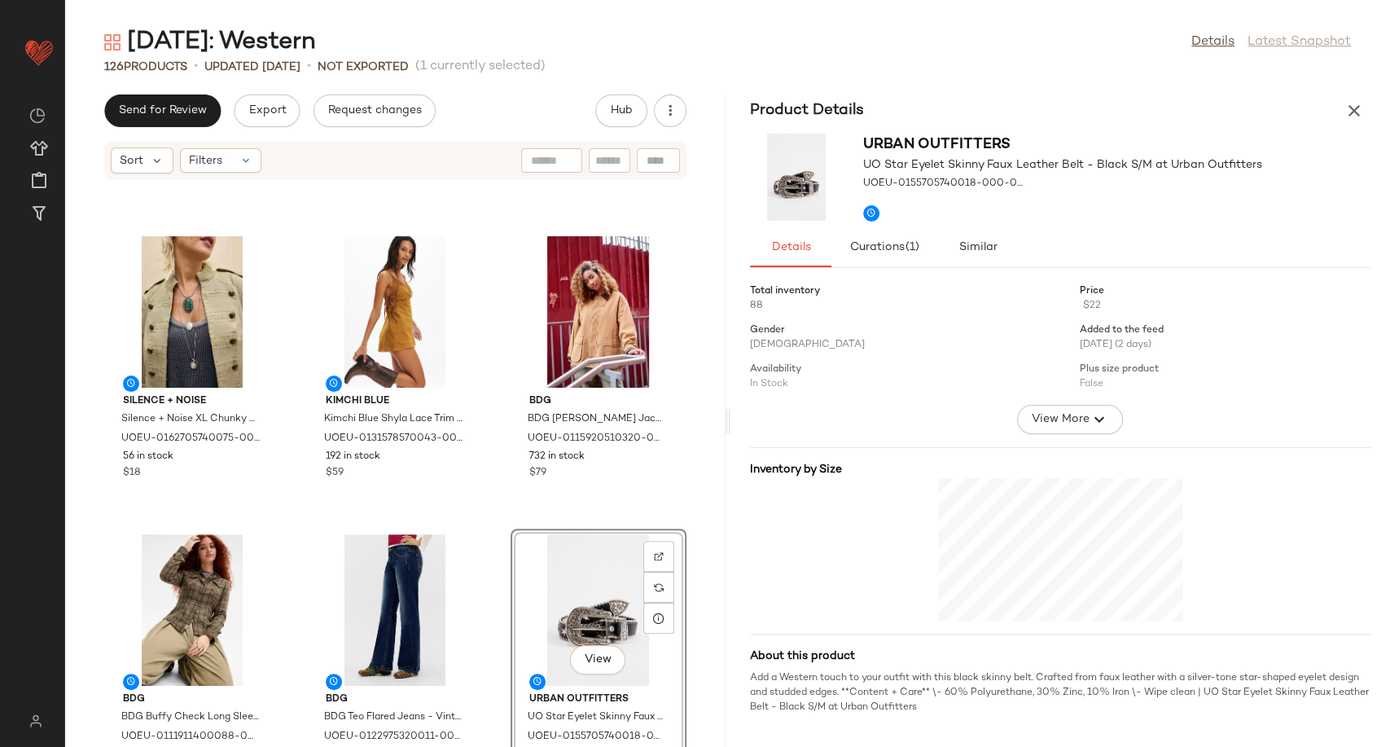
scroll to position [646, 0]
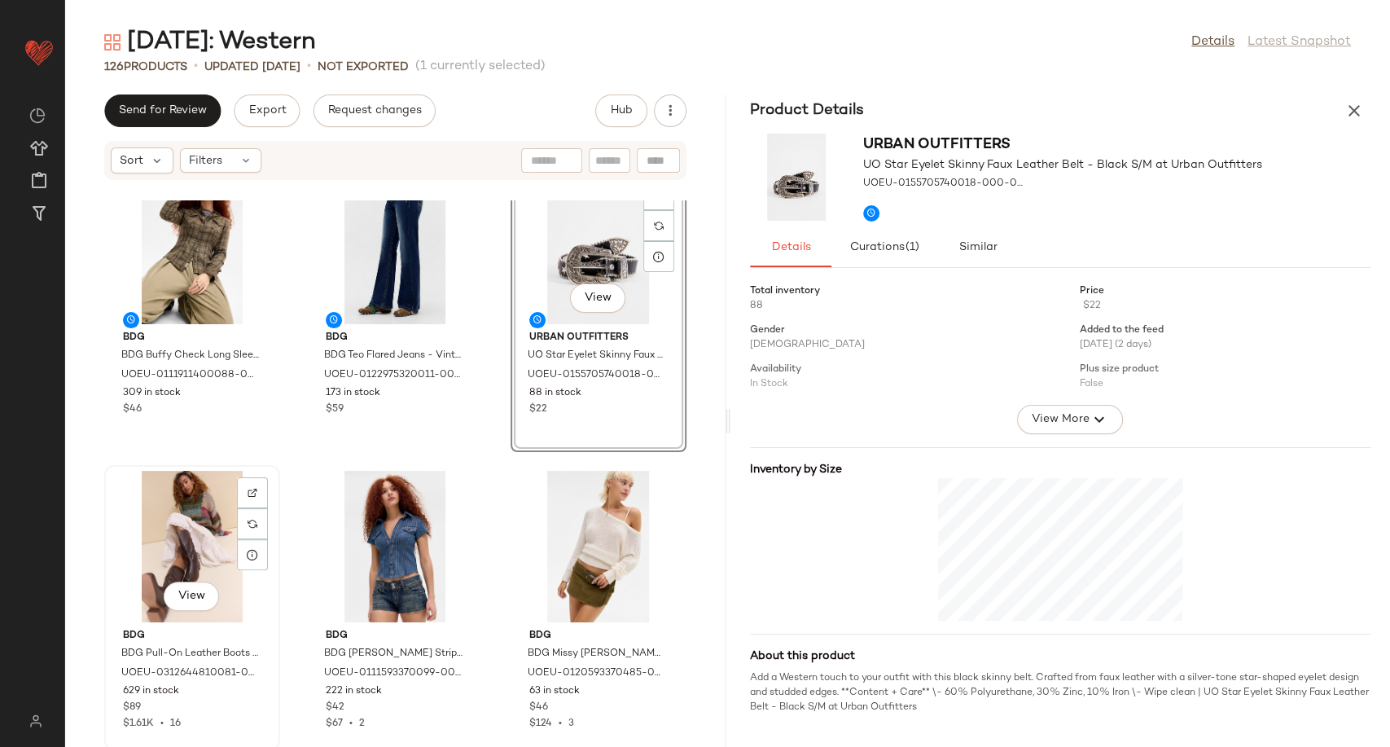
click at [208, 542] on div "View" at bounding box center [192, 546] width 164 height 151
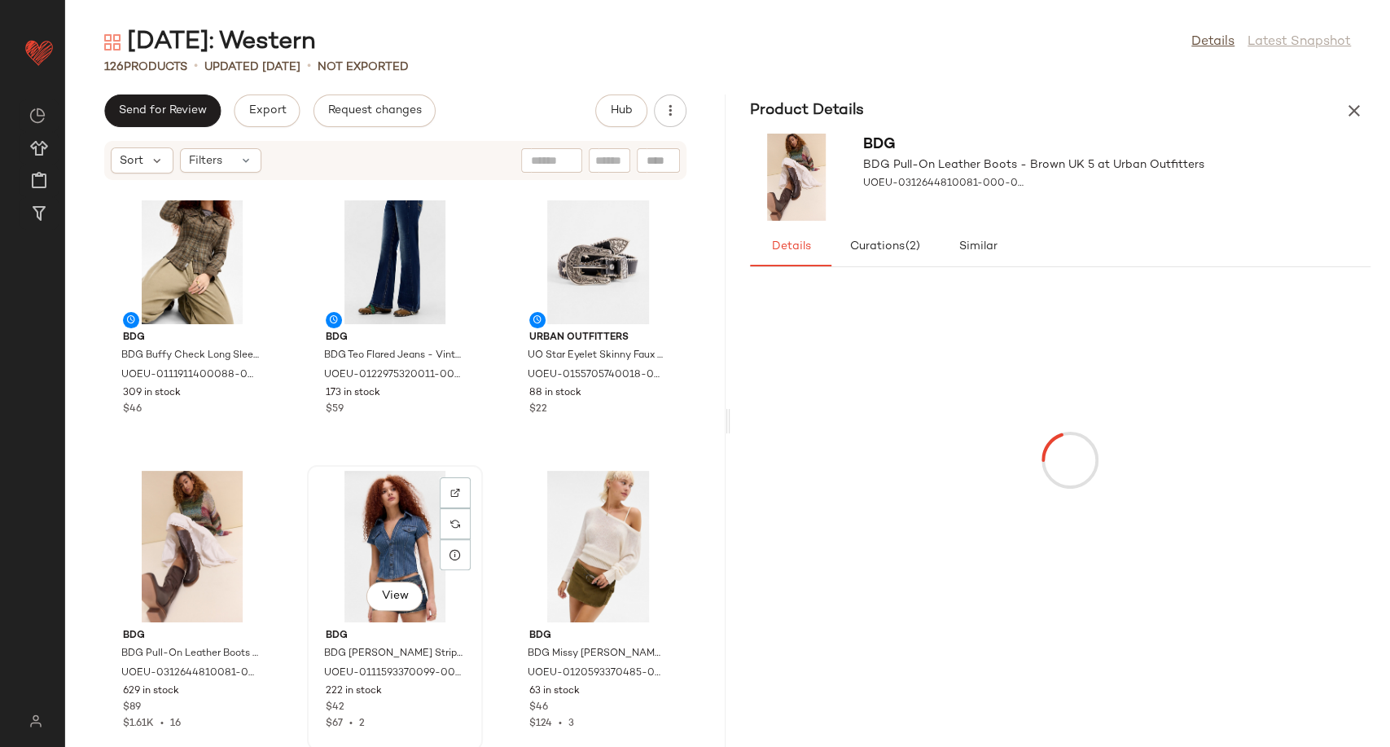
click at [373, 545] on div "View" at bounding box center [395, 546] width 164 height 151
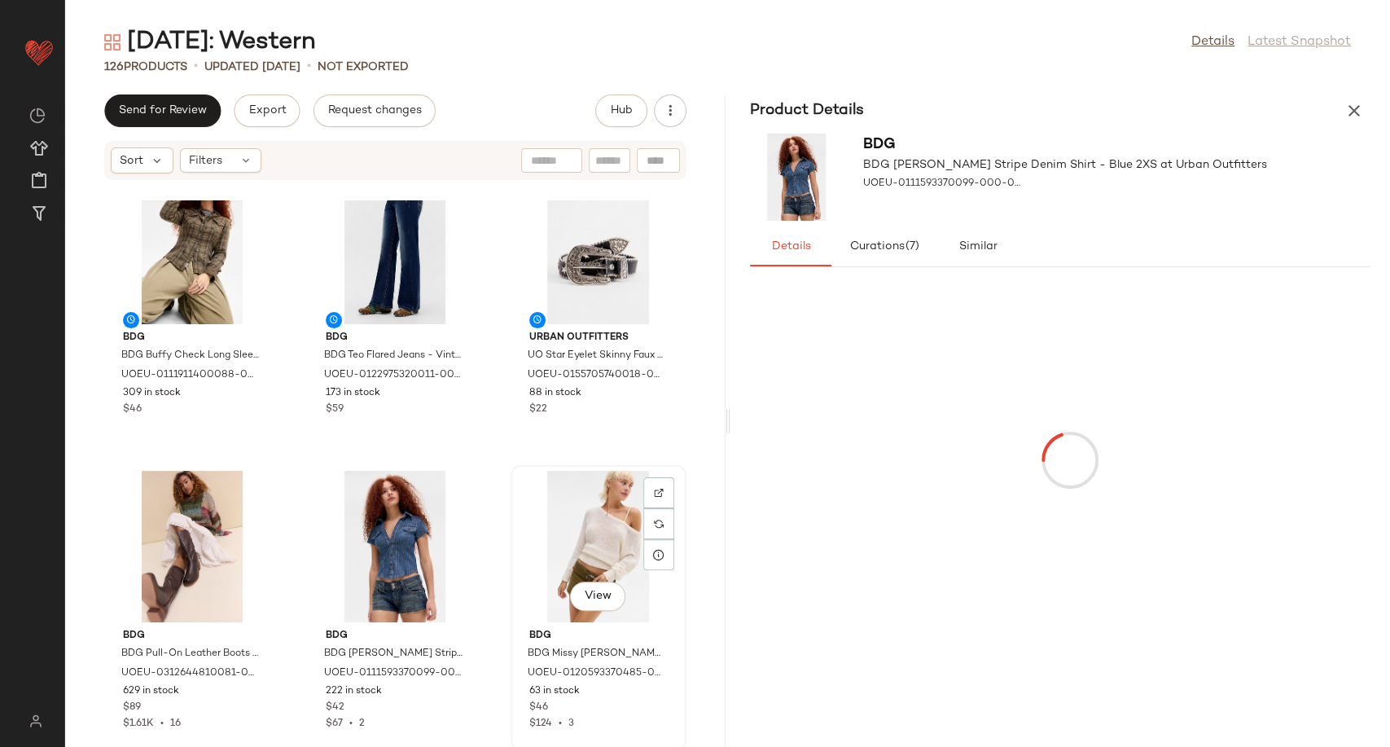
click at [557, 539] on div "View" at bounding box center [598, 546] width 164 height 151
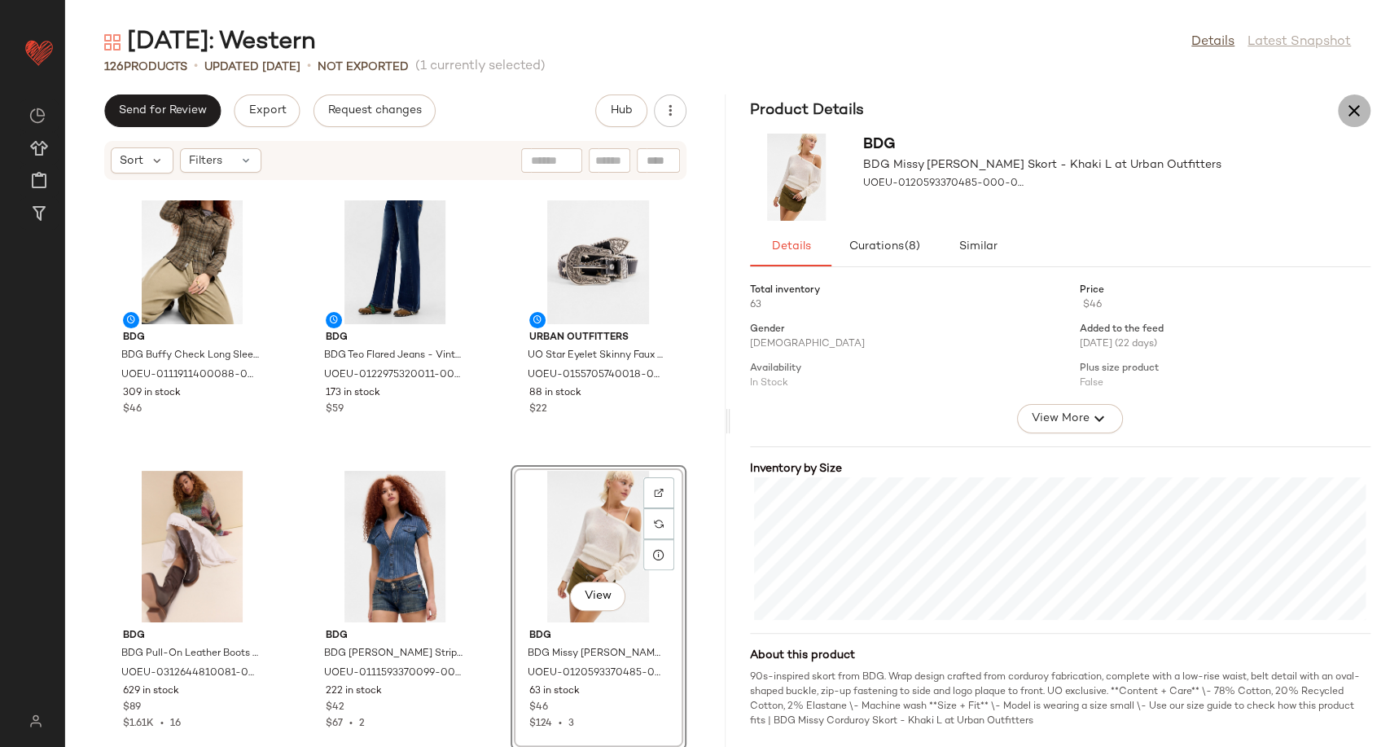
click at [1358, 112] on icon "button" at bounding box center [1354, 111] width 20 height 20
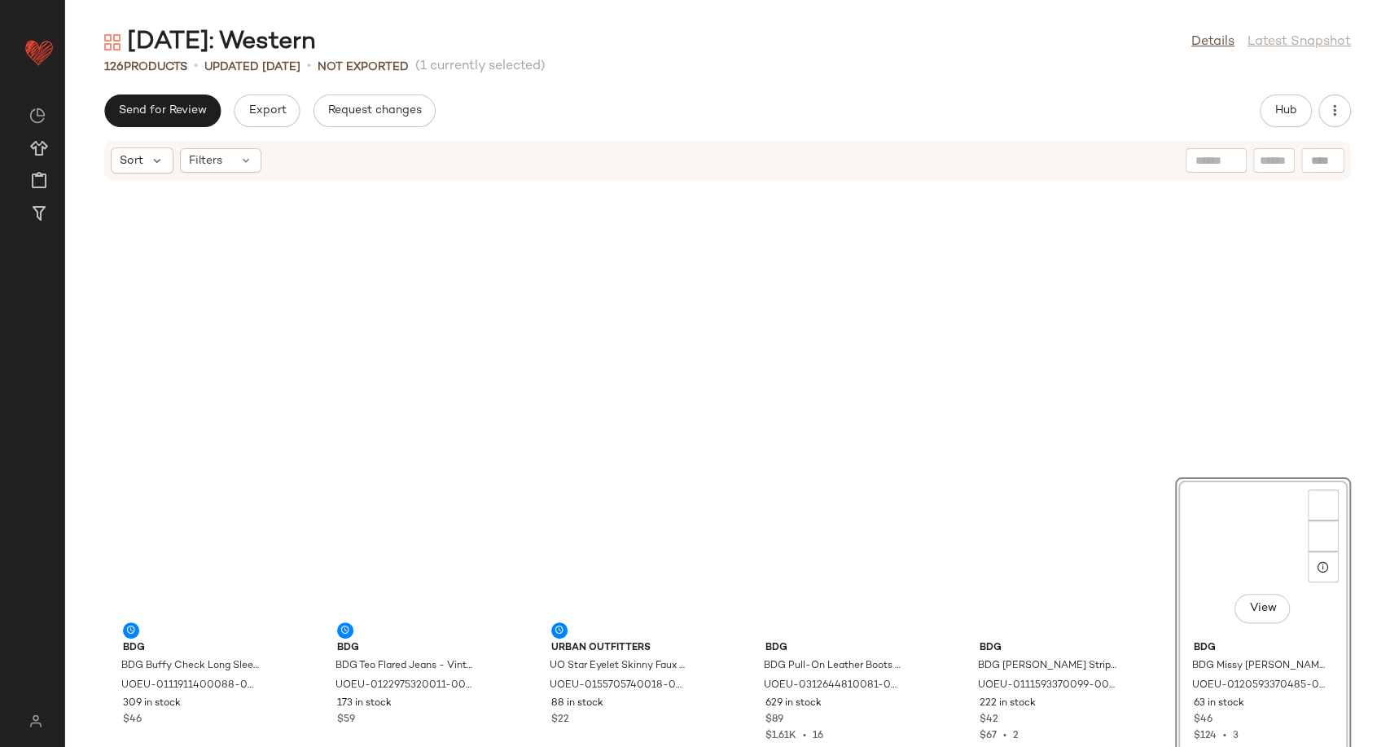
scroll to position [311, 0]
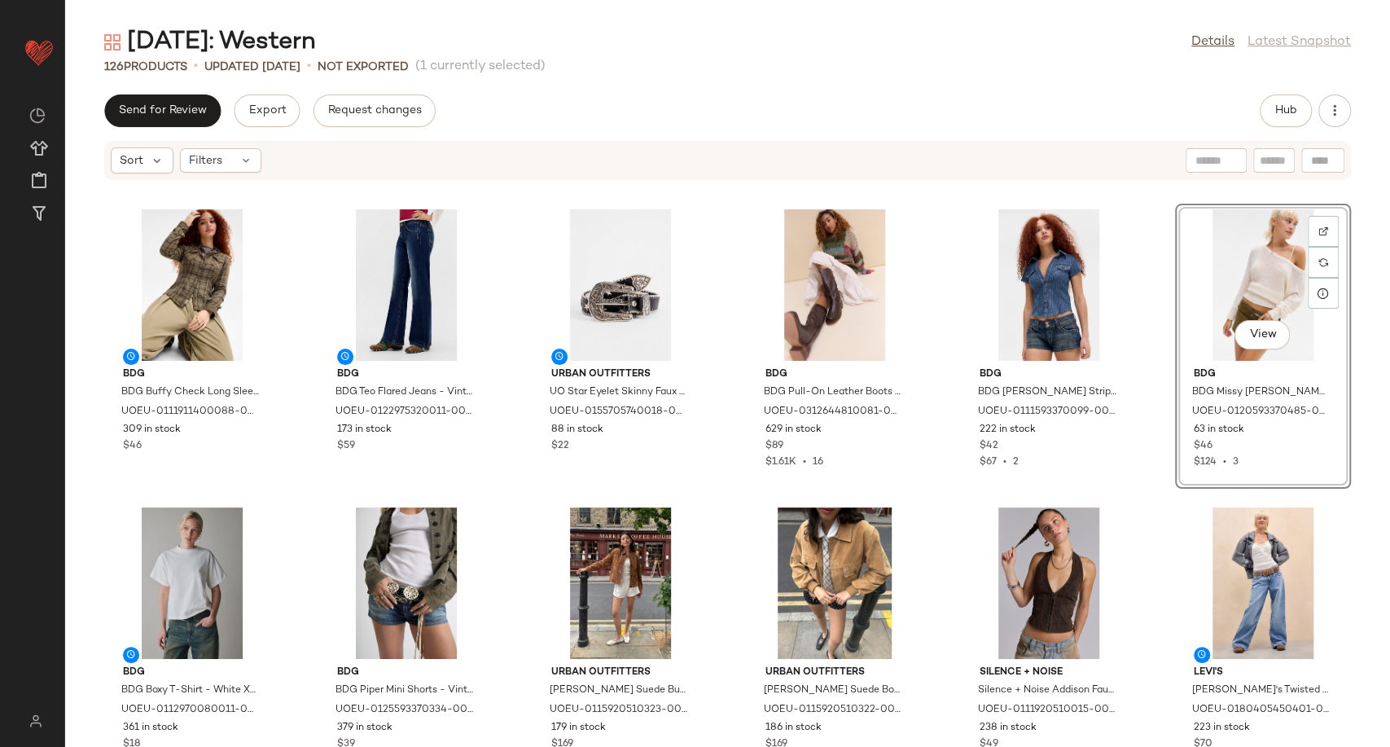
click at [654, 93] on div "[DATE]: Western Details Latest Snapshot 126 Products • updated [DATE] • Not Exp…" at bounding box center [727, 386] width 1325 height 721
